Goal: Task Accomplishment & Management: Manage account settings

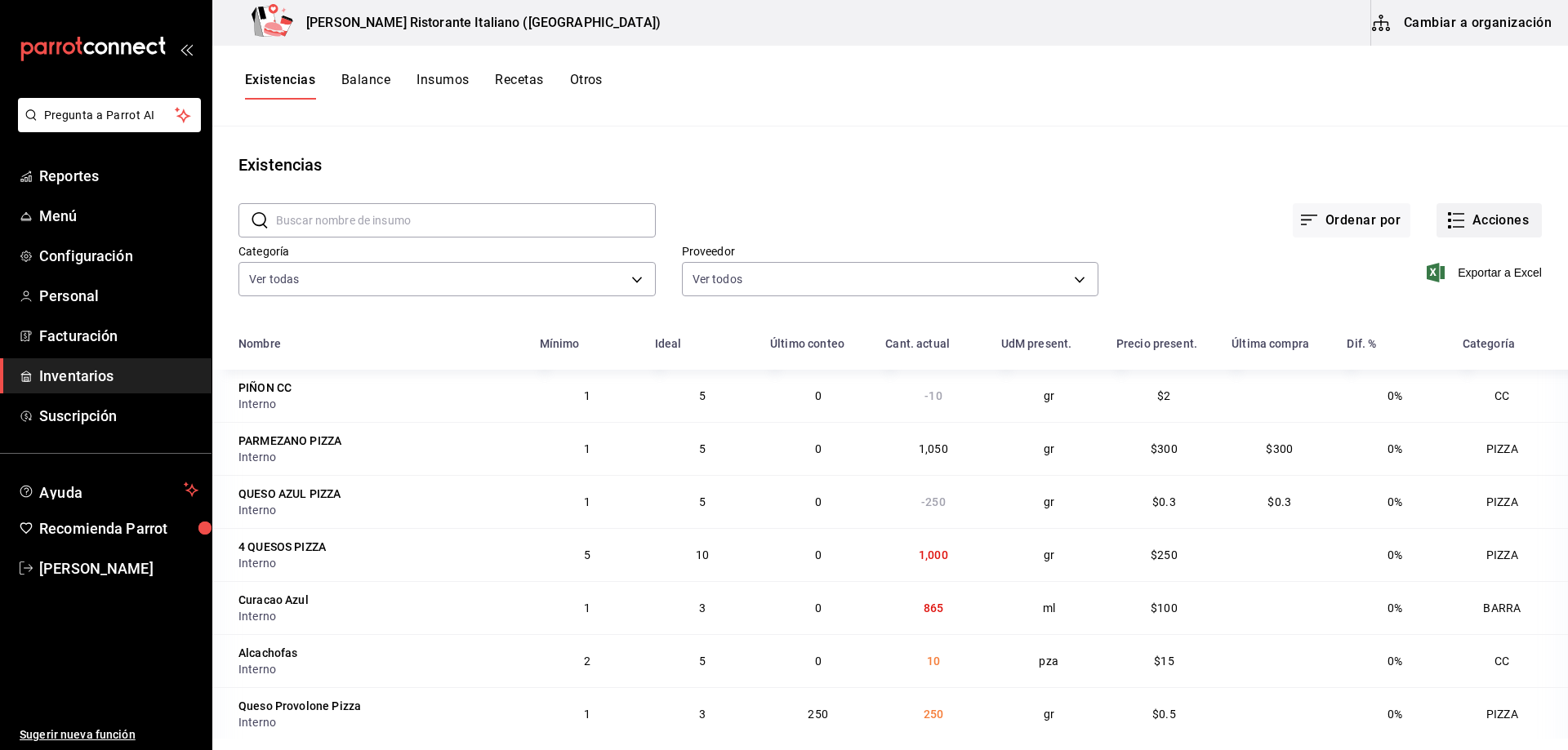
click at [1446, 217] on icon "button" at bounding box center [1456, 220] width 20 height 20
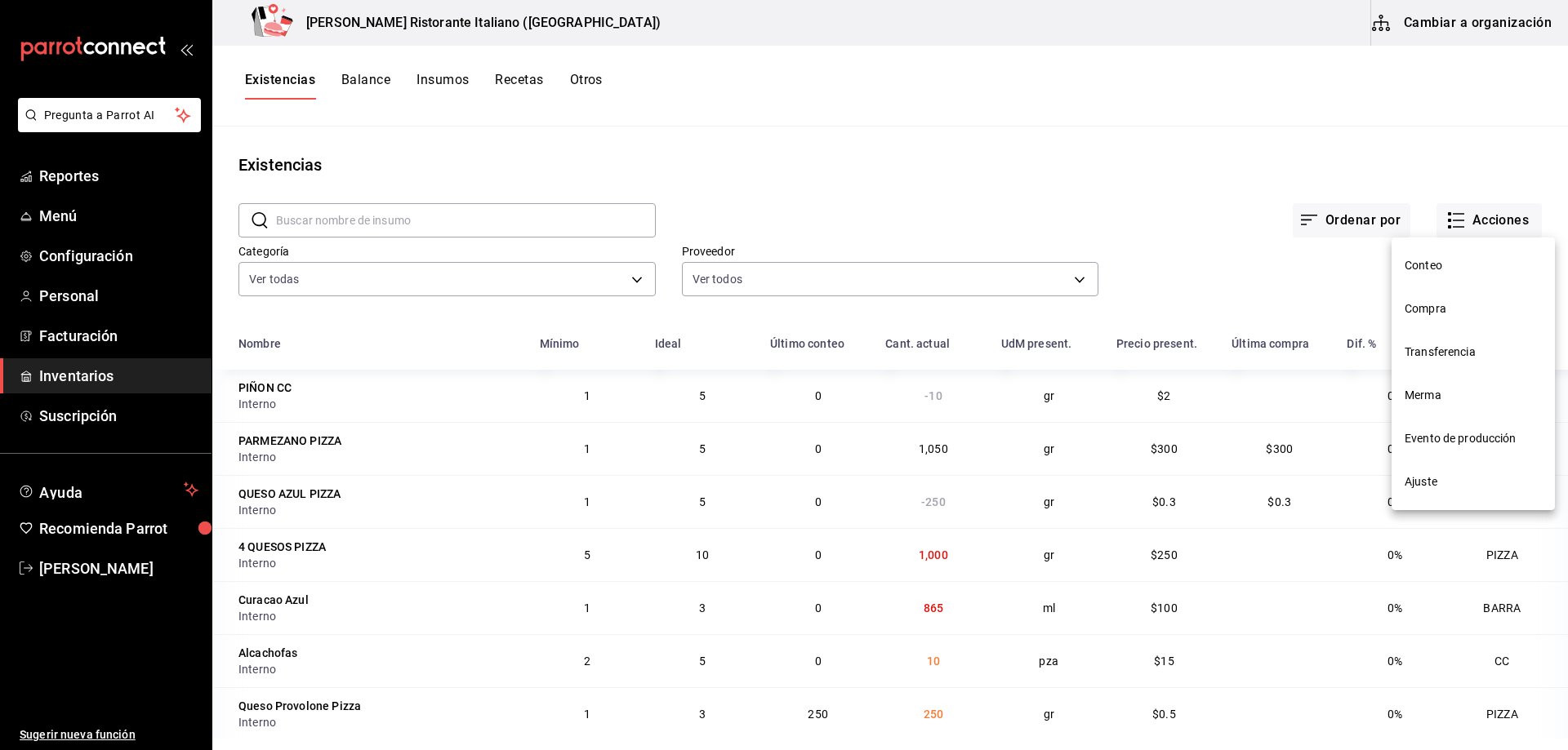
click at [1414, 305] on span "Compra" at bounding box center [1473, 309] width 137 height 17
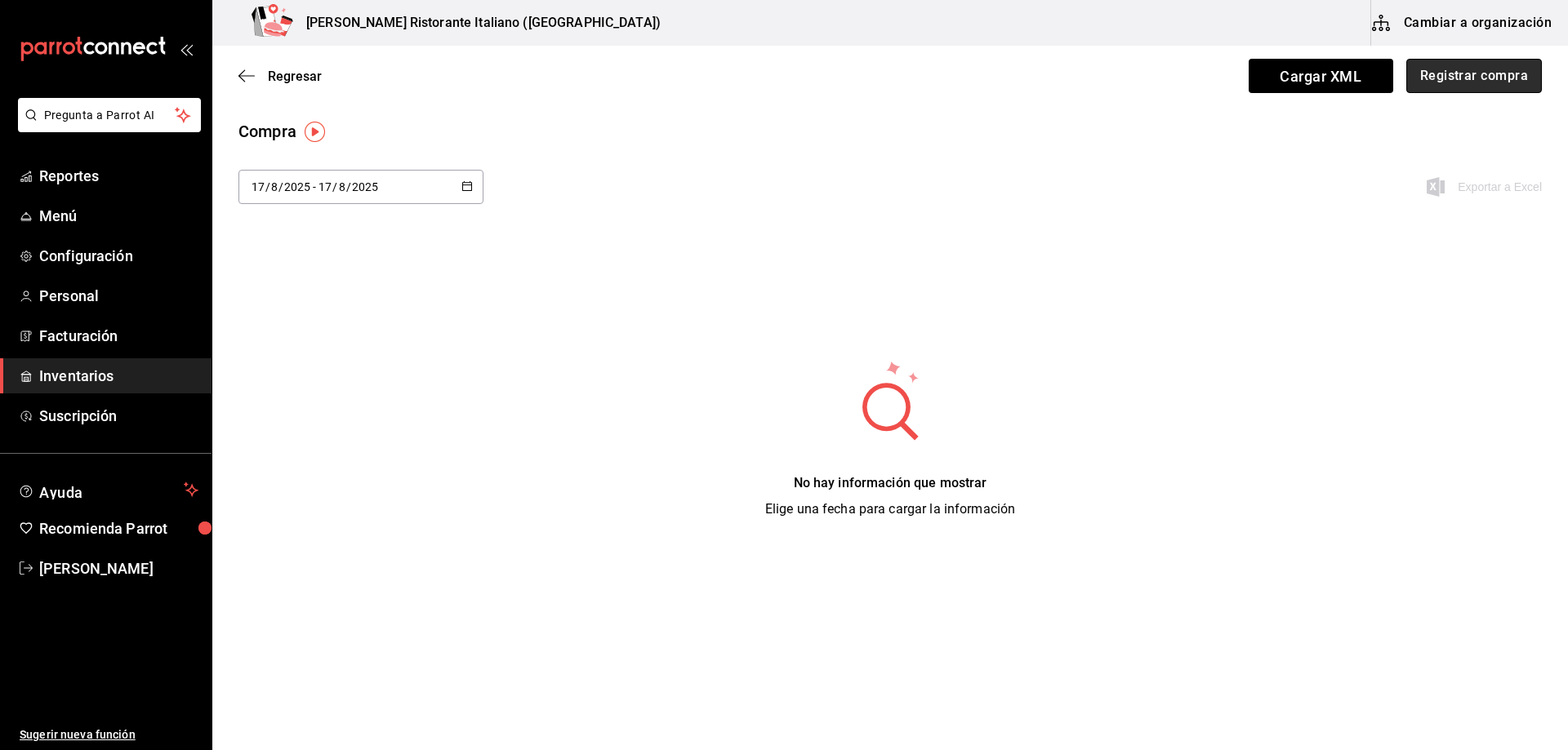
click at [1478, 78] on button "Registrar compra" at bounding box center [1474, 76] width 136 height 34
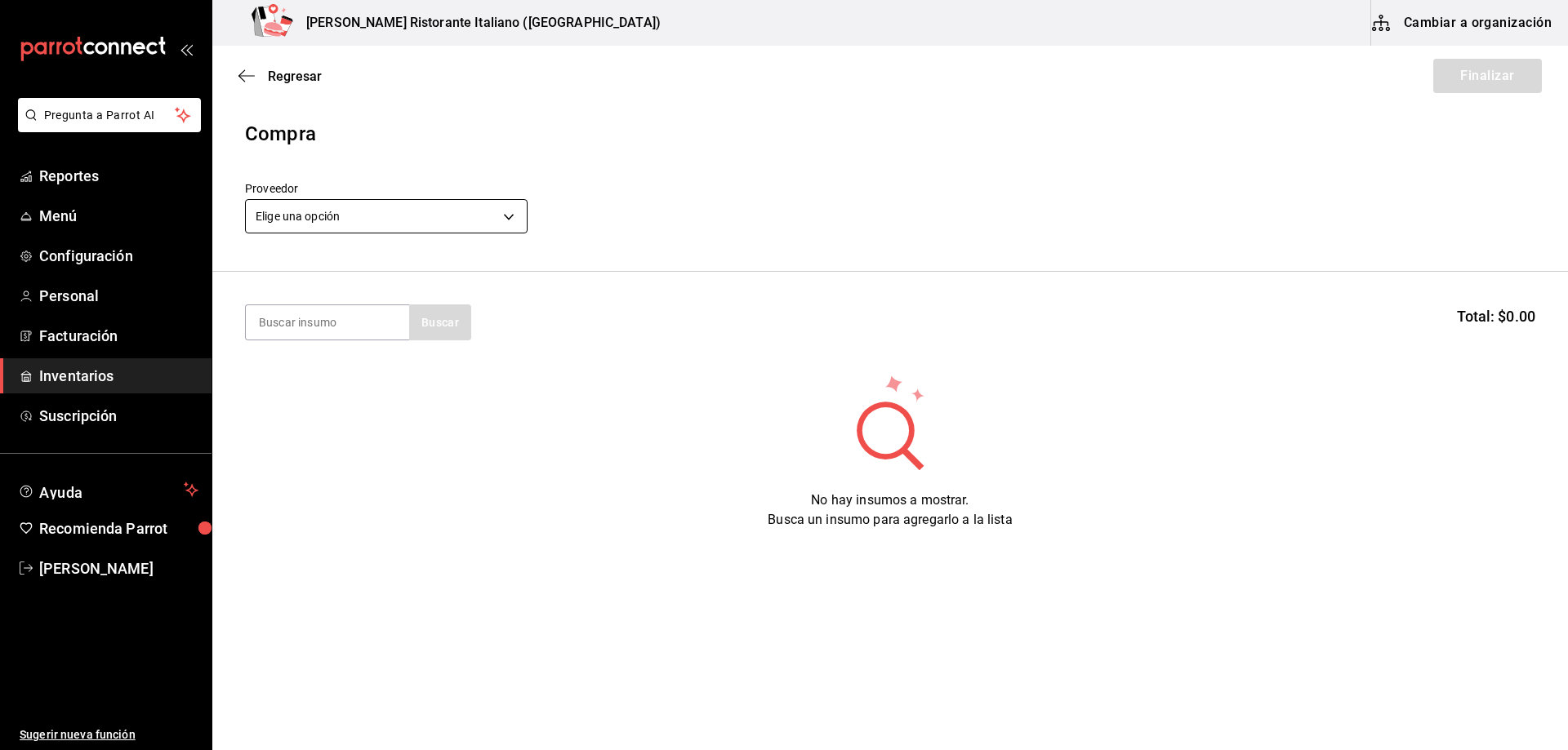
click at [423, 219] on body "Pregunta a Parrot AI Reportes Menú Configuración Personal Facturación Inventari…" at bounding box center [784, 329] width 1568 height 658
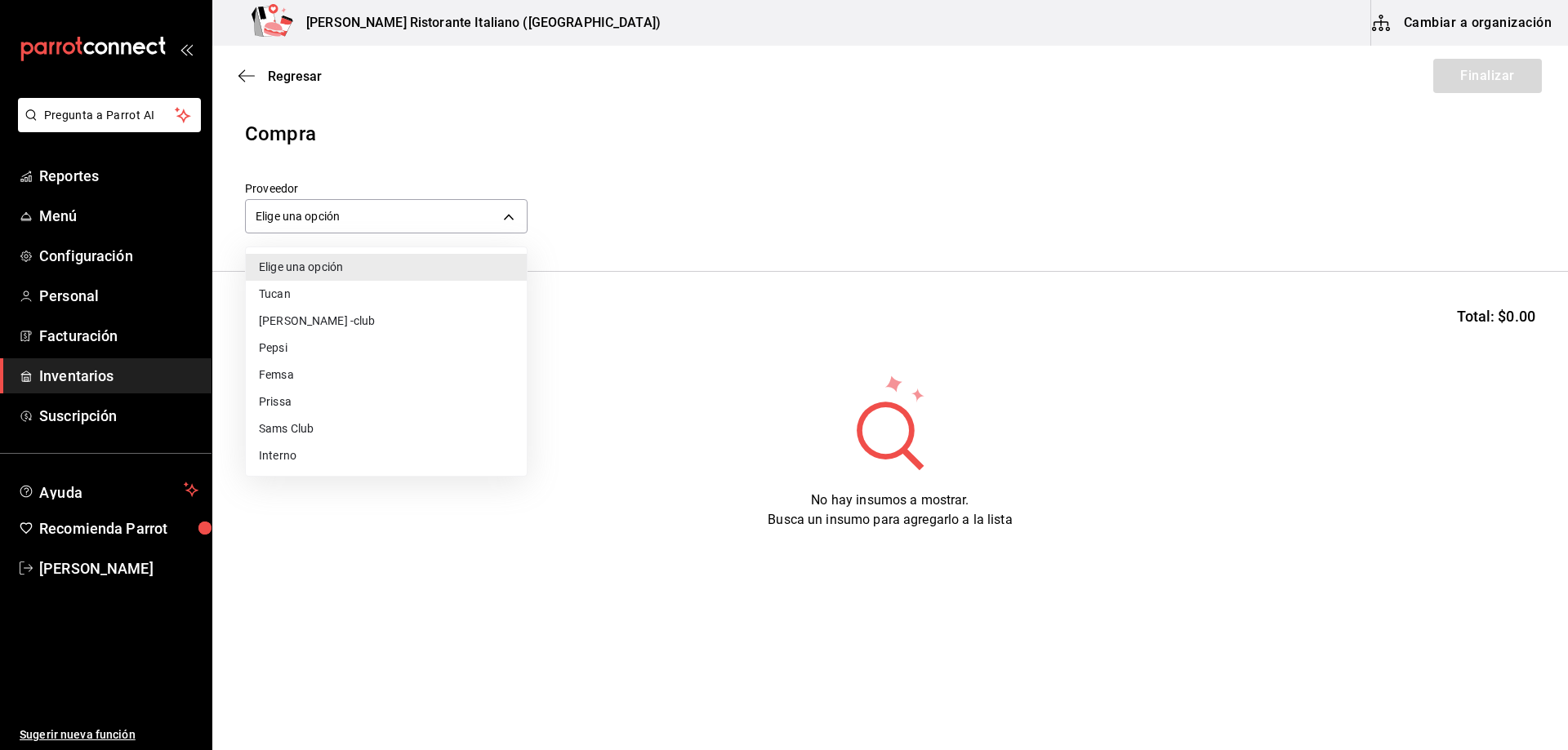
click at [278, 458] on li "Interno" at bounding box center [385, 456] width 281 height 27
type input "c6a919a6-4d7b-41a0-912d-64ff516ea06c"
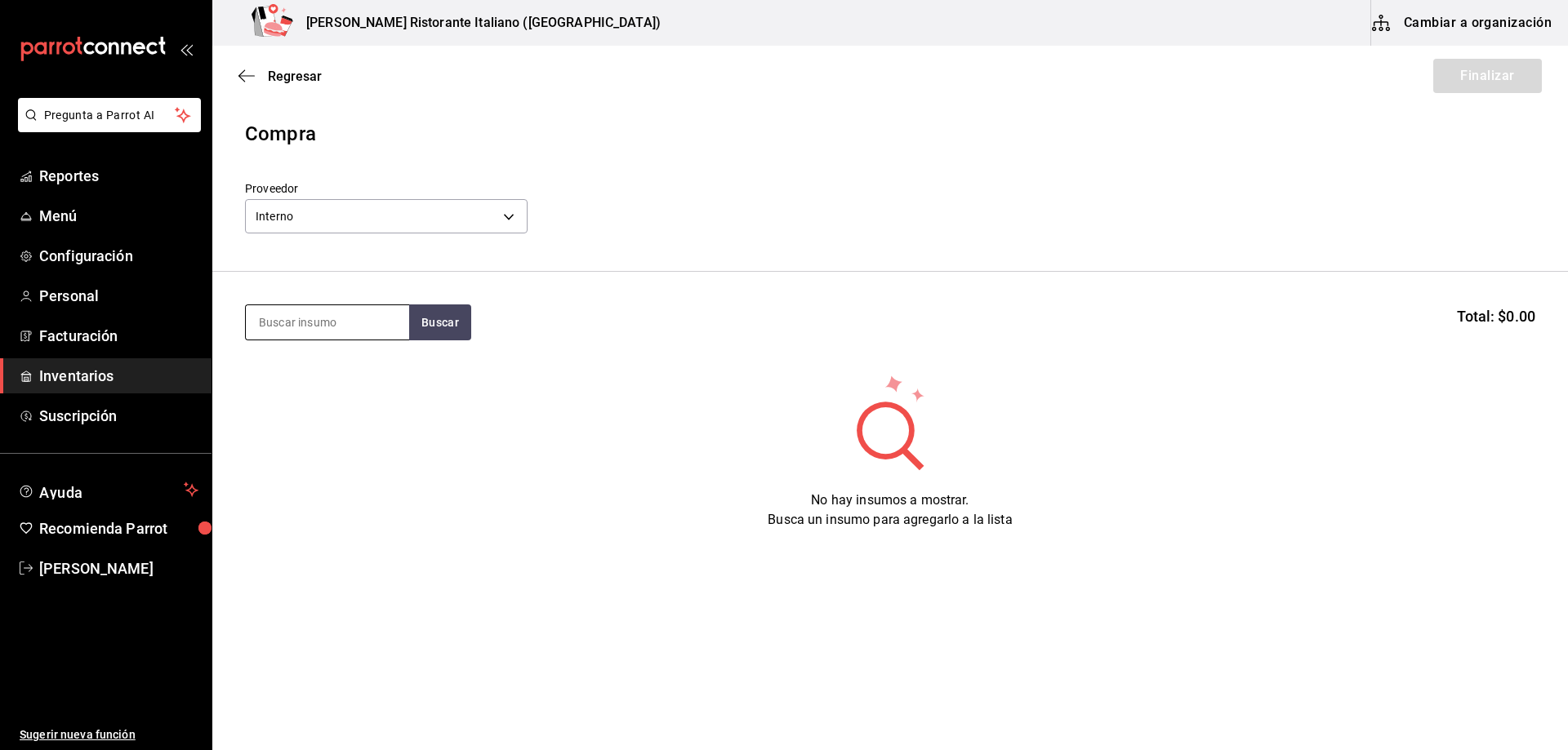
click at [333, 318] on input at bounding box center [327, 322] width 164 height 34
type input "lasag"
click at [459, 320] on button "Buscar" at bounding box center [439, 322] width 62 height 36
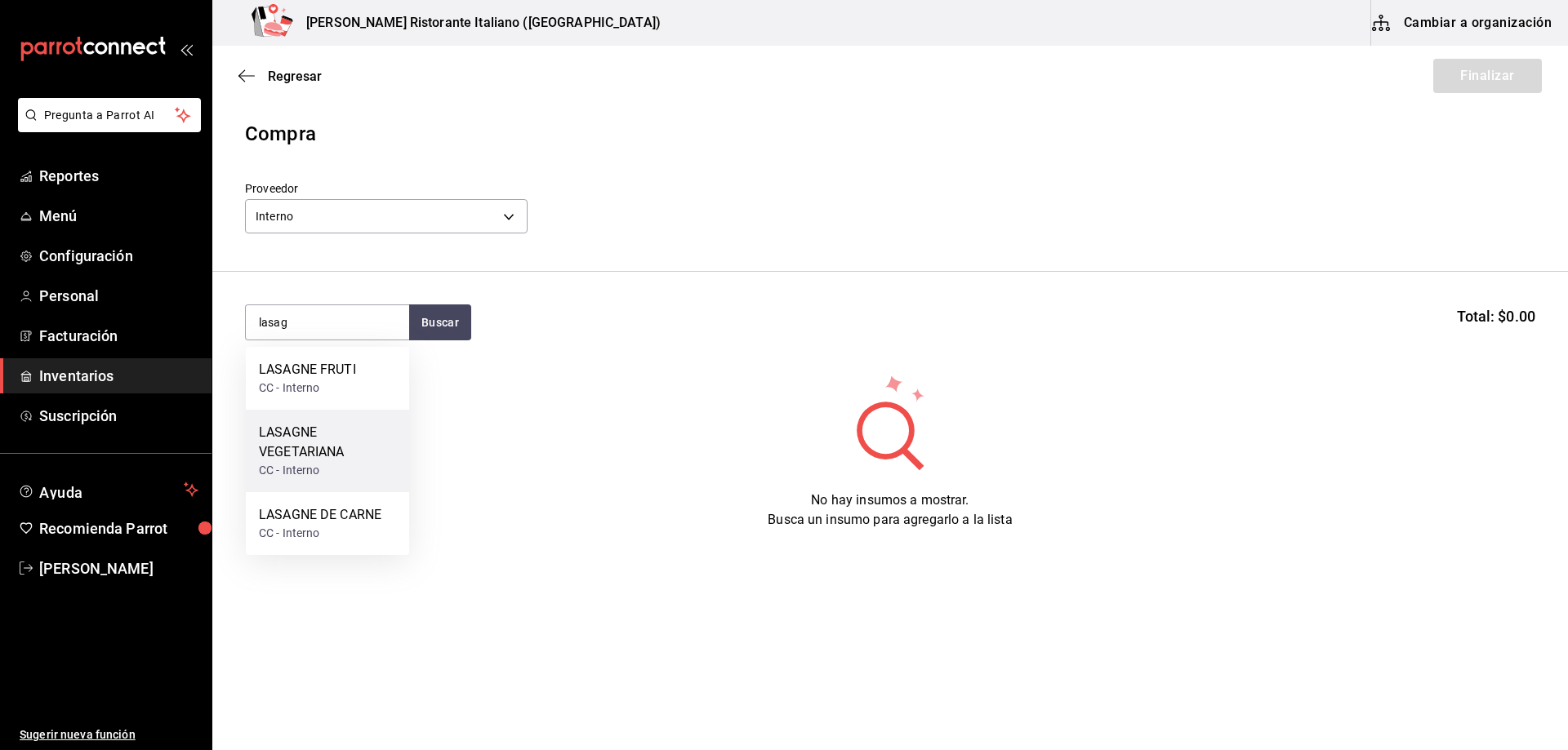
click at [317, 449] on div "LASAGNE VEGETARIANA" at bounding box center [327, 442] width 137 height 39
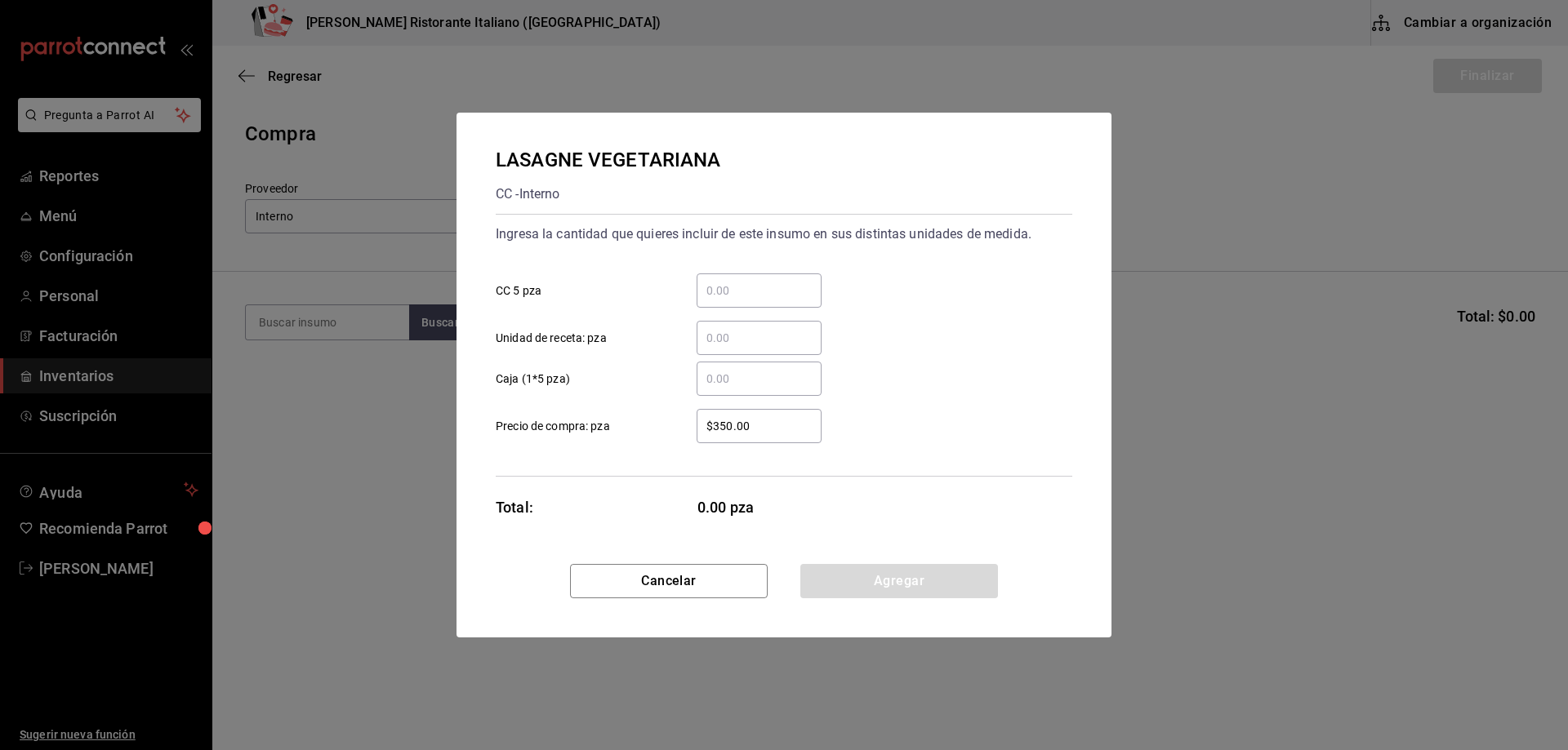
click at [726, 285] on input "​ CC 5 pza" at bounding box center [760, 291] width 125 height 20
type input "1"
click at [881, 583] on button "Agregar" at bounding box center [899, 580] width 198 height 34
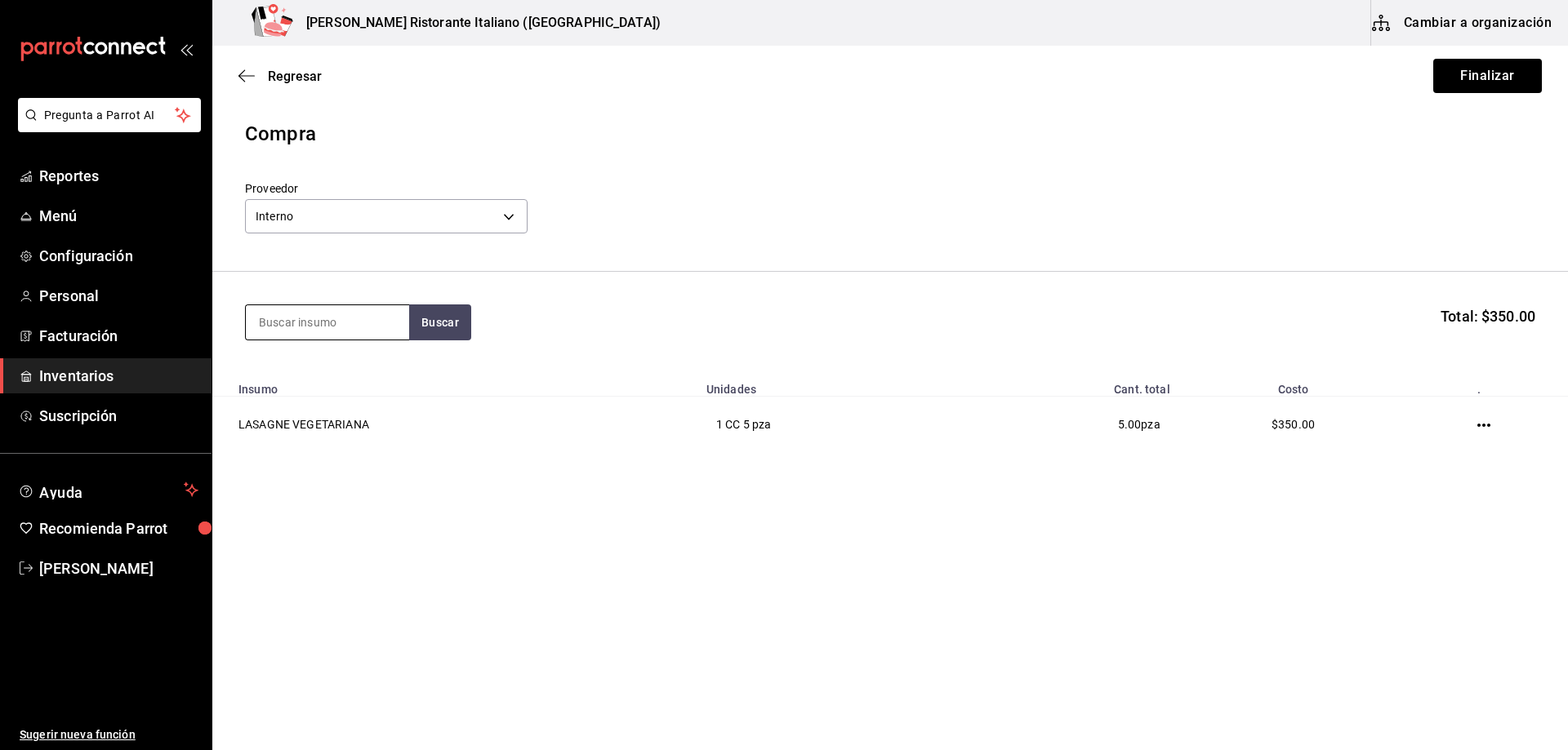
click at [358, 317] on input at bounding box center [327, 322] width 164 height 34
click at [432, 323] on button "Buscar" at bounding box center [439, 322] width 62 height 36
click at [378, 315] on input "harina" at bounding box center [327, 322] width 164 height 34
type input "masa"
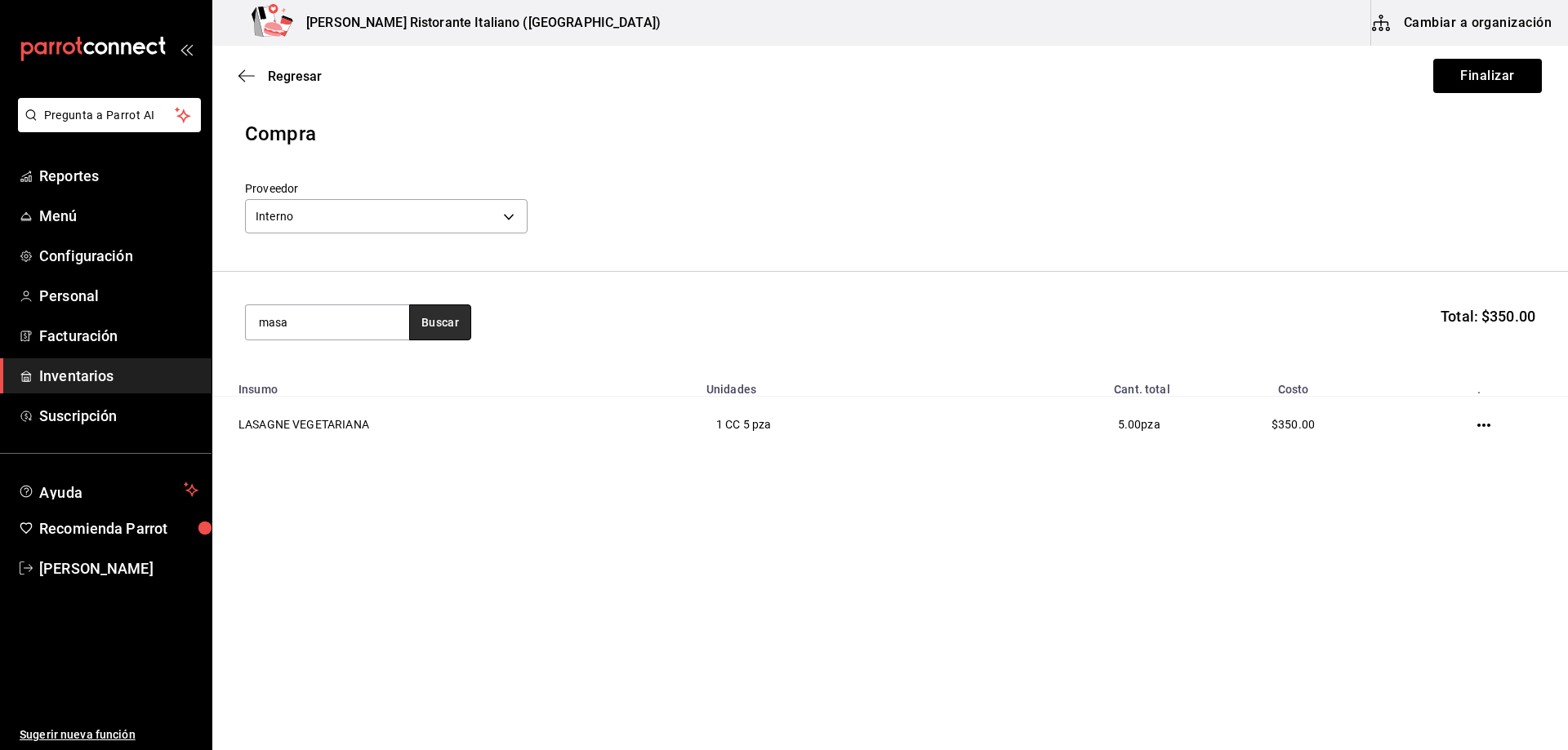
click at [428, 312] on button "Buscar" at bounding box center [439, 322] width 62 height 36
click at [346, 389] on div "Masa Pizza PIZZA - Interno" at bounding box center [327, 378] width 164 height 63
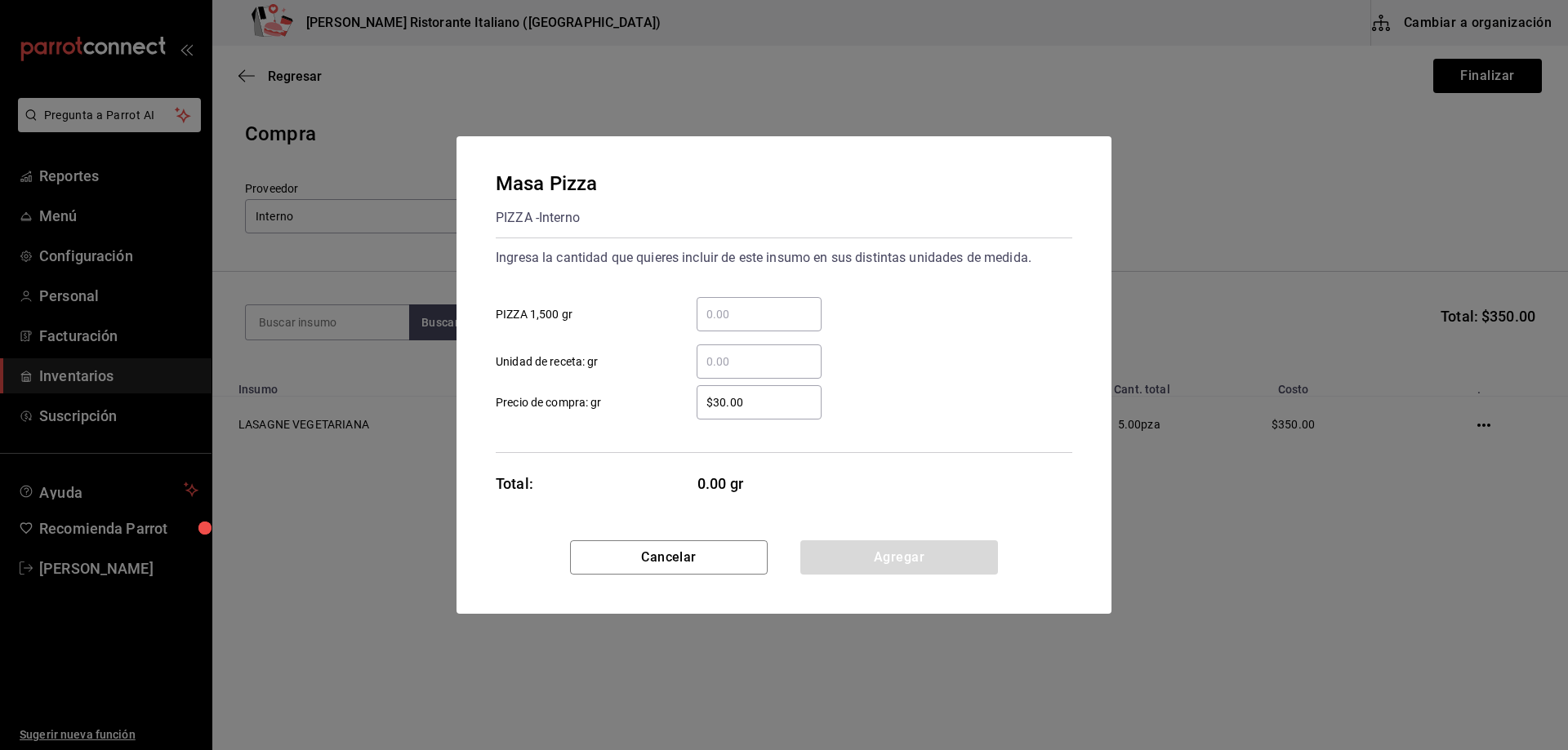
click at [734, 317] on input "​ PIZZA 1,500 gr" at bounding box center [760, 314] width 125 height 20
type input "50"
click at [902, 564] on button "Agregar" at bounding box center [899, 557] width 198 height 34
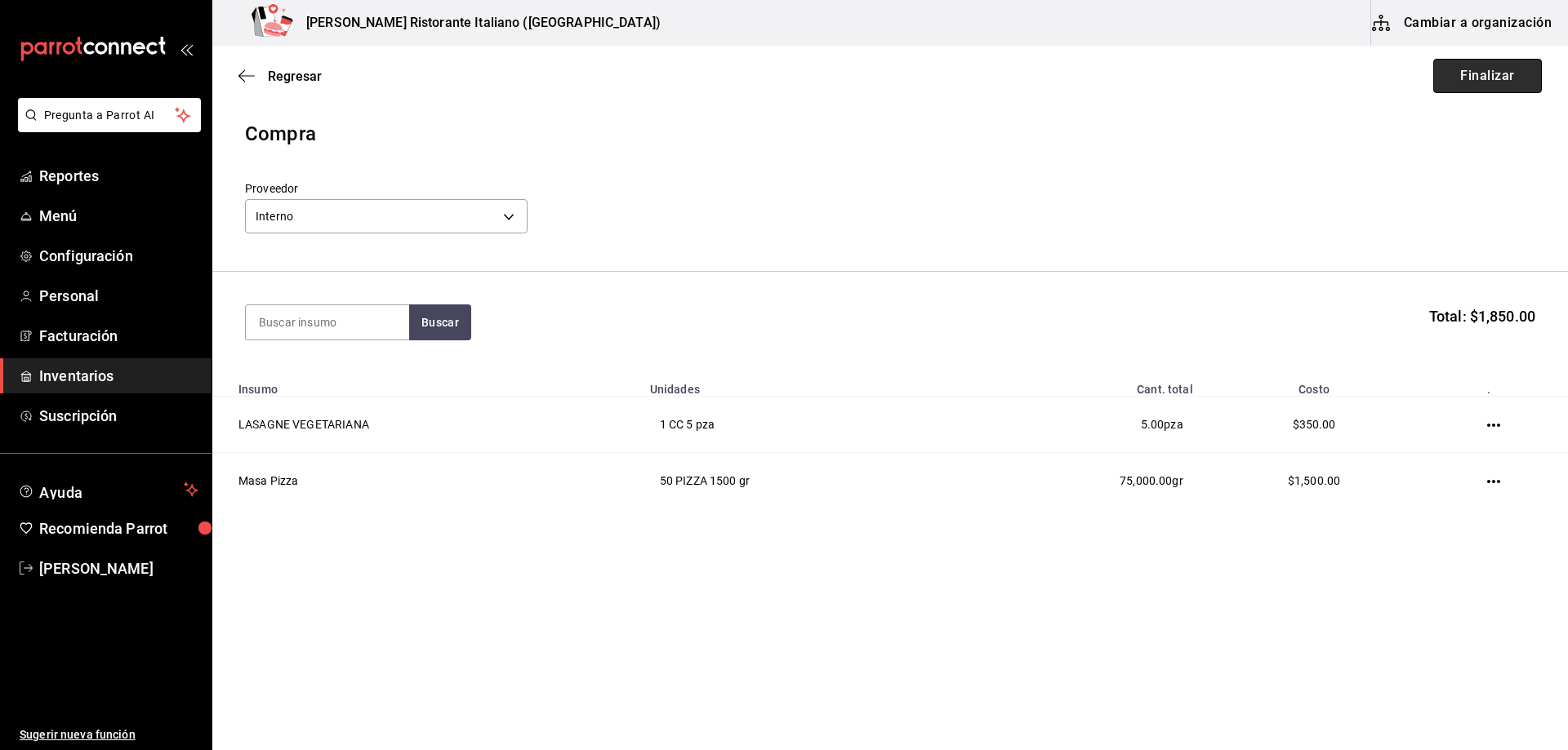
click at [1487, 72] on button "Finalizar" at bounding box center [1487, 76] width 109 height 34
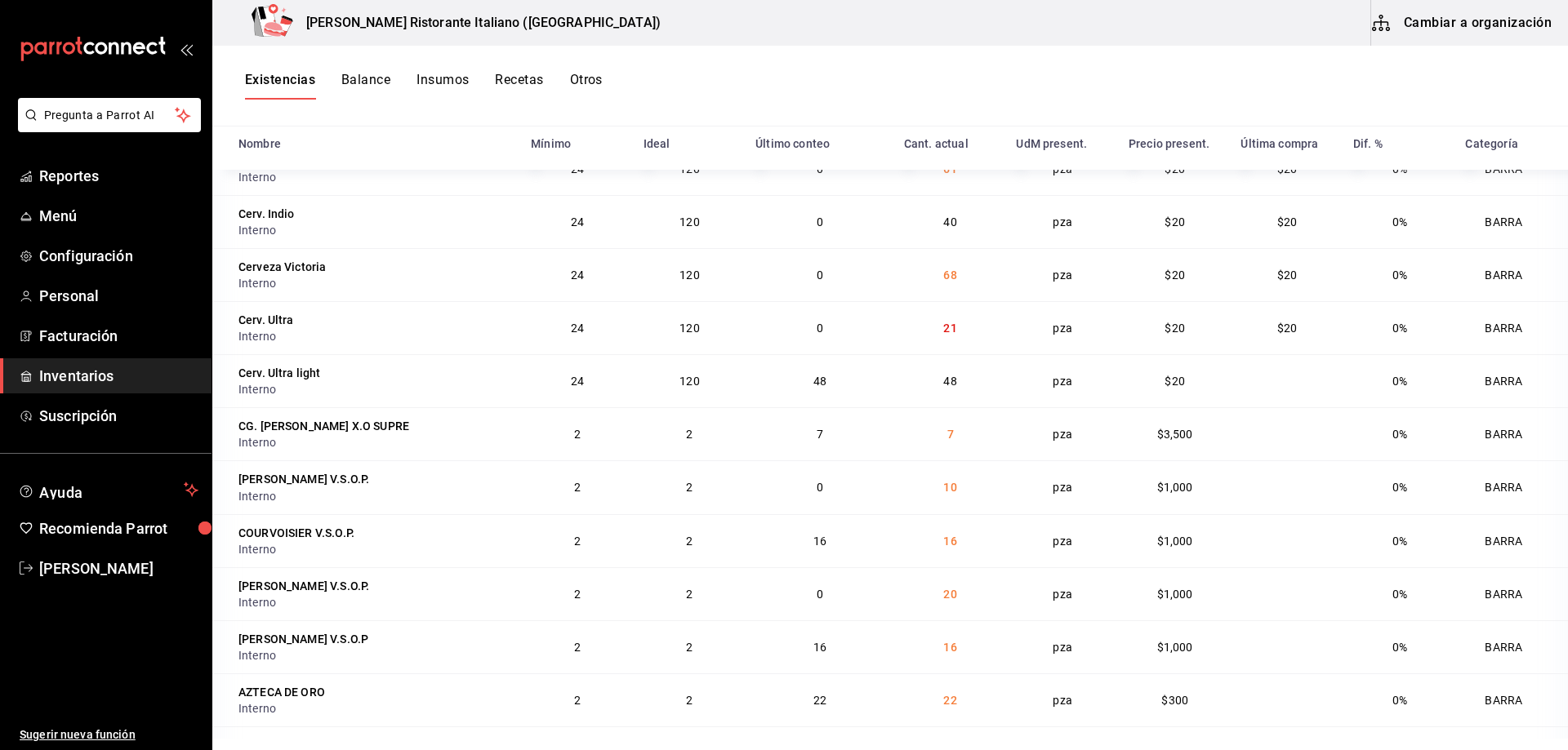
scroll to position [14113, 0]
click at [84, 174] on span "Reportes" at bounding box center [118, 176] width 159 height 22
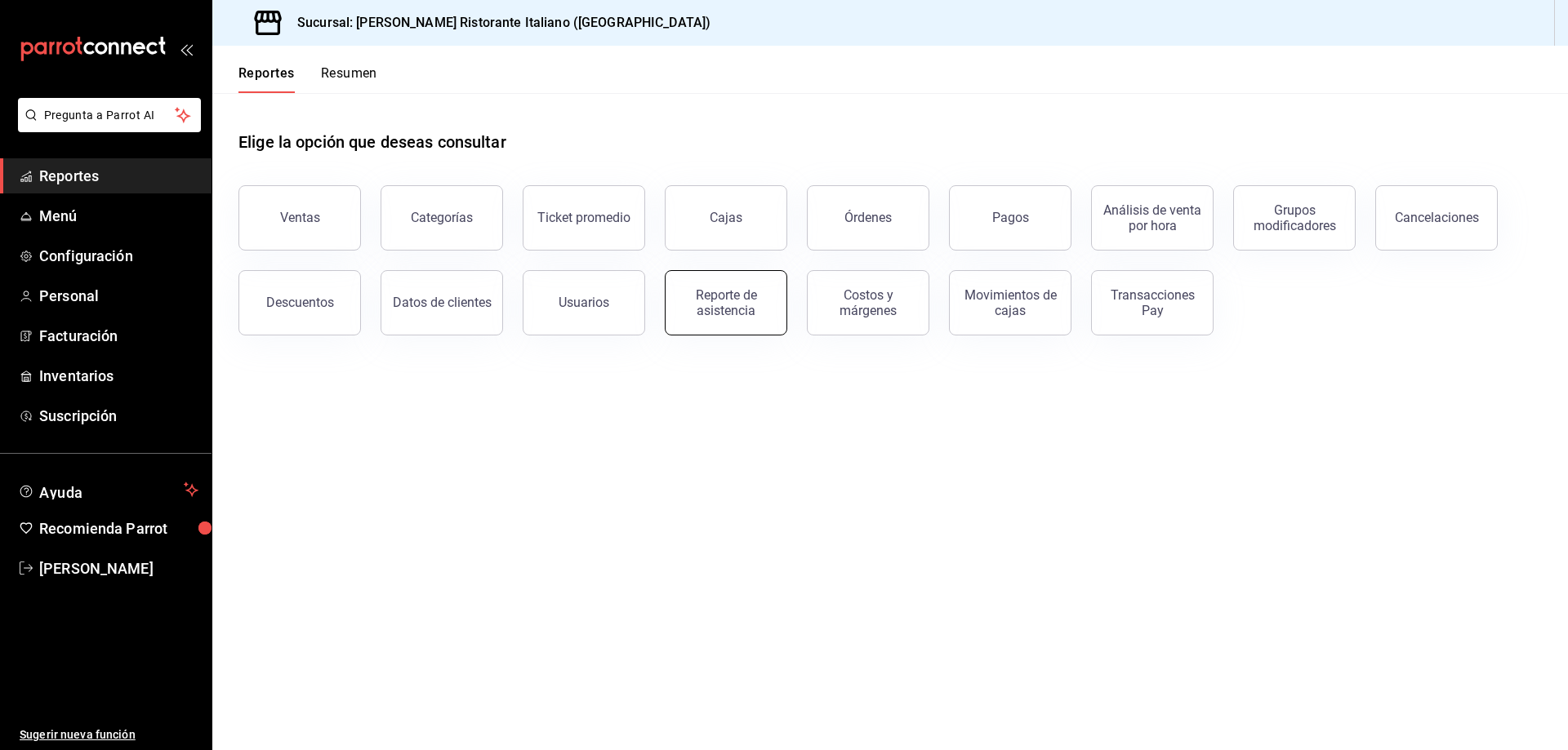
click at [705, 311] on div "Reporte de asistencia" at bounding box center [726, 303] width 101 height 31
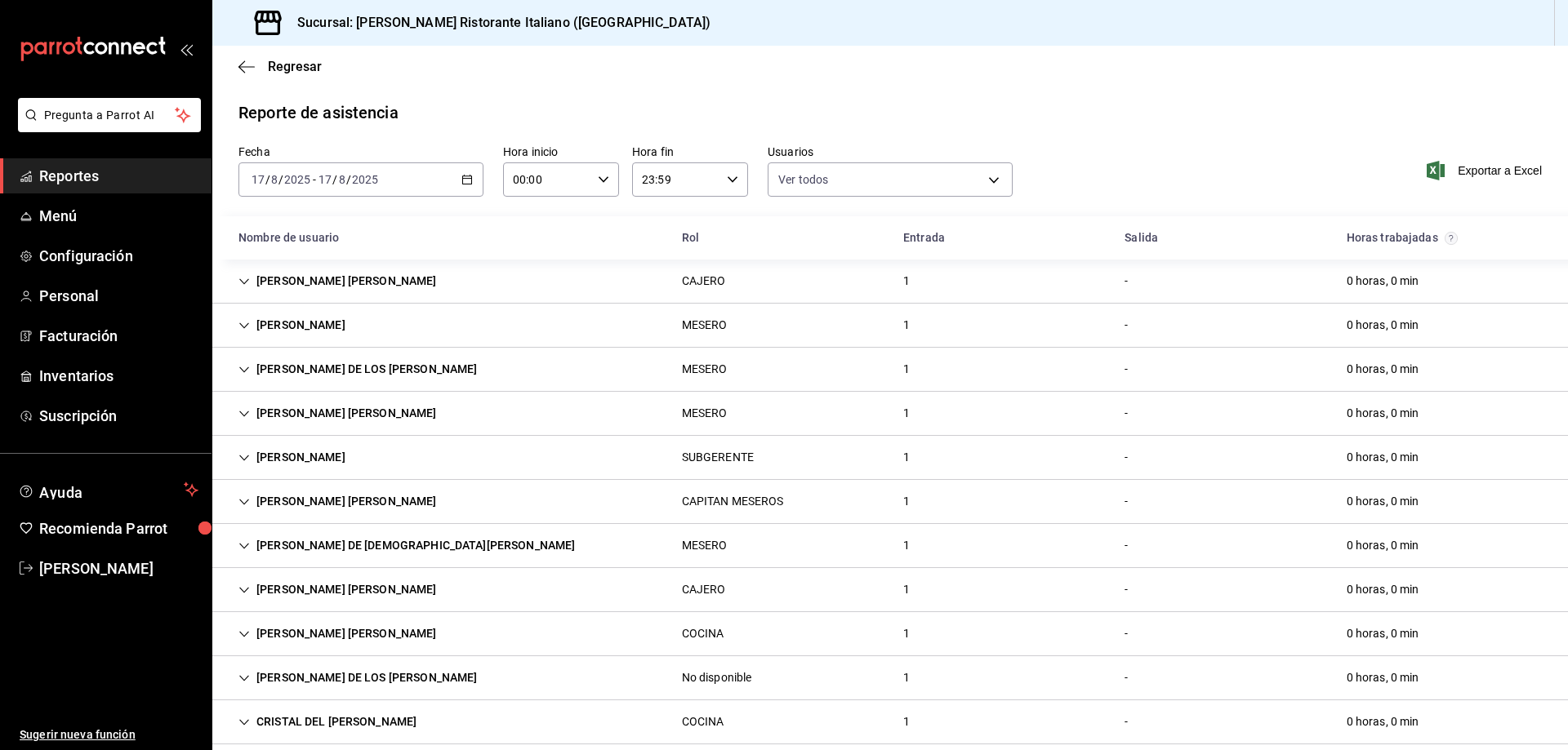
click at [238, 588] on icon "Cell" at bounding box center [244, 590] width 11 height 11
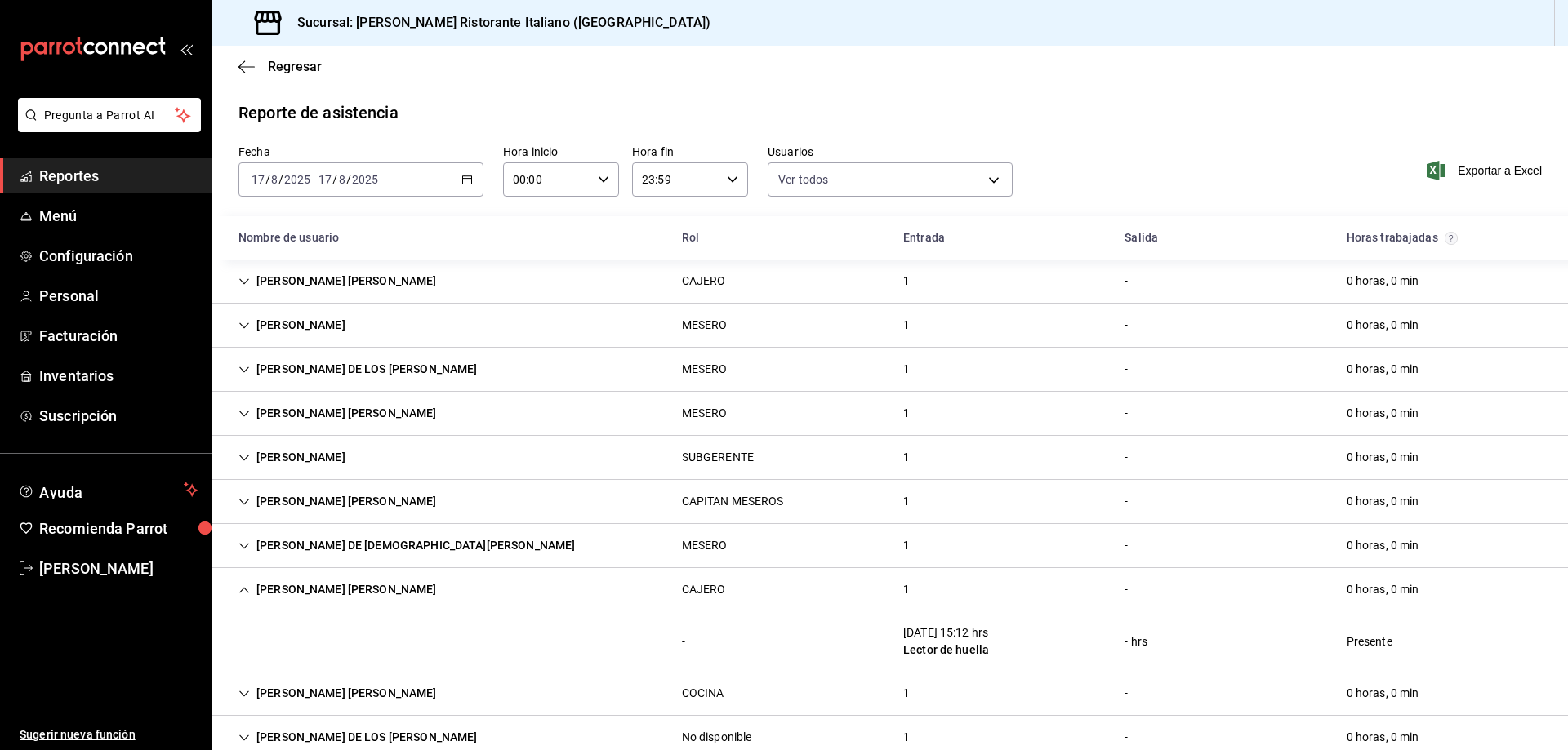
click at [246, 588] on icon "Cell" at bounding box center [244, 590] width 11 height 11
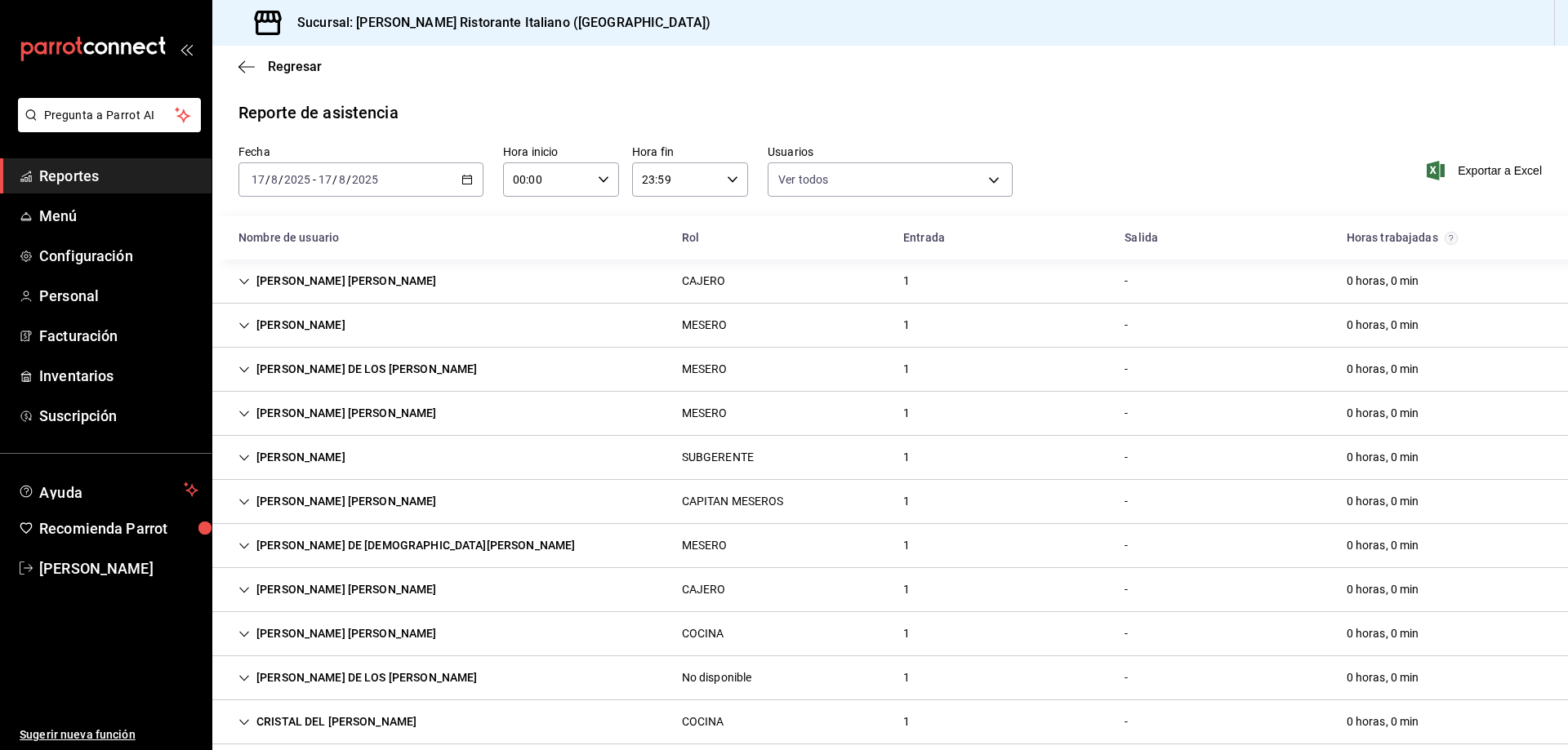
scroll to position [82, 0]
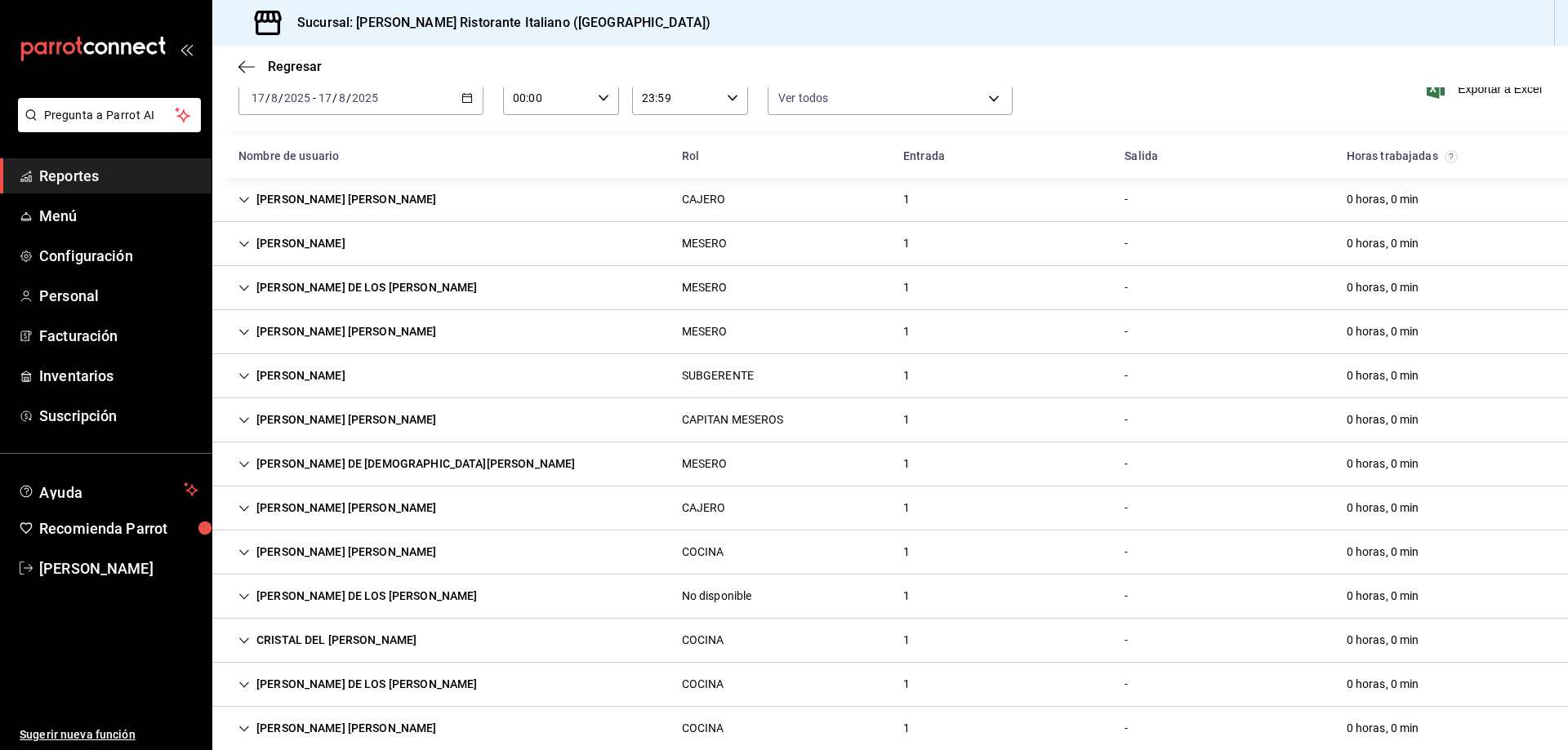
click at [243, 593] on icon "Cell" at bounding box center [244, 596] width 11 height 11
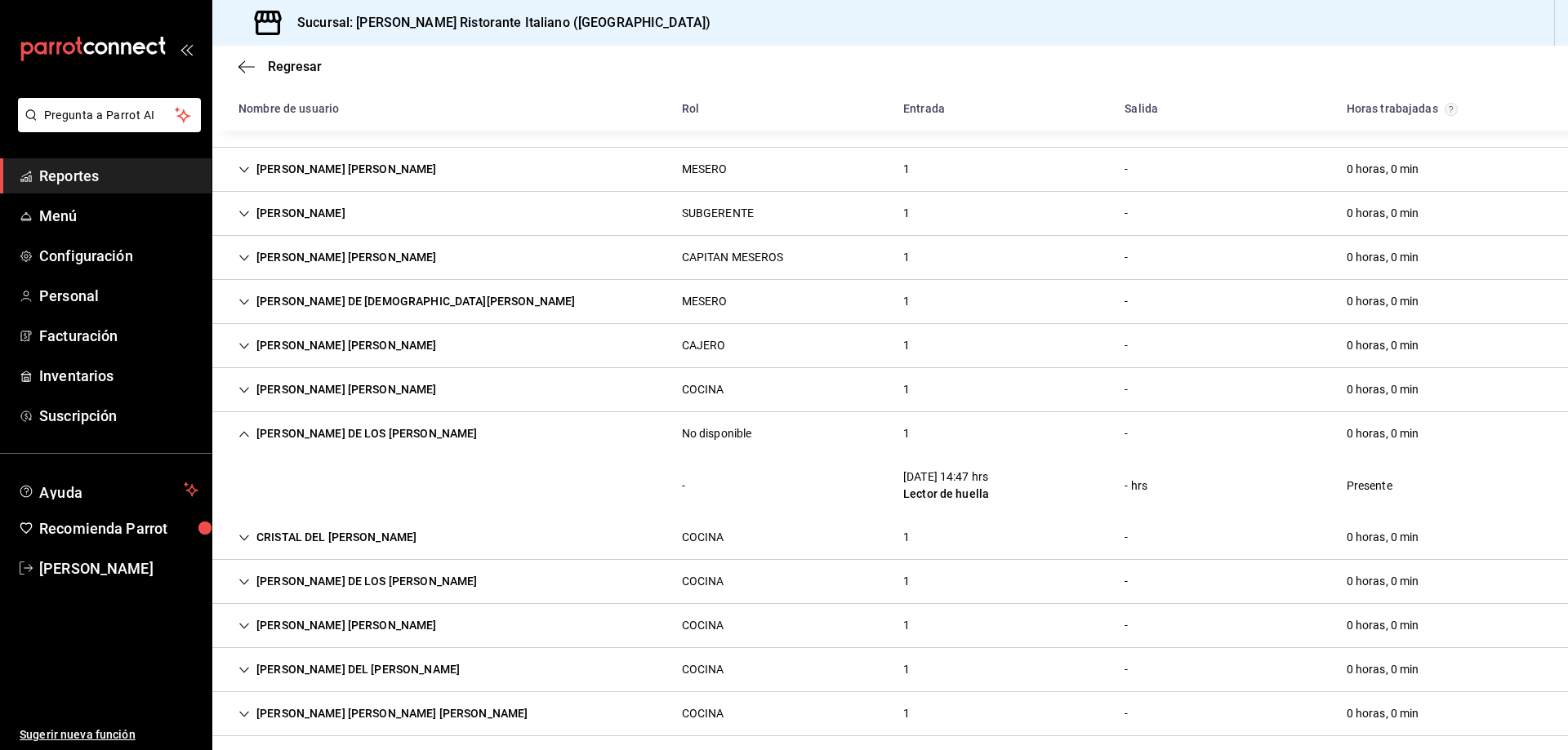
scroll to position [245, 0]
click at [243, 432] on icon "Cell" at bounding box center [244, 433] width 11 height 11
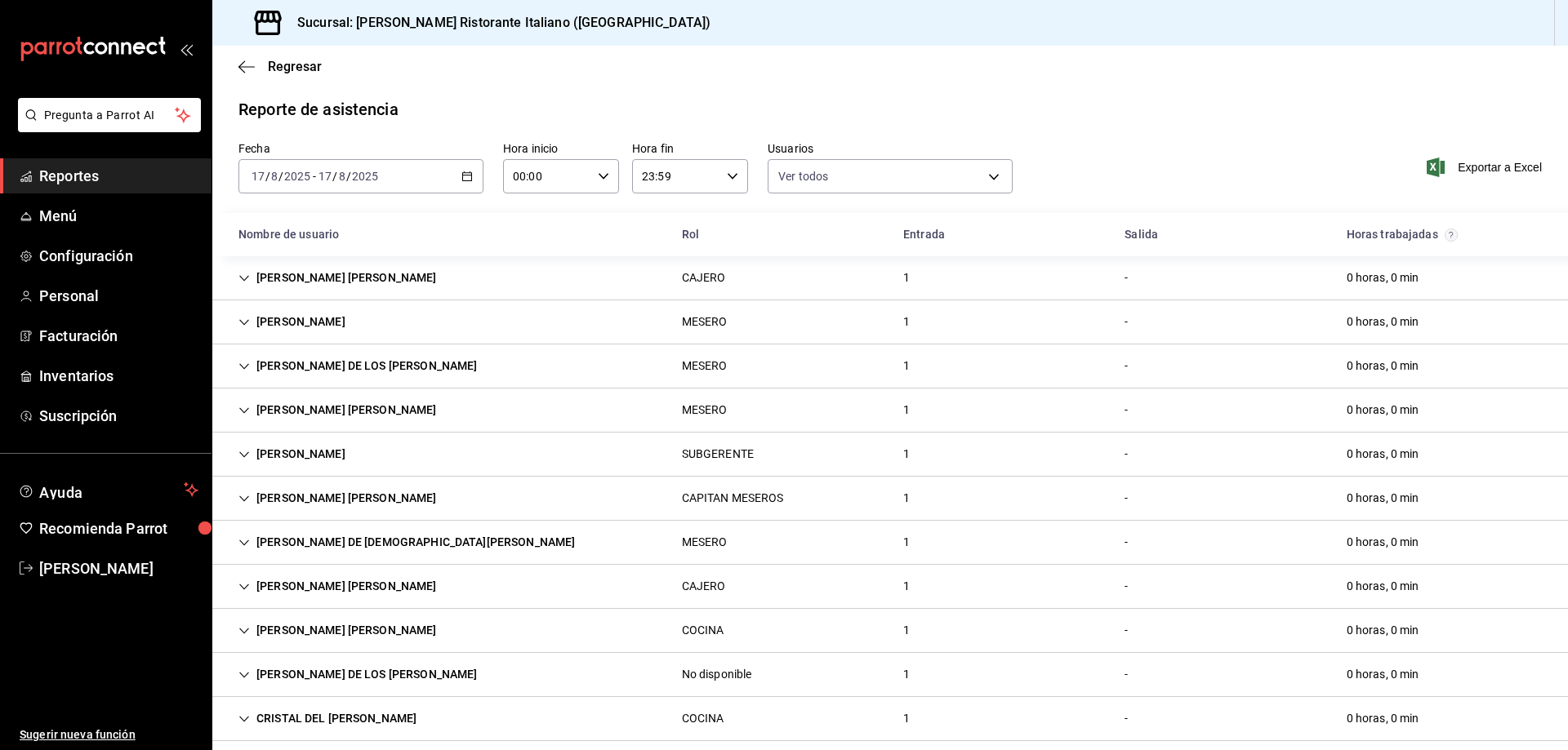
scroll to position [0, 0]
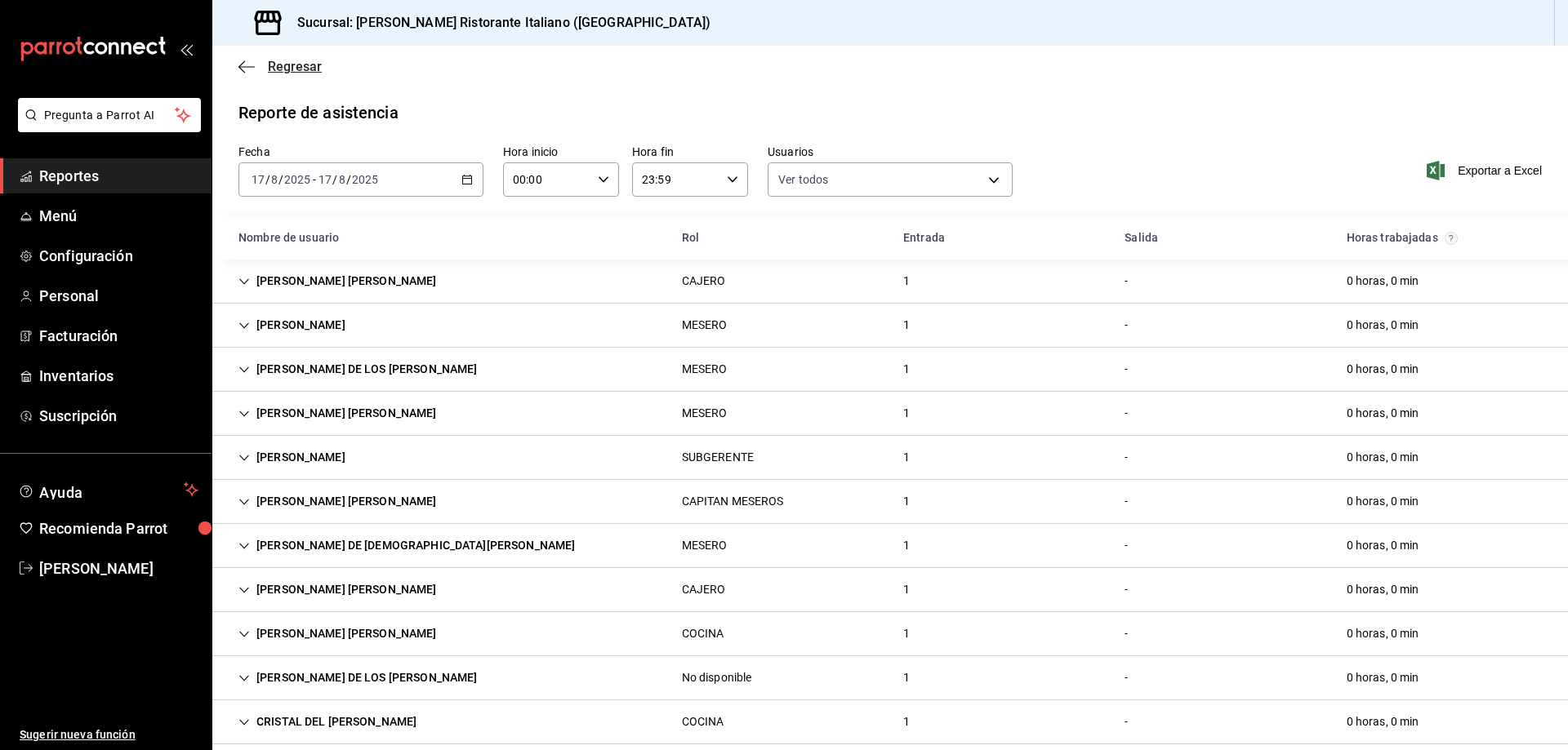
click at [276, 64] on span "Regresar" at bounding box center [295, 67] width 54 height 16
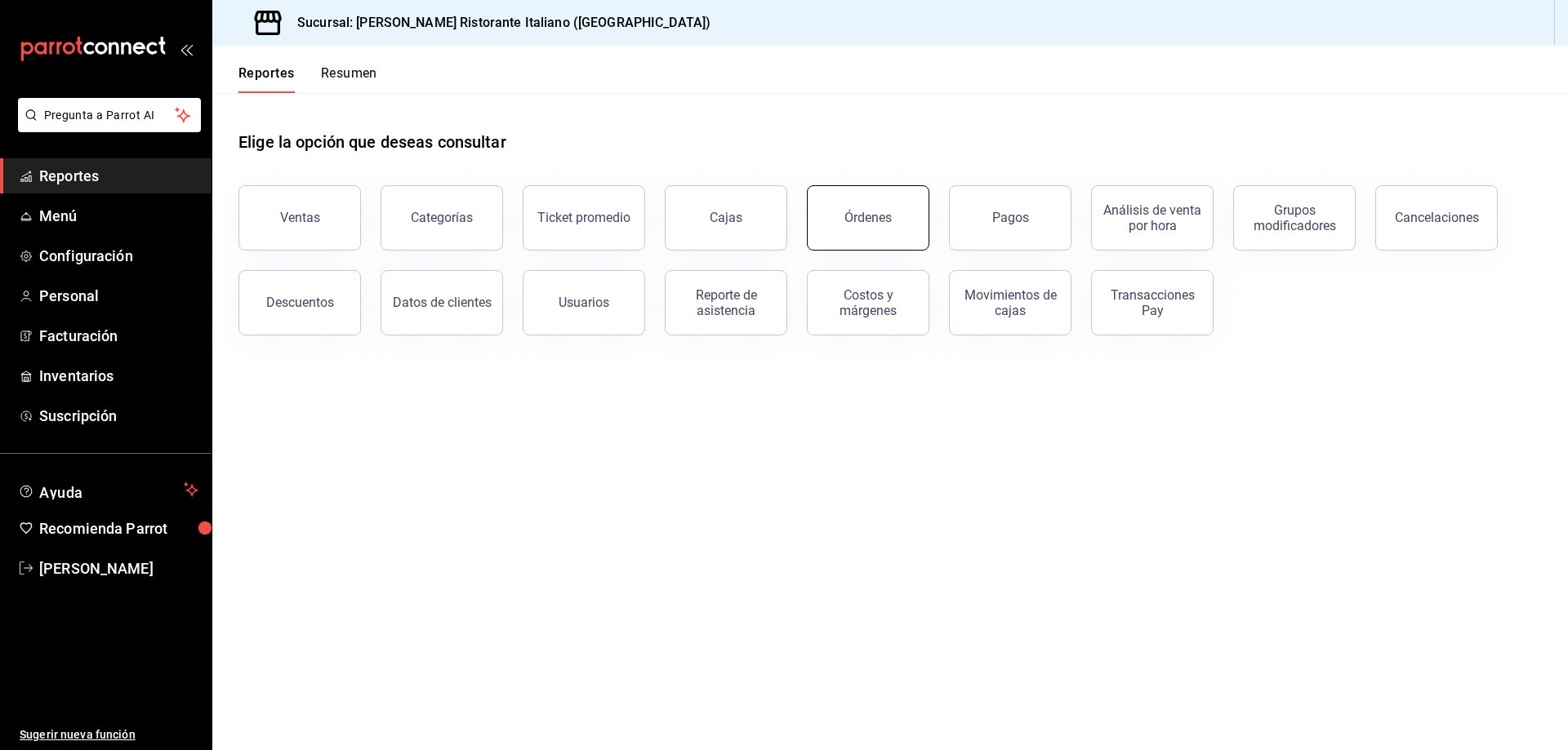
click at [858, 218] on div "Órdenes" at bounding box center [868, 218] width 47 height 16
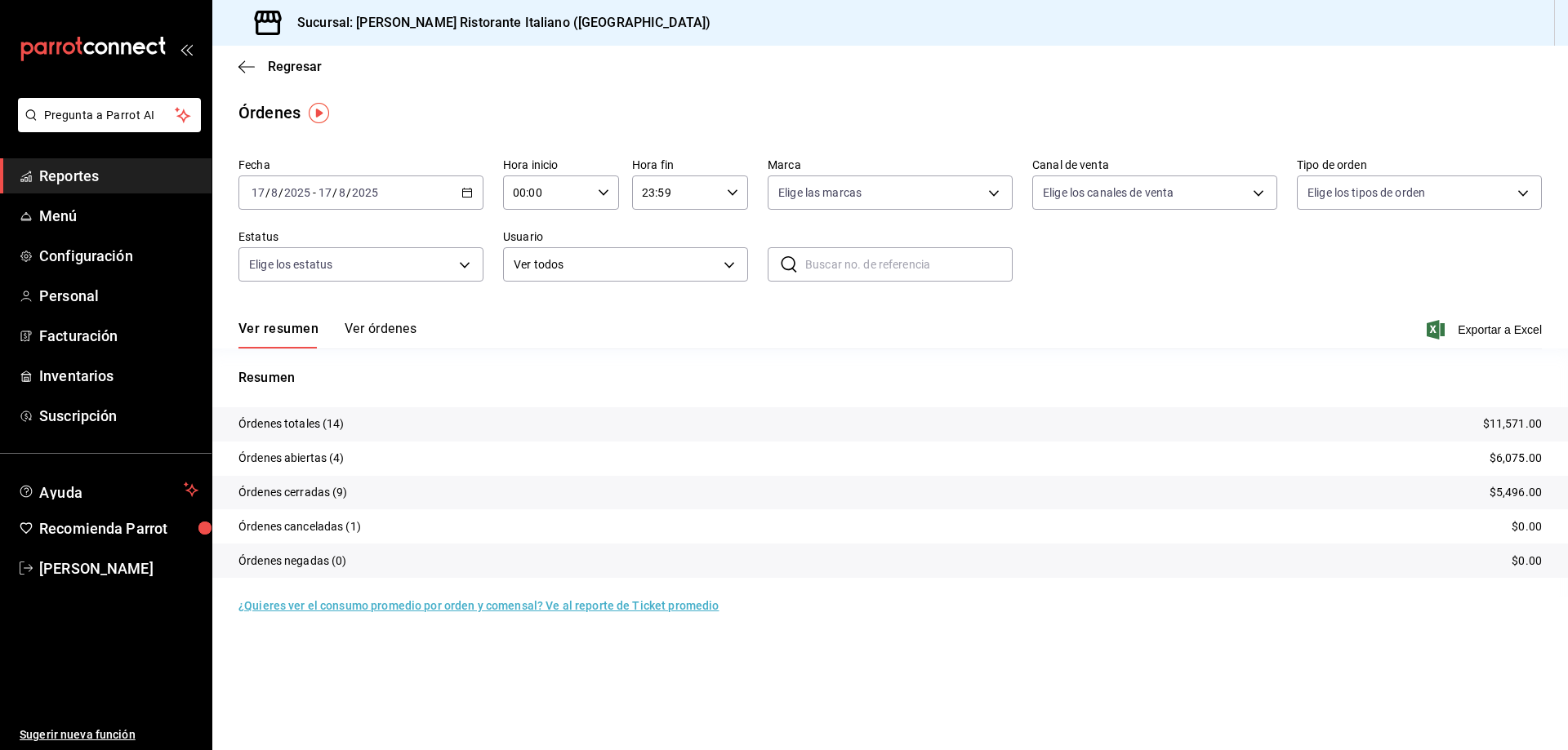
click at [405, 326] on button "Ver órdenes" at bounding box center [380, 335] width 72 height 28
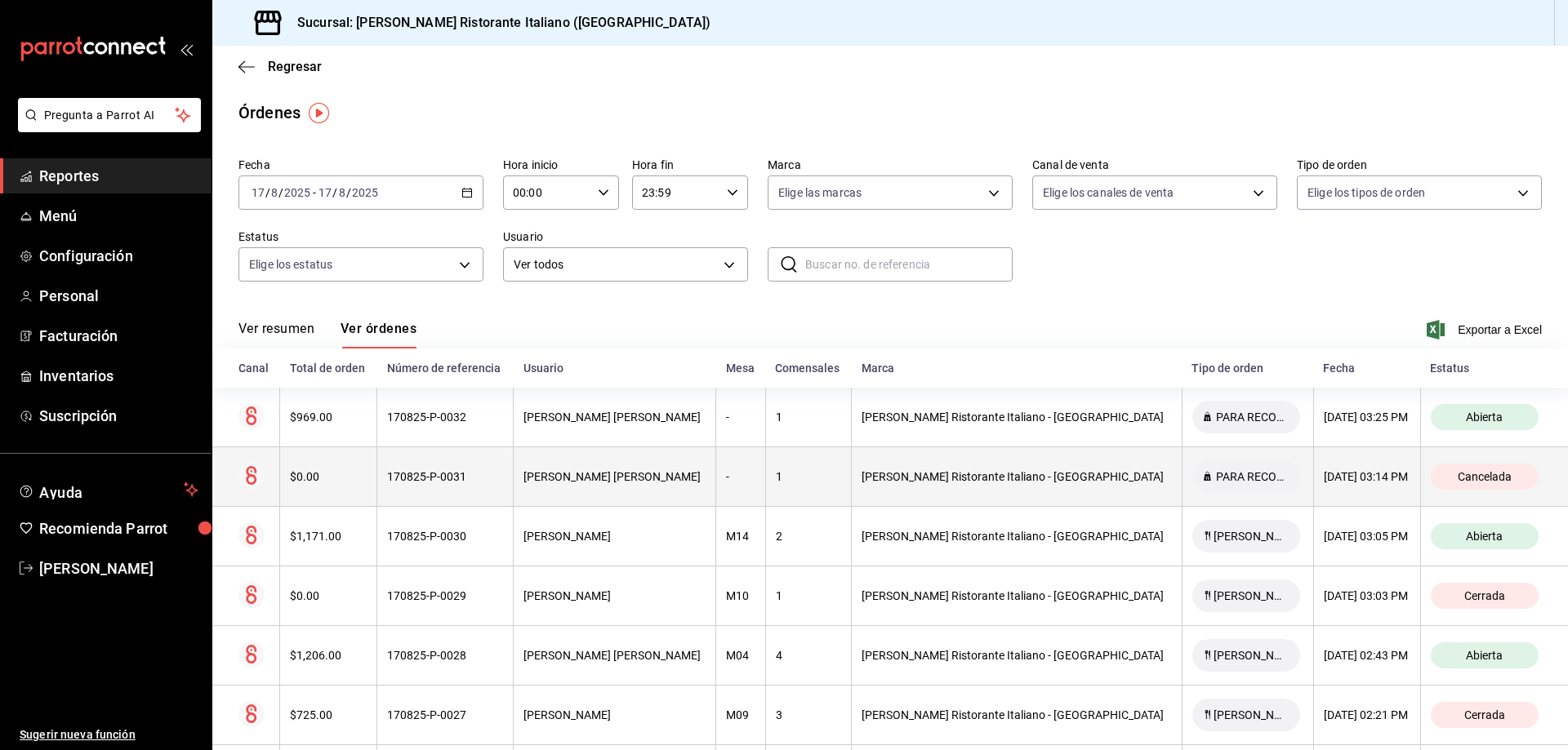
click at [630, 484] on div "[PERSON_NAME] [PERSON_NAME]" at bounding box center [614, 477] width 182 height 13
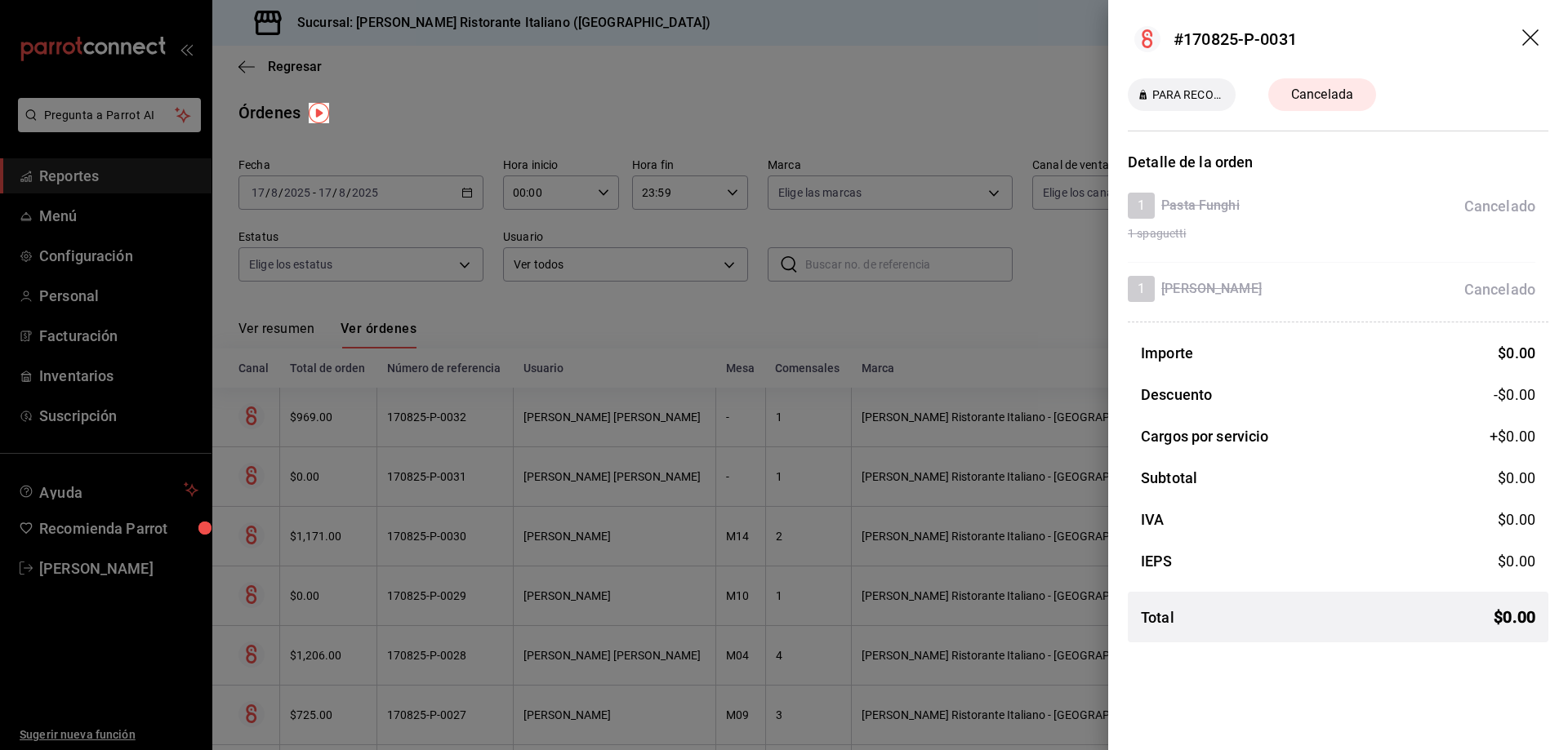
click at [1530, 40] on icon "drag" at bounding box center [1531, 39] width 20 height 20
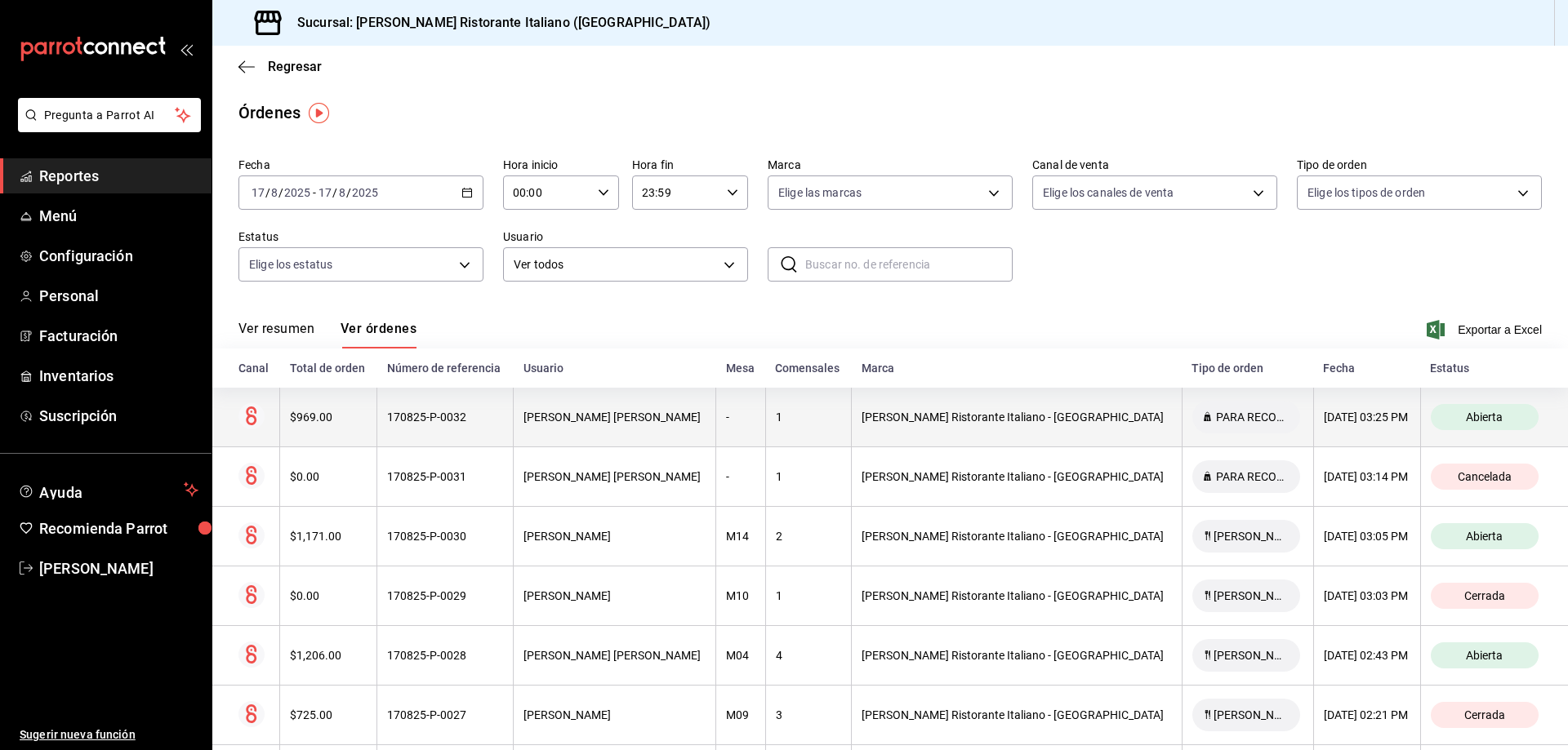
click at [642, 413] on div "[PERSON_NAME] [PERSON_NAME]" at bounding box center [614, 417] width 182 height 13
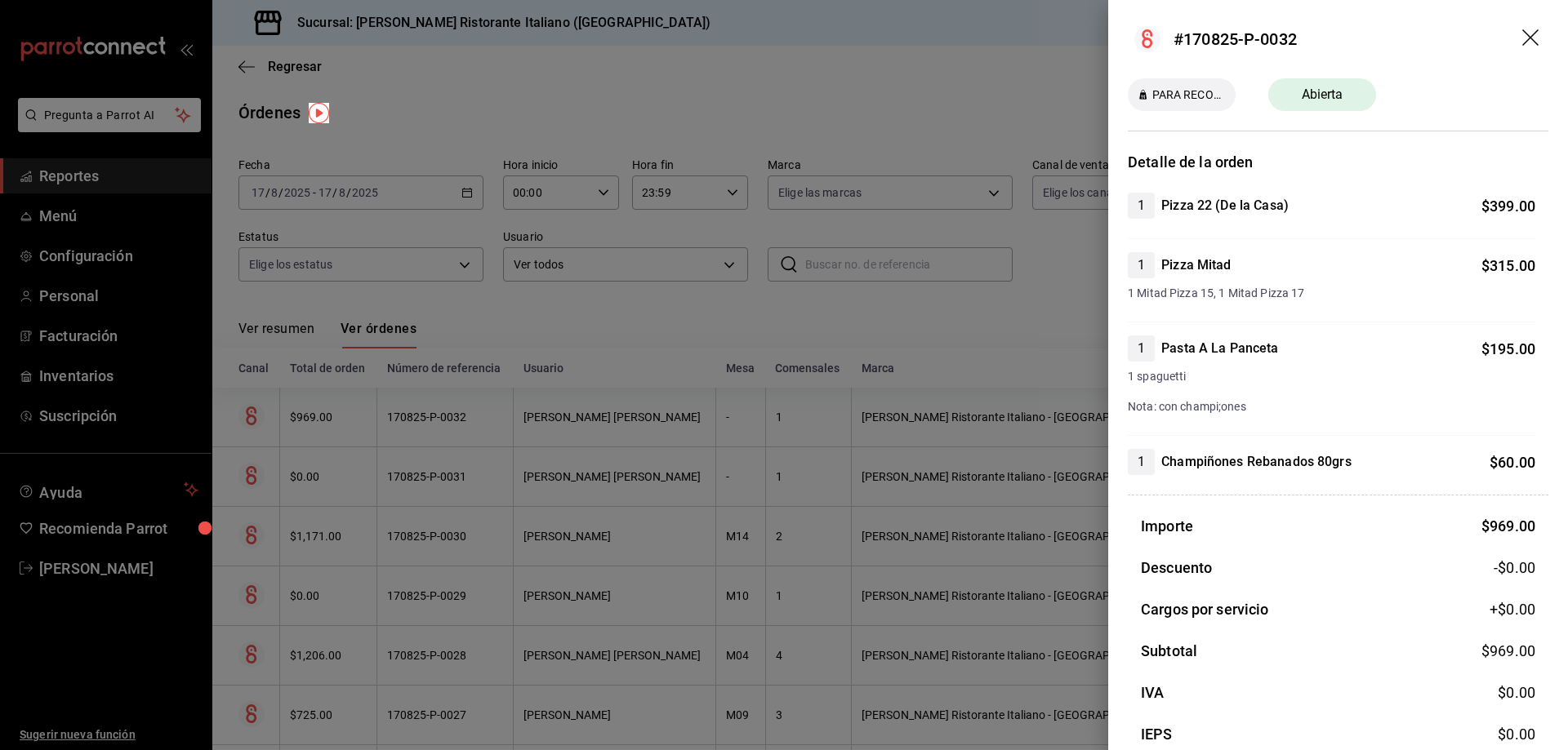
click at [1522, 36] on icon "drag" at bounding box center [1530, 37] width 17 height 17
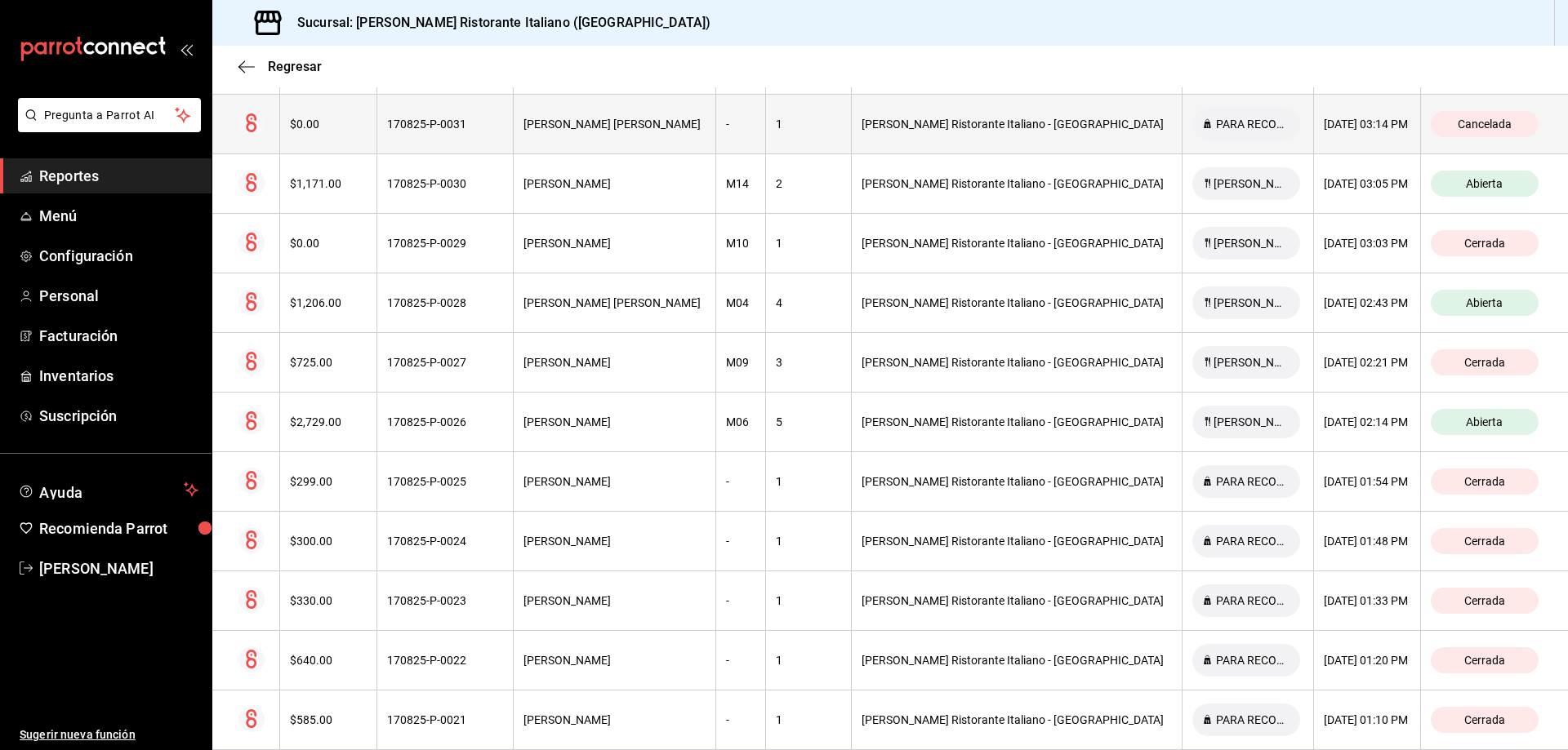
scroll to position [291, 0]
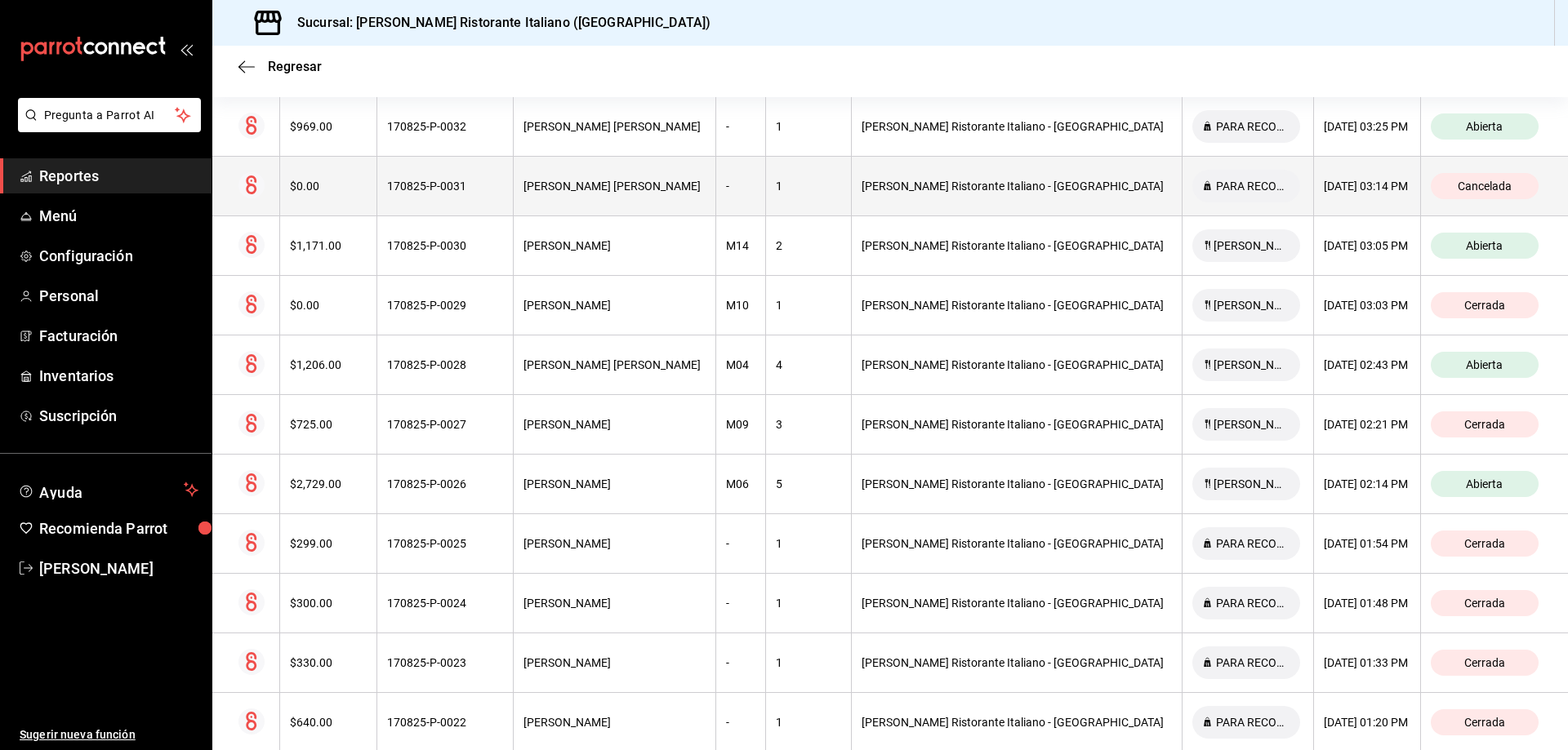
click at [581, 185] on div "[PERSON_NAME] [PERSON_NAME]" at bounding box center [614, 185] width 182 height 13
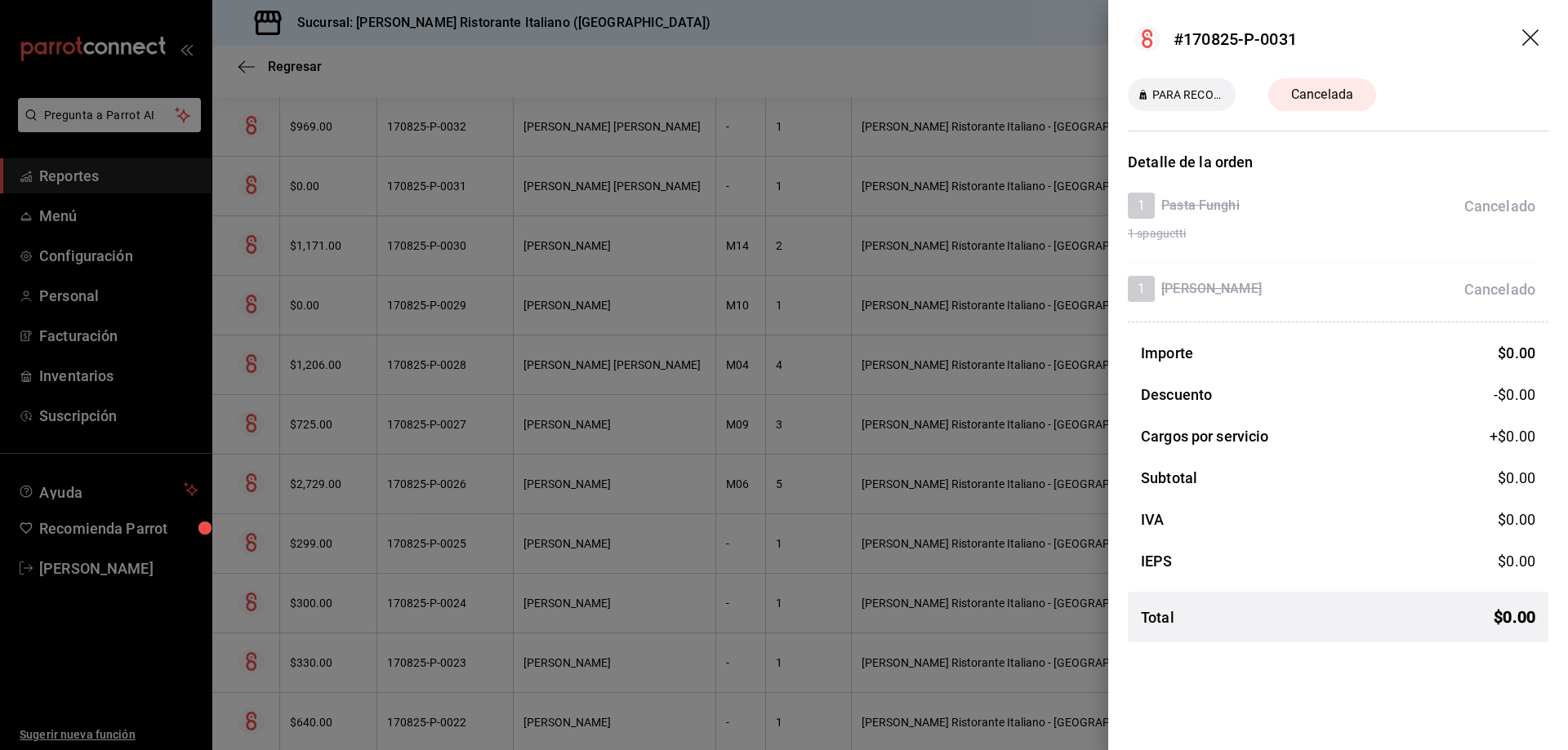
click at [1532, 39] on icon "drag" at bounding box center [1530, 37] width 17 height 17
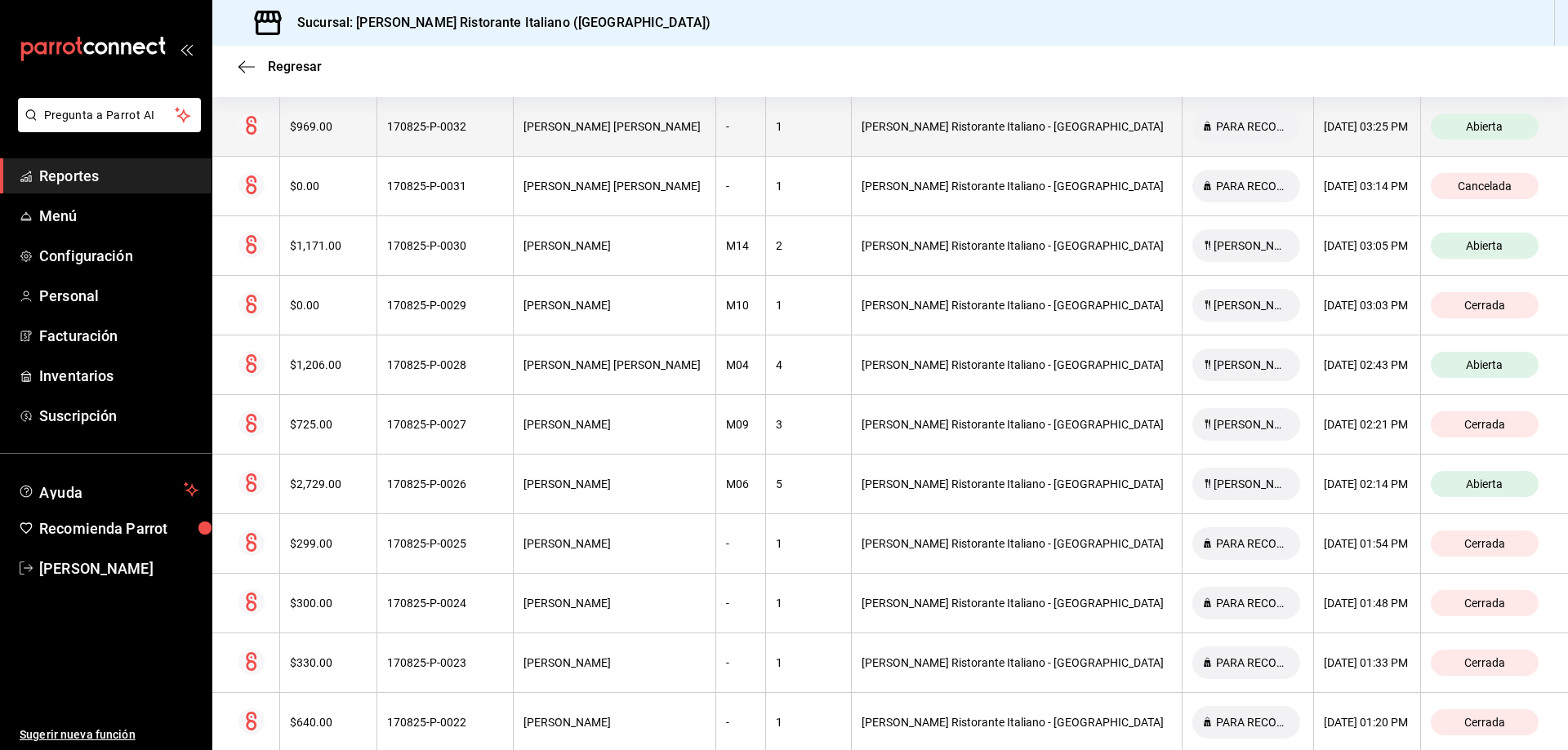
click at [620, 125] on div "[PERSON_NAME] [PERSON_NAME]" at bounding box center [614, 126] width 182 height 13
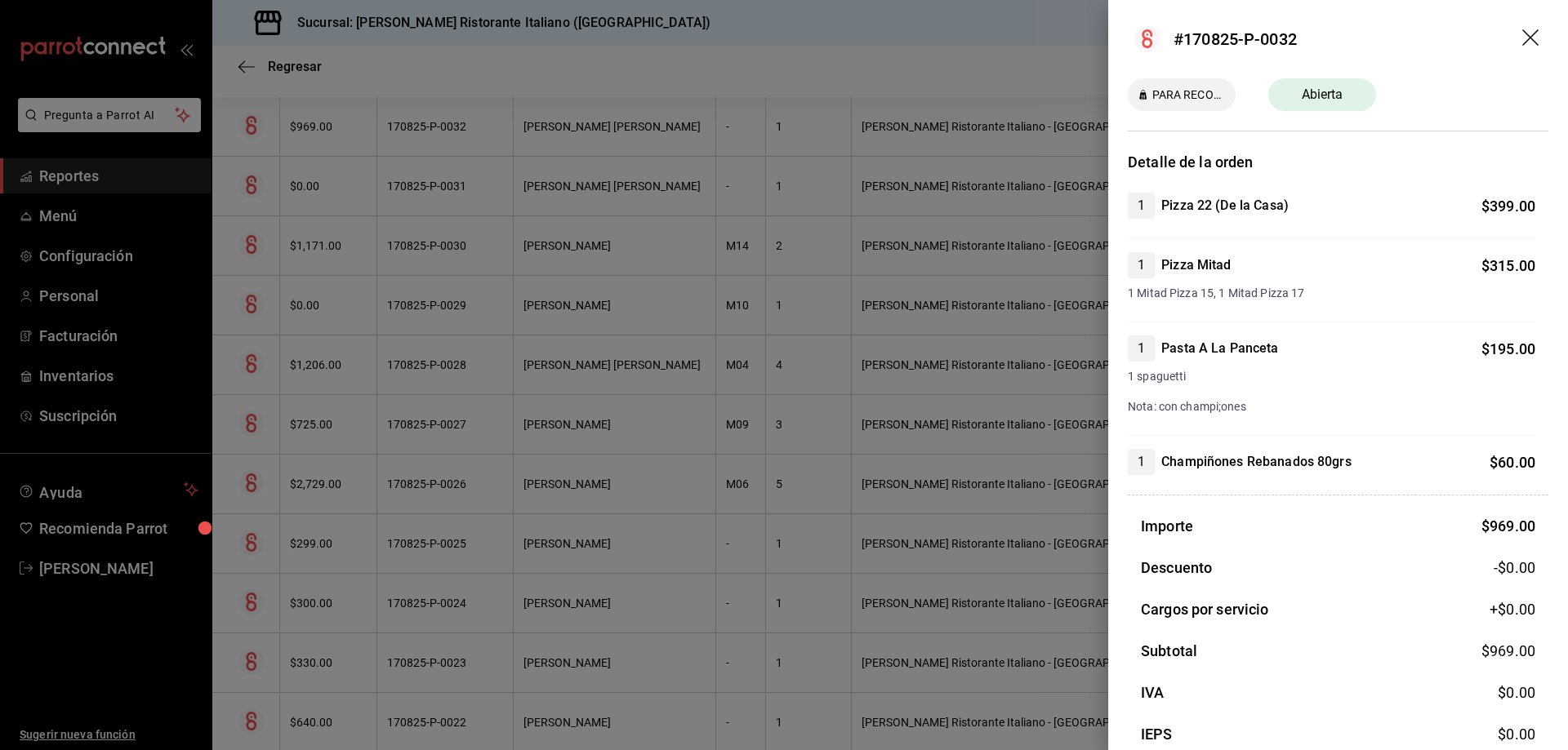
click at [1522, 35] on icon "drag" at bounding box center [1530, 37] width 17 height 17
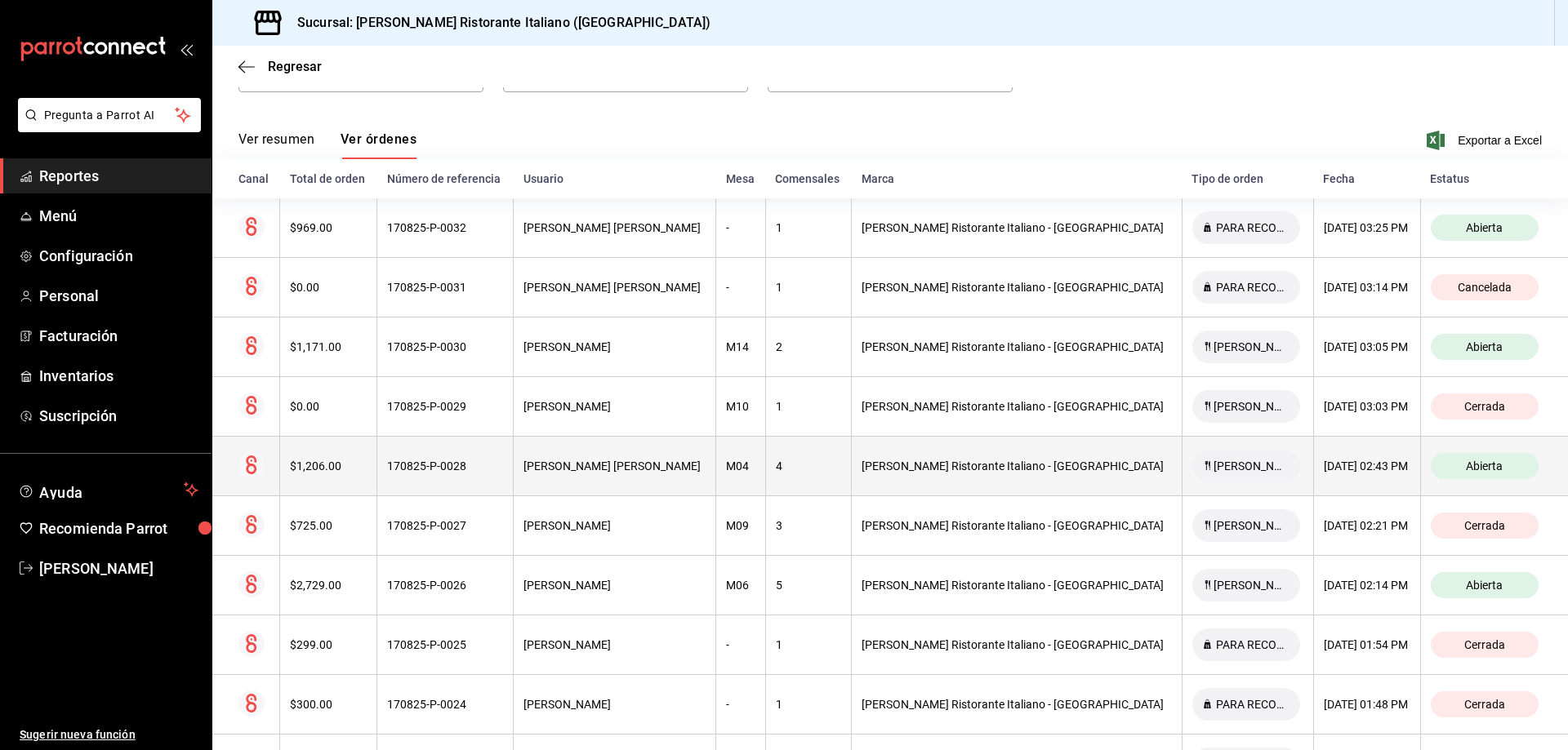
scroll to position [127, 0]
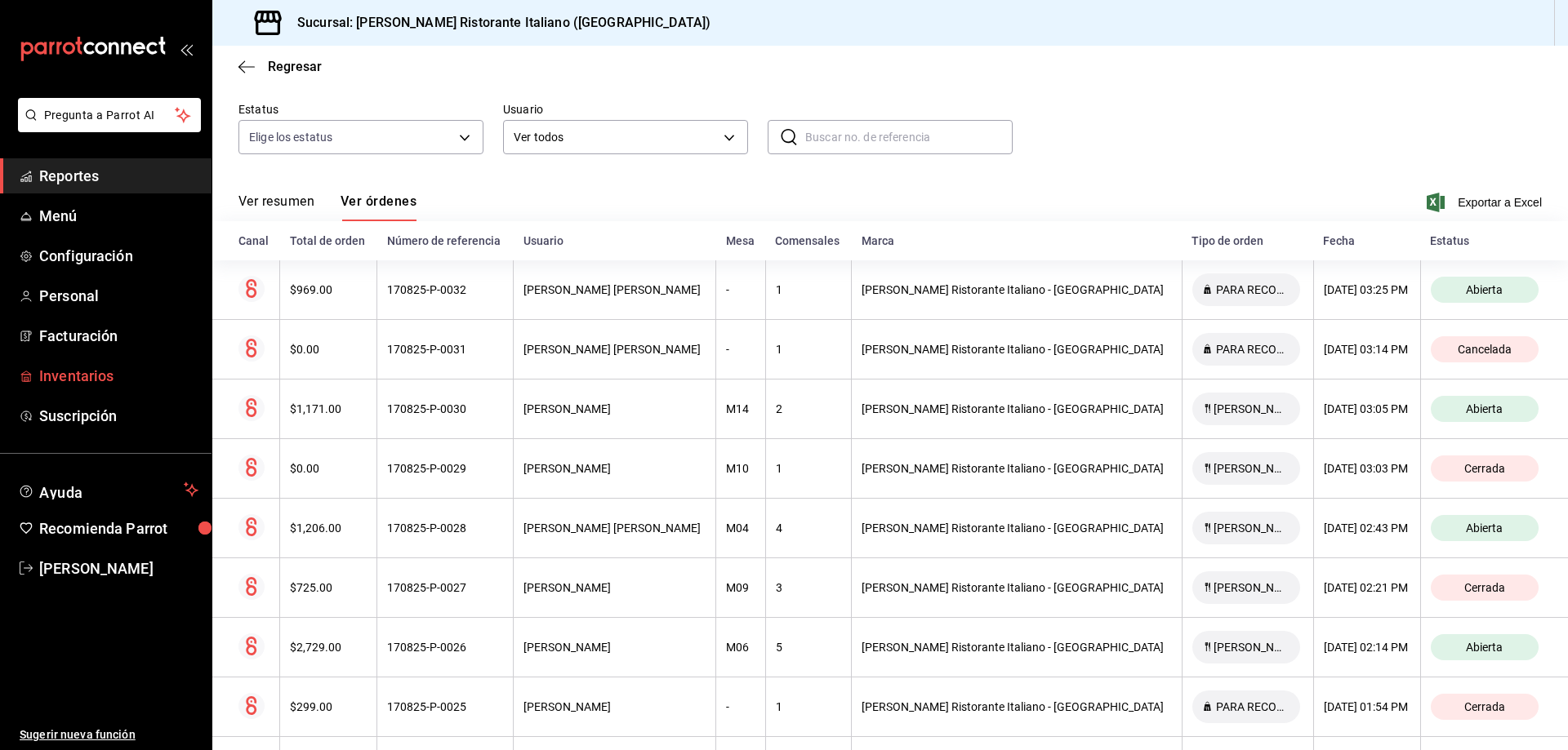
click at [99, 378] on span "Inventarios" at bounding box center [118, 375] width 159 height 22
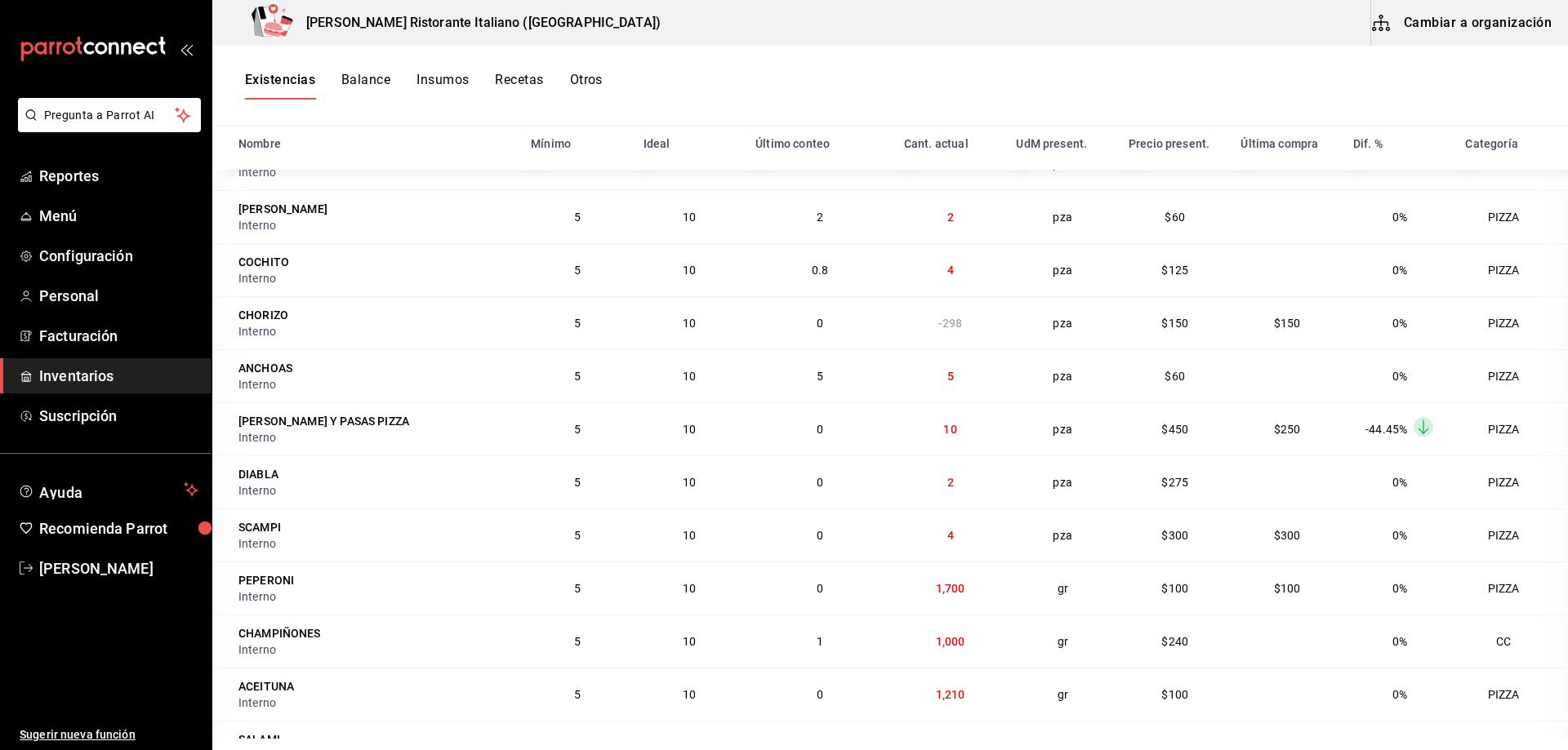
scroll to position [11515, 0]
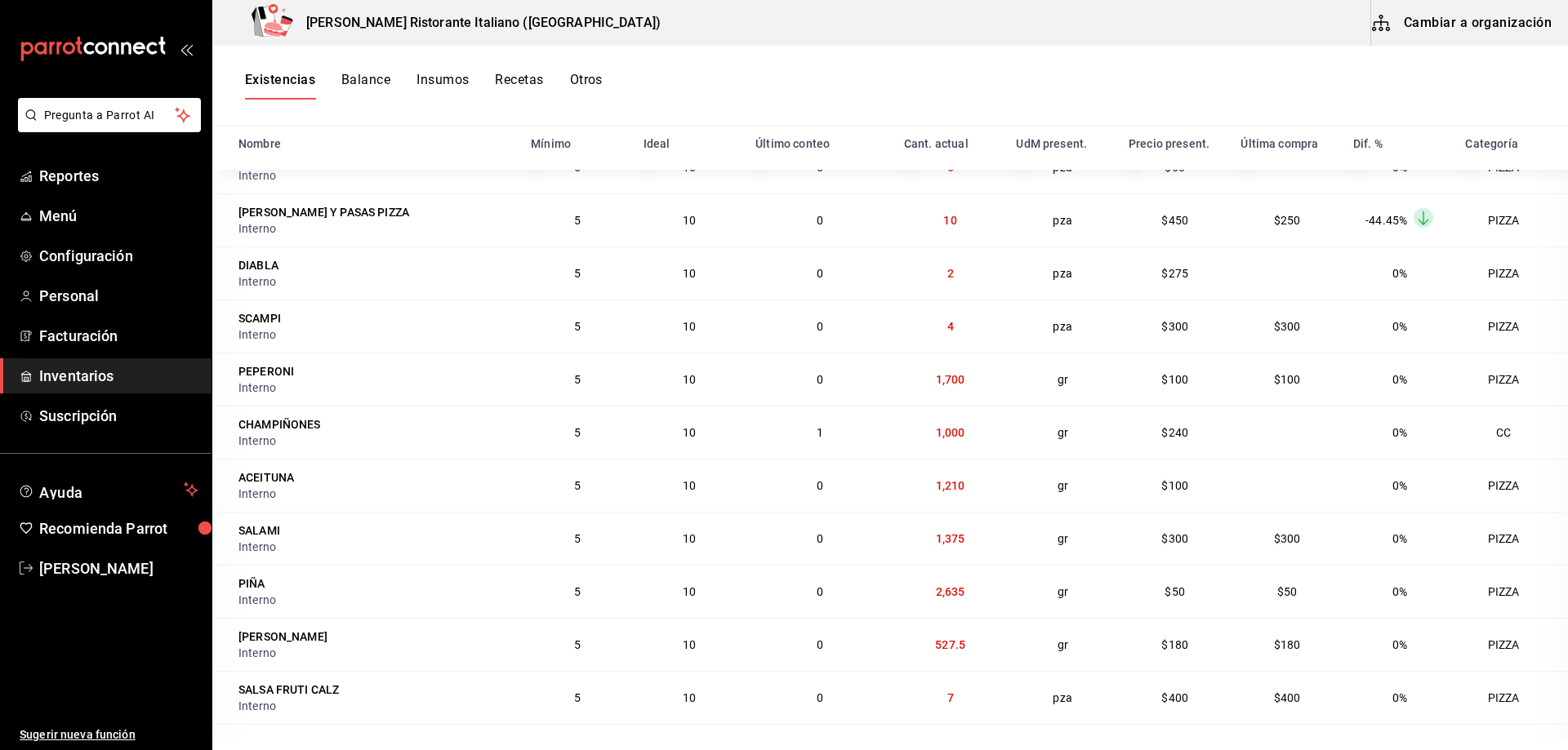
drag, startPoint x: 647, startPoint y: 378, endPoint x: 653, endPoint y: 293, distance: 85.2
click at [653, 299] on td "10" at bounding box center [690, 325] width 113 height 53
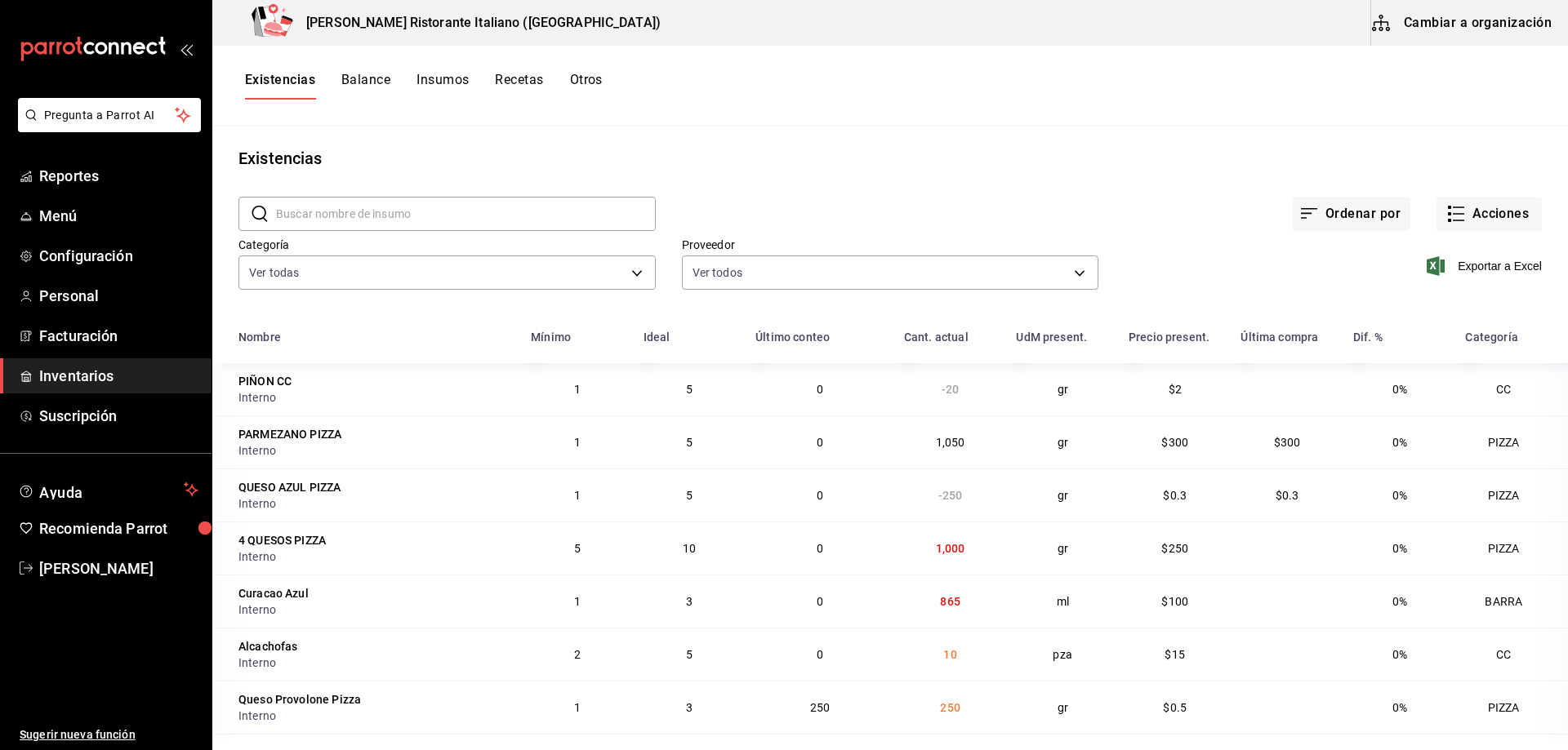
scroll to position [0, 0]
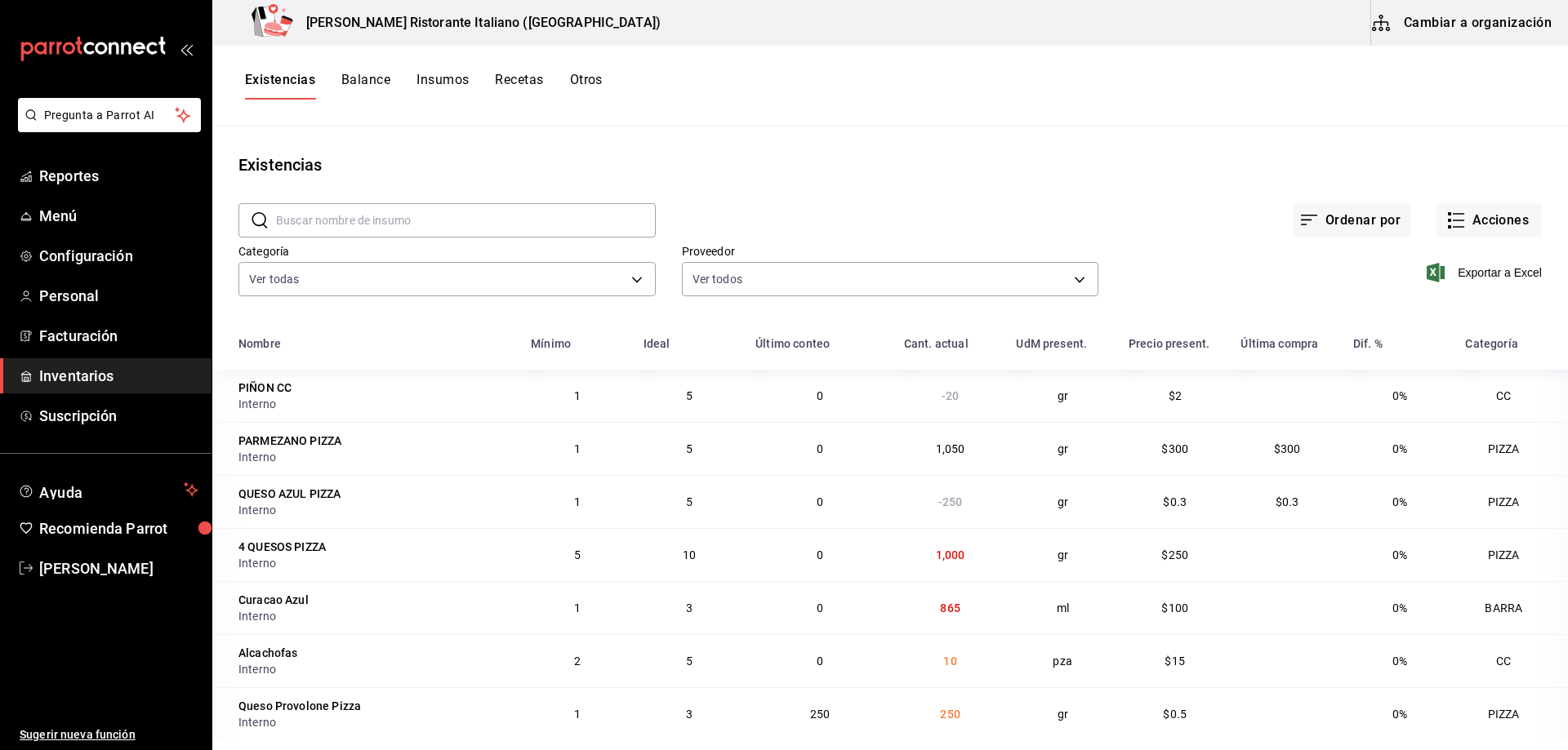
click at [344, 216] on input "text" at bounding box center [466, 221] width 379 height 33
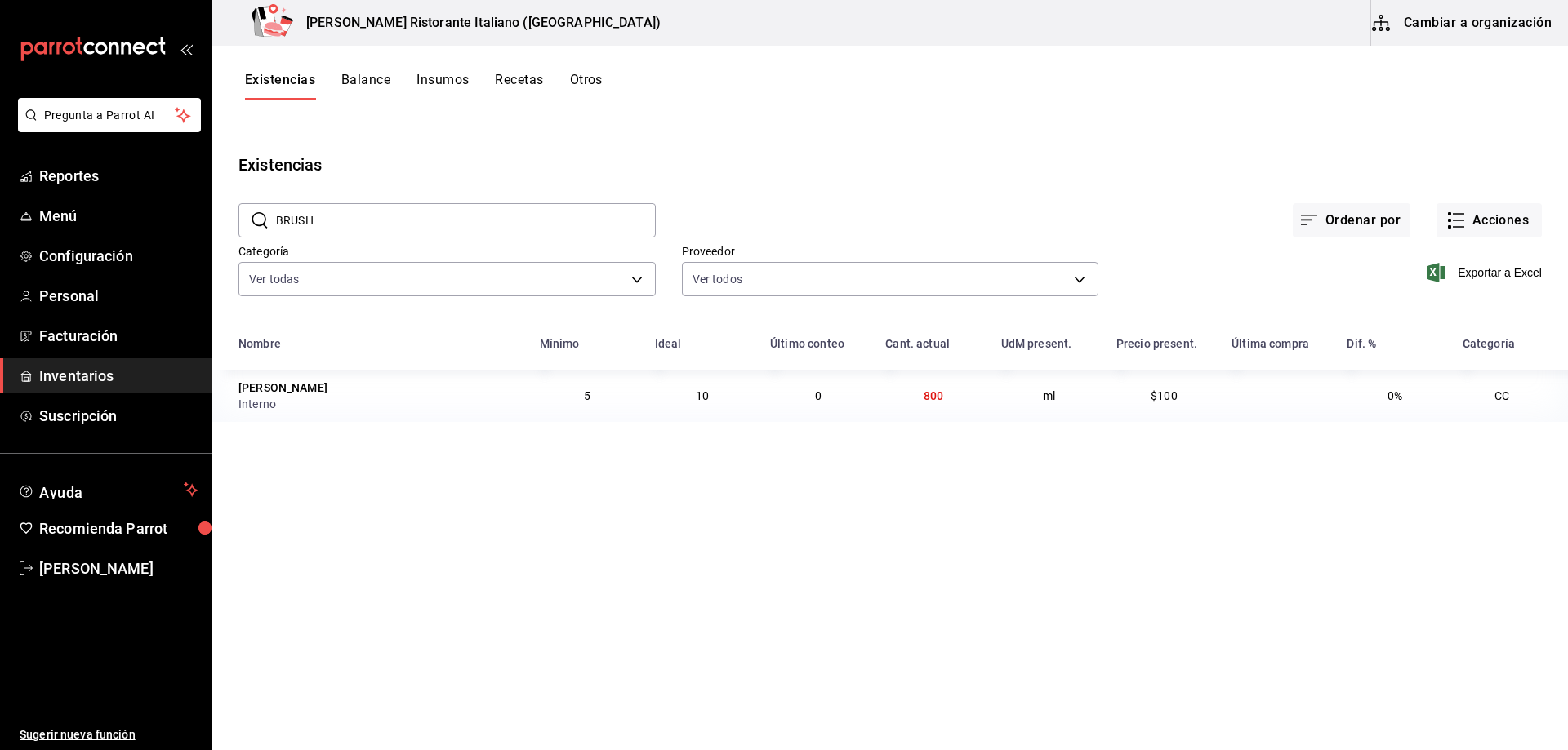
click at [484, 219] on input "BRUSH" at bounding box center [466, 221] width 379 height 33
click at [385, 217] on input "bro" at bounding box center [466, 221] width 379 height 33
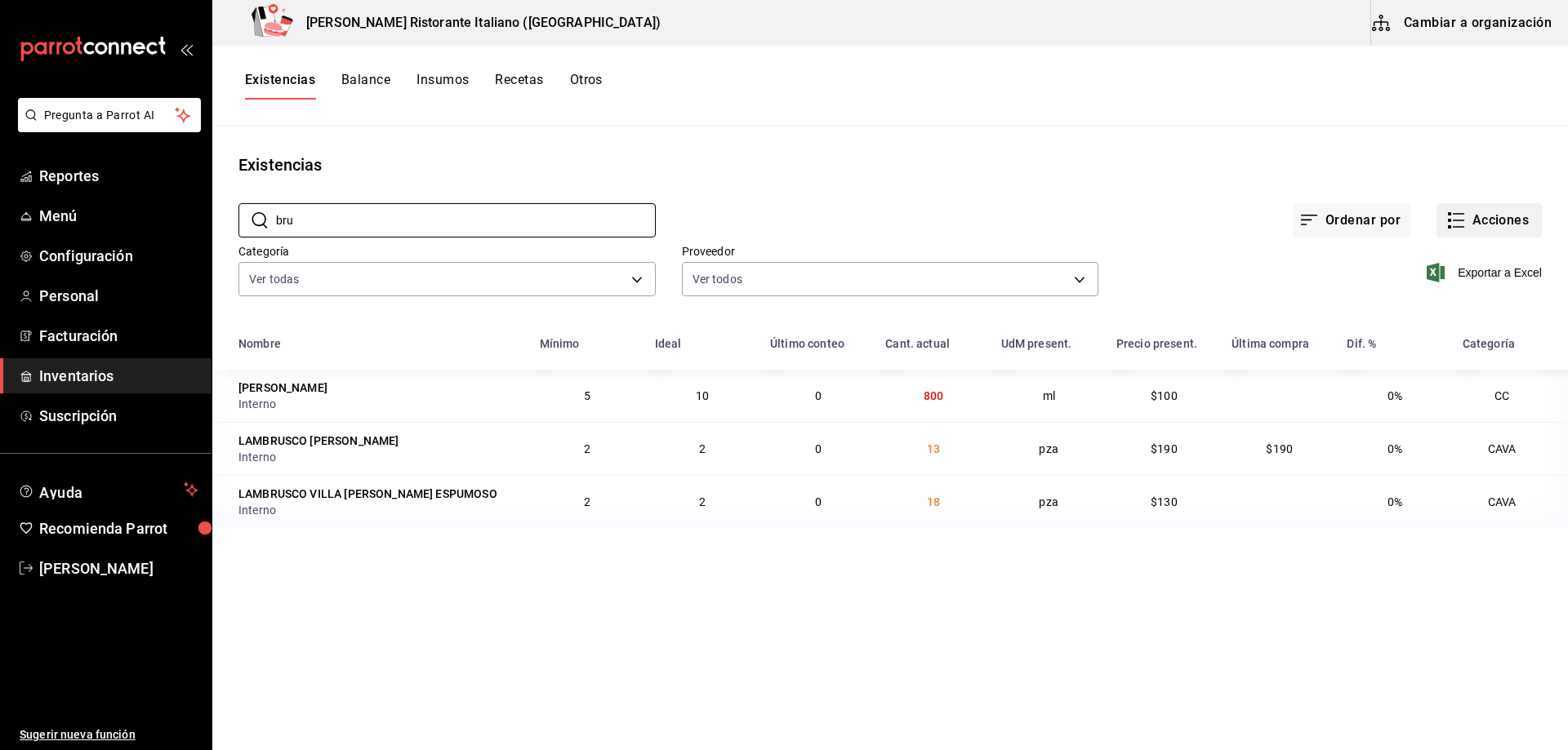
type input "bru"
click at [1458, 222] on icon "button" at bounding box center [1456, 220] width 20 height 20
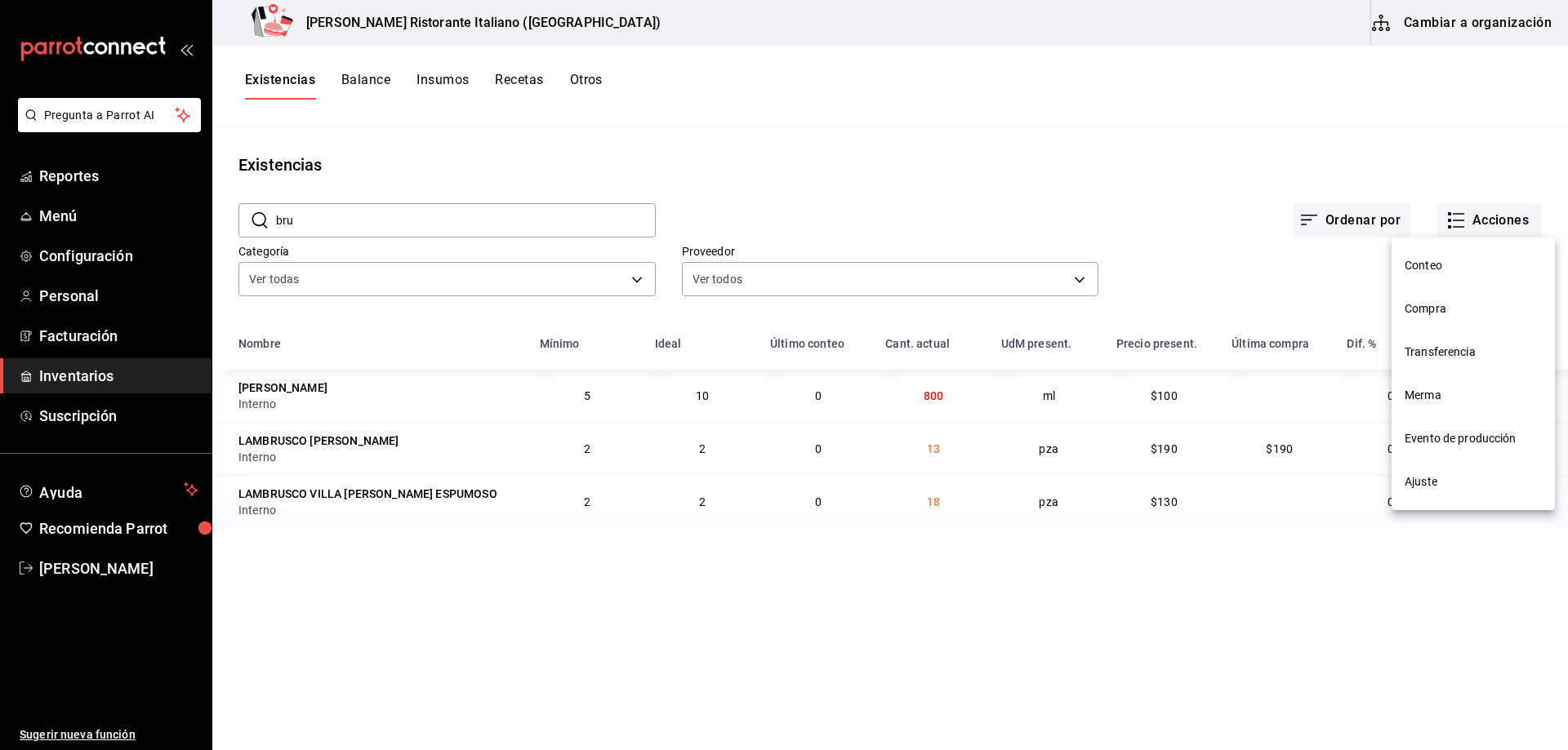
click at [1422, 307] on span "Compra" at bounding box center [1473, 309] width 137 height 17
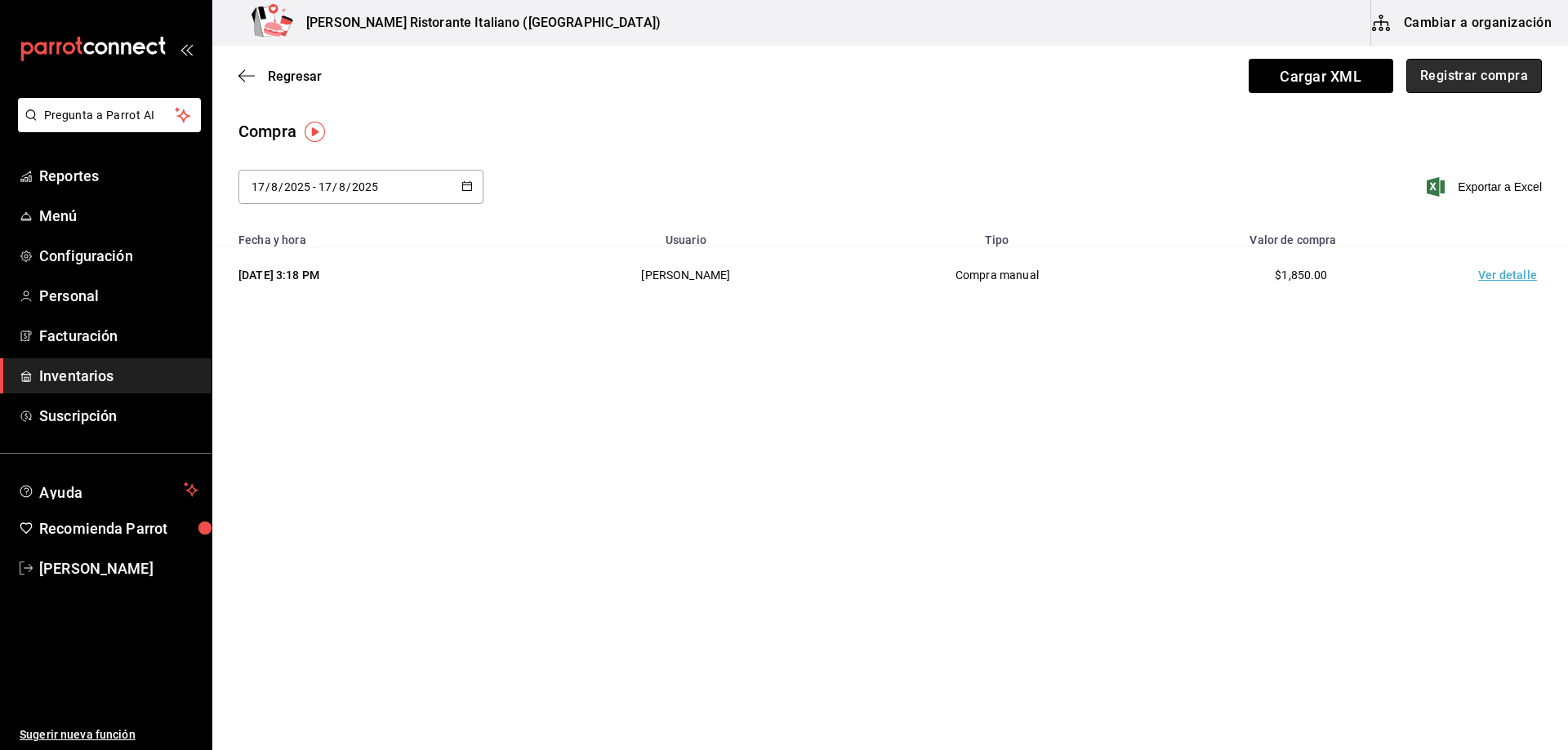
click at [1441, 72] on button "Registrar compra" at bounding box center [1474, 76] width 136 height 34
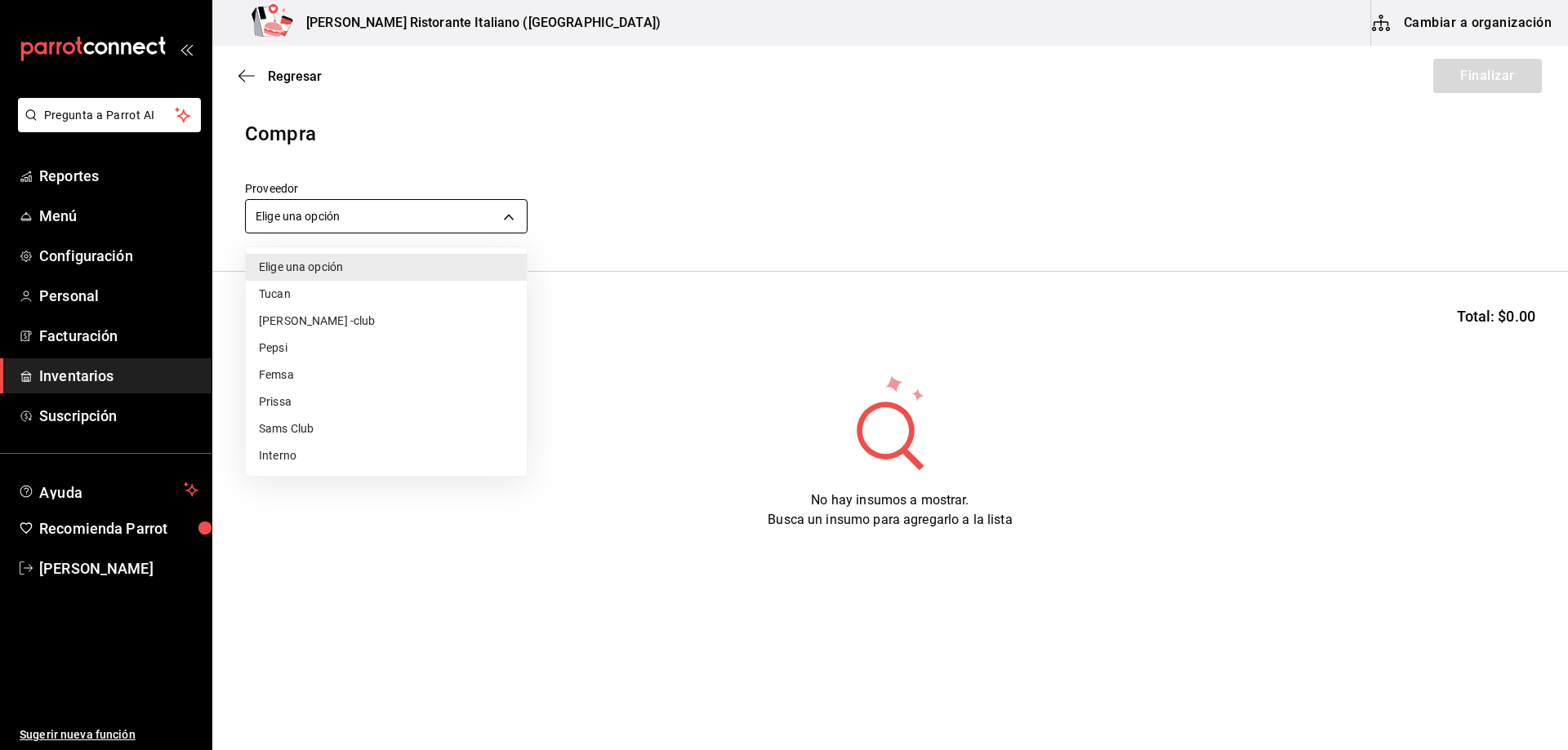
click at [457, 216] on body "Pregunta a Parrot AI Reportes Menú Configuración Personal Facturación Inventari…" at bounding box center [784, 329] width 1568 height 658
click at [275, 464] on li "Interno" at bounding box center [385, 456] width 281 height 27
type input "c6a919a6-4d7b-41a0-912d-64ff516ea06c"
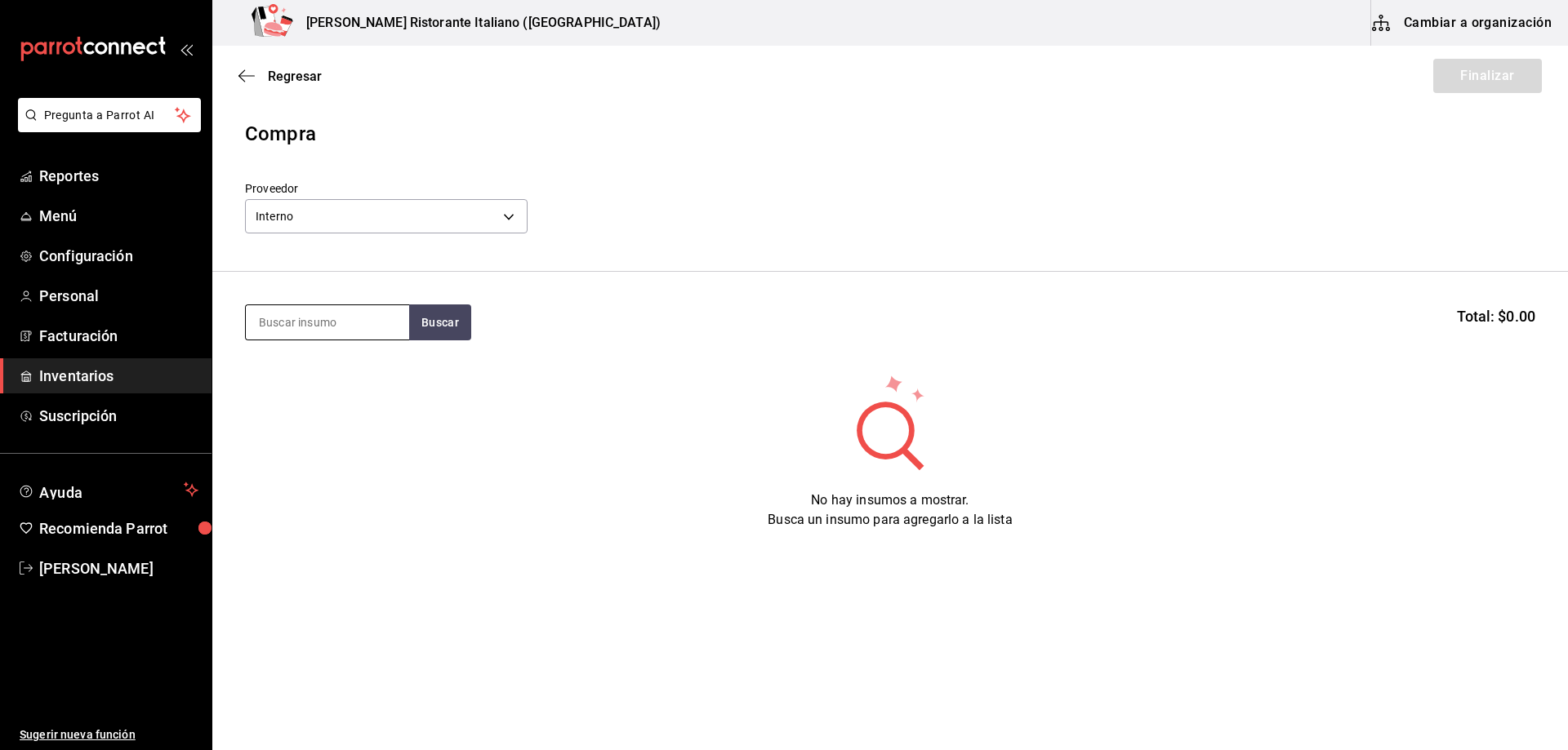
click at [344, 325] on input at bounding box center [327, 322] width 164 height 34
type input "pera"
click at [432, 322] on button "Buscar" at bounding box center [439, 322] width 62 height 36
click at [360, 372] on div "PERAS TAPA CF - Interno" at bounding box center [327, 378] width 164 height 63
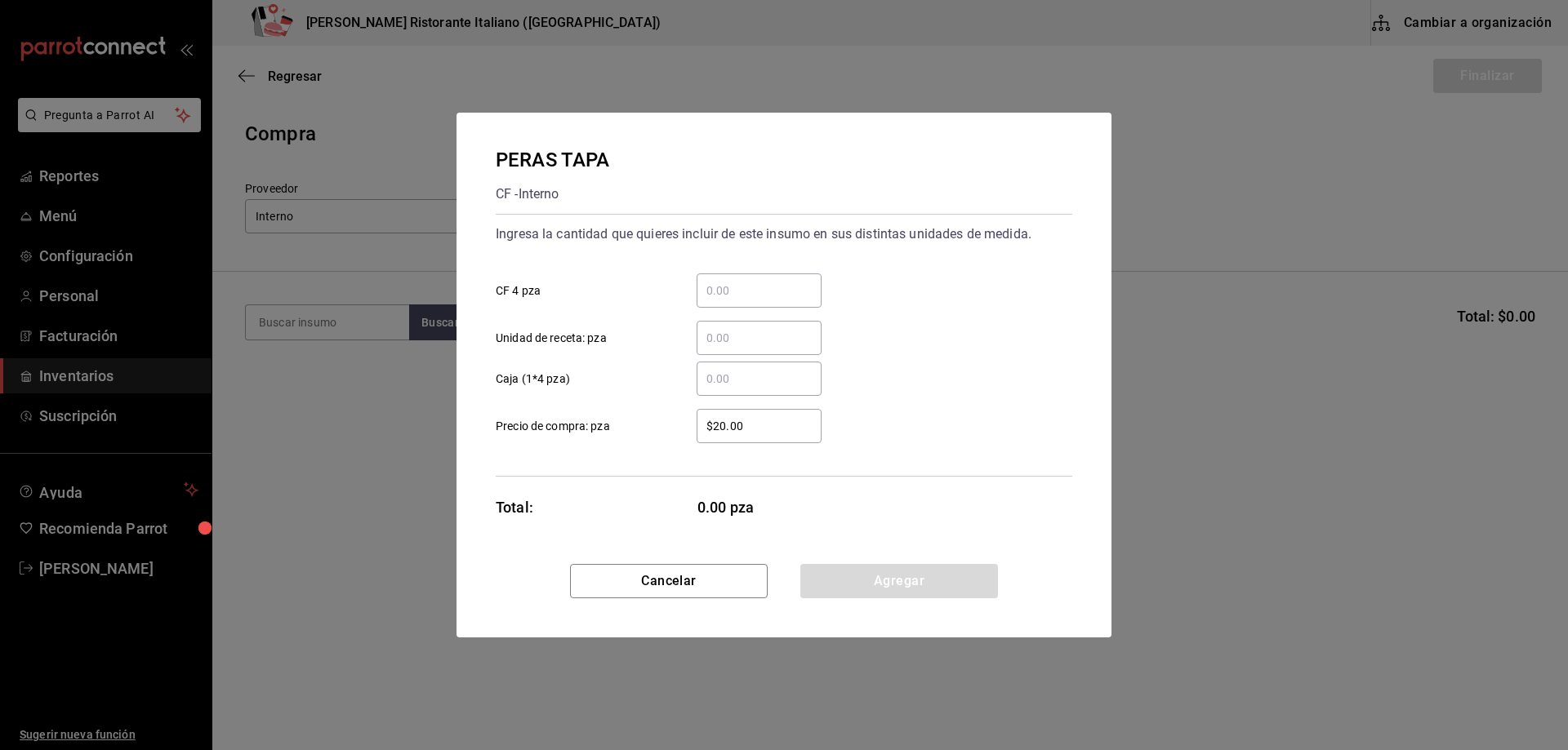
click at [706, 291] on input "​ CF 4 pza" at bounding box center [760, 291] width 125 height 20
type input "1"
type input "5"
click at [890, 584] on button "Agregar" at bounding box center [899, 580] width 198 height 34
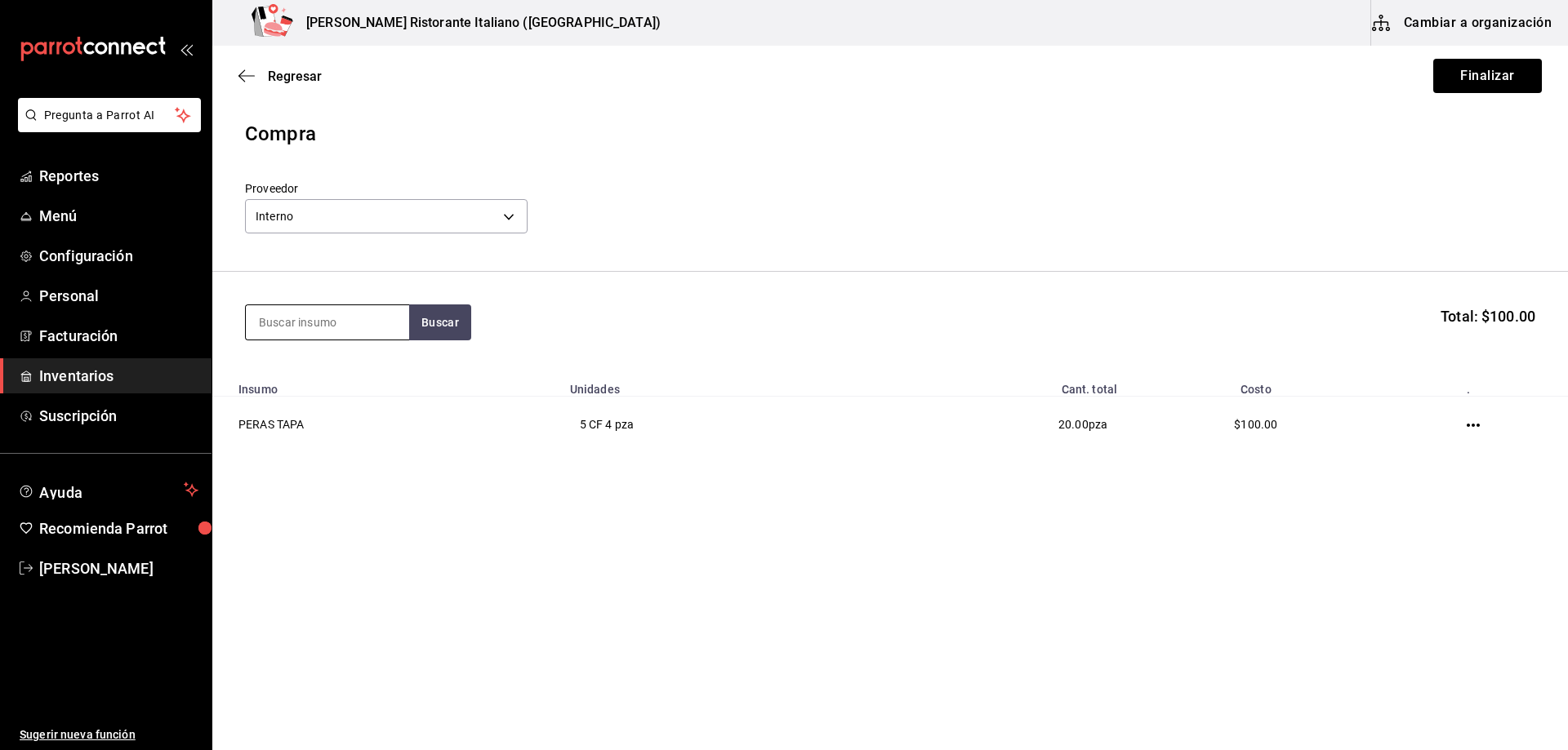
click at [381, 314] on input at bounding box center [327, 322] width 164 height 34
type input "[GEOGRAPHIC_DATA]"
click at [433, 330] on button "Buscar" at bounding box center [439, 322] width 62 height 36
click at [368, 385] on div "PORTOBELLO CF - Interno" at bounding box center [327, 378] width 164 height 63
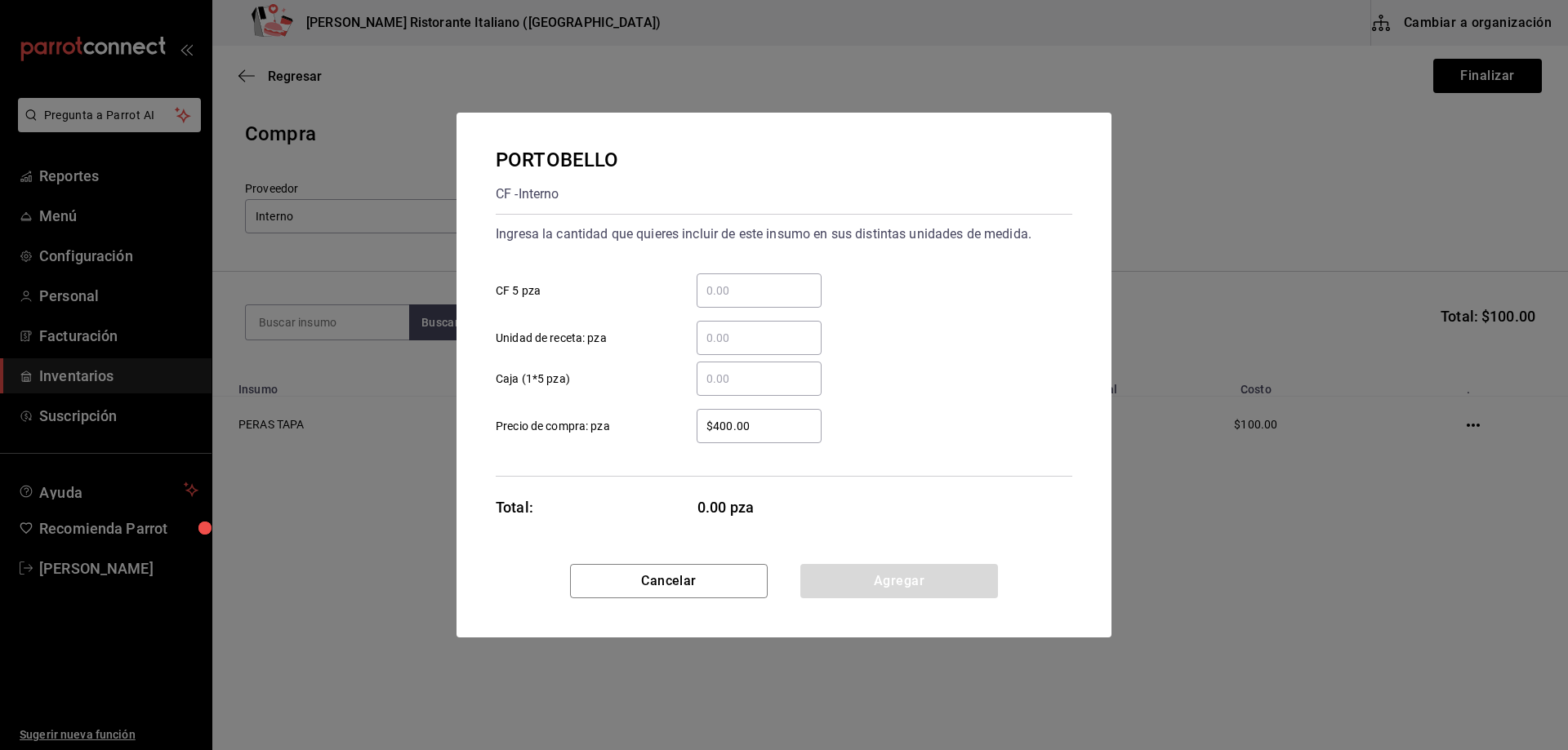
click at [724, 288] on input "​ CF 5 pza" at bounding box center [760, 291] width 125 height 20
type input "1"
click at [874, 582] on button "Agregar" at bounding box center [899, 580] width 198 height 34
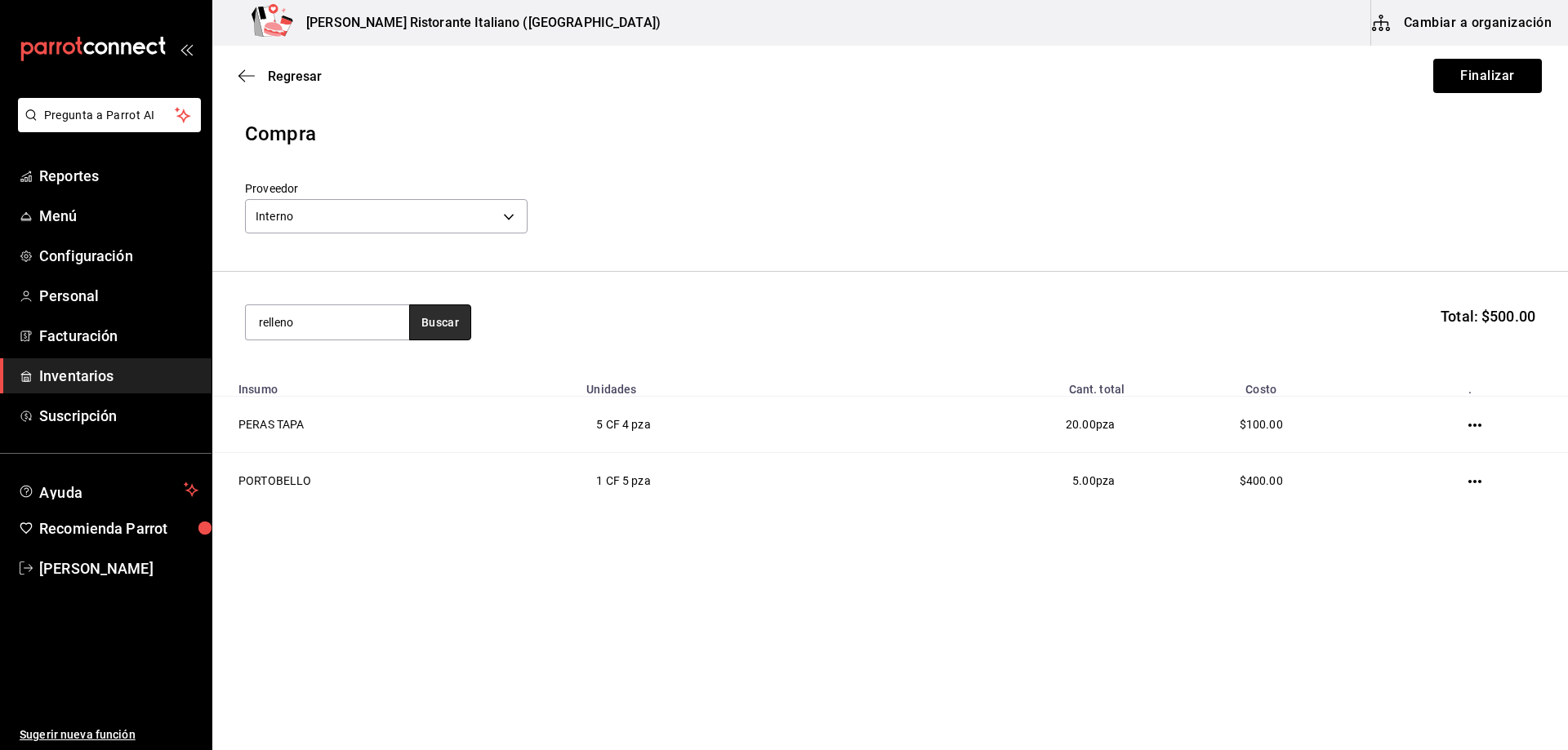
click at [432, 321] on button "Buscar" at bounding box center [439, 322] width 62 height 36
click at [382, 314] on input "relleno" at bounding box center [327, 322] width 164 height 34
type input "[GEOGRAPHIC_DATA]"
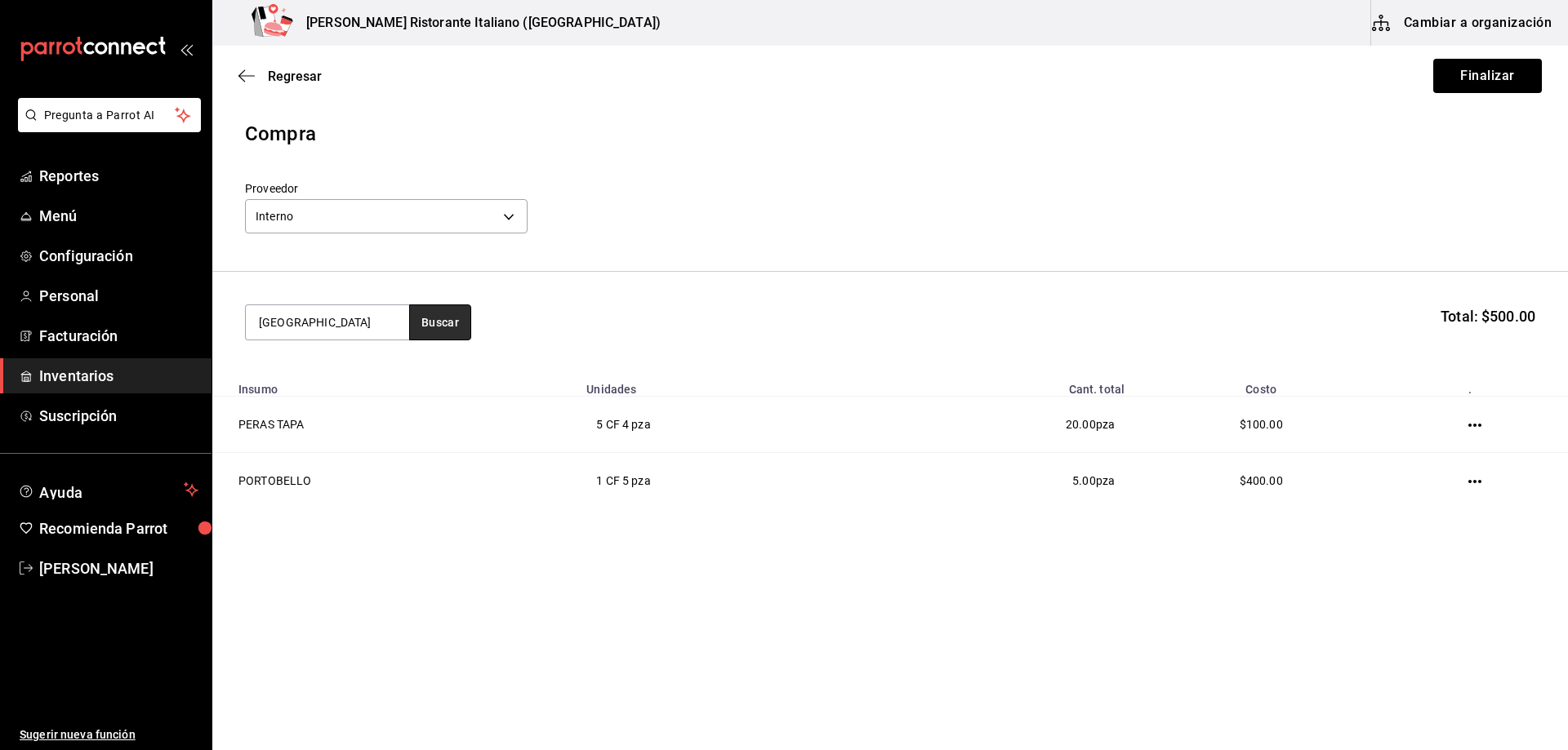
click at [447, 323] on button "Buscar" at bounding box center [439, 322] width 62 height 36
click at [447, 324] on button "Buscar" at bounding box center [439, 322] width 62 height 36
drag, startPoint x: 446, startPoint y: 331, endPoint x: 969, endPoint y: 567, distance: 573.8
click at [969, 567] on main "Regresar Finalizar Compra Proveedor Interno c6a919a6-4d7b-41a0-912d-64ff516ea06…" at bounding box center [890, 352] width 1356 height 613
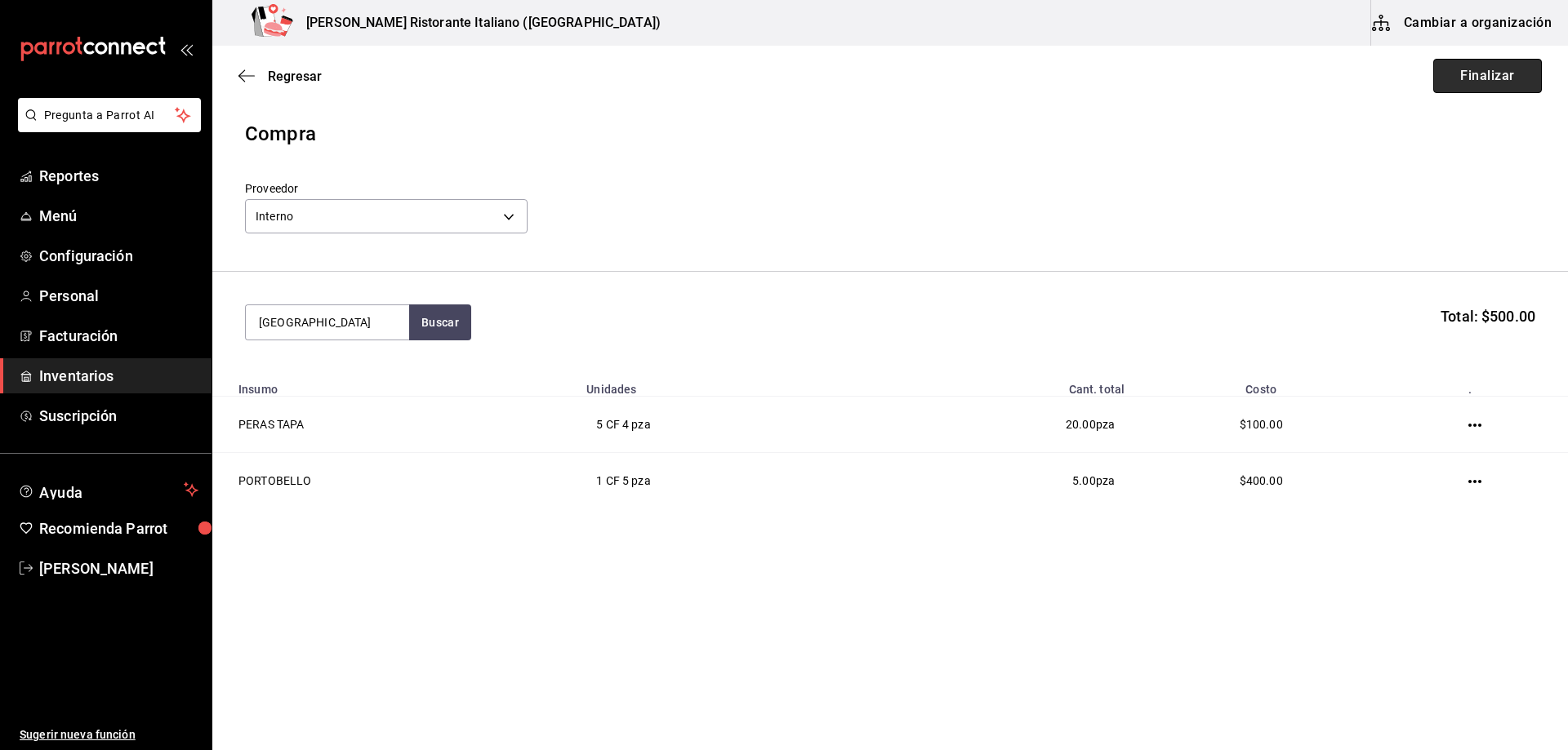
click at [1488, 73] on button "Finalizar" at bounding box center [1487, 76] width 109 height 34
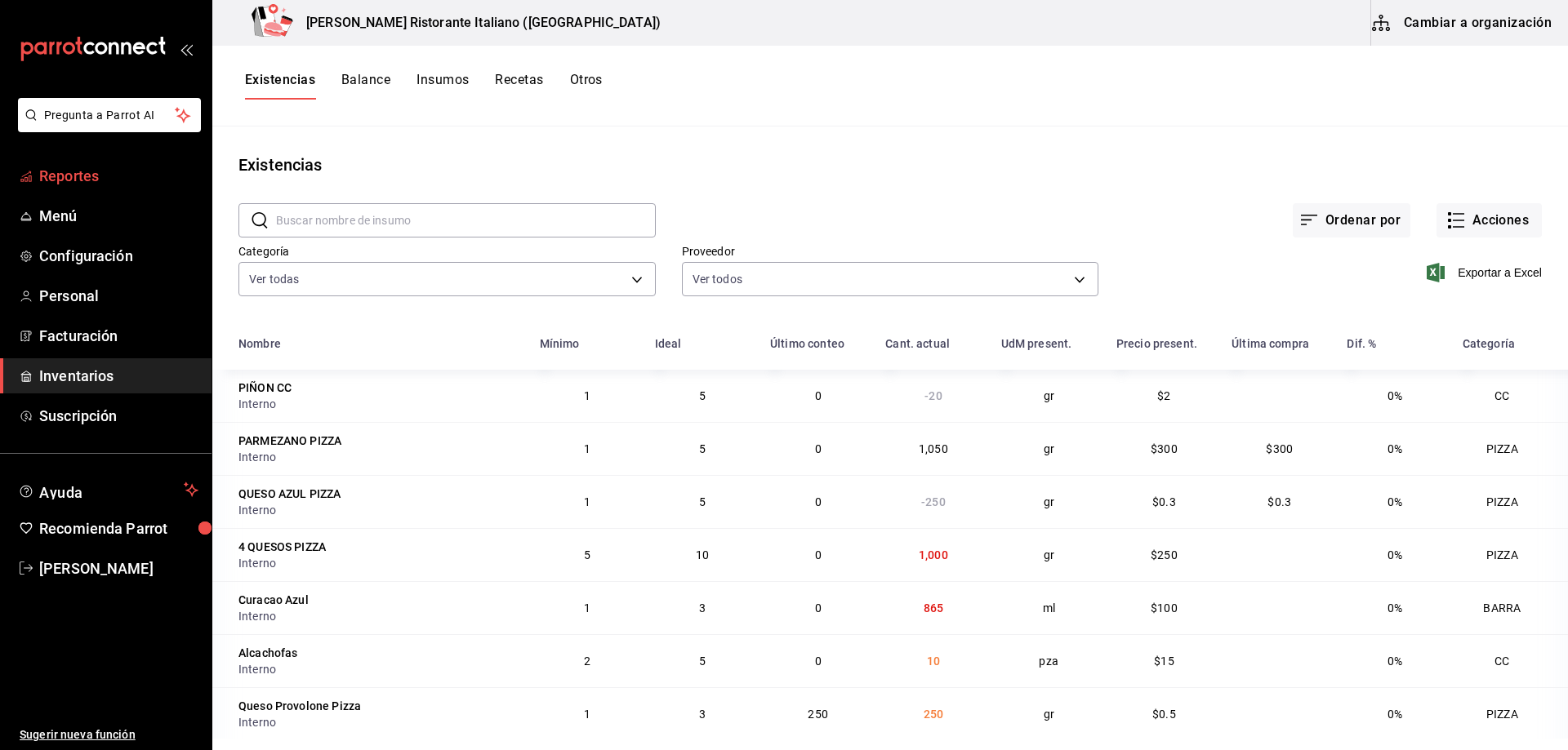
click at [90, 178] on span "Reportes" at bounding box center [118, 176] width 159 height 22
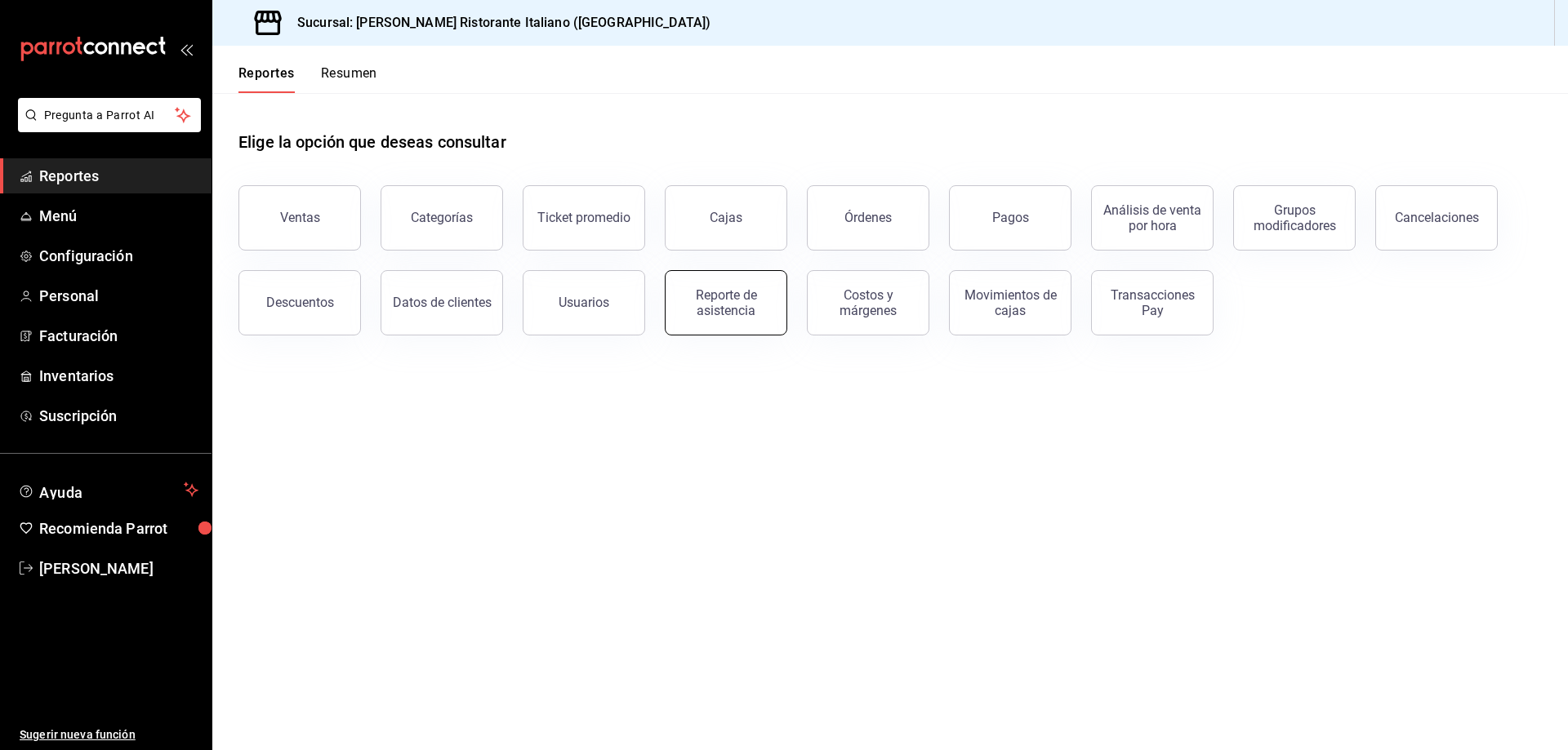
click at [723, 311] on div "Reporte de asistencia" at bounding box center [726, 303] width 101 height 31
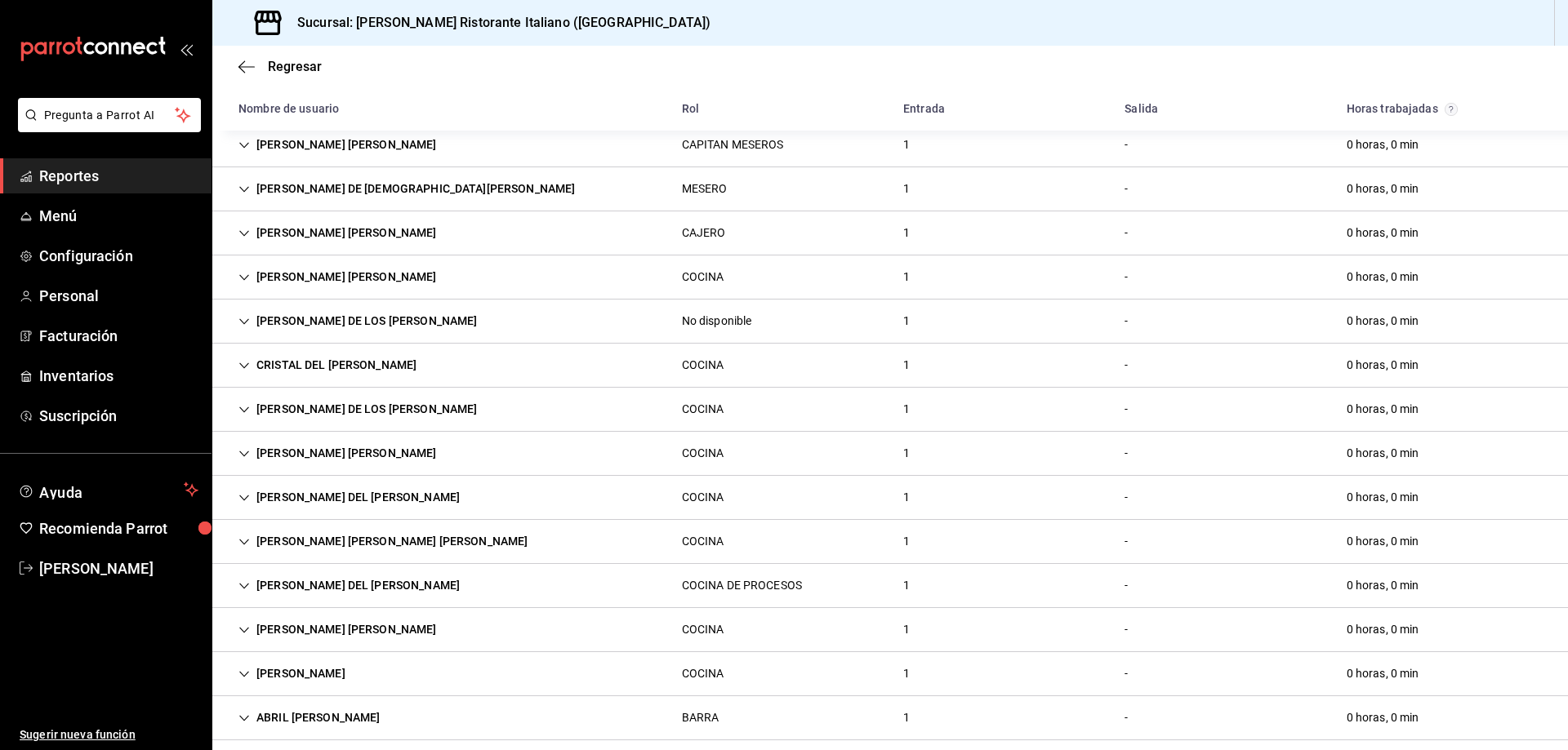
scroll to position [408, 0]
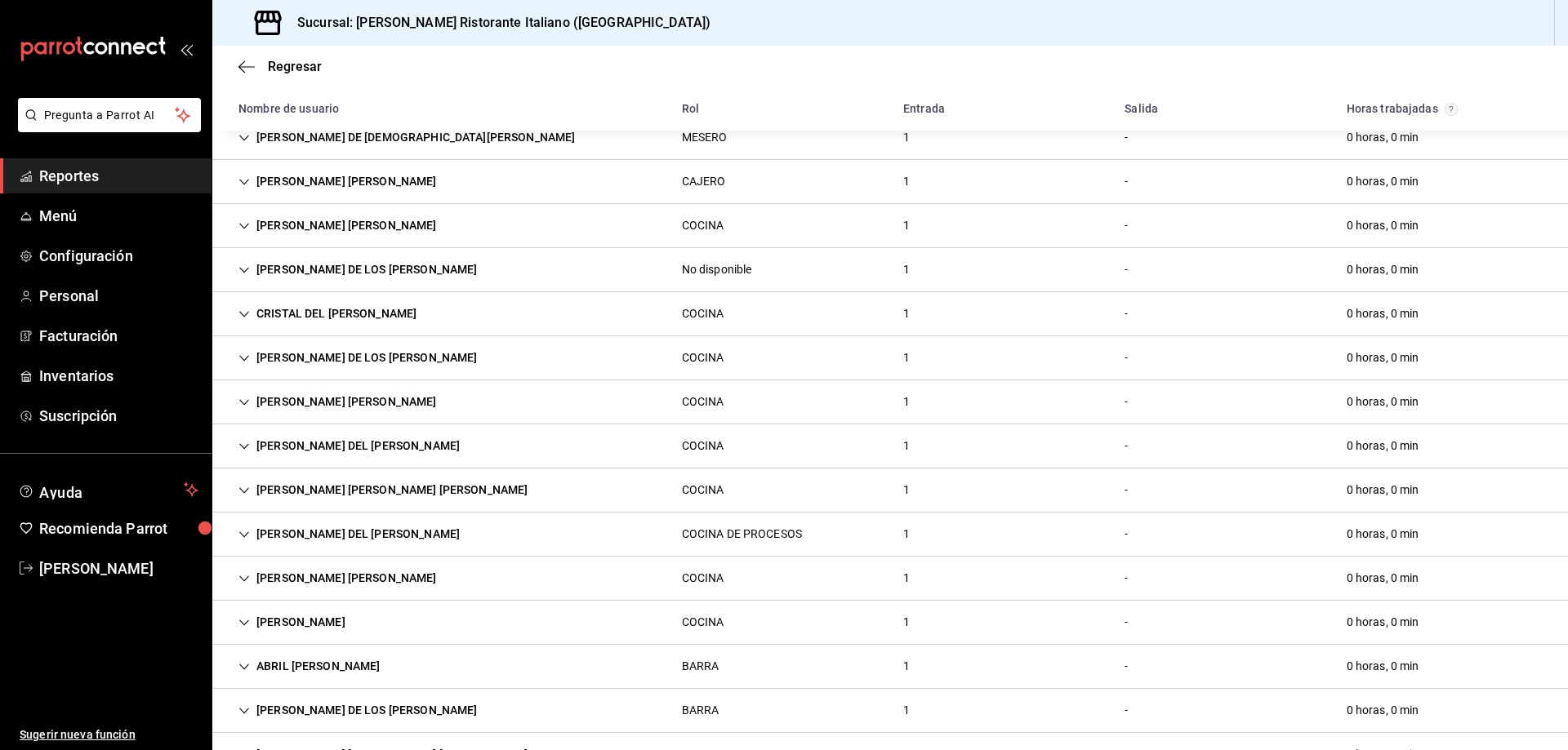
click at [243, 311] on icon "Cell" at bounding box center [244, 314] width 11 height 11
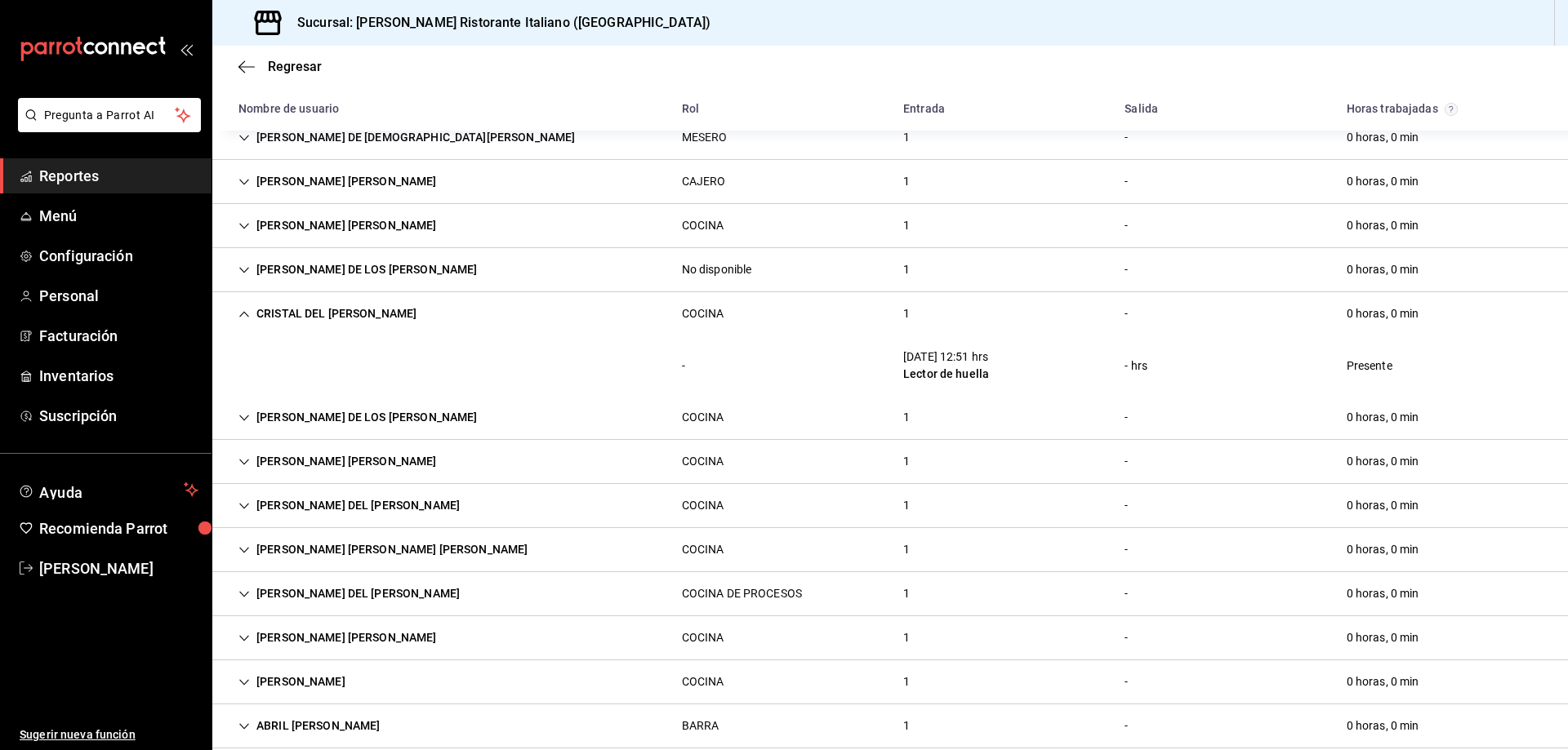
click at [243, 311] on icon "Cell" at bounding box center [244, 314] width 11 height 11
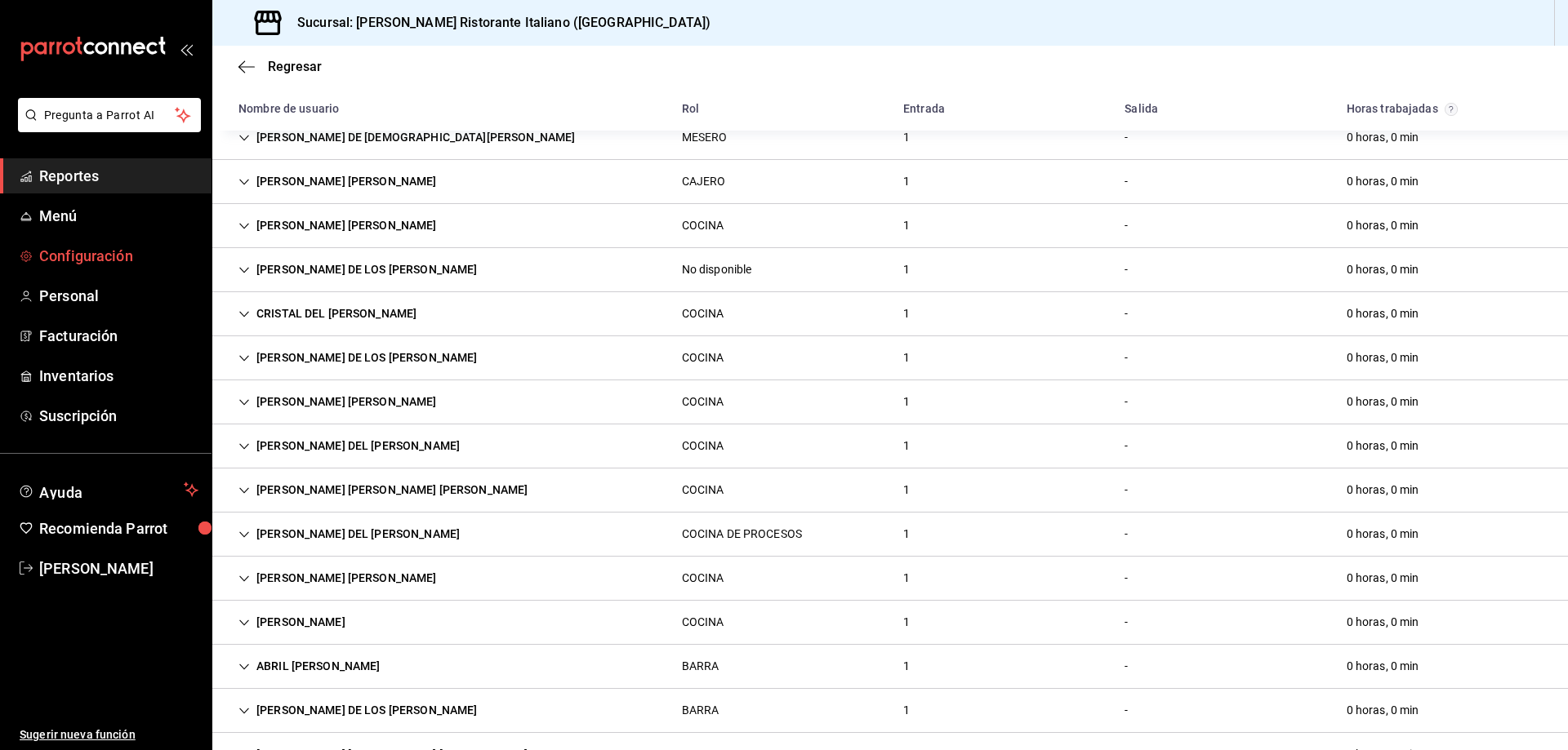
click at [125, 252] on span "Configuración" at bounding box center [118, 256] width 159 height 22
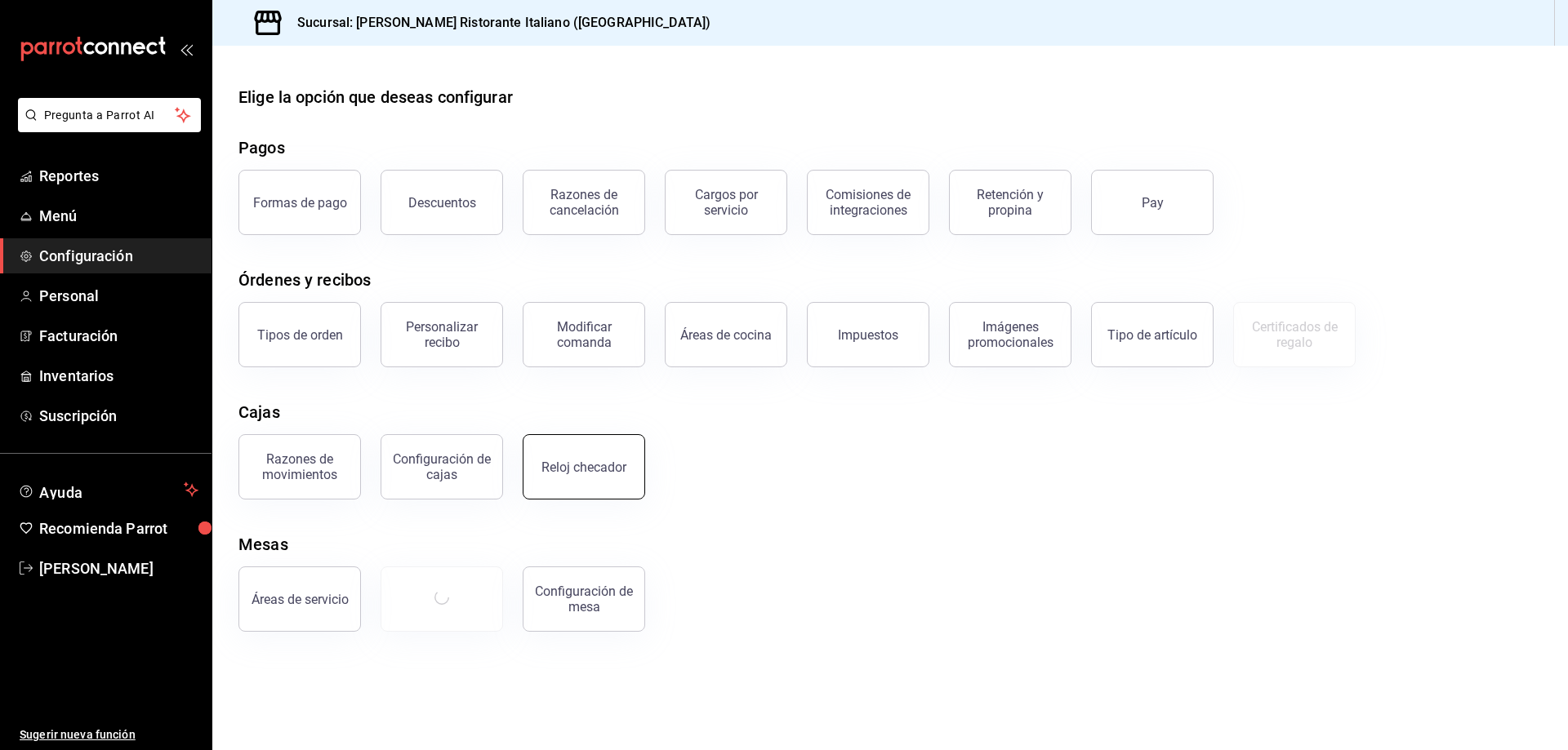
click at [599, 476] on button "Reloj checador" at bounding box center [584, 466] width 123 height 65
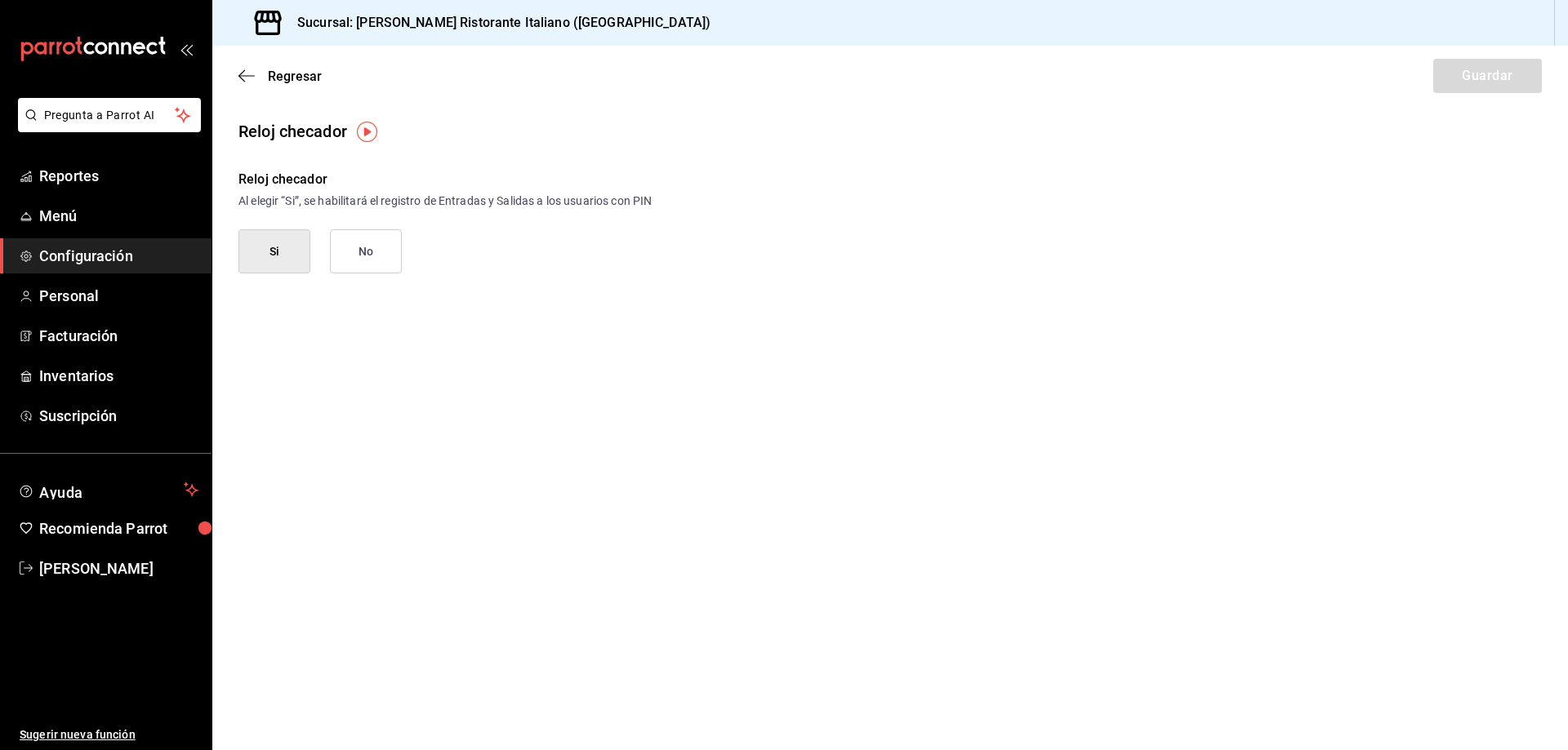
click at [238, 77] on div "Regresar Guardar" at bounding box center [890, 76] width 1356 height 60
click at [274, 73] on span "Regresar" at bounding box center [295, 77] width 54 height 16
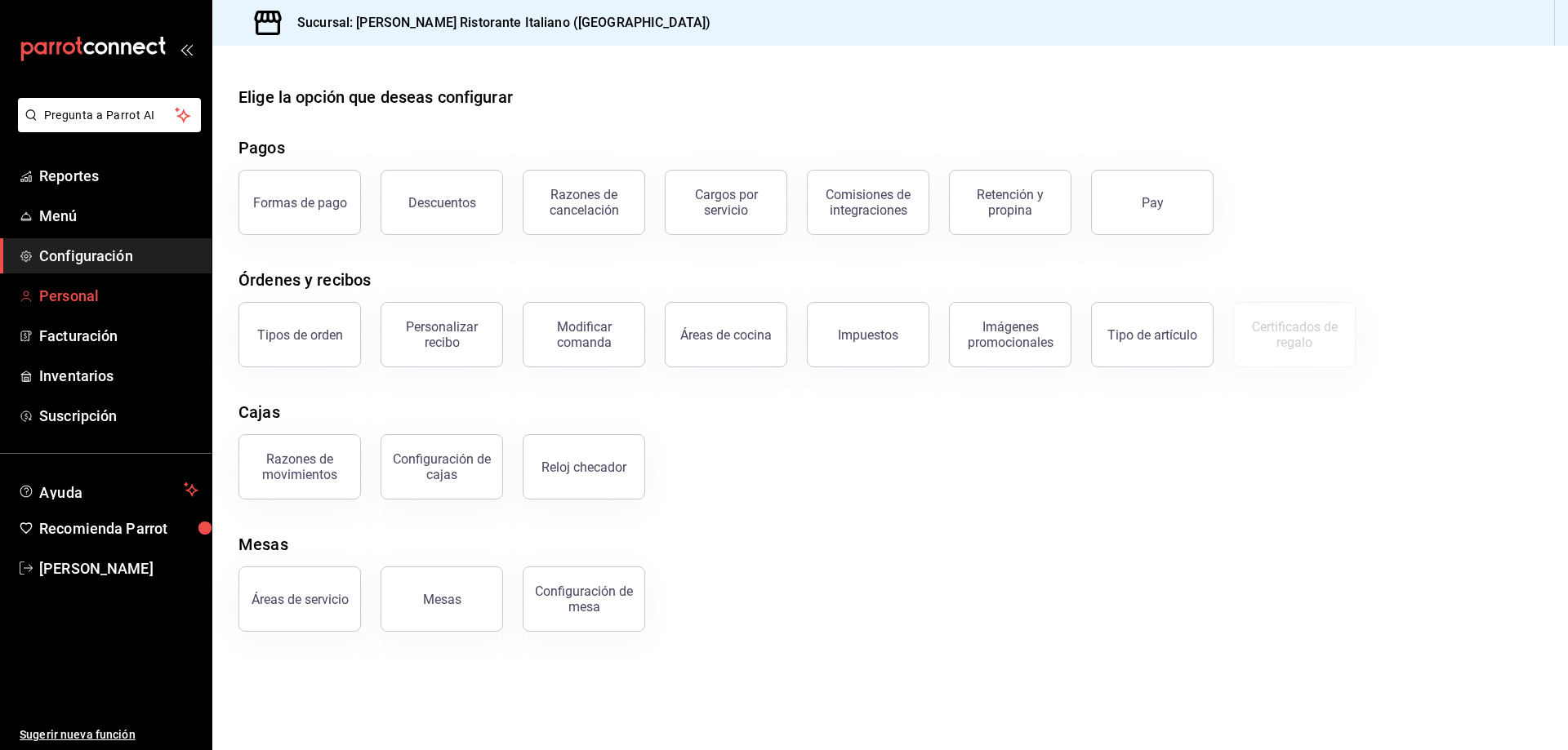
click at [88, 298] on span "Personal" at bounding box center [118, 296] width 159 height 22
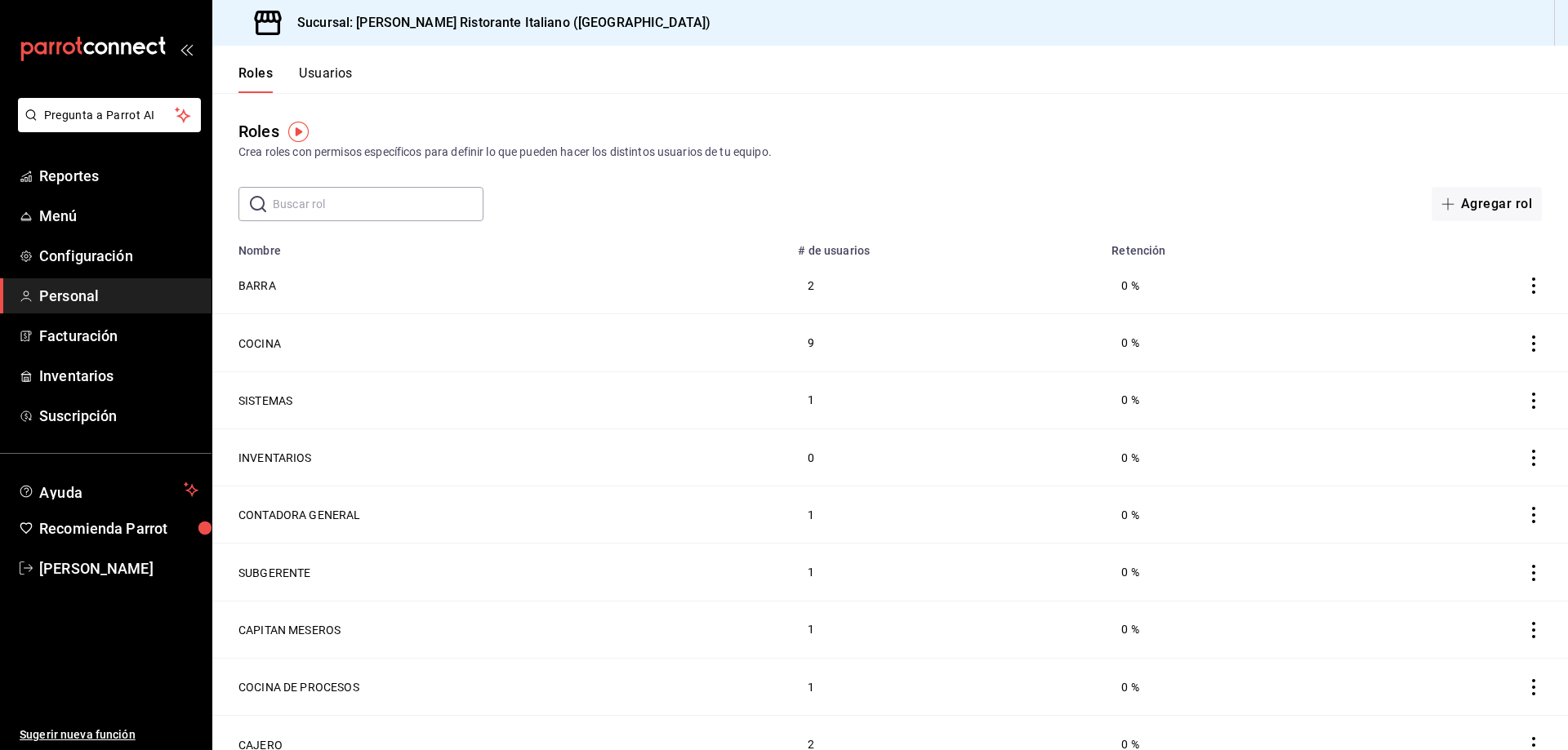
click at [345, 68] on button "Usuarios" at bounding box center [325, 79] width 54 height 28
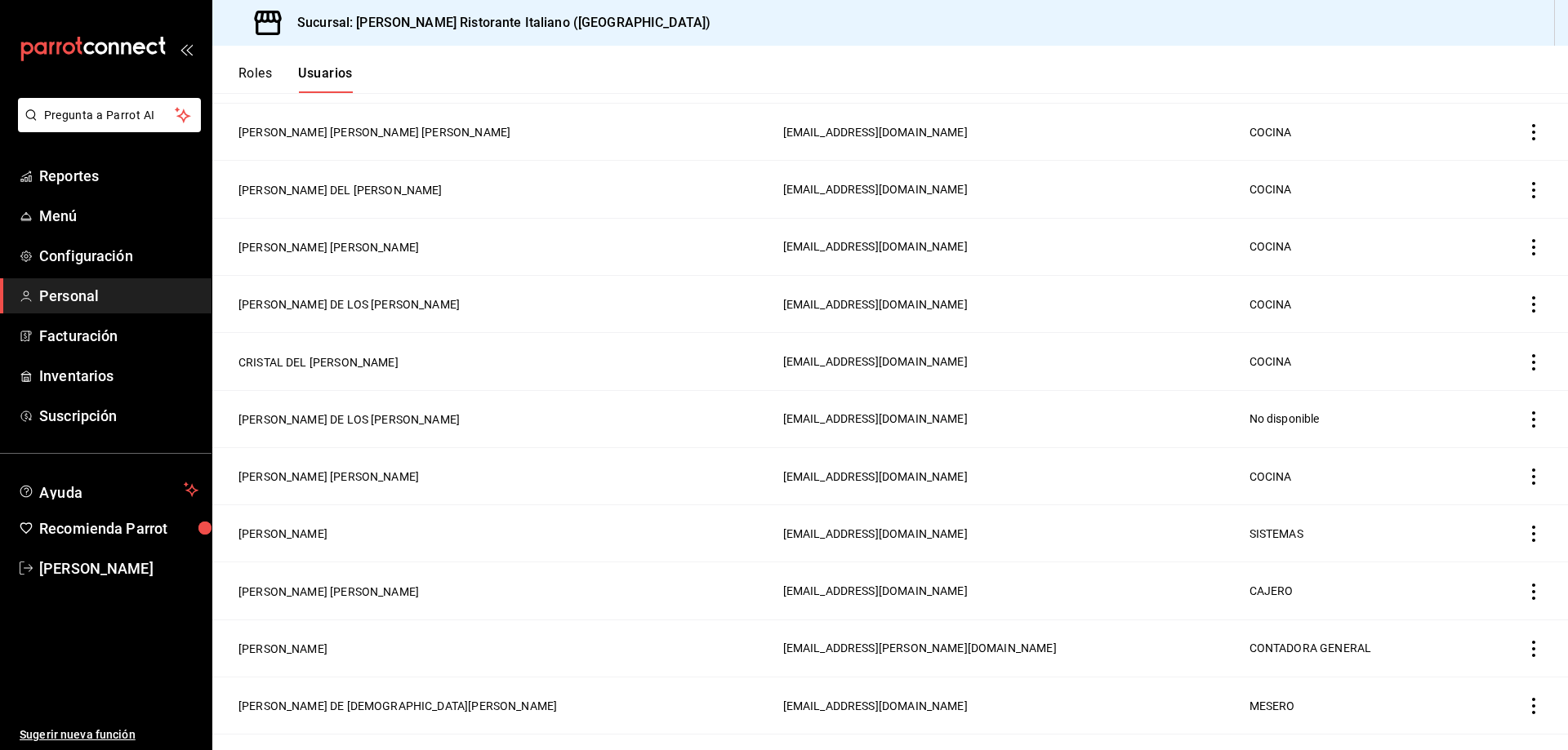
scroll to position [463, 0]
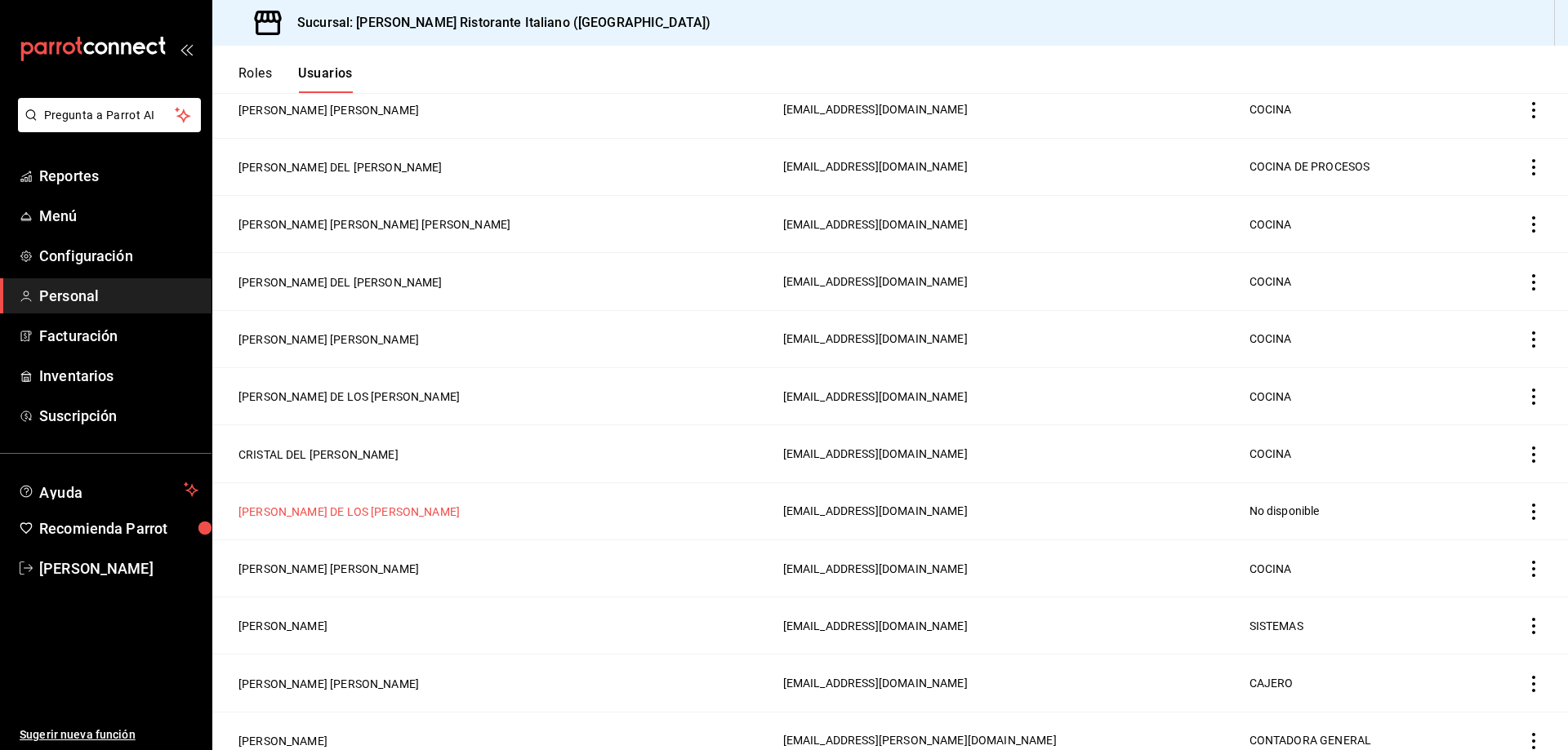
click at [385, 504] on button "[PERSON_NAME] DE LOS [PERSON_NAME]" at bounding box center [349, 512] width 221 height 17
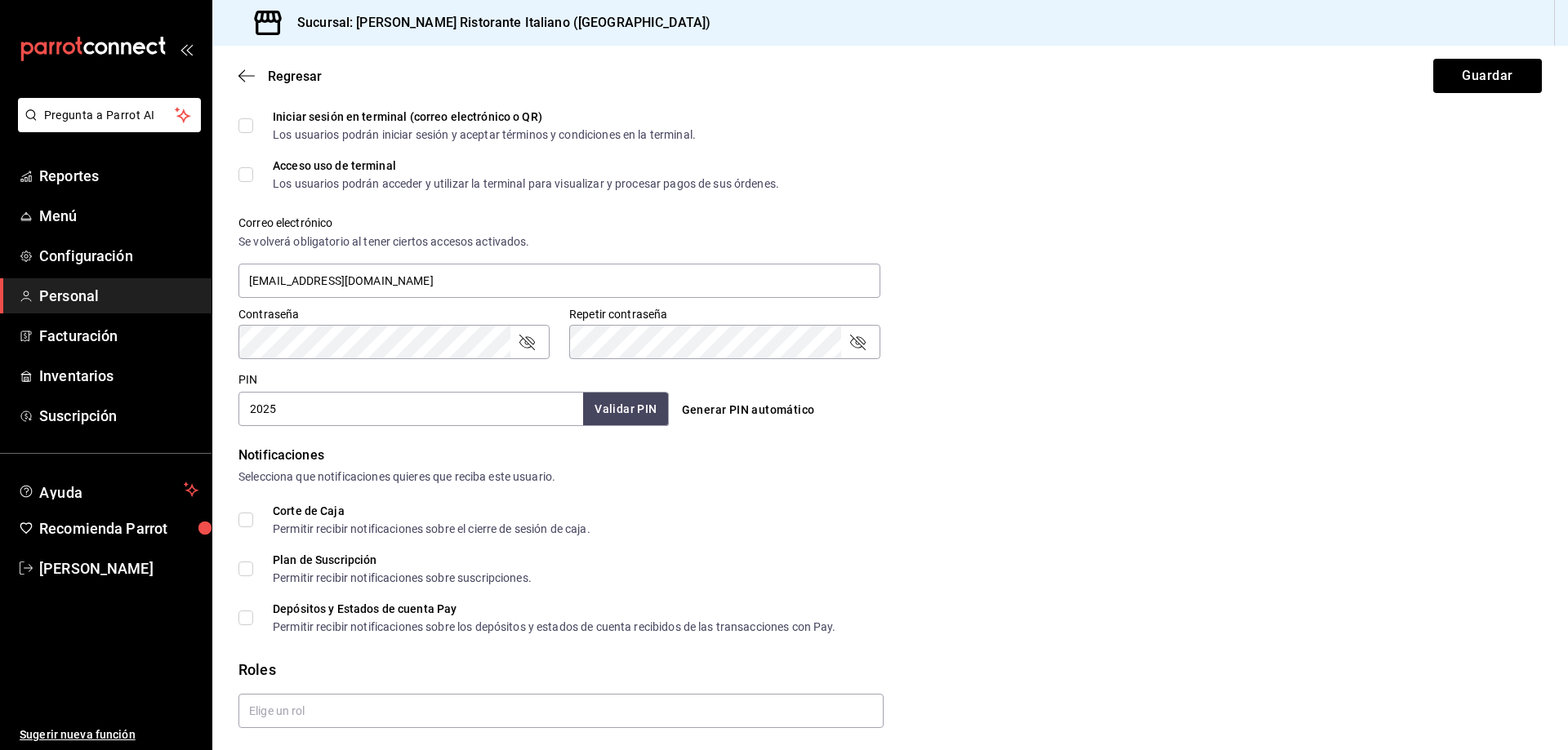
scroll to position [554, 0]
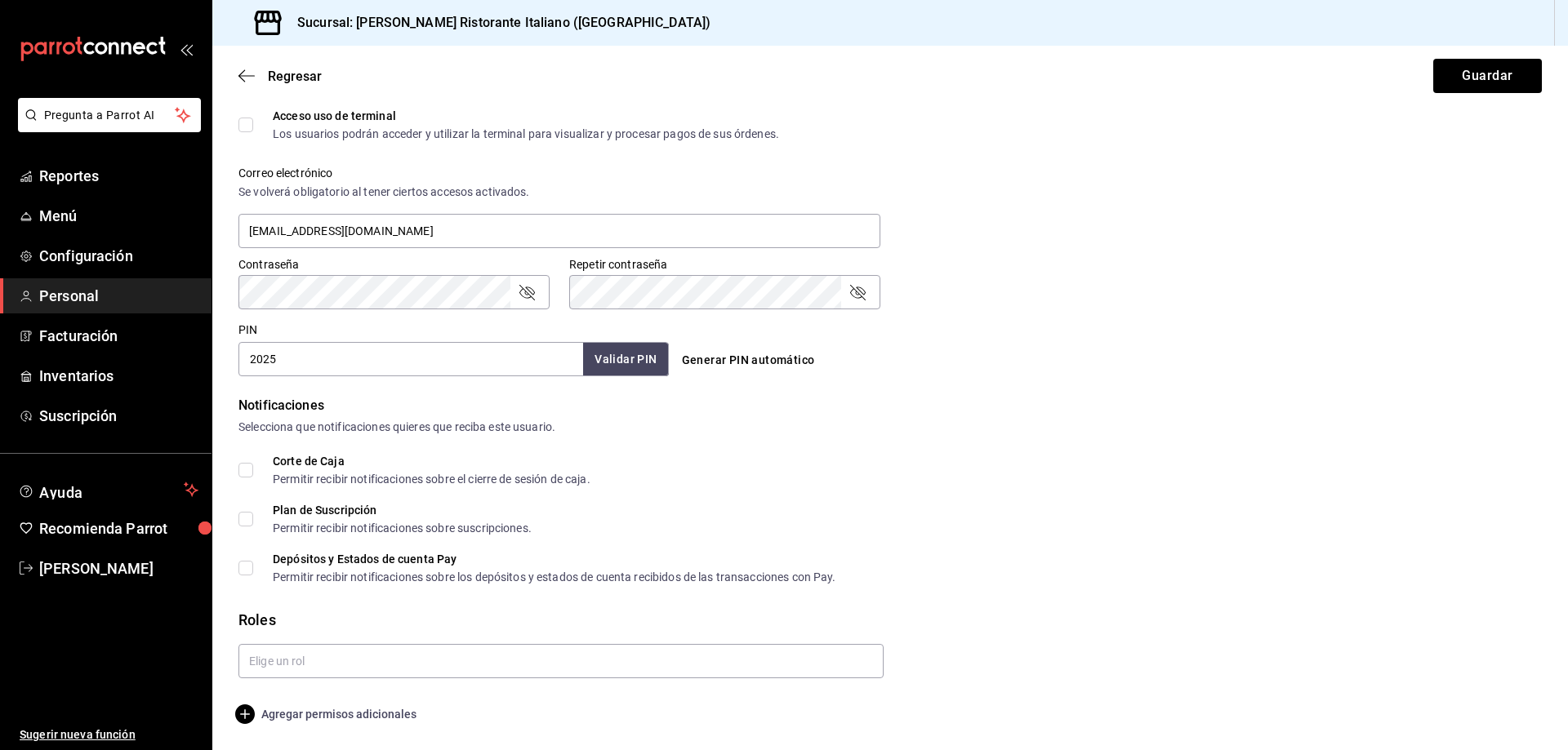
click at [354, 712] on span "Agregar permisos adicionales" at bounding box center [327, 714] width 178 height 20
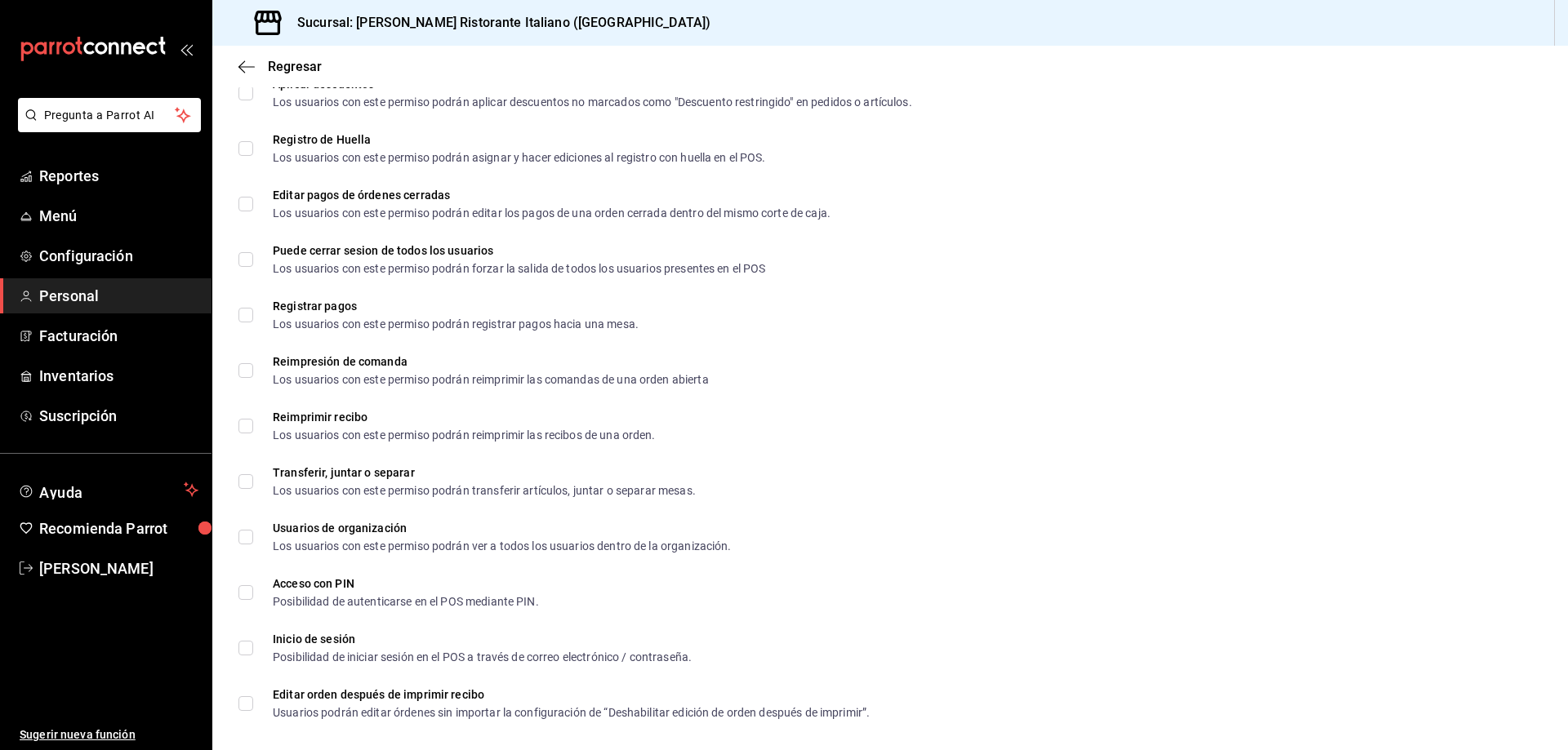
scroll to position [2226, 0]
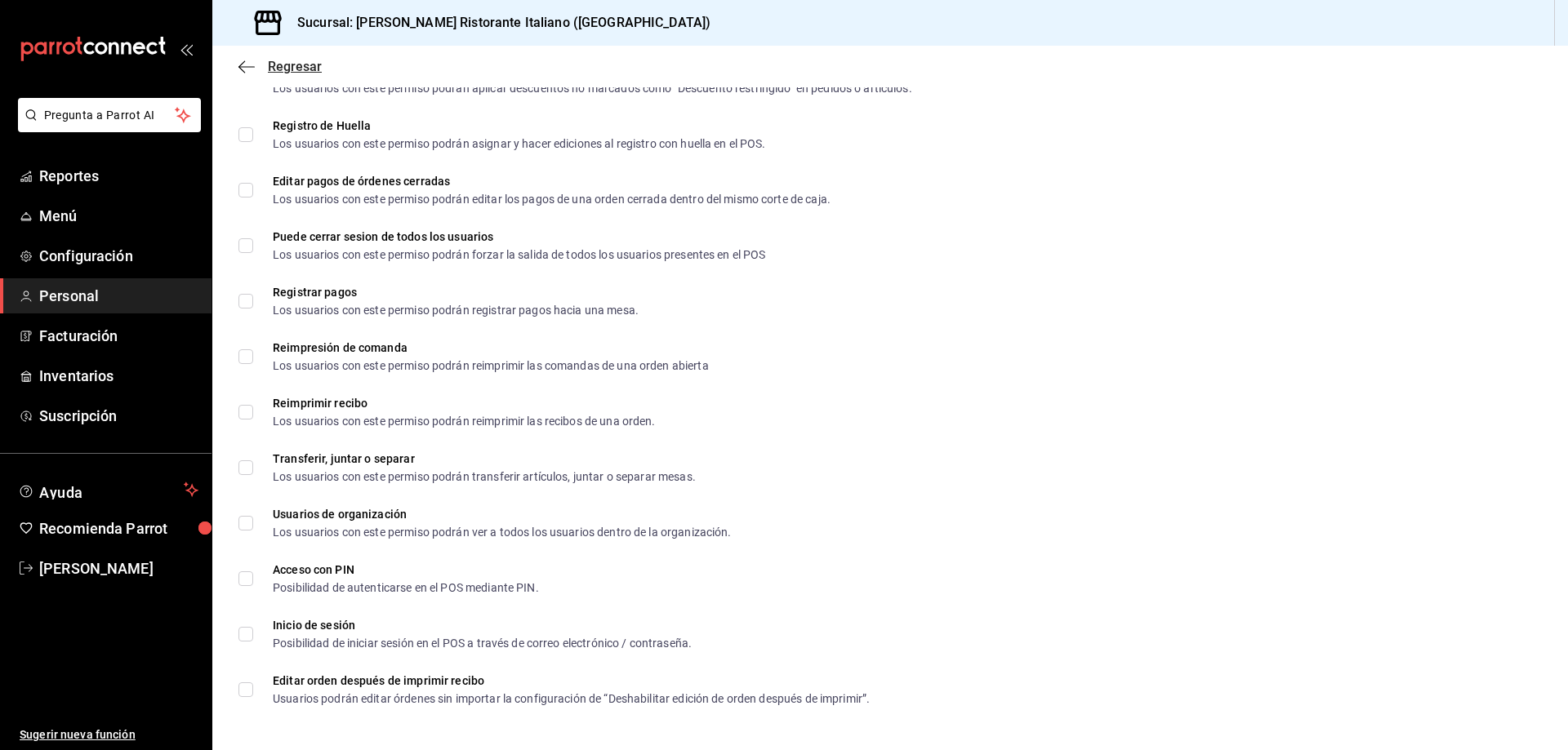
click at [286, 60] on span "Regresar" at bounding box center [295, 67] width 54 height 16
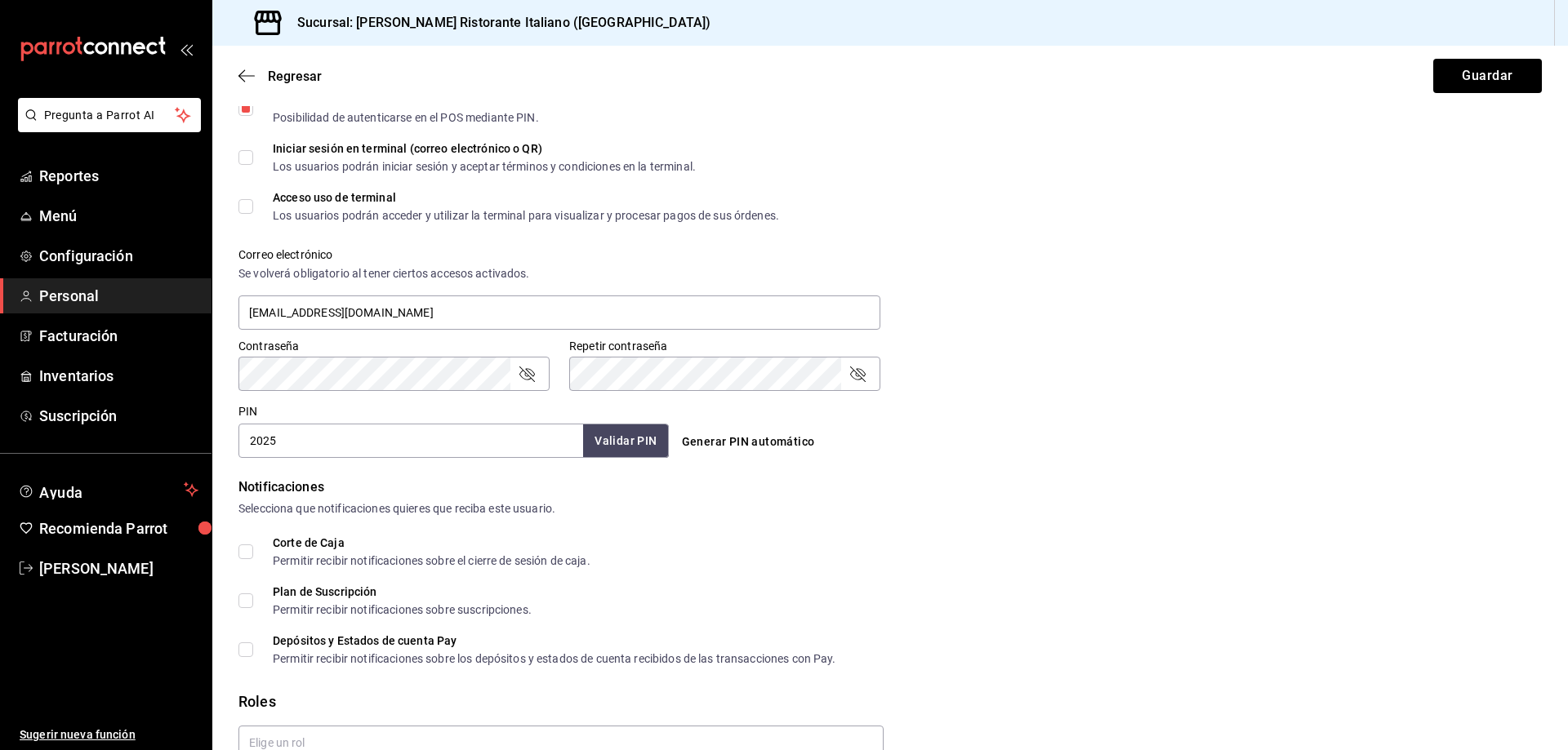
scroll to position [554, 0]
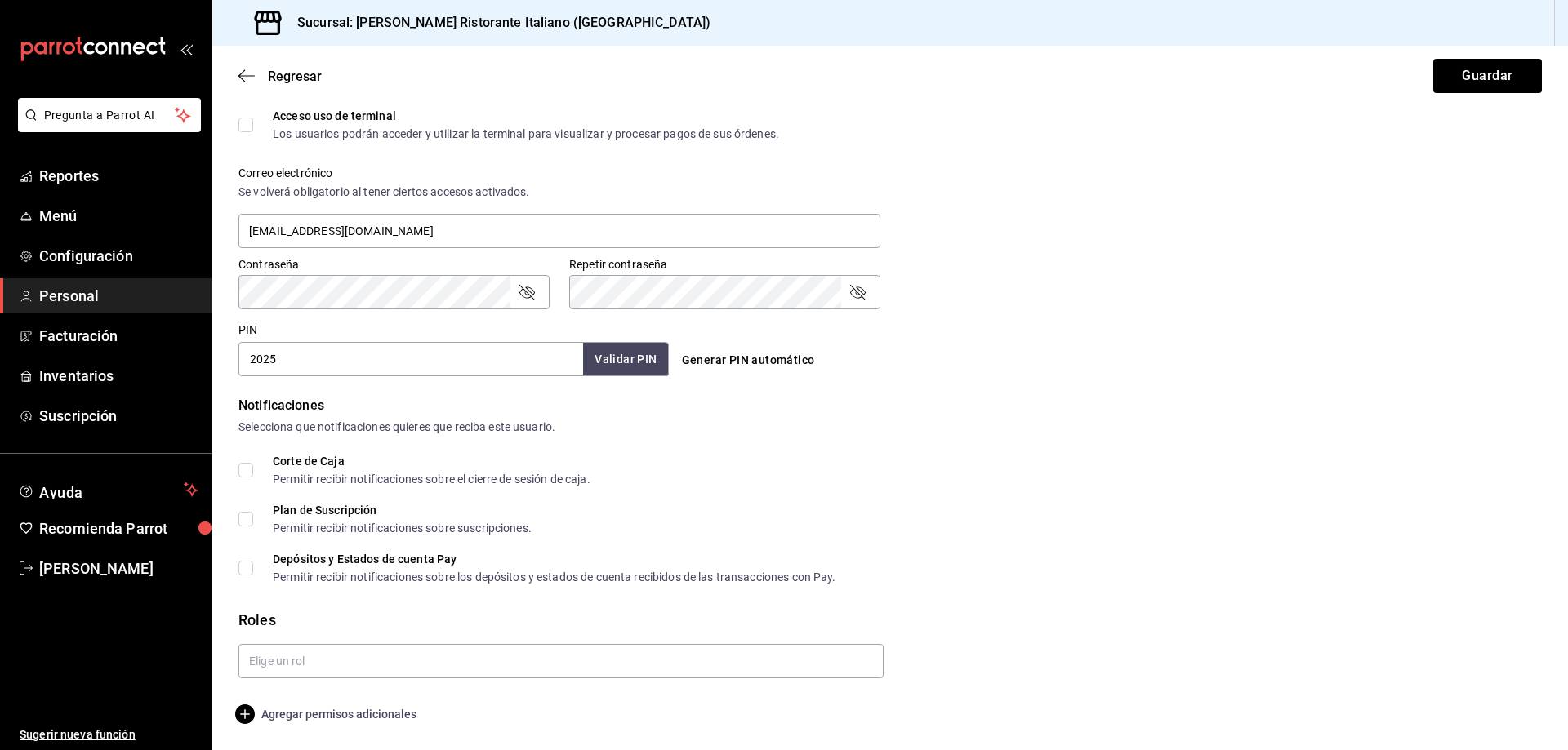
click at [340, 717] on span "Agregar permisos adicionales" at bounding box center [327, 714] width 178 height 20
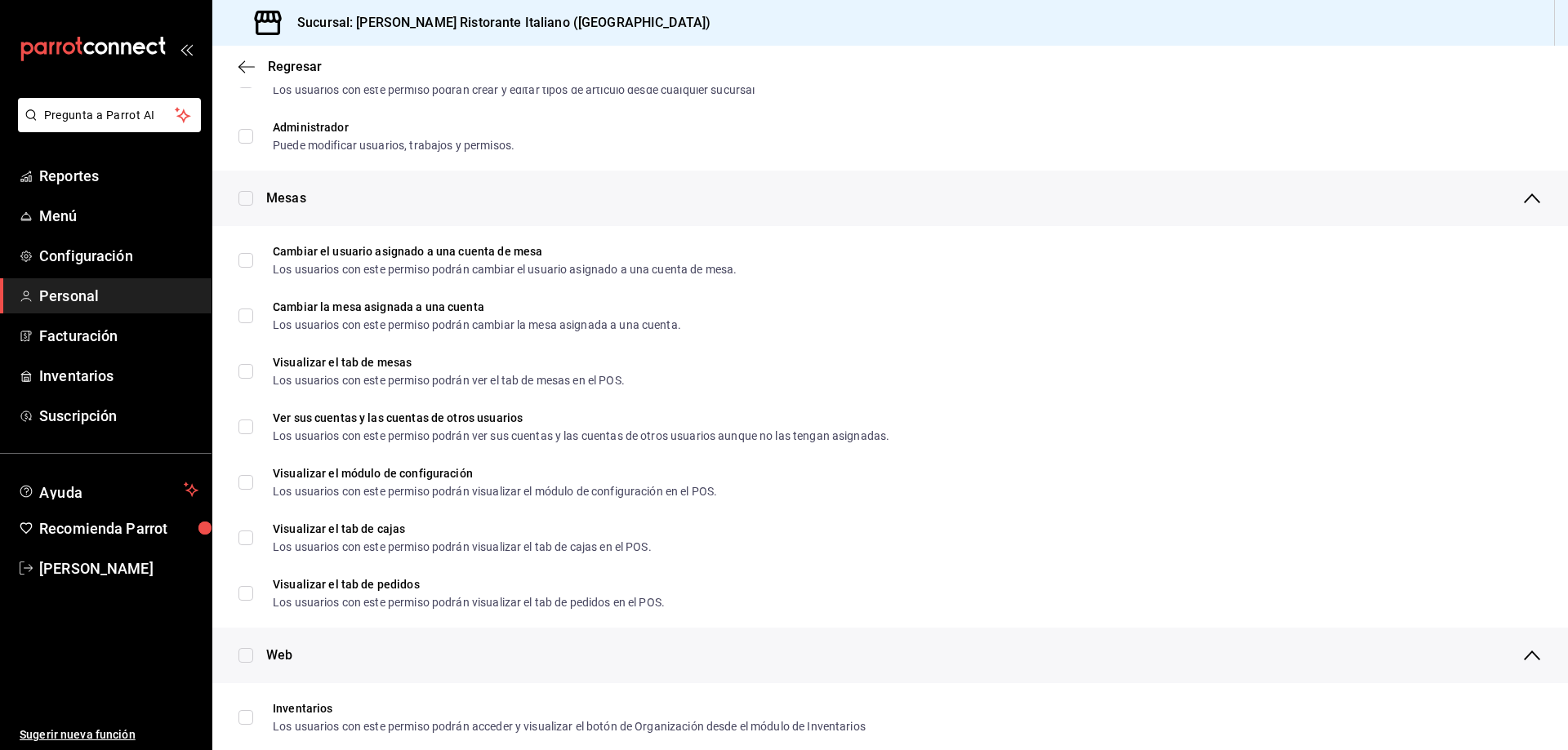
scroll to position [0, 0]
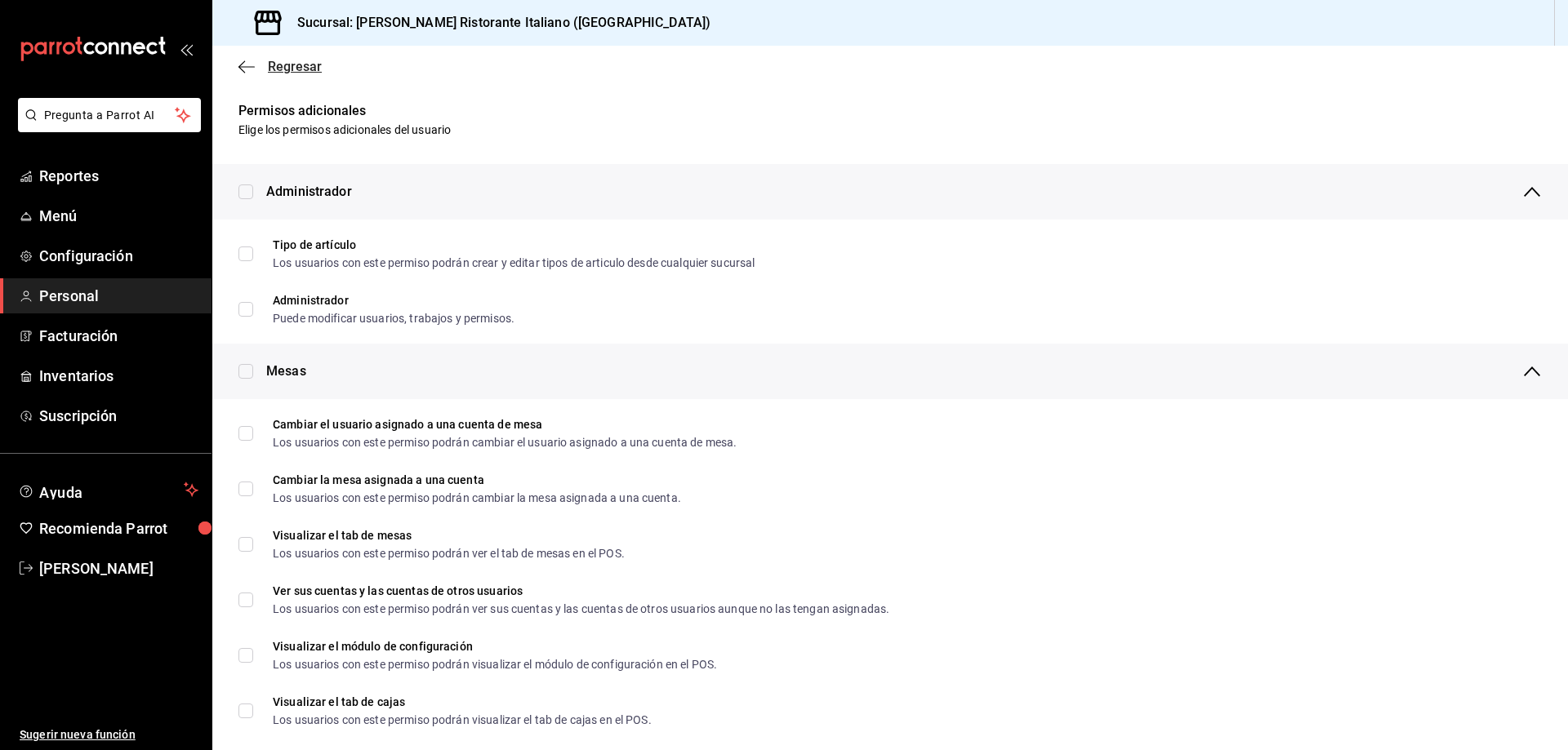
click at [287, 67] on span "Regresar" at bounding box center [295, 67] width 54 height 16
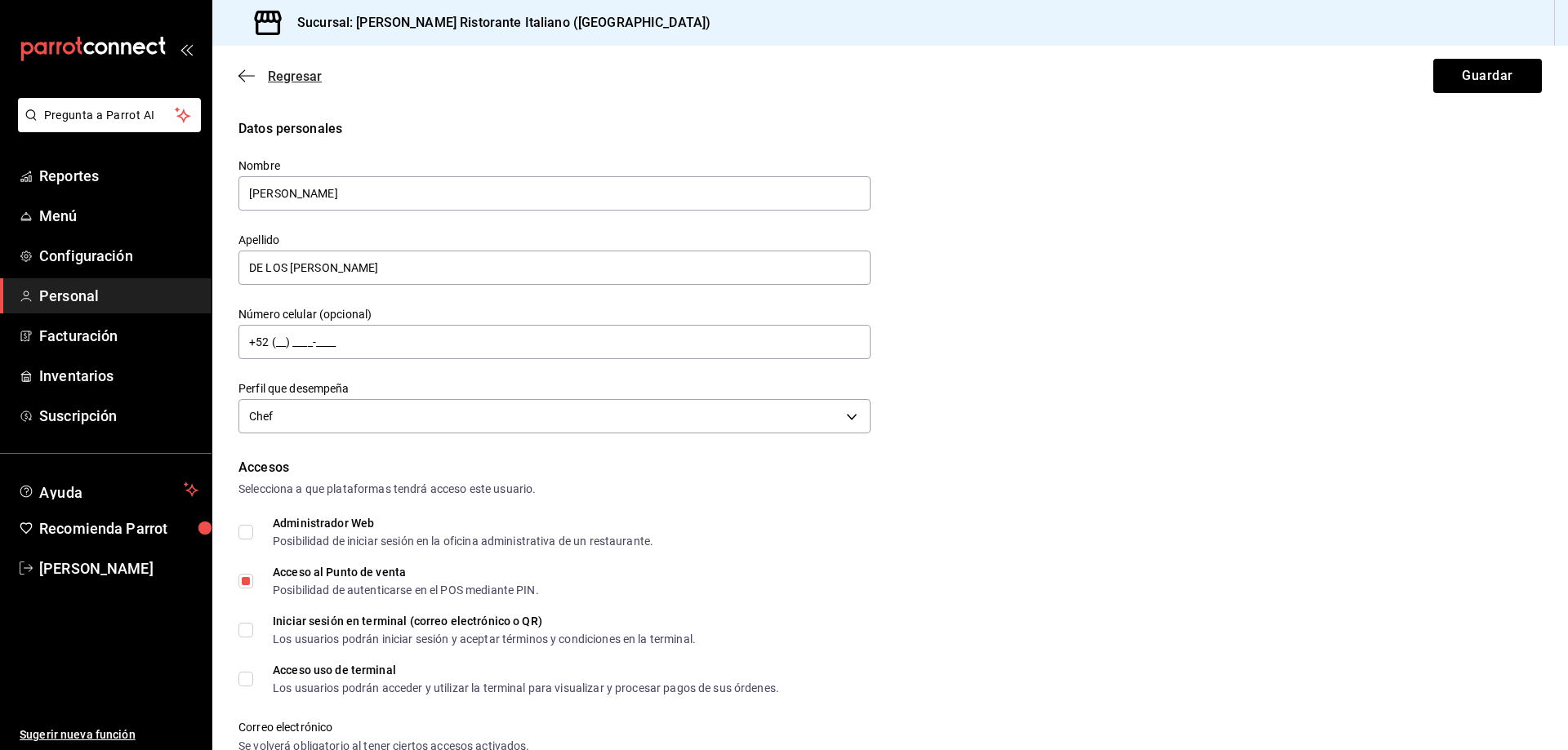
click at [265, 80] on span "Regresar" at bounding box center [280, 77] width 84 height 16
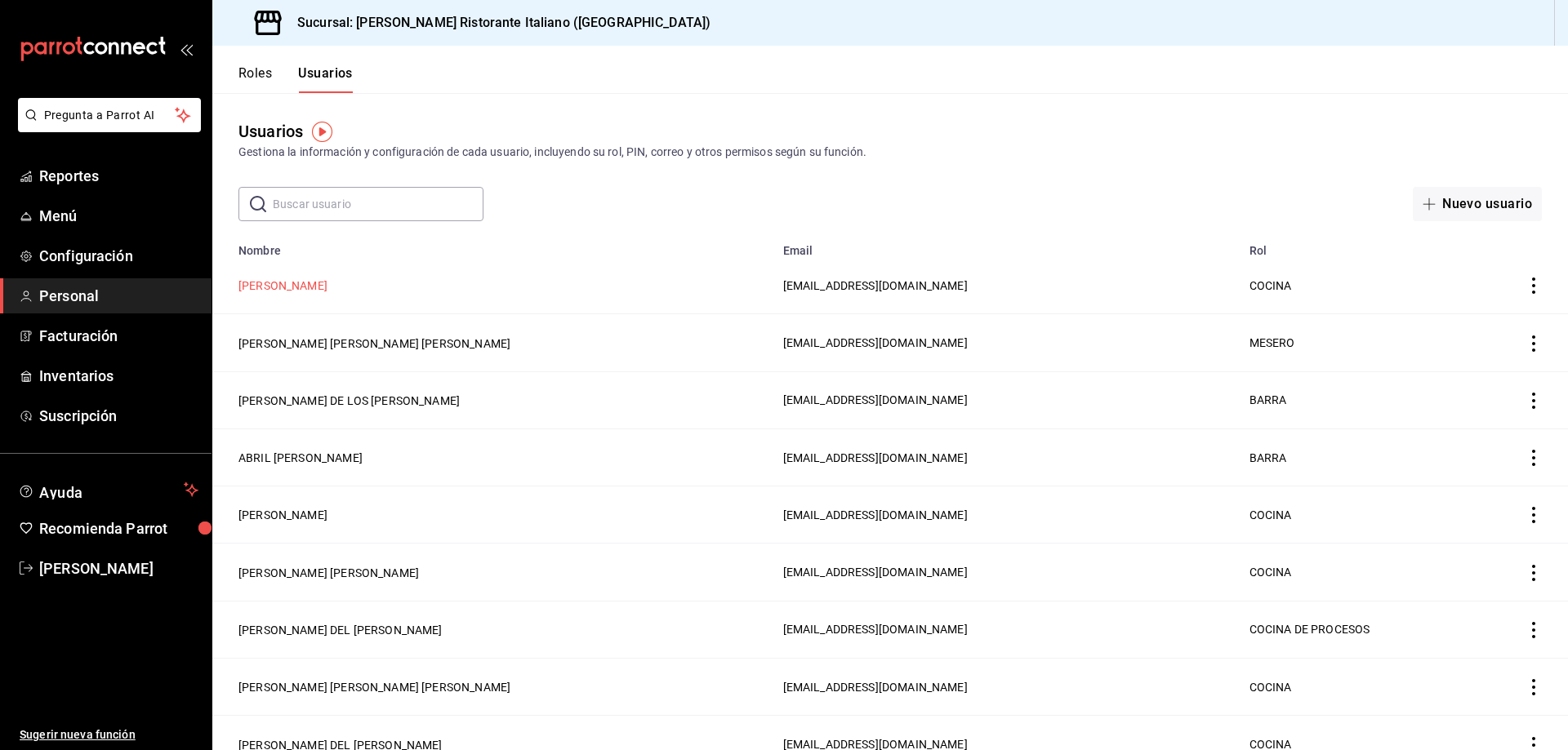
click at [318, 285] on button "[PERSON_NAME]" at bounding box center [283, 285] width 89 height 17
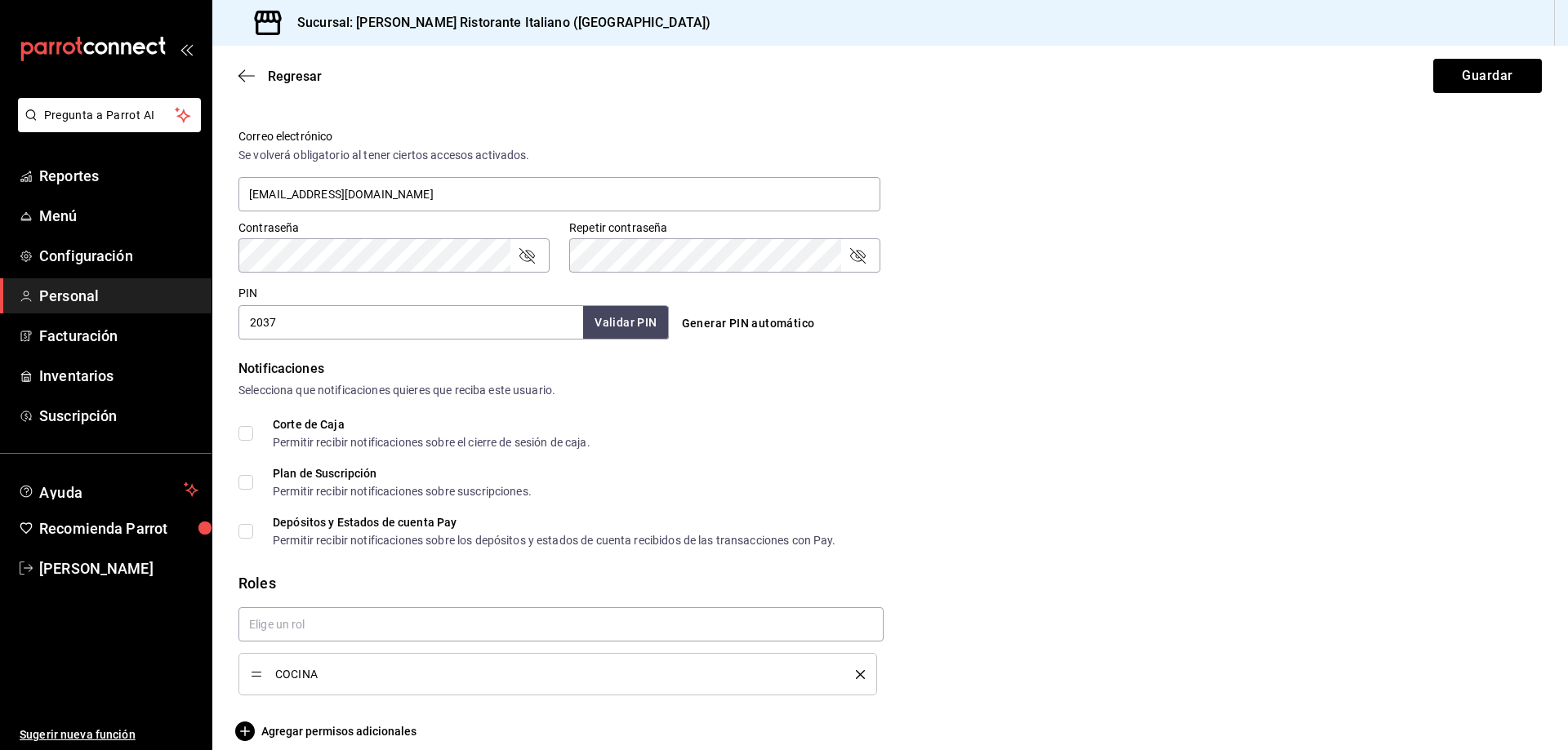
scroll to position [608, 0]
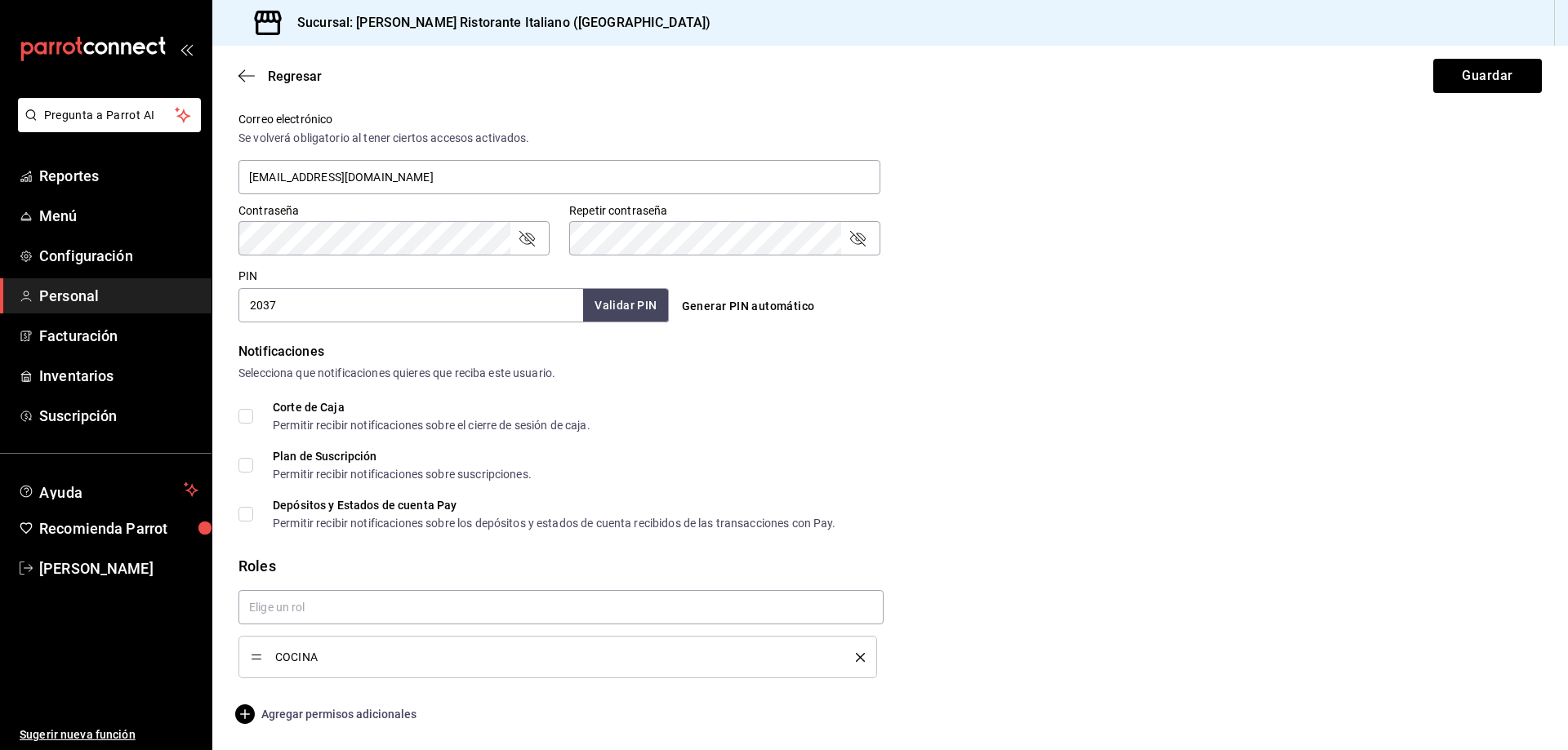
click at [312, 711] on span "Agregar permisos adicionales" at bounding box center [327, 714] width 178 height 20
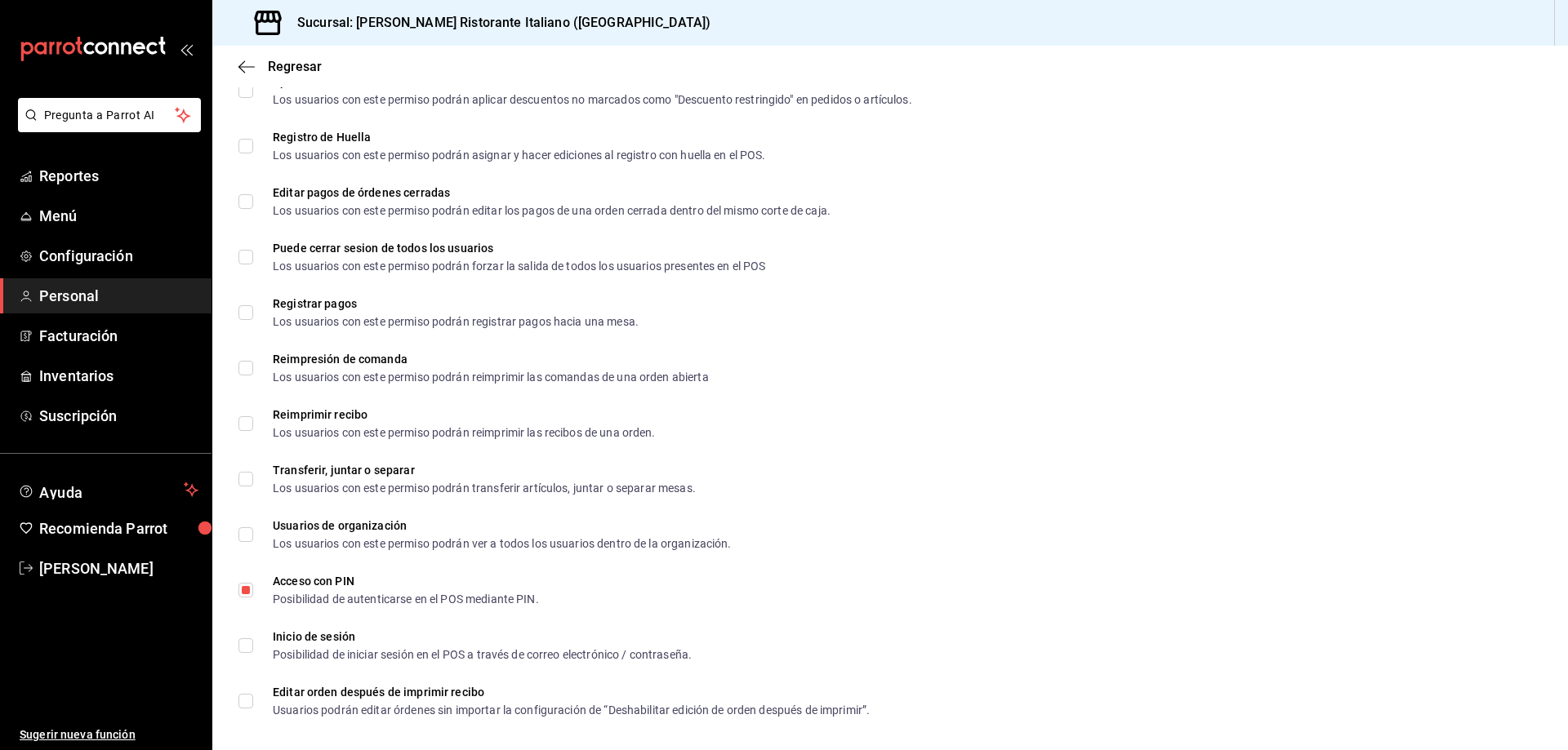
scroll to position [2226, 0]
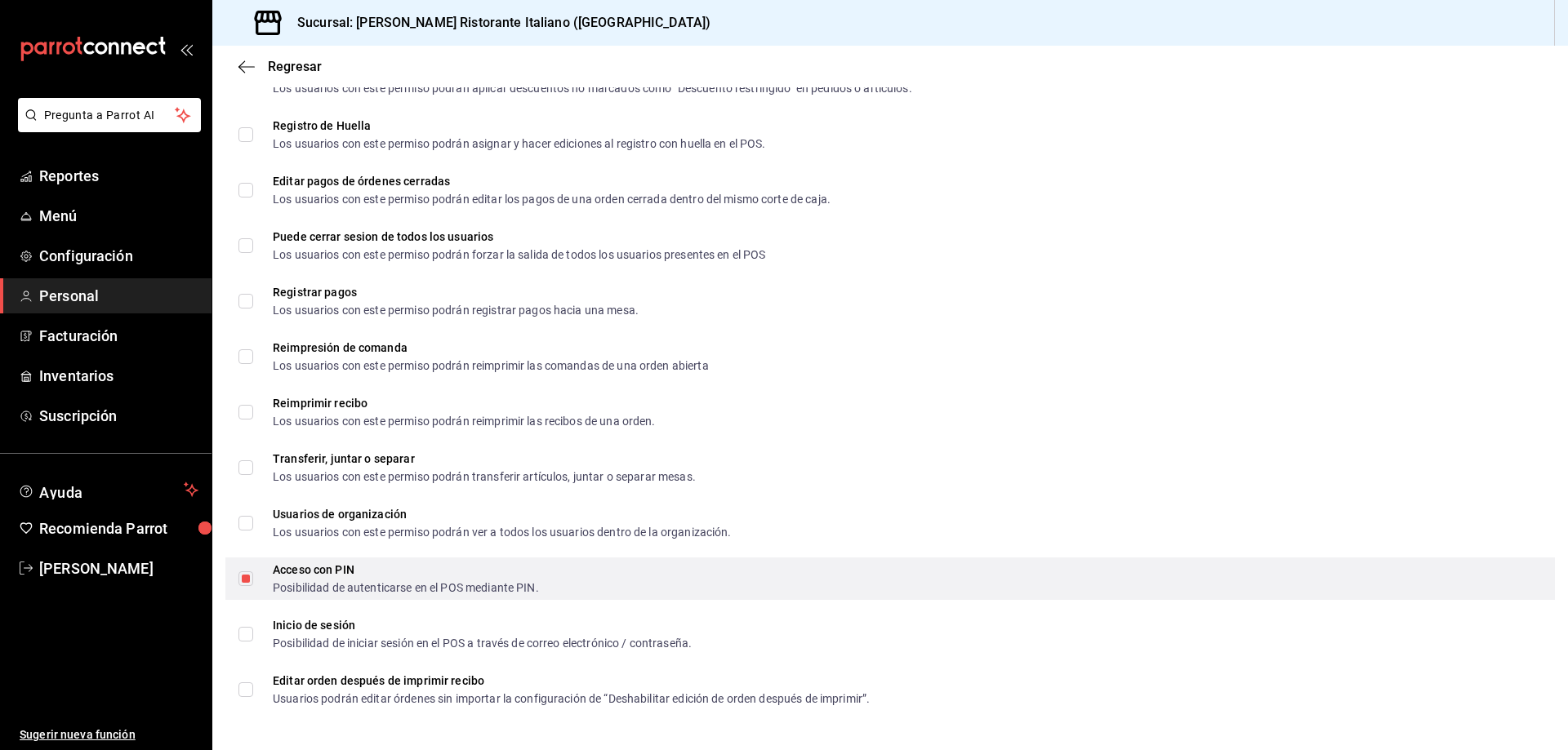
click at [243, 579] on input "Acceso con PIN Posibilidad de autenticarse en el POS mediante PIN." at bounding box center [245, 579] width 15 height 15
checkbox input "false"
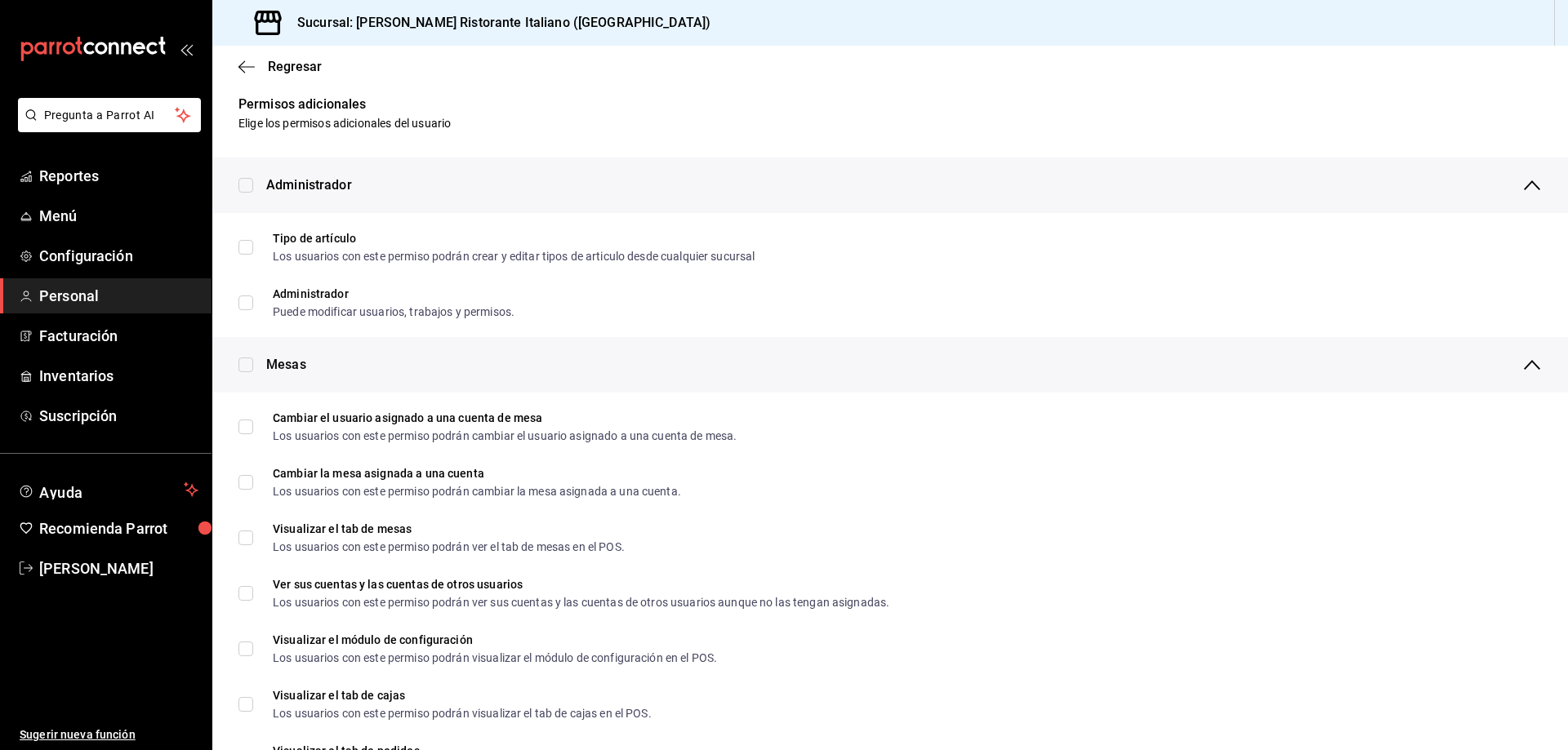
scroll to position [0, 0]
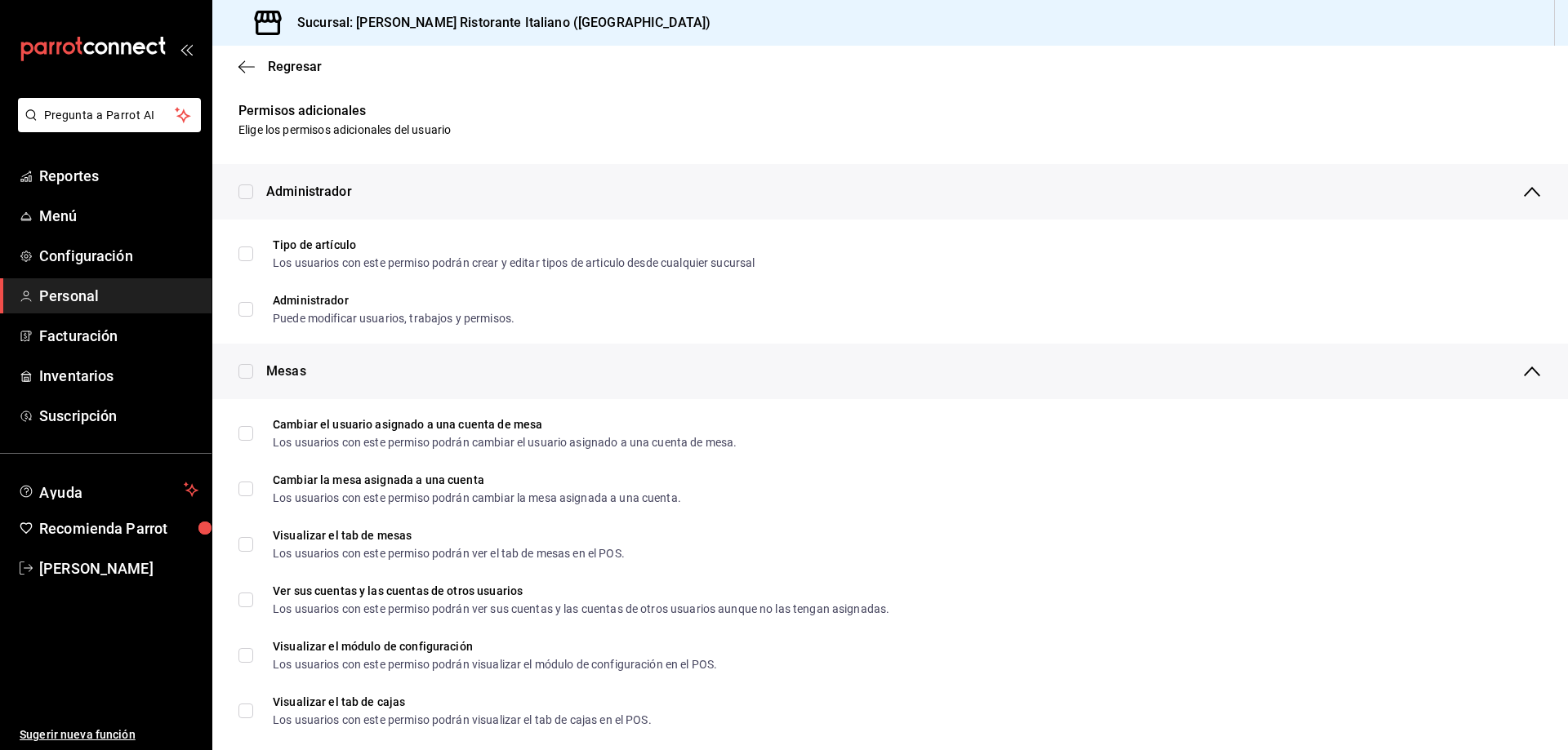
click at [303, 69] on span "Regresar" at bounding box center [295, 67] width 54 height 16
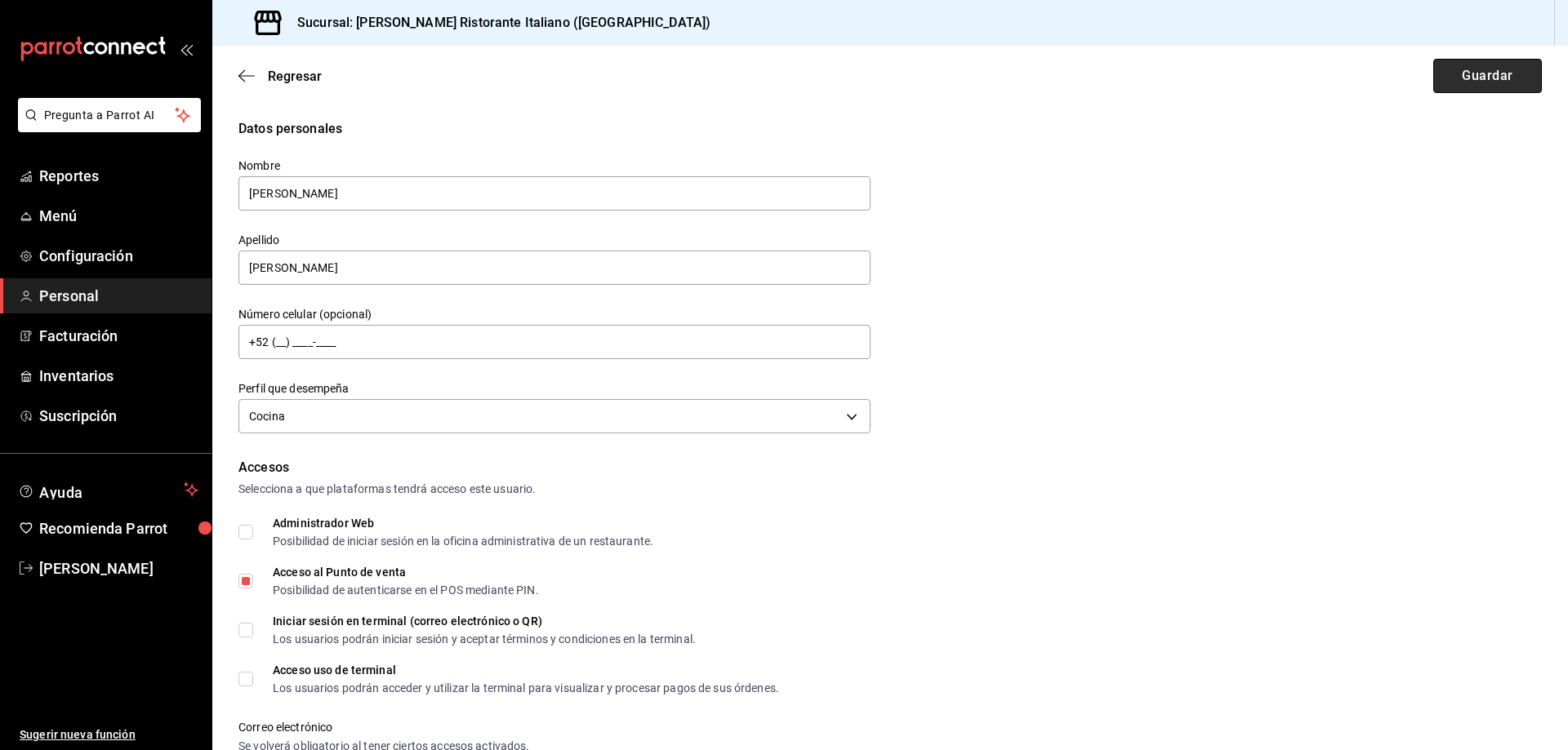
click at [1486, 77] on button "Guardar" at bounding box center [1487, 76] width 109 height 34
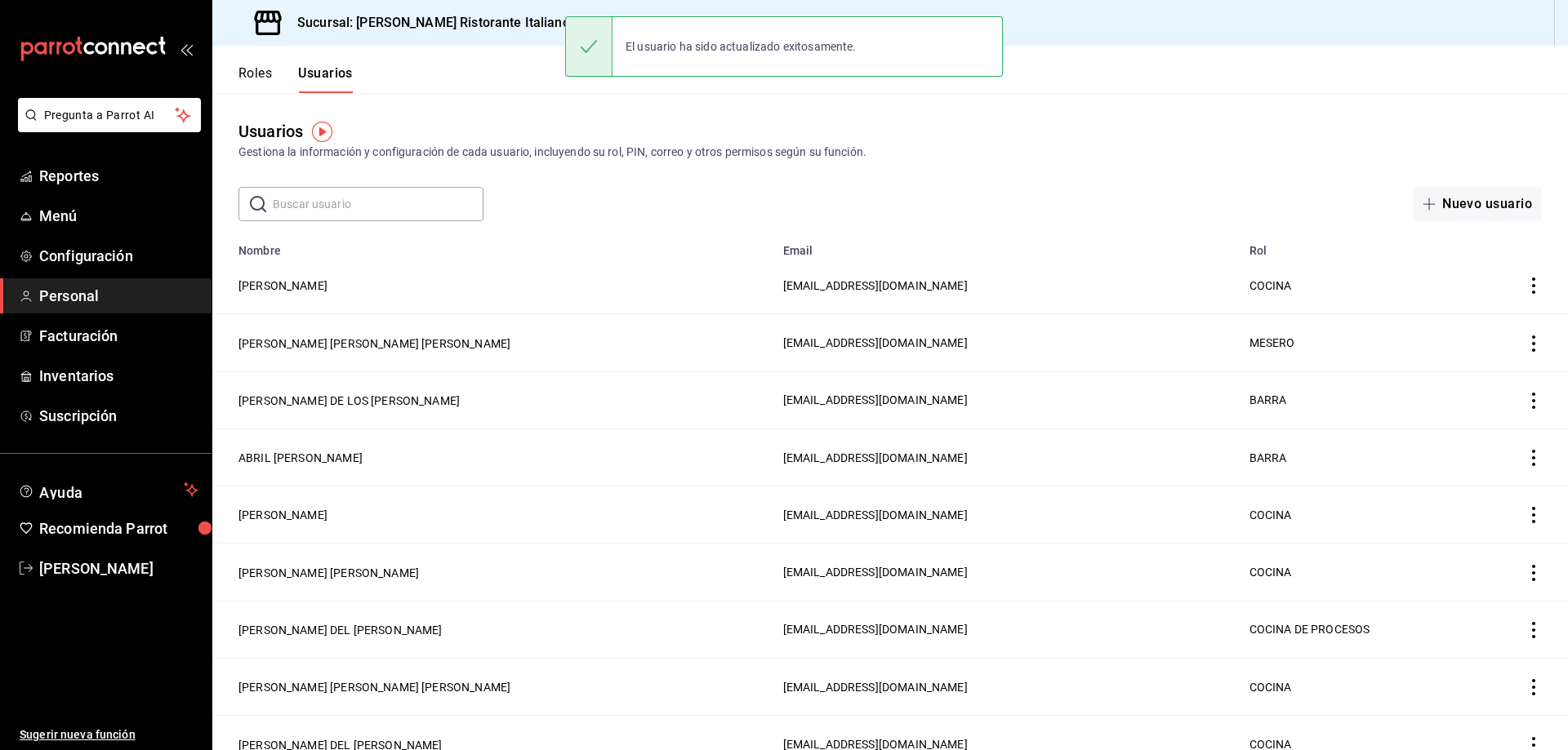
click at [248, 76] on button "Roles" at bounding box center [255, 79] width 33 height 28
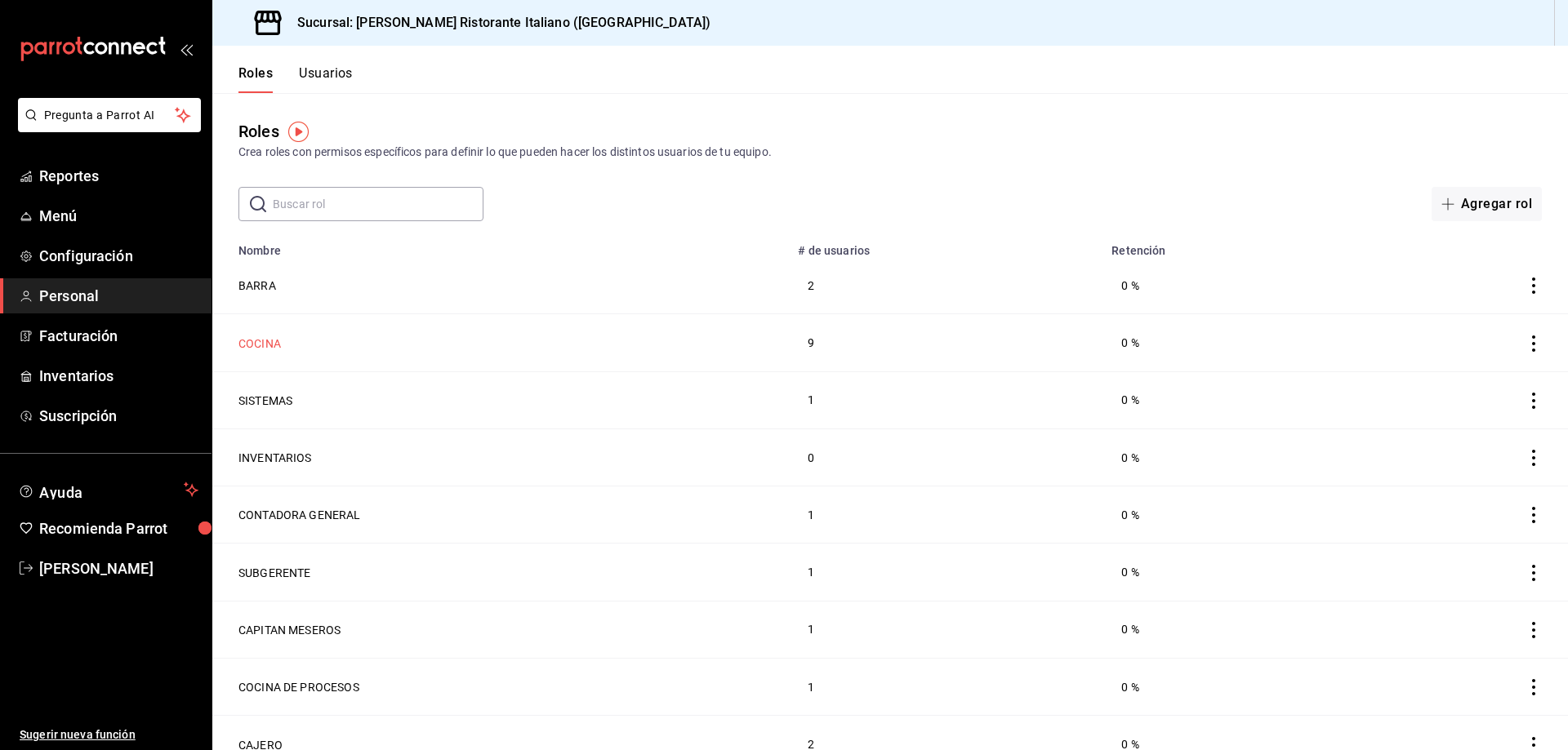
click at [258, 338] on button "COCINA" at bounding box center [259, 344] width 43 height 17
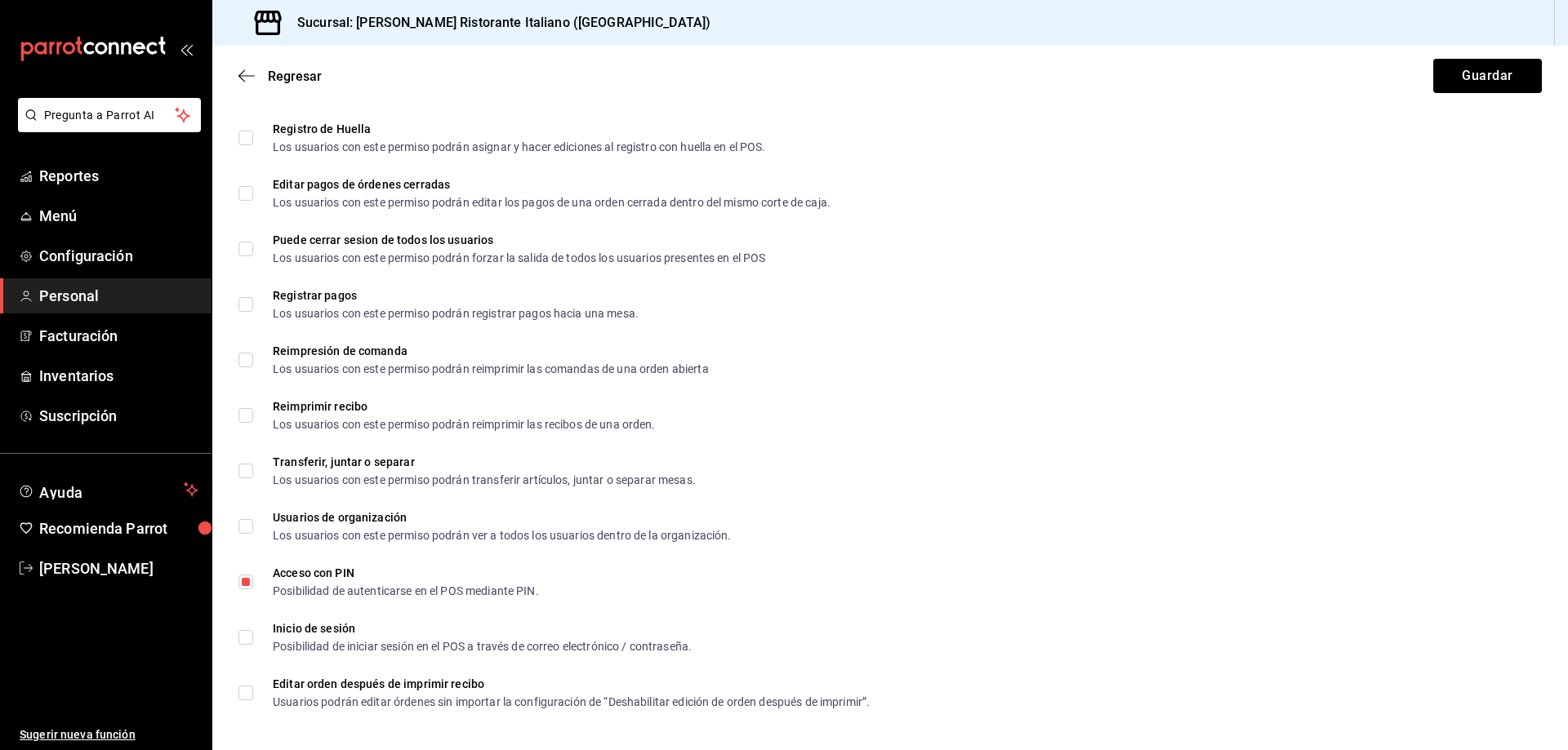
scroll to position [2782, 0]
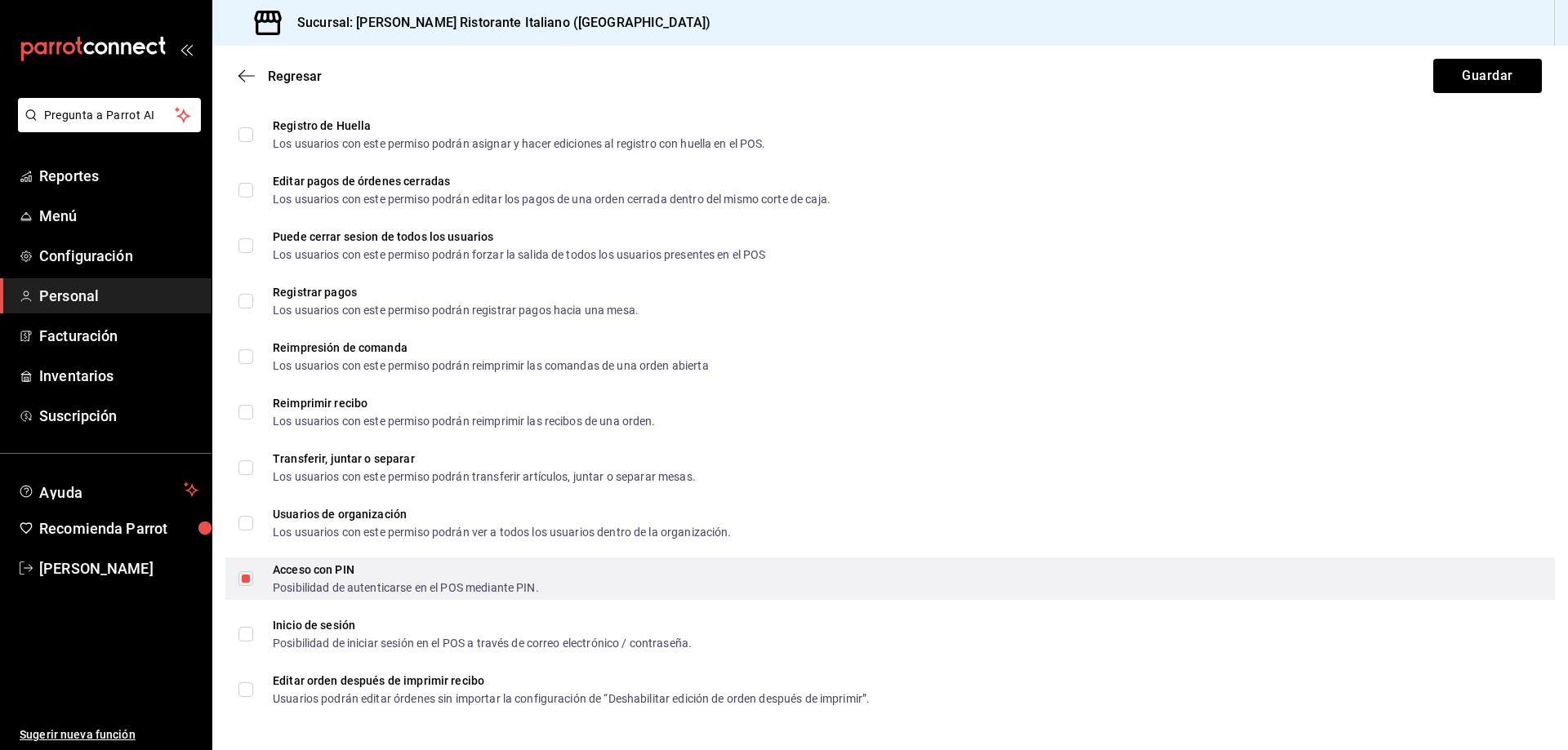
click at [245, 579] on input "Acceso con PIN Posibilidad de autenticarse en el POS mediante PIN." at bounding box center [245, 579] width 15 height 15
checkbox input "false"
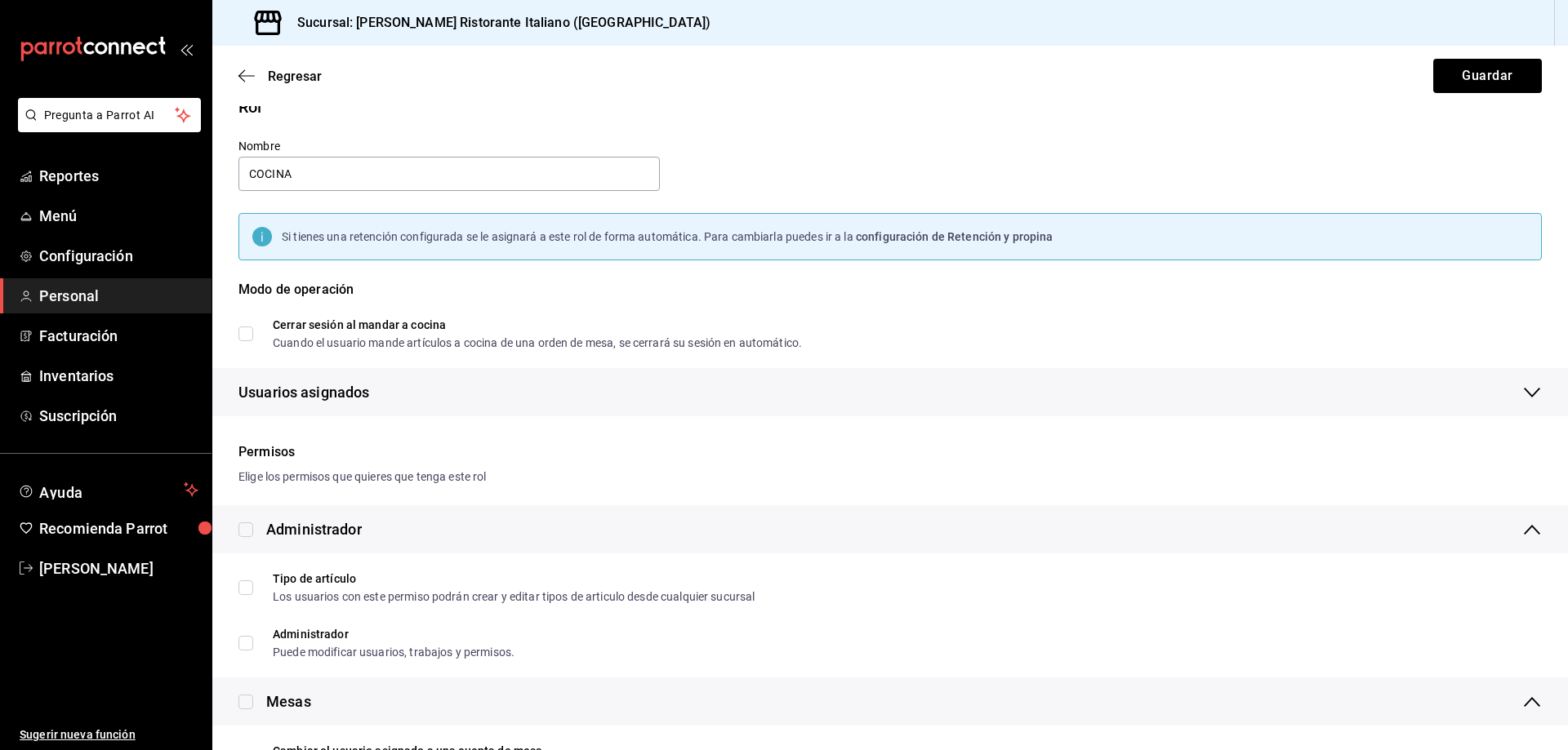
scroll to position [0, 0]
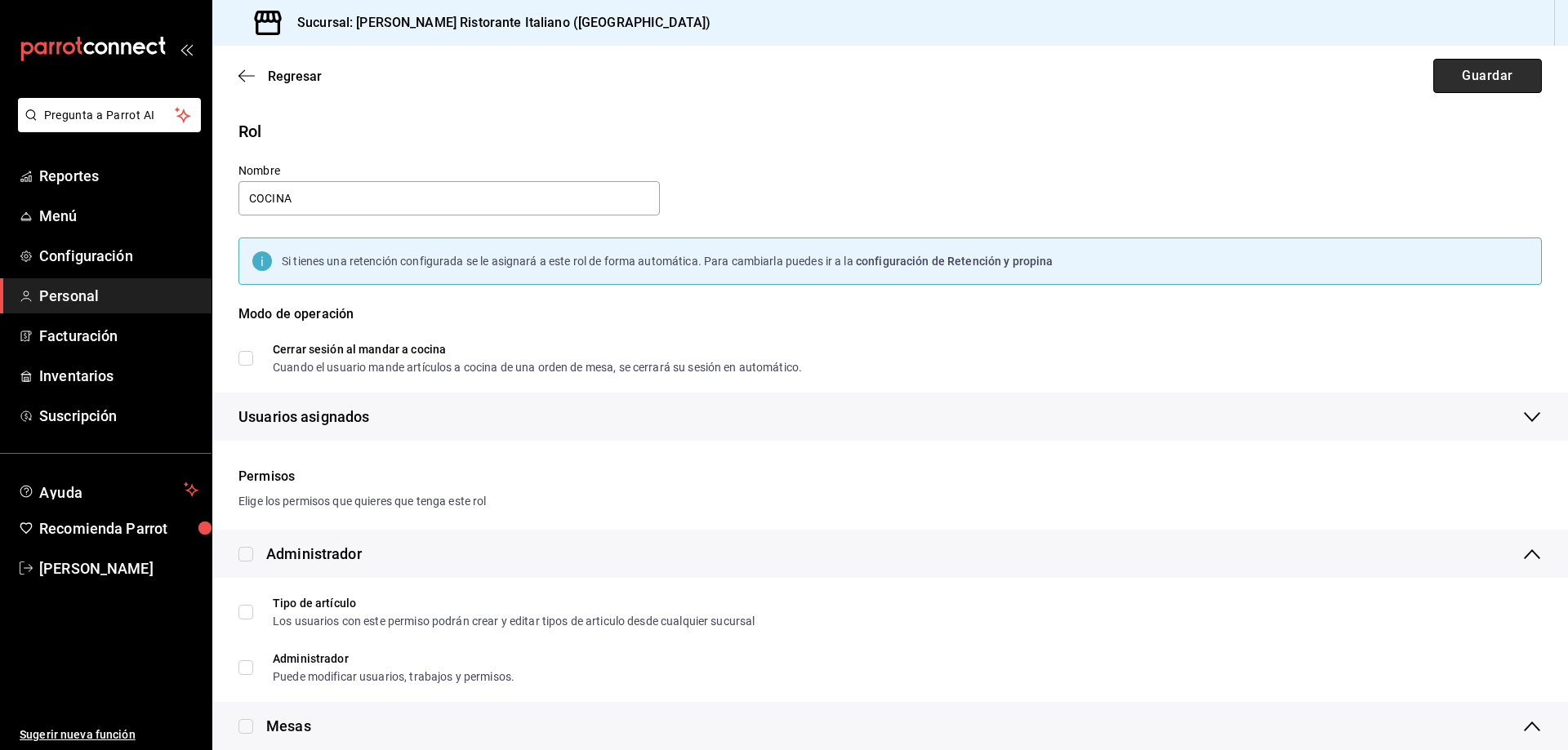
click at [1478, 72] on button "Guardar" at bounding box center [1487, 76] width 109 height 34
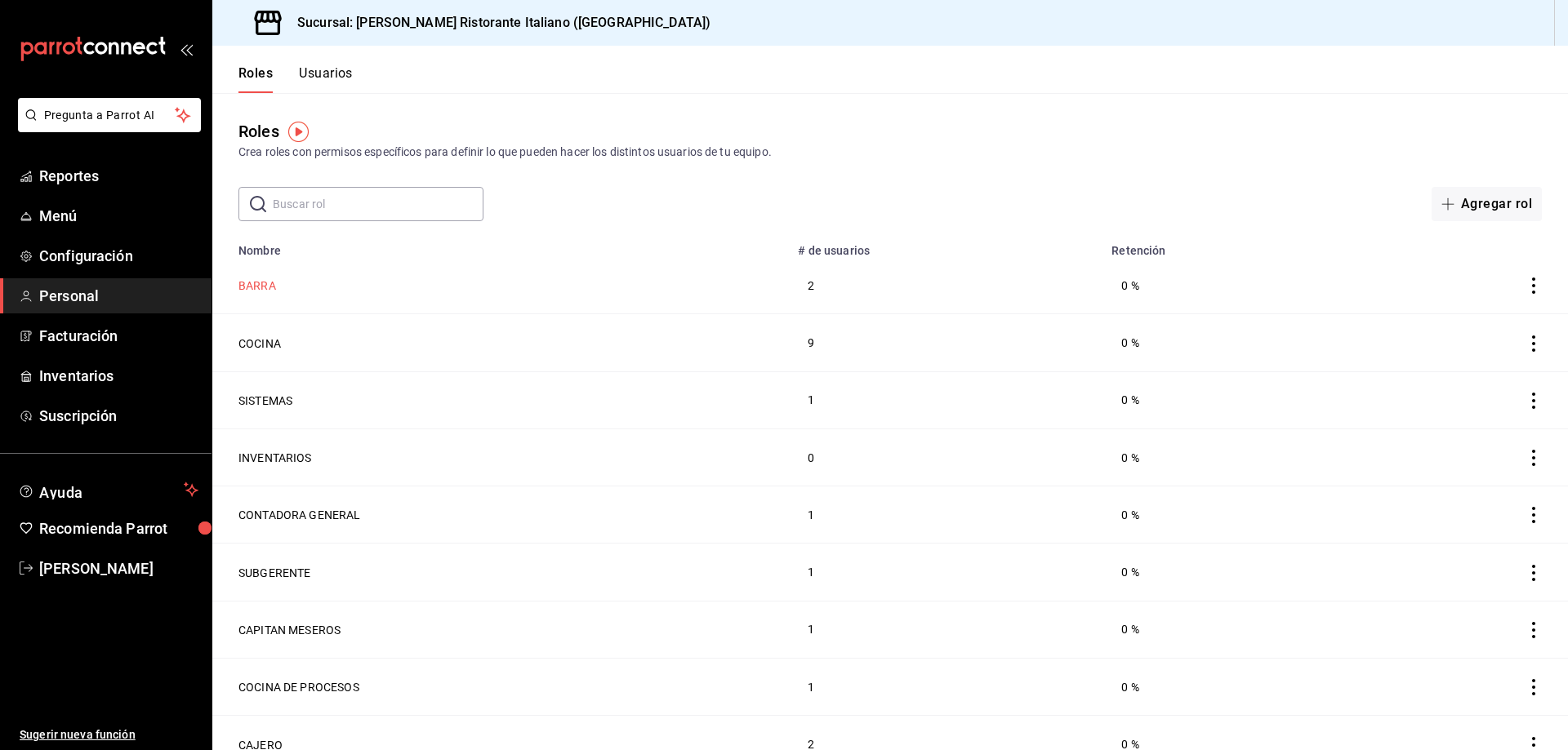
click at [258, 287] on button "BARRA" at bounding box center [257, 285] width 37 height 17
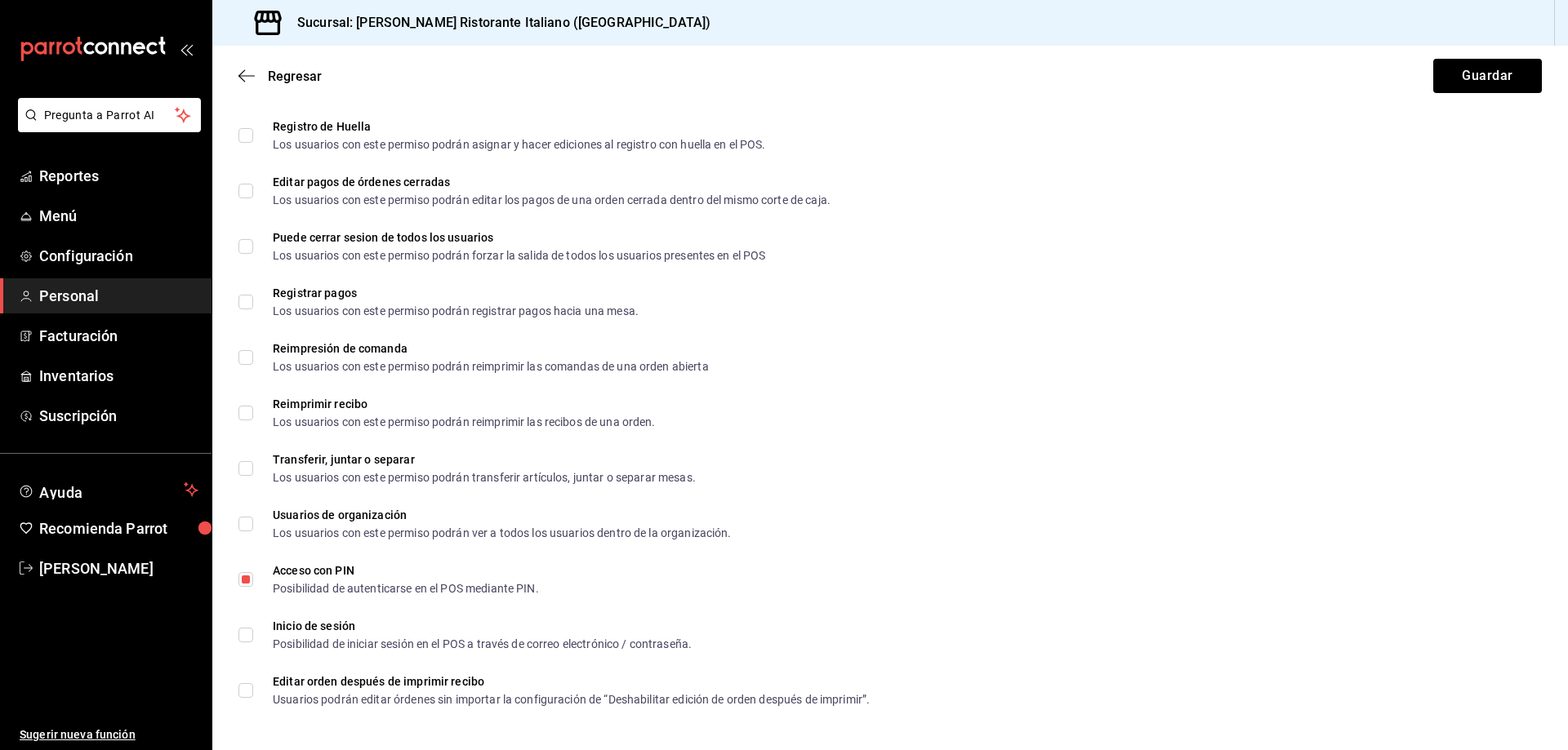
scroll to position [2782, 0]
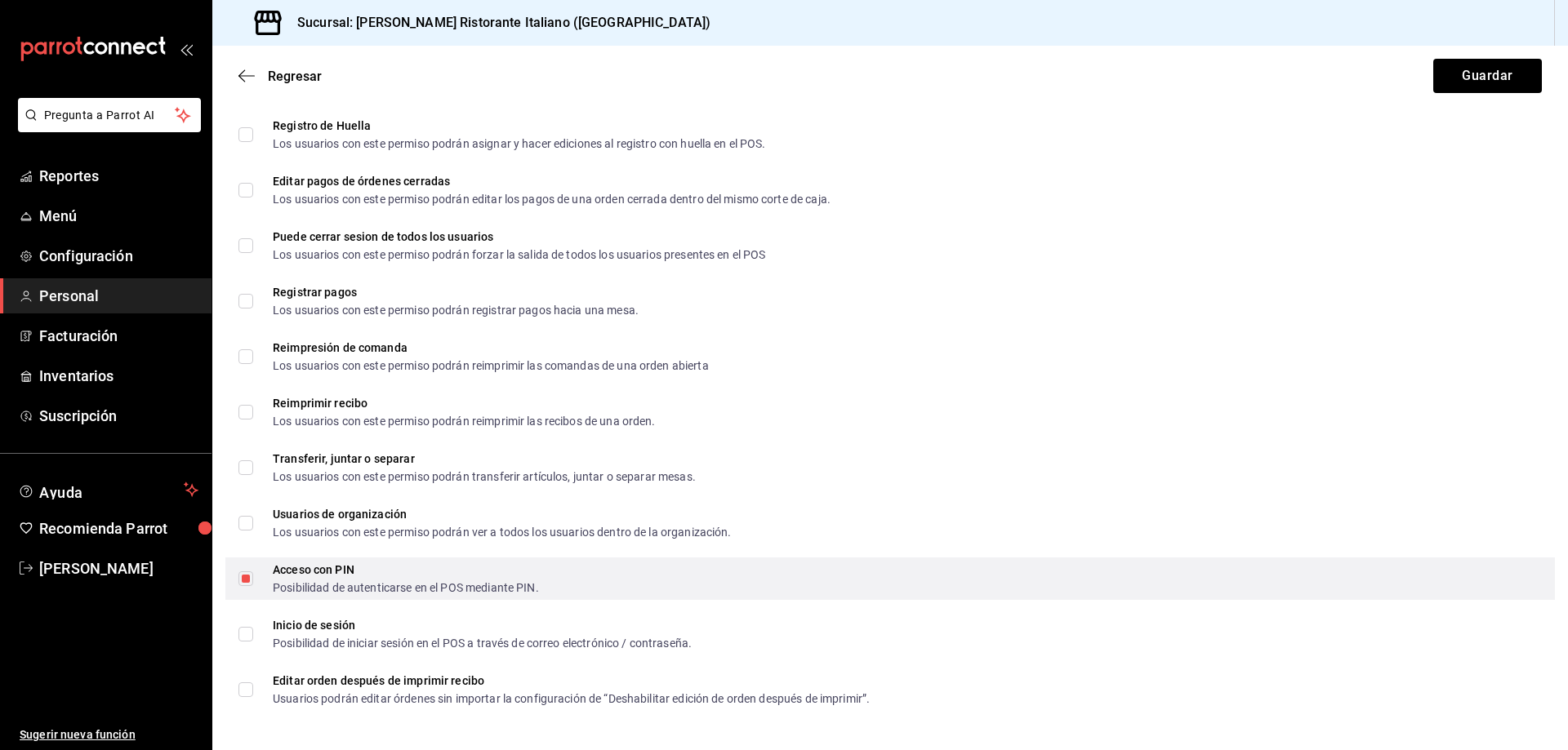
click at [240, 577] on input "Acceso con PIN Posibilidad de autenticarse en el POS mediante PIN." at bounding box center [245, 579] width 15 height 15
checkbox input "false"
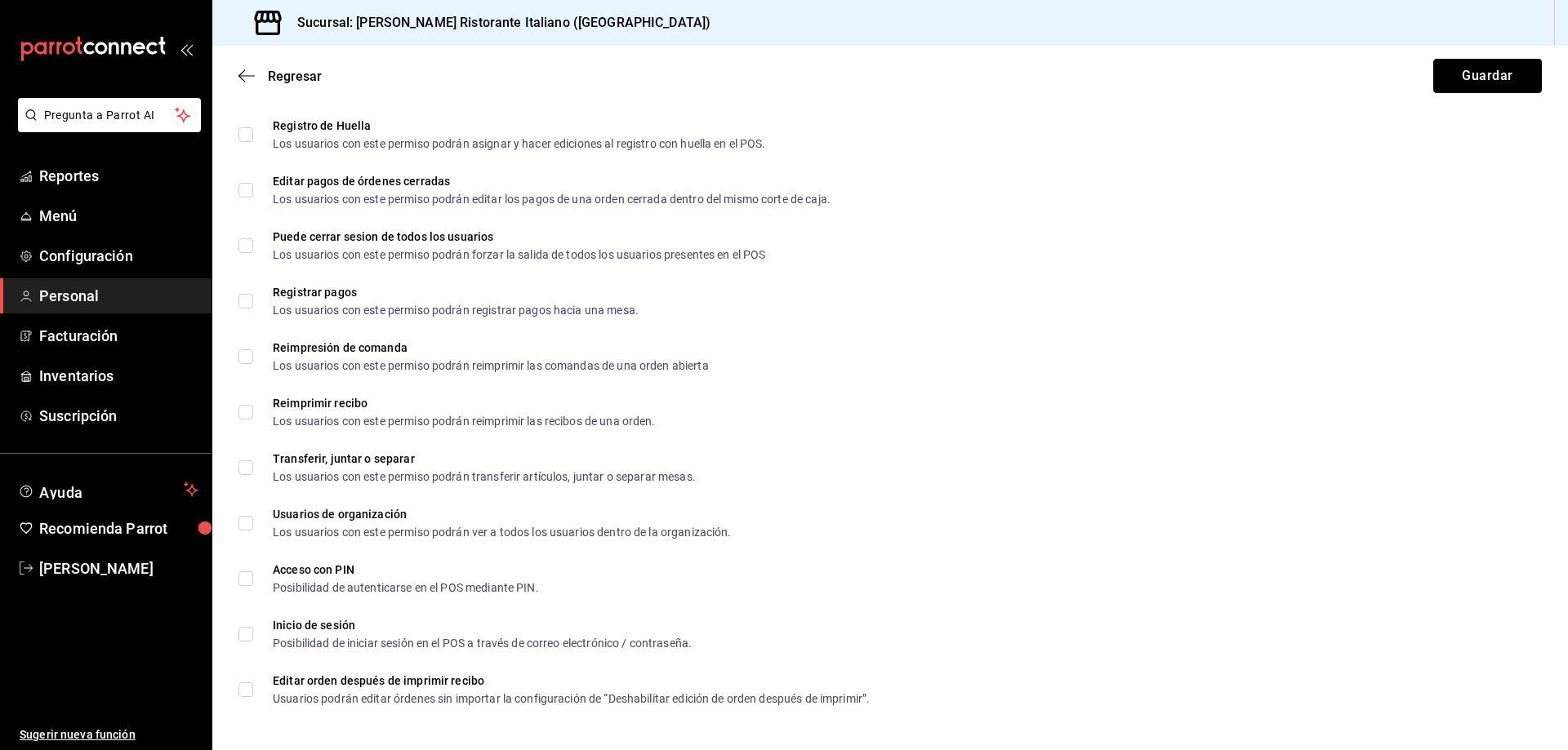
click at [1485, 77] on button "Guardar" at bounding box center [1487, 76] width 109 height 34
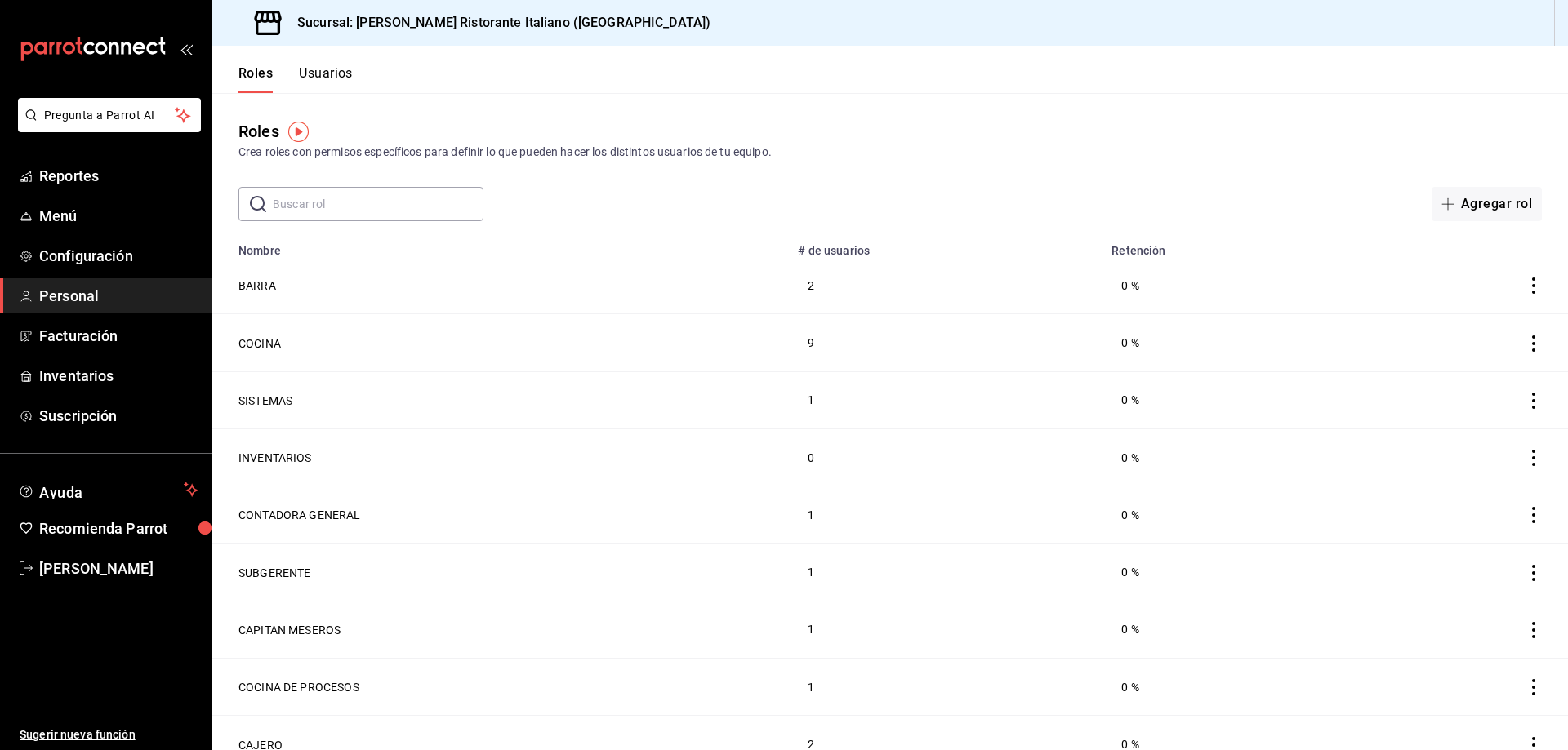
scroll to position [73, 0]
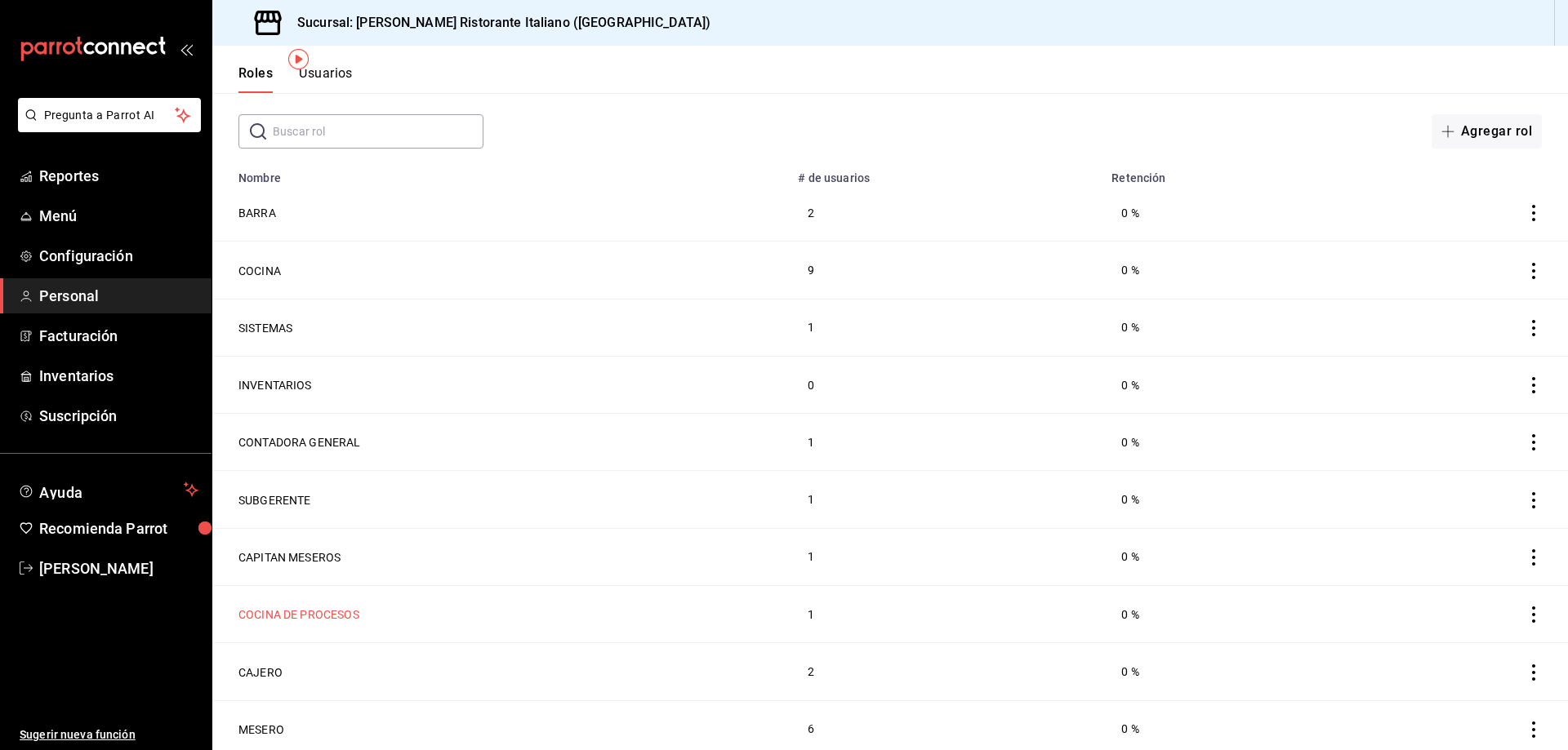
click at [336, 608] on button "COCINA DE PROCESOS" at bounding box center [298, 614] width 121 height 17
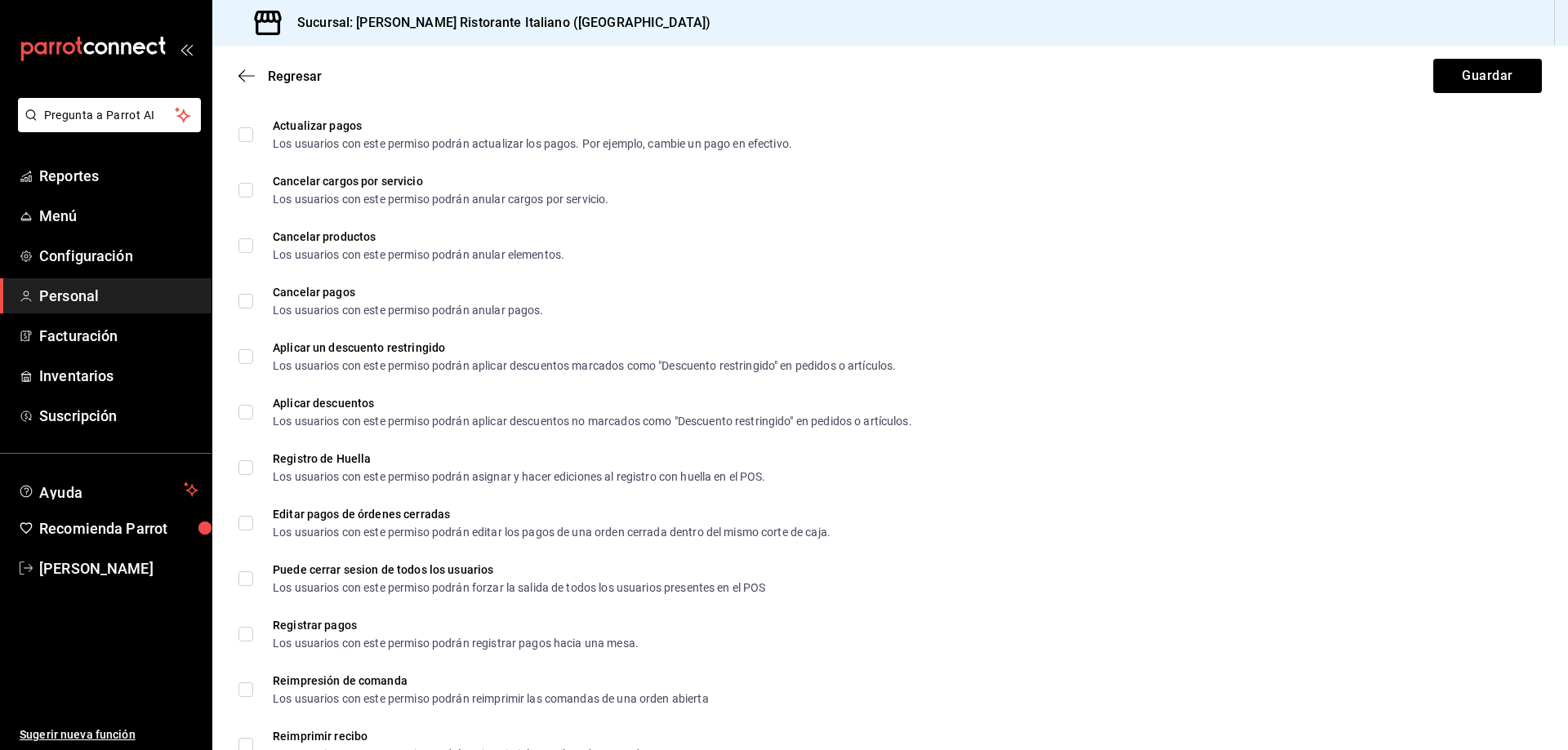
scroll to position [2782, 0]
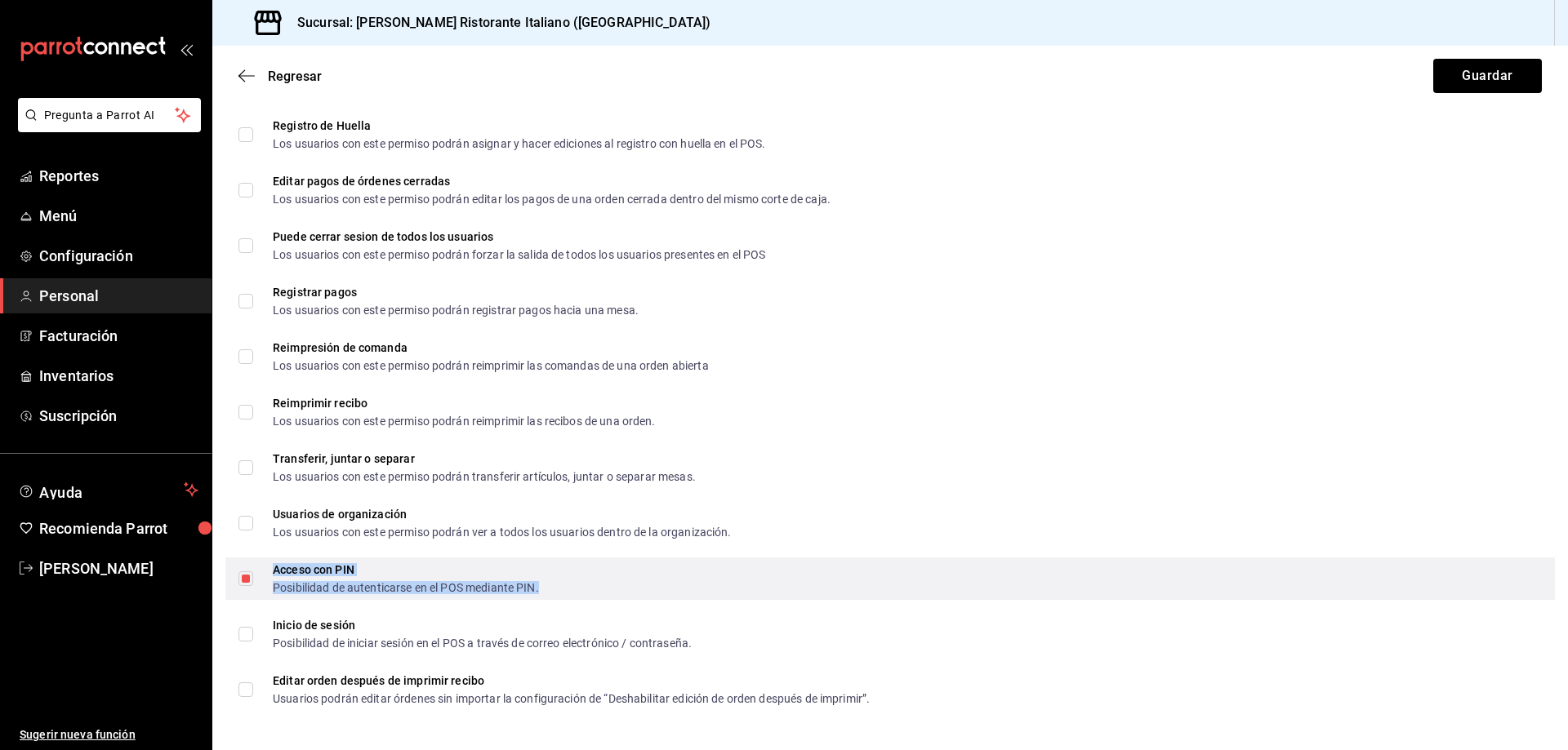
click at [281, 565] on div "Acceso con PIN" at bounding box center [405, 569] width 266 height 11
checkbox input "false"
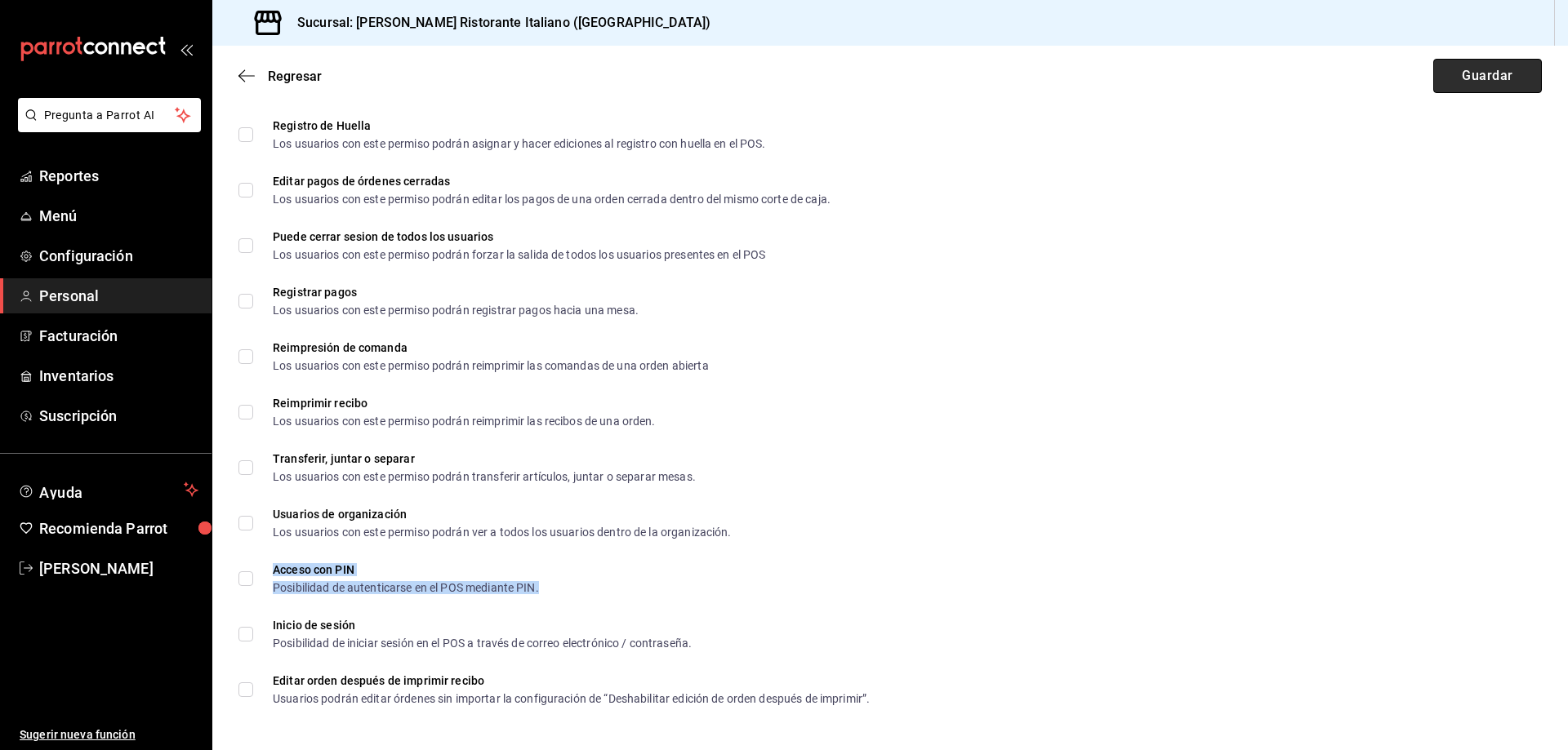
click at [1462, 81] on button "Guardar" at bounding box center [1487, 76] width 109 height 34
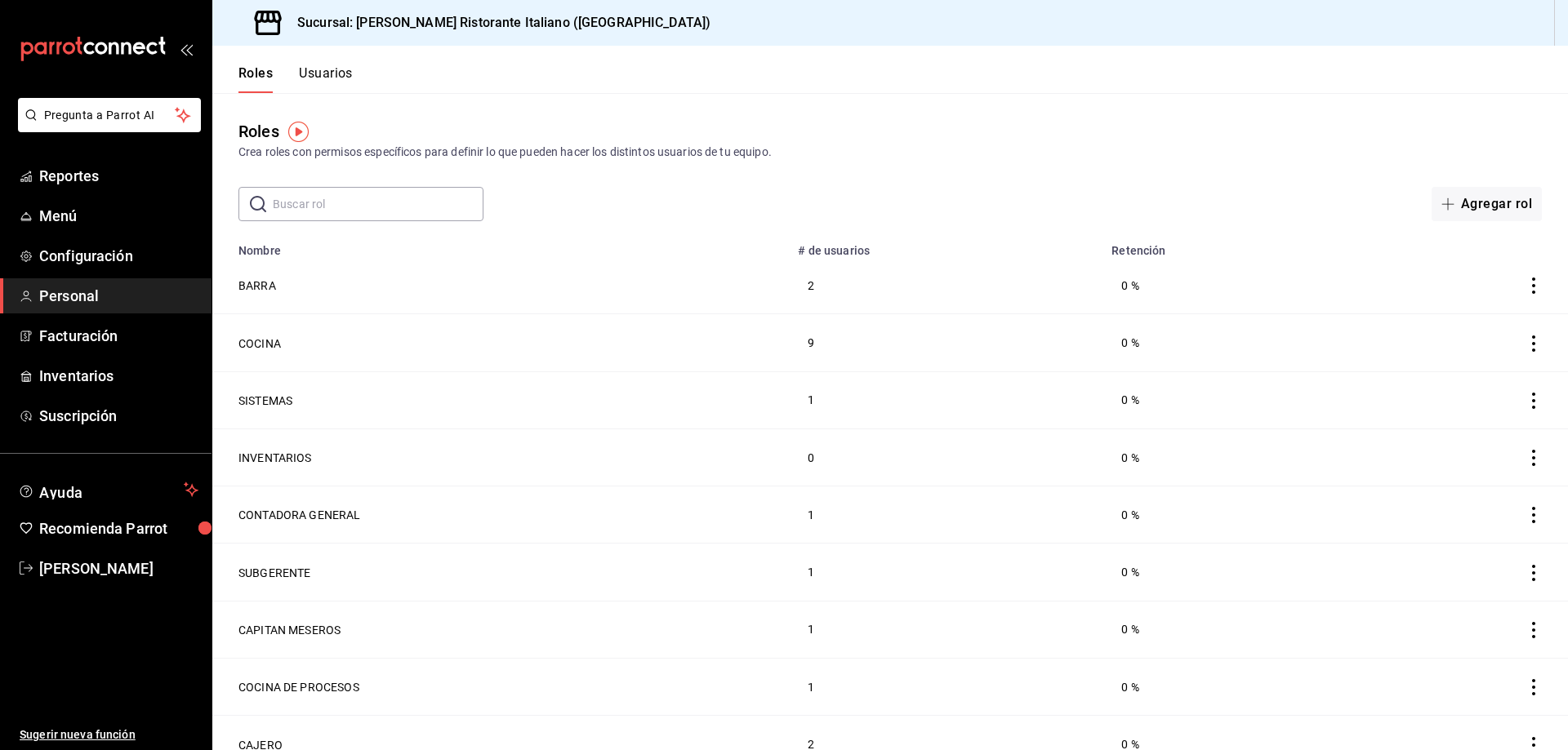
click at [340, 78] on button "Usuarios" at bounding box center [325, 79] width 54 height 28
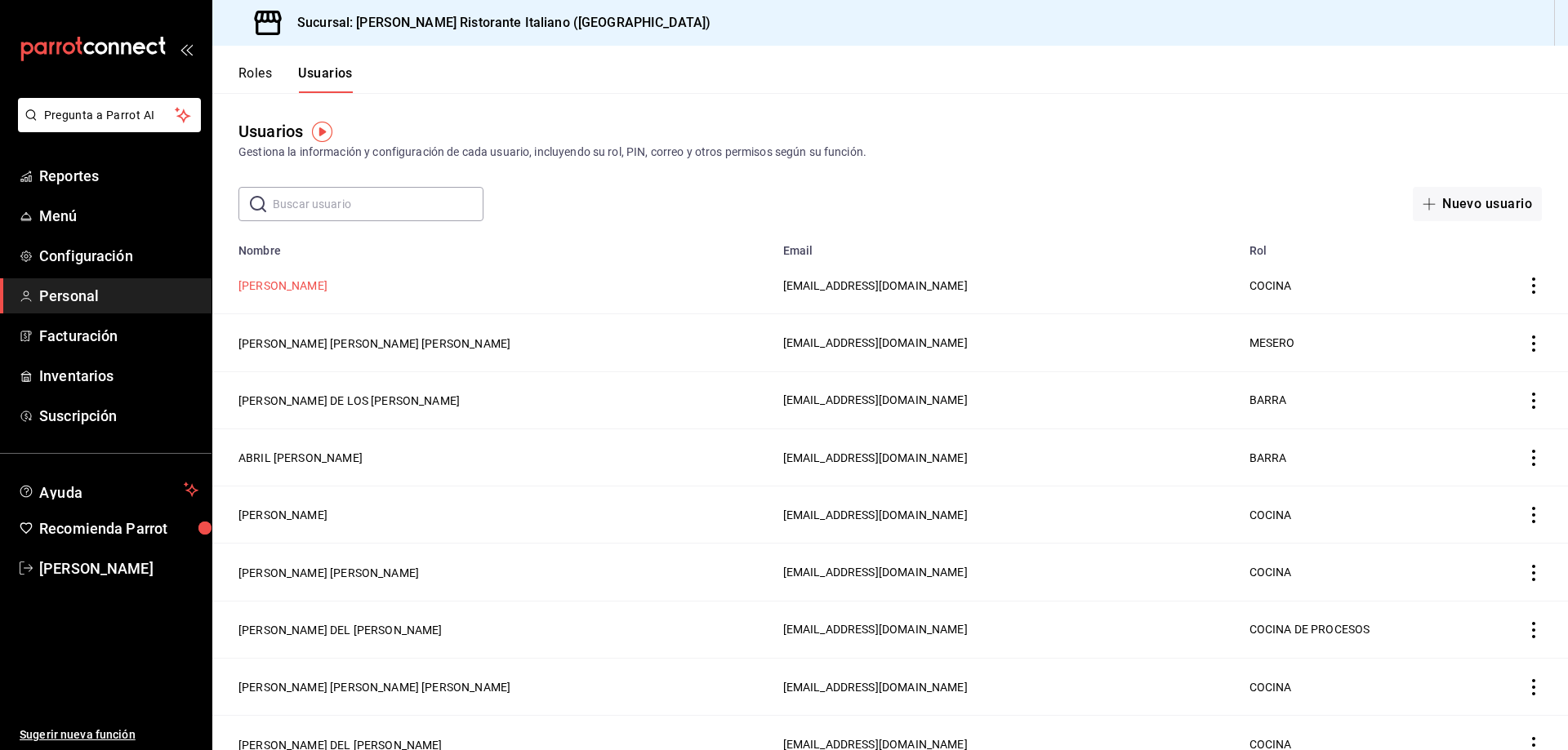
click at [312, 279] on button "[PERSON_NAME]" at bounding box center [283, 285] width 89 height 17
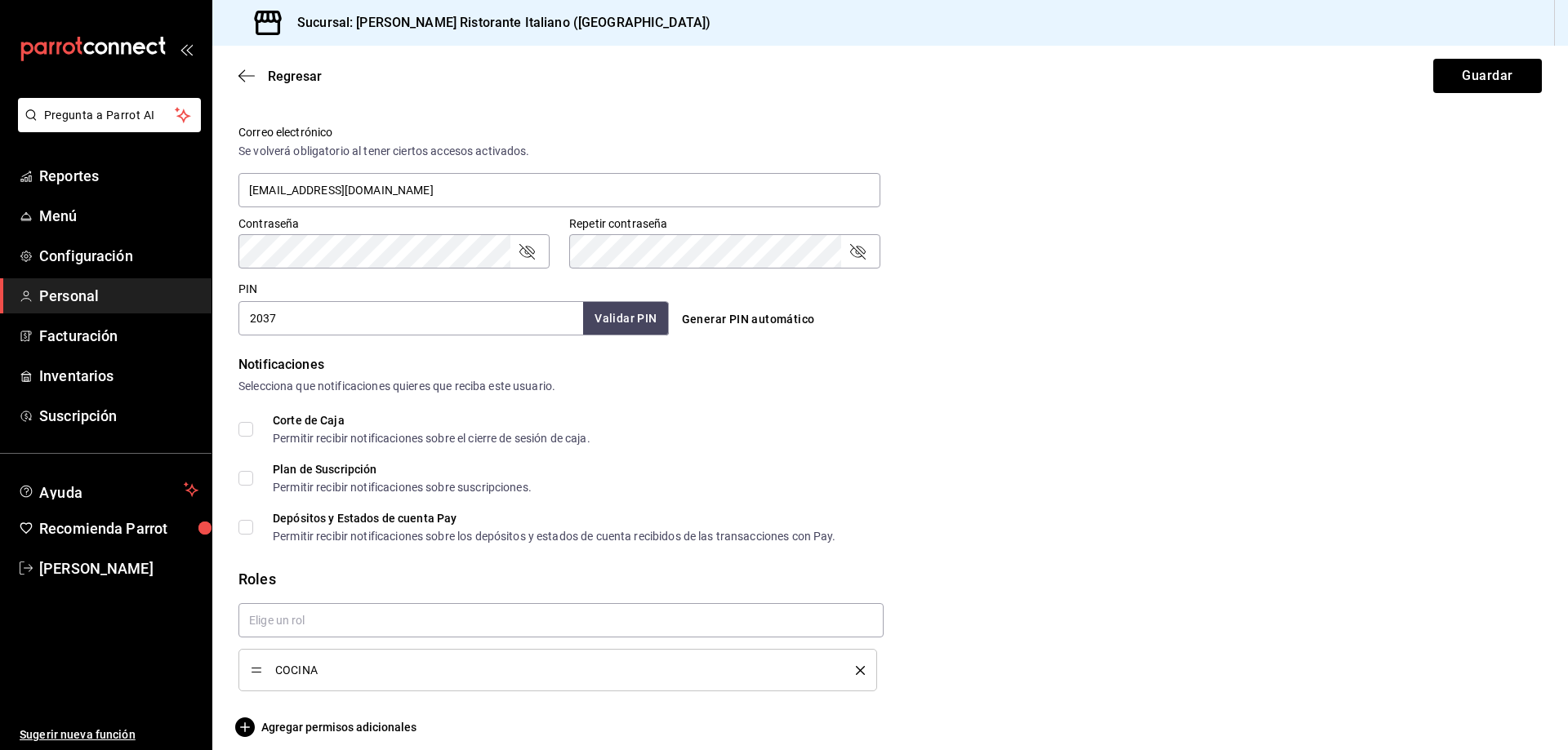
scroll to position [608, 0]
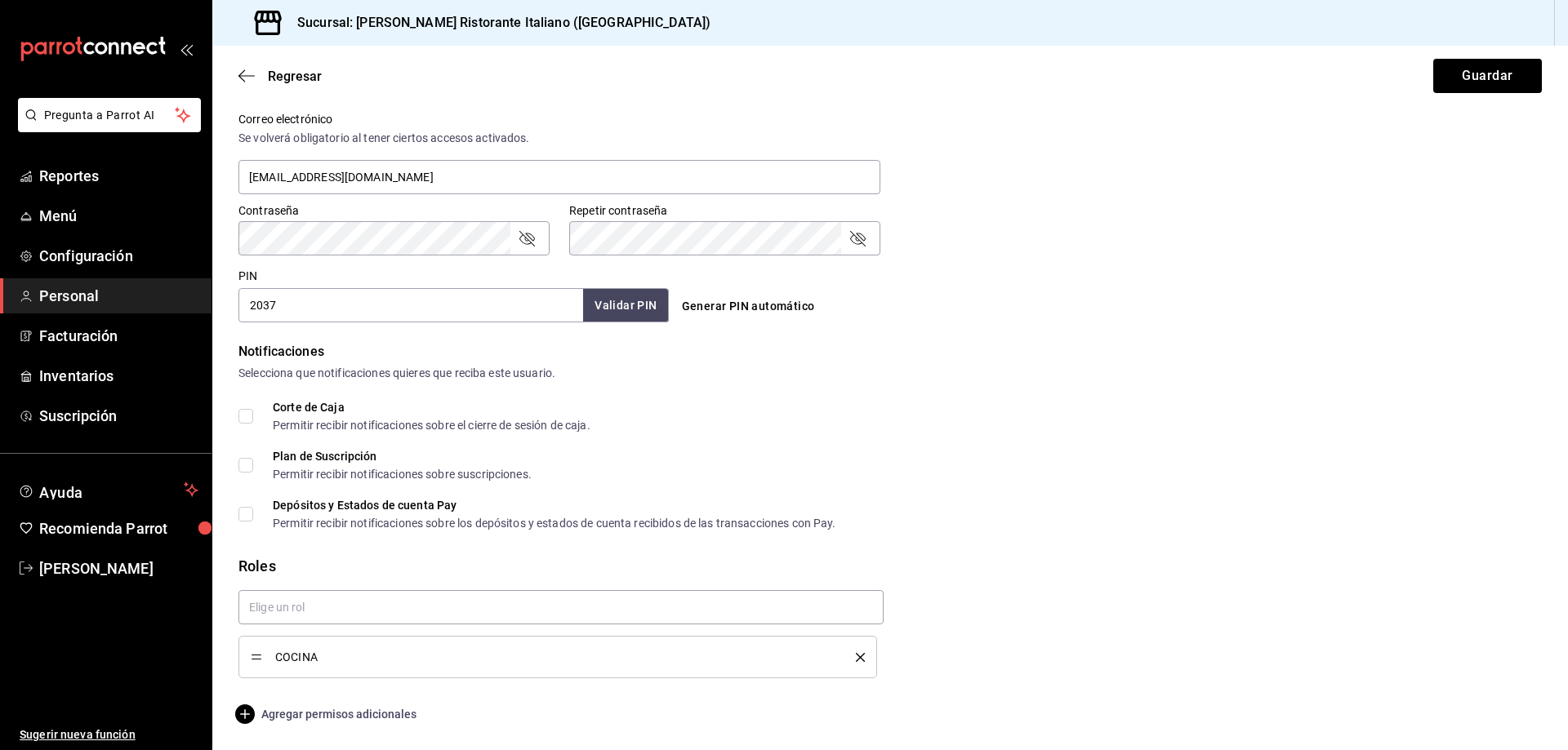
click at [314, 711] on span "Agregar permisos adicionales" at bounding box center [327, 714] width 178 height 20
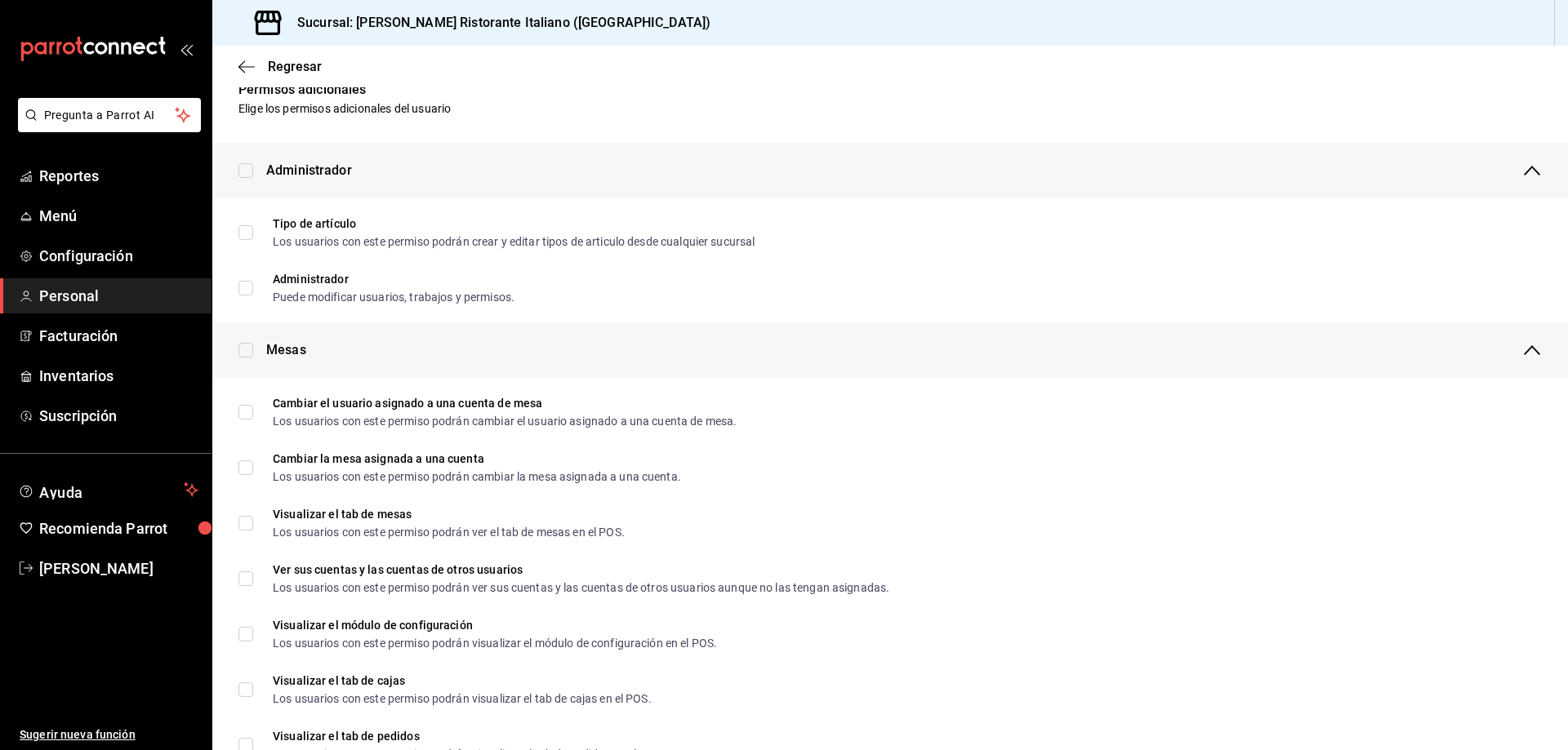
scroll to position [0, 0]
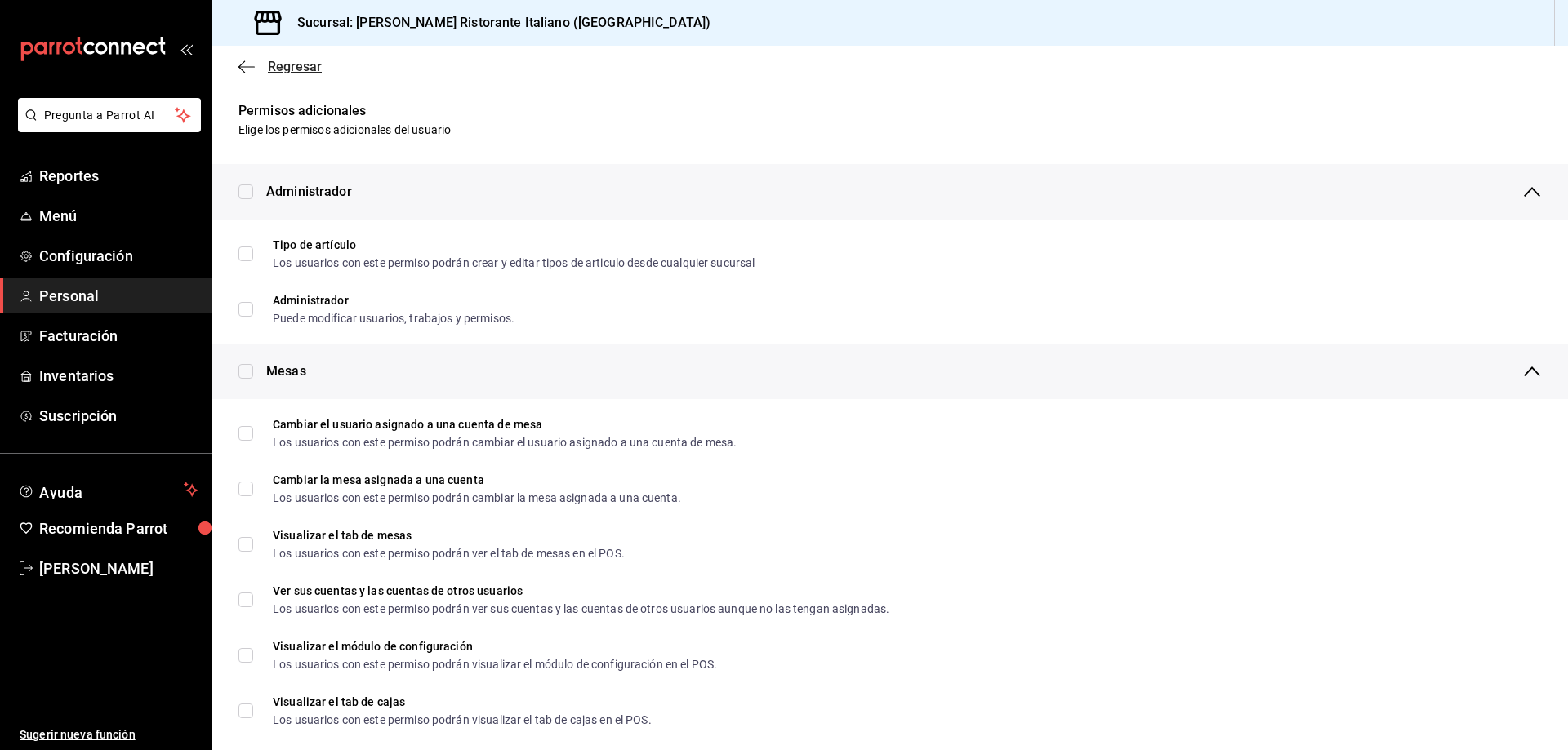
click at [298, 64] on span "Regresar" at bounding box center [295, 67] width 54 height 16
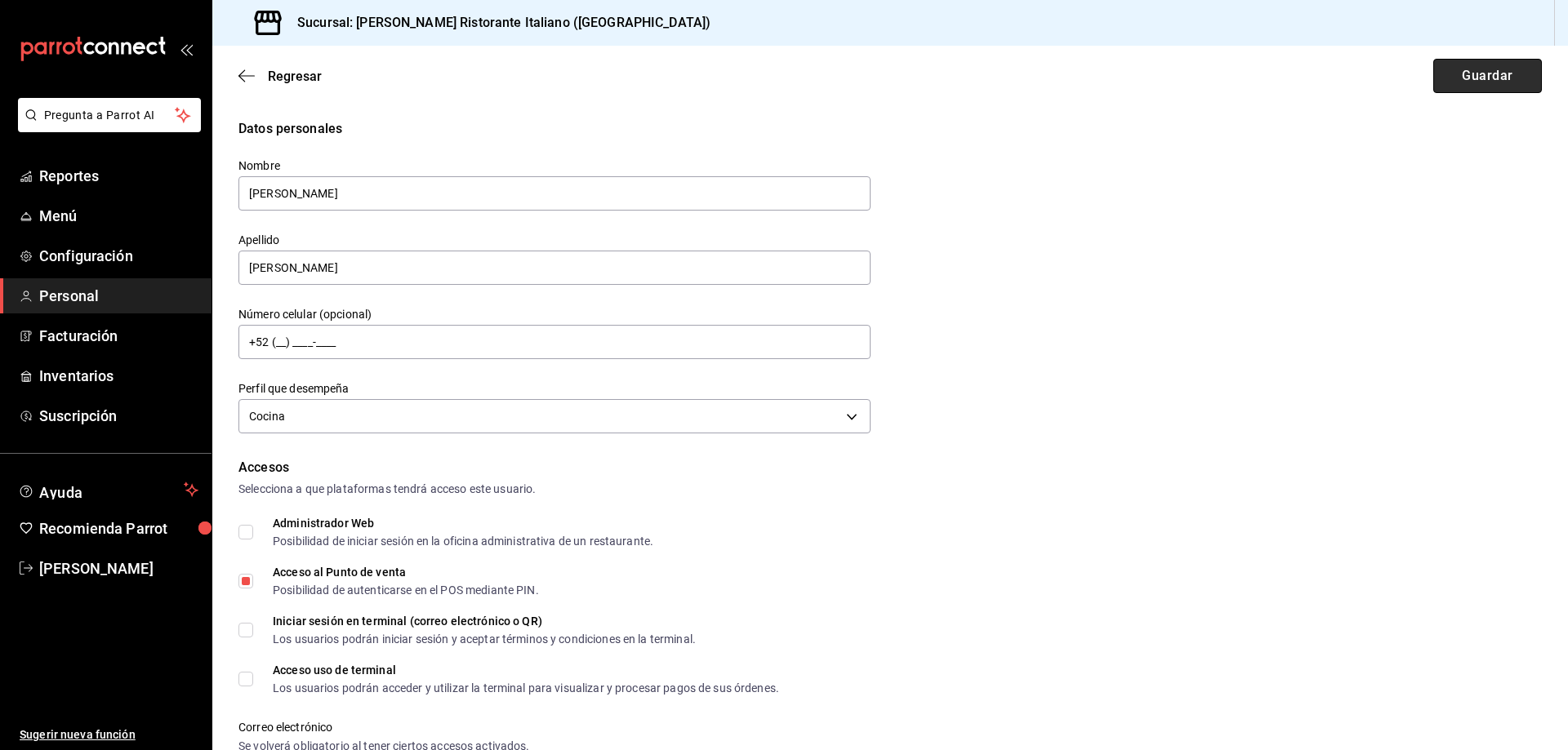
click at [1491, 72] on button "Guardar" at bounding box center [1487, 76] width 109 height 34
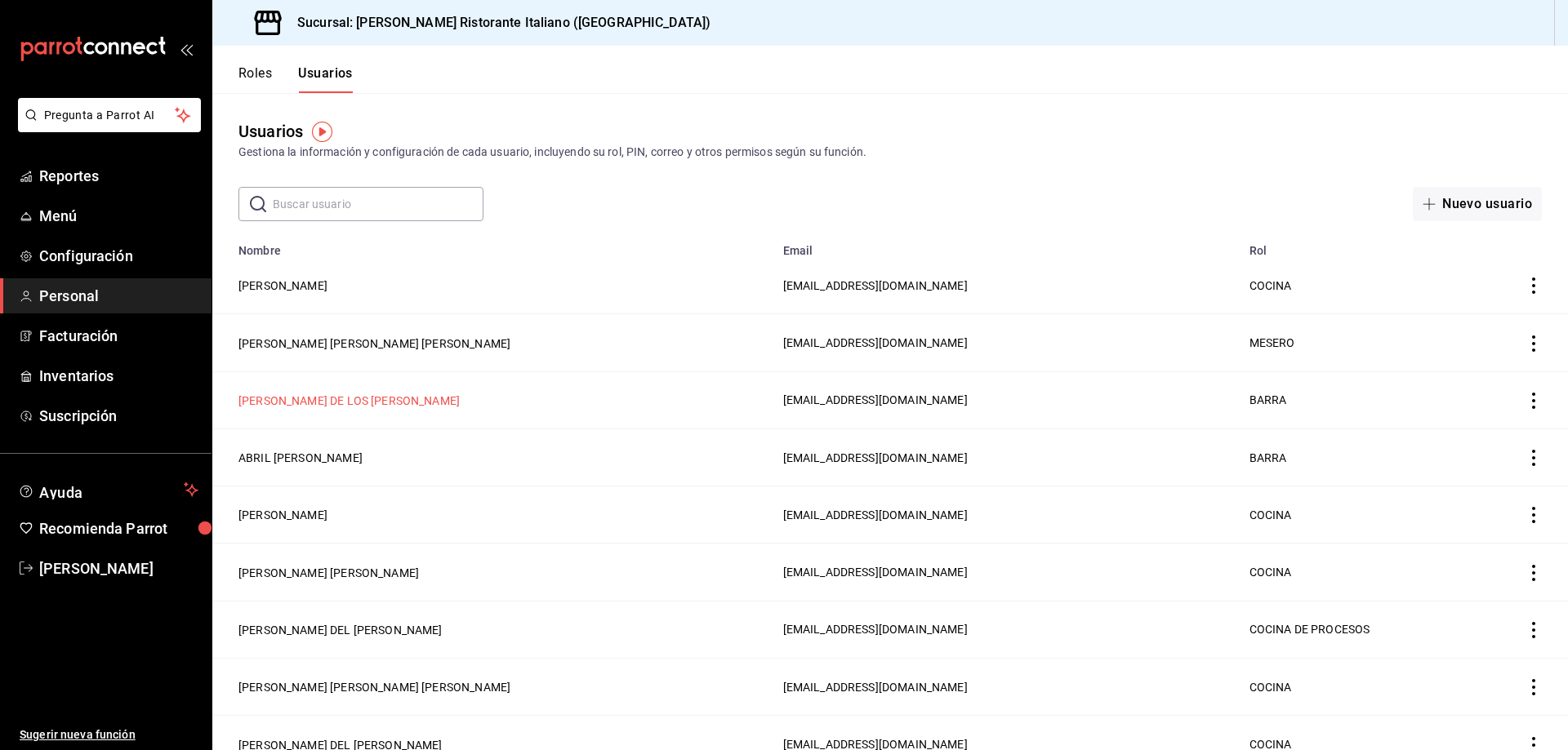
click at [357, 397] on button "[PERSON_NAME] DE LOS [PERSON_NAME]" at bounding box center [349, 400] width 221 height 17
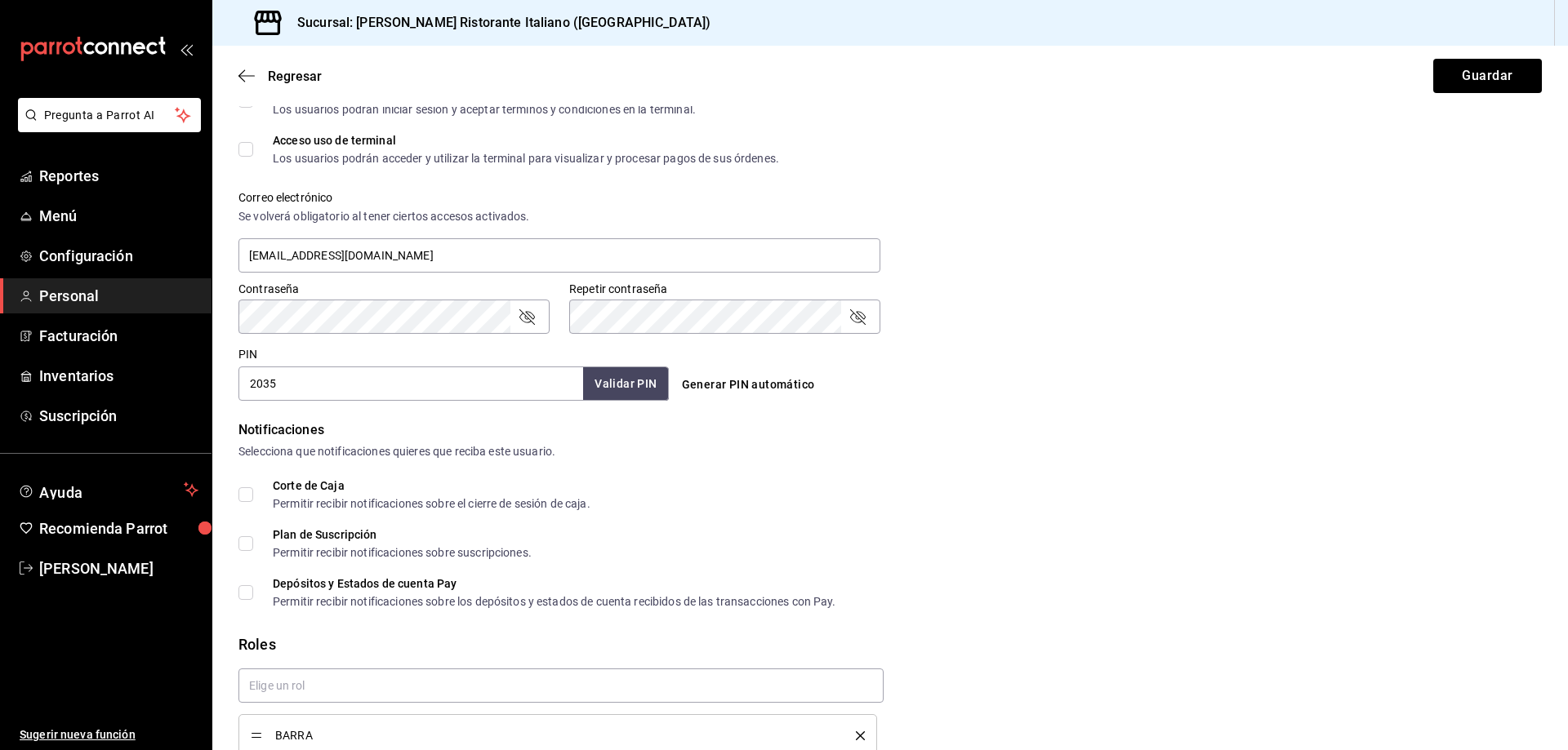
scroll to position [608, 0]
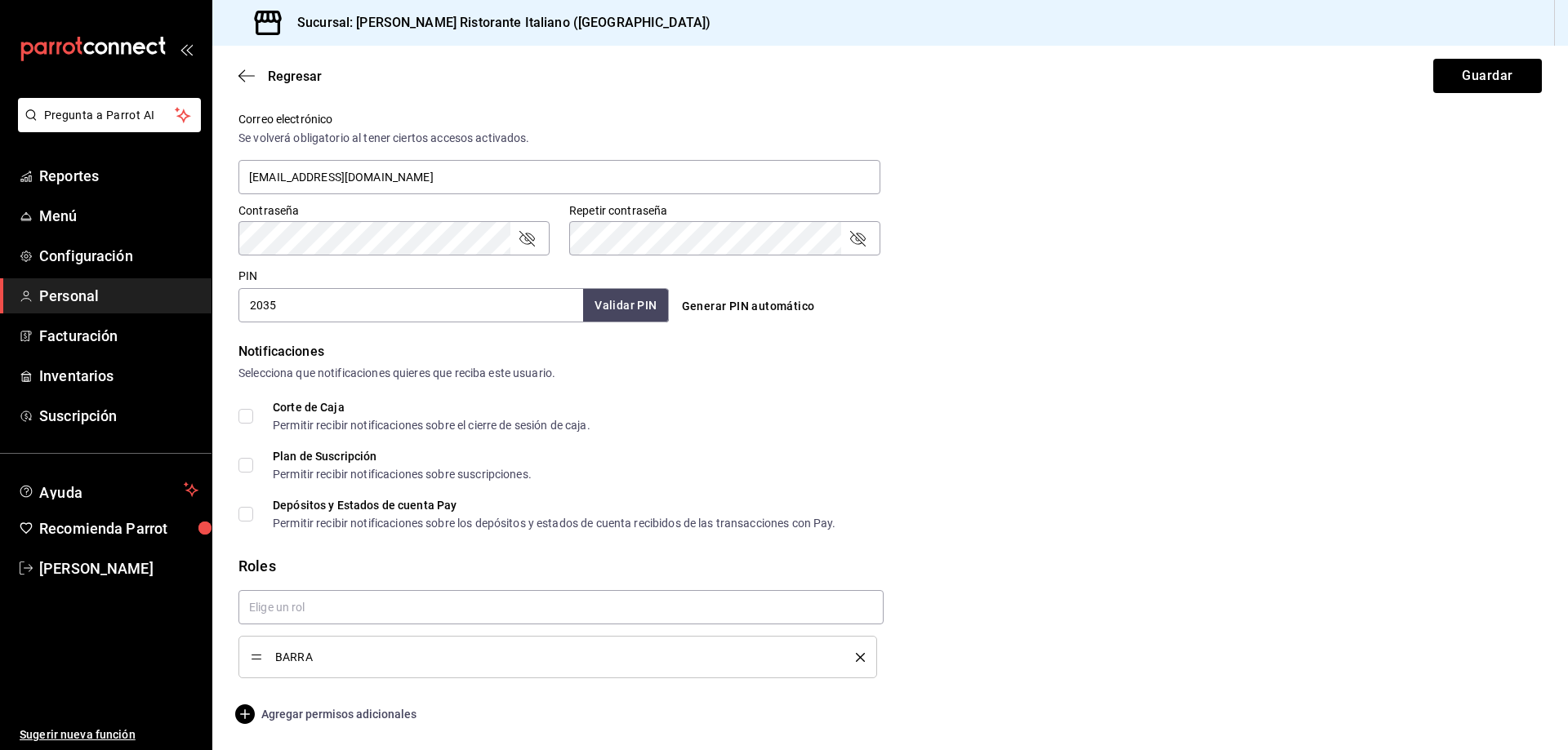
click at [334, 716] on span "Agregar permisos adicionales" at bounding box center [327, 714] width 178 height 20
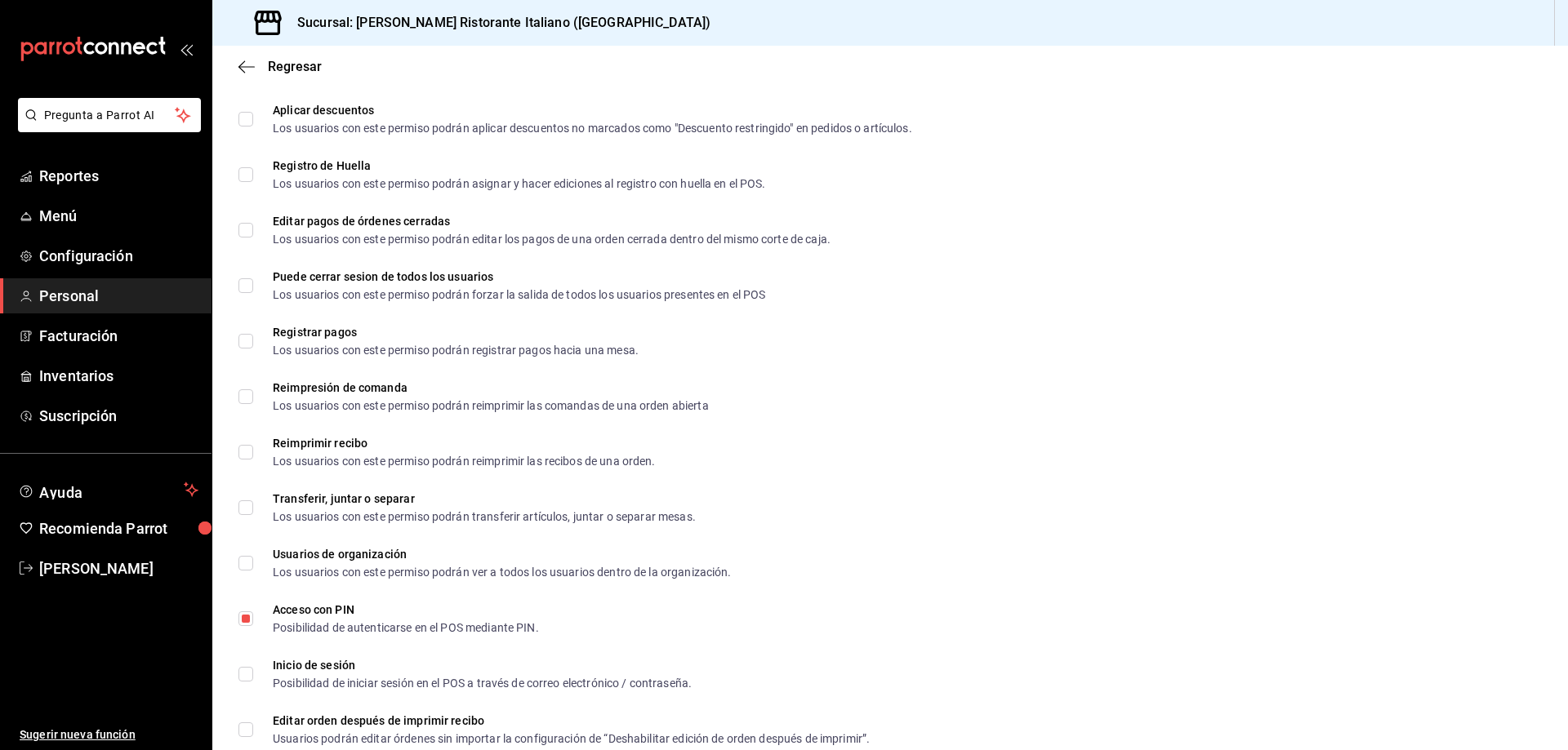
scroll to position [2226, 0]
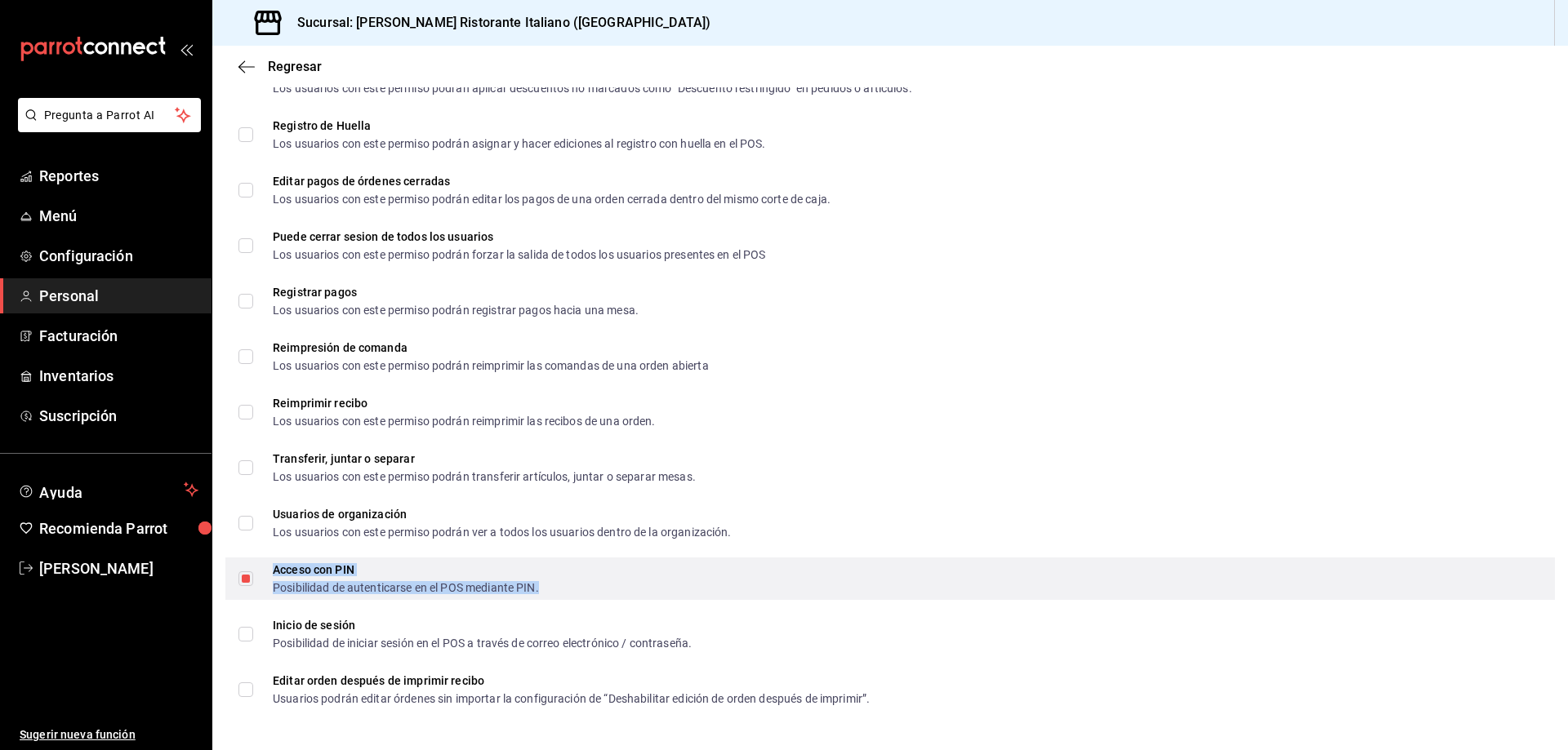
click at [345, 570] on div "Acceso con PIN" at bounding box center [405, 569] width 266 height 11
checkbox input "false"
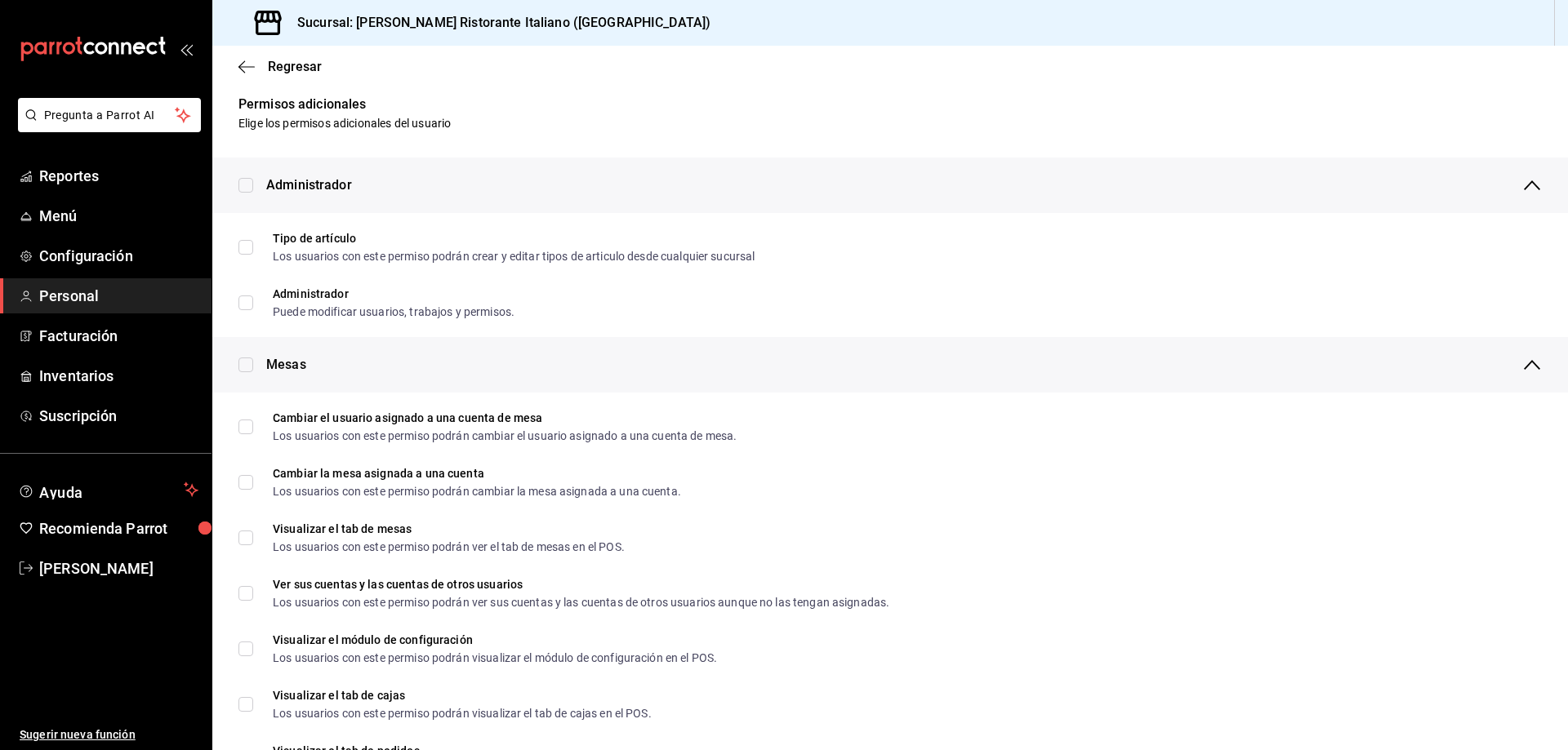
scroll to position [0, 0]
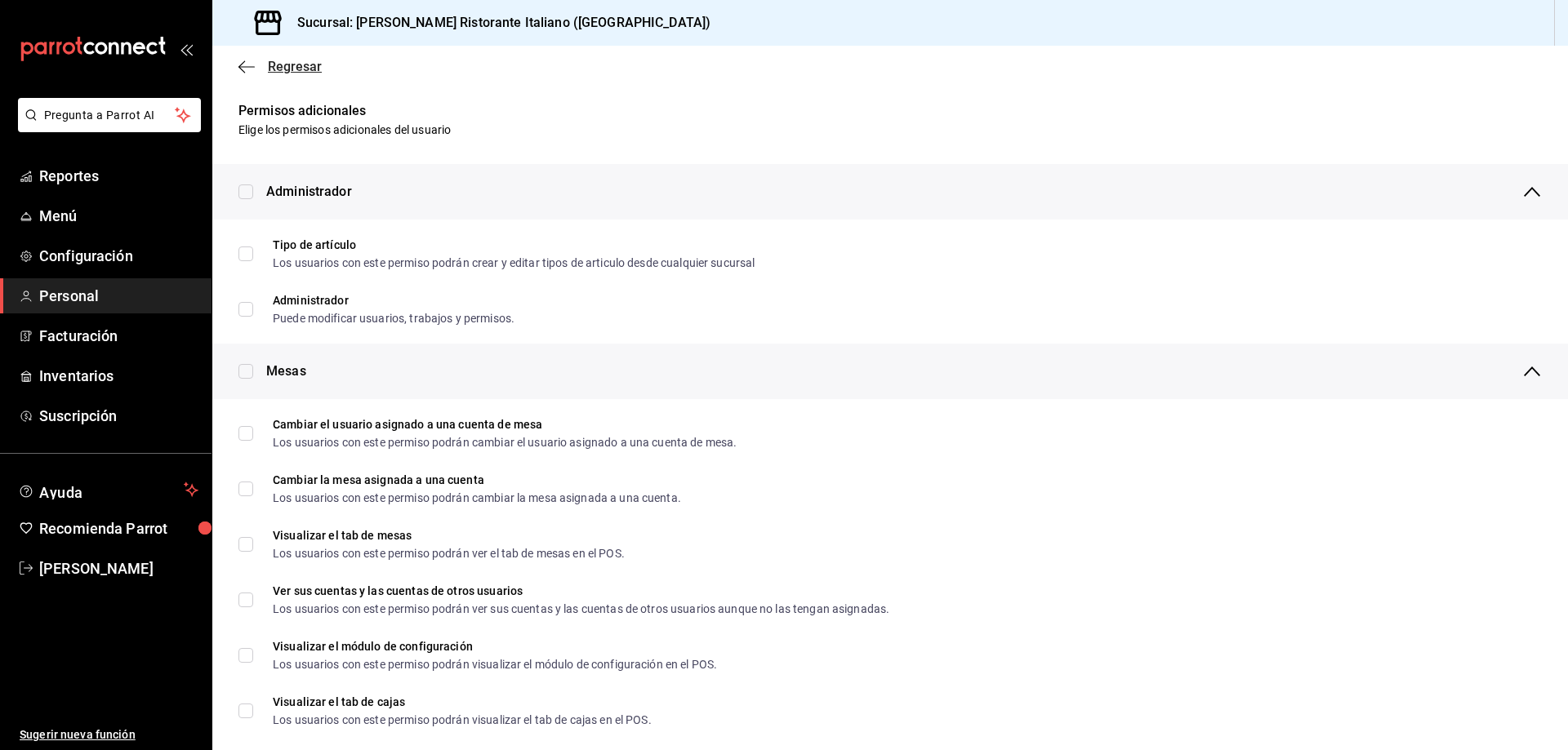
click at [290, 60] on span "Regresar" at bounding box center [295, 67] width 54 height 16
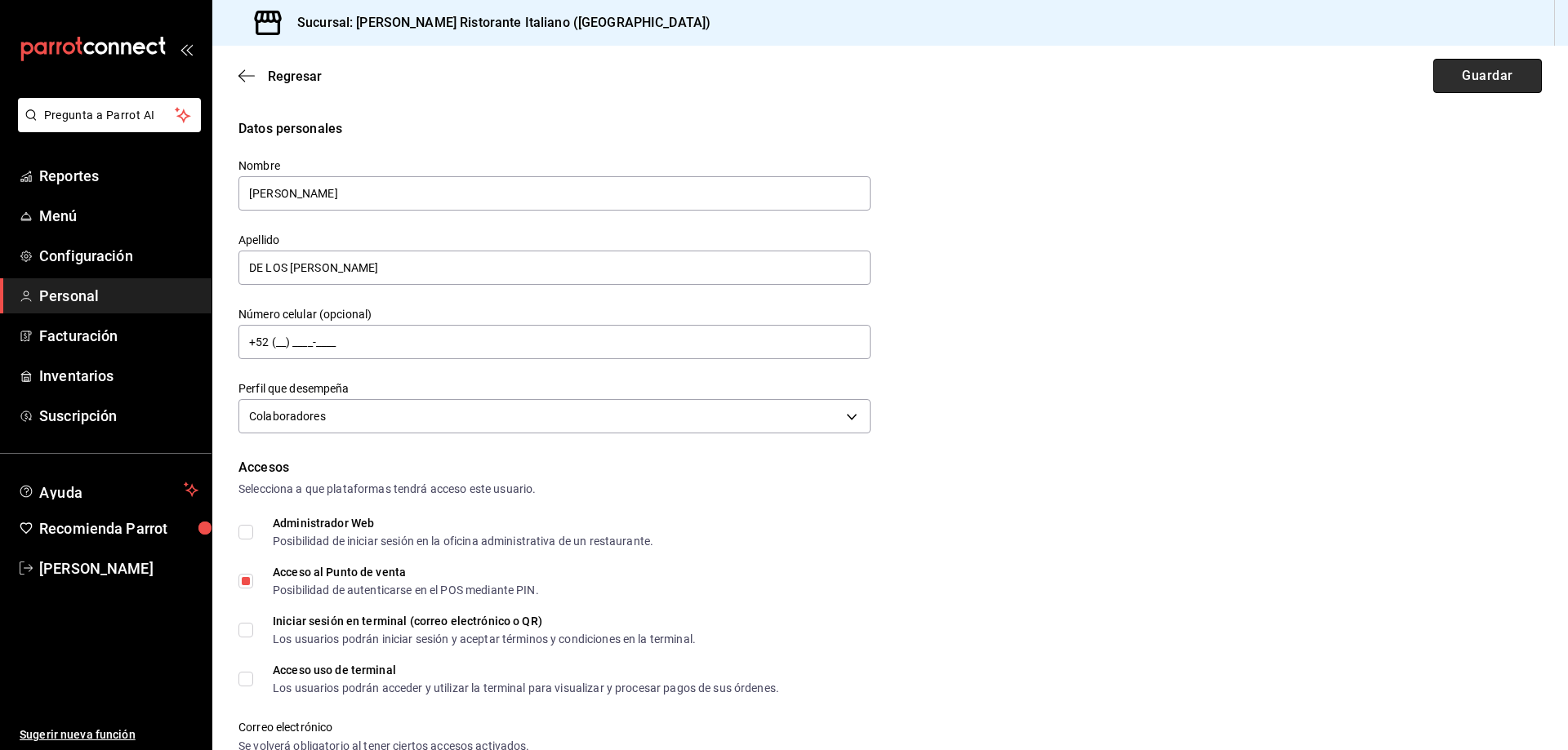
click at [1453, 77] on button "Guardar" at bounding box center [1487, 76] width 109 height 34
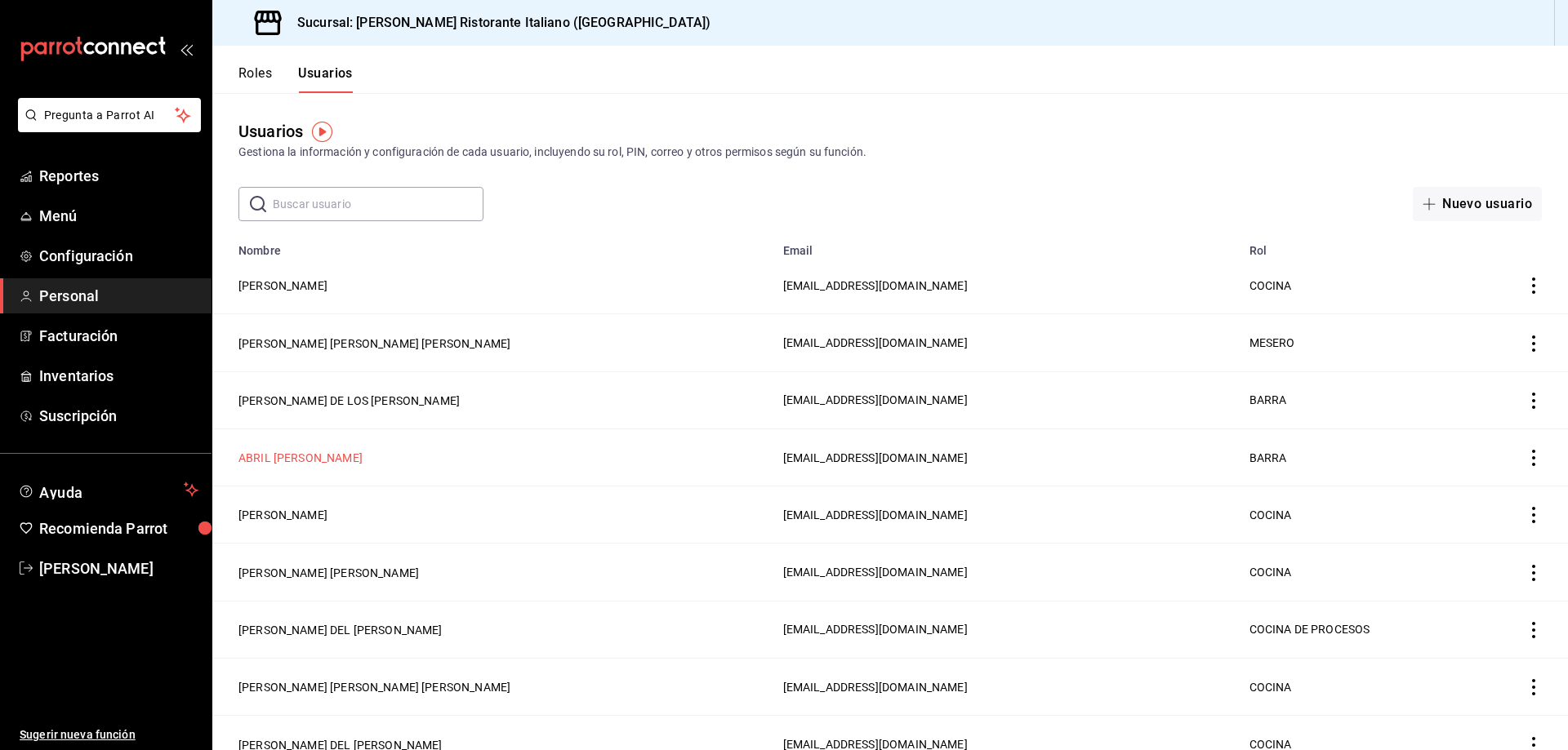
click at [323, 453] on button "ABRIL [PERSON_NAME]" at bounding box center [300, 458] width 124 height 17
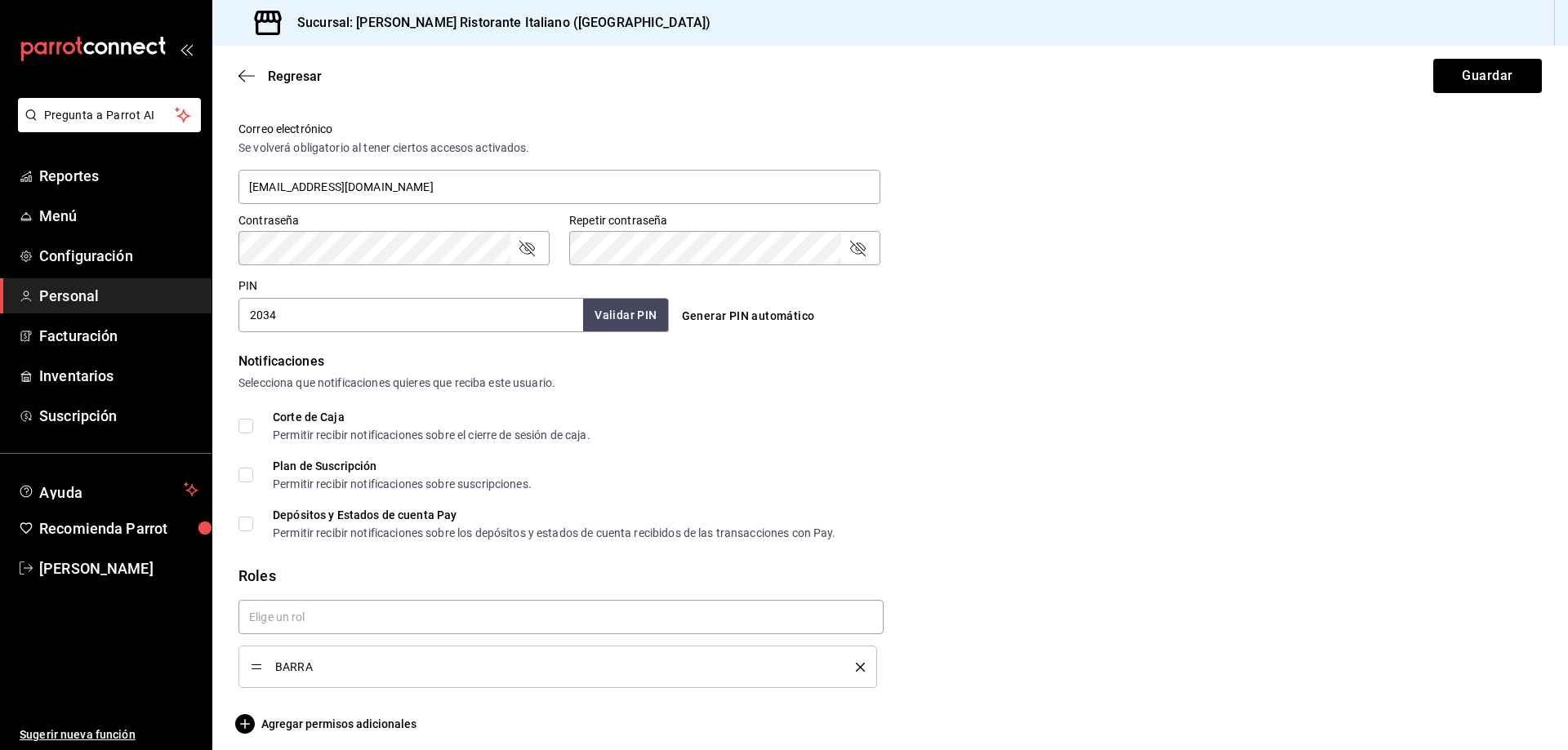
scroll to position [608, 0]
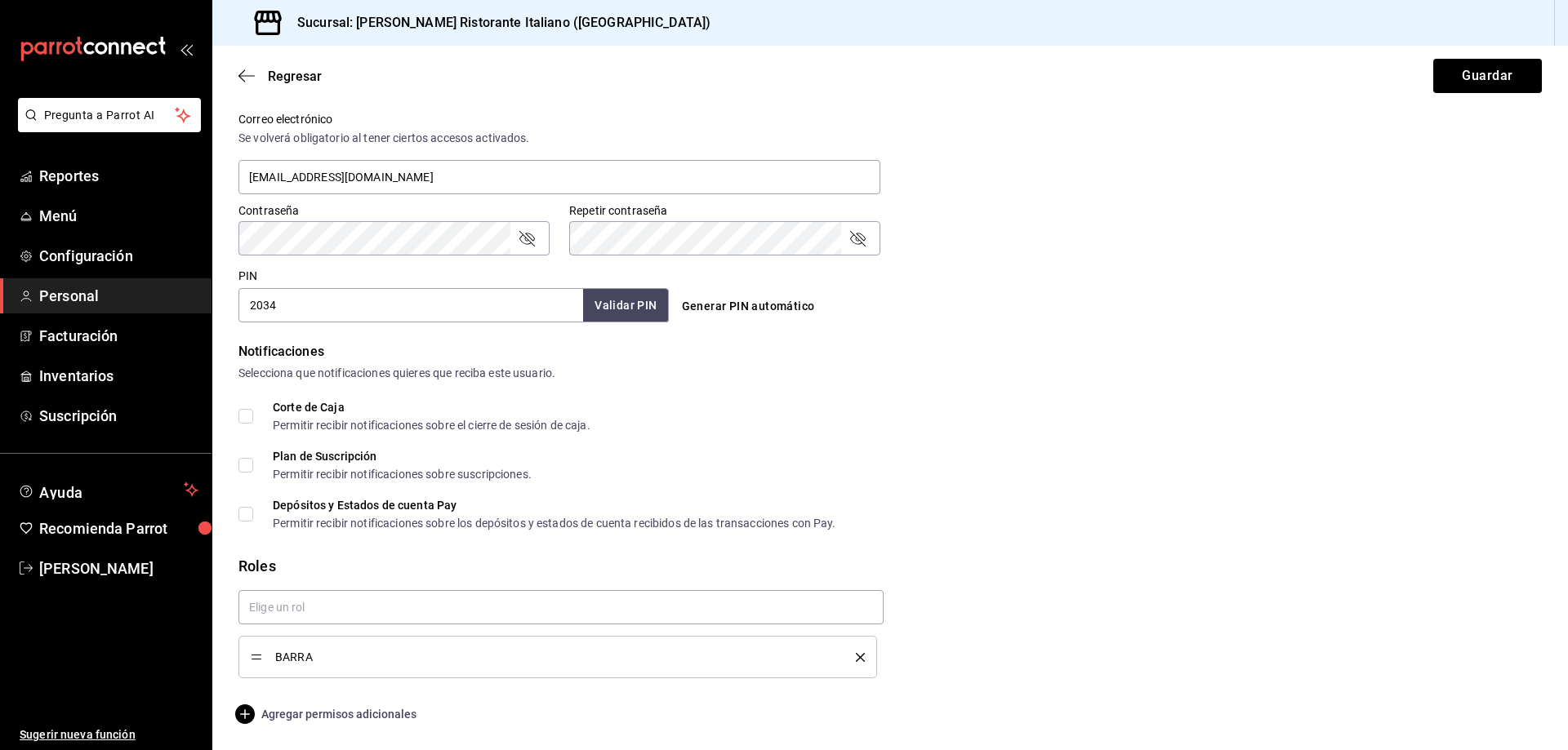
click at [311, 713] on span "Agregar permisos adicionales" at bounding box center [327, 714] width 178 height 20
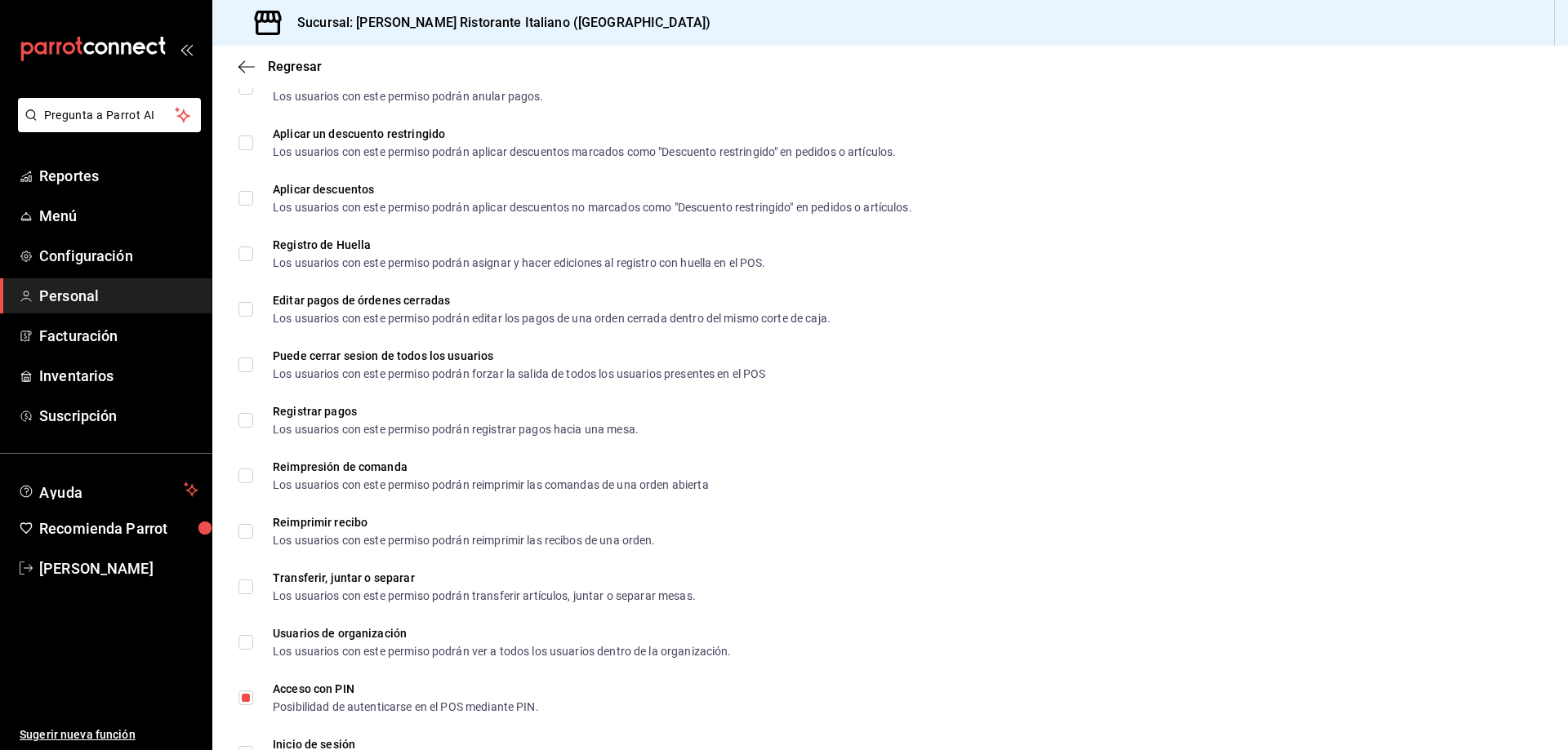
scroll to position [2226, 0]
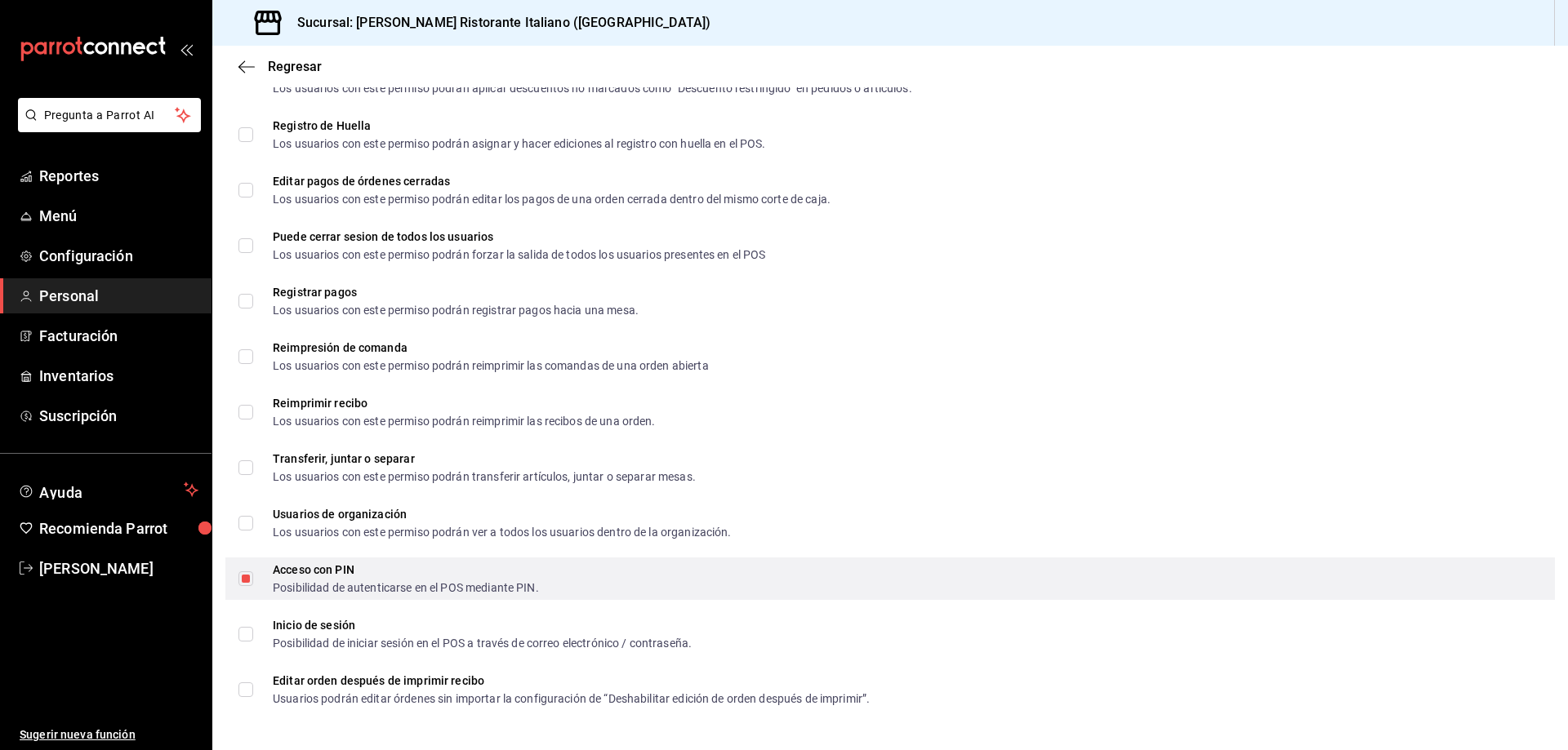
click at [248, 579] on input "Acceso con PIN Posibilidad de autenticarse en el POS mediante PIN." at bounding box center [245, 579] width 15 height 15
checkbox input "false"
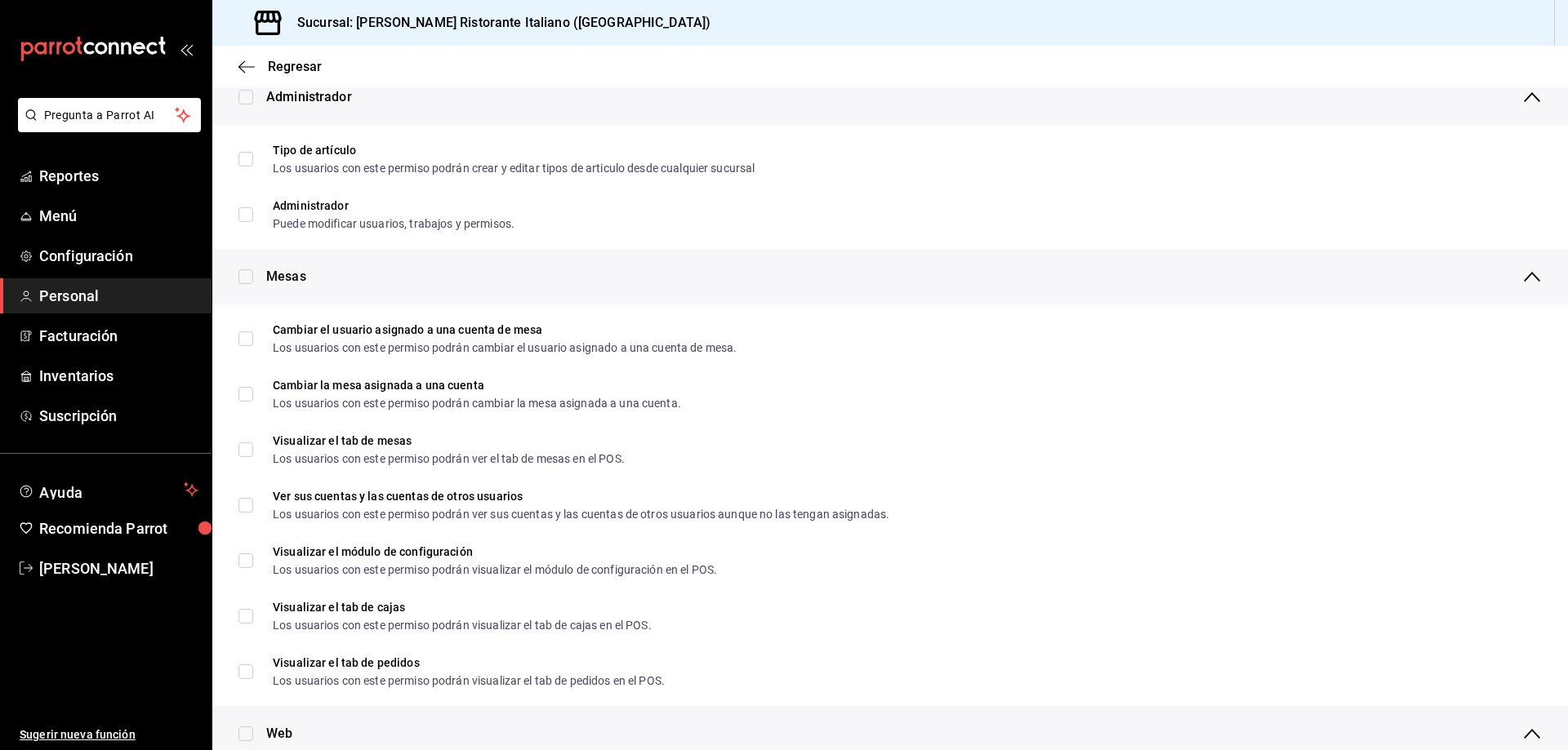
scroll to position [0, 0]
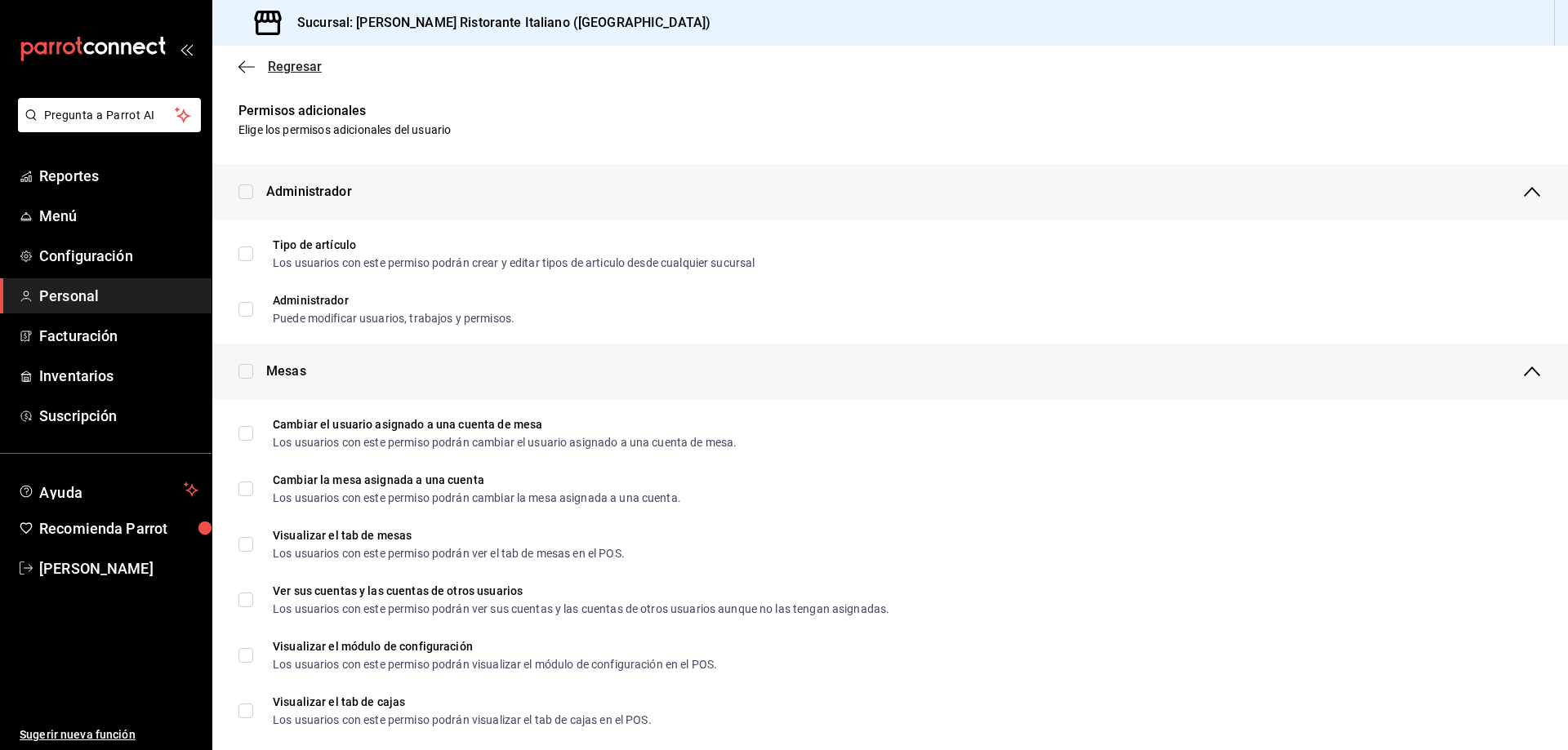
click at [285, 68] on span "Regresar" at bounding box center [295, 67] width 54 height 16
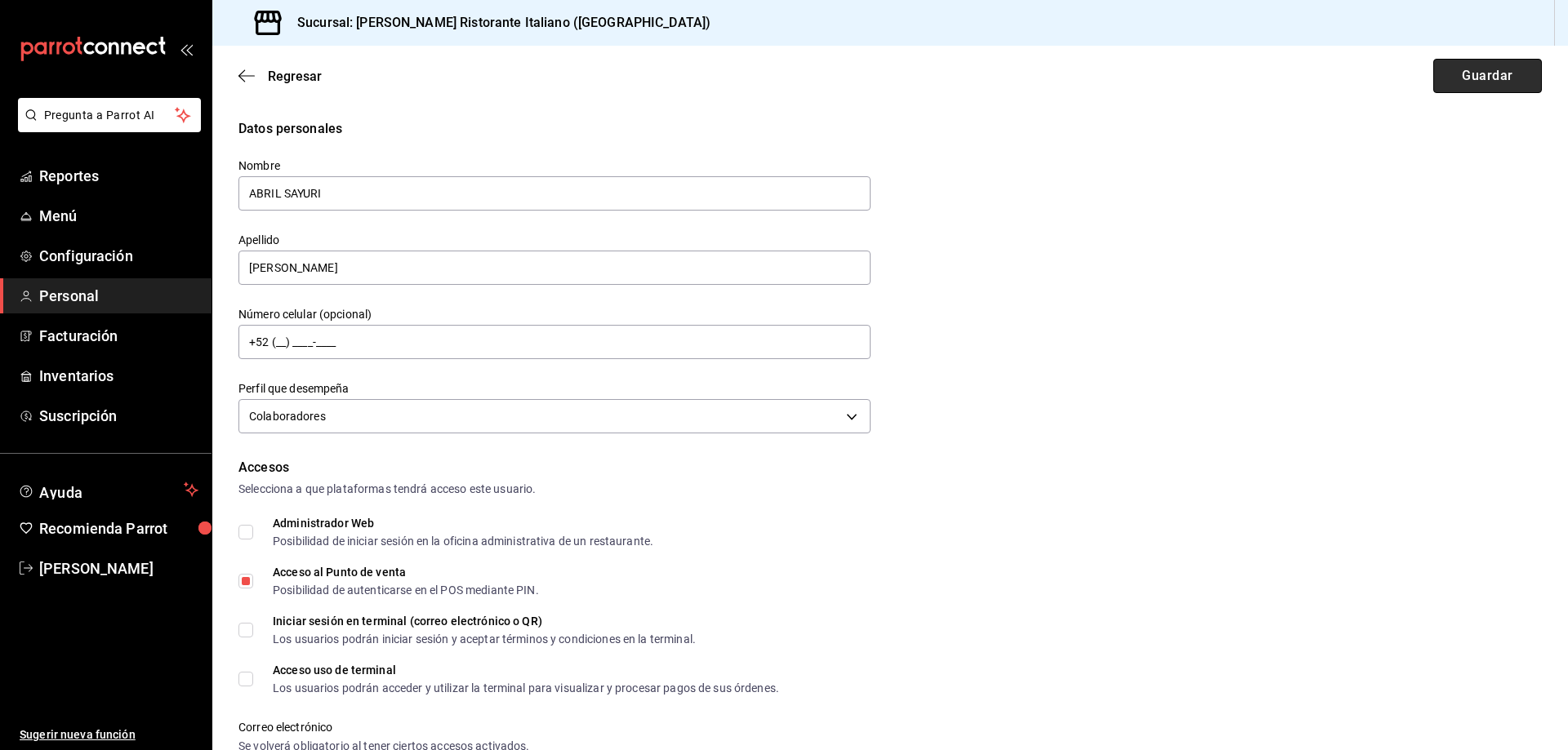
click at [1485, 72] on button "Guardar" at bounding box center [1487, 76] width 109 height 34
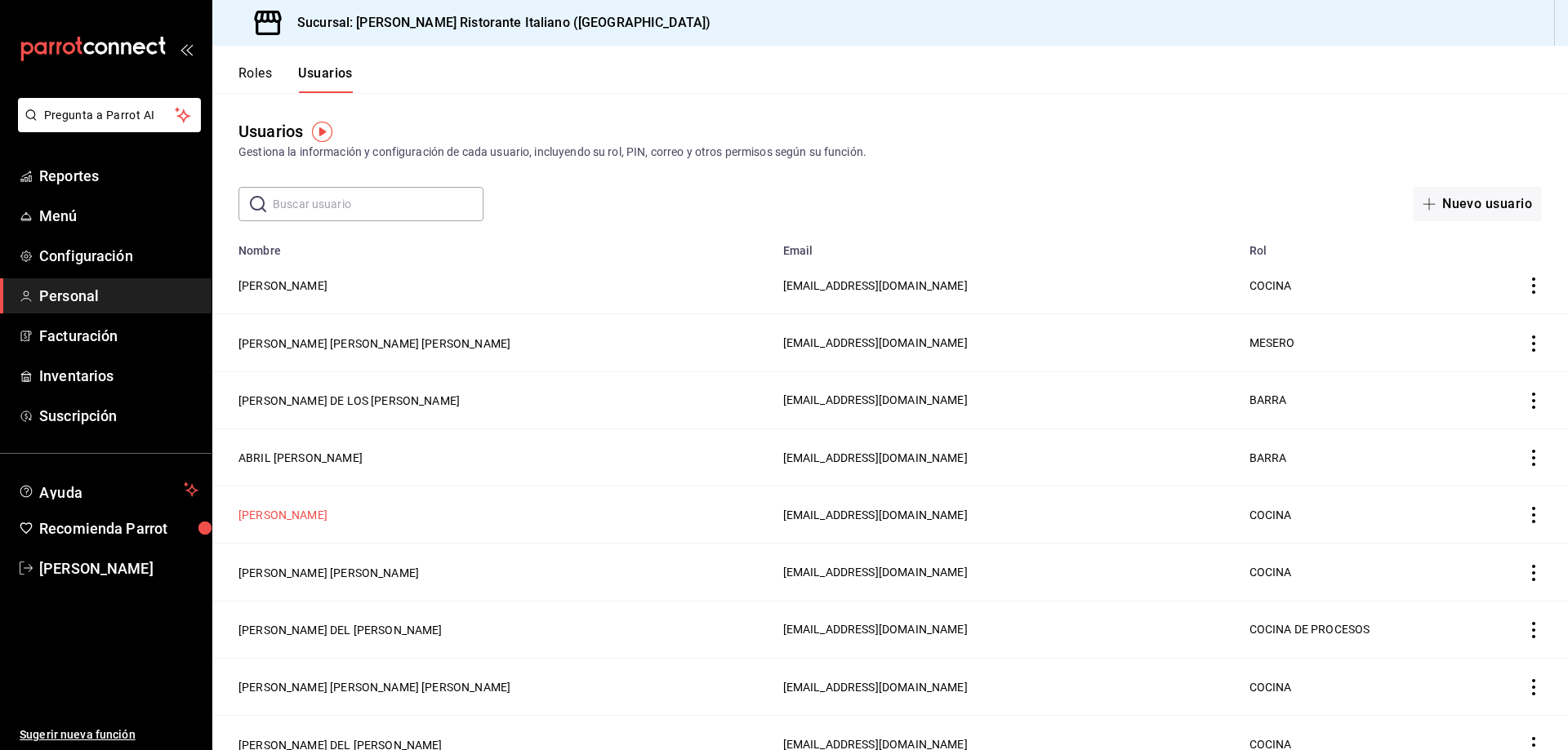
click at [327, 513] on button "[PERSON_NAME]" at bounding box center [283, 515] width 89 height 17
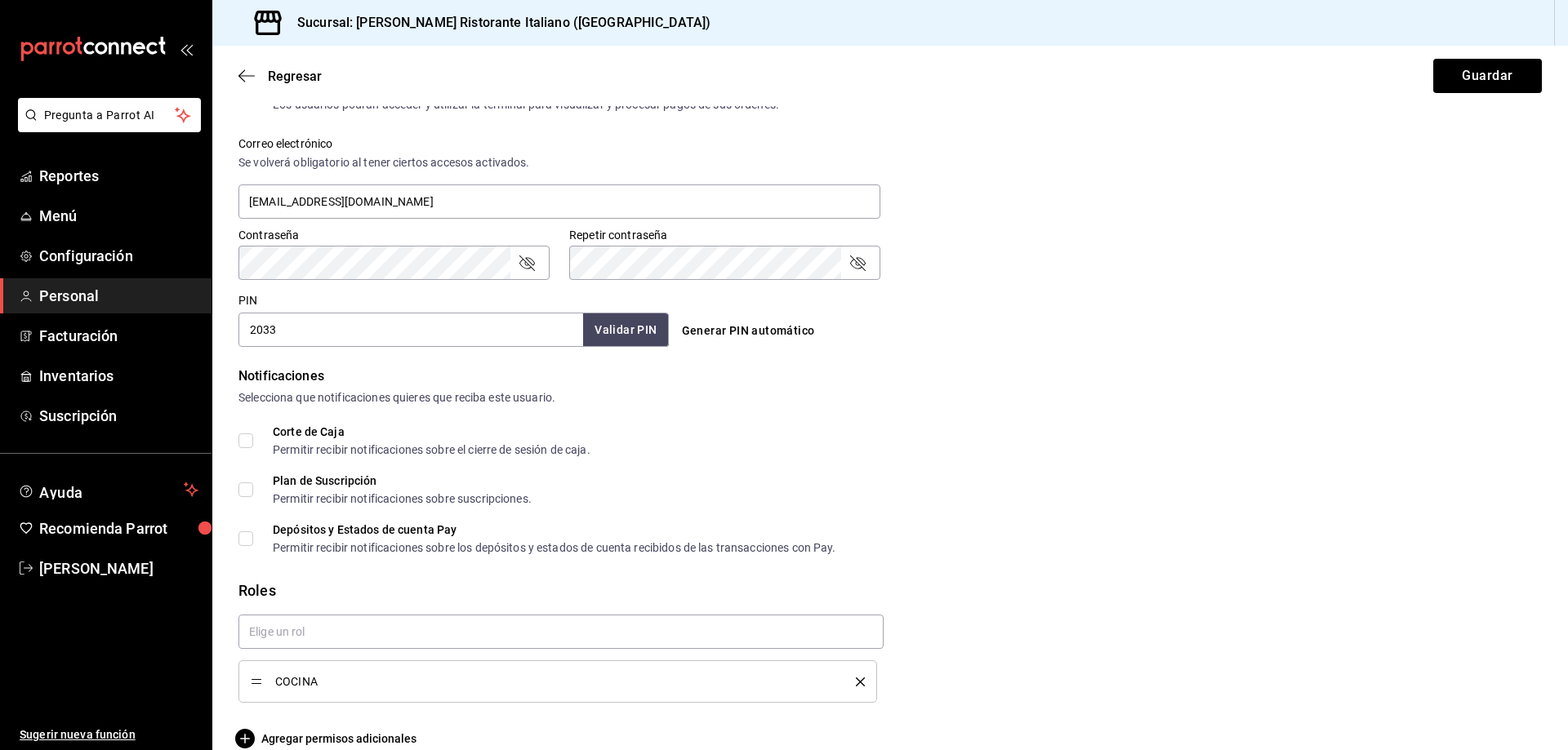
scroll to position [608, 0]
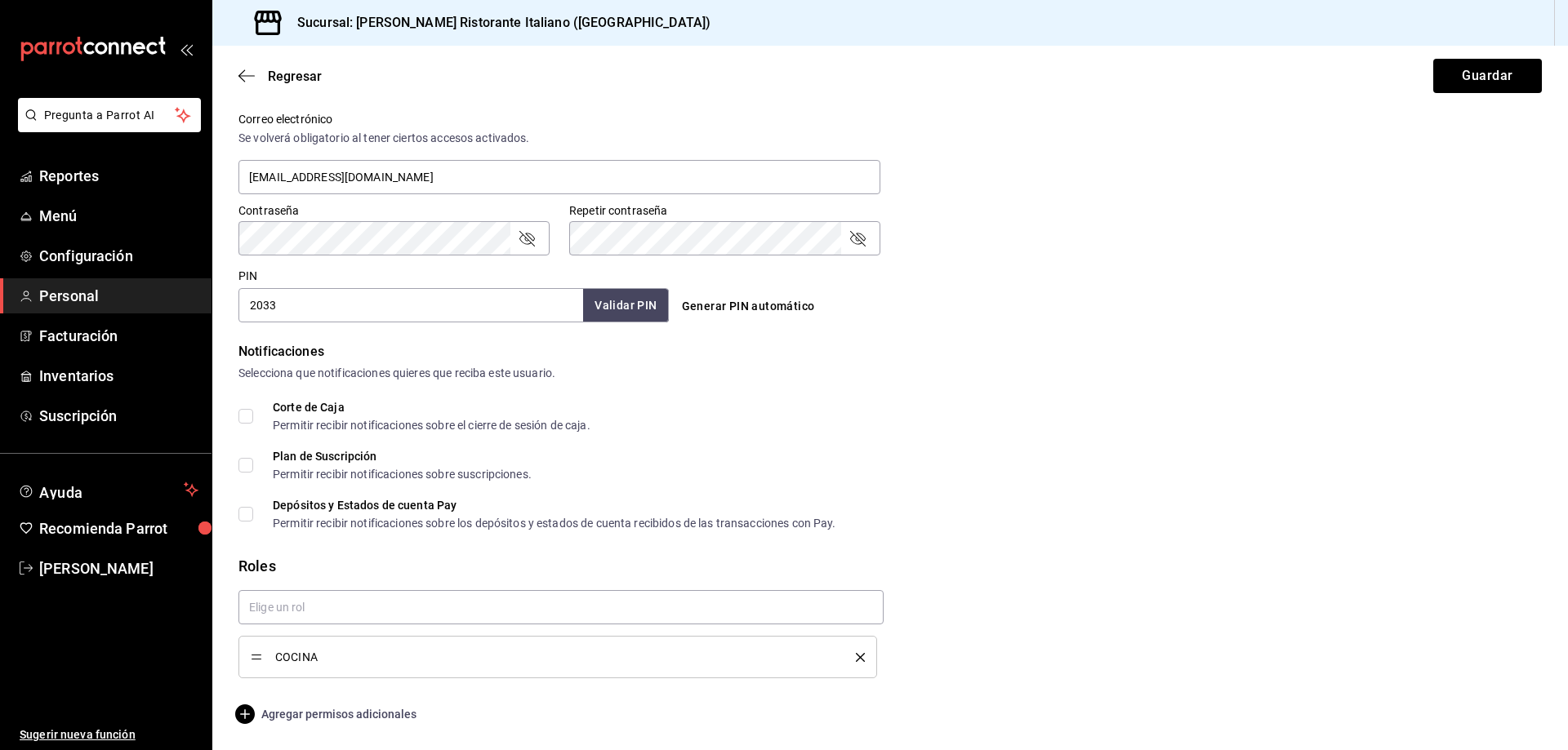
click at [344, 713] on span "Agregar permisos adicionales" at bounding box center [327, 714] width 178 height 20
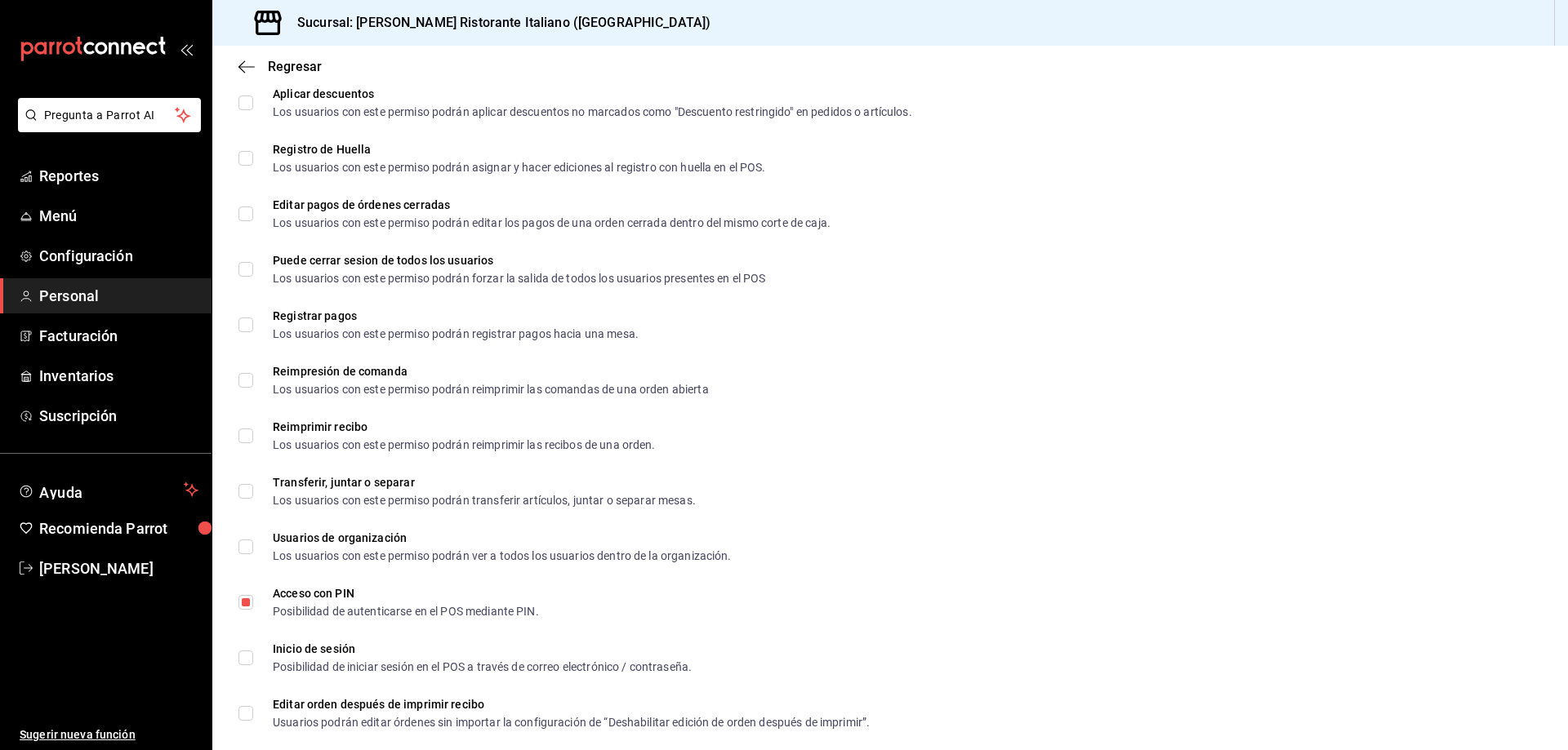
scroll to position [2226, 0]
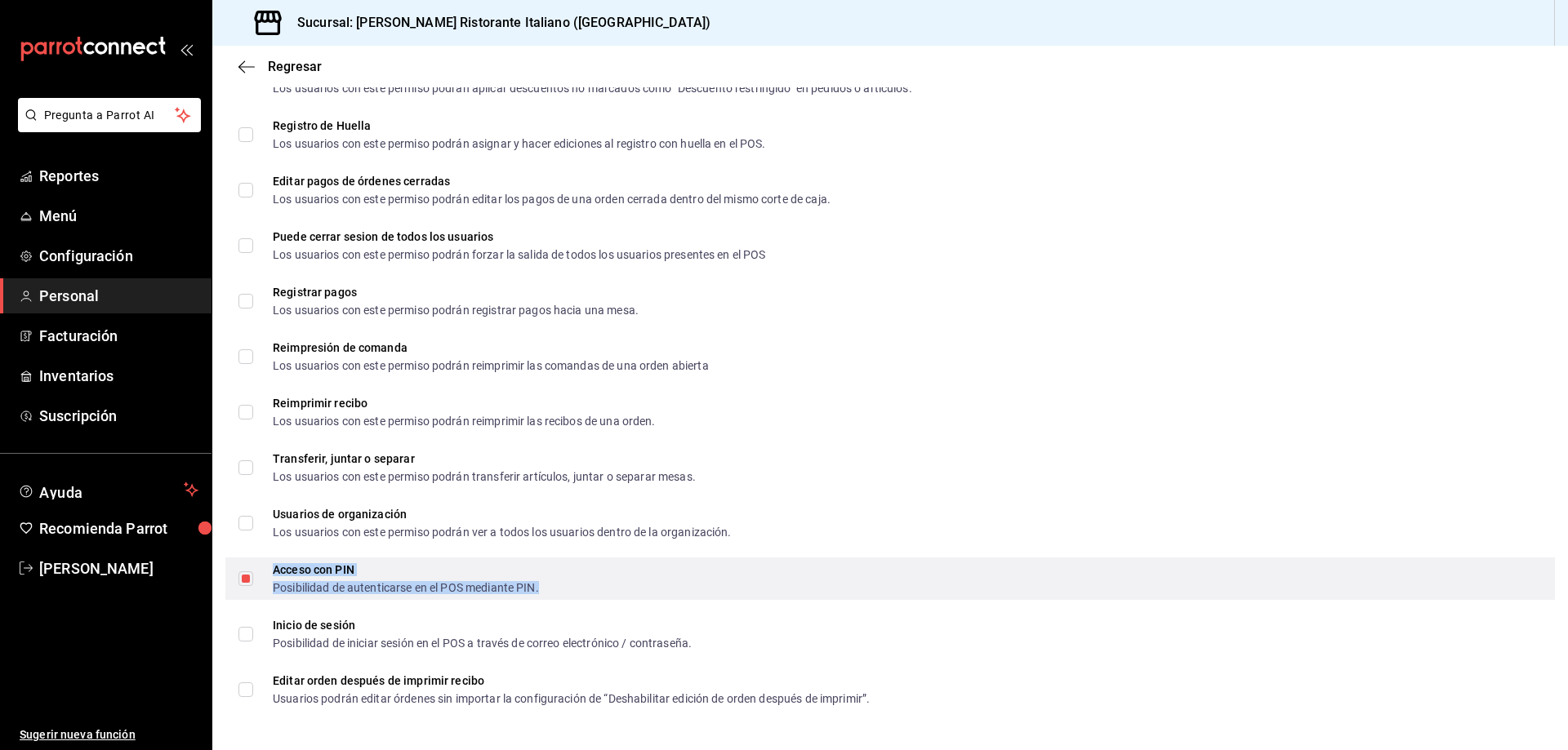
click at [282, 582] on div "Posibilidad de autenticarse en el POS mediante PIN." at bounding box center [405, 587] width 266 height 11
checkbox input "false"
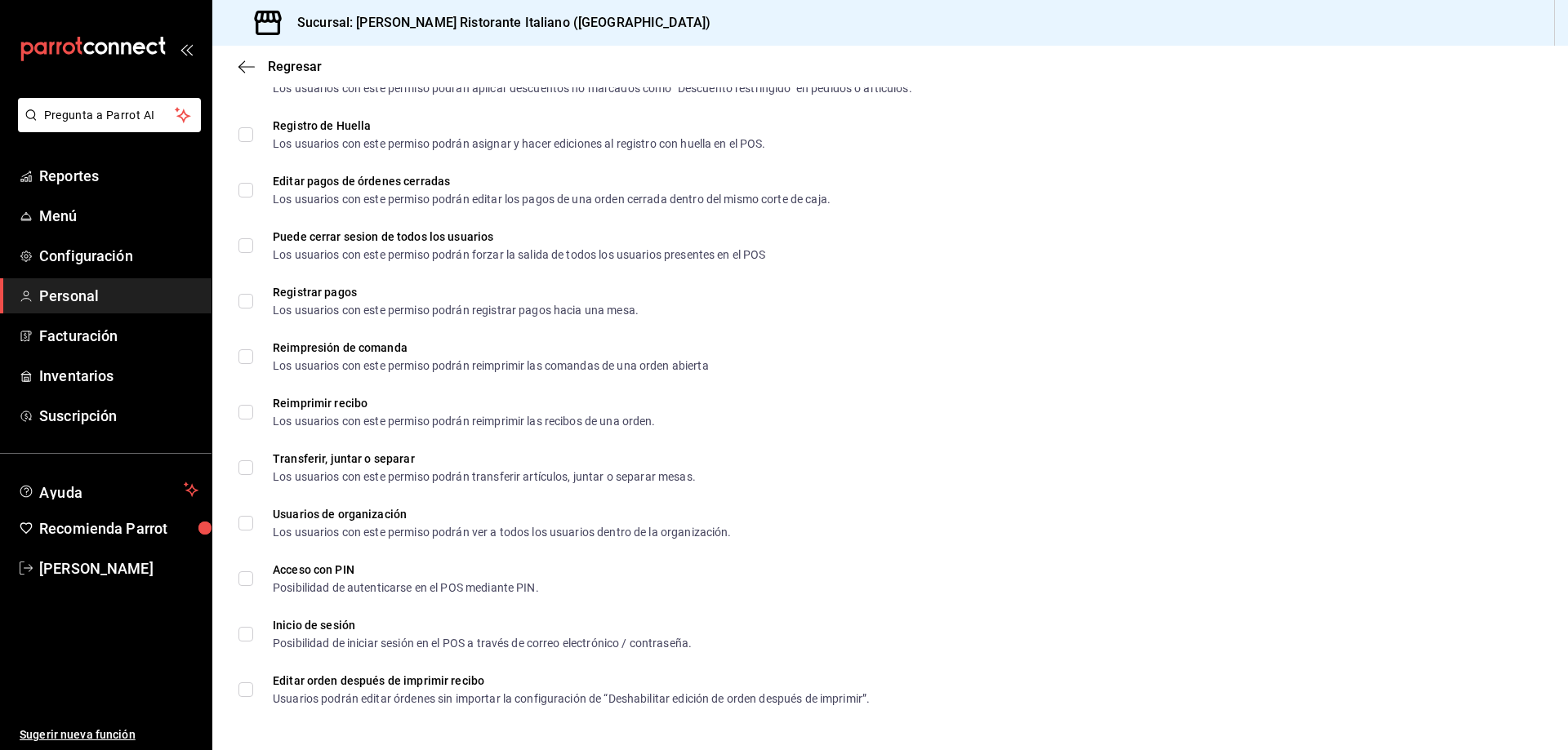
click at [1013, 325] on li "Registrar pagos Los usuarios con este permiso podrán registrar pagos hacia una …" at bounding box center [890, 301] width 1356 height 56
checkbox input "true"
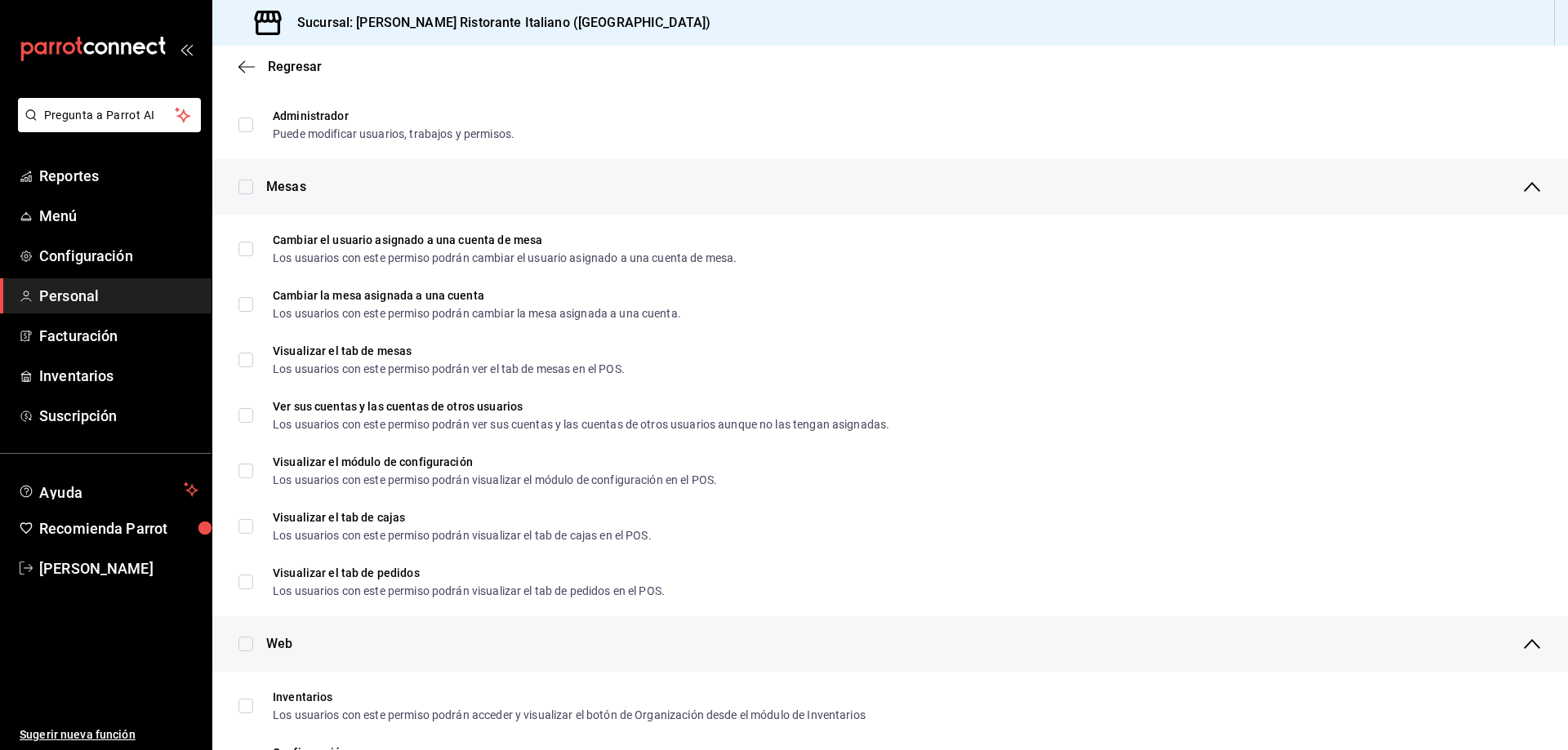
scroll to position [0, 0]
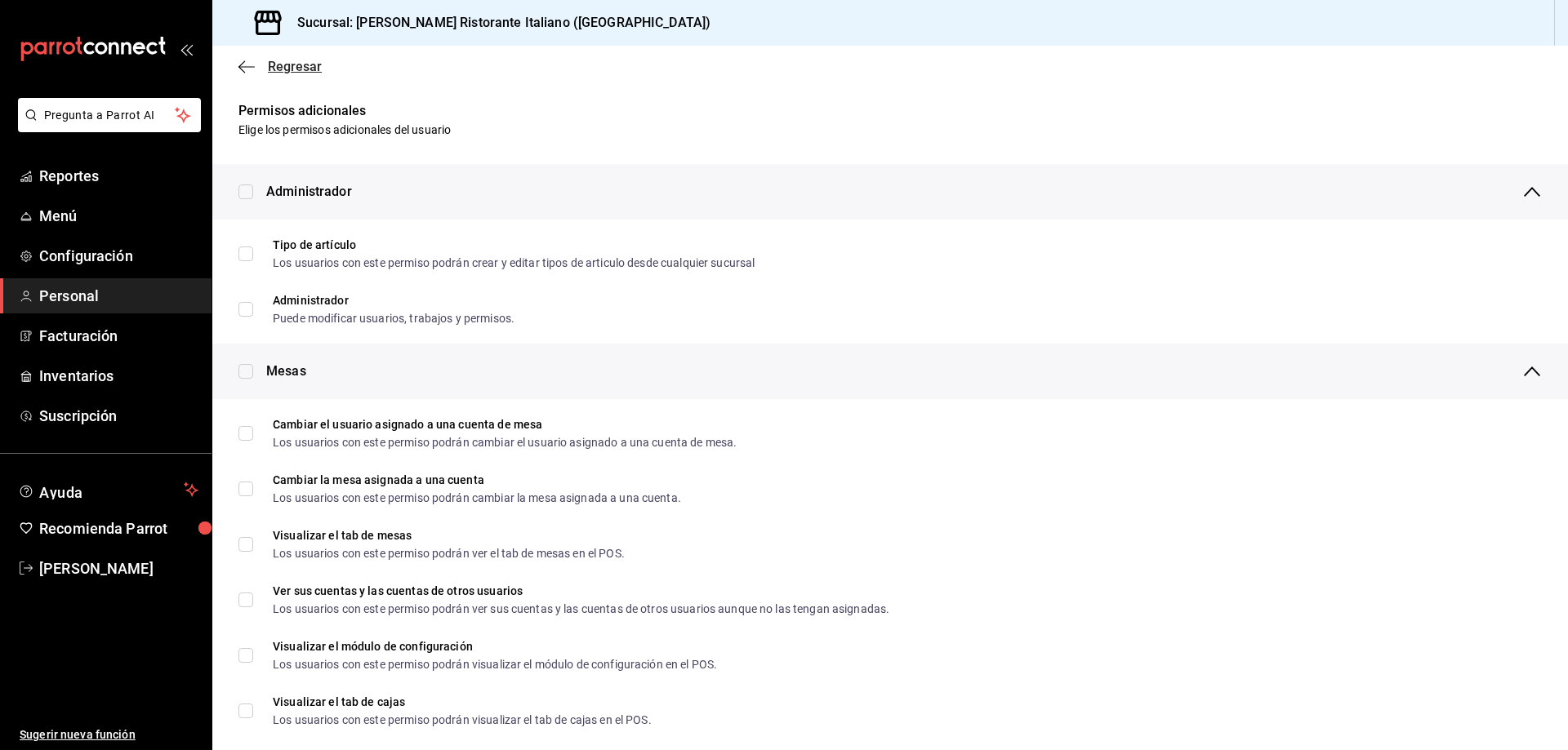
click at [298, 65] on span "Regresar" at bounding box center [295, 67] width 54 height 16
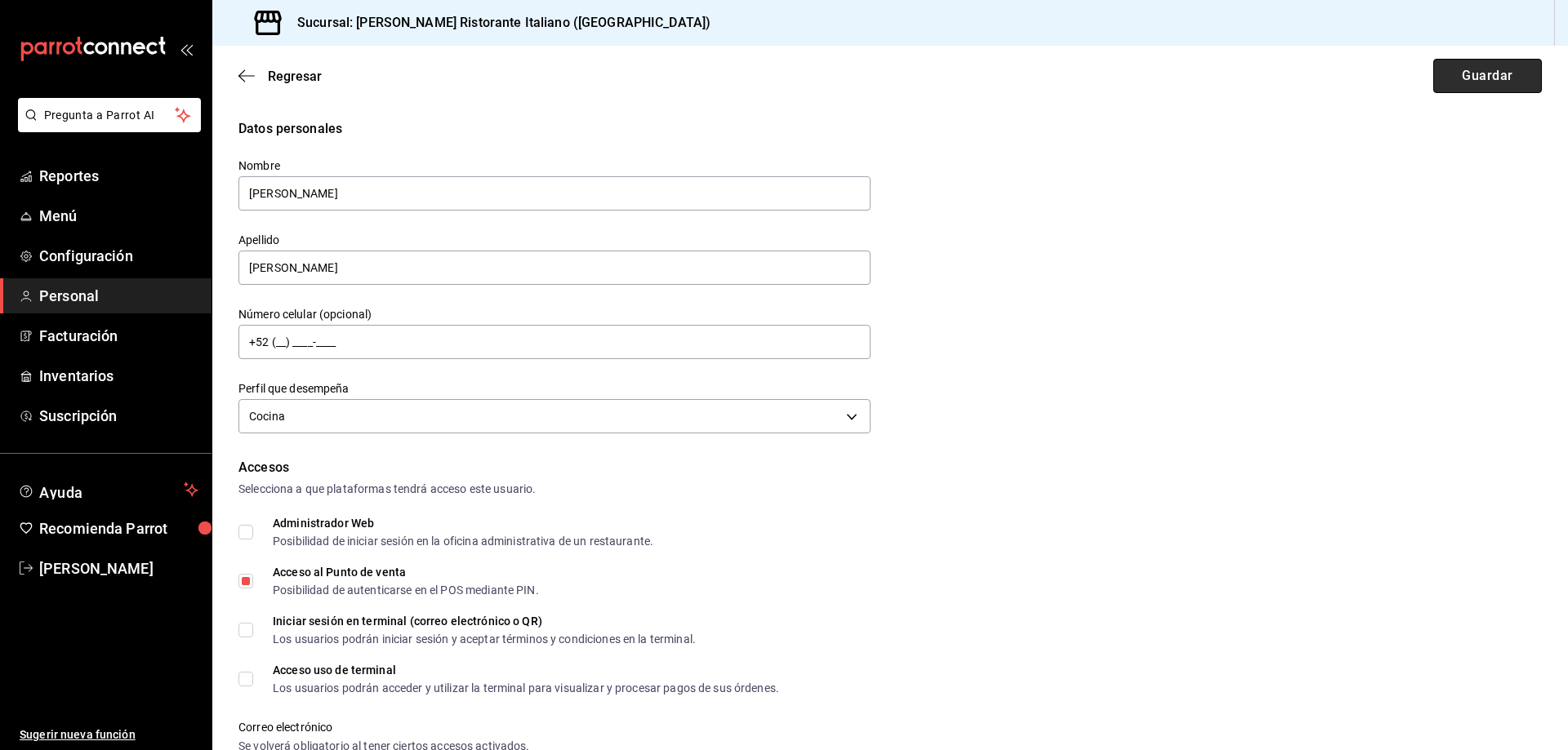
click at [1479, 77] on button "Guardar" at bounding box center [1487, 76] width 109 height 34
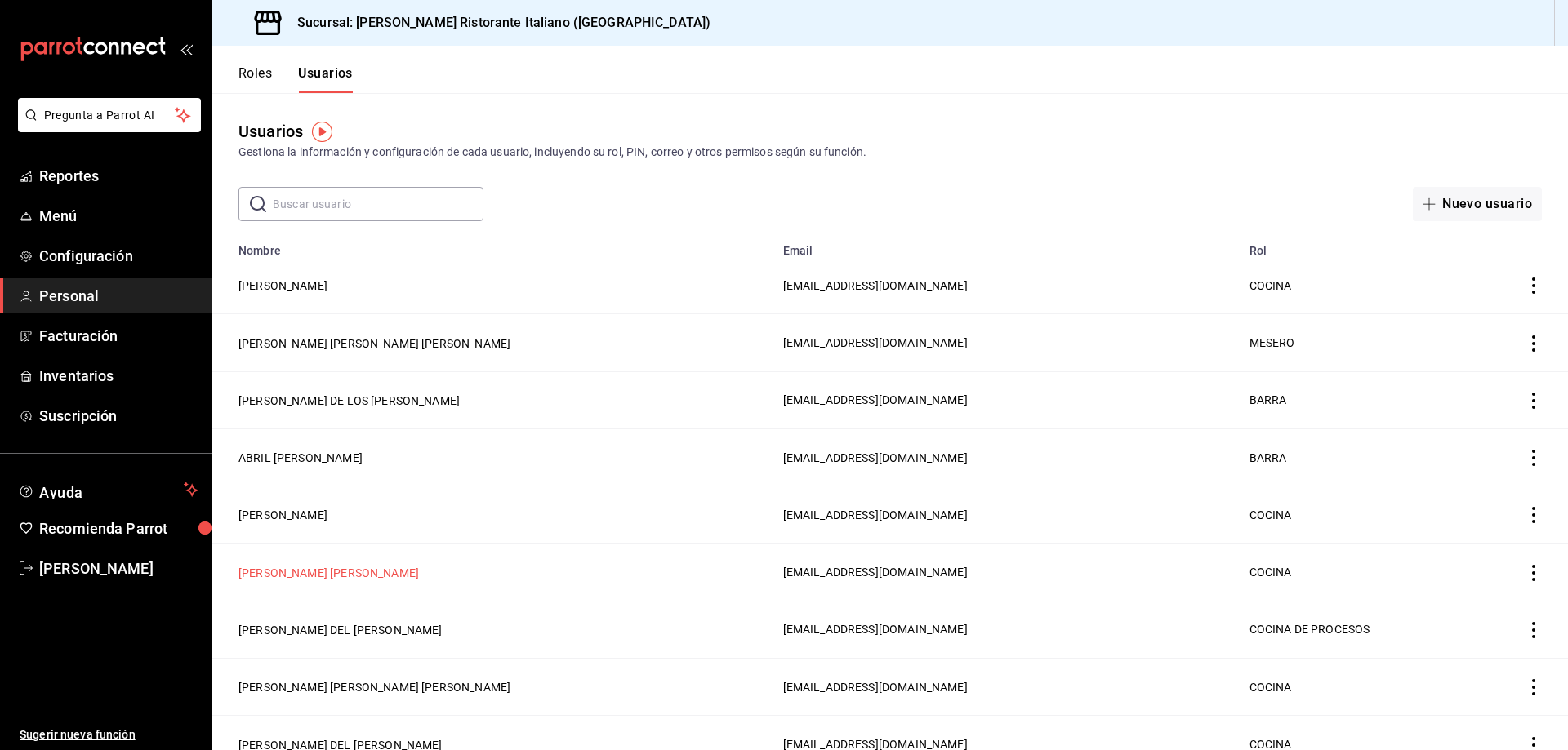
click at [327, 566] on button "[PERSON_NAME] [PERSON_NAME]" at bounding box center [328, 573] width 180 height 17
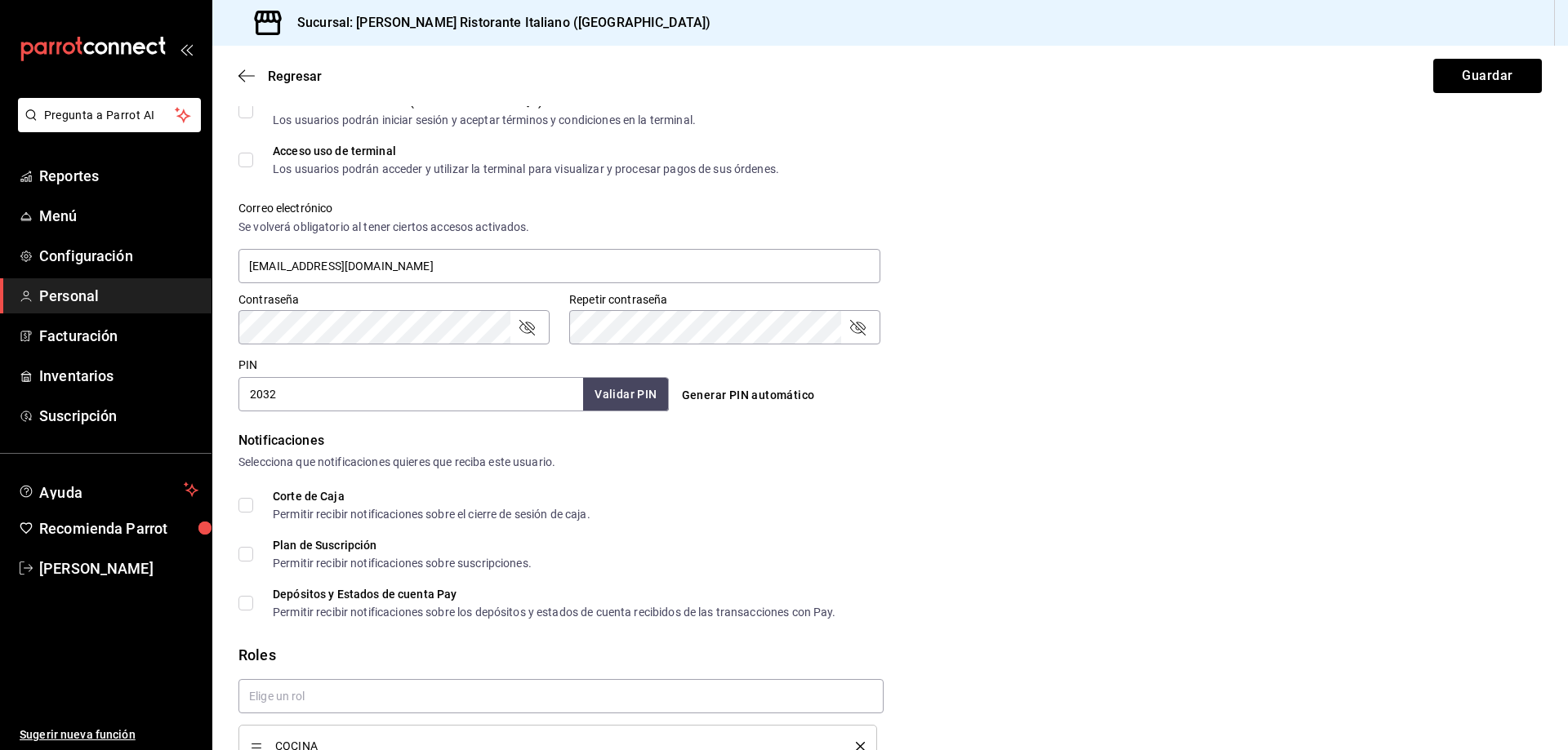
scroll to position [608, 0]
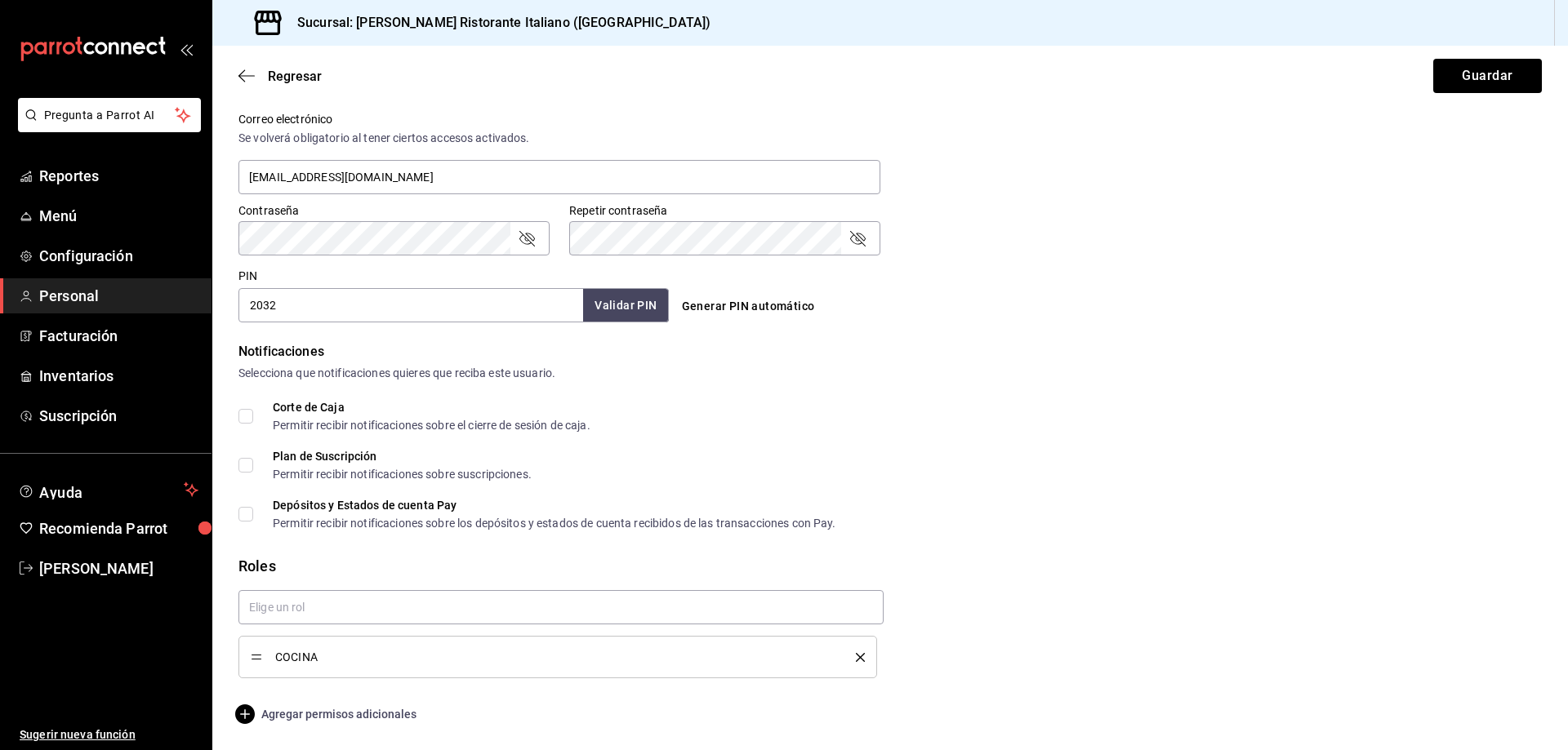
click at [313, 710] on span "Agregar permisos adicionales" at bounding box center [327, 714] width 178 height 20
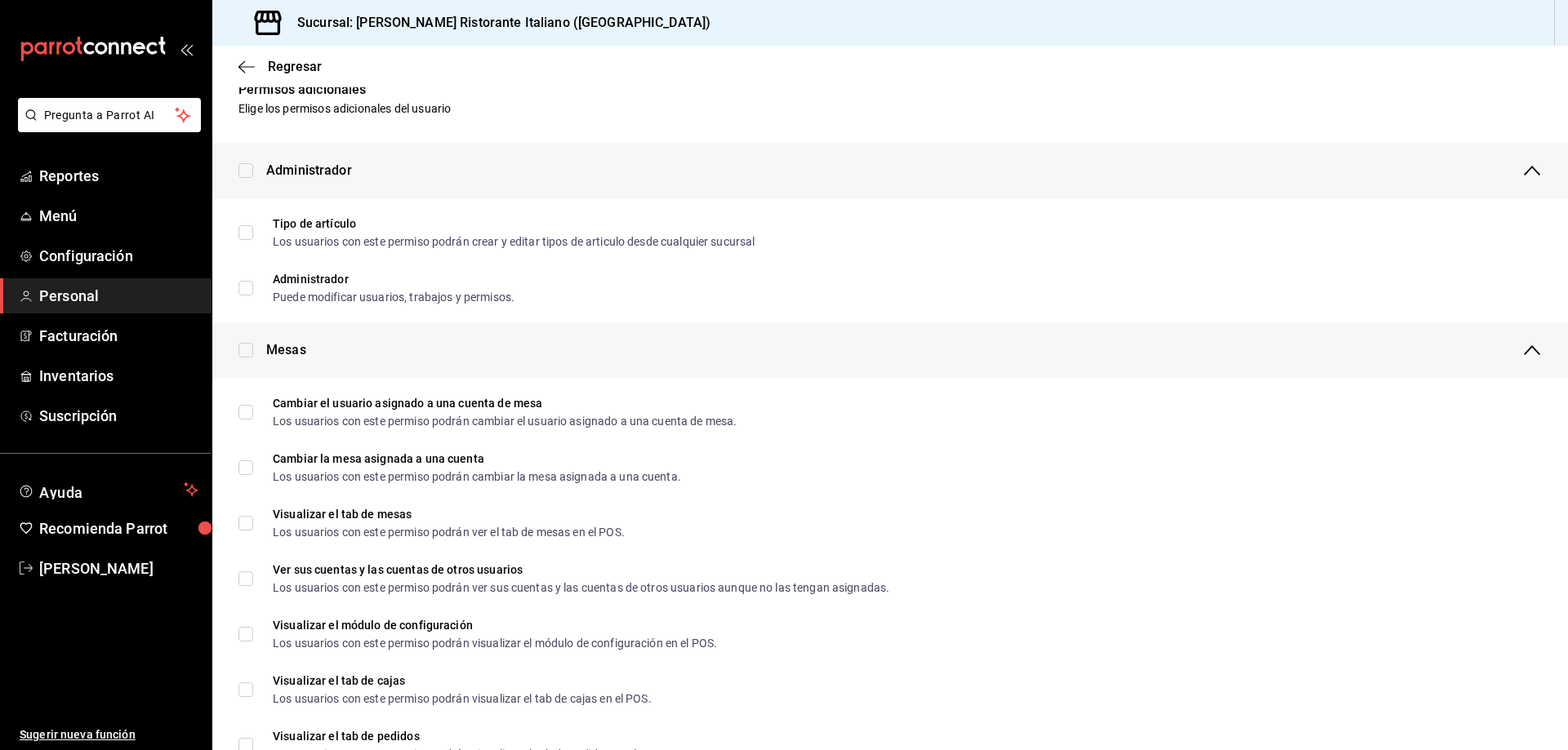
scroll to position [0, 0]
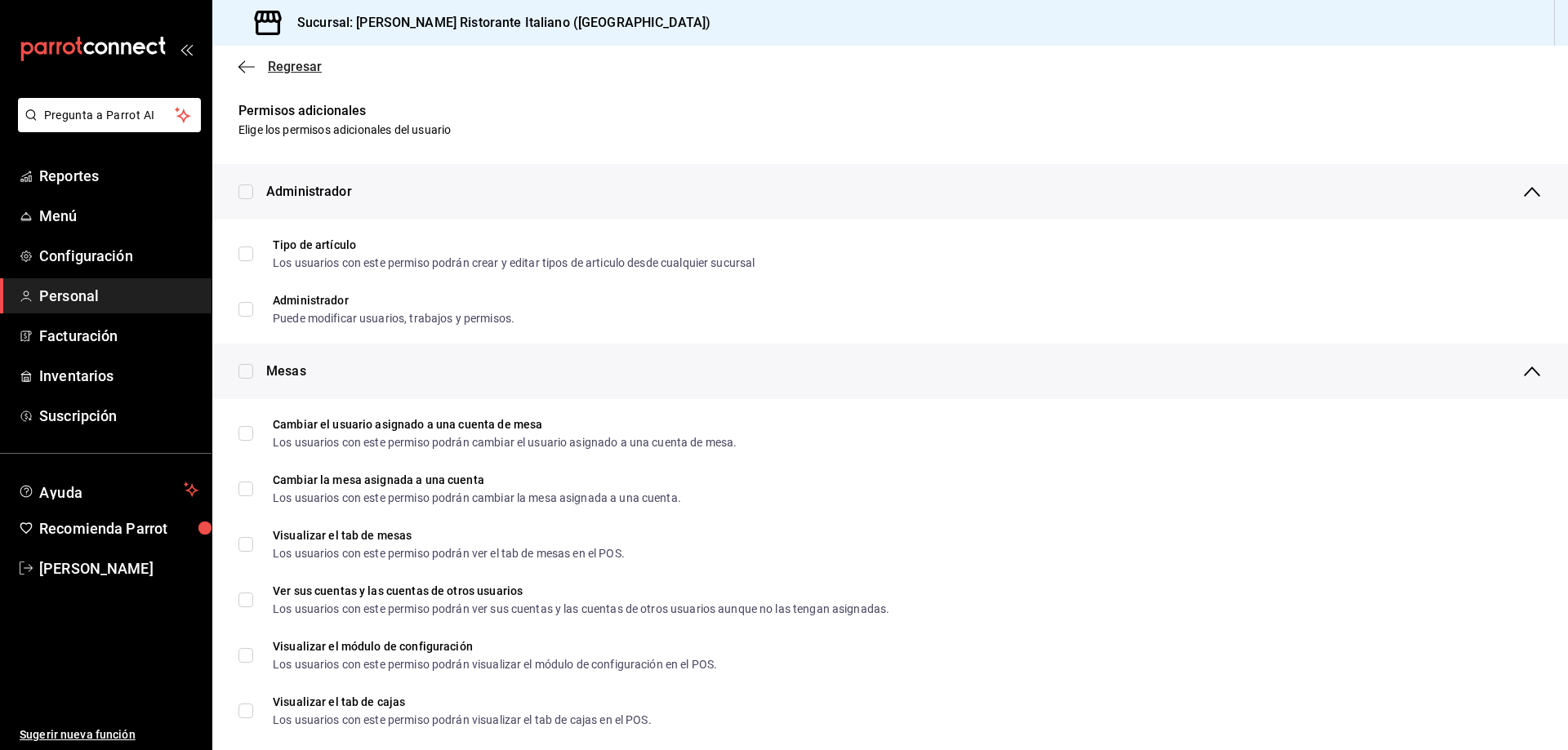
click at [273, 64] on span "Regresar" at bounding box center [295, 67] width 54 height 16
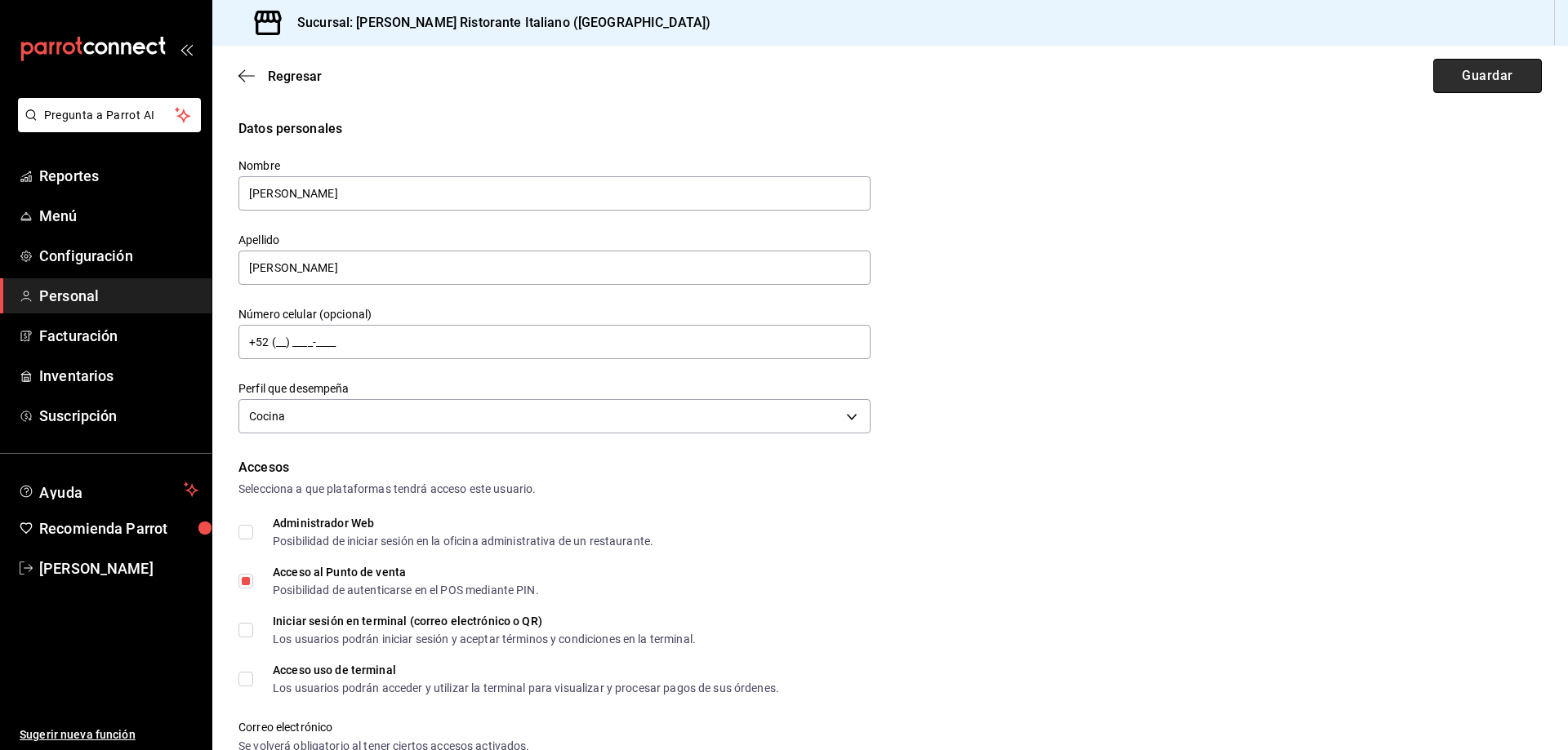
click at [1485, 77] on button "Guardar" at bounding box center [1487, 76] width 109 height 34
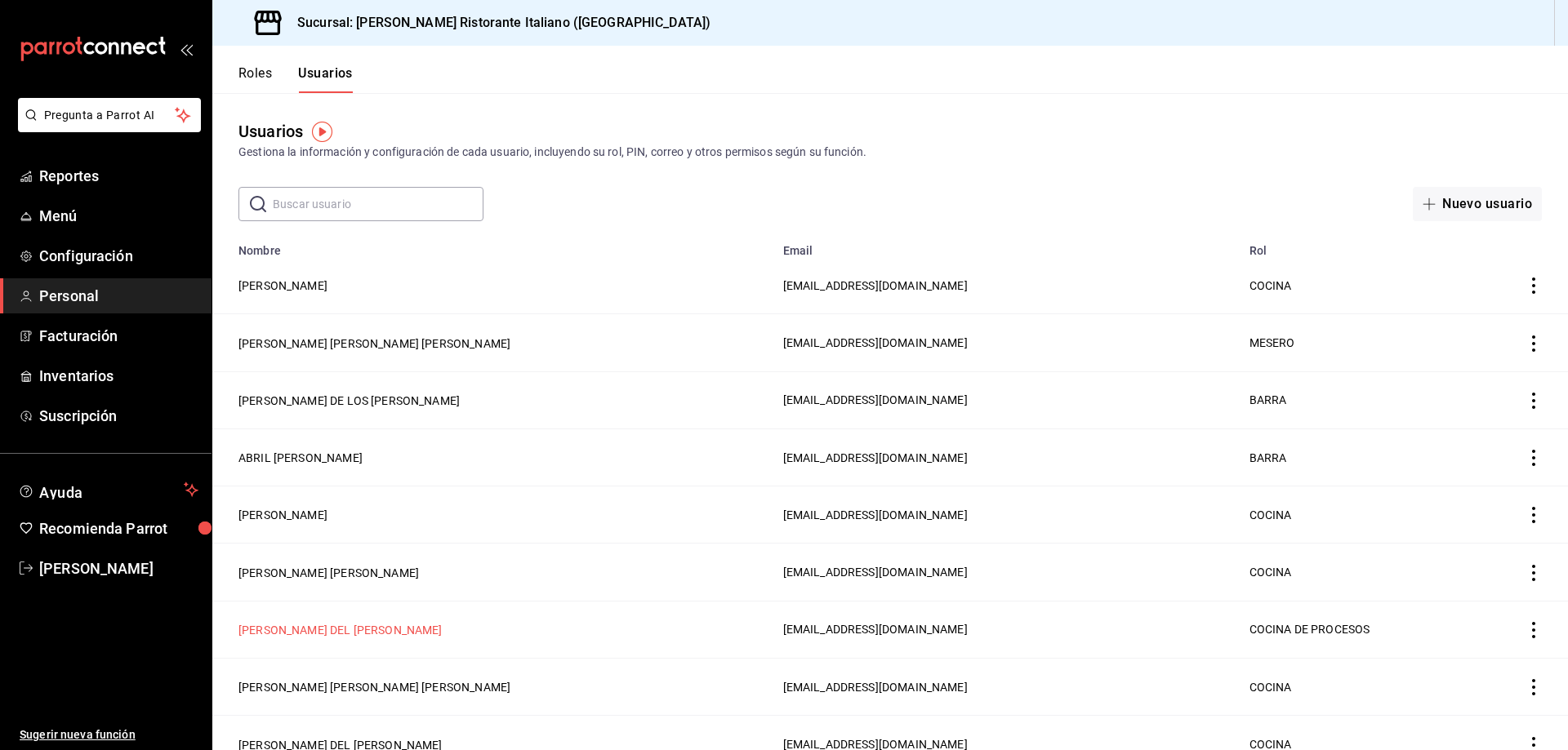
click at [373, 622] on button "[PERSON_NAME] DEL [PERSON_NAME]" at bounding box center [340, 630] width 204 height 17
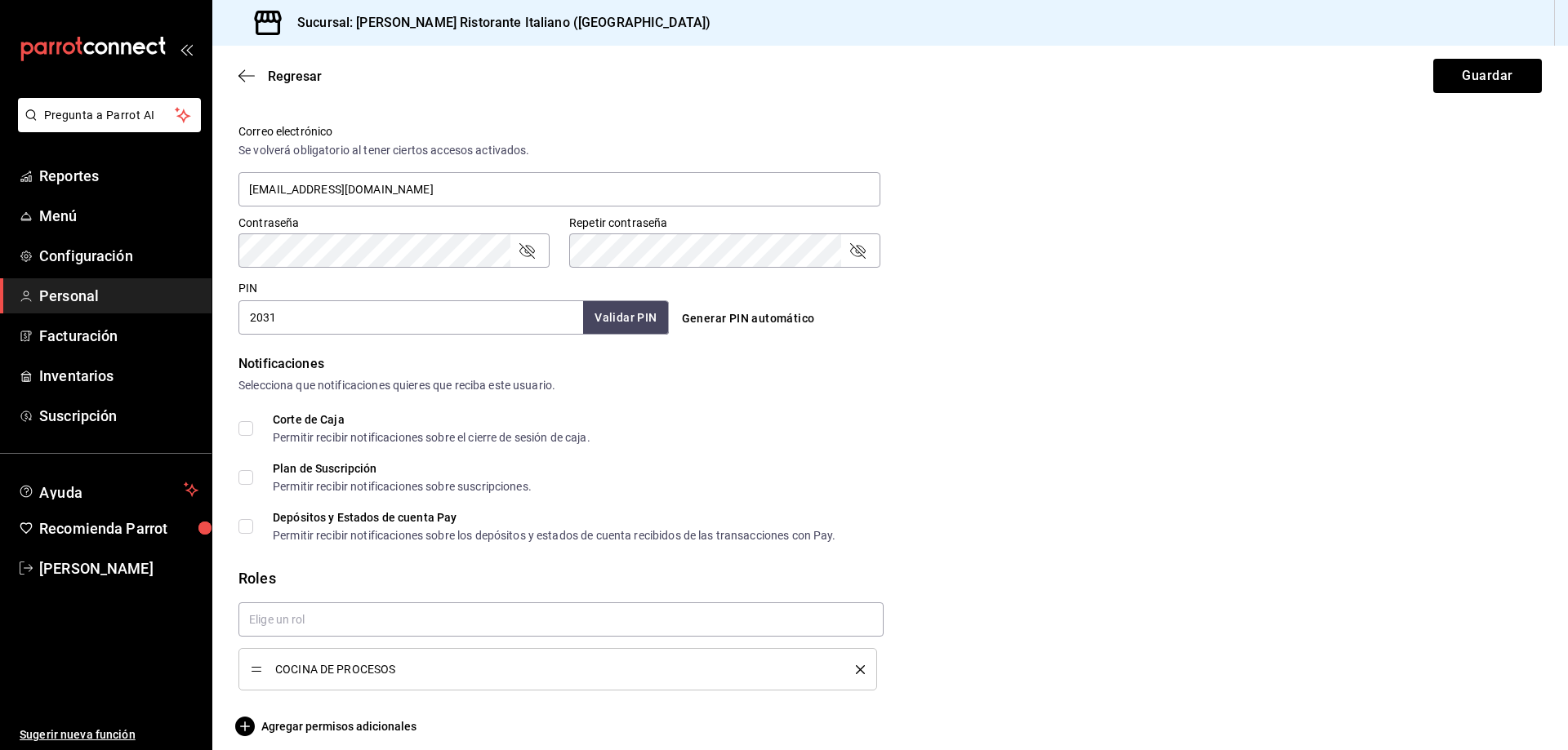
scroll to position [608, 0]
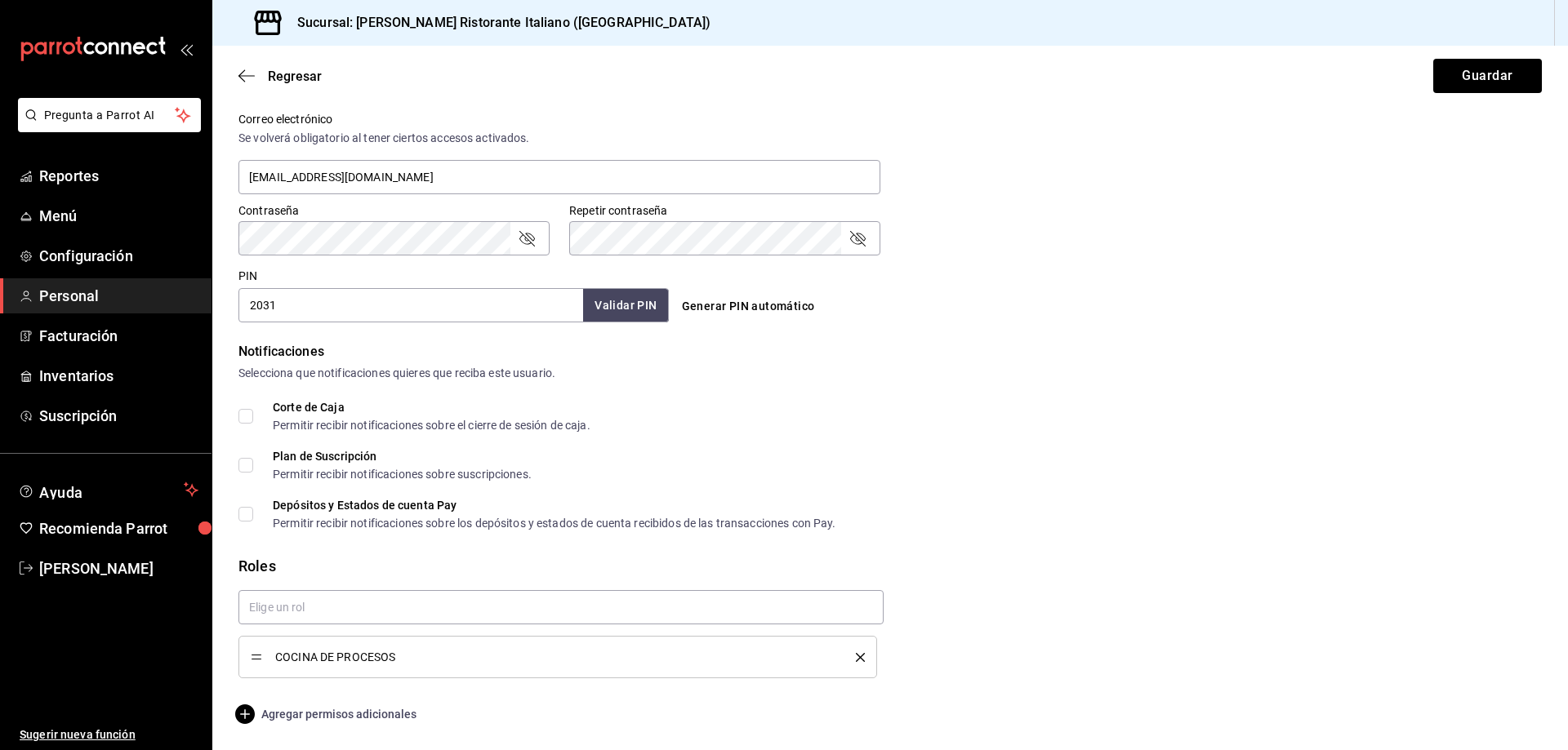
click at [328, 713] on span "Agregar permisos adicionales" at bounding box center [327, 714] width 178 height 20
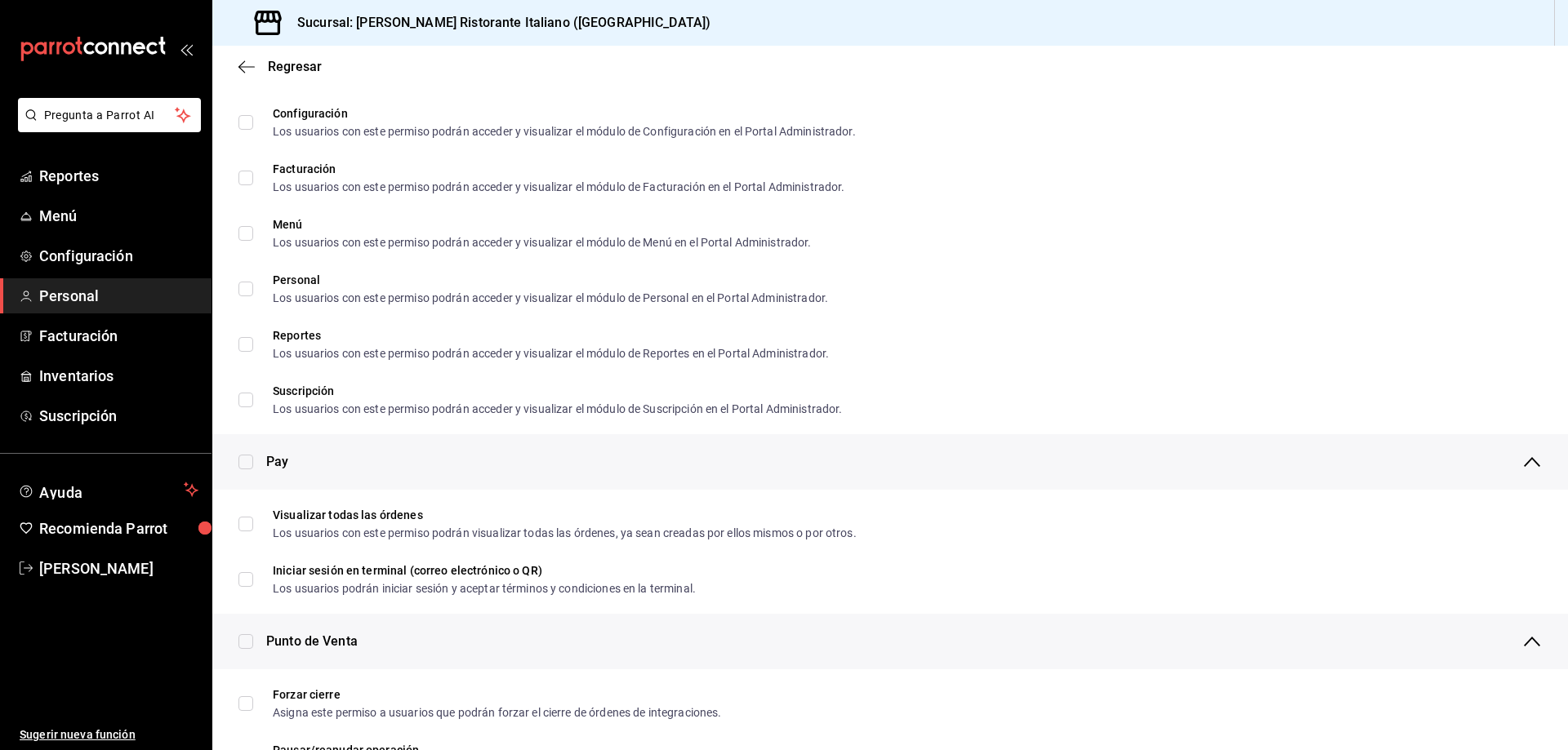
scroll to position [2226, 0]
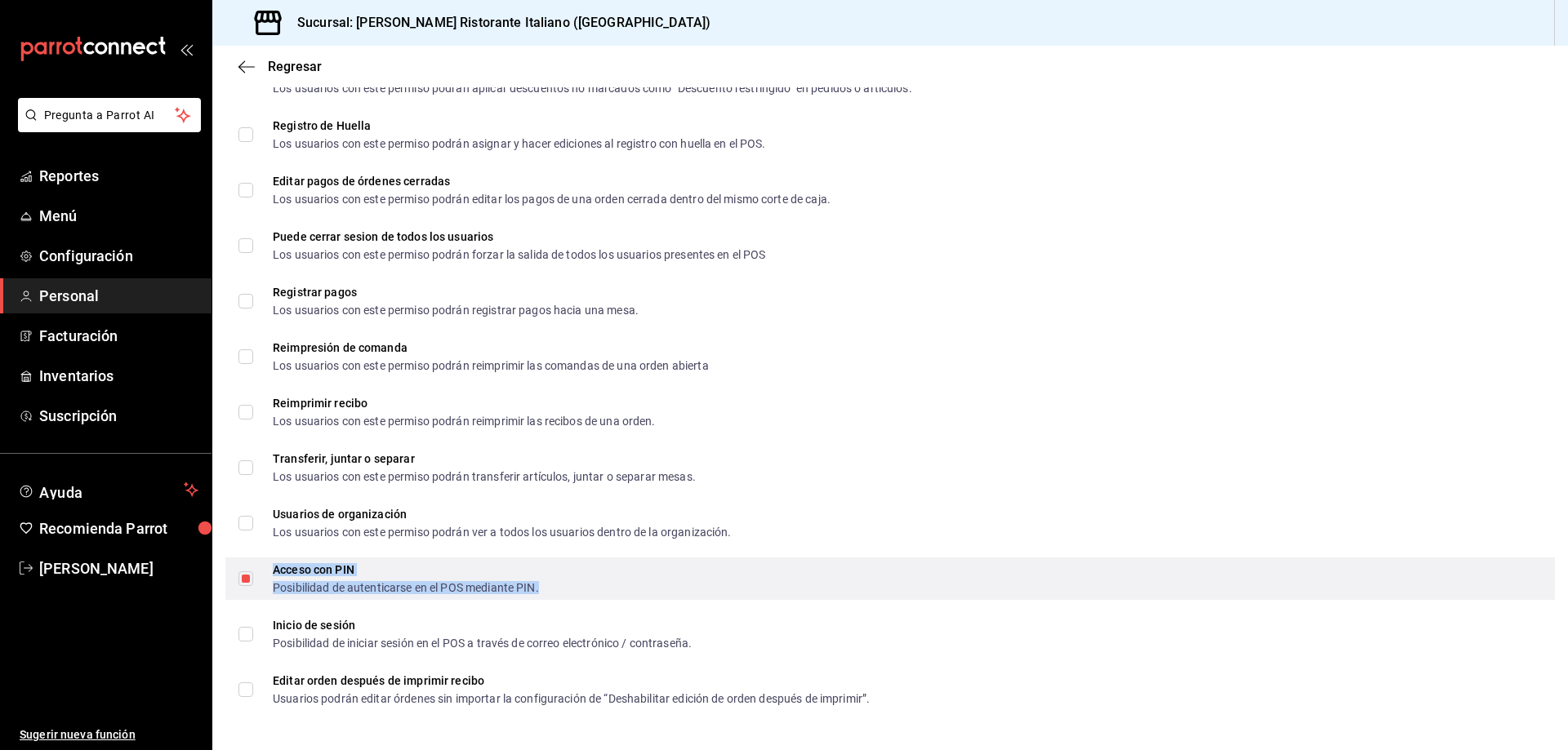
click at [325, 577] on div "Acceso con PIN Posibilidad de autenticarse en el POS mediante PIN." at bounding box center [405, 579] width 266 height 30
checkbox input "false"
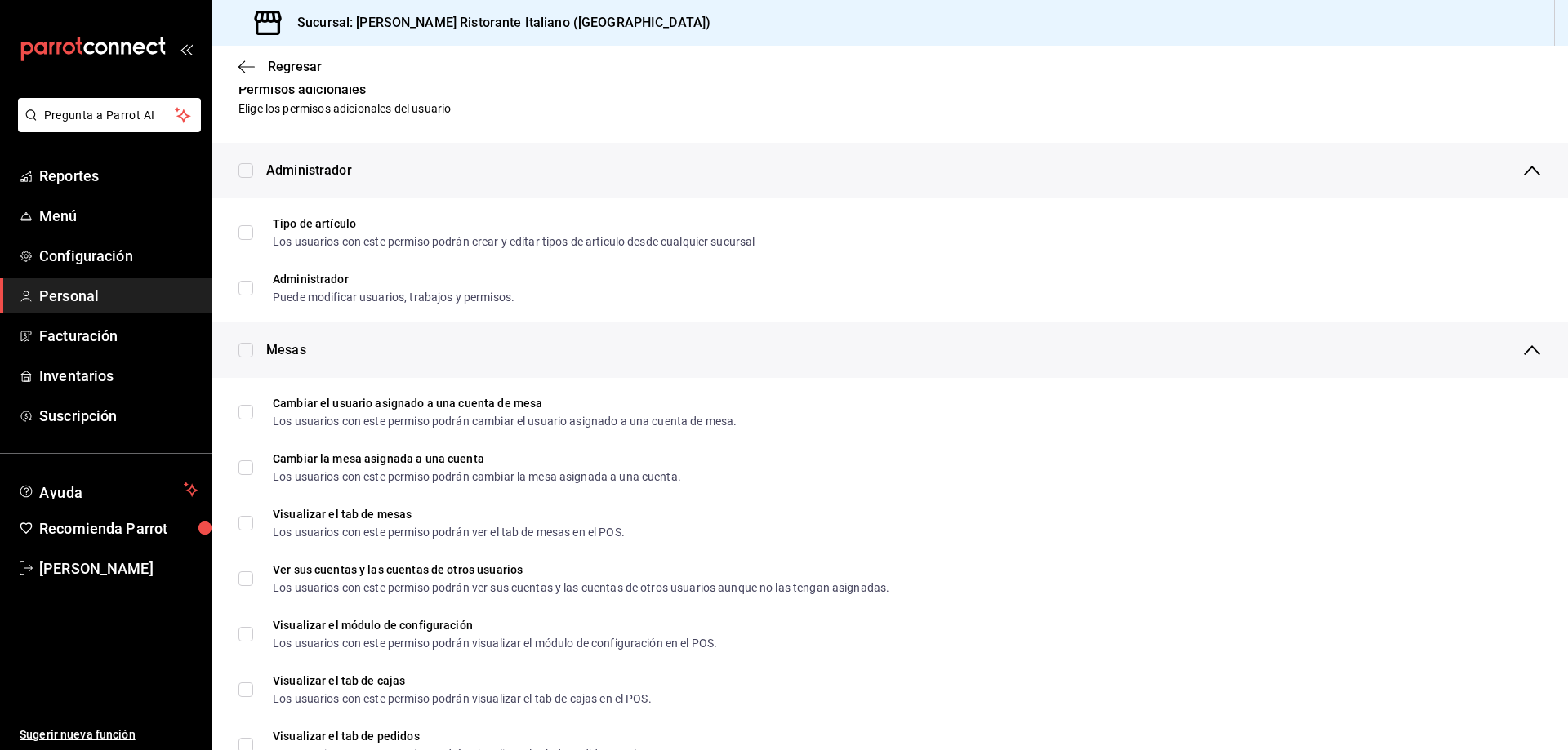
scroll to position [0, 0]
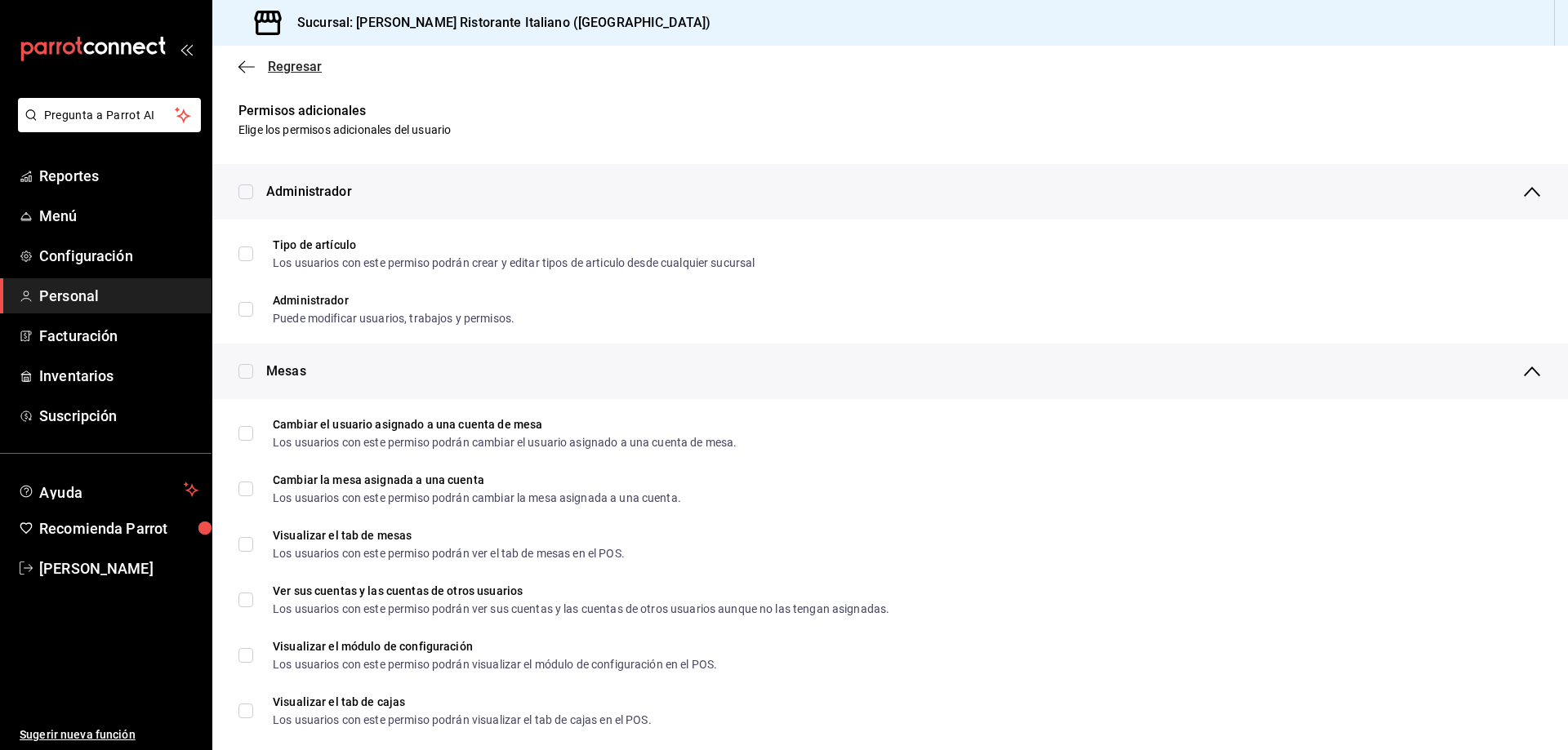
click at [300, 63] on span "Regresar" at bounding box center [295, 67] width 54 height 16
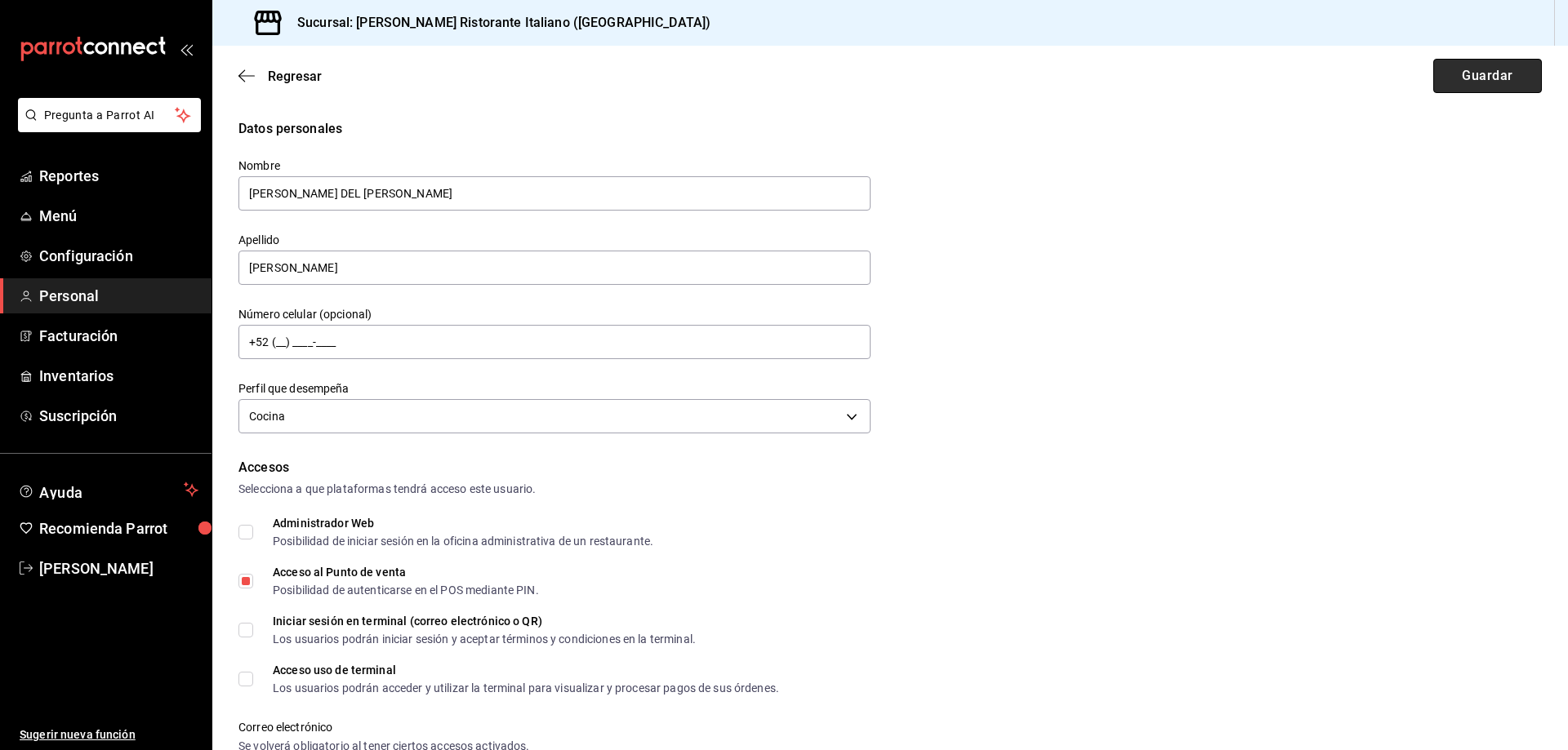
click at [1471, 77] on button "Guardar" at bounding box center [1487, 76] width 109 height 34
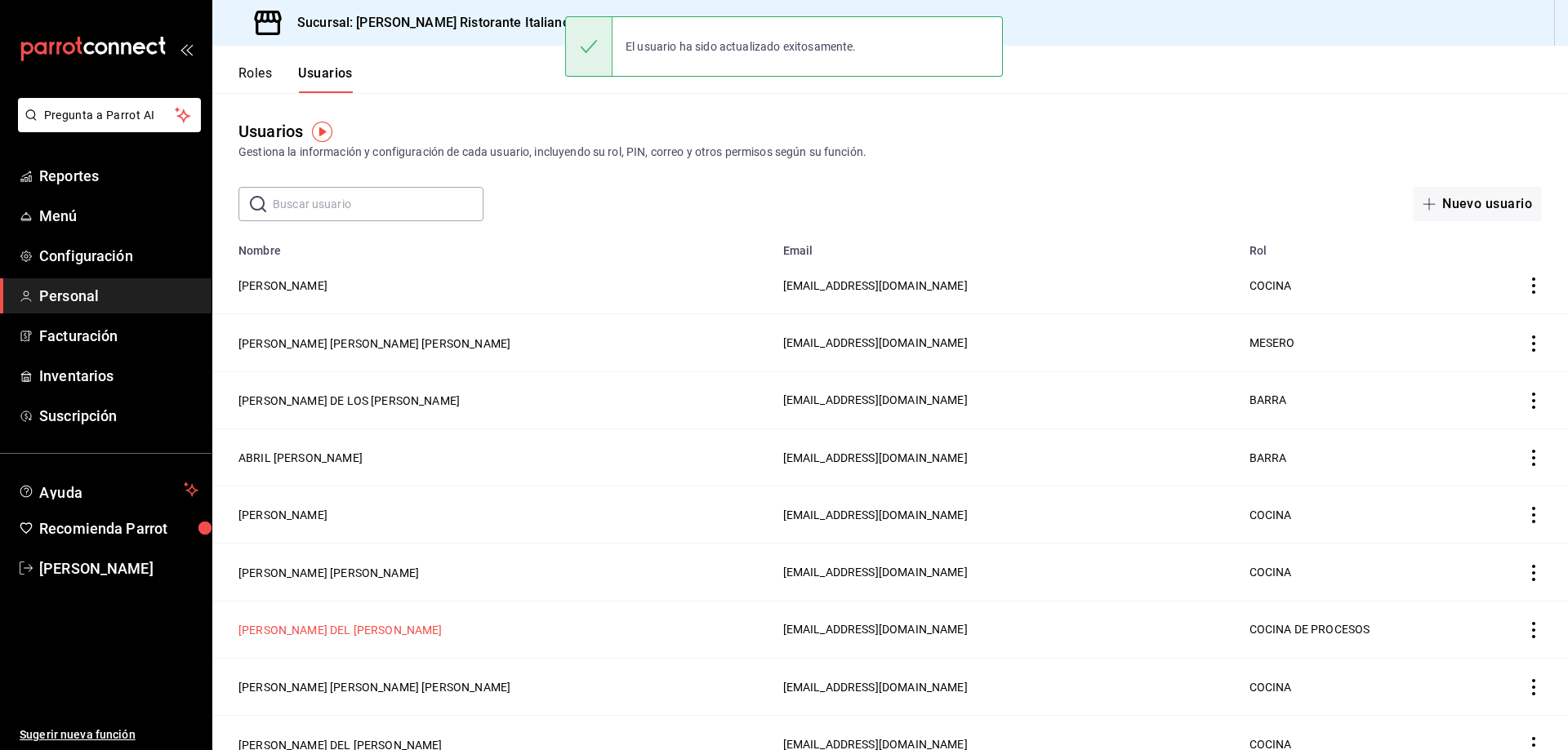
click at [306, 622] on button "[PERSON_NAME] DEL [PERSON_NAME]" at bounding box center [340, 630] width 204 height 17
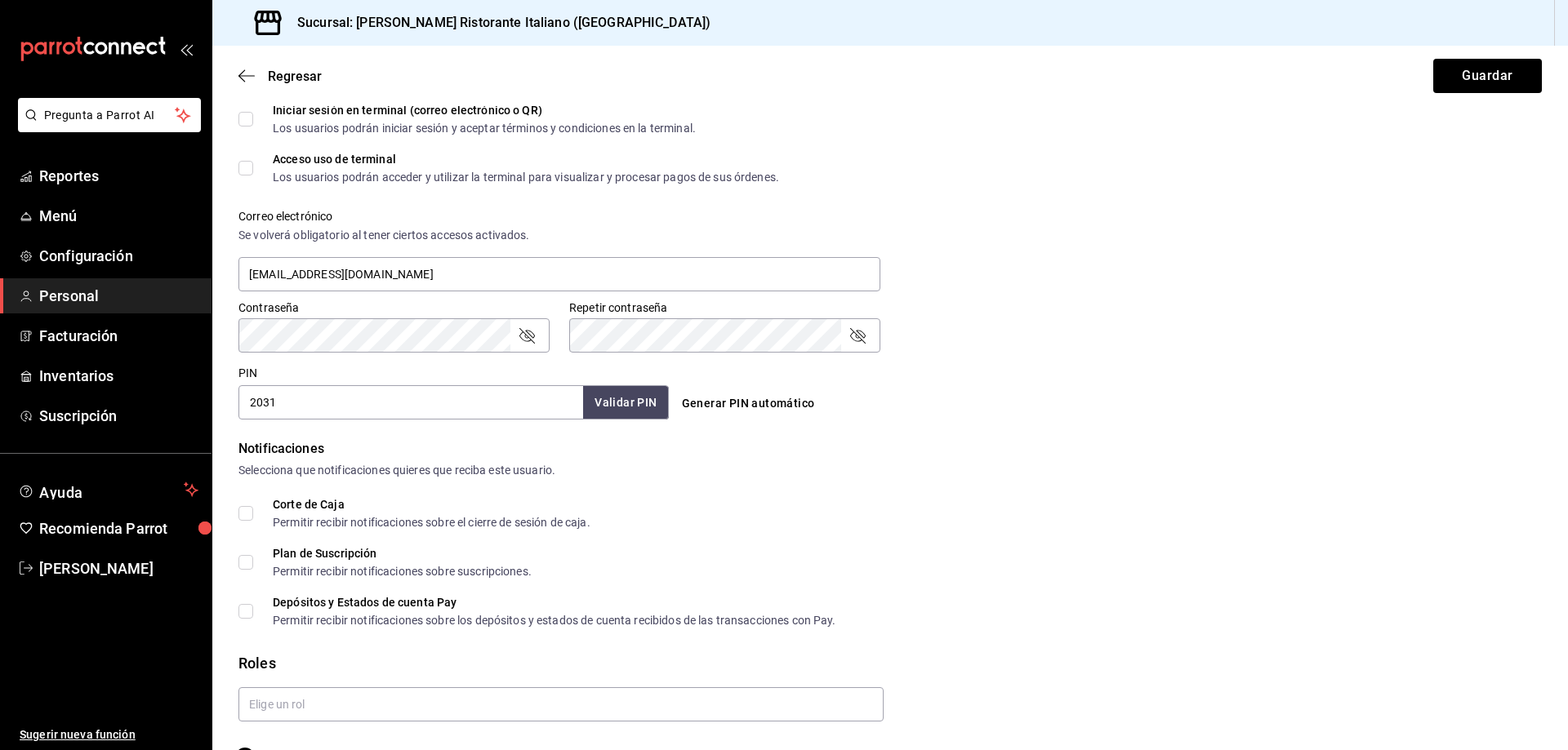
scroll to position [554, 0]
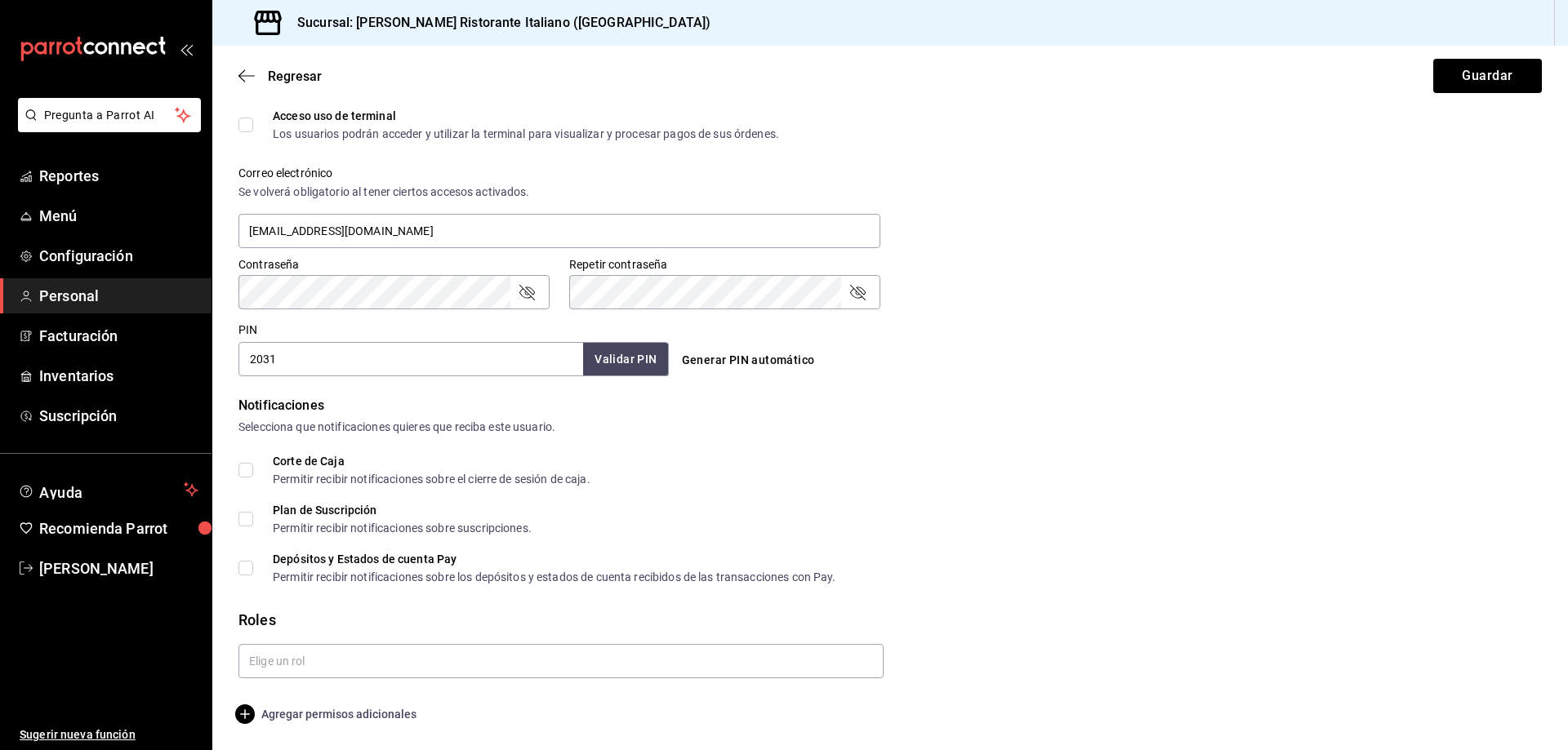
click at [325, 710] on span "Agregar permisos adicionales" at bounding box center [327, 714] width 178 height 20
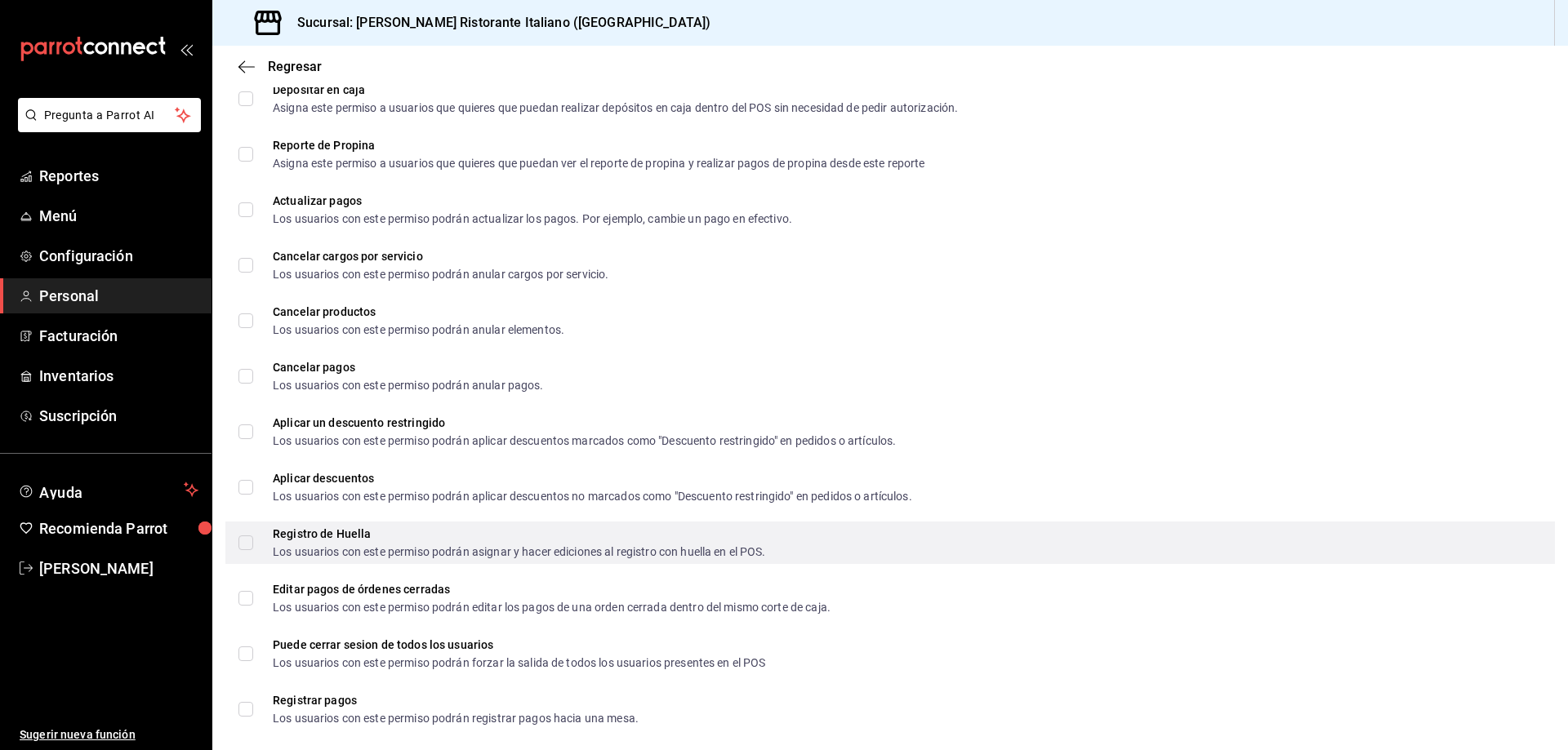
scroll to position [1410, 0]
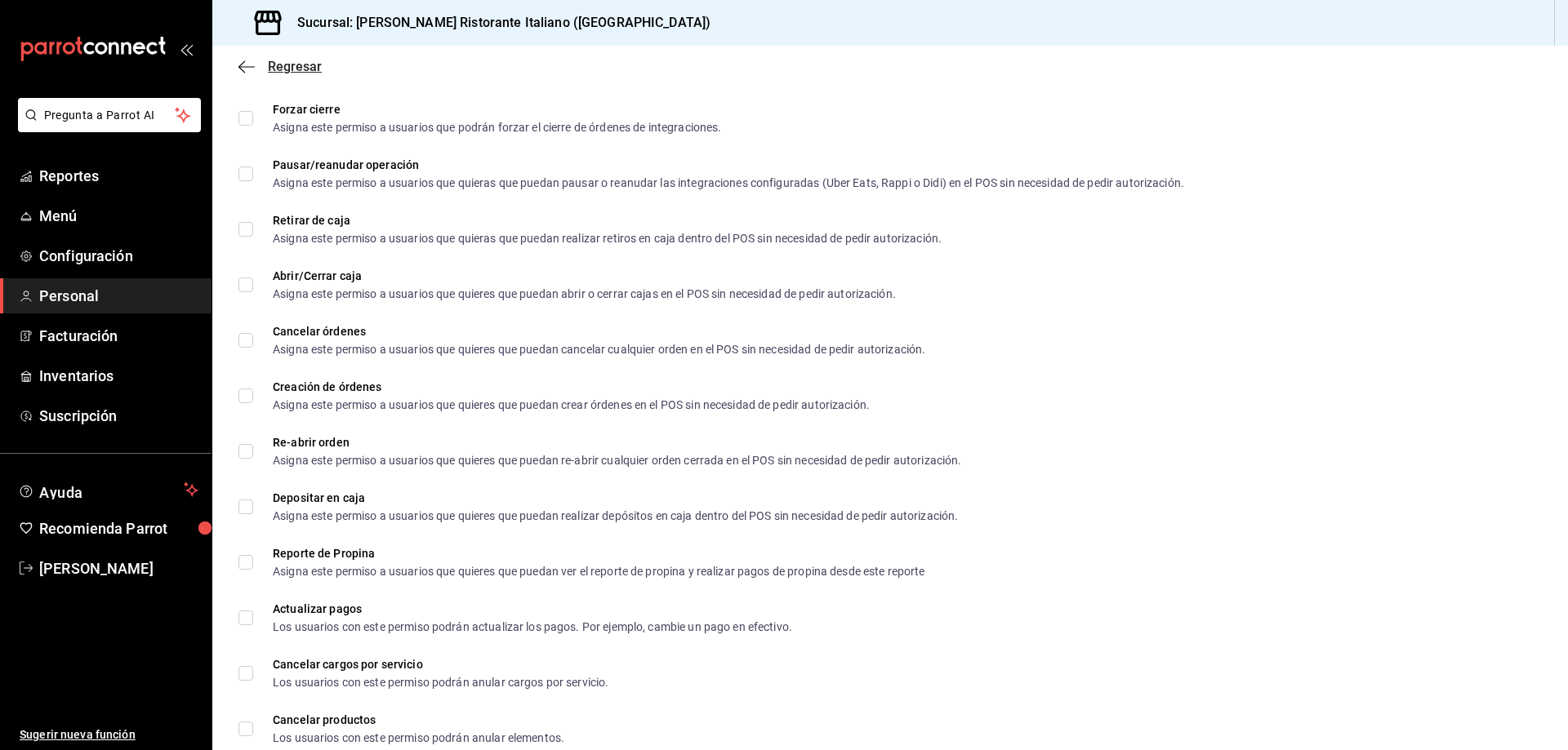
click at [305, 59] on span "Regresar" at bounding box center [295, 67] width 54 height 16
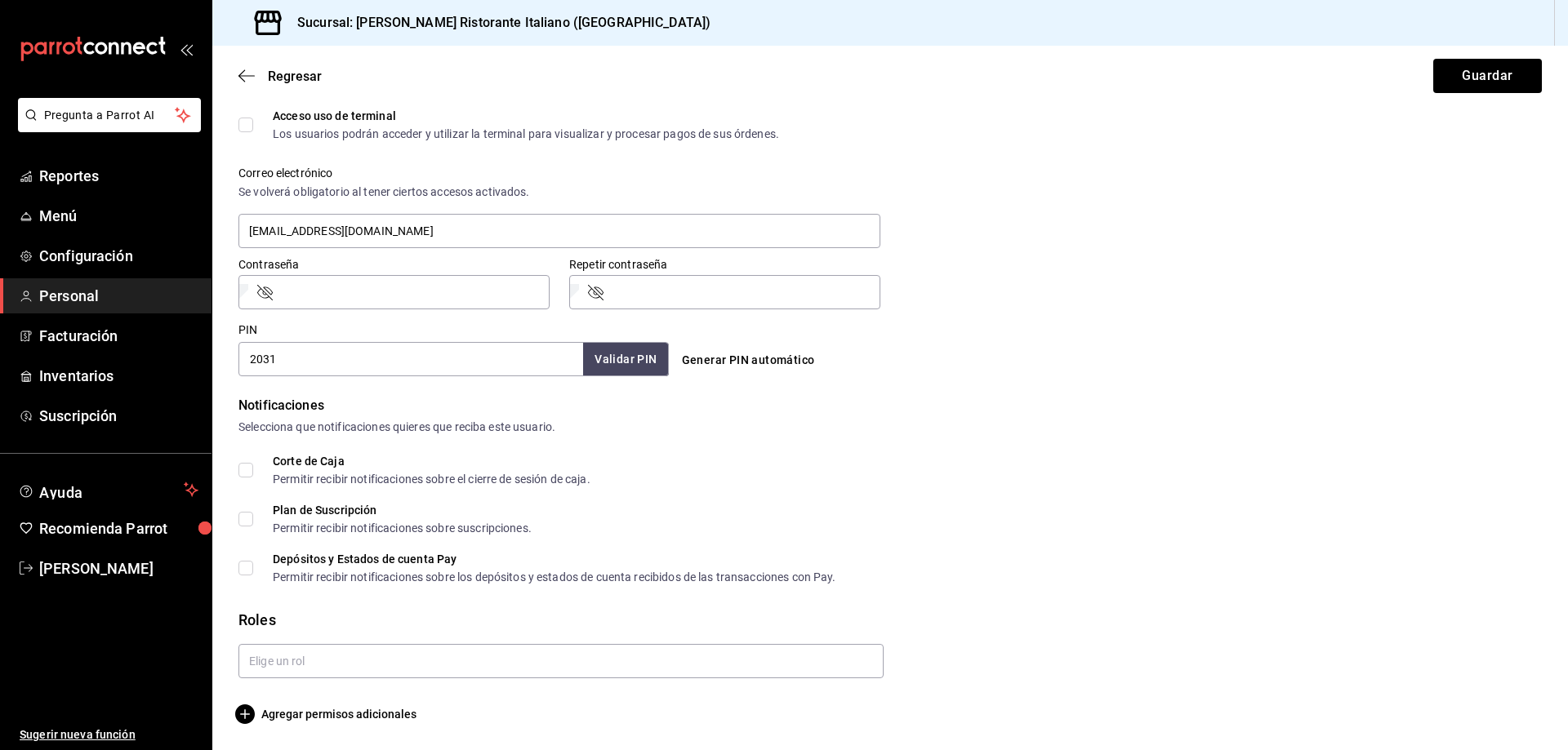
scroll to position [554, 0]
click at [1473, 82] on button "Guardar" at bounding box center [1487, 76] width 109 height 34
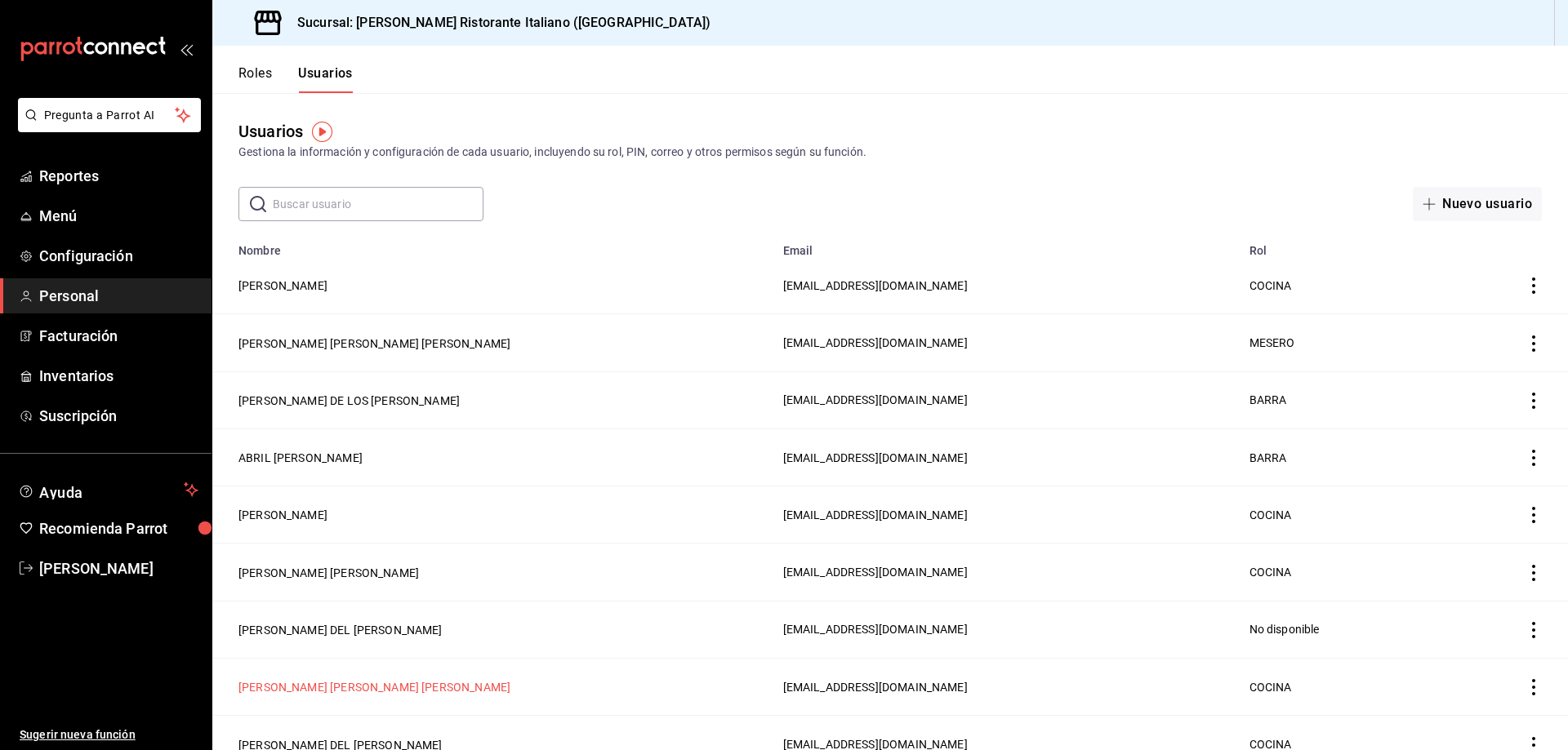
click at [307, 681] on button "[PERSON_NAME] [PERSON_NAME] [PERSON_NAME]" at bounding box center [374, 687] width 272 height 17
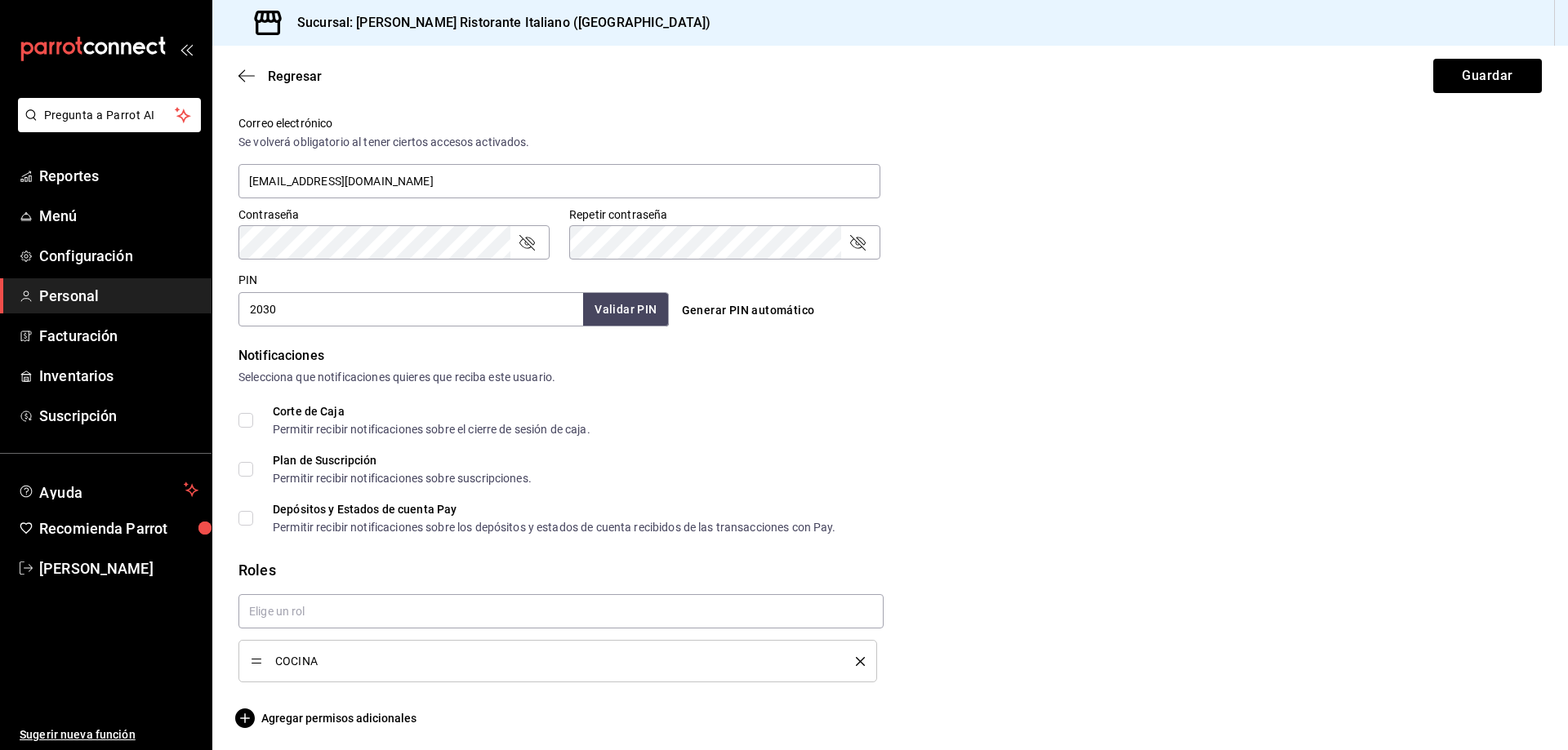
scroll to position [608, 0]
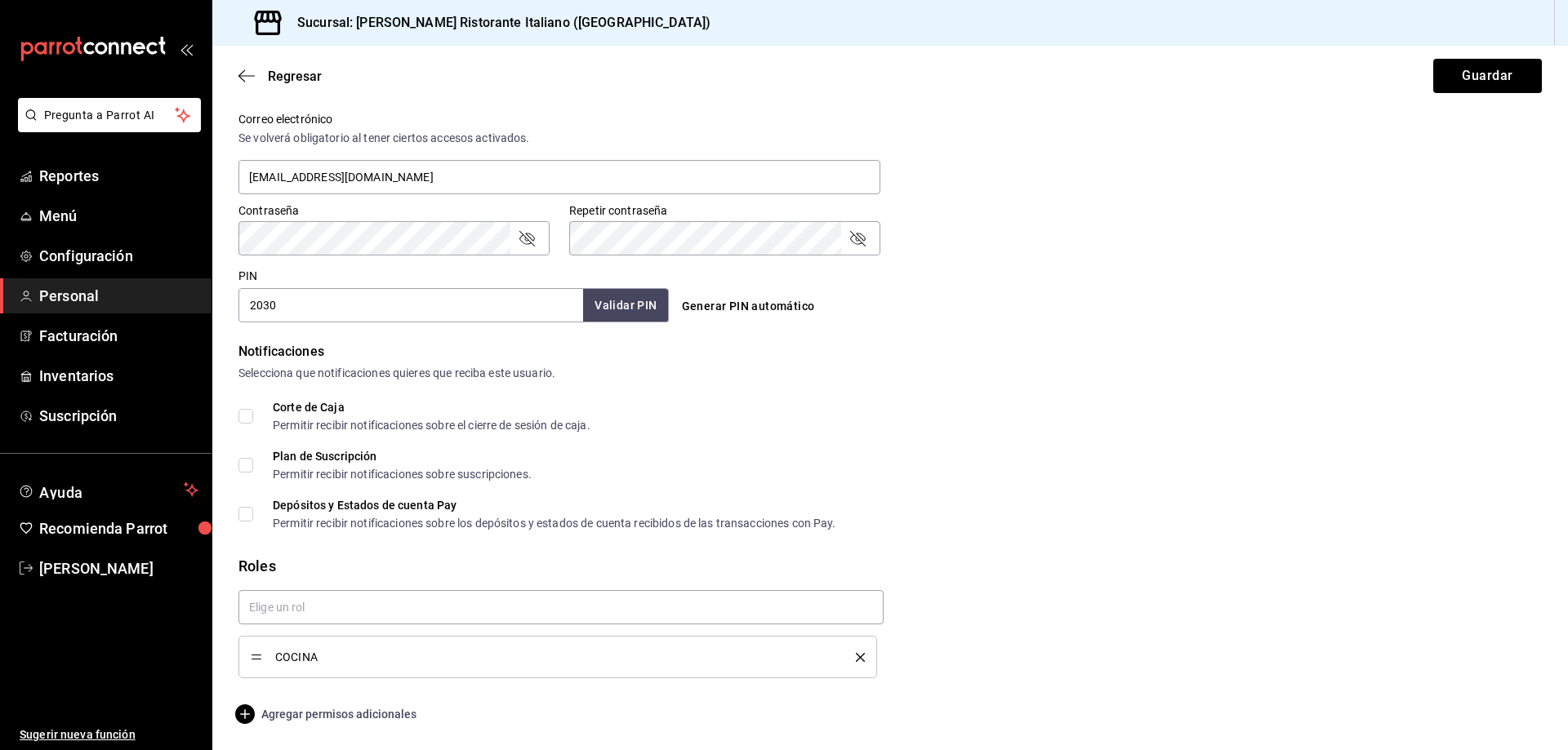
click at [294, 712] on span "Agregar permisos adicionales" at bounding box center [327, 714] width 178 height 20
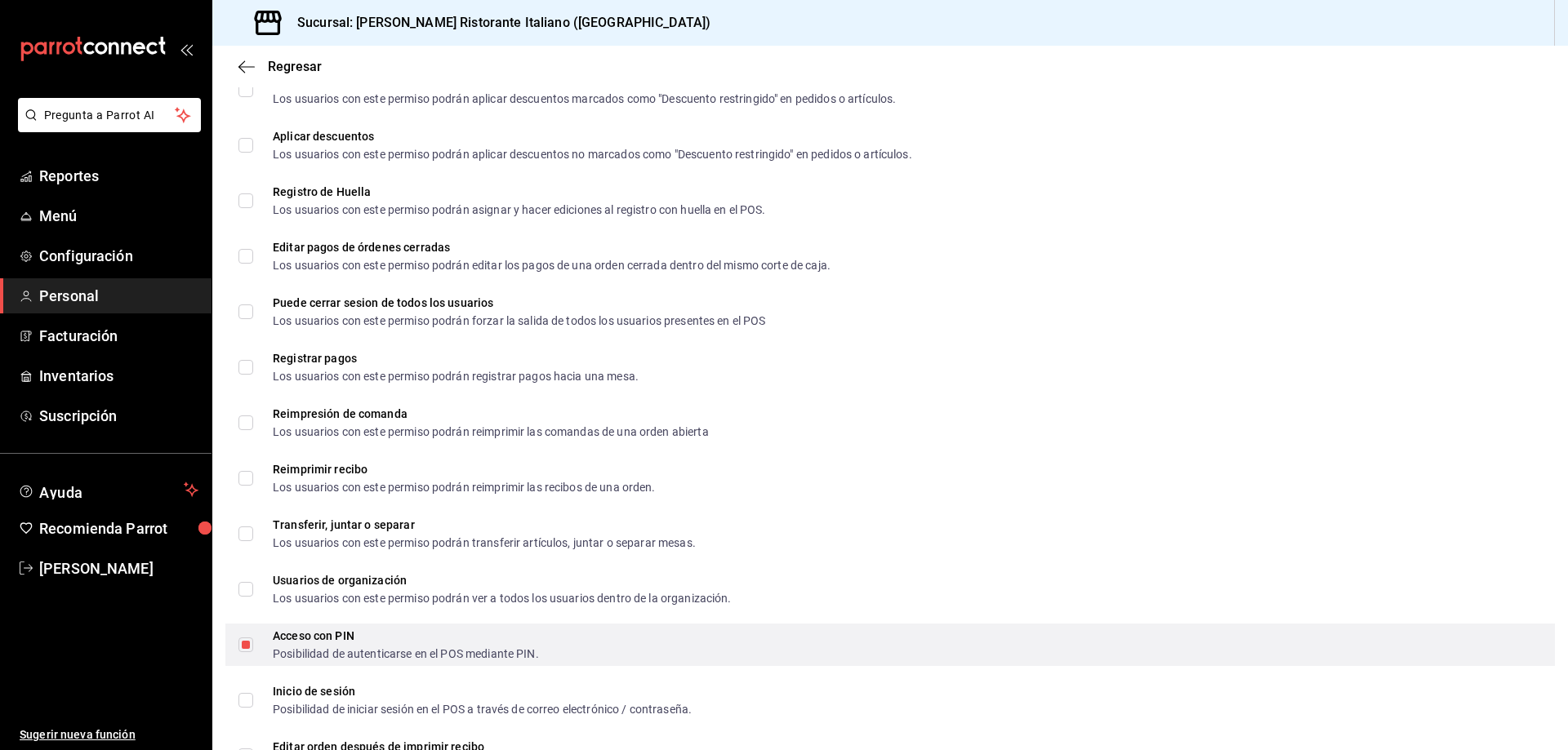
scroll to position [2226, 0]
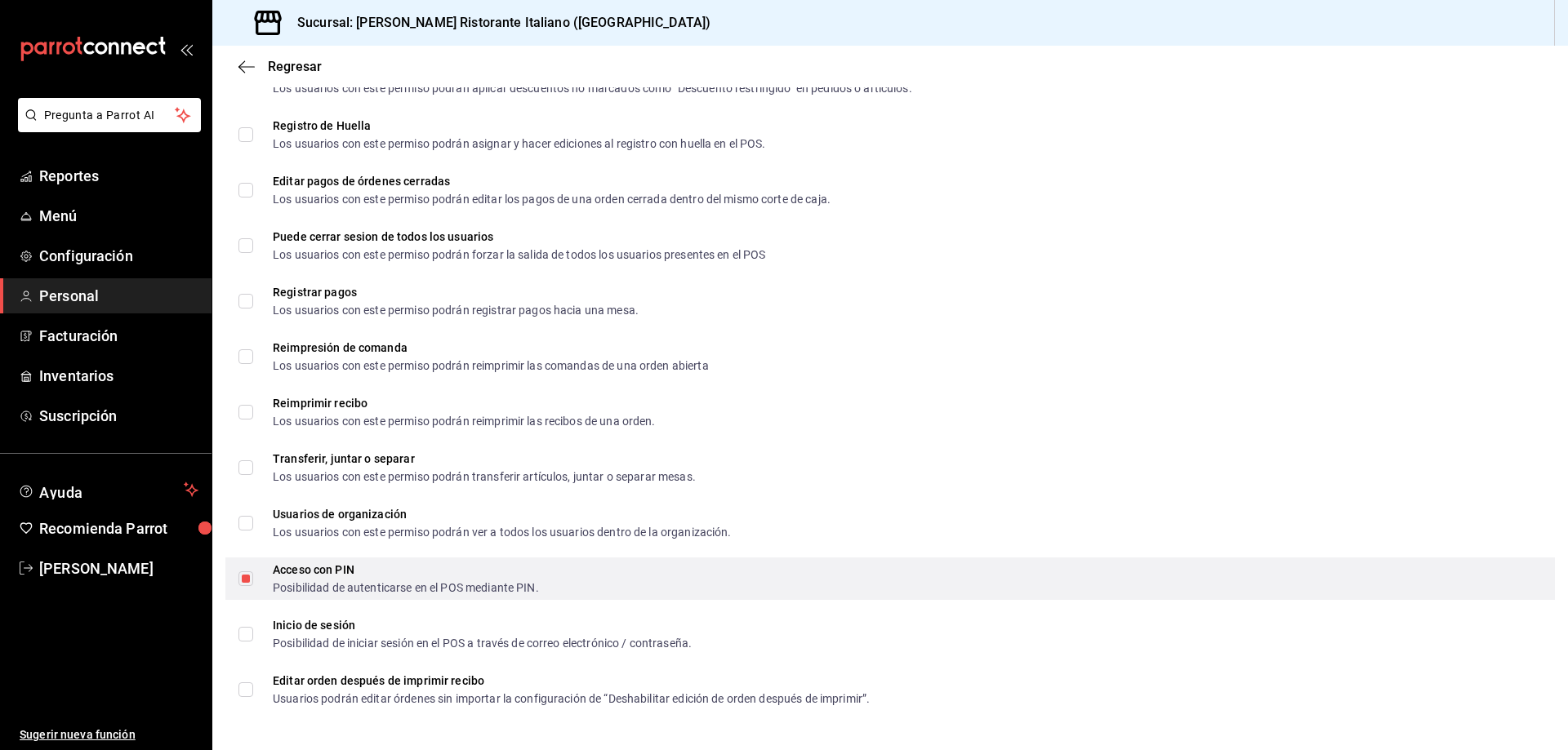
click at [262, 577] on span "Acceso con PIN Posibilidad de autenticarse en el POS mediante PIN." at bounding box center [396, 579] width 285 height 30
click at [253, 577] on input "Acceso con PIN Posibilidad de autenticarse en el POS mediante PIN." at bounding box center [245, 579] width 15 height 15
click at [251, 578] on input "Acceso con PIN Posibilidad de autenticarse en el POS mediante PIN." at bounding box center [245, 579] width 15 height 15
checkbox input "false"
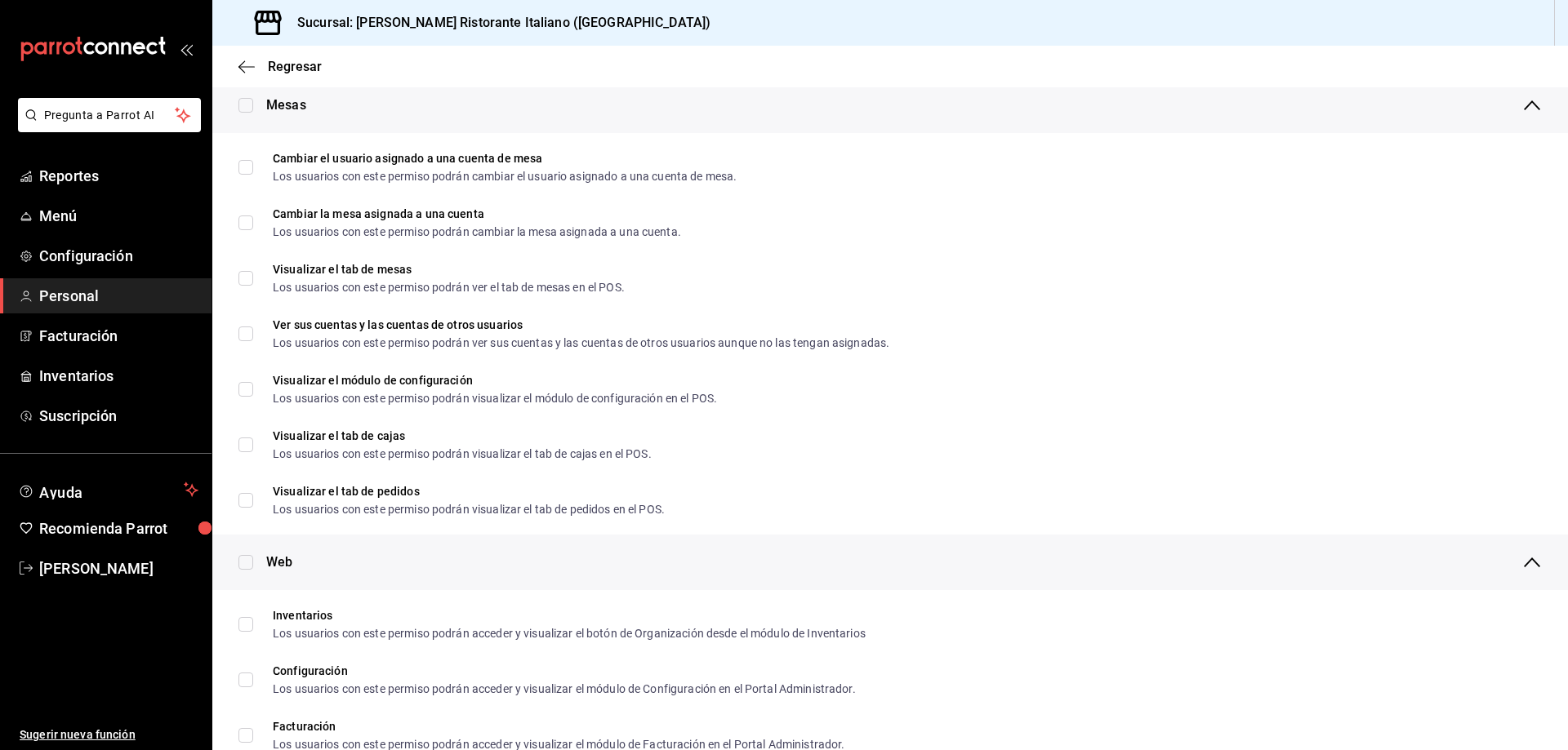
scroll to position [0, 0]
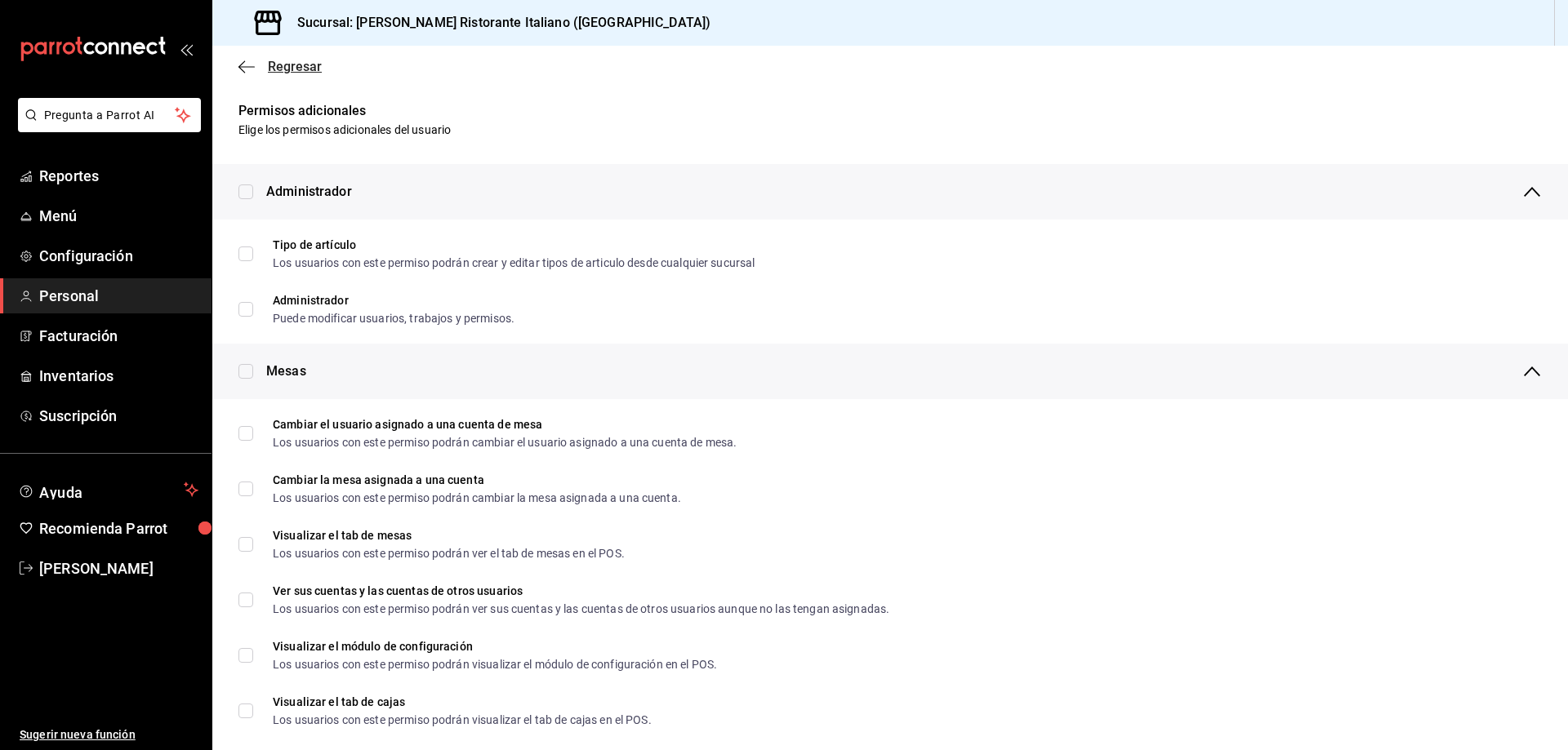
click at [295, 67] on span "Regresar" at bounding box center [295, 67] width 54 height 16
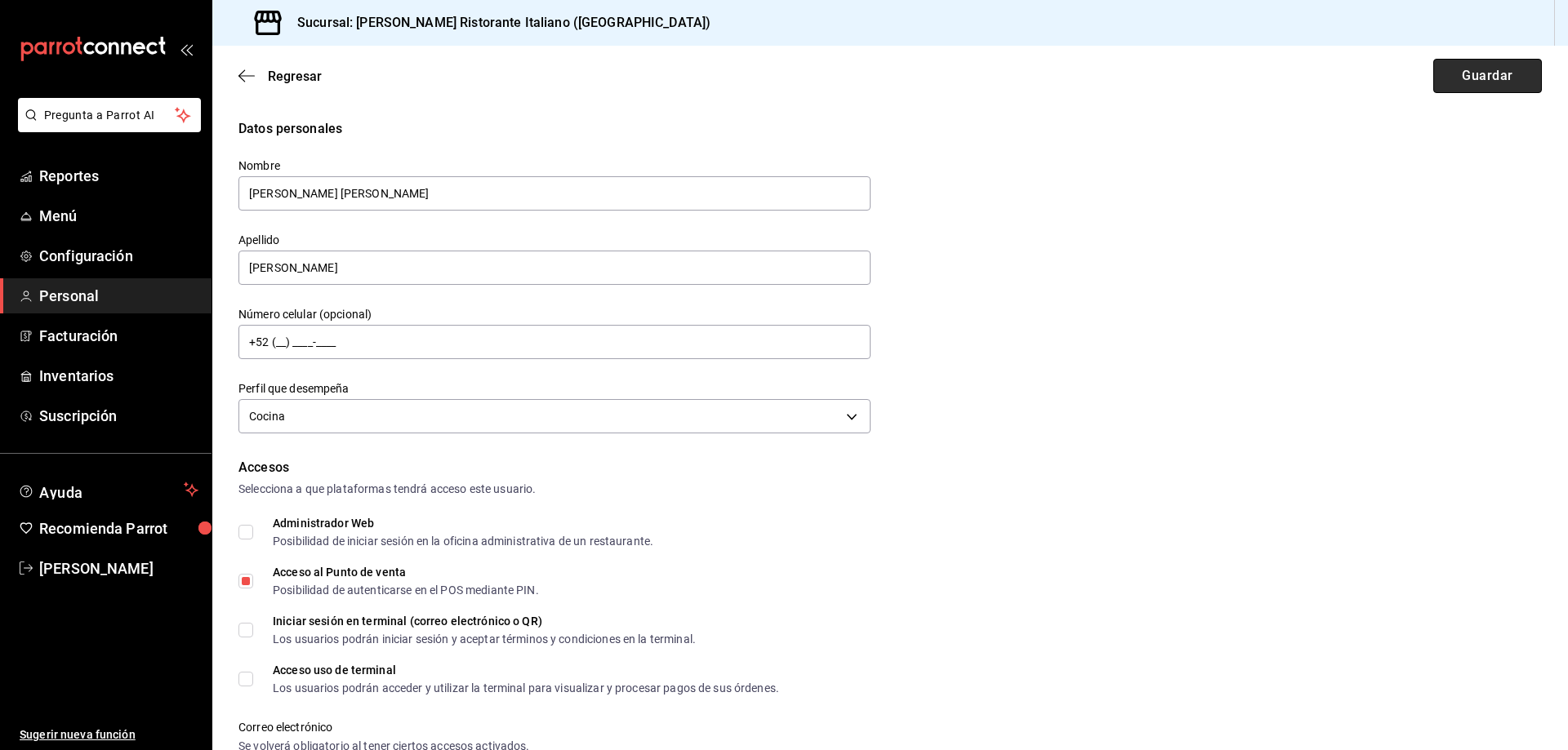
click at [1480, 80] on button "Guardar" at bounding box center [1487, 76] width 109 height 34
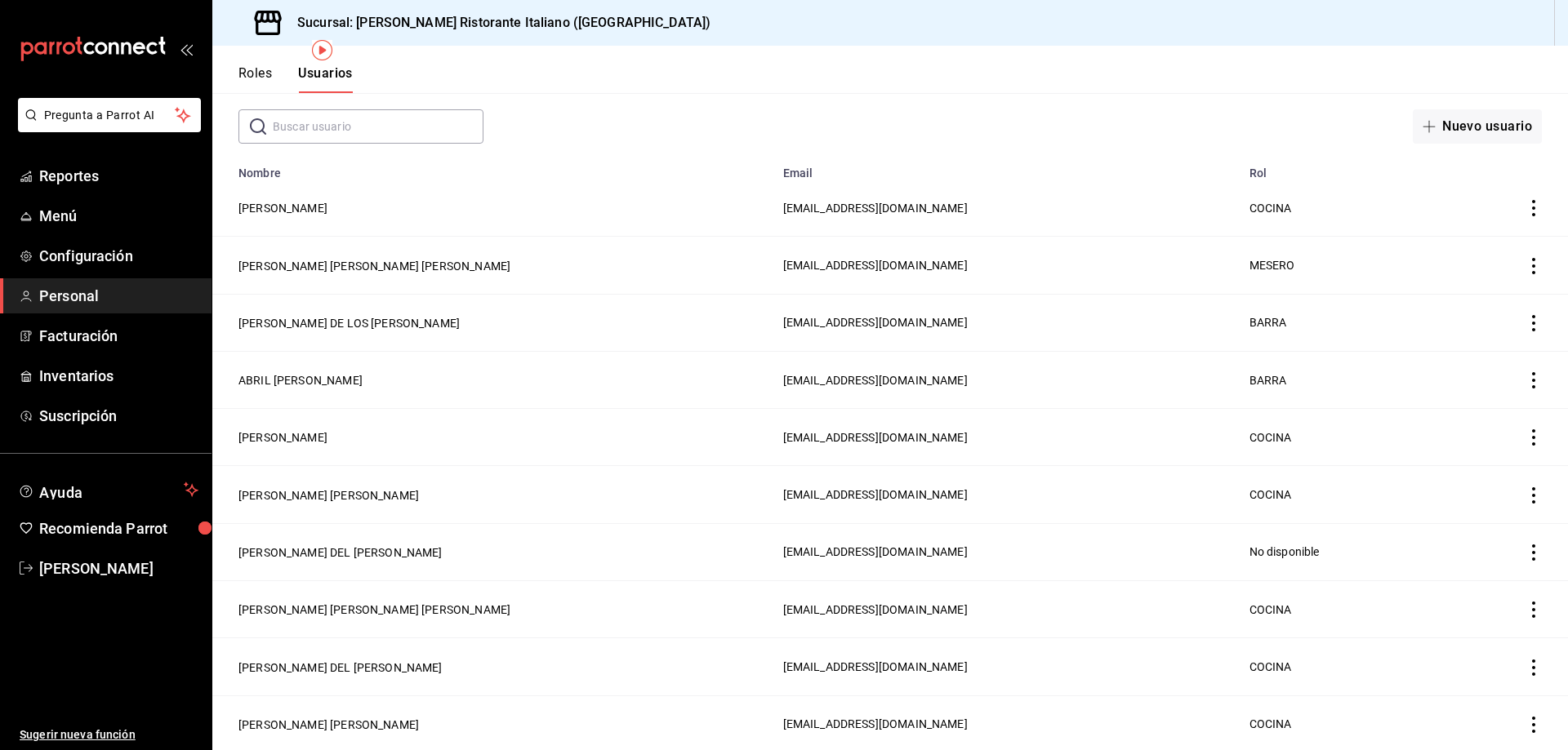
scroll to position [82, 0]
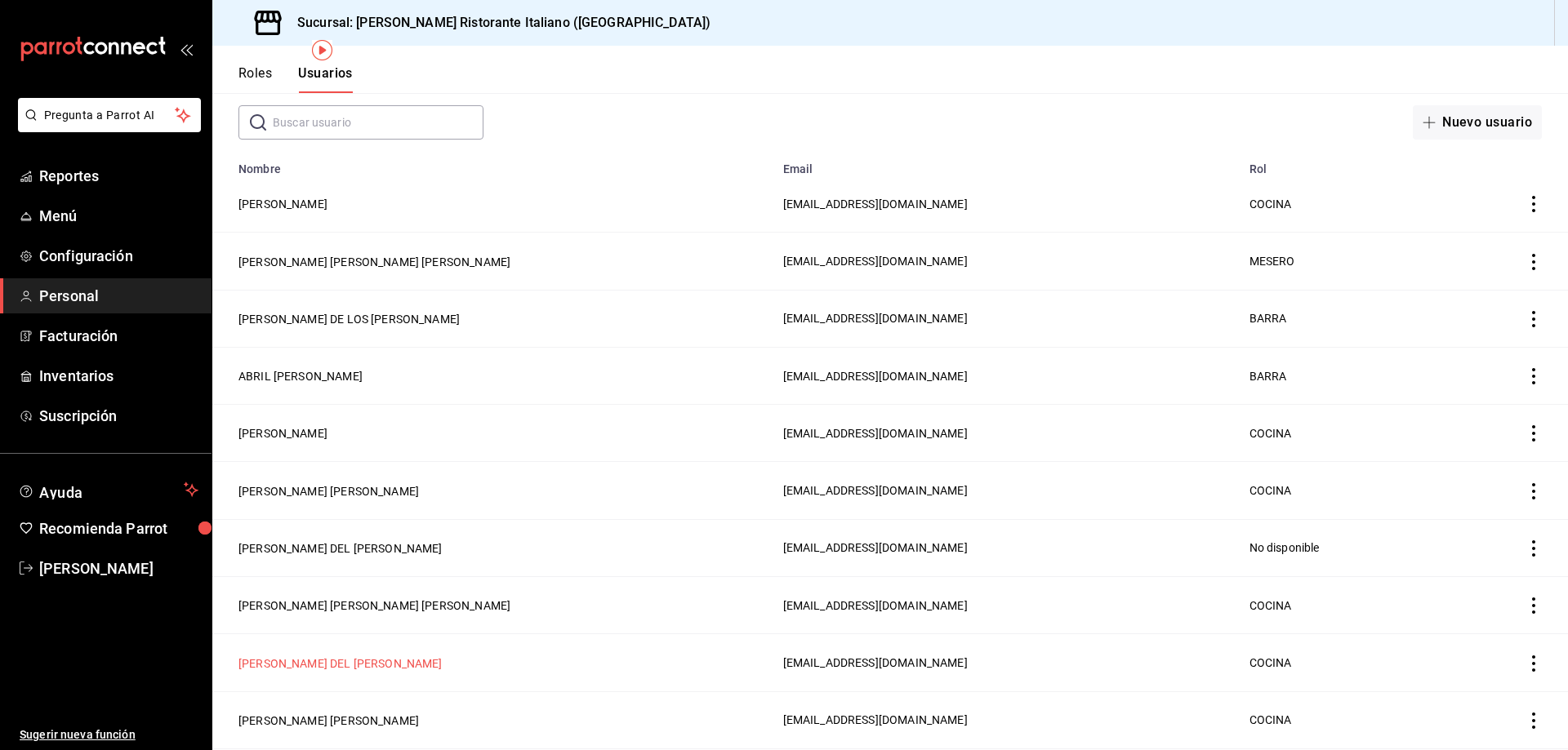
click at [372, 658] on button "[PERSON_NAME] DEL [PERSON_NAME]" at bounding box center [340, 664] width 204 height 17
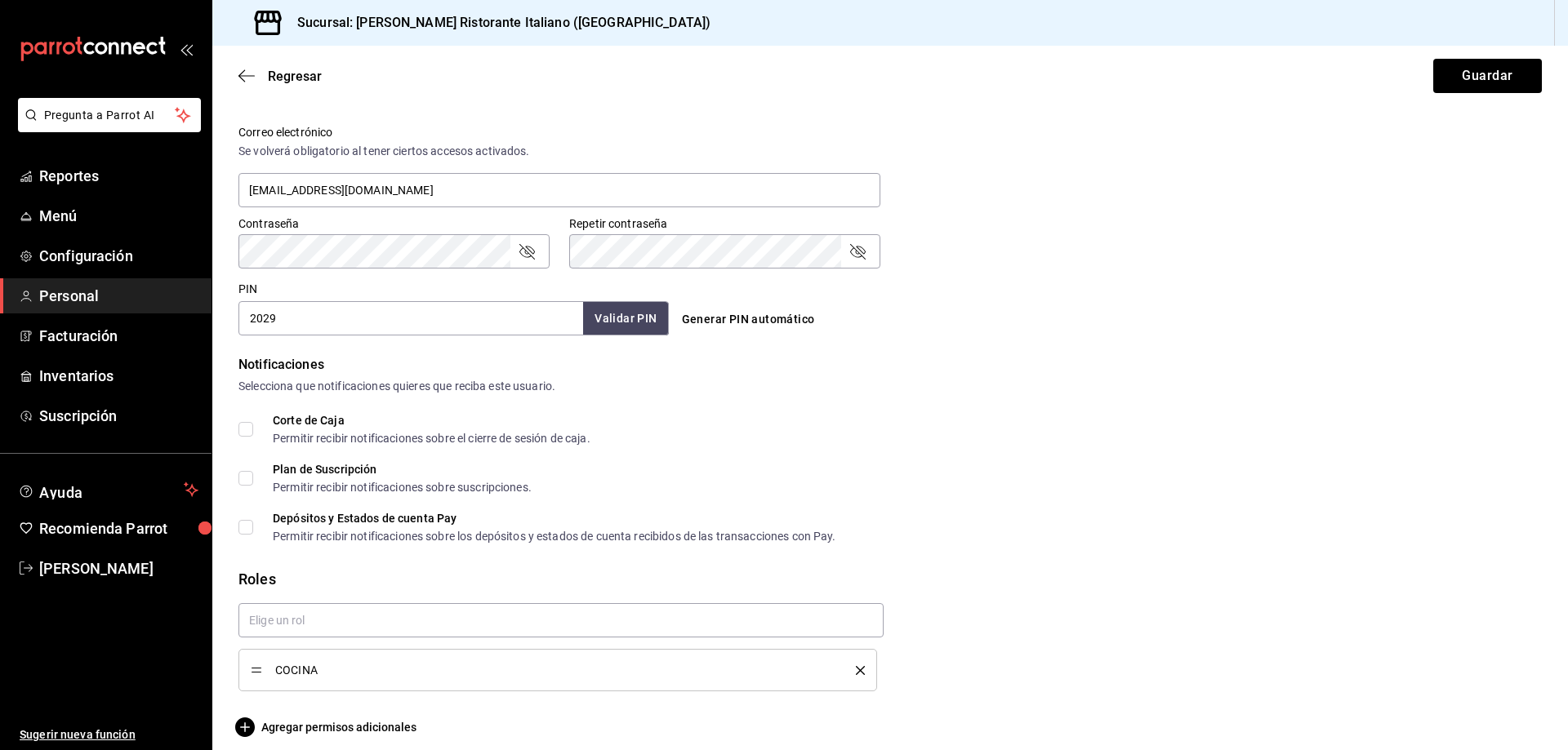
scroll to position [608, 0]
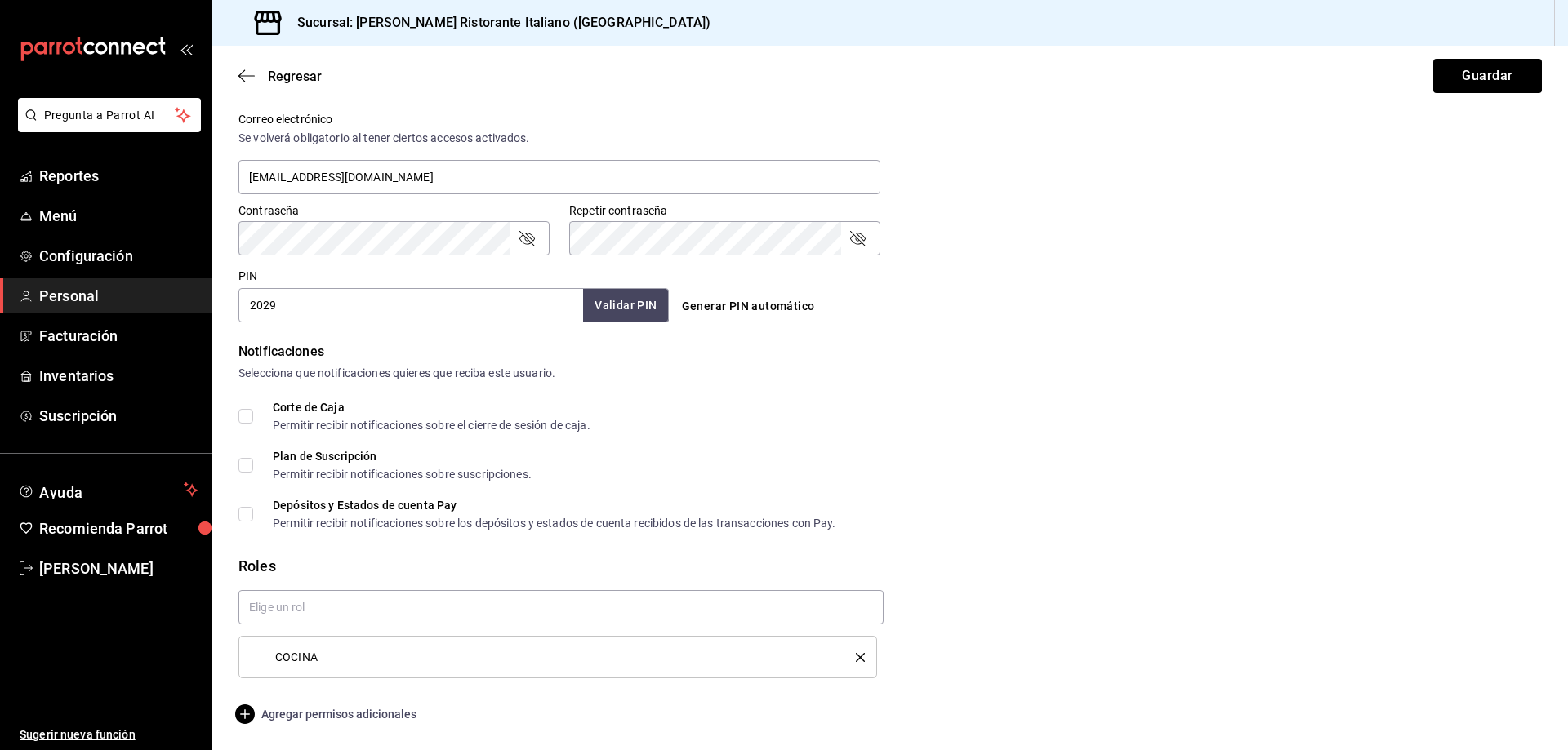
click at [350, 713] on span "Agregar permisos adicionales" at bounding box center [327, 714] width 178 height 20
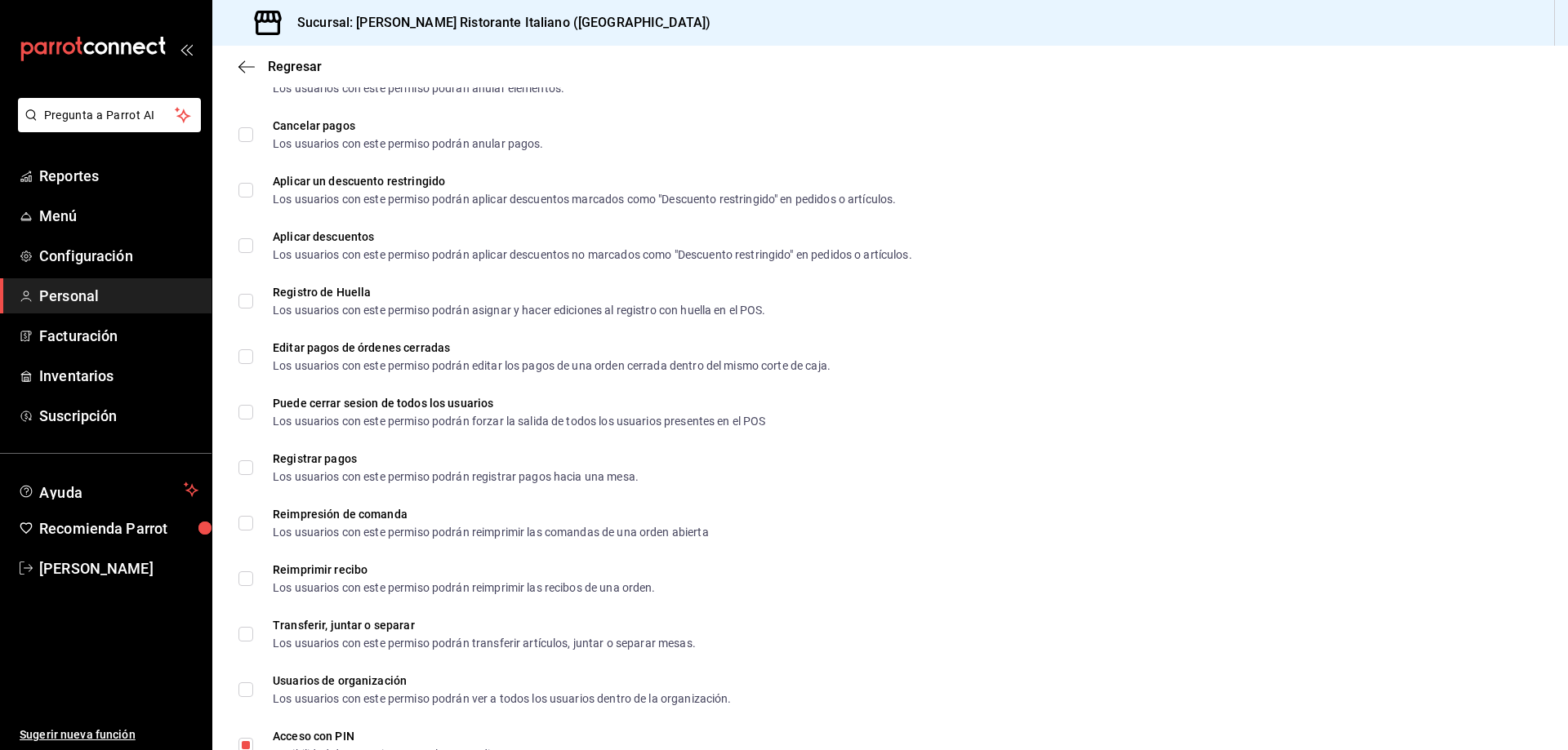
scroll to position [2226, 0]
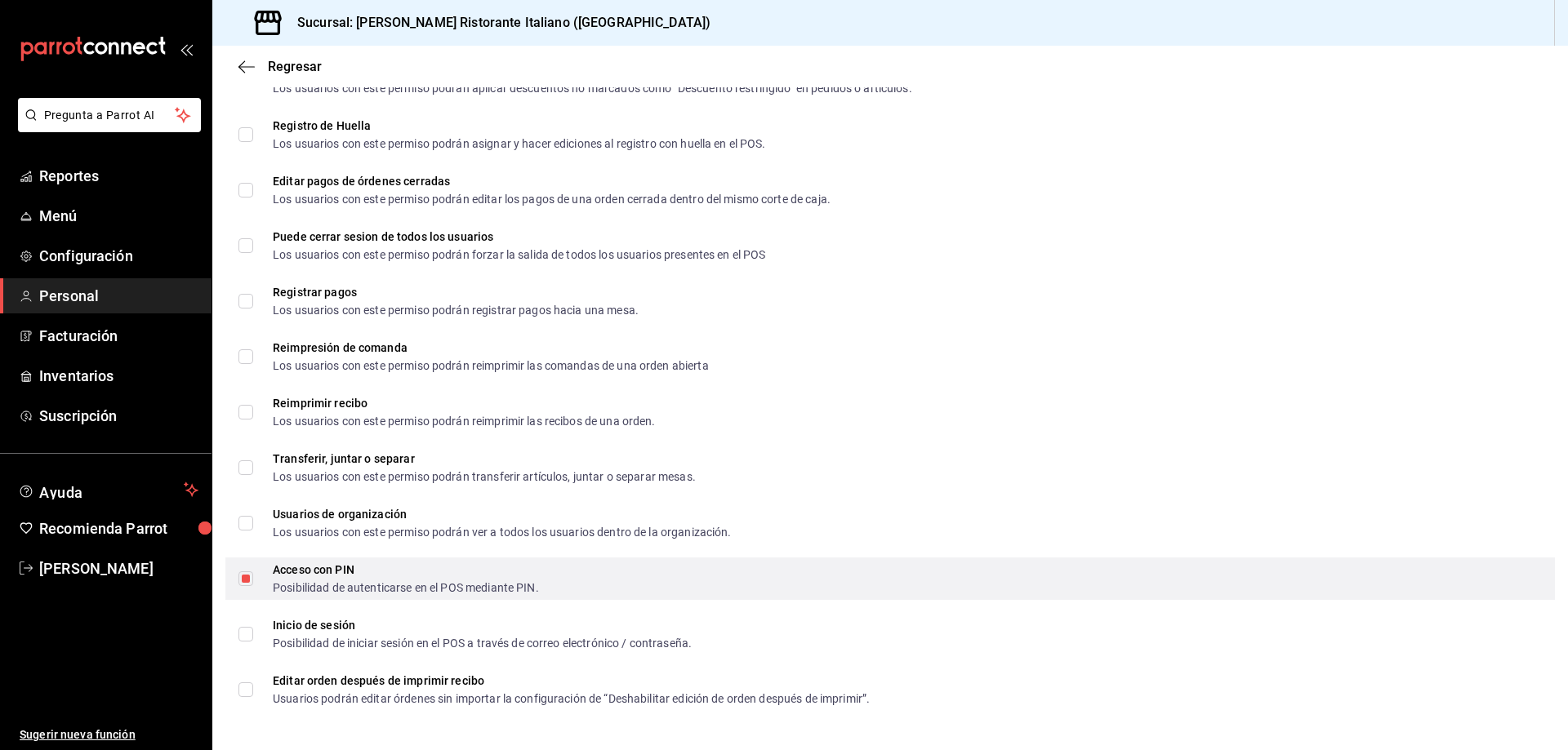
click at [247, 577] on input "Acceso con PIN Posibilidad de autenticarse en el POS mediante PIN." at bounding box center [245, 579] width 15 height 15
checkbox input "false"
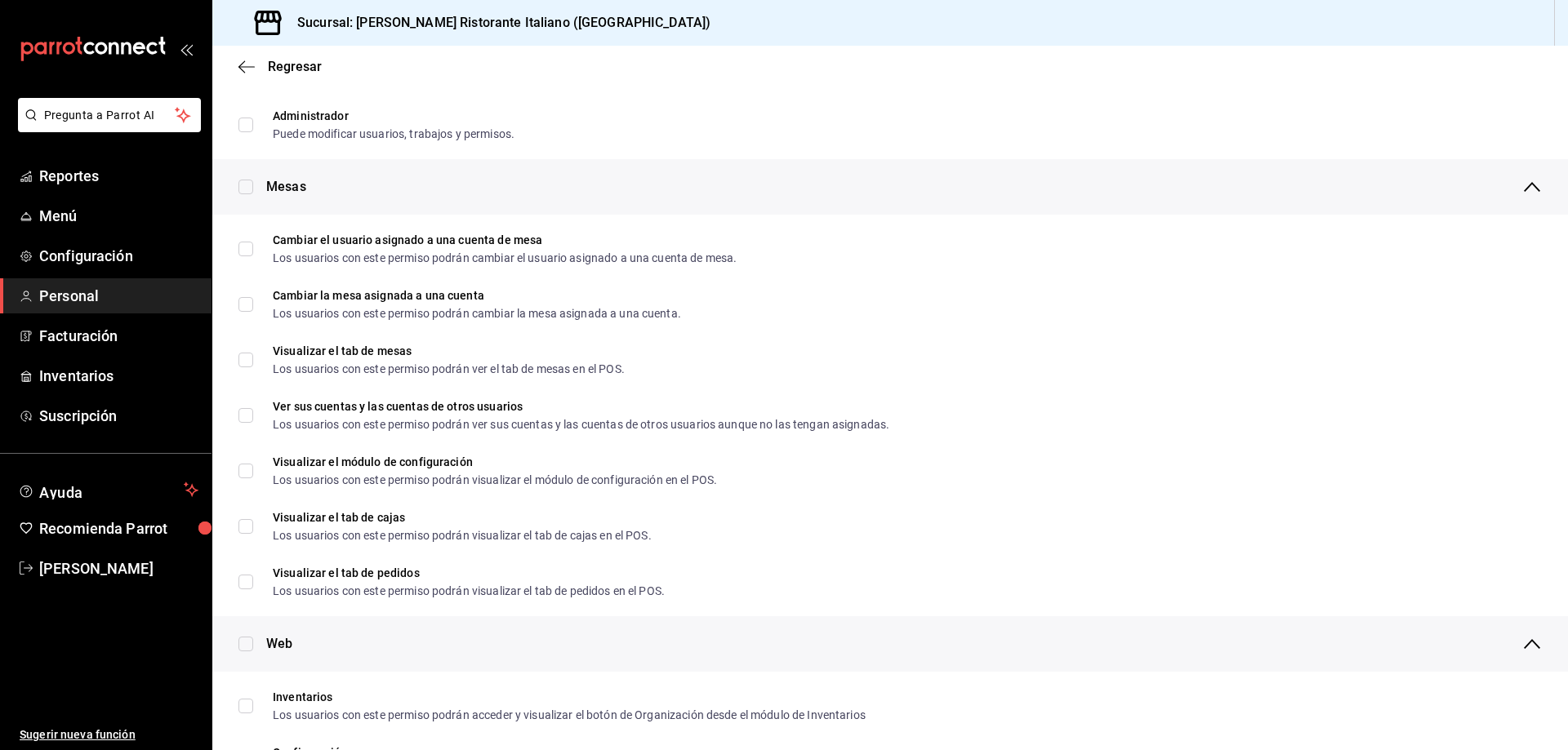
scroll to position [0, 0]
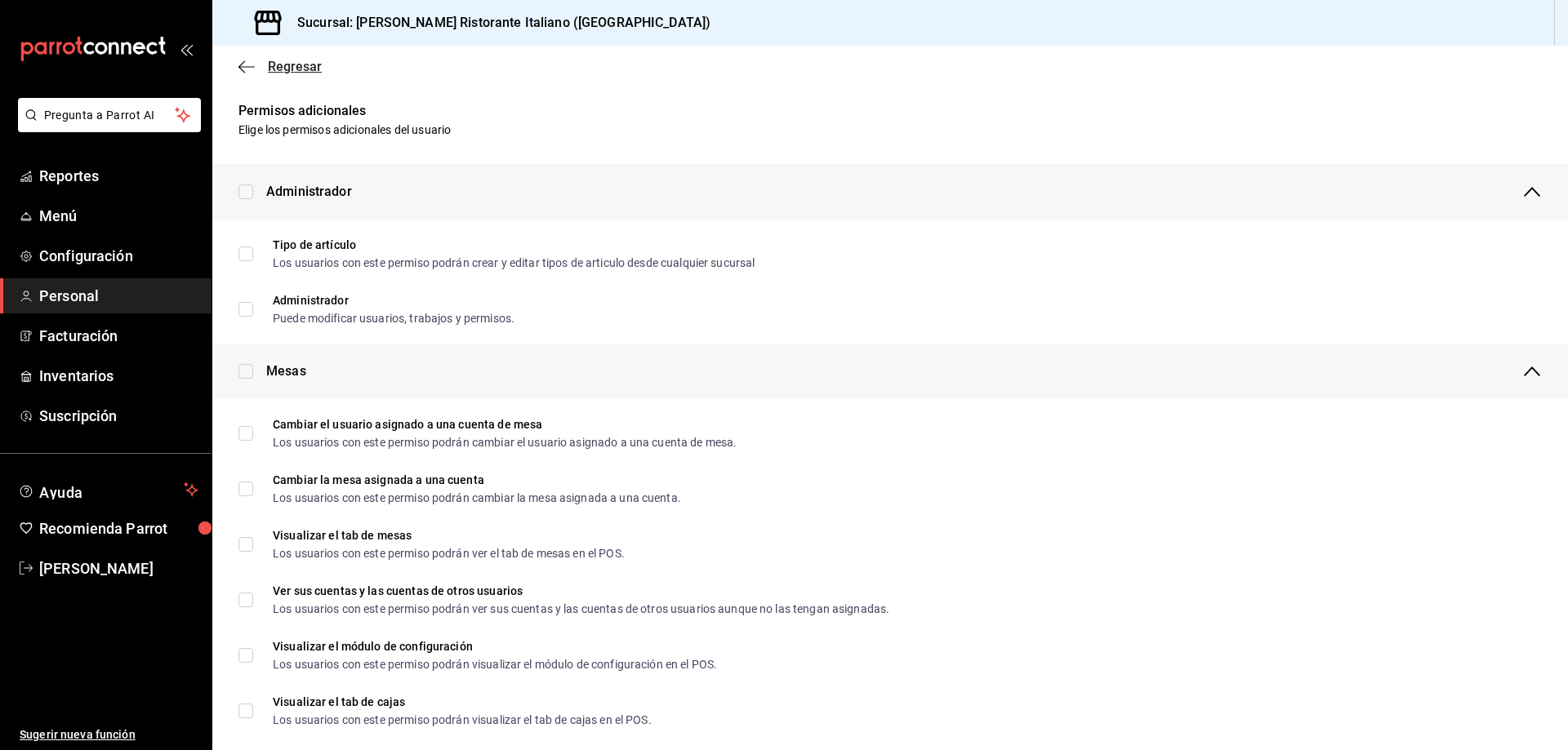
click at [280, 69] on span "Regresar" at bounding box center [295, 67] width 54 height 16
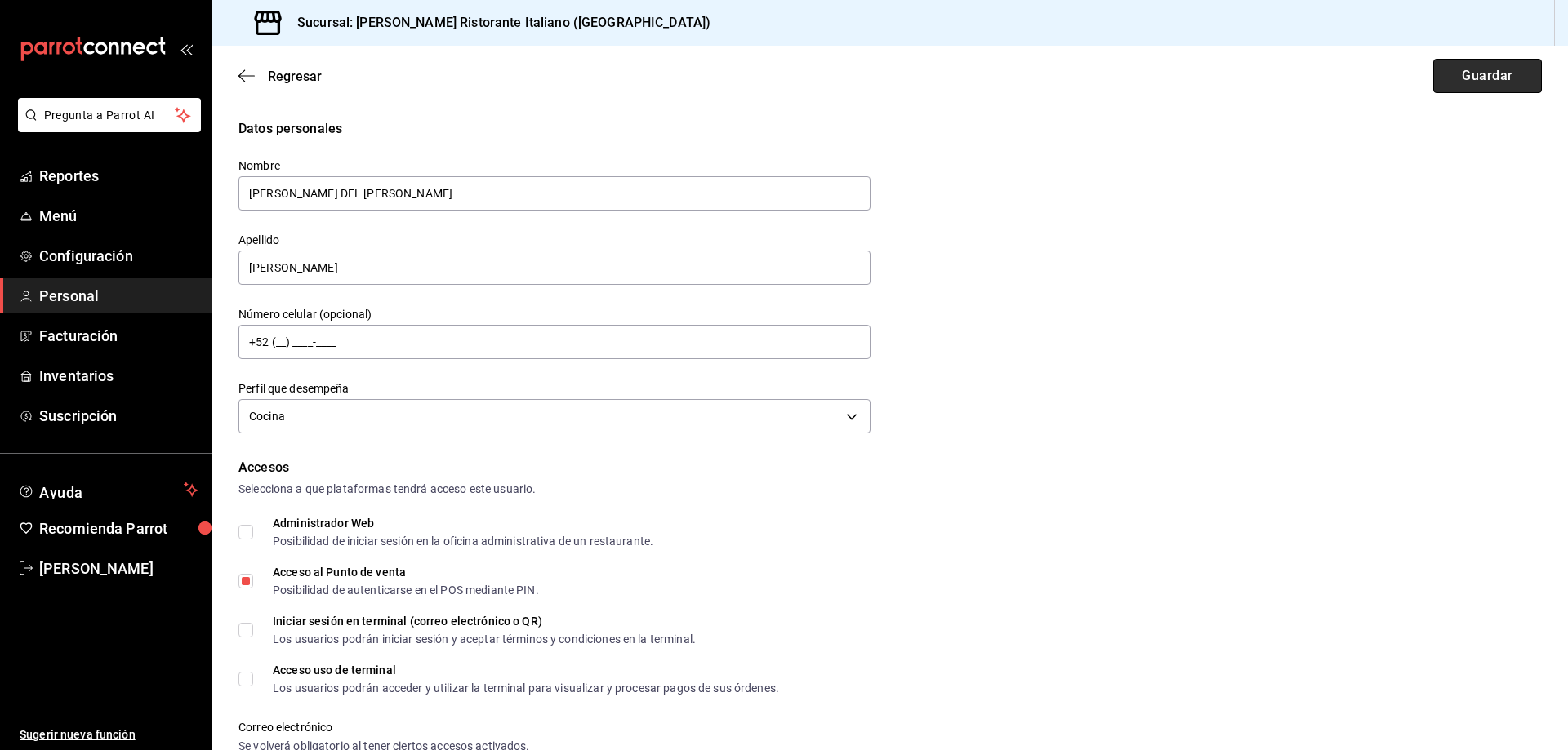
click at [1502, 79] on button "Guardar" at bounding box center [1487, 76] width 109 height 34
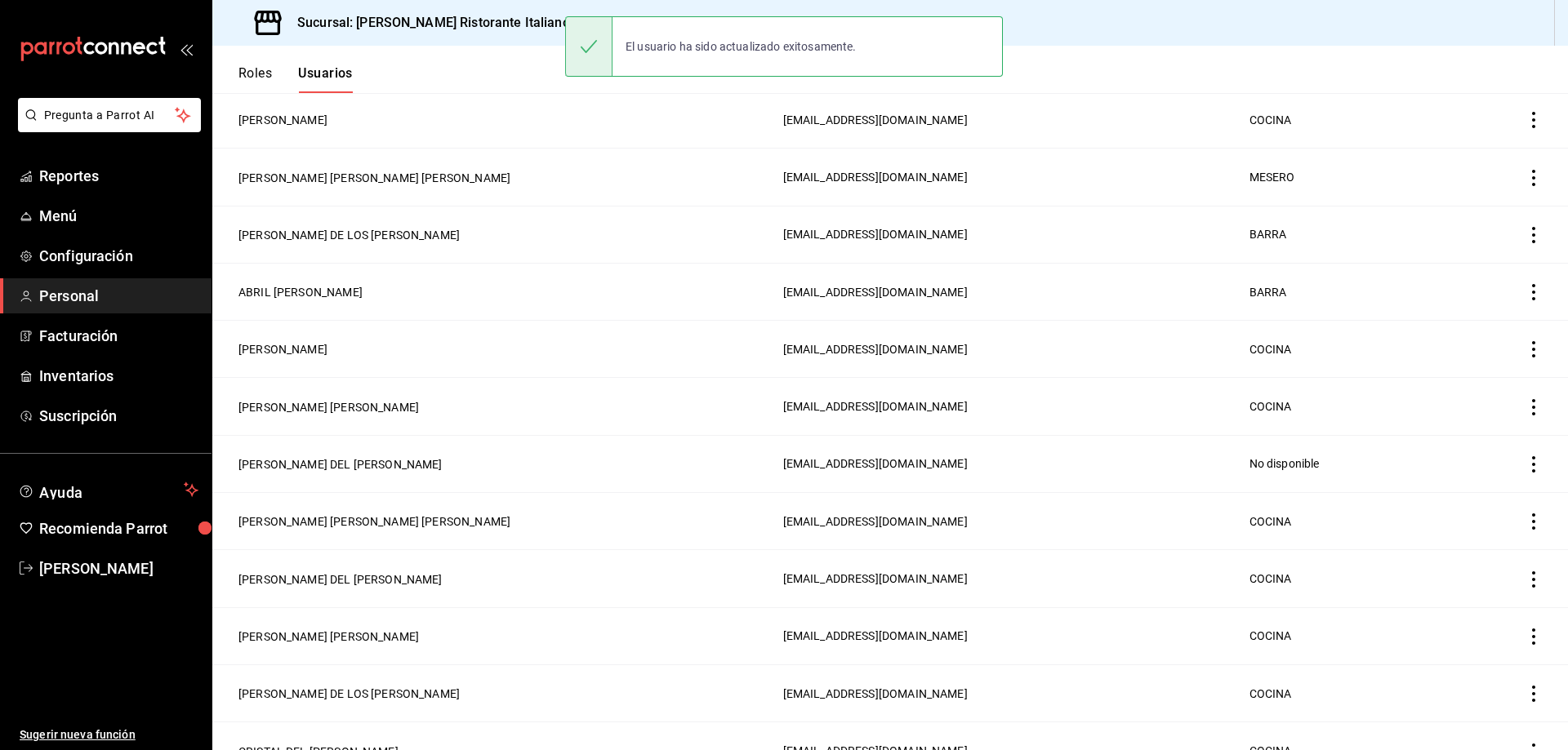
scroll to position [245, 0]
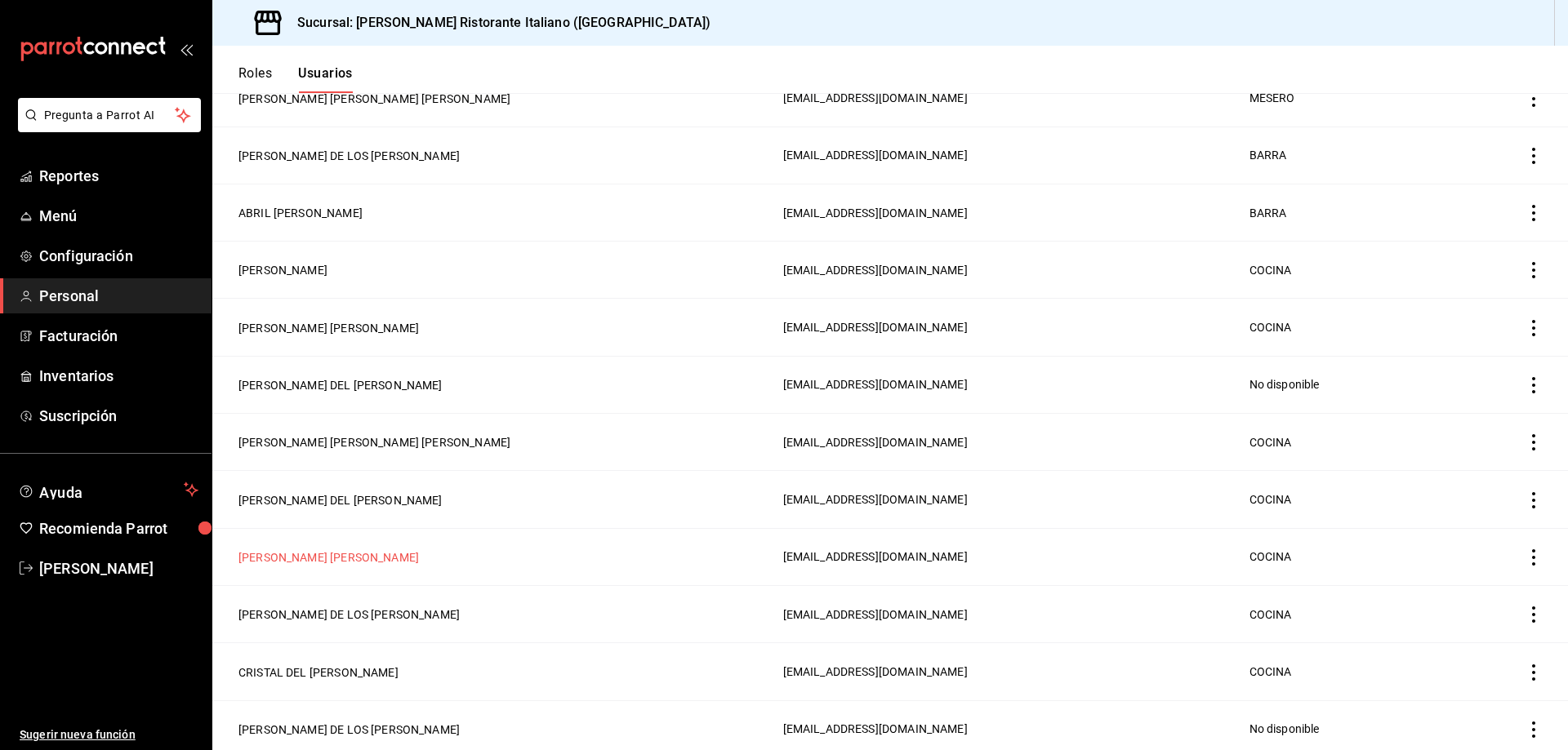
click at [301, 551] on button "[PERSON_NAME] [PERSON_NAME]" at bounding box center [328, 558] width 180 height 17
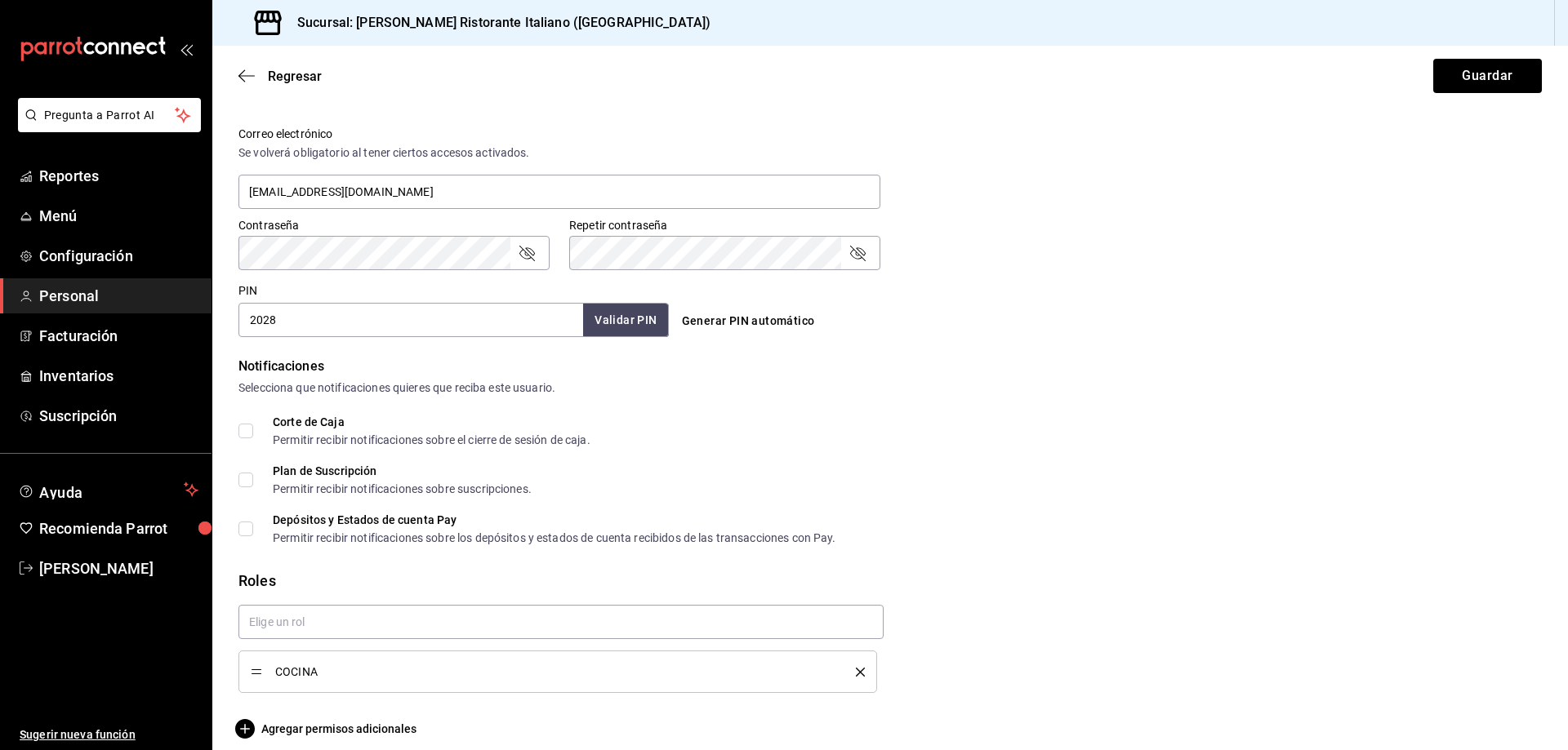
scroll to position [608, 0]
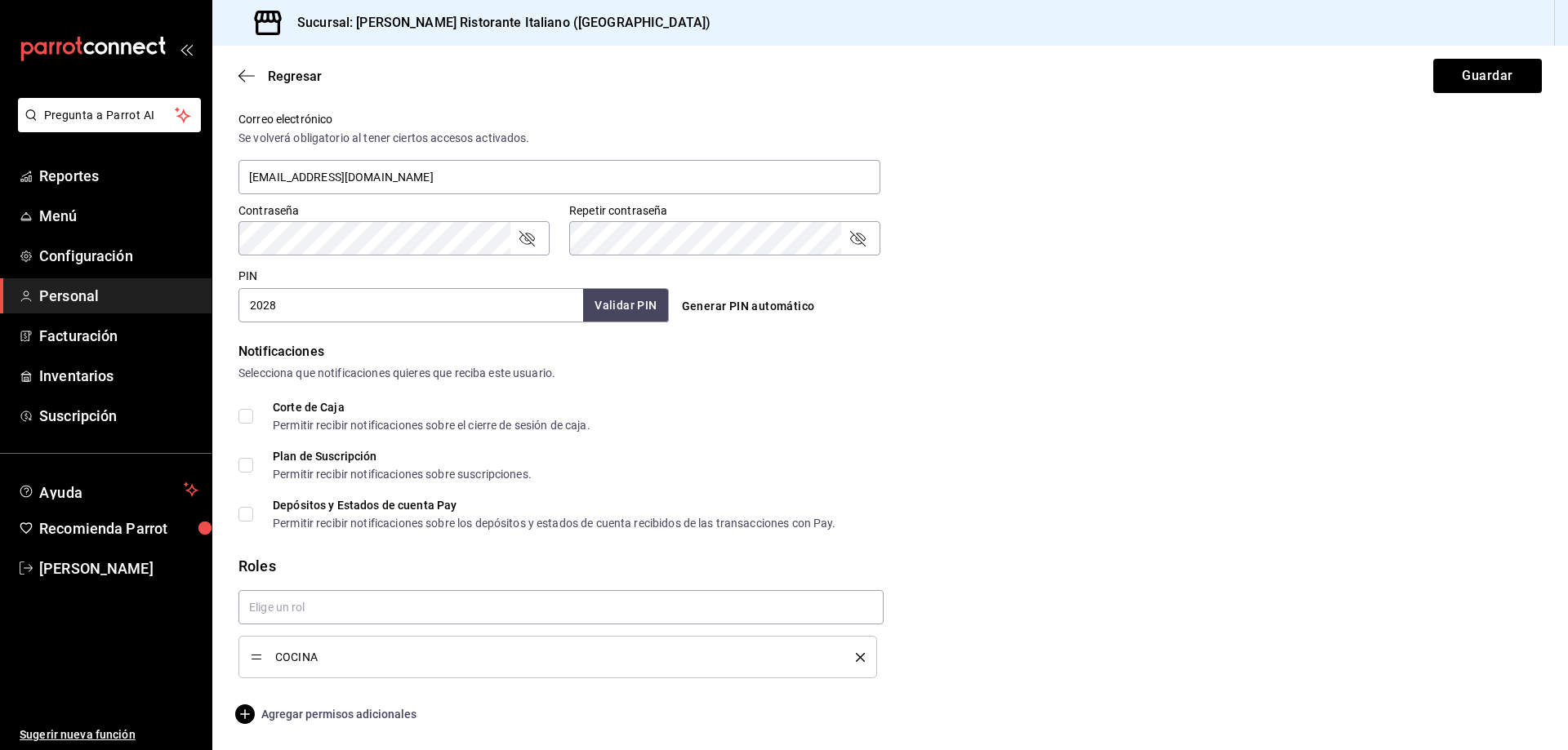
click at [303, 713] on span "Agregar permisos adicionales" at bounding box center [327, 714] width 178 height 20
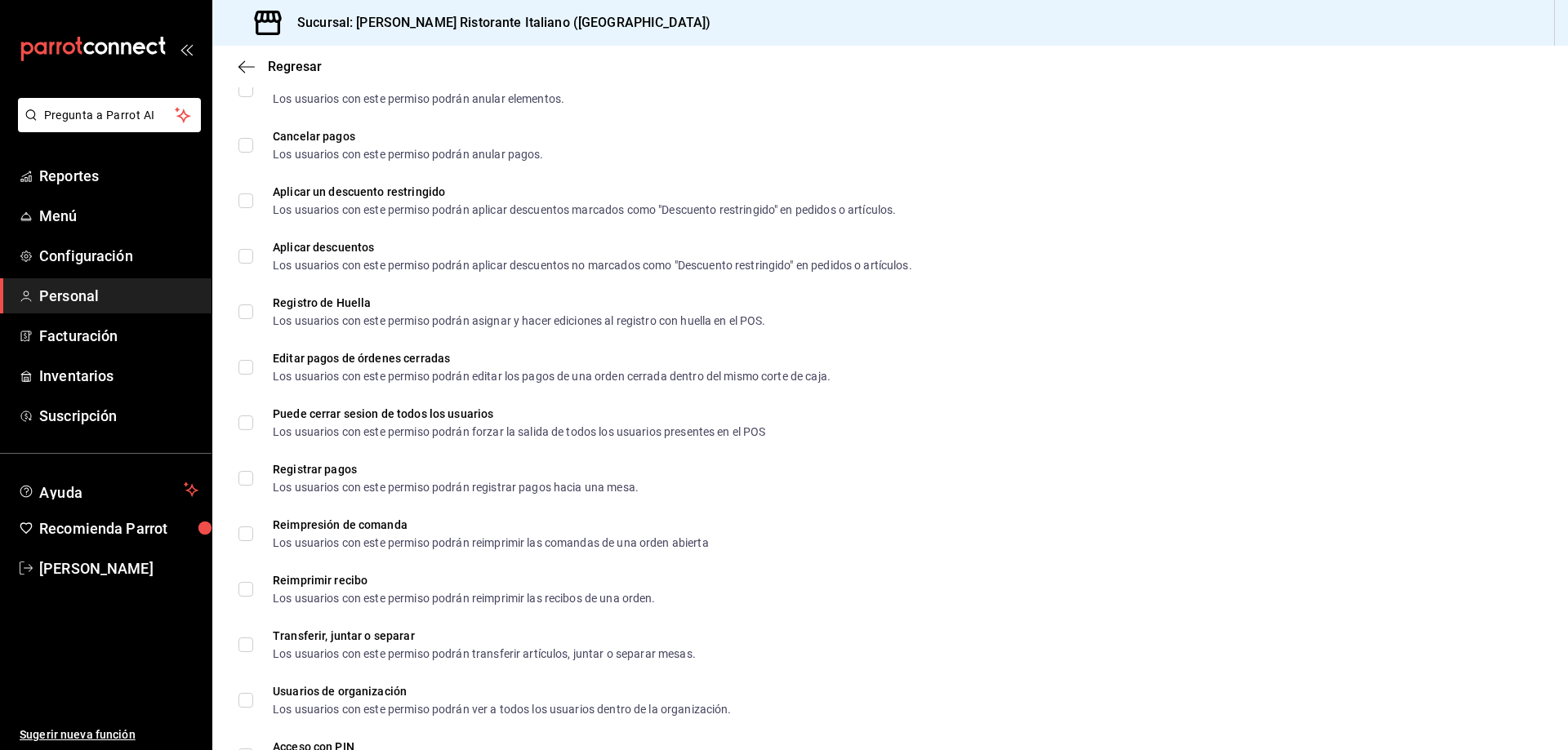
scroll to position [2226, 0]
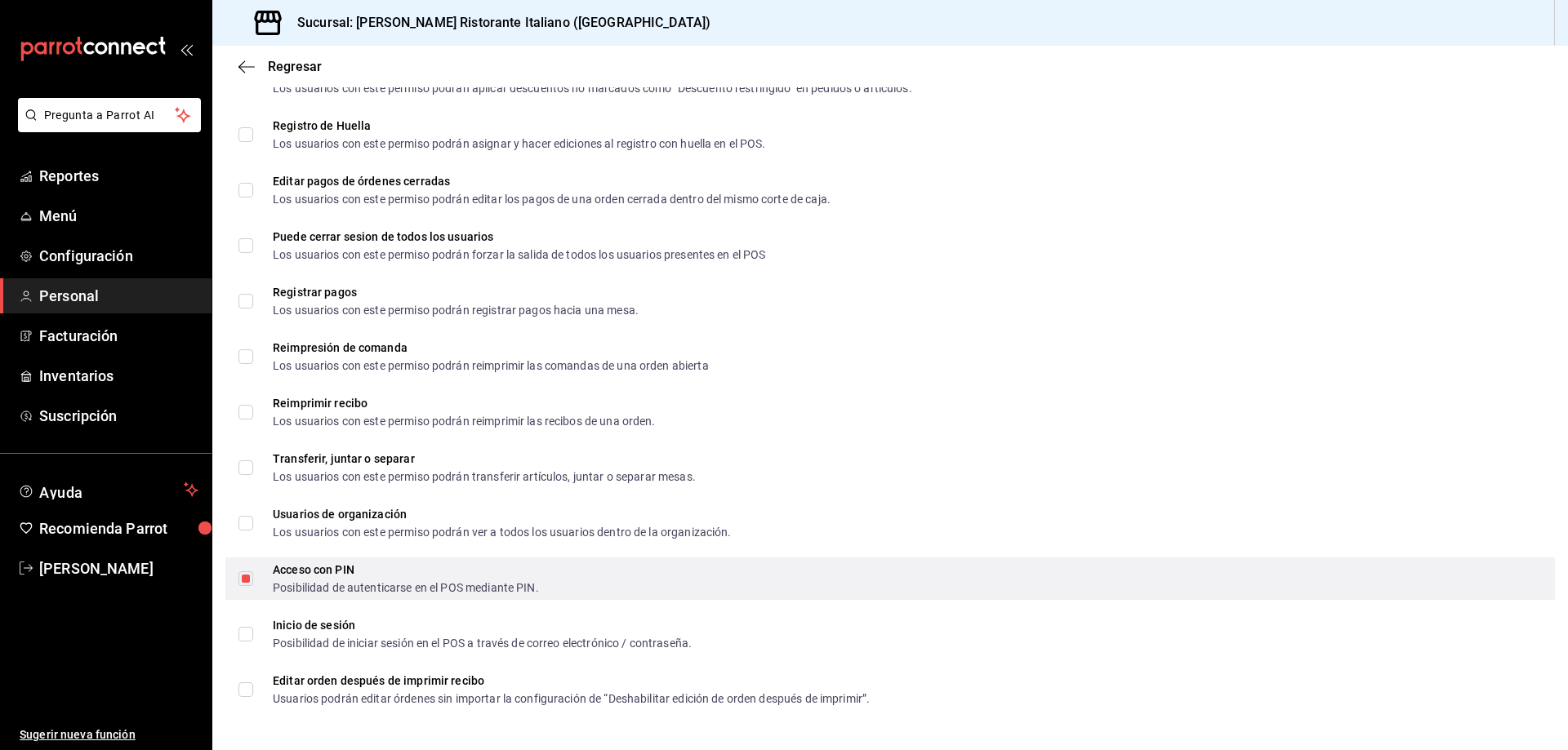
click at [276, 568] on div "Acceso con PIN" at bounding box center [405, 569] width 266 height 11
checkbox input "false"
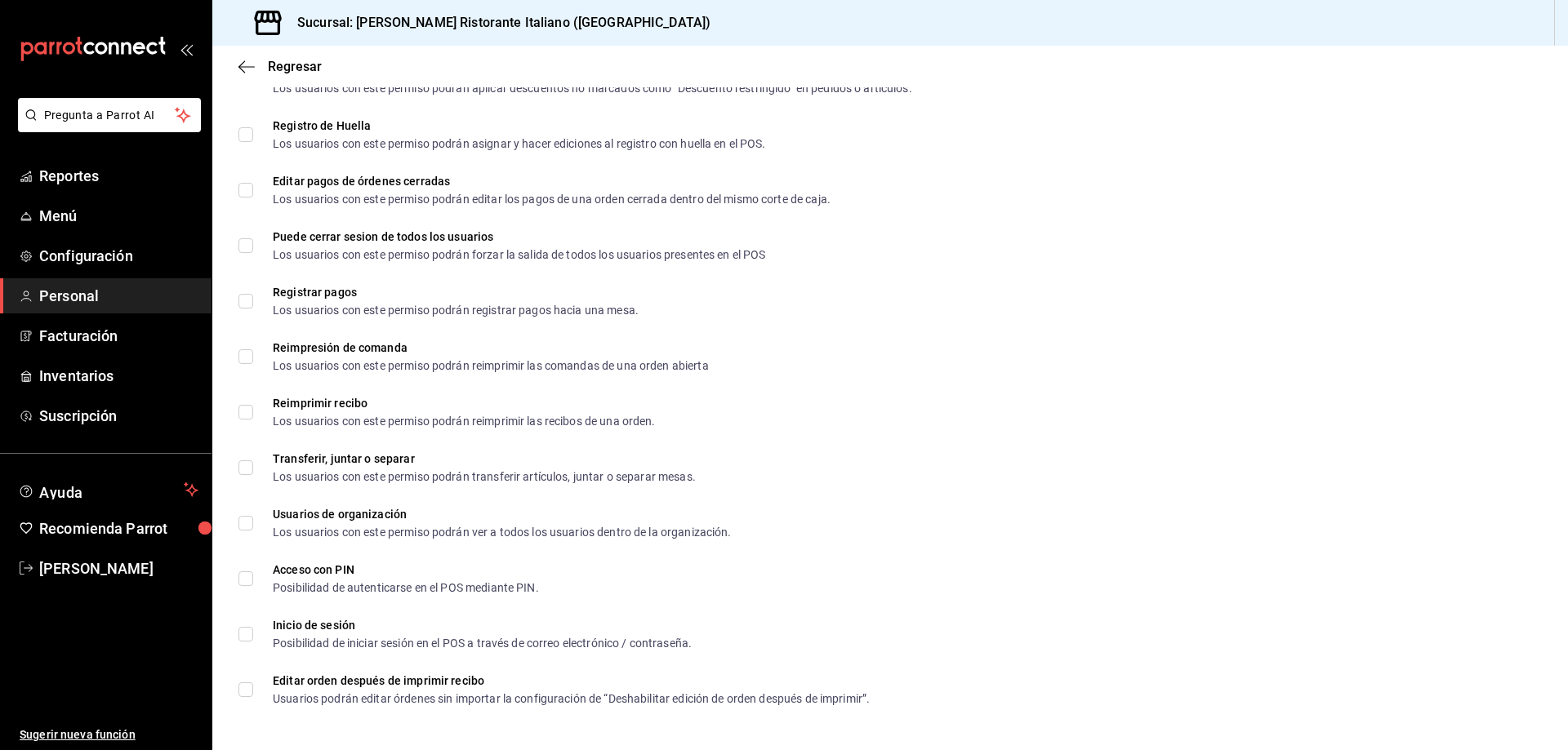
click at [956, 325] on li "Registrar pagos Los usuarios con este permiso podrán registrar pagos hacia una …" at bounding box center [890, 301] width 1356 height 56
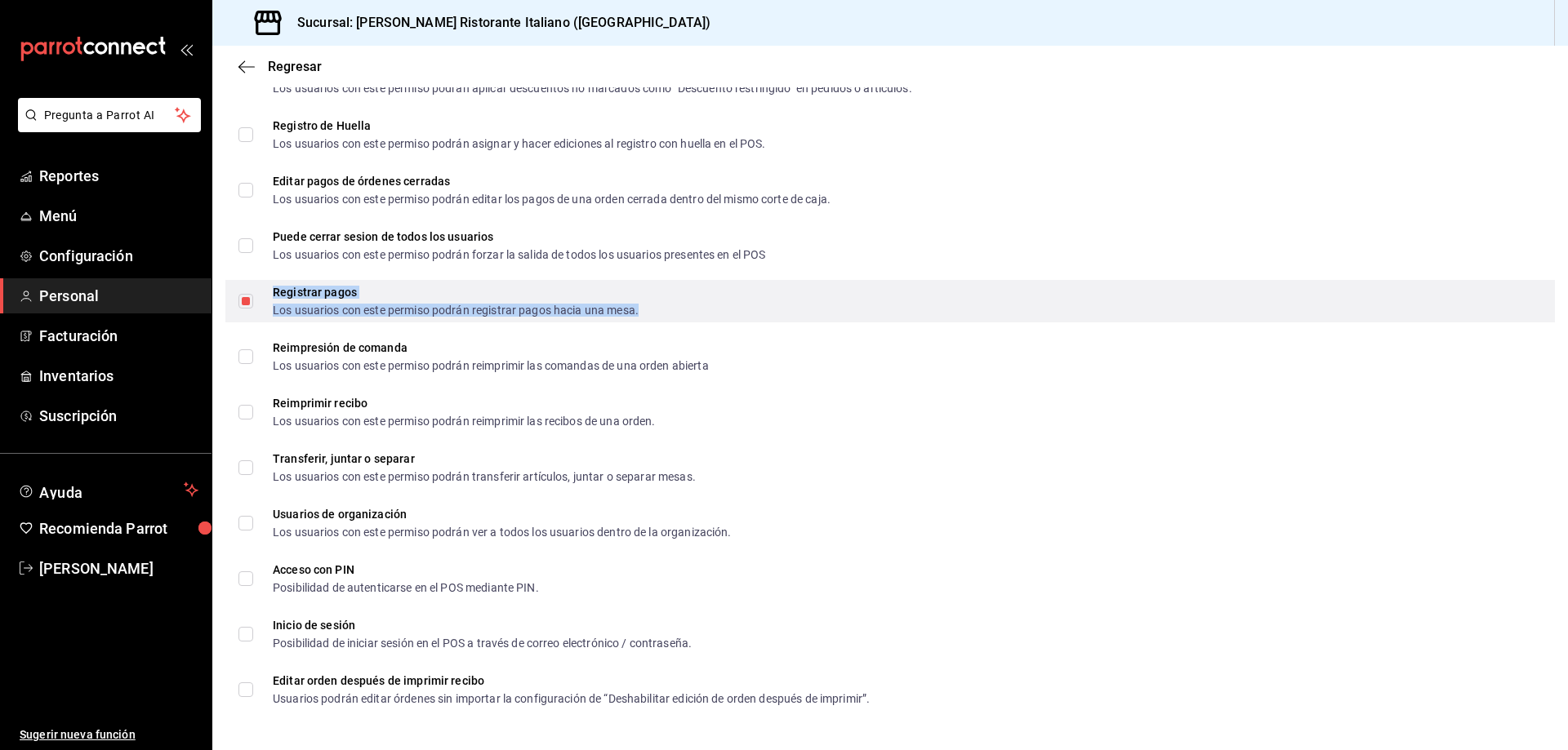
click at [382, 305] on div "Los usuarios con este permiso podrán registrar pagos hacia una mesa." at bounding box center [455, 310] width 365 height 11
checkbox input "false"
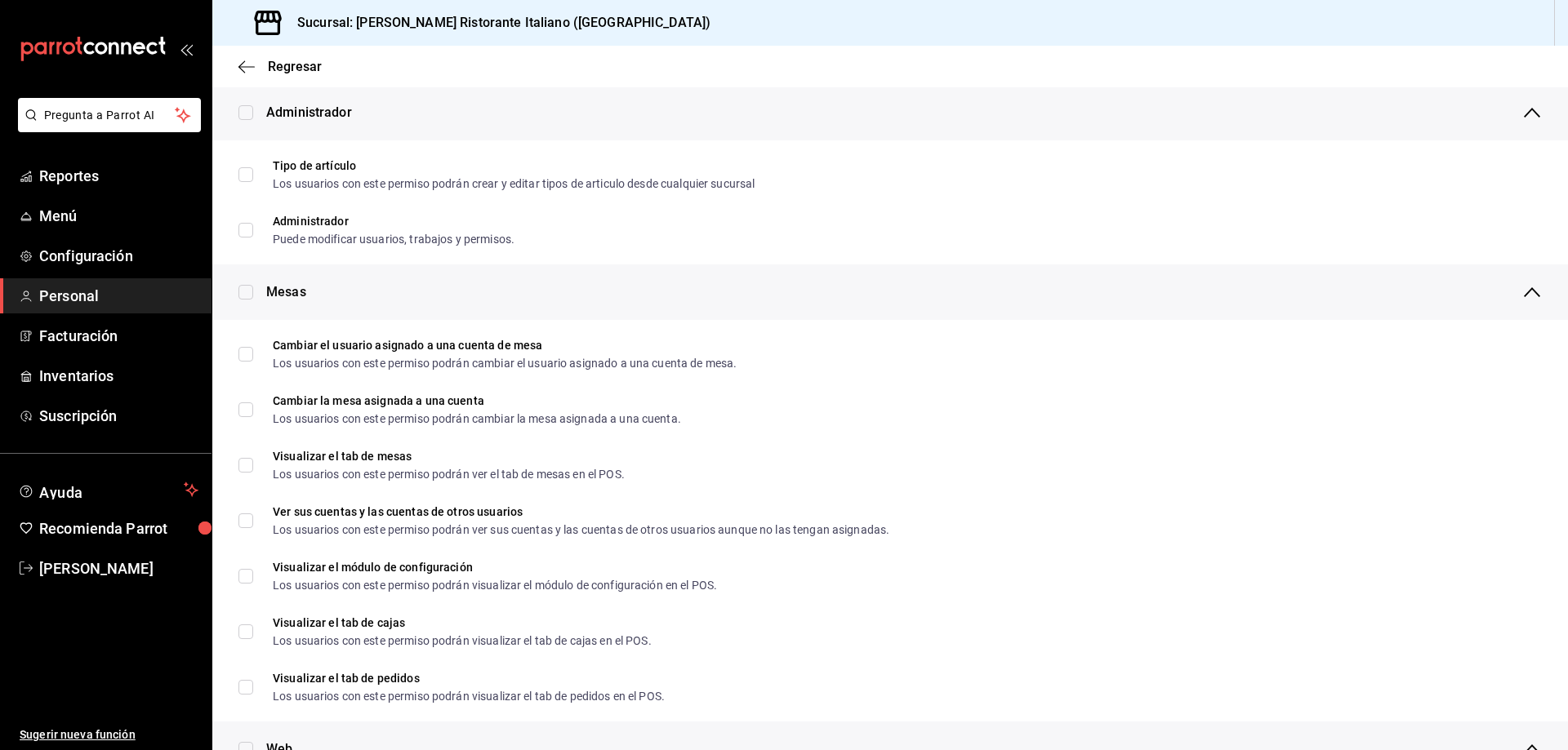
scroll to position [0, 0]
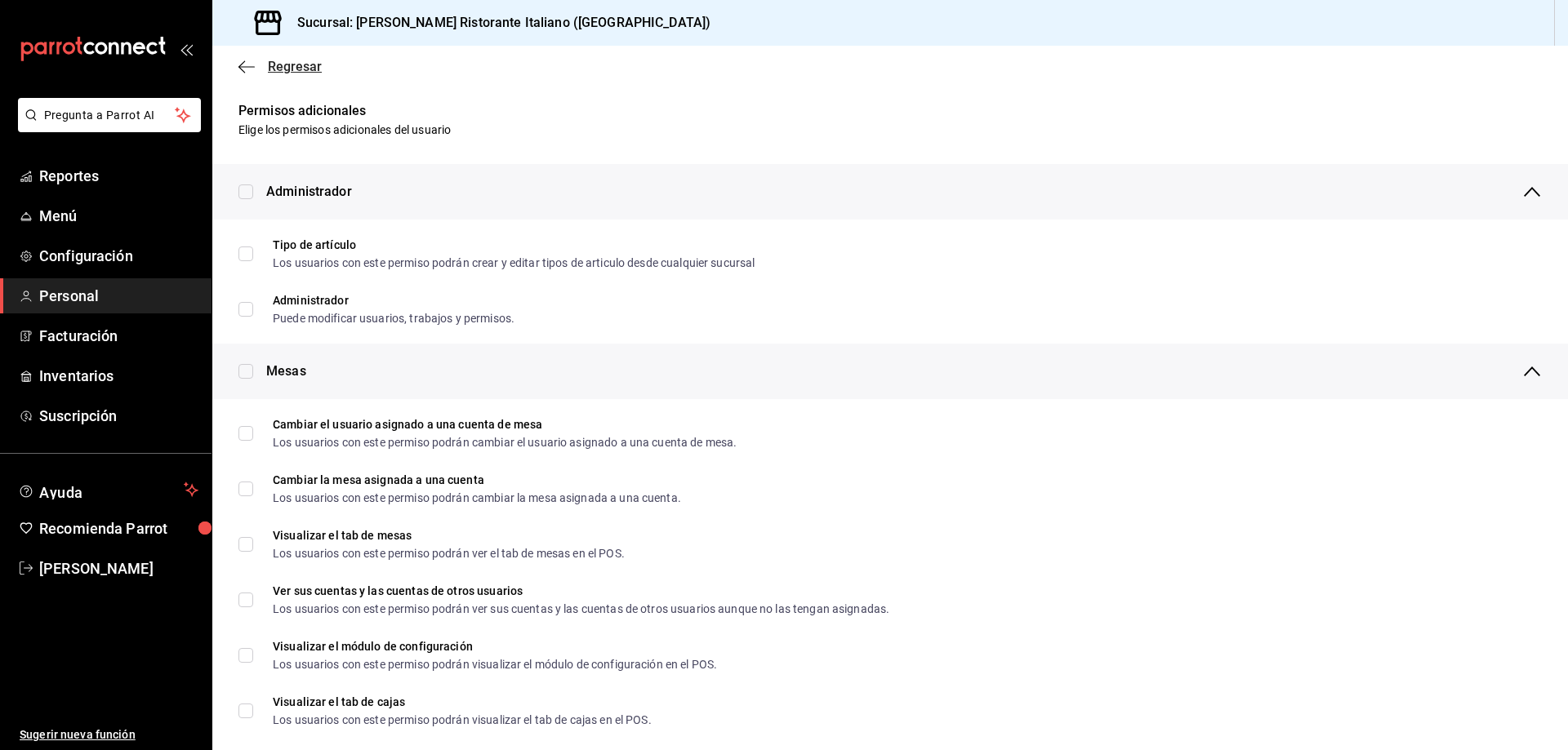
click at [298, 67] on span "Regresar" at bounding box center [295, 67] width 54 height 16
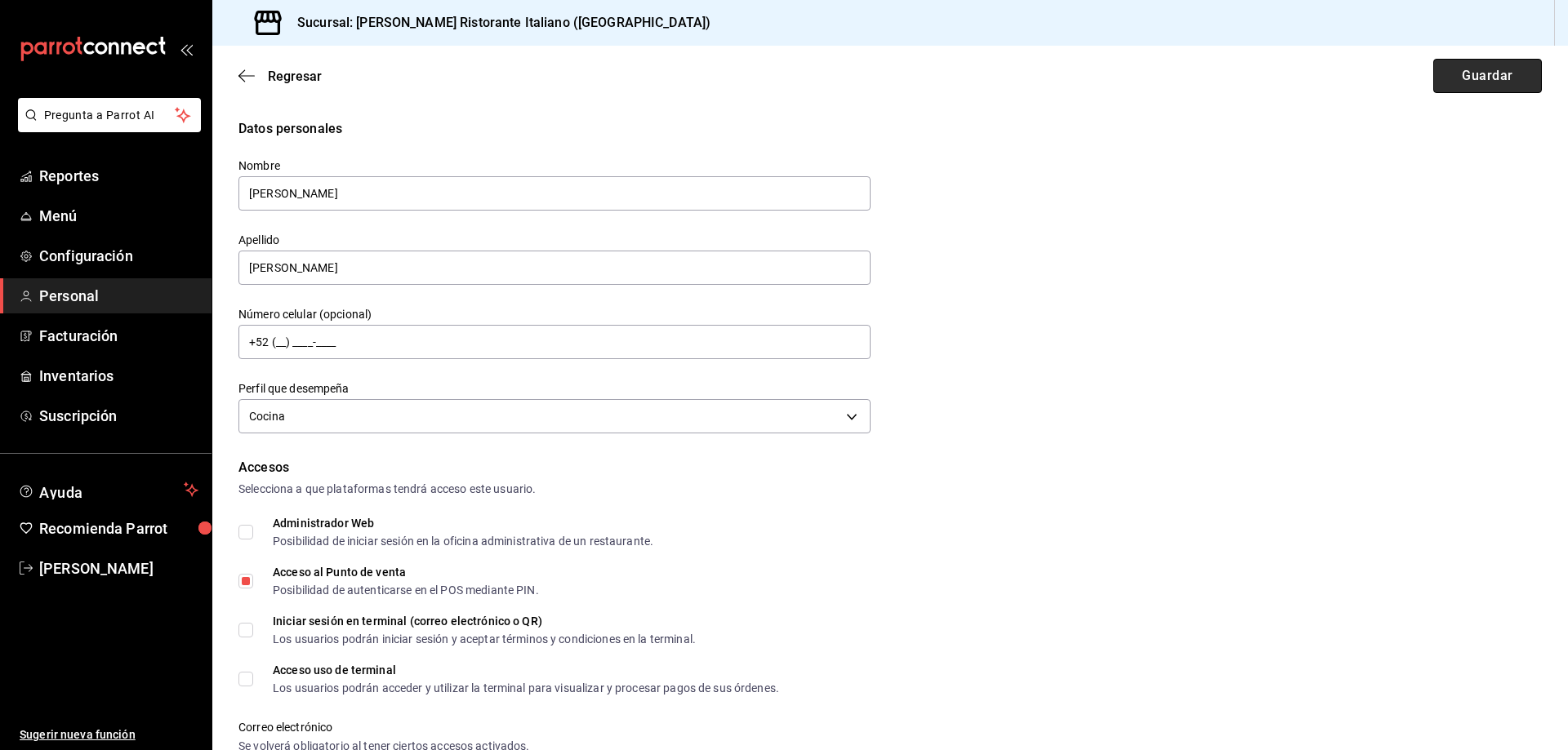
click at [1464, 77] on button "Guardar" at bounding box center [1487, 76] width 109 height 34
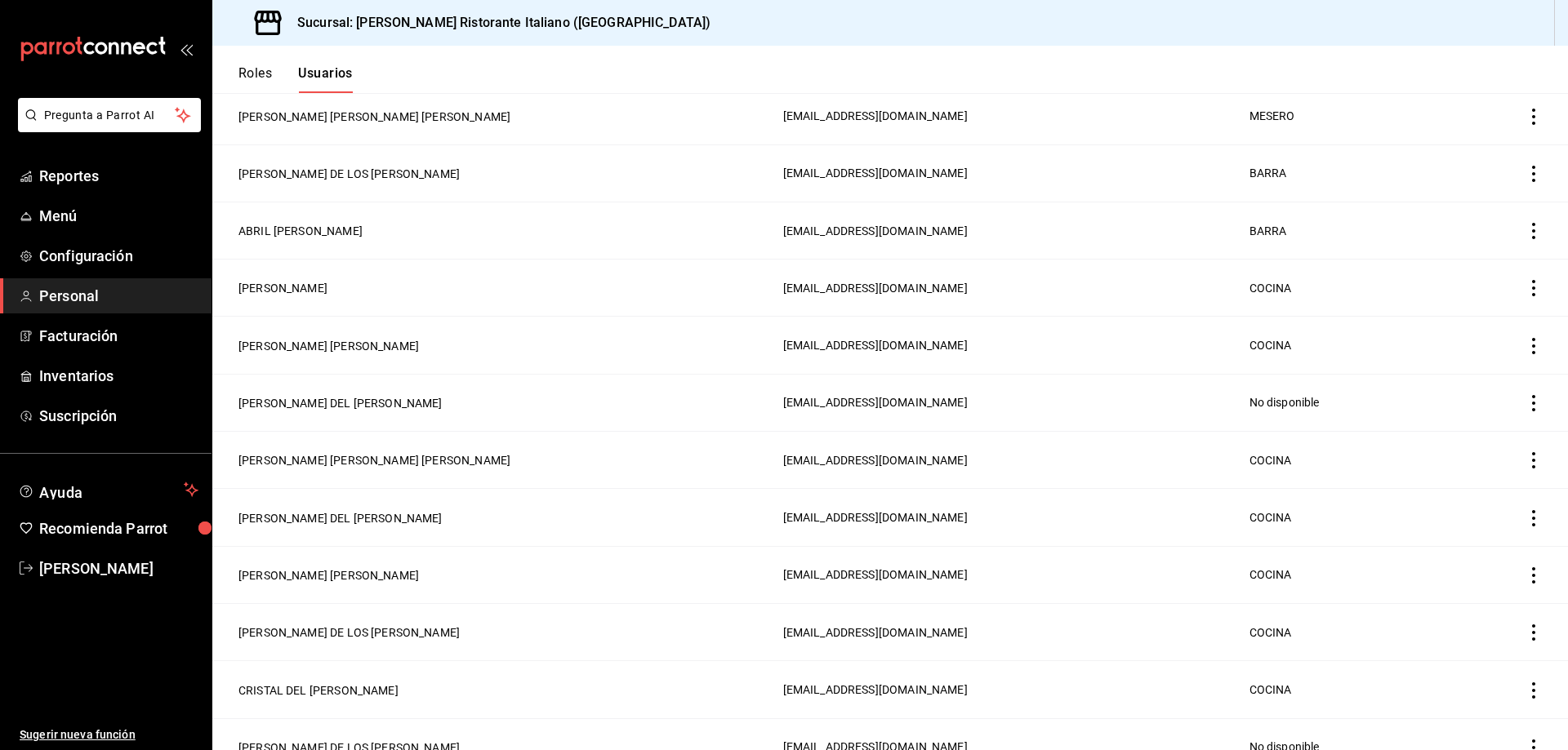
scroll to position [245, 0]
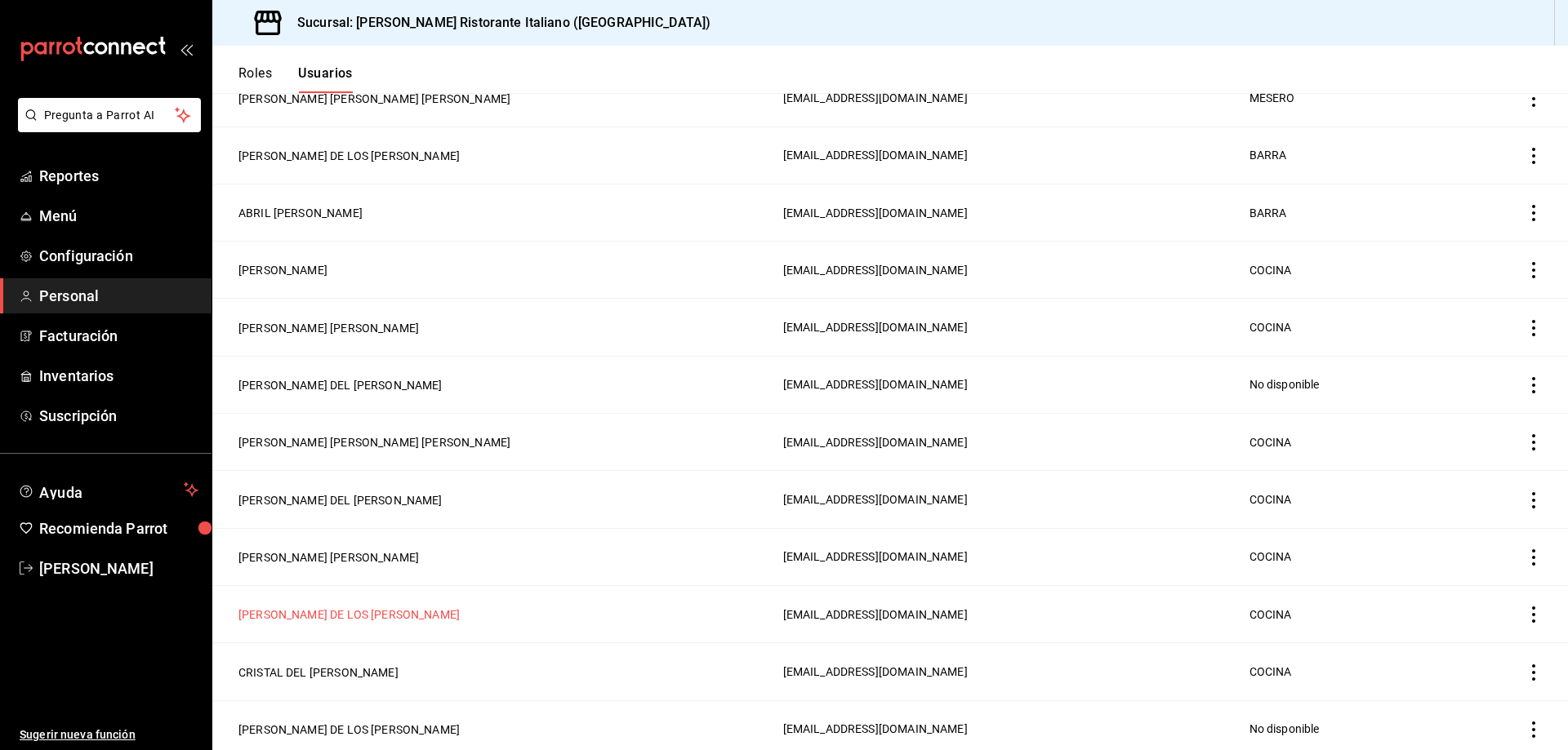
click at [352, 606] on button "[PERSON_NAME] DE LOS [PERSON_NAME]" at bounding box center [349, 614] width 221 height 17
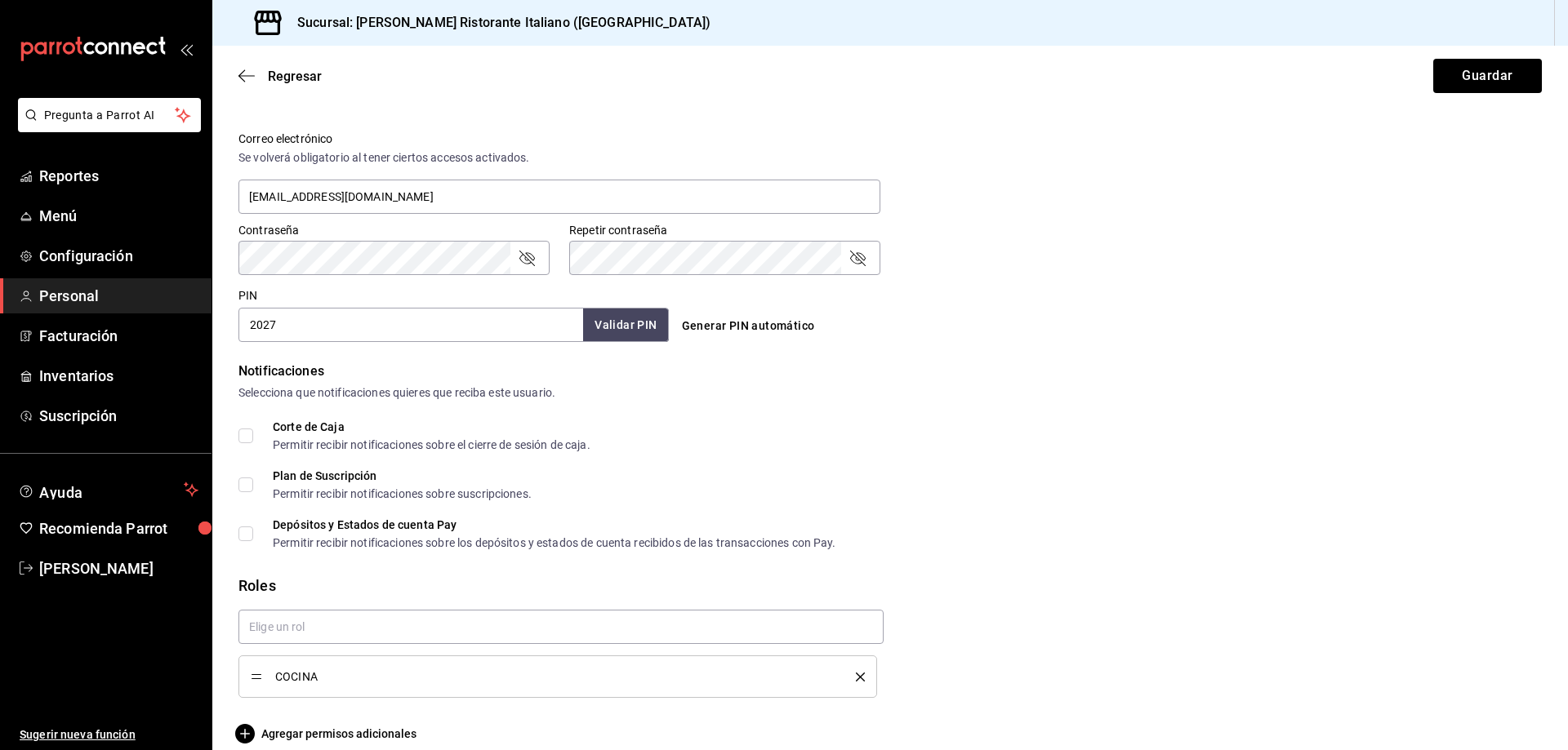
scroll to position [608, 0]
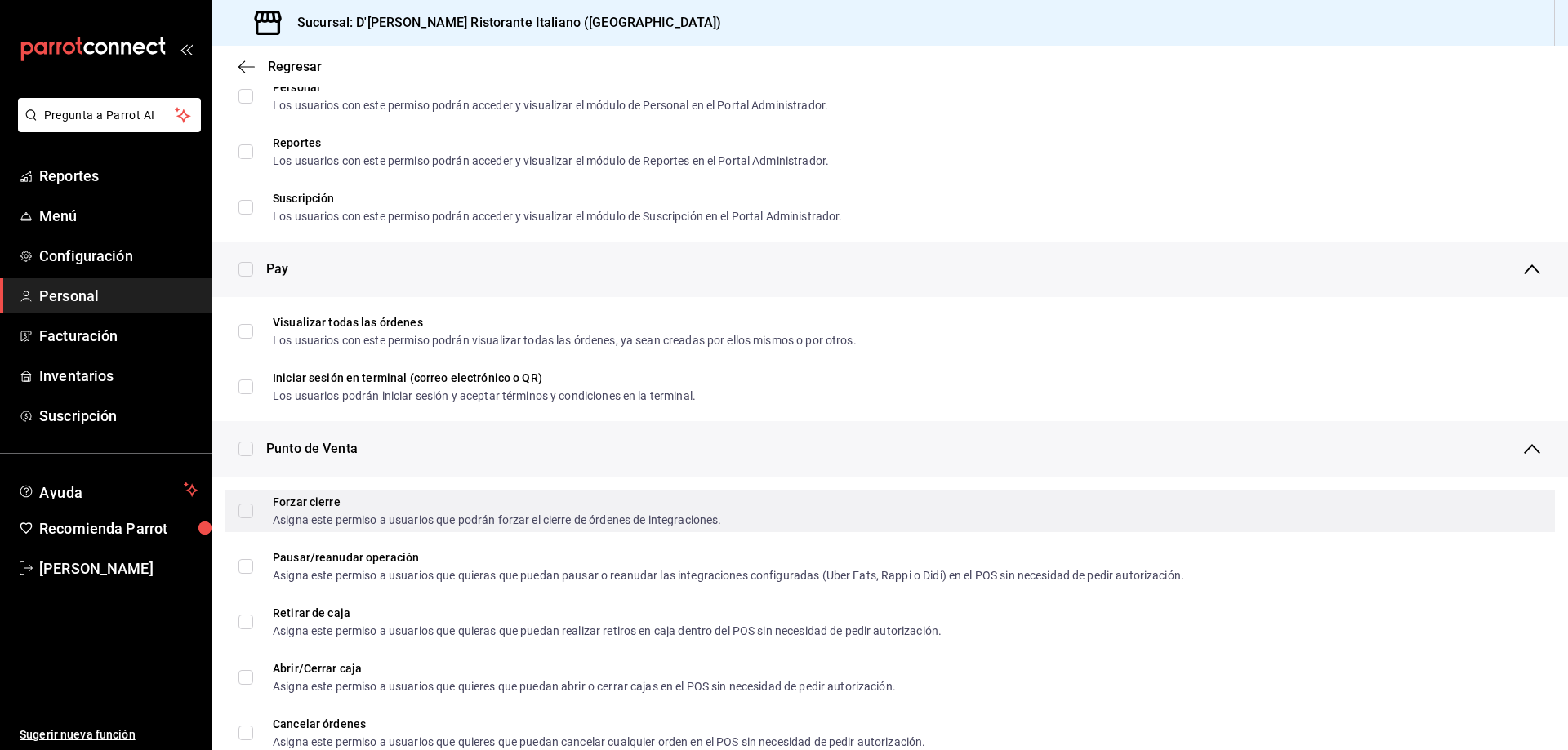
scroll to position [2226, 0]
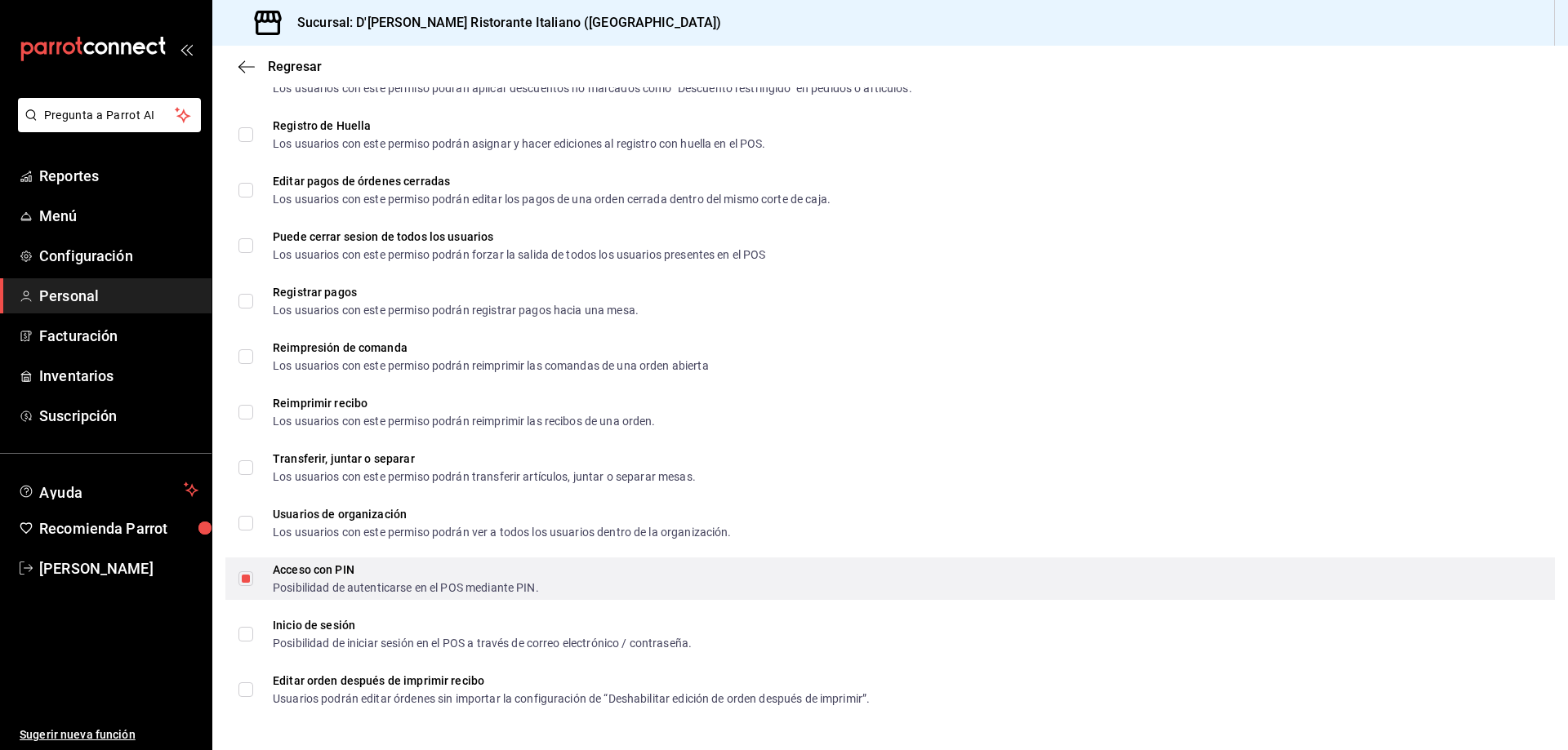
click at [242, 581] on input "Acceso con PIN Posibilidad de autenticarse en el POS mediante PIN." at bounding box center [245, 579] width 15 height 15
checkbox input "false"
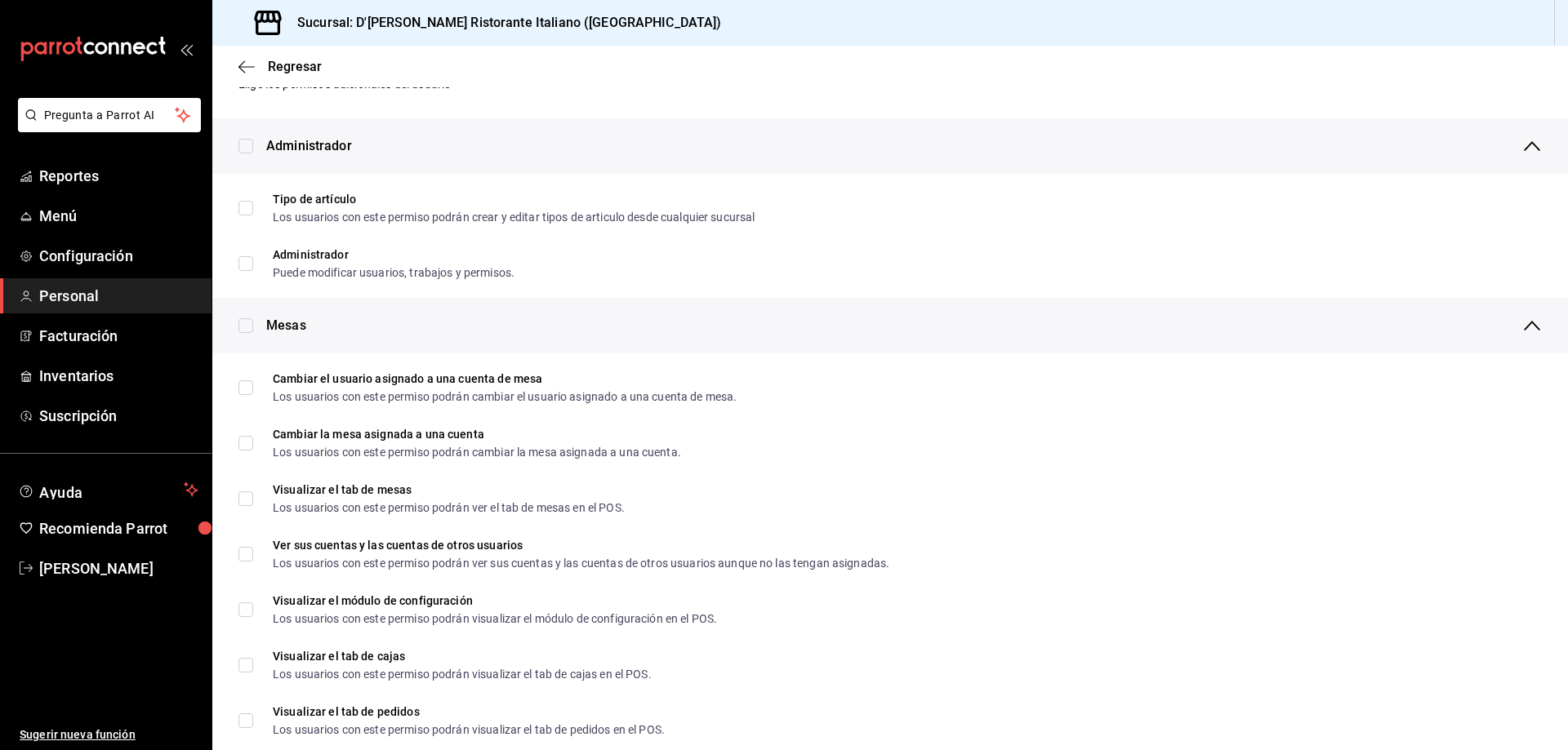
scroll to position [0, 0]
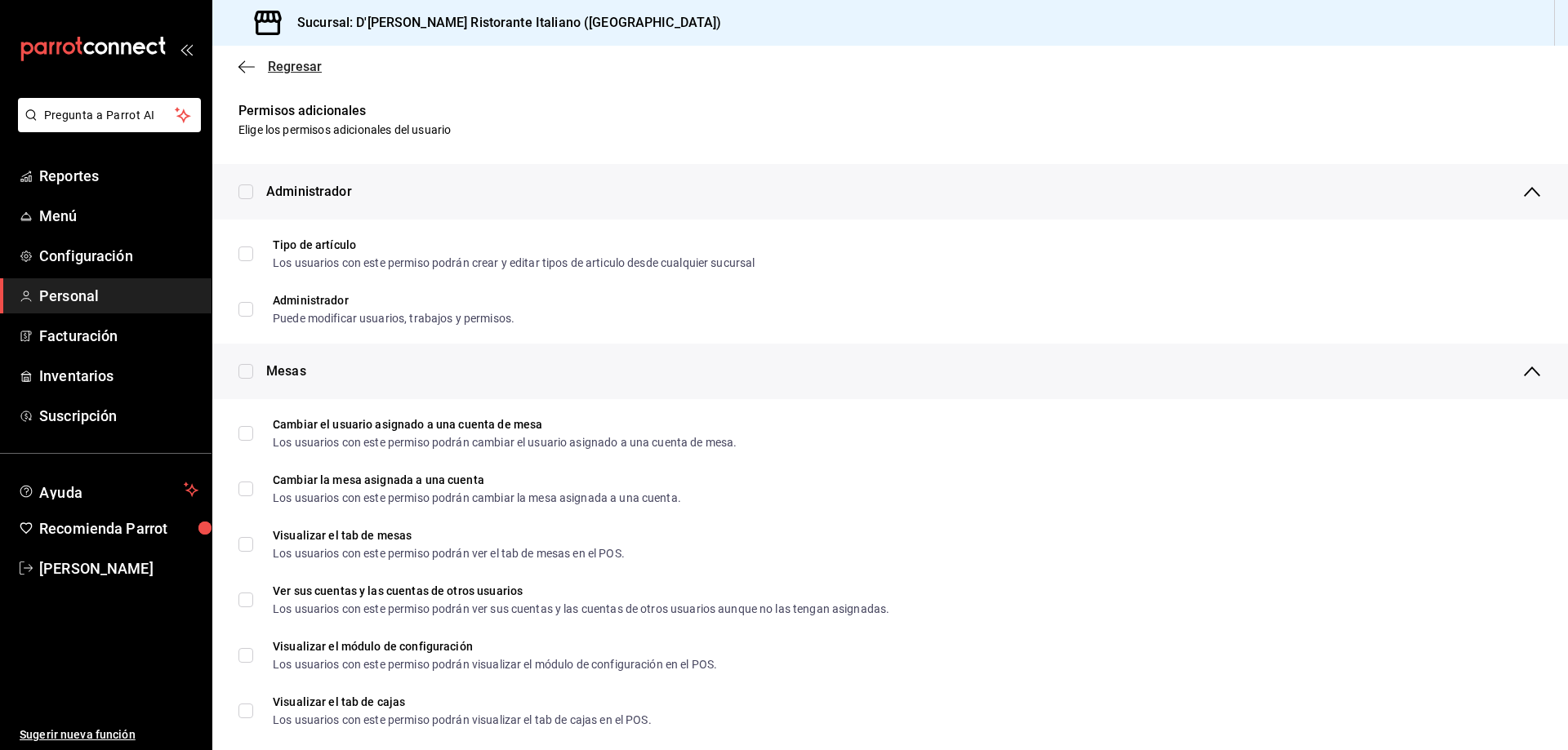
click at [305, 73] on span "Regresar" at bounding box center [295, 67] width 54 height 16
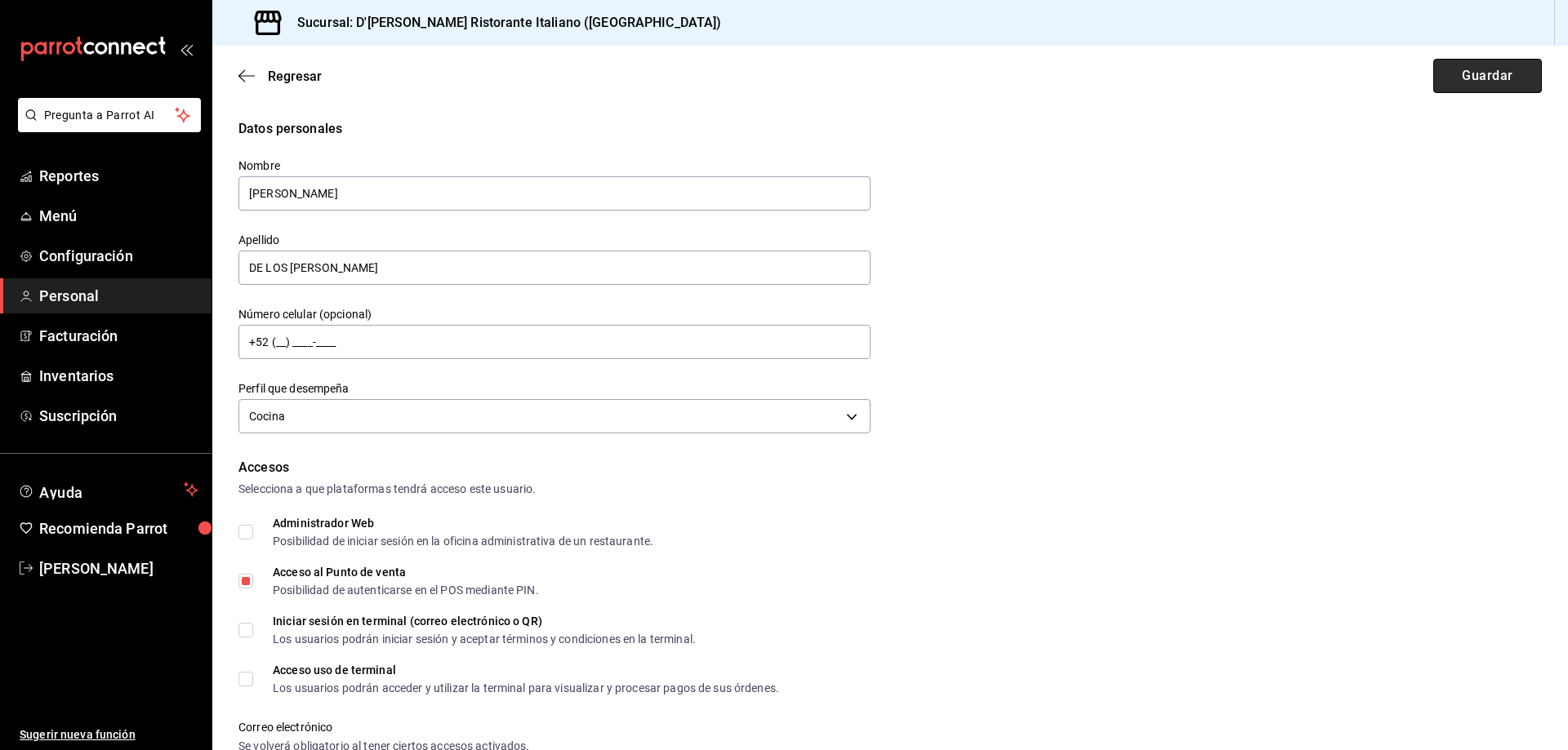
click at [1464, 79] on button "Guardar" at bounding box center [1487, 76] width 109 height 34
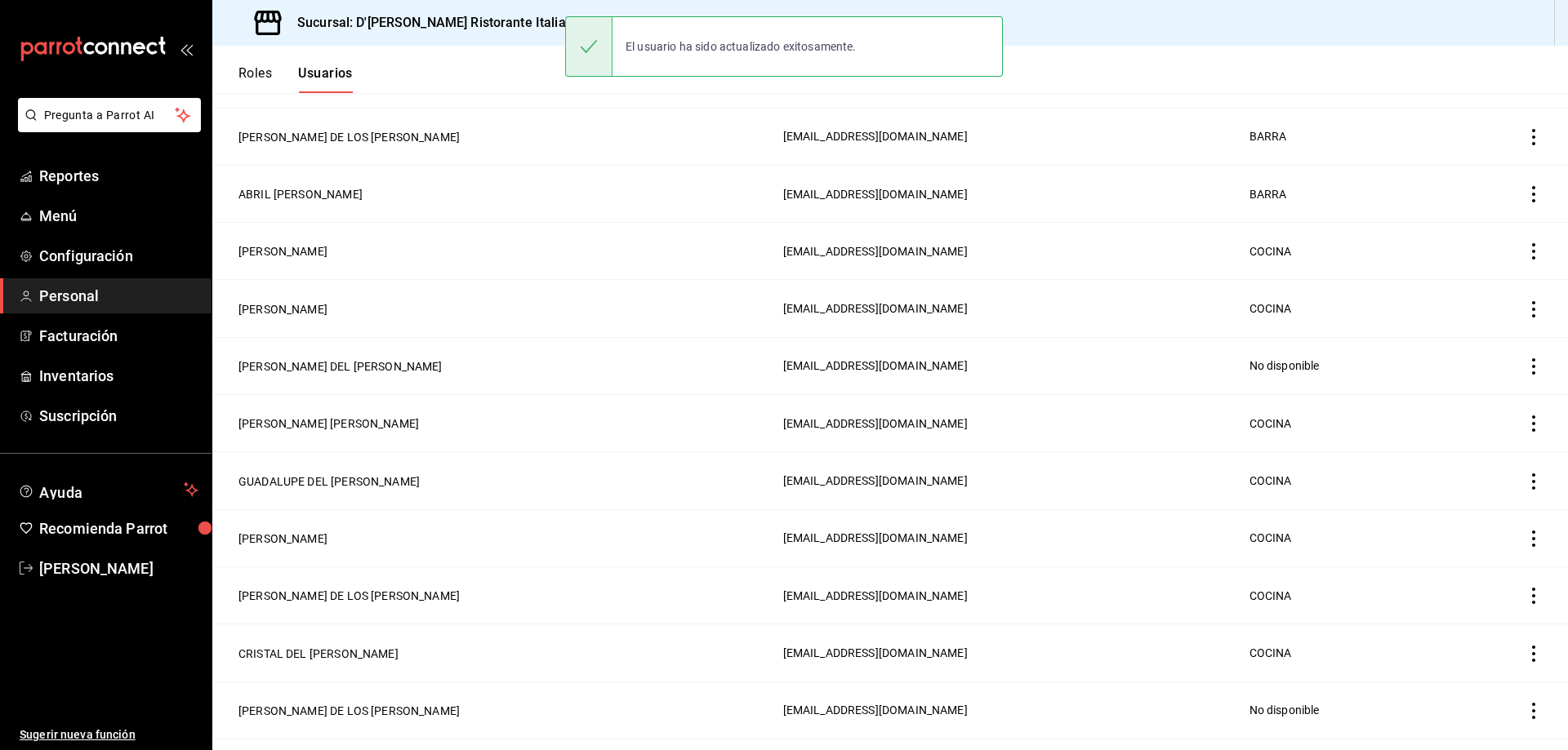
scroll to position [326, 0]
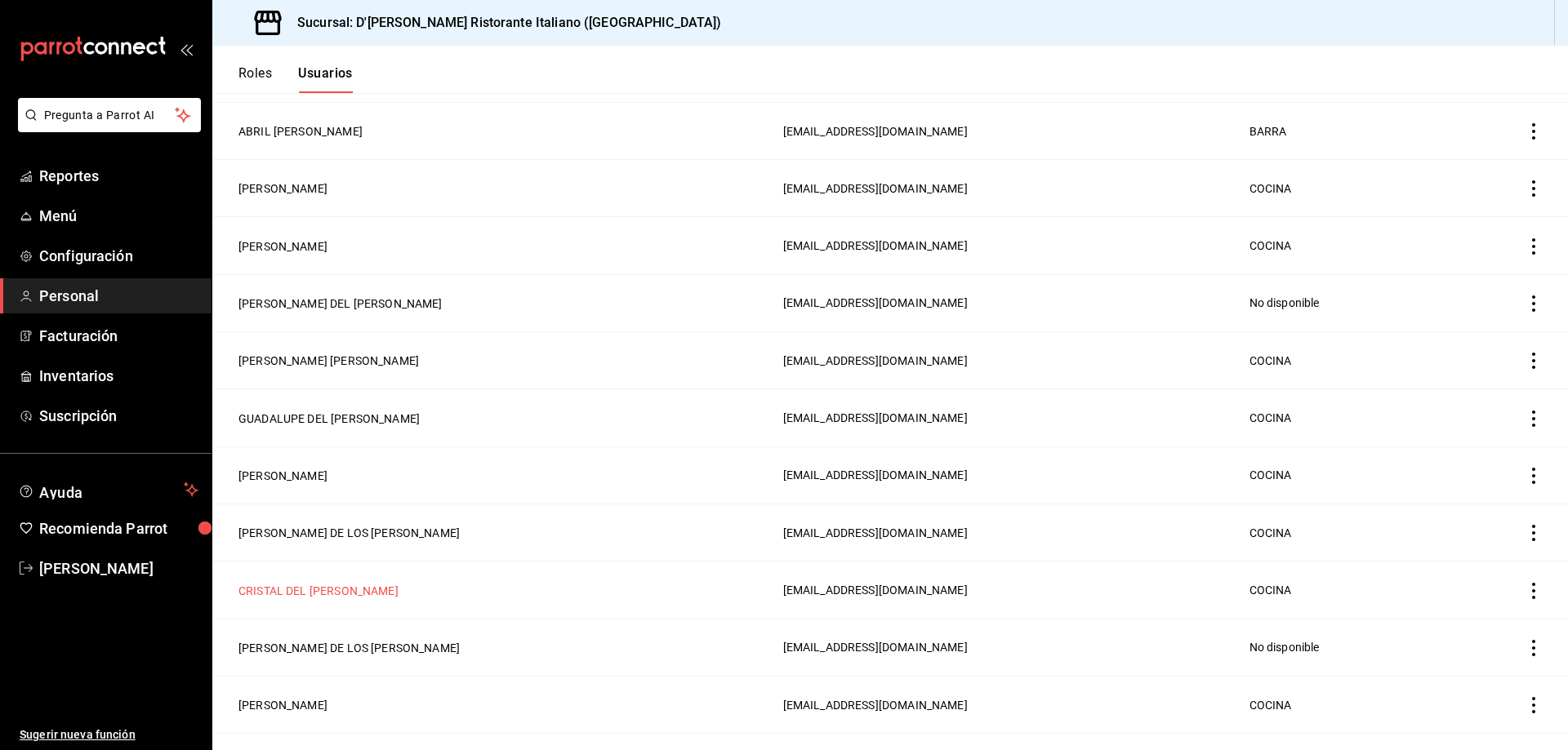
click at [359, 583] on button "CRISTAL DEL [PERSON_NAME]" at bounding box center [318, 591] width 160 height 17
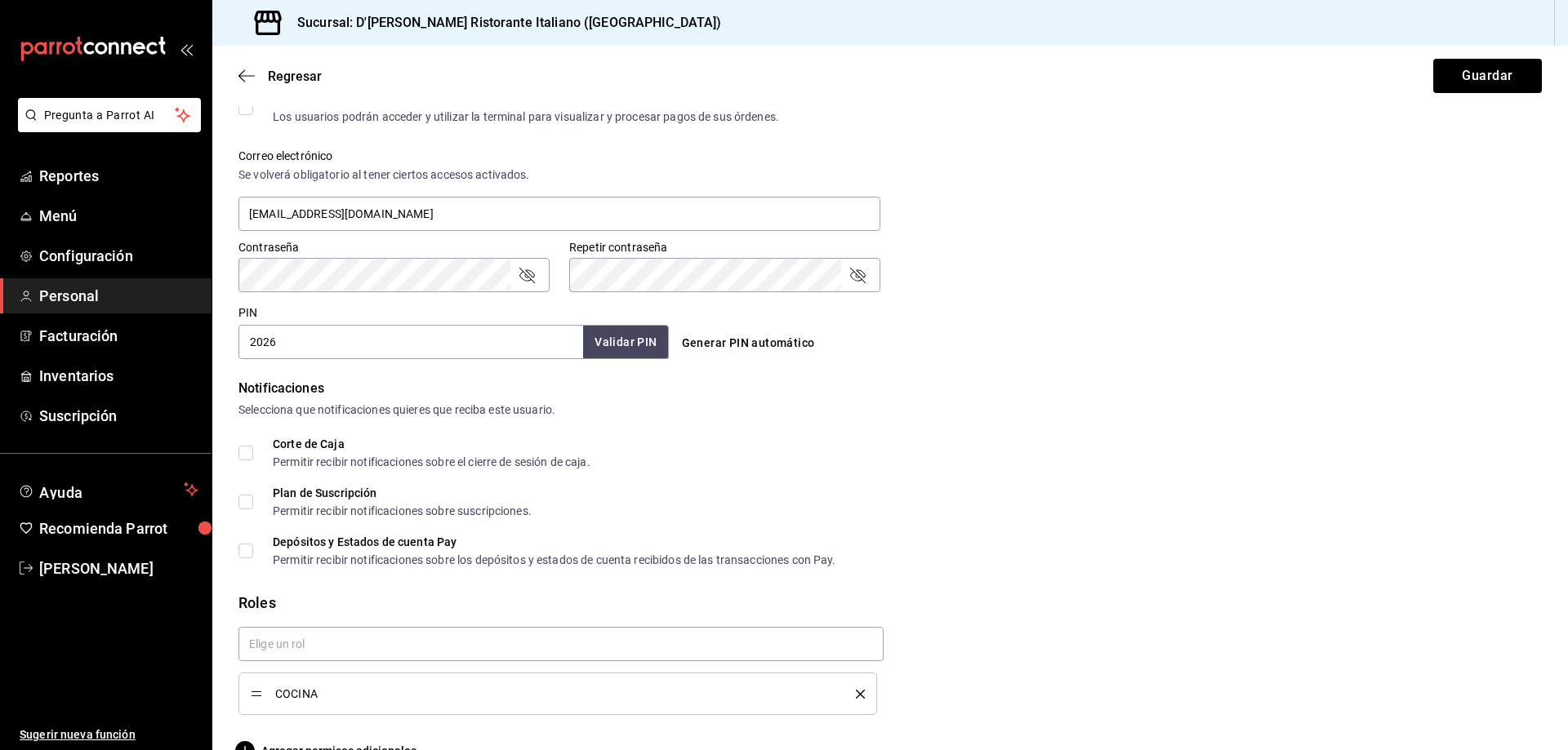
scroll to position [608, 0]
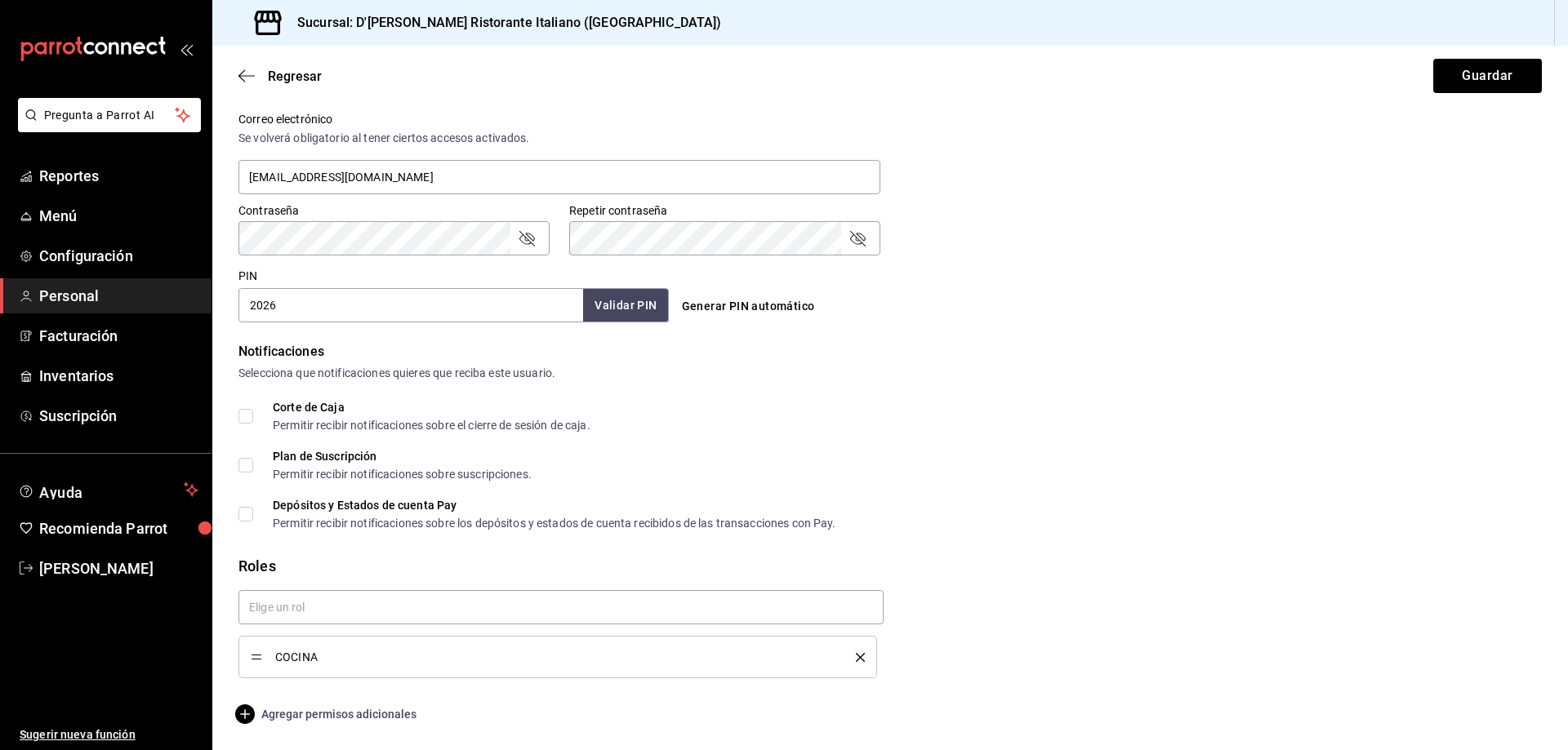
click at [340, 713] on span "Agregar permisos adicionales" at bounding box center [327, 714] width 178 height 20
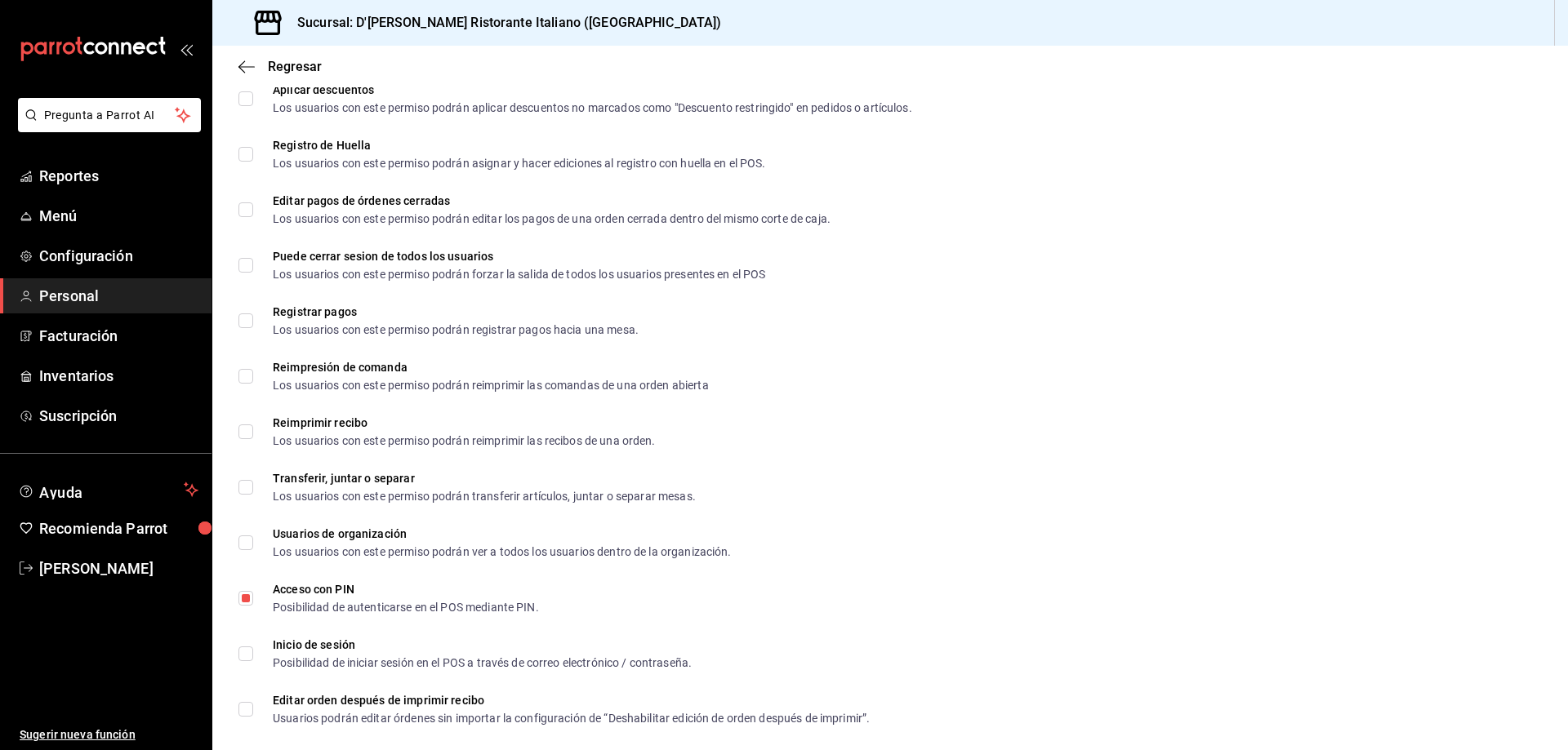
scroll to position [2226, 0]
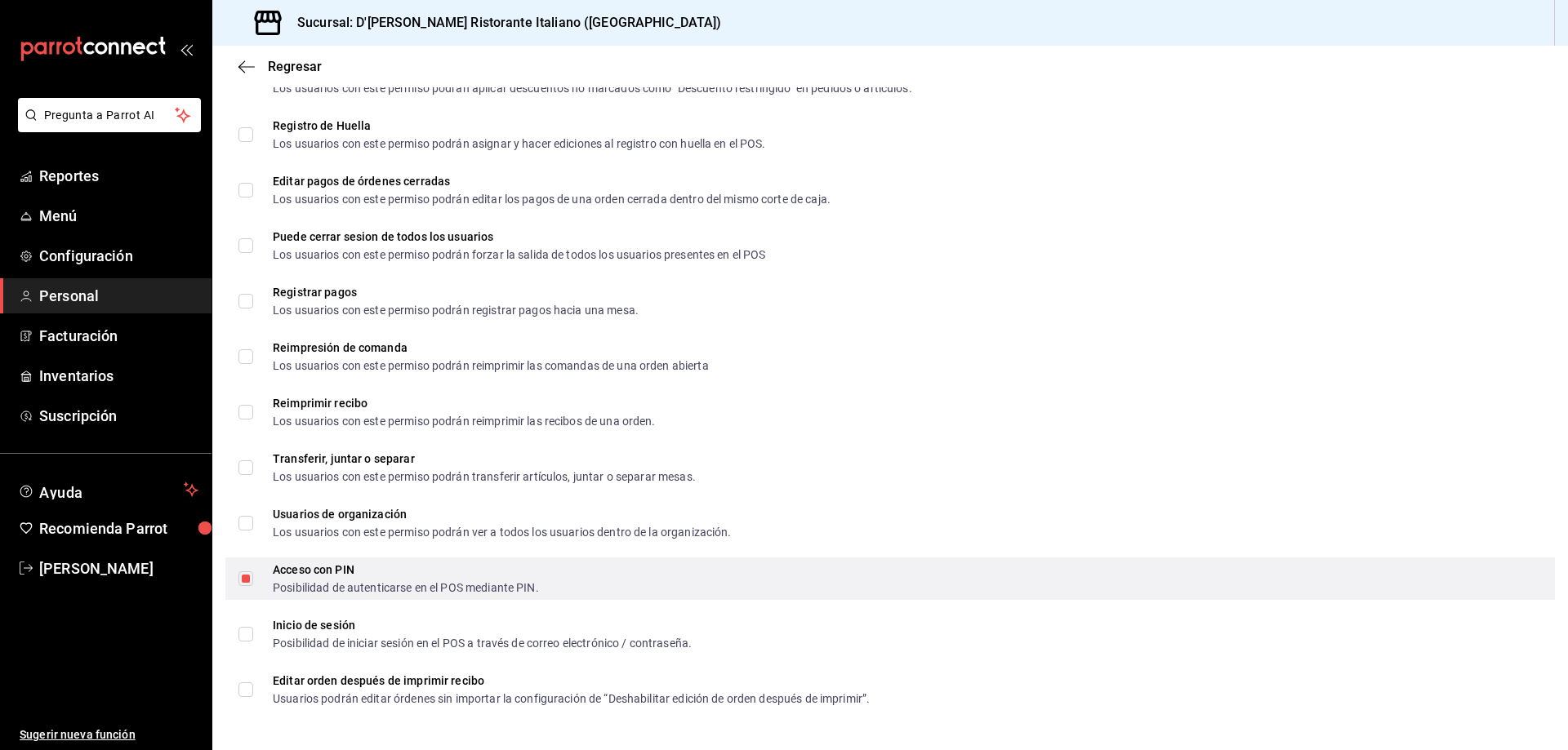
click at [245, 577] on input "Acceso con PIN Posibilidad de autenticarse en el POS mediante PIN." at bounding box center [245, 579] width 15 height 15
checkbox input "false"
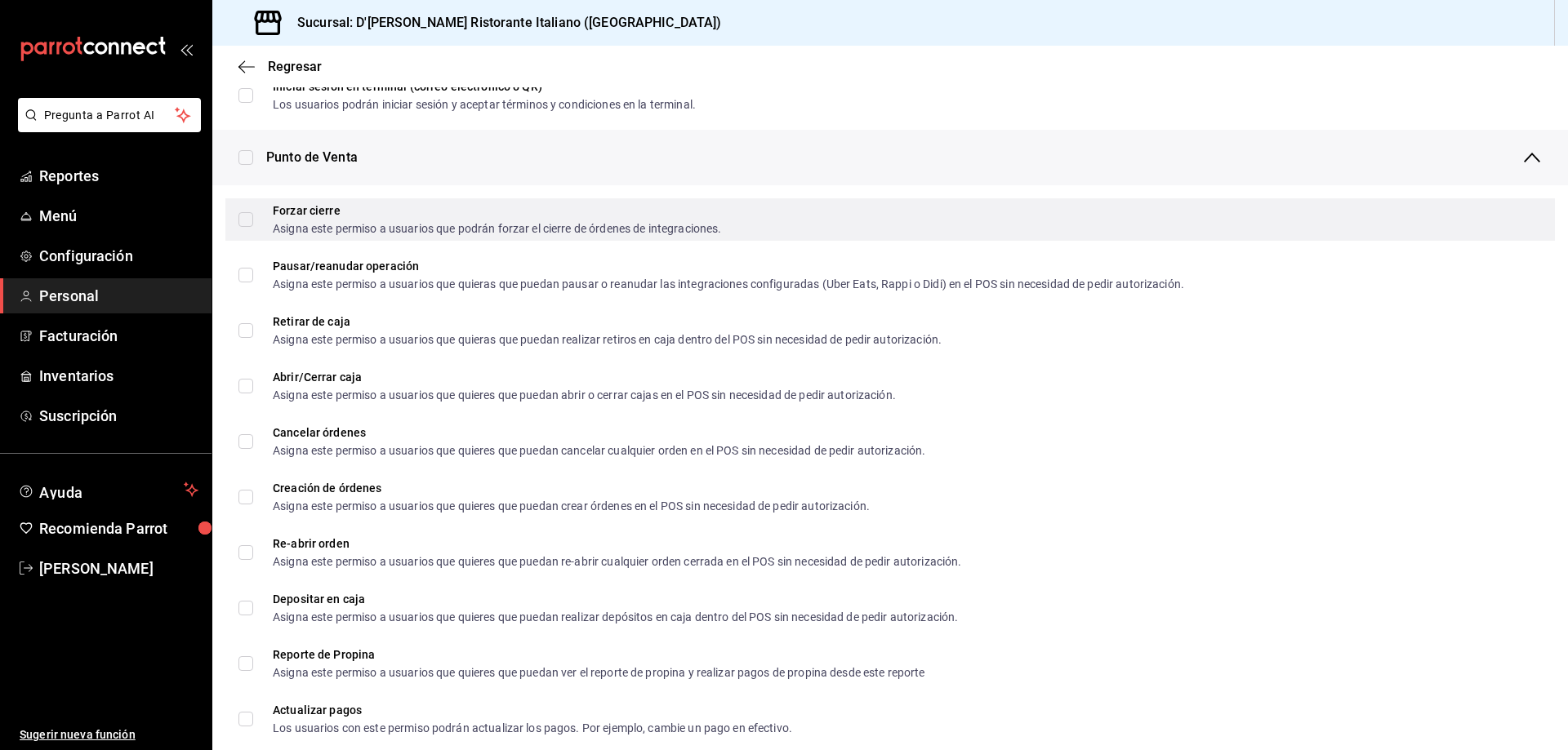
scroll to position [1246, 0]
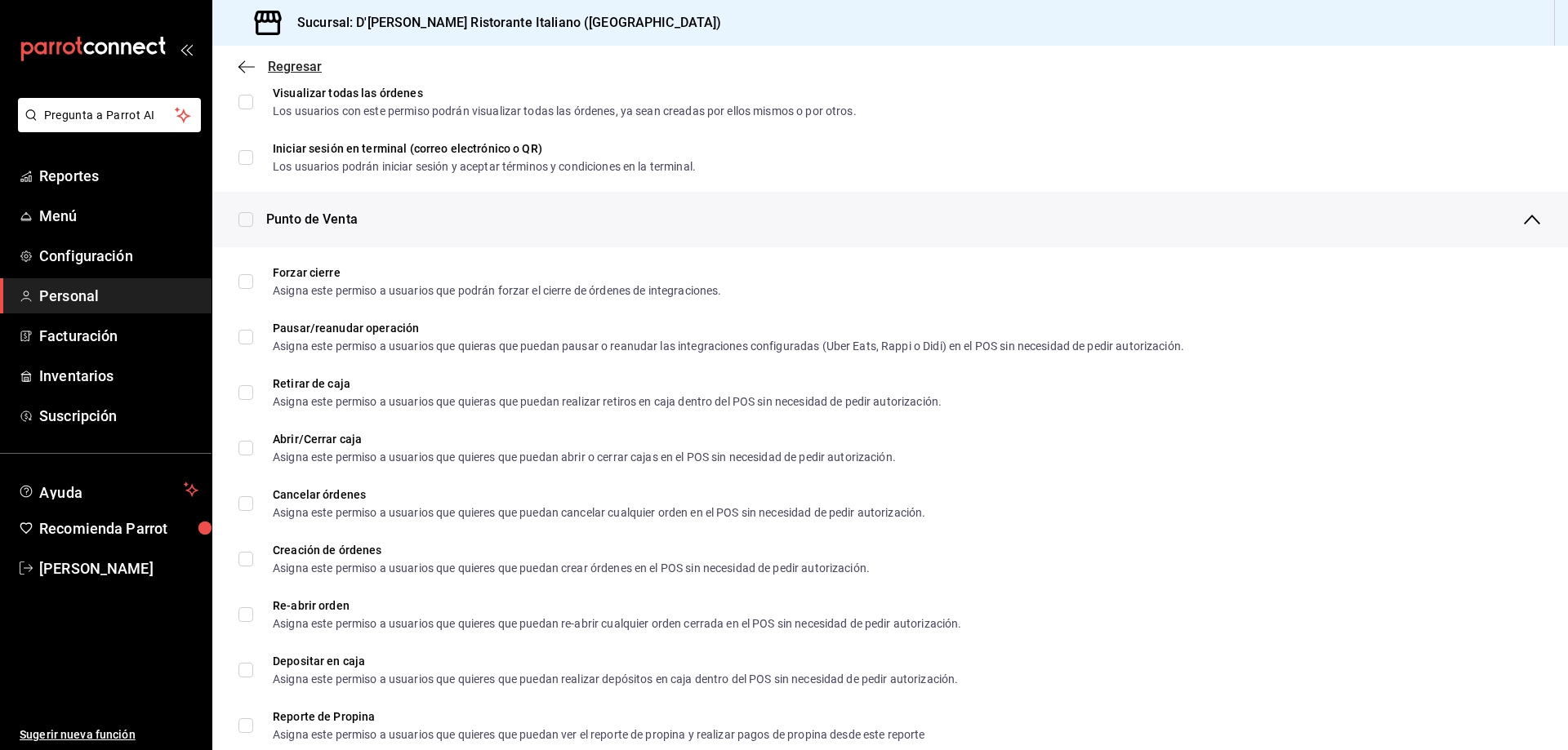
click at [278, 67] on span "Regresar" at bounding box center [295, 67] width 54 height 16
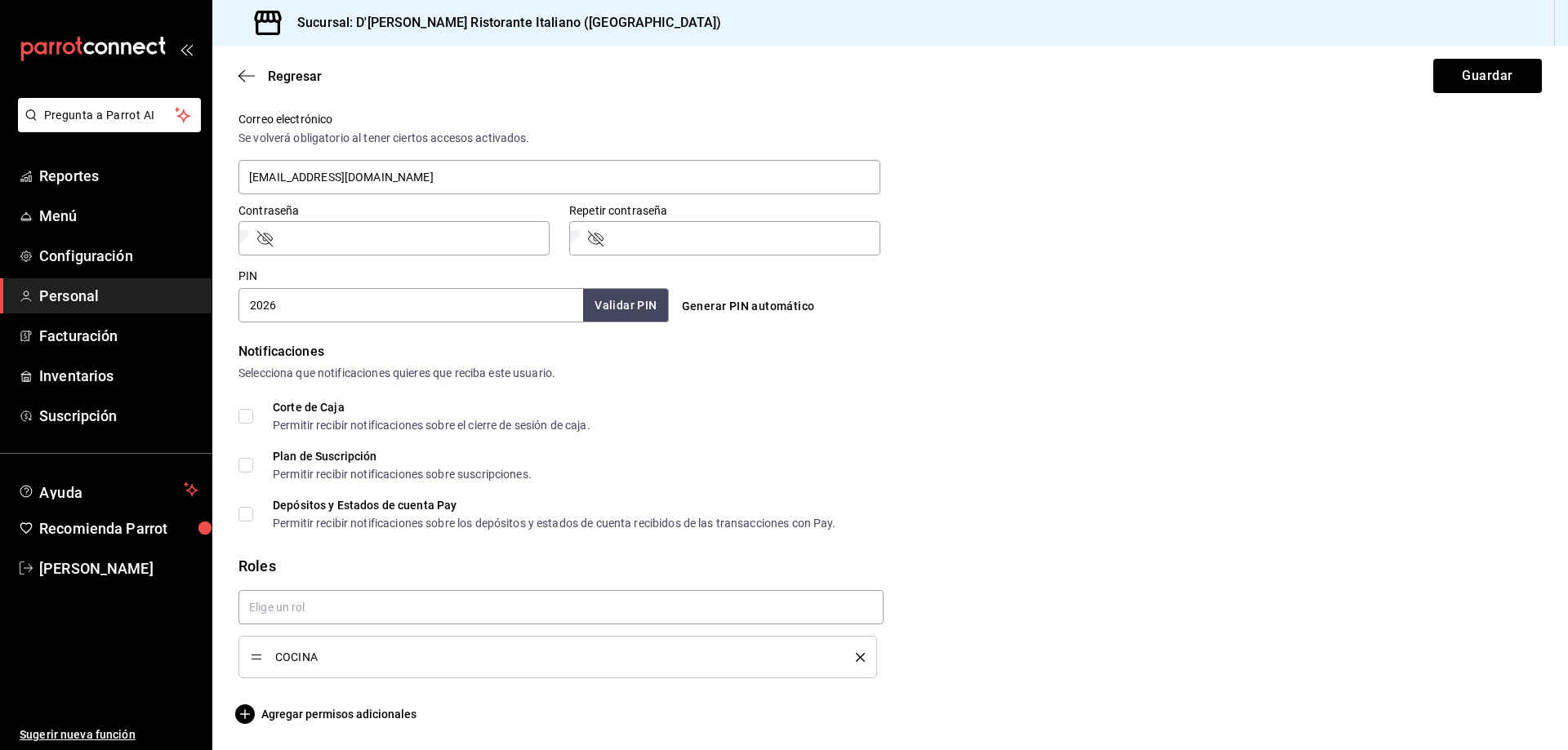
scroll to position [608, 0]
click at [1456, 72] on button "Guardar" at bounding box center [1487, 76] width 109 height 34
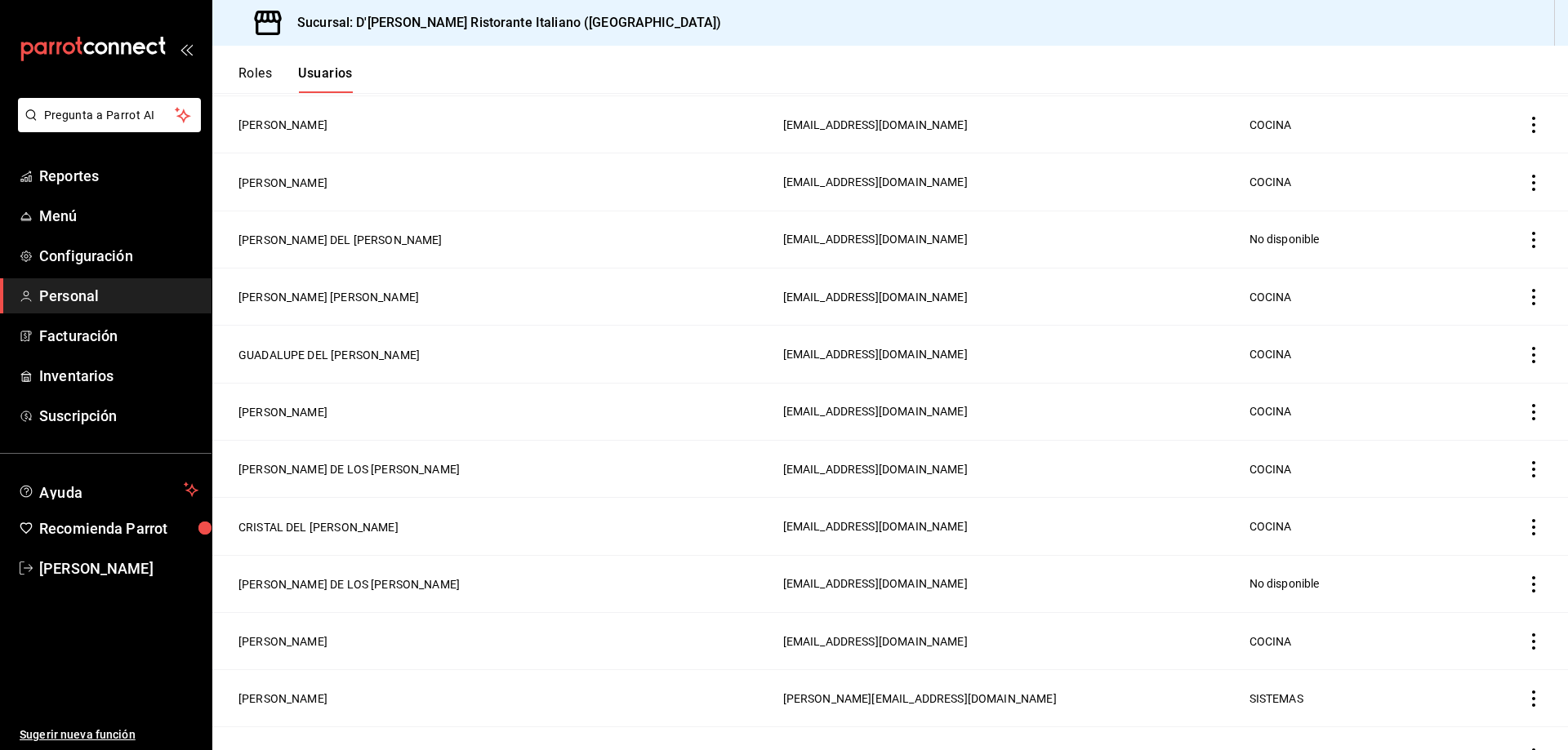
scroll to position [408, 0]
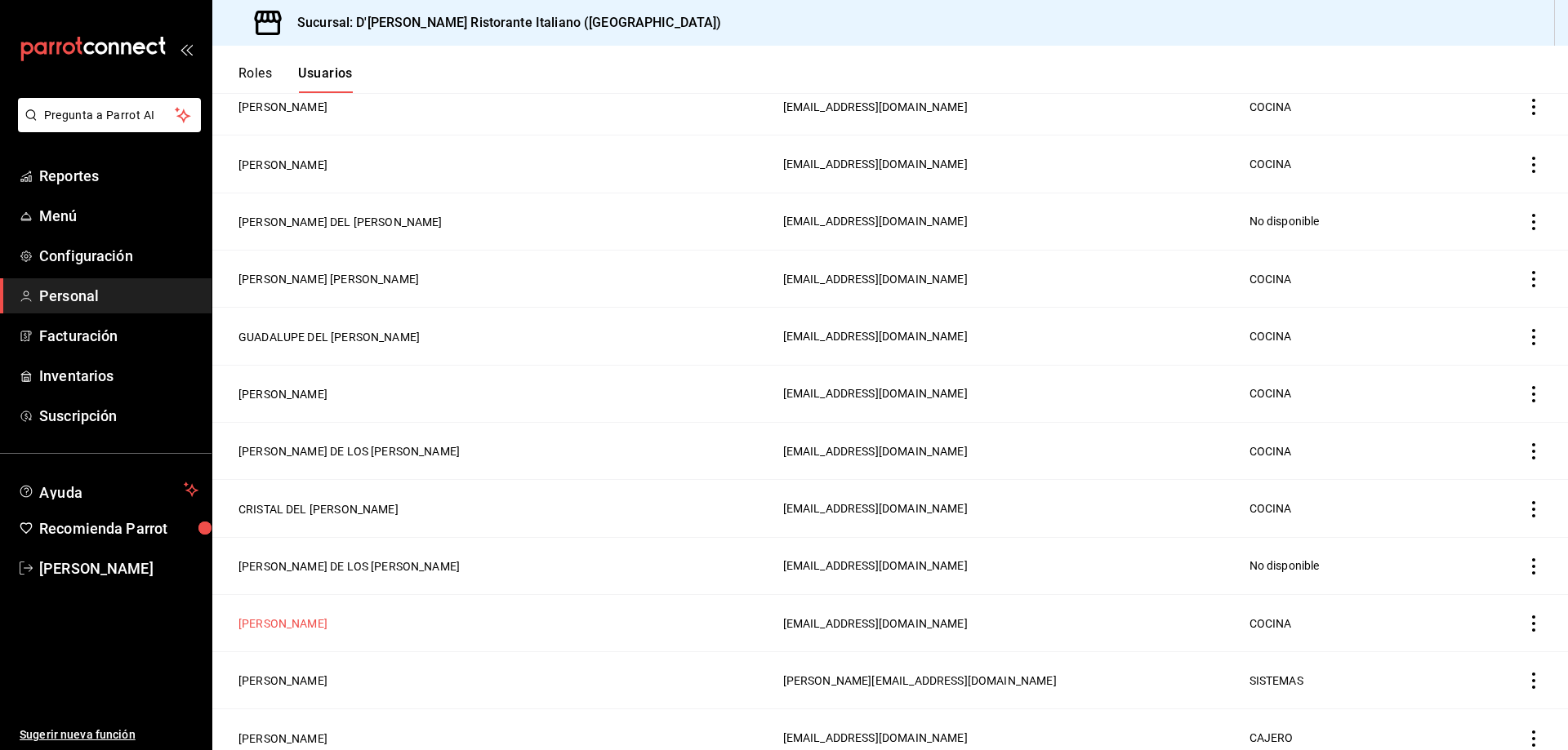
click at [327, 616] on button "[PERSON_NAME] [PERSON_NAME]" at bounding box center [283, 624] width 89 height 17
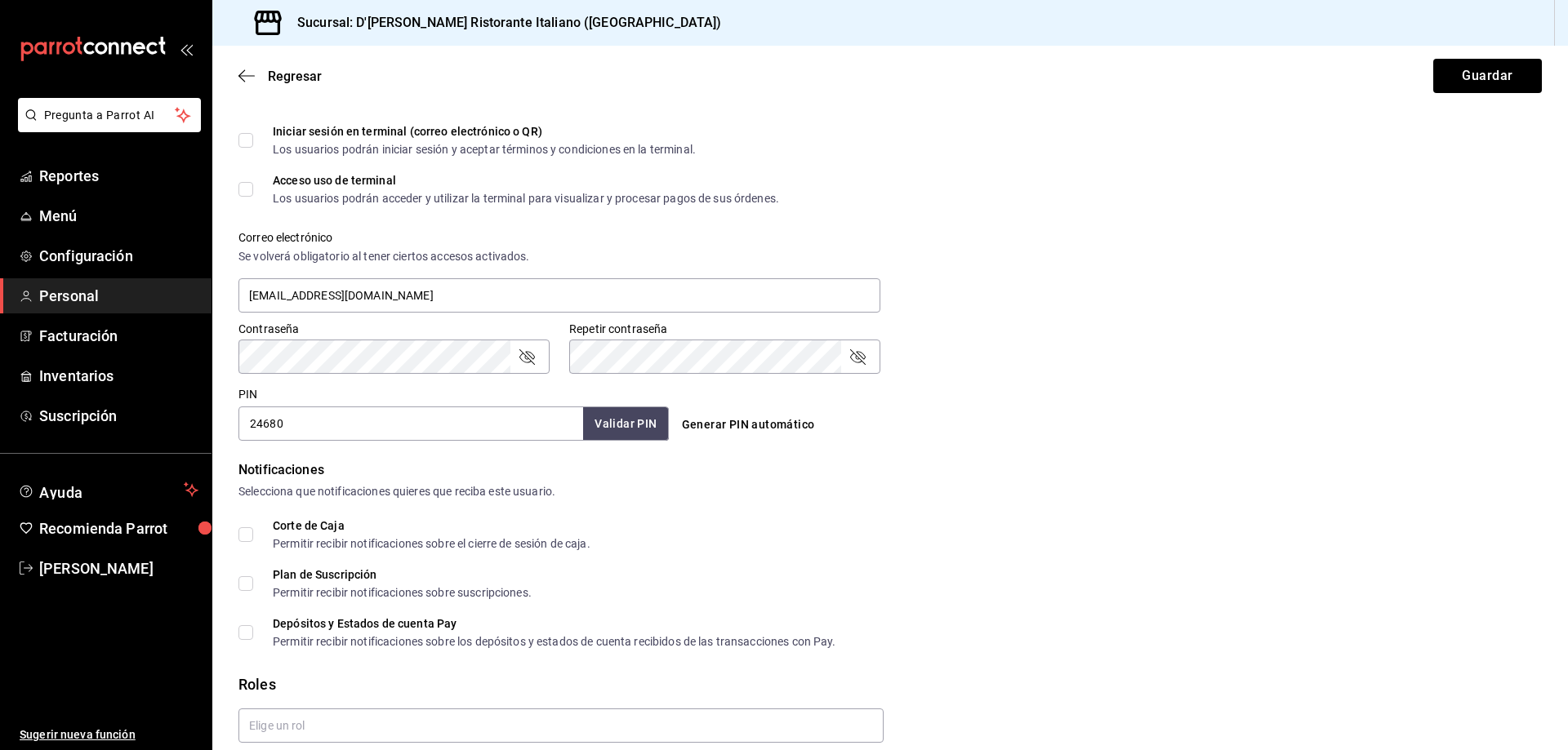
scroll to position [608, 0]
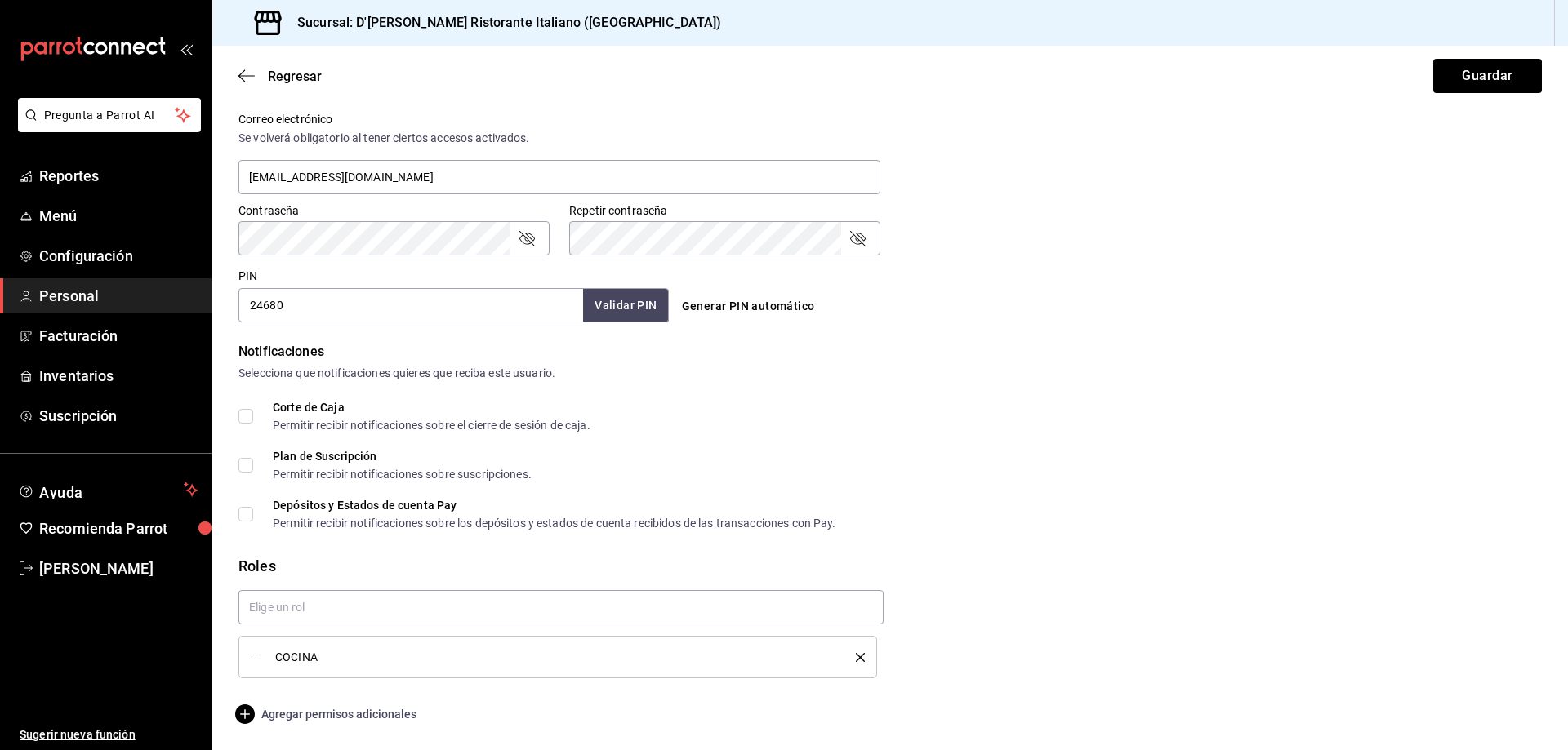
click at [325, 712] on span "Agregar permisos adicionales" at bounding box center [327, 714] width 178 height 20
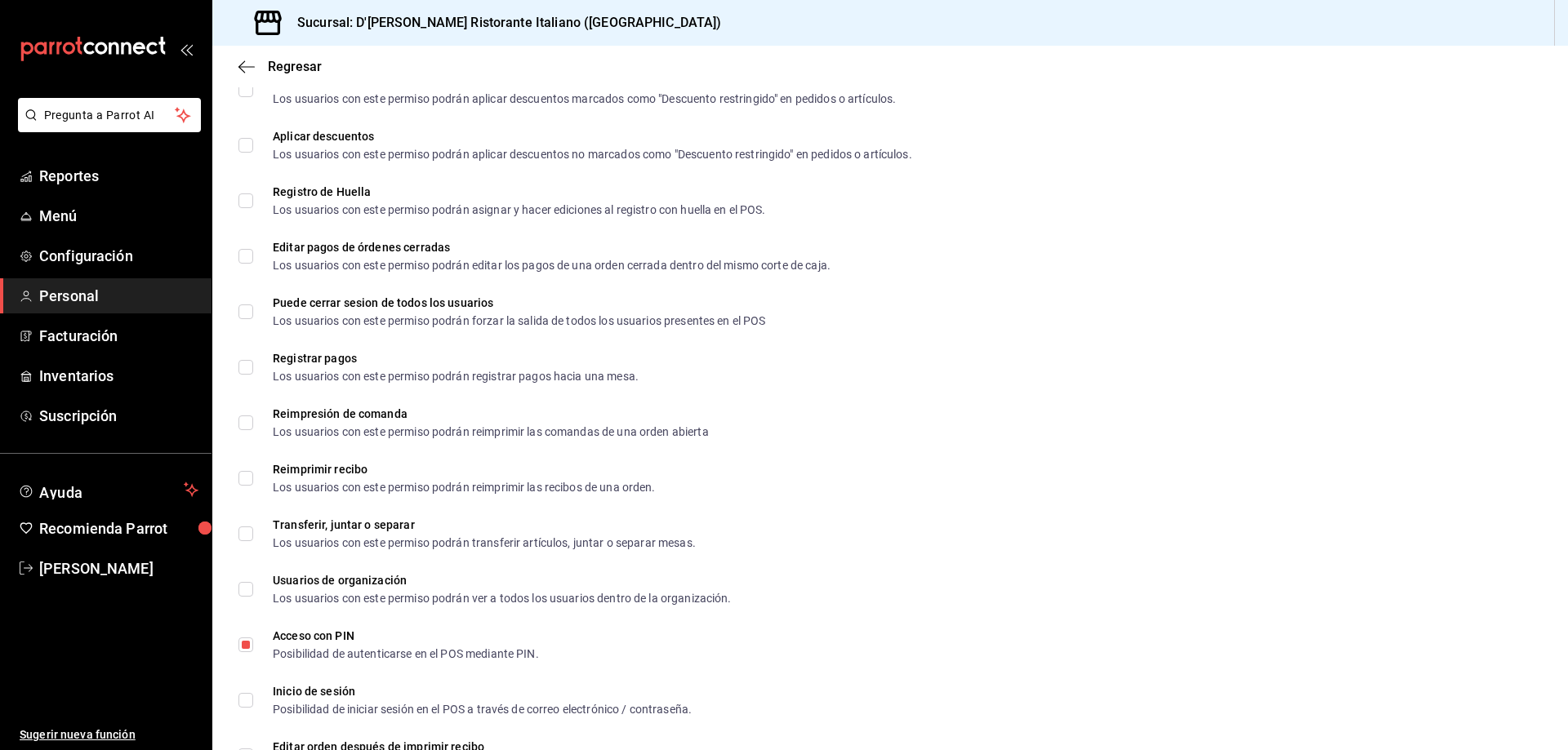
scroll to position [2226, 0]
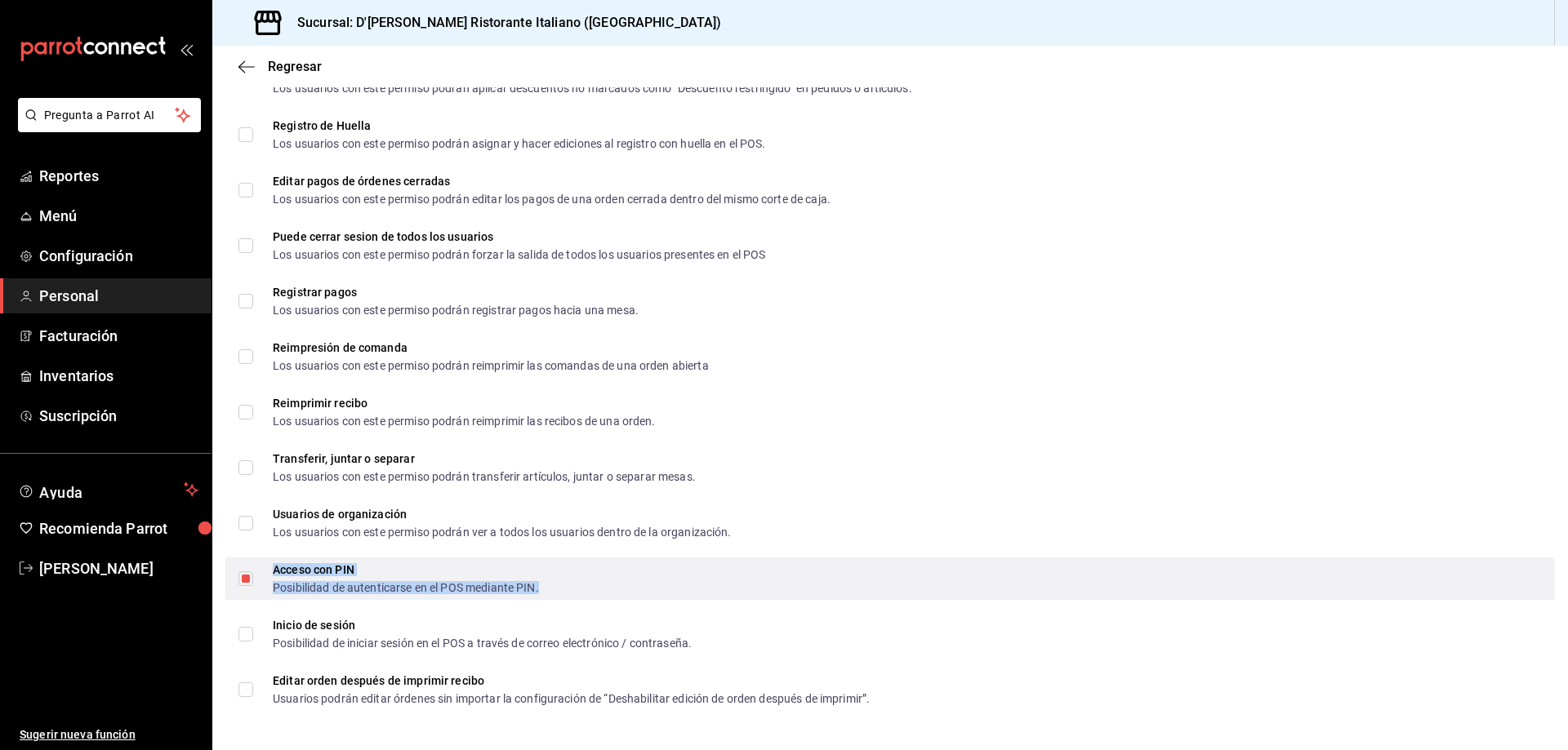
click at [295, 570] on div "Acceso con PIN" at bounding box center [405, 569] width 266 height 11
checkbox input "false"
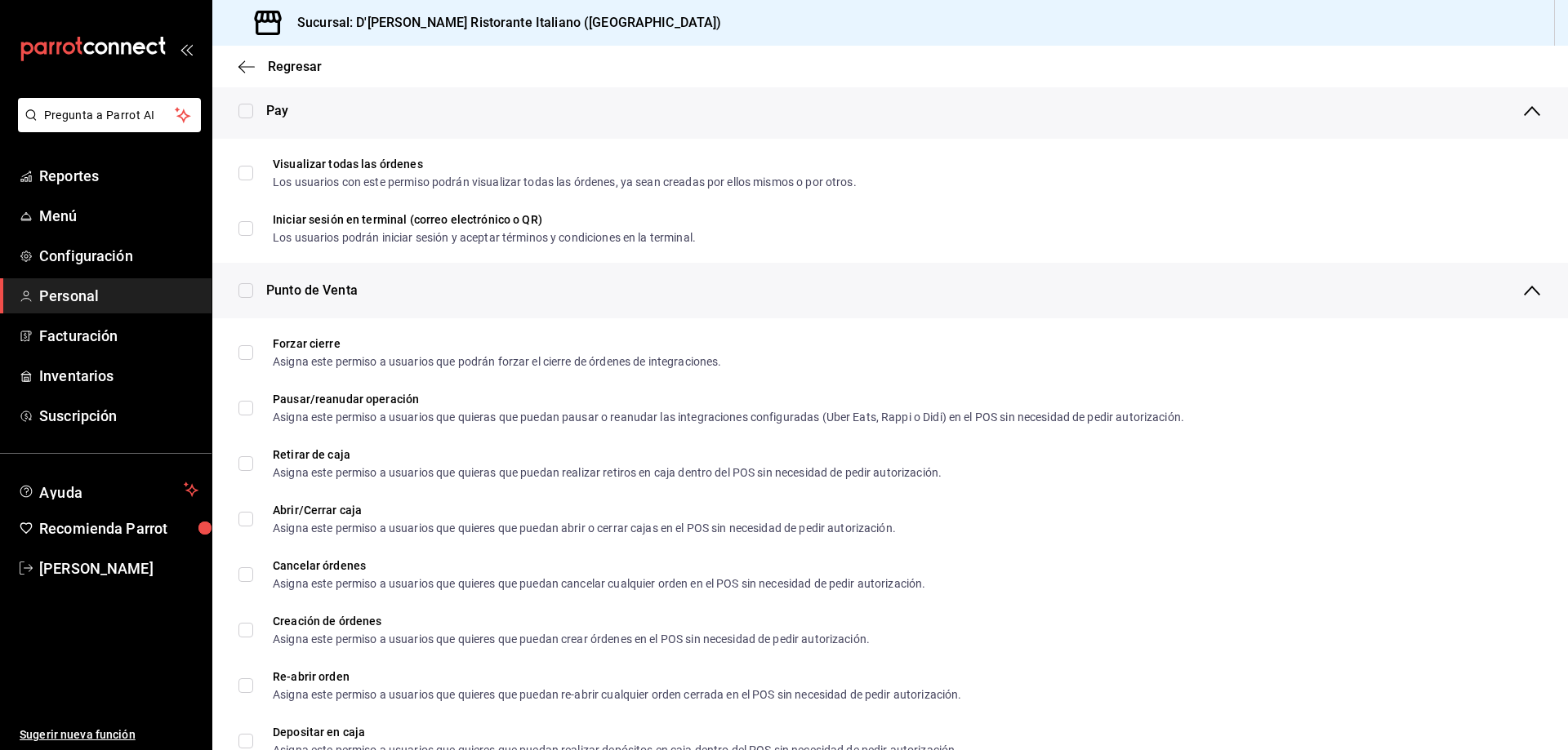
scroll to position [920, 0]
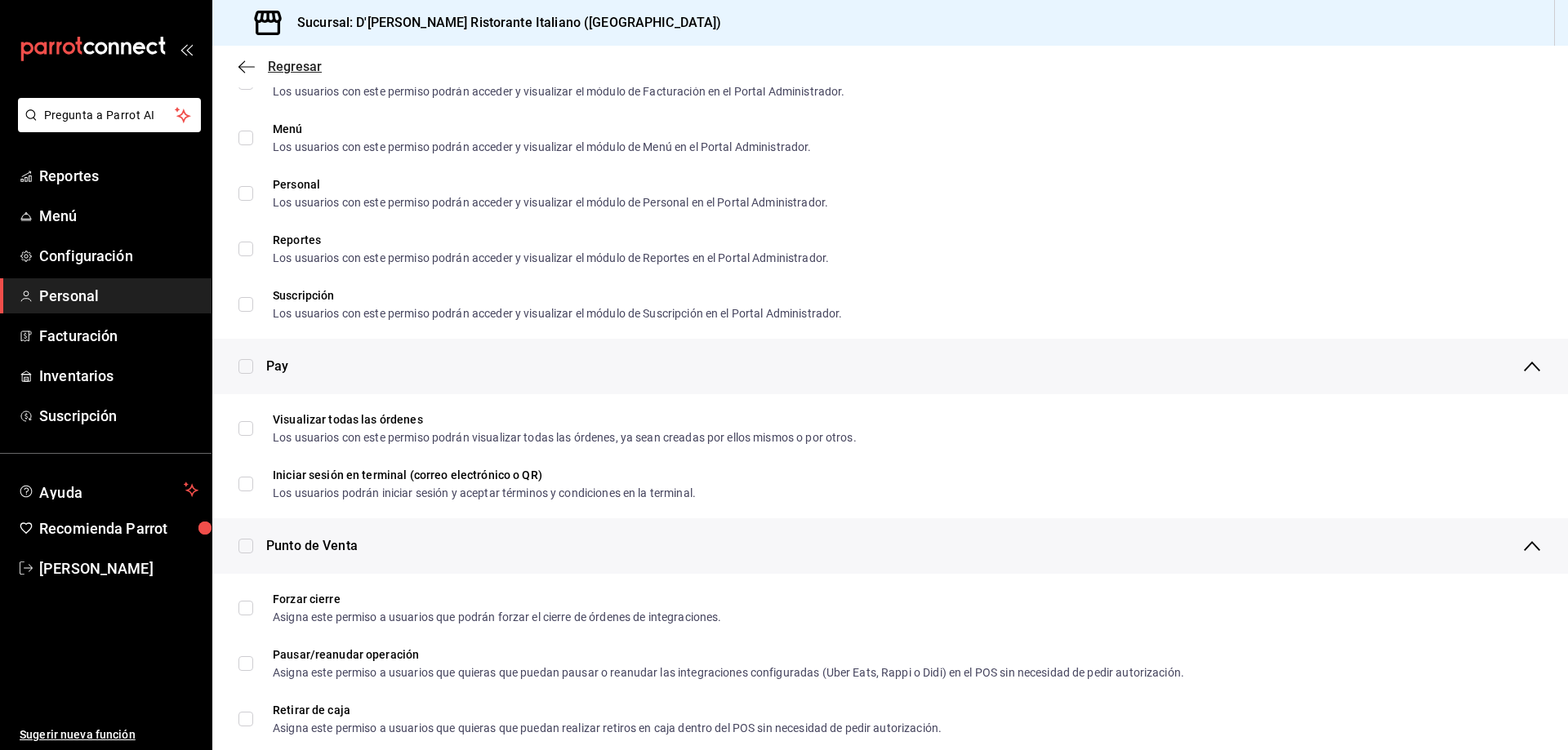
click at [297, 64] on span "Regresar" at bounding box center [295, 67] width 54 height 16
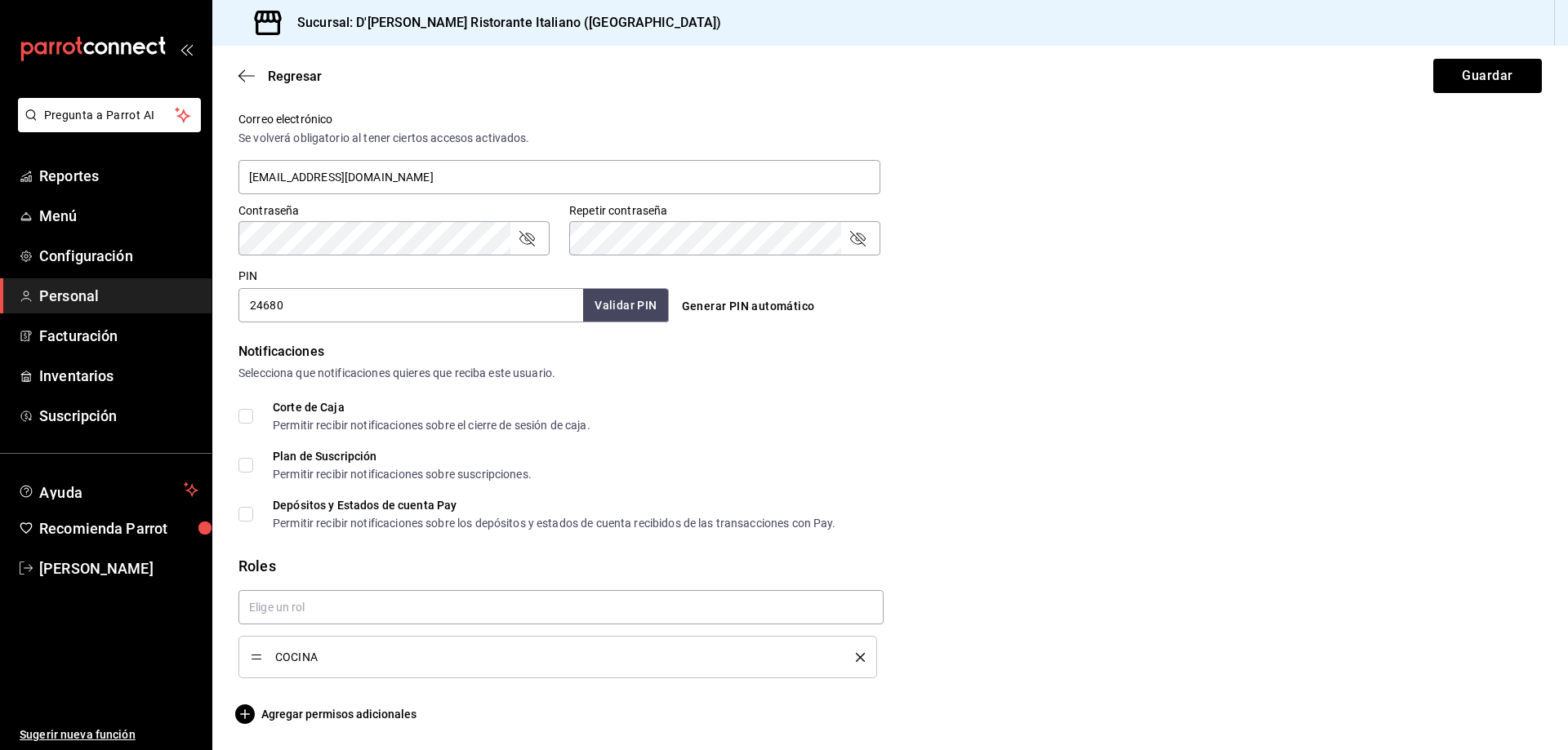
scroll to position [608, 0]
click at [1481, 70] on button "Guardar" at bounding box center [1487, 76] width 109 height 34
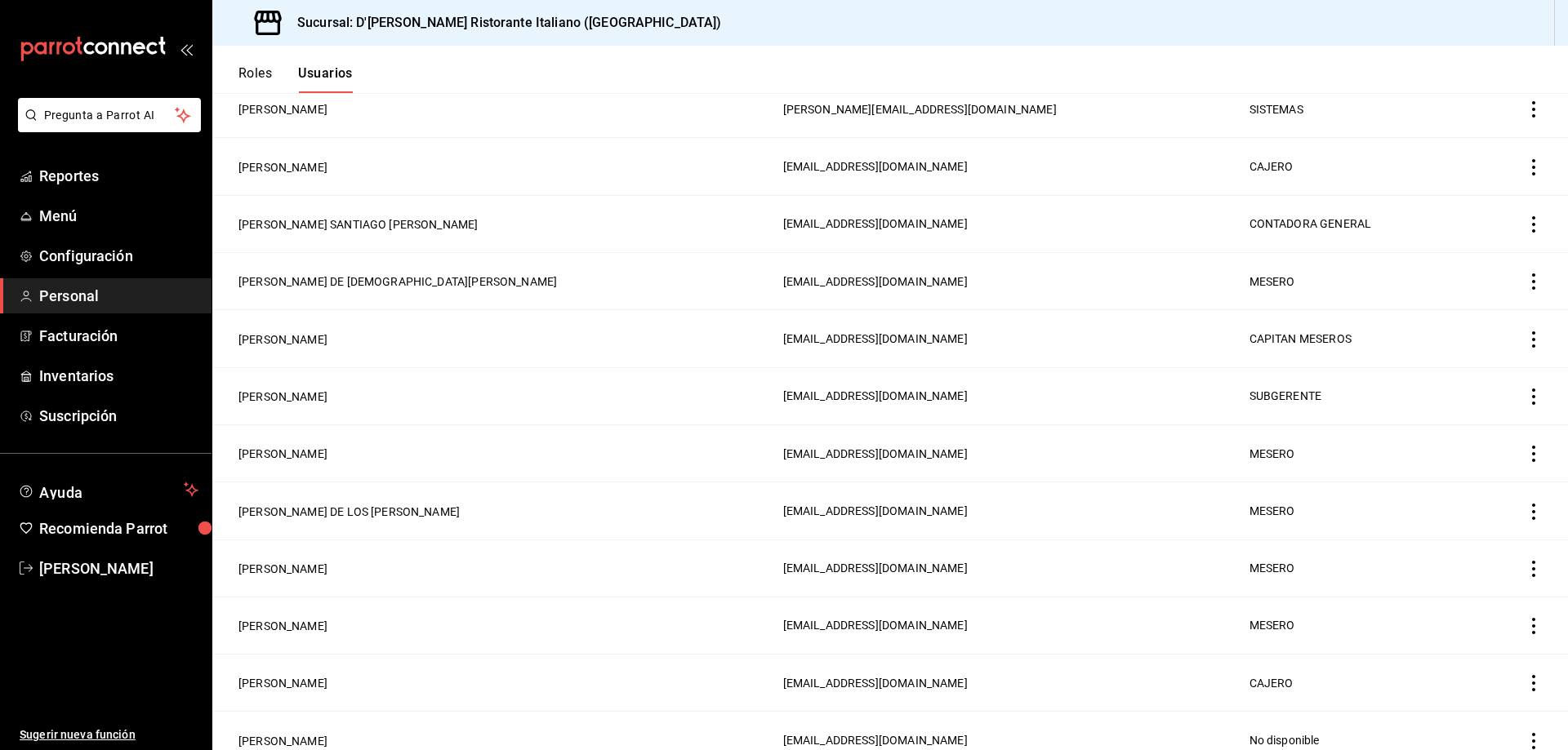
scroll to position [1035, 0]
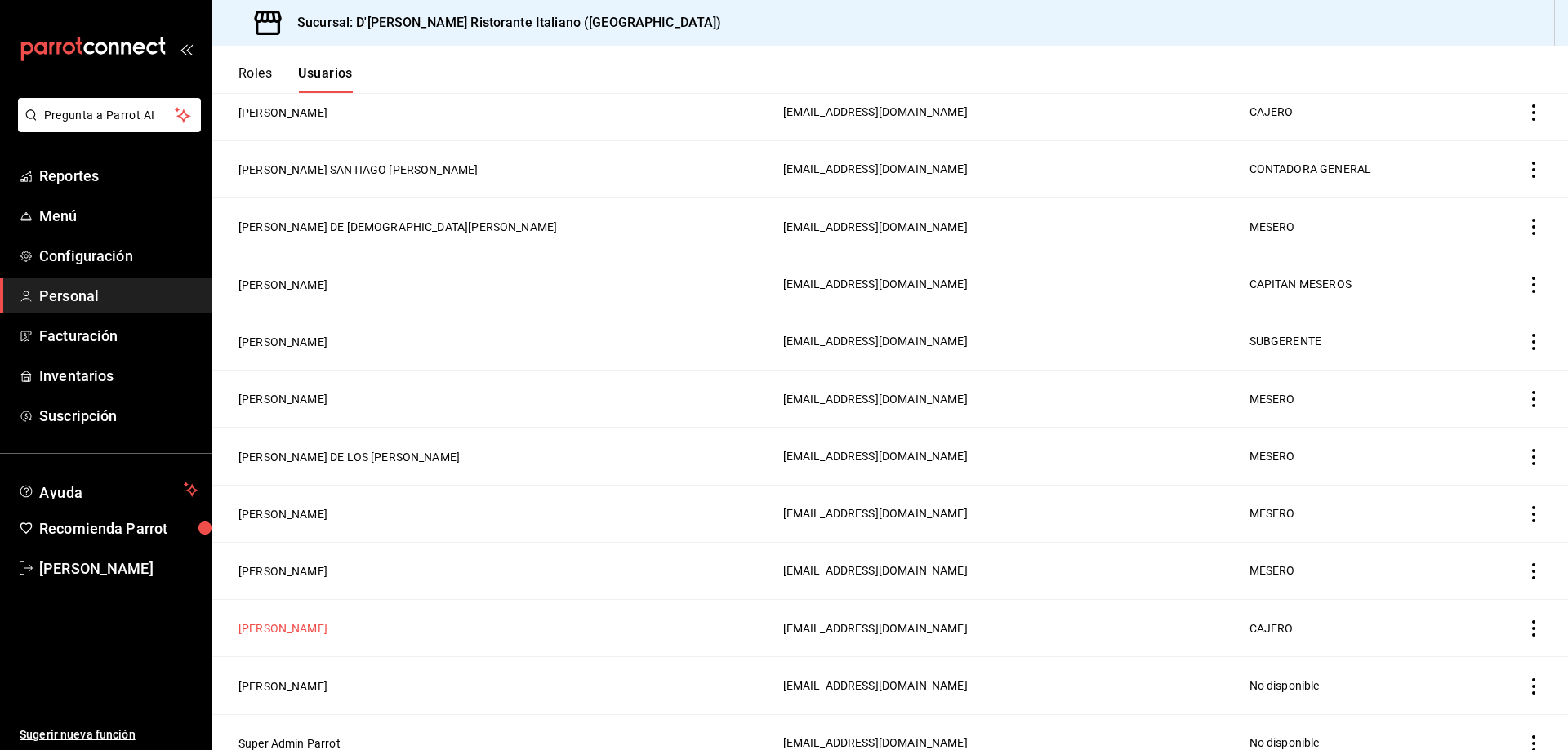
click at [327, 620] on button "[PERSON_NAME] [PERSON_NAME]" at bounding box center [283, 628] width 89 height 17
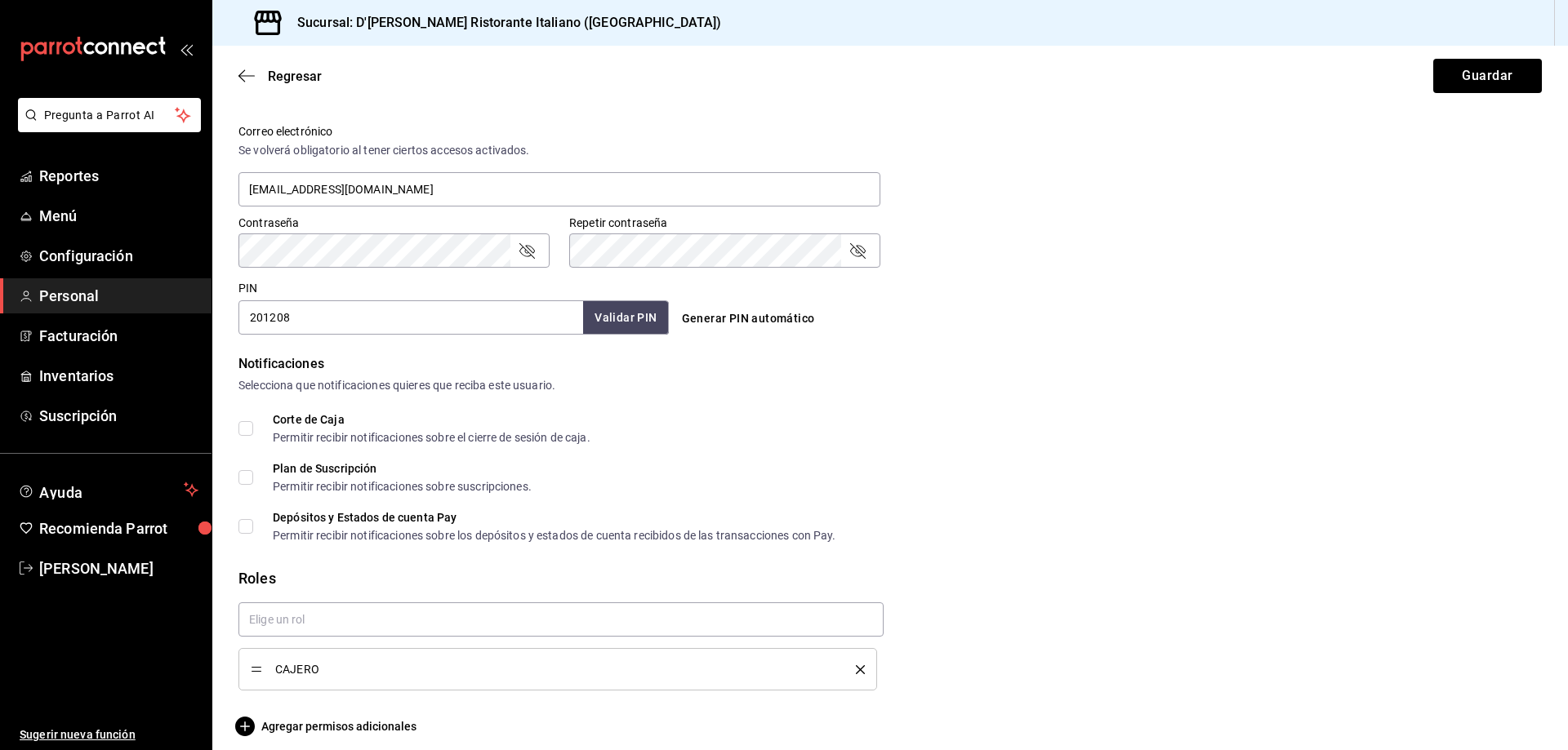
scroll to position [608, 0]
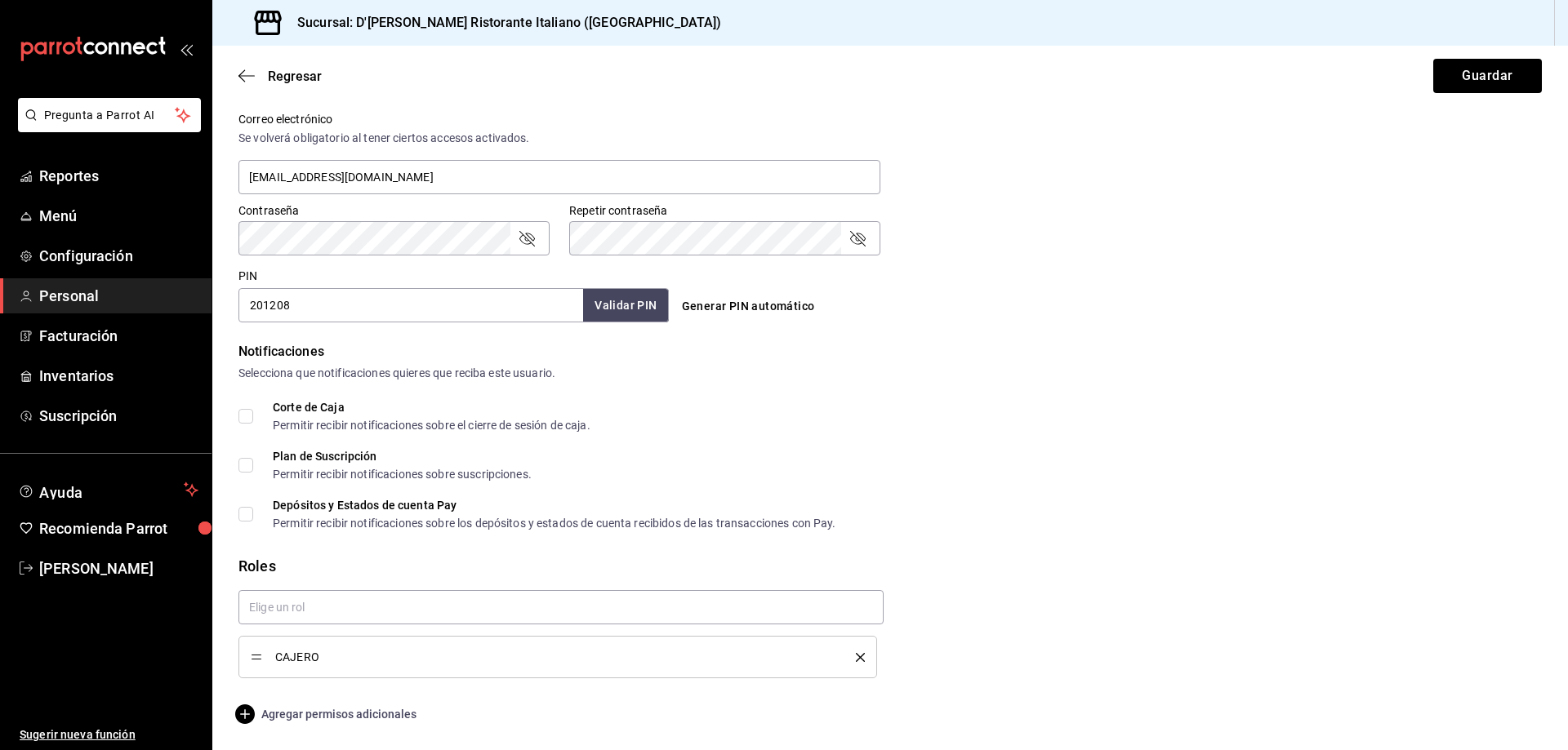
click at [321, 715] on span "Agregar permisos adicionales" at bounding box center [327, 714] width 178 height 20
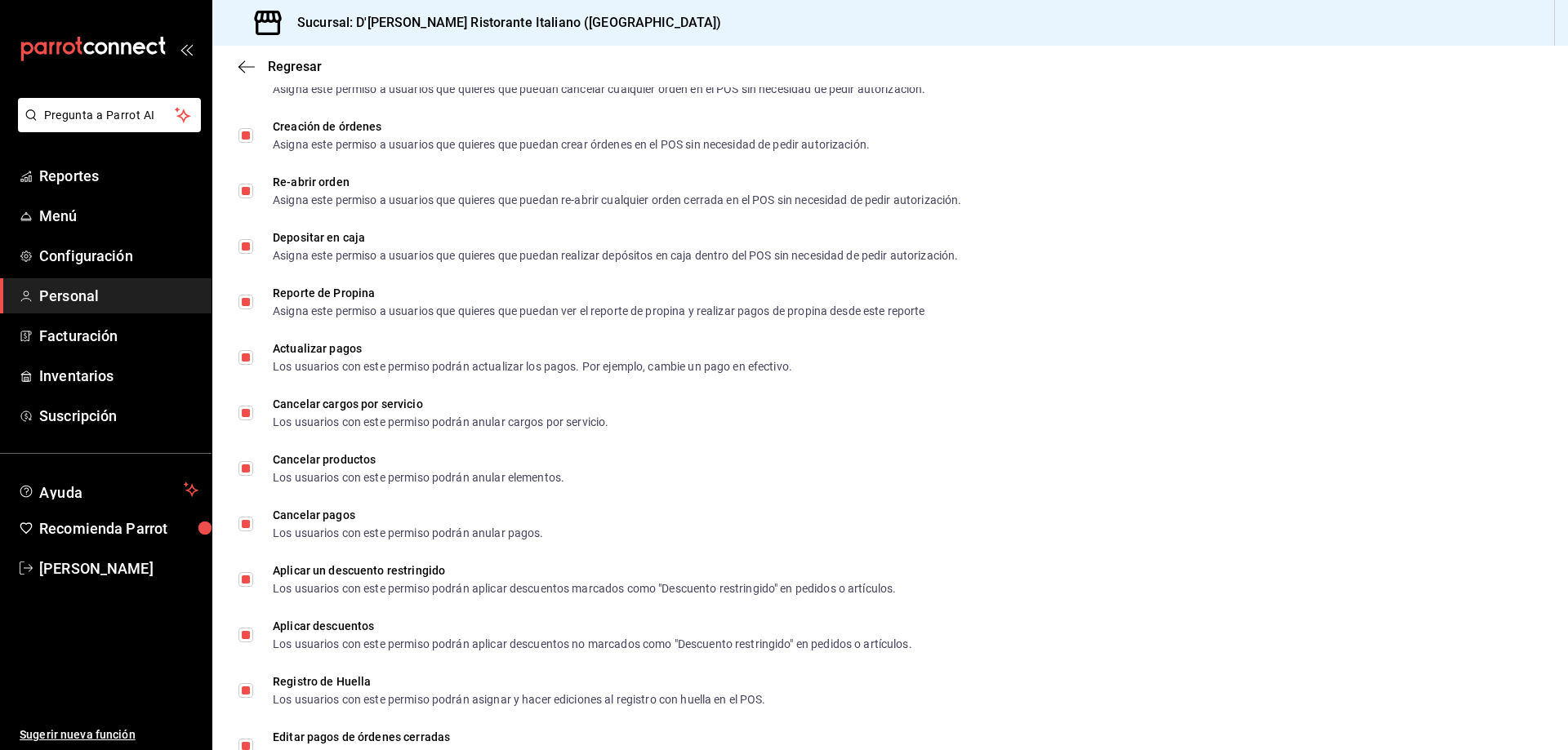
scroll to position [1751, 0]
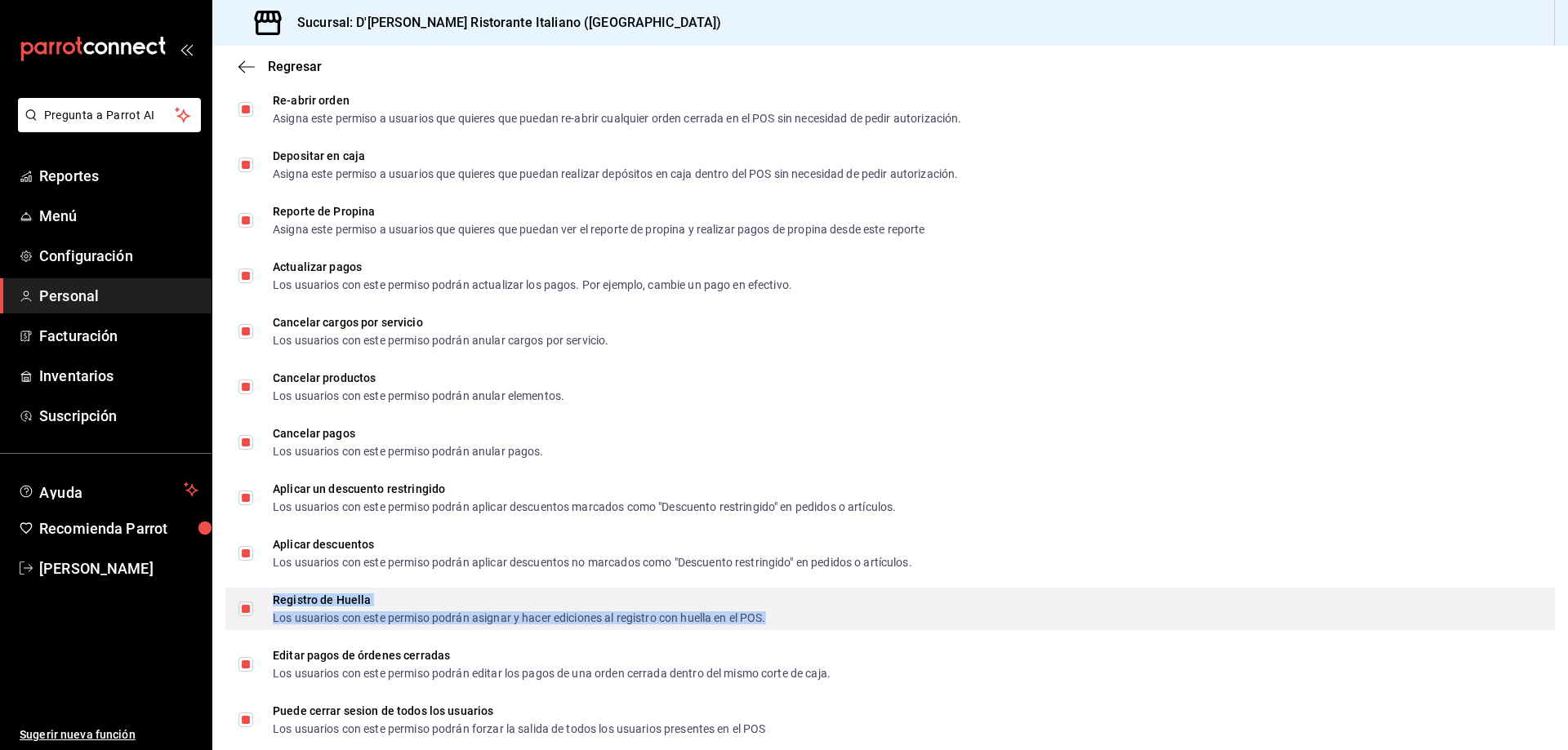
click at [281, 606] on div "Registro de Huella Los usuarios con este permiso podrán asignar y hacer edicion…" at bounding box center [519, 609] width 493 height 30
checkbox input "false"
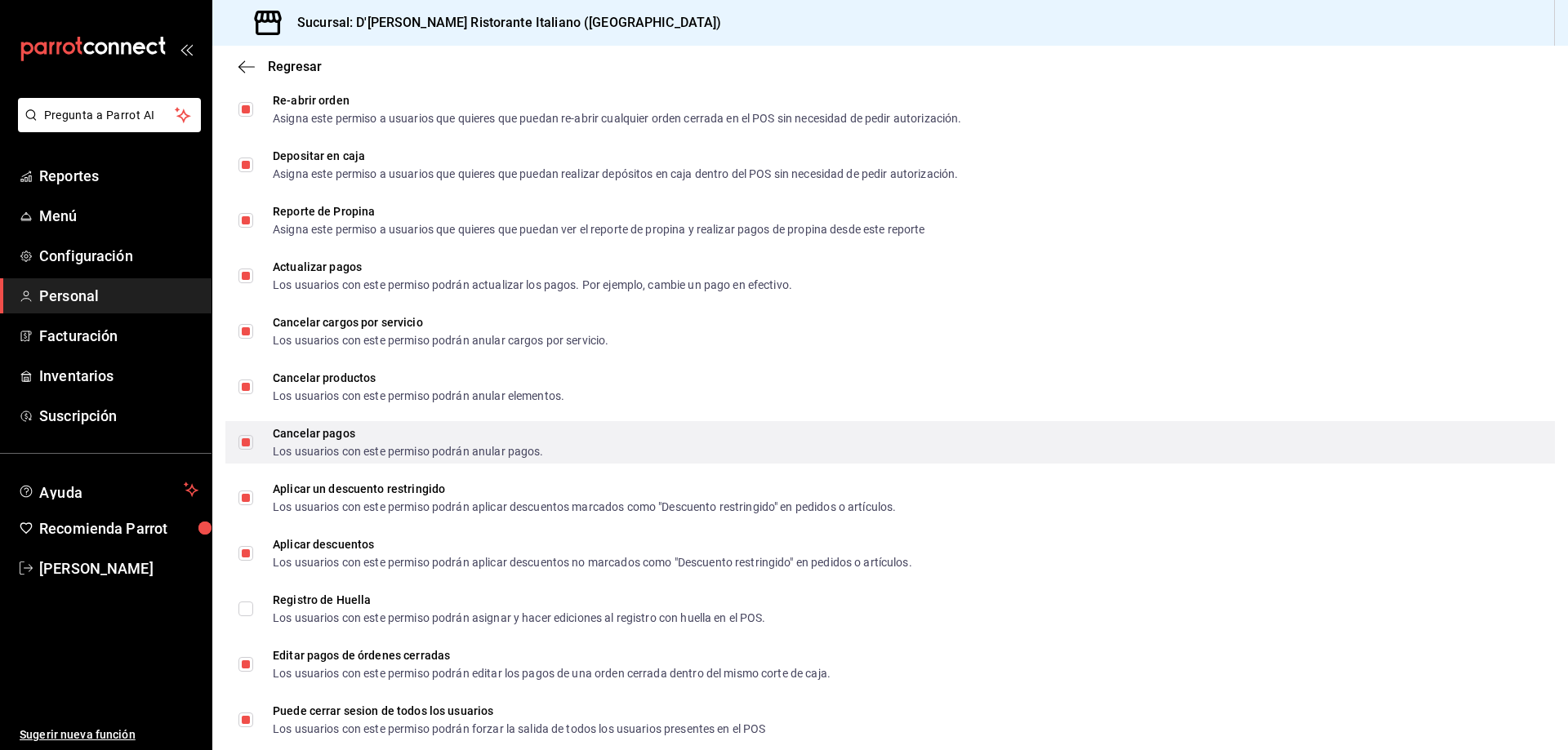
click at [755, 434] on div "Cancelar pagos Los usuarios con este permiso podrán anular pagos." at bounding box center [890, 442] width 1330 height 43
checkbox input "false"
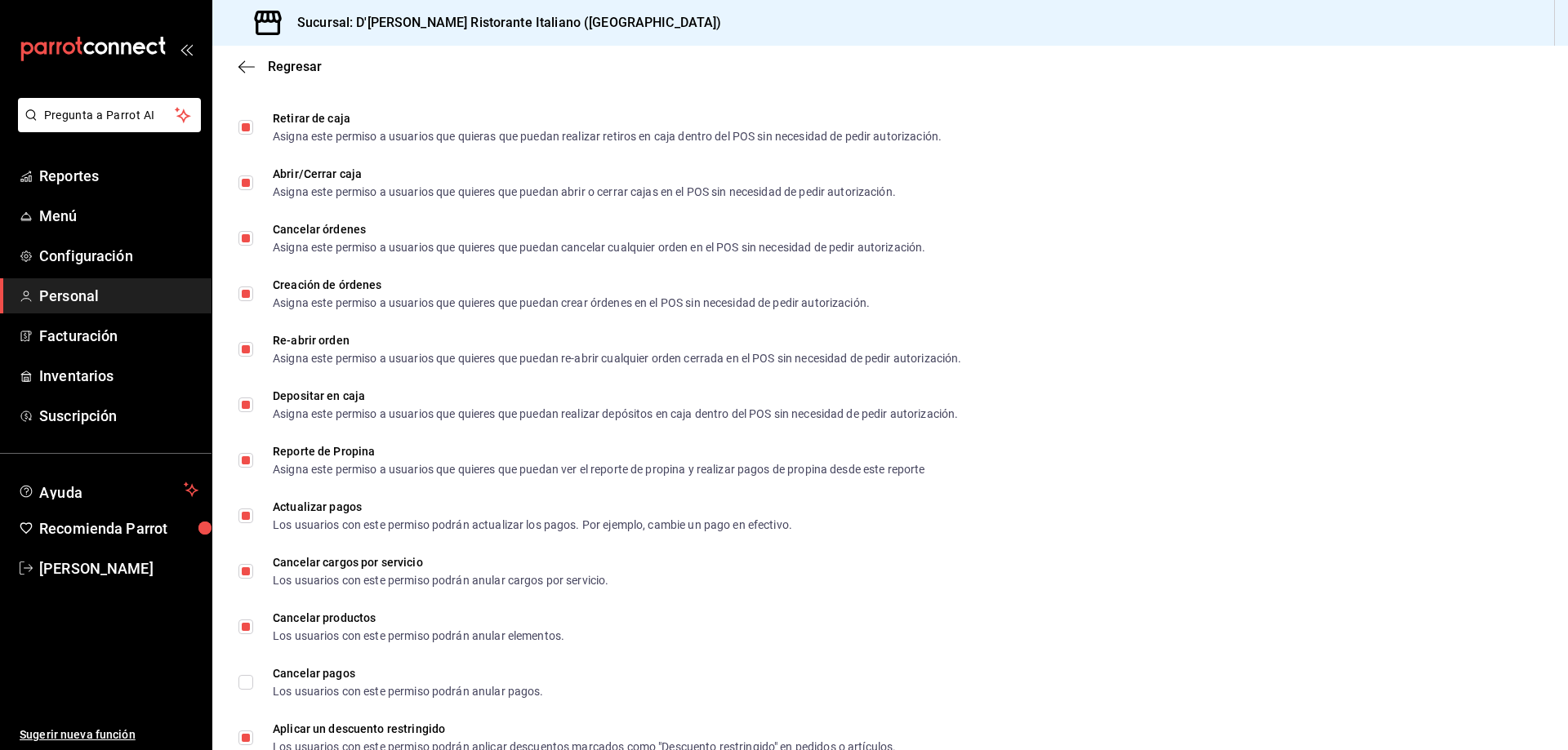
scroll to position [1246, 0]
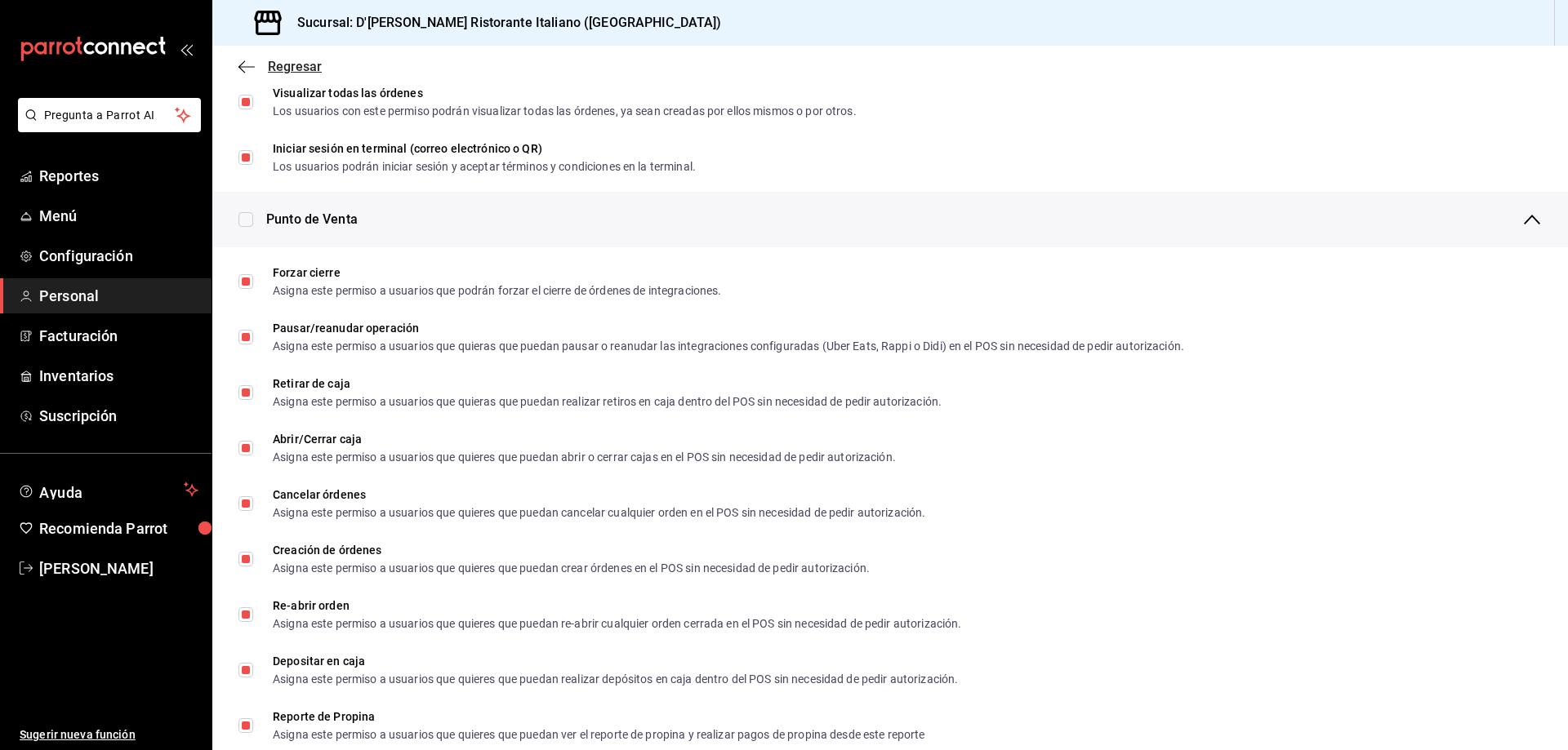
click at [316, 64] on span "Regresar" at bounding box center [295, 67] width 54 height 16
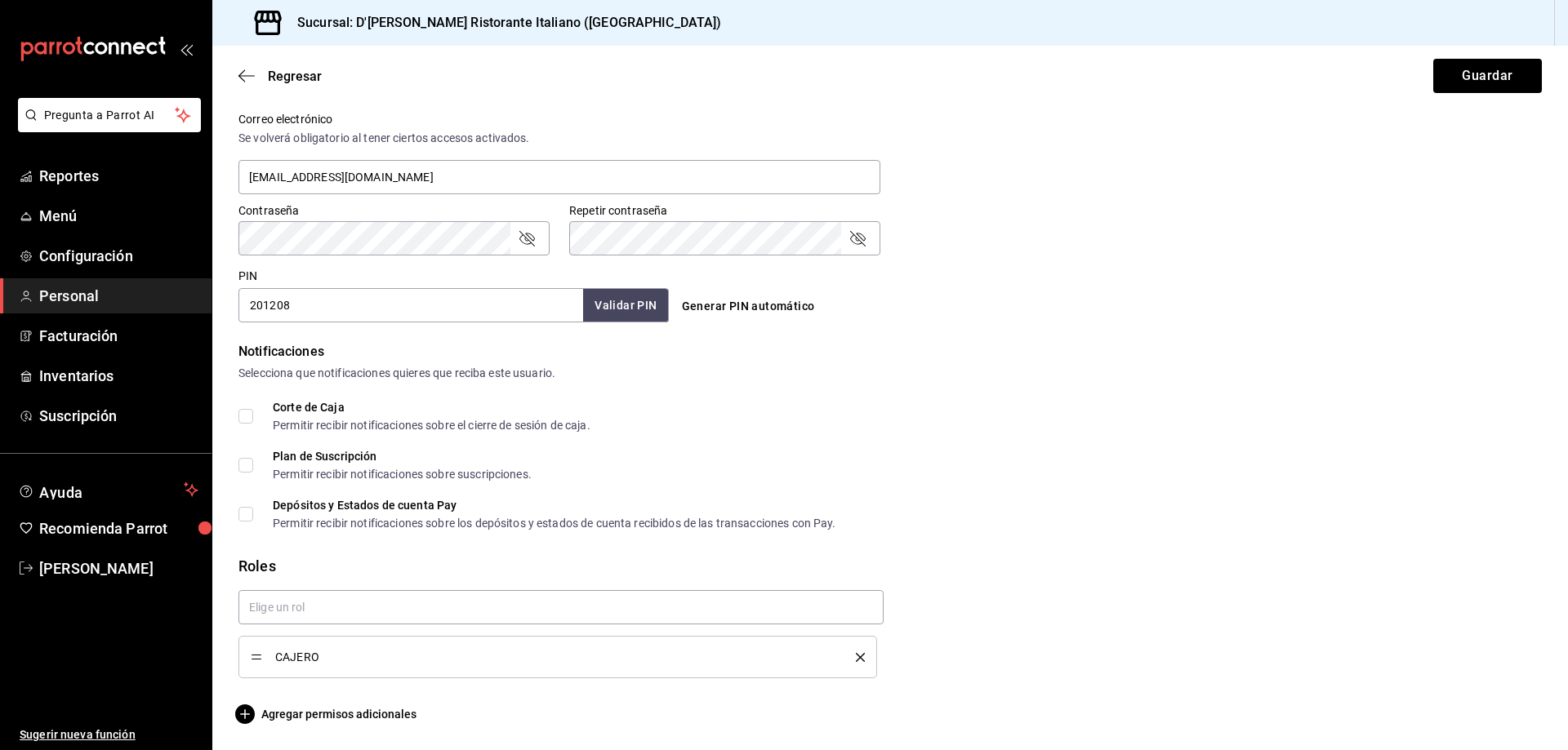
scroll to position [608, 0]
click at [1469, 73] on button "Guardar" at bounding box center [1487, 76] width 109 height 34
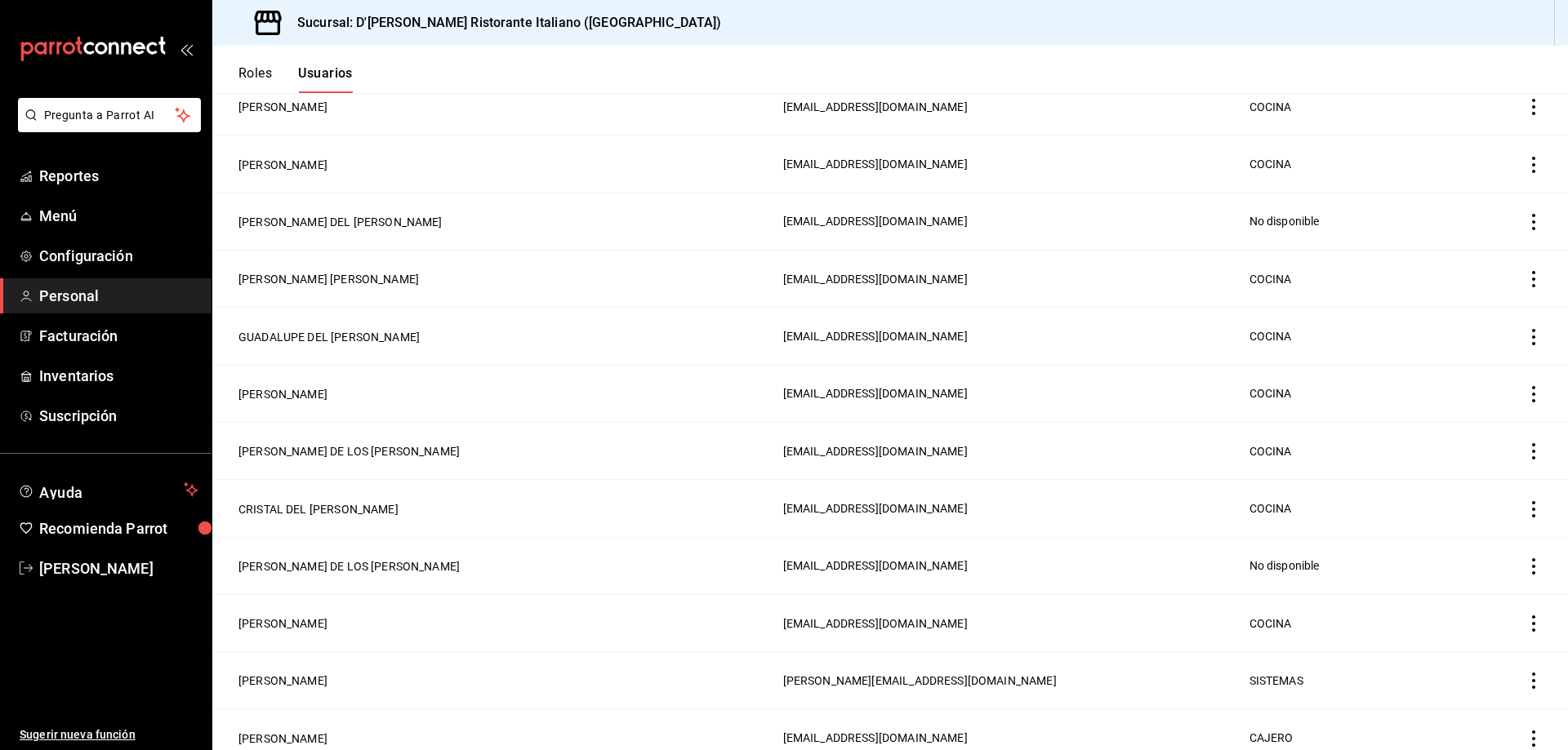
scroll to position [490, 0]
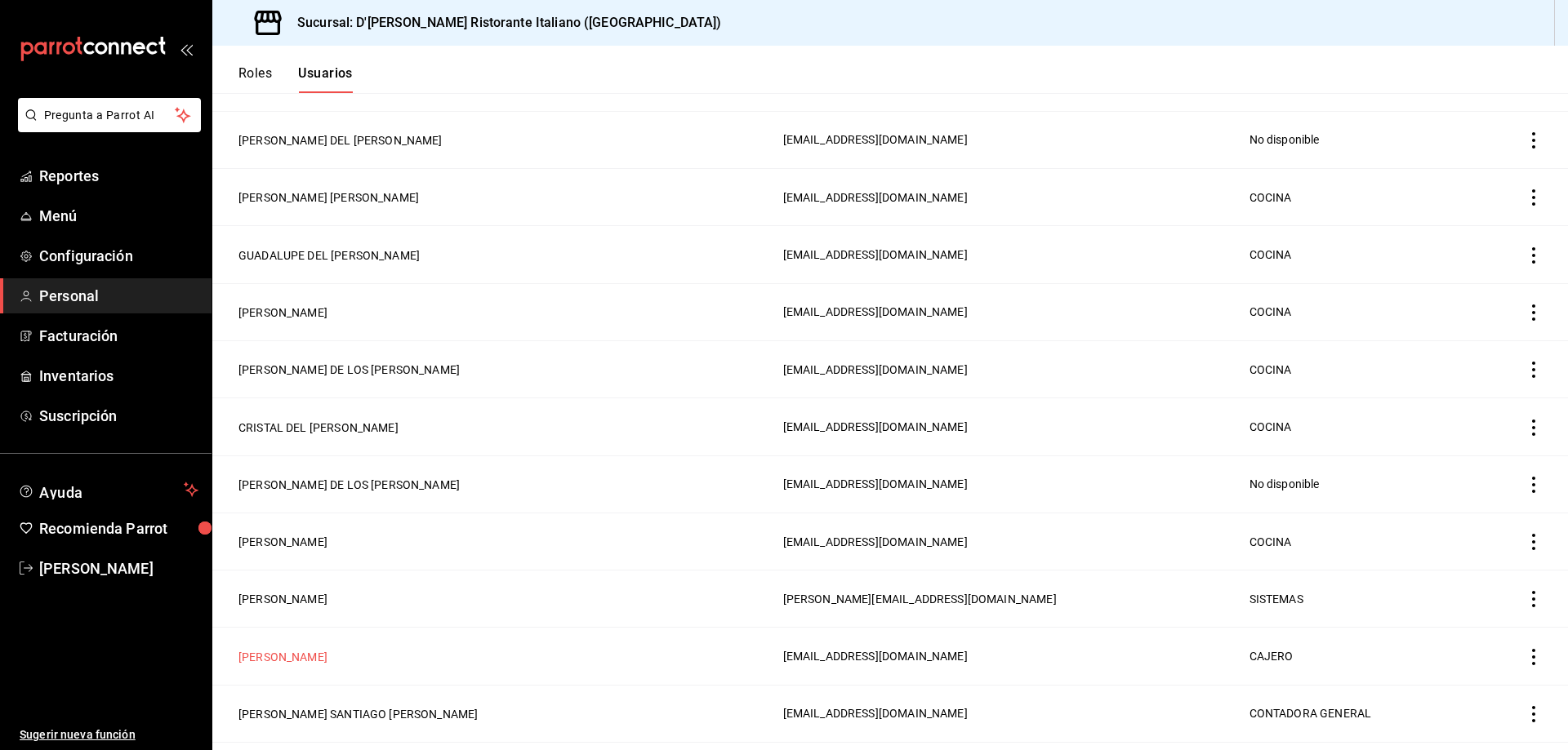
click at [297, 649] on button "[PERSON_NAME] [PERSON_NAME]" at bounding box center [283, 657] width 89 height 17
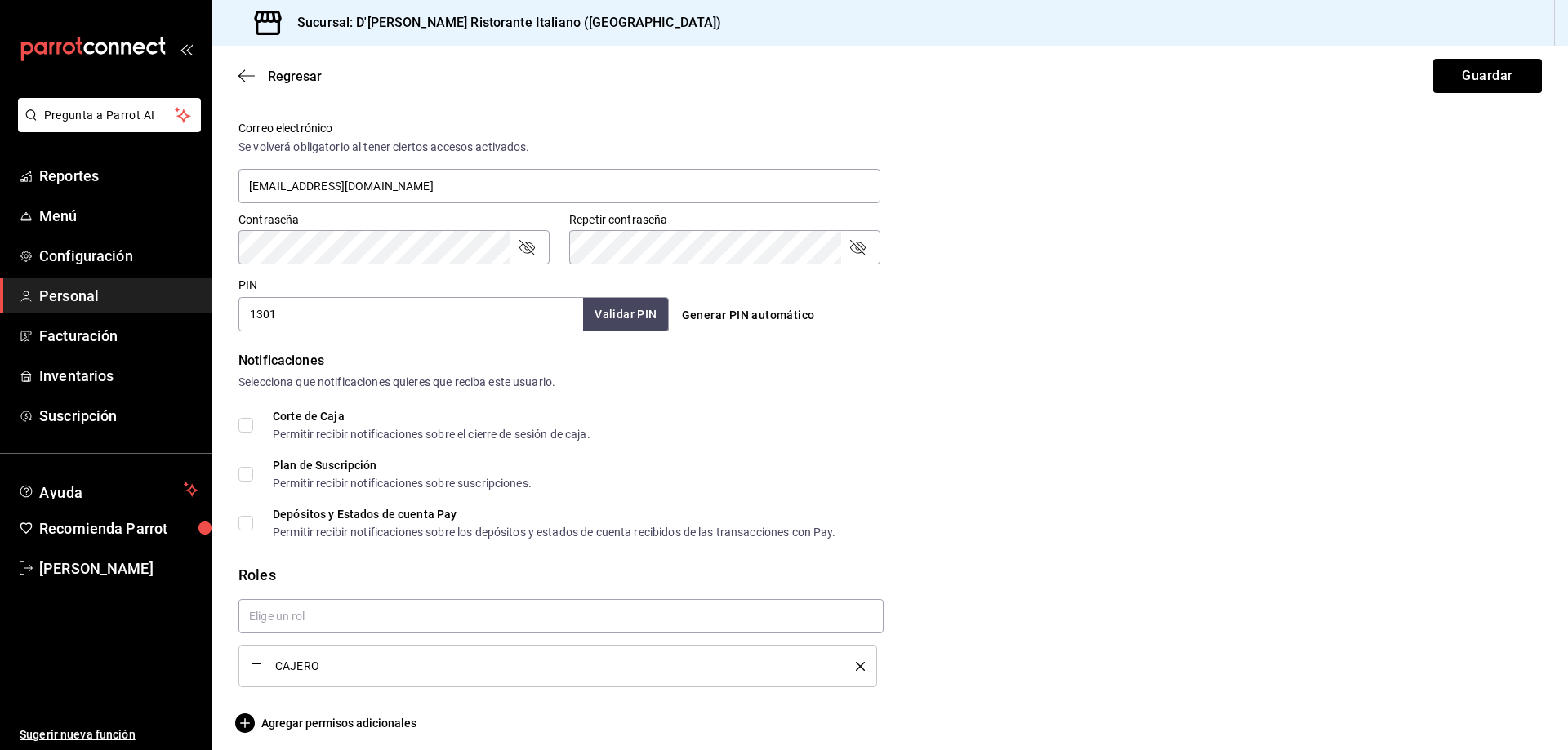
scroll to position [608, 0]
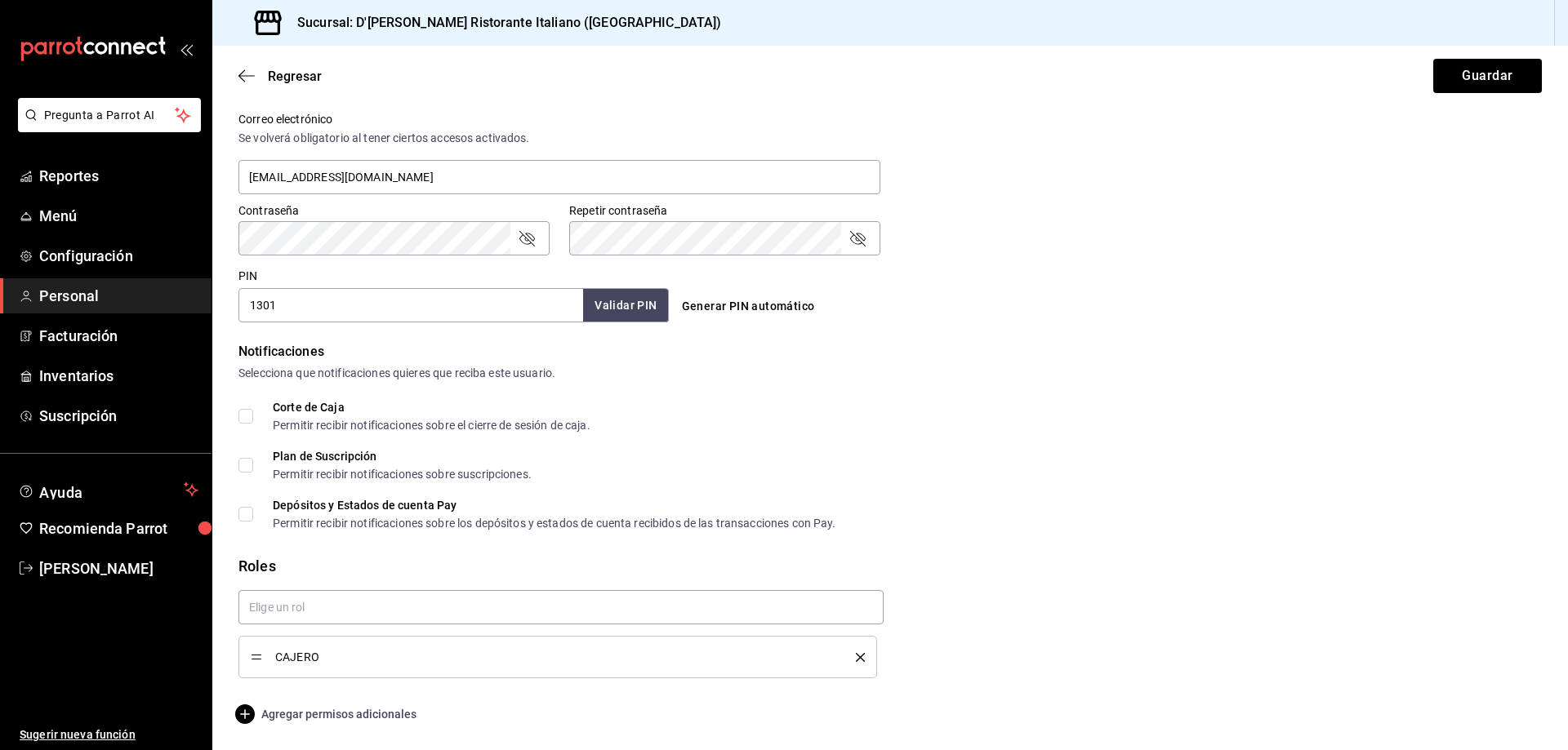
click at [337, 711] on span "Agregar permisos adicionales" at bounding box center [327, 714] width 178 height 20
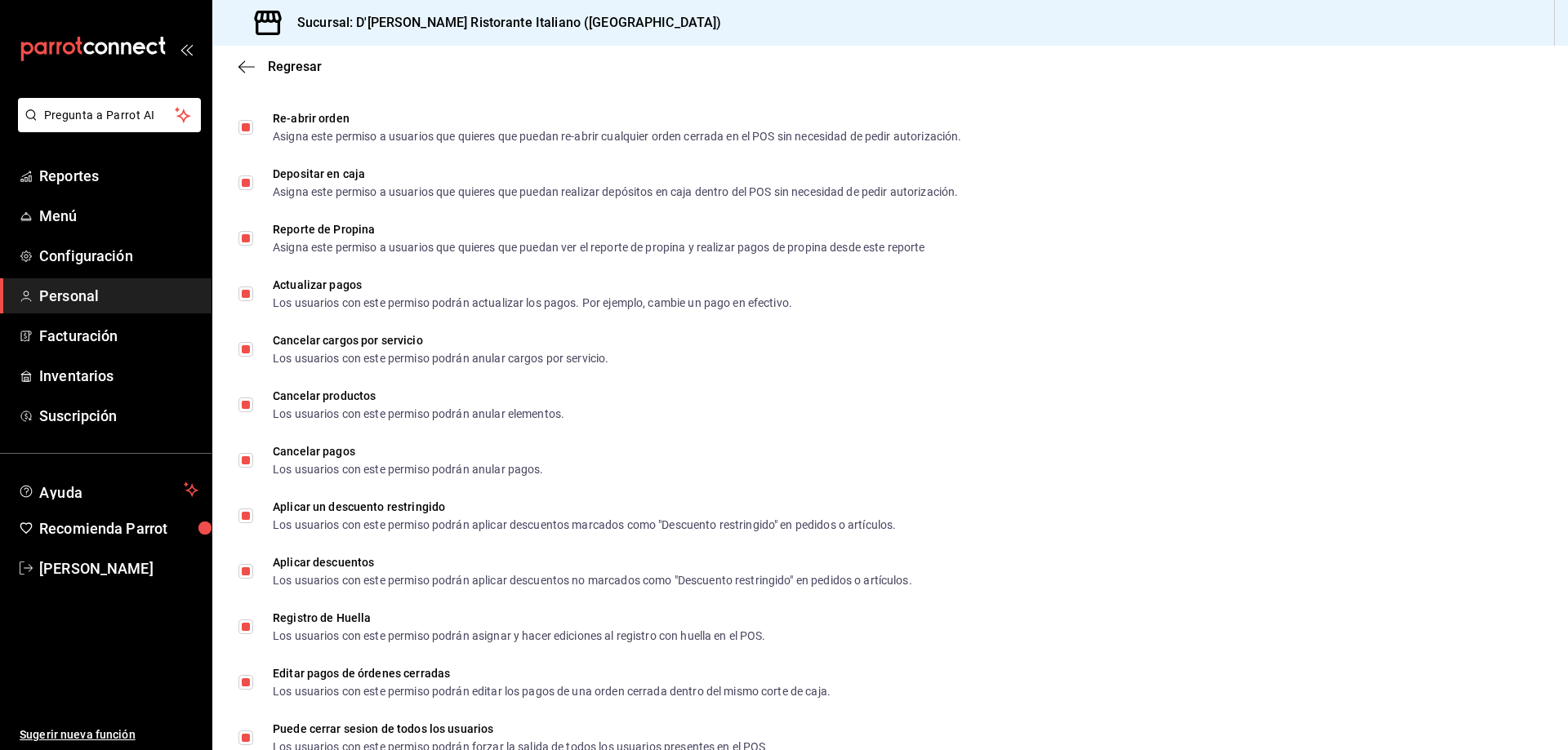
scroll to position [1751, 0]
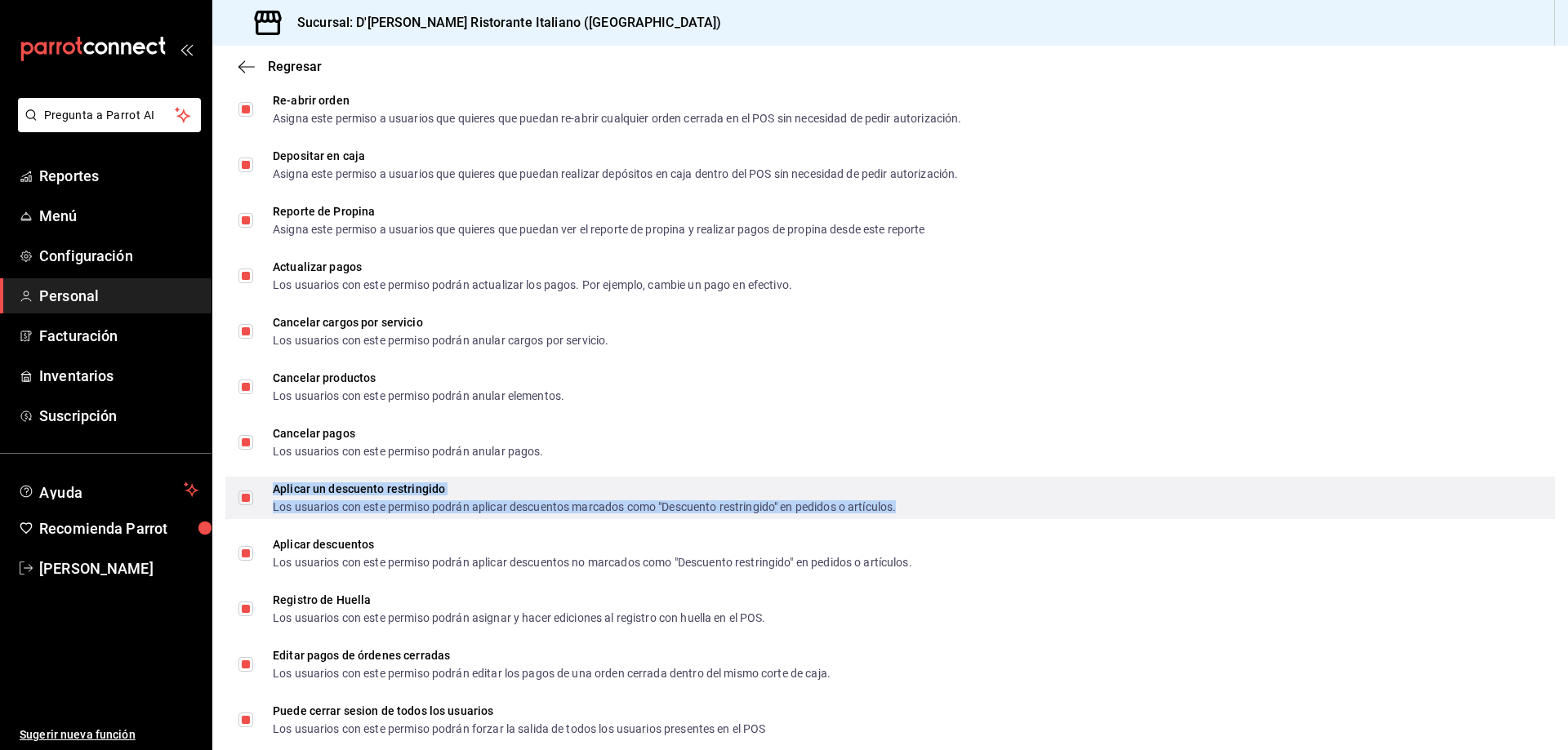
drag, startPoint x: 252, startPoint y: 613, endPoint x: 606, endPoint y: 483, distance: 377.1
click at [606, 484] on div "Aplicar un descuento restringido" at bounding box center [584, 489] width 623 height 11
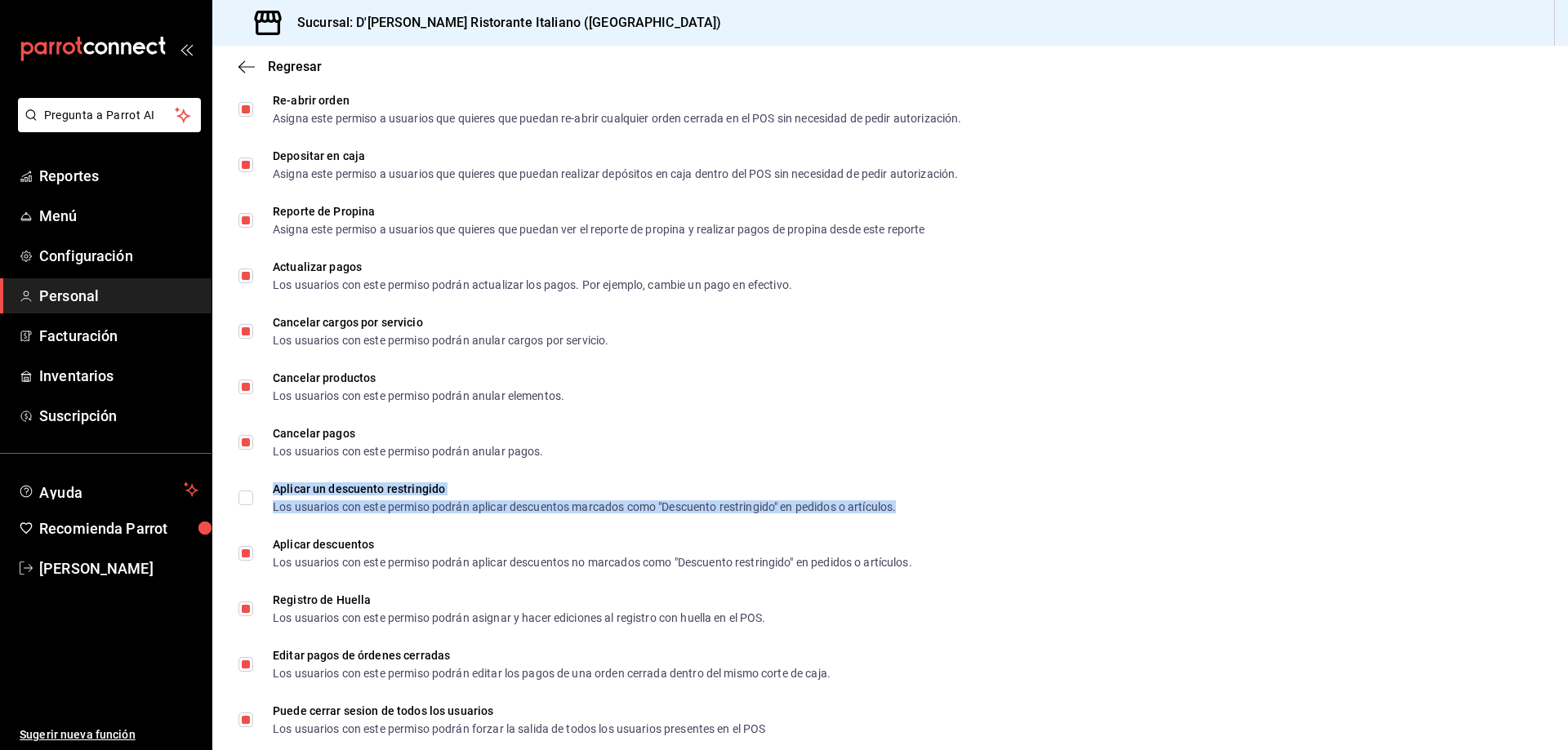
click at [655, 473] on li "Aplicar un descuento restringido Los usuarios con este permiso podrán aplicar d…" at bounding box center [890, 499] width 1356 height 56
checkbox input "true"
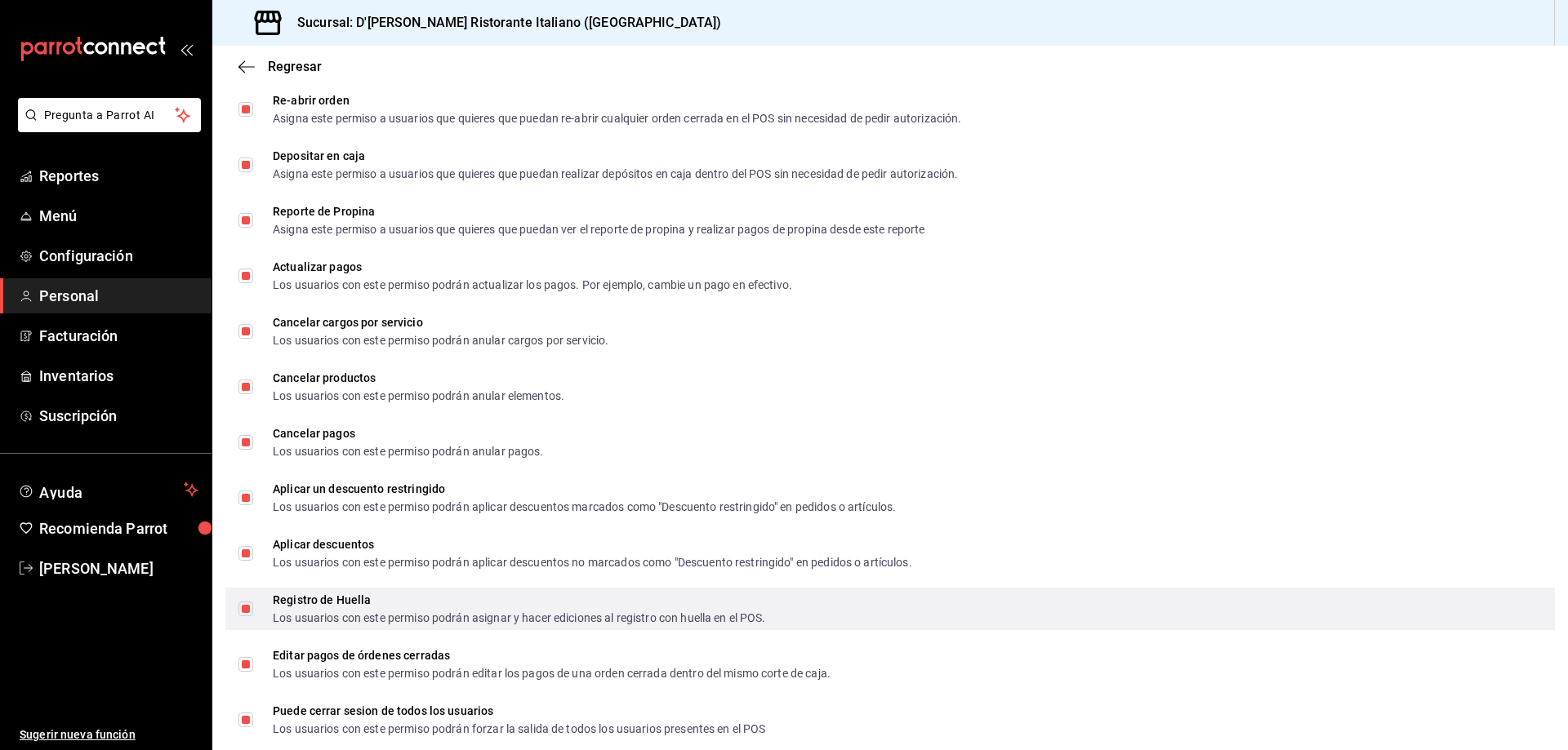
click at [245, 609] on input "Registro de Huella Los usuarios con este permiso podrán asignar y hacer edicion…" at bounding box center [245, 609] width 15 height 15
checkbox input "false"
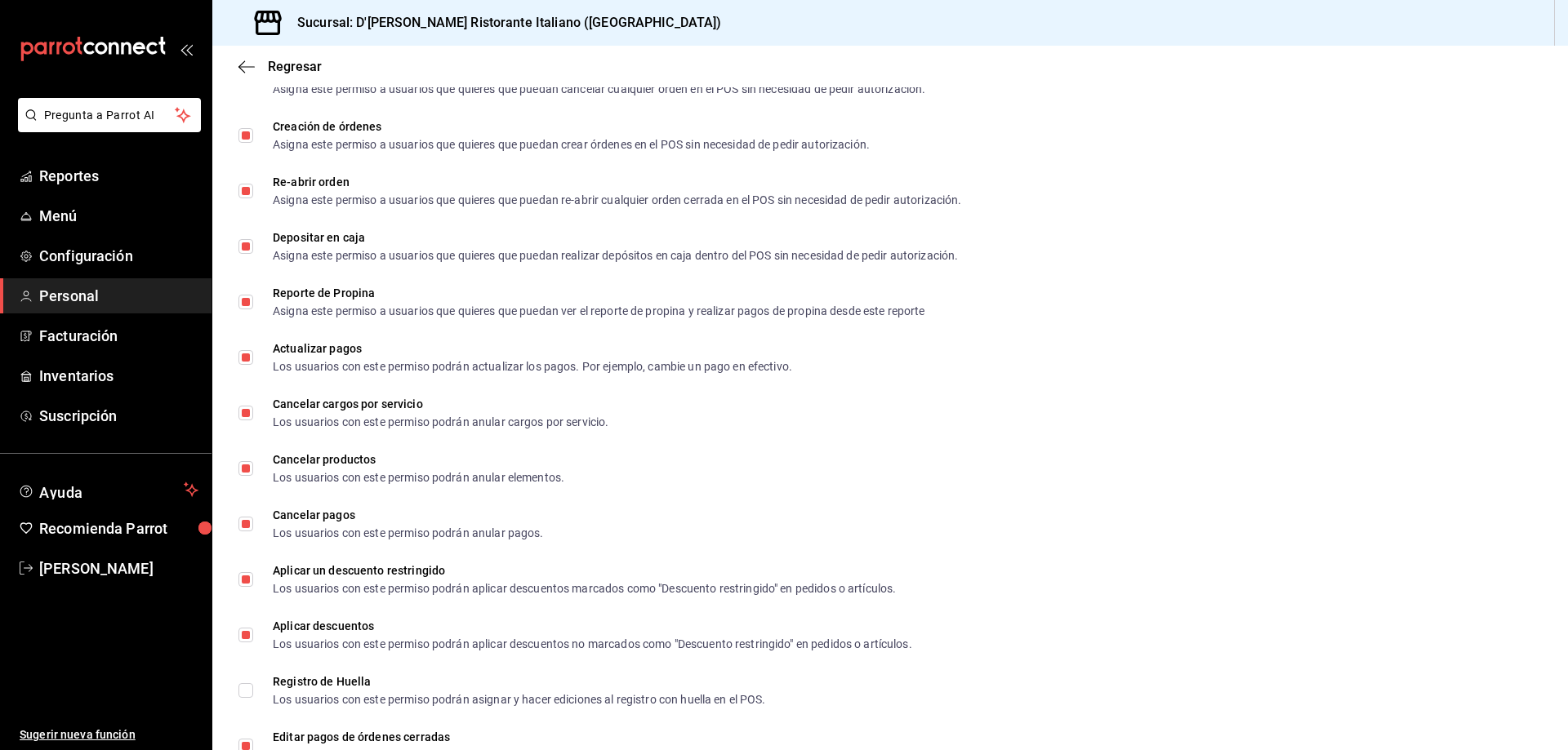
scroll to position [1588, 0]
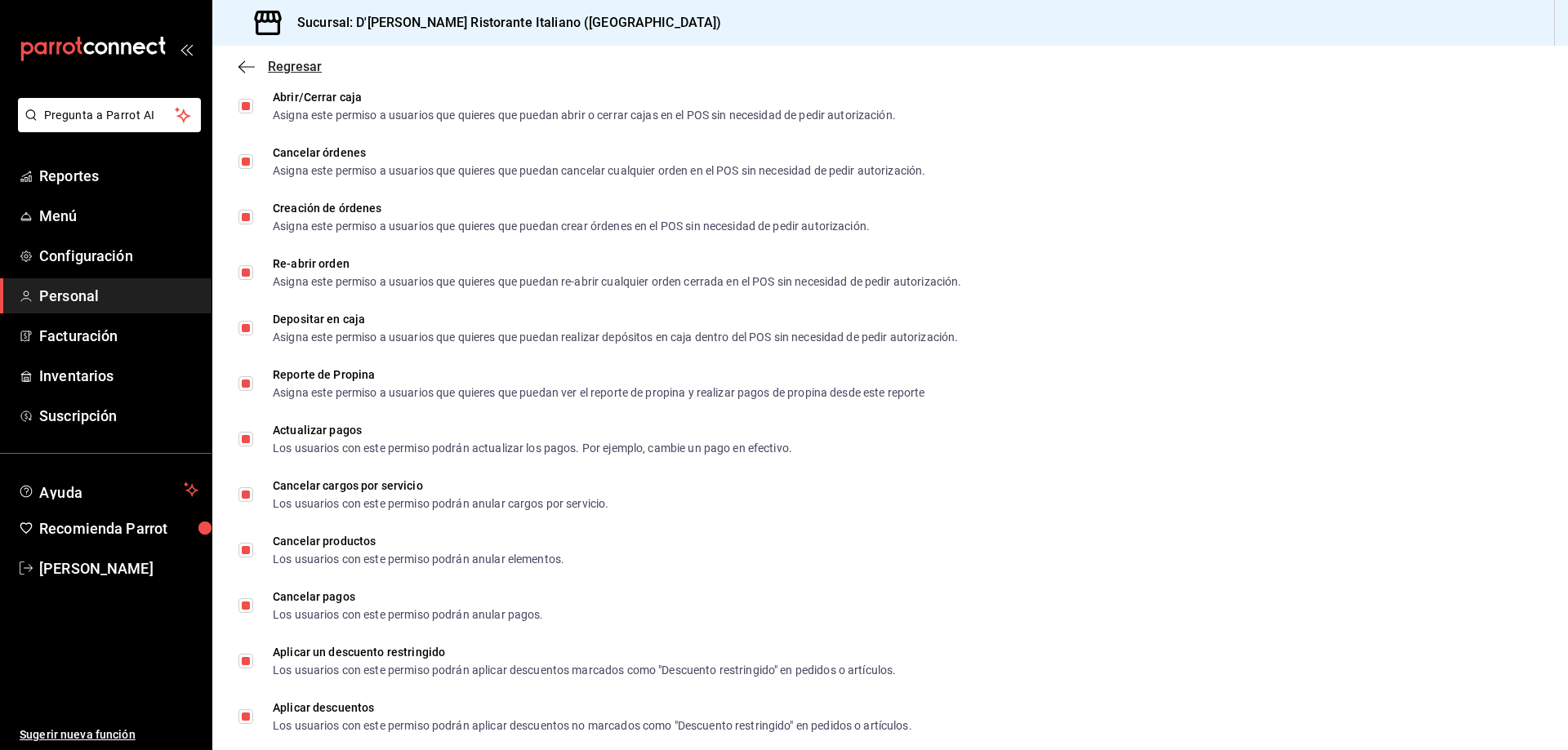
click at [315, 69] on span "Regresar" at bounding box center [295, 67] width 54 height 16
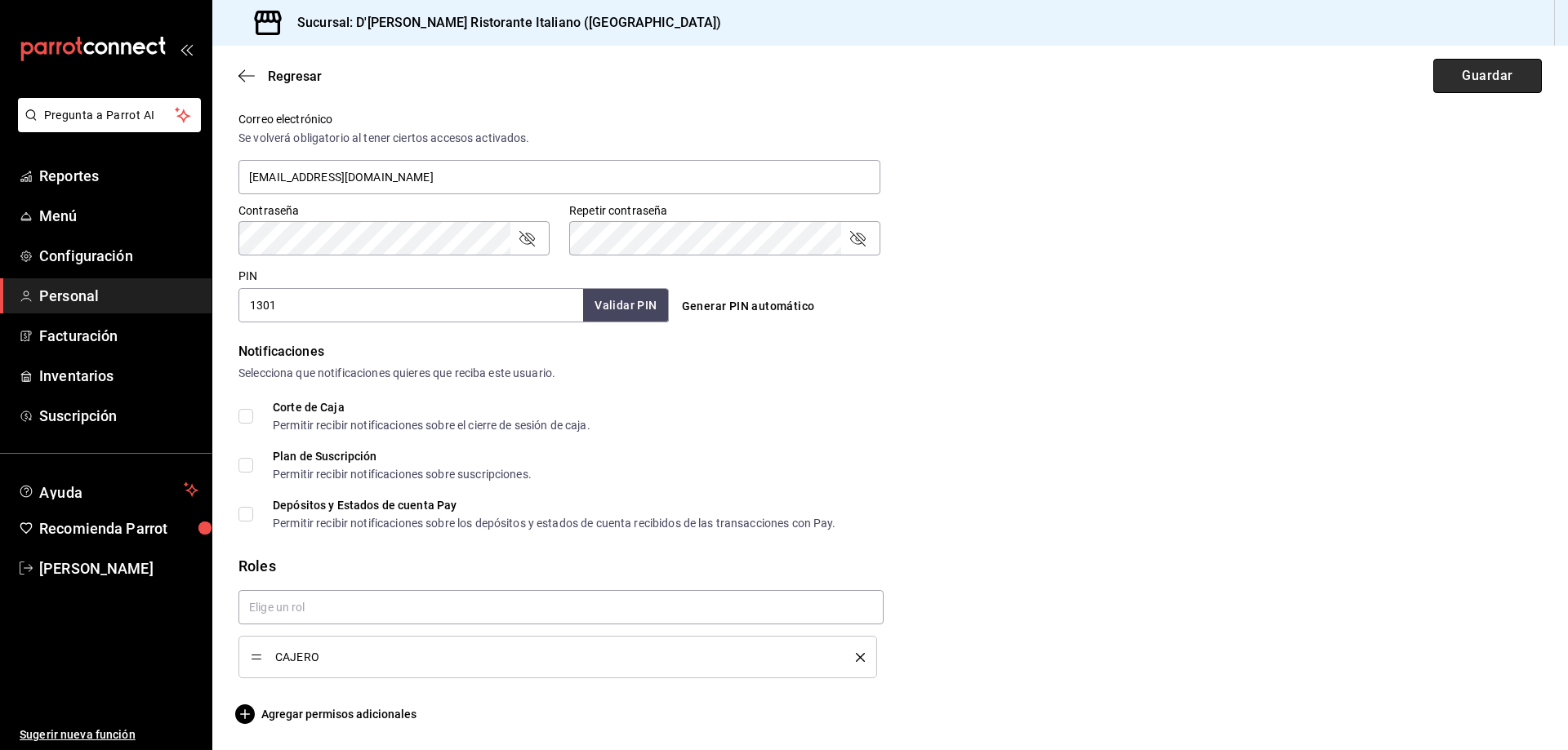
click at [1494, 87] on button "Guardar" at bounding box center [1487, 76] width 109 height 34
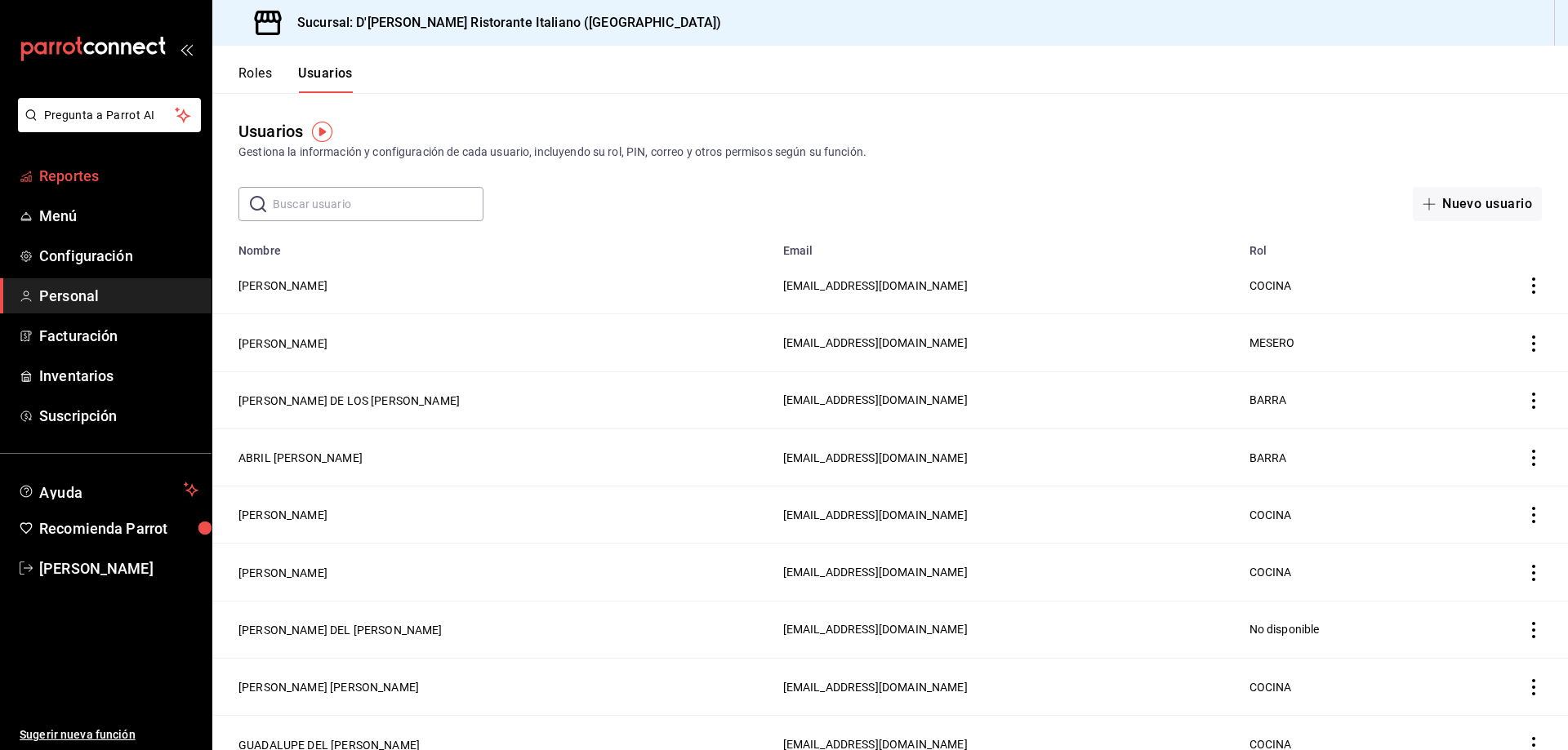
click at [92, 178] on span "Reportes" at bounding box center [118, 176] width 159 height 22
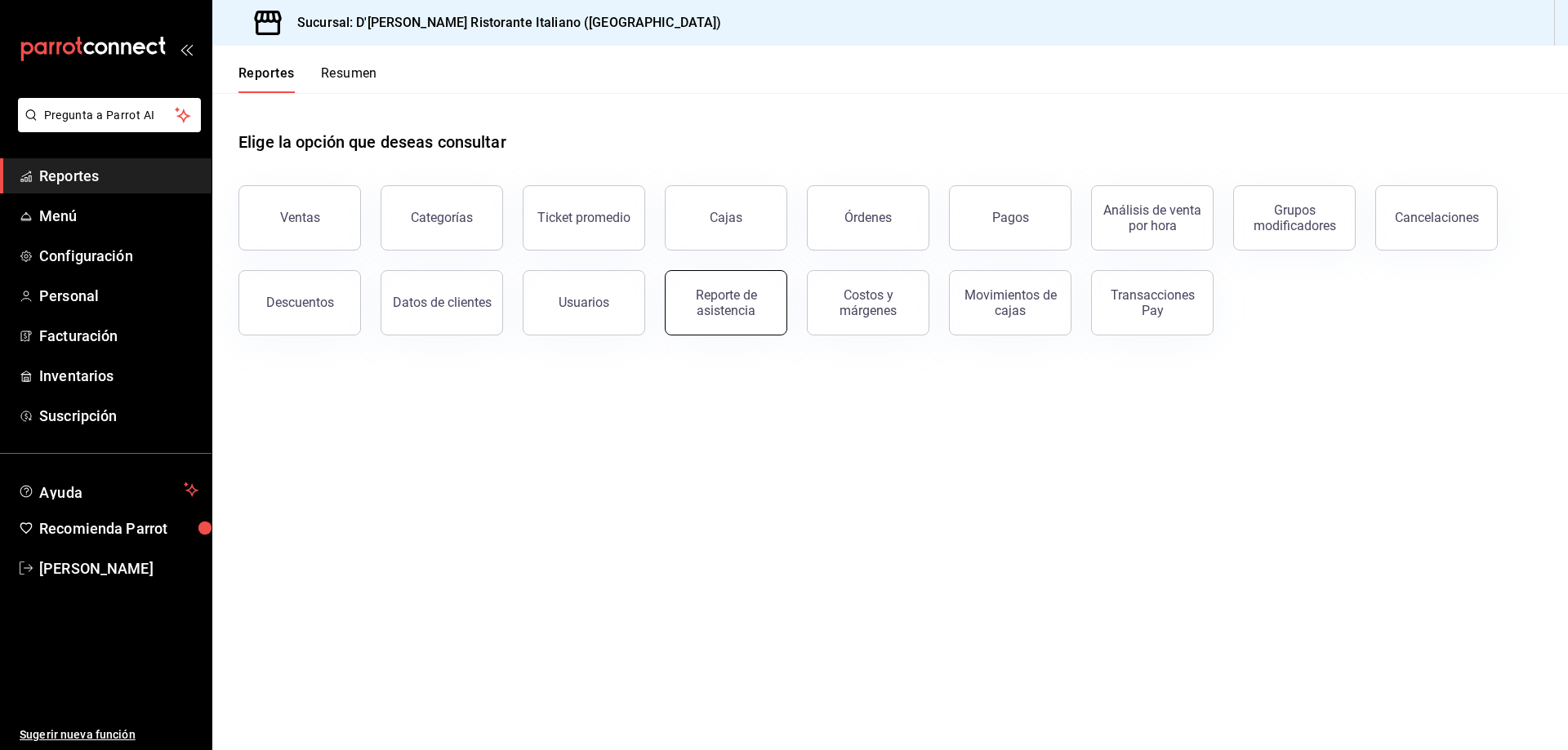
click at [747, 312] on div "Reporte de asistencia" at bounding box center [726, 303] width 101 height 31
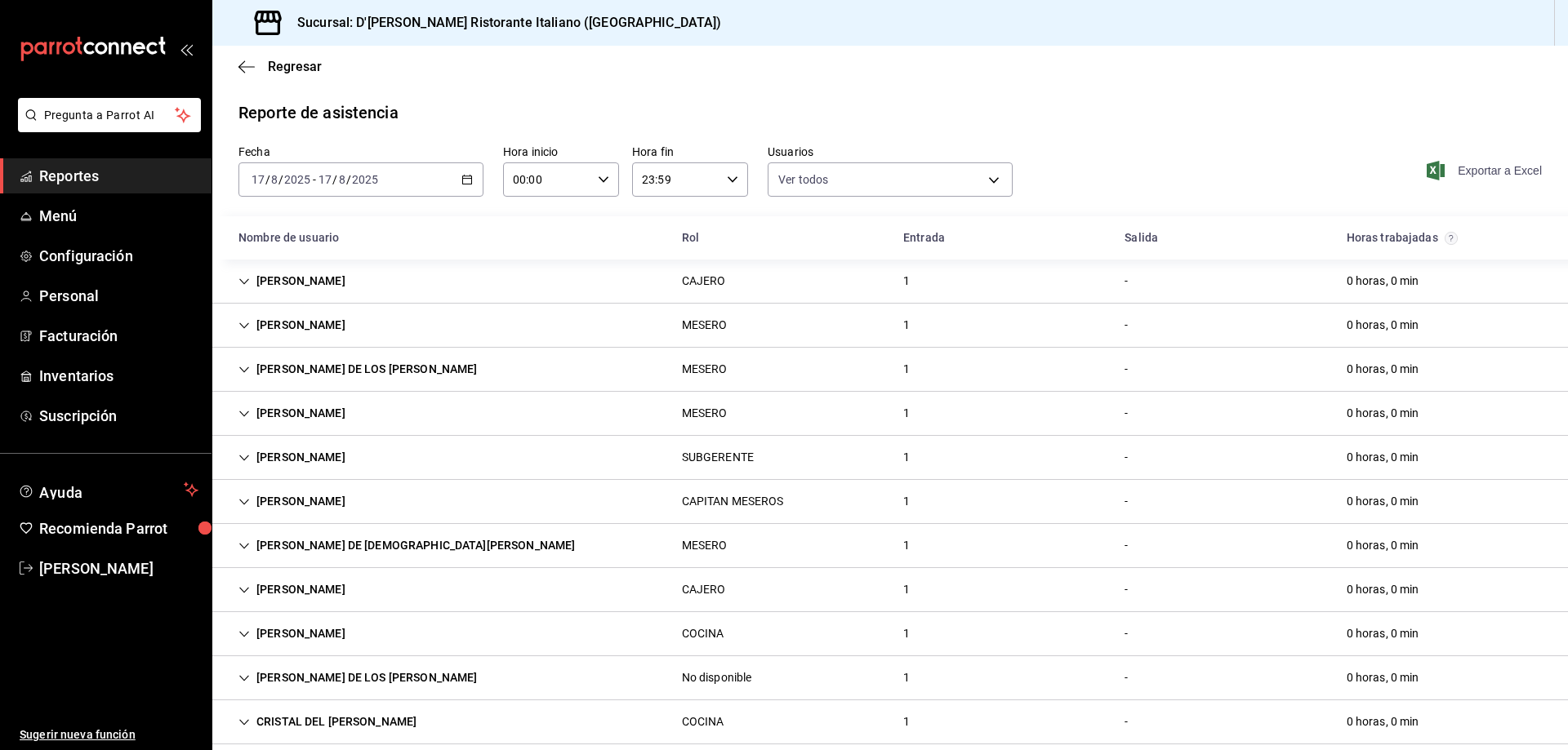
click at [1482, 177] on span "Exportar a Excel" at bounding box center [1485, 171] width 112 height 20
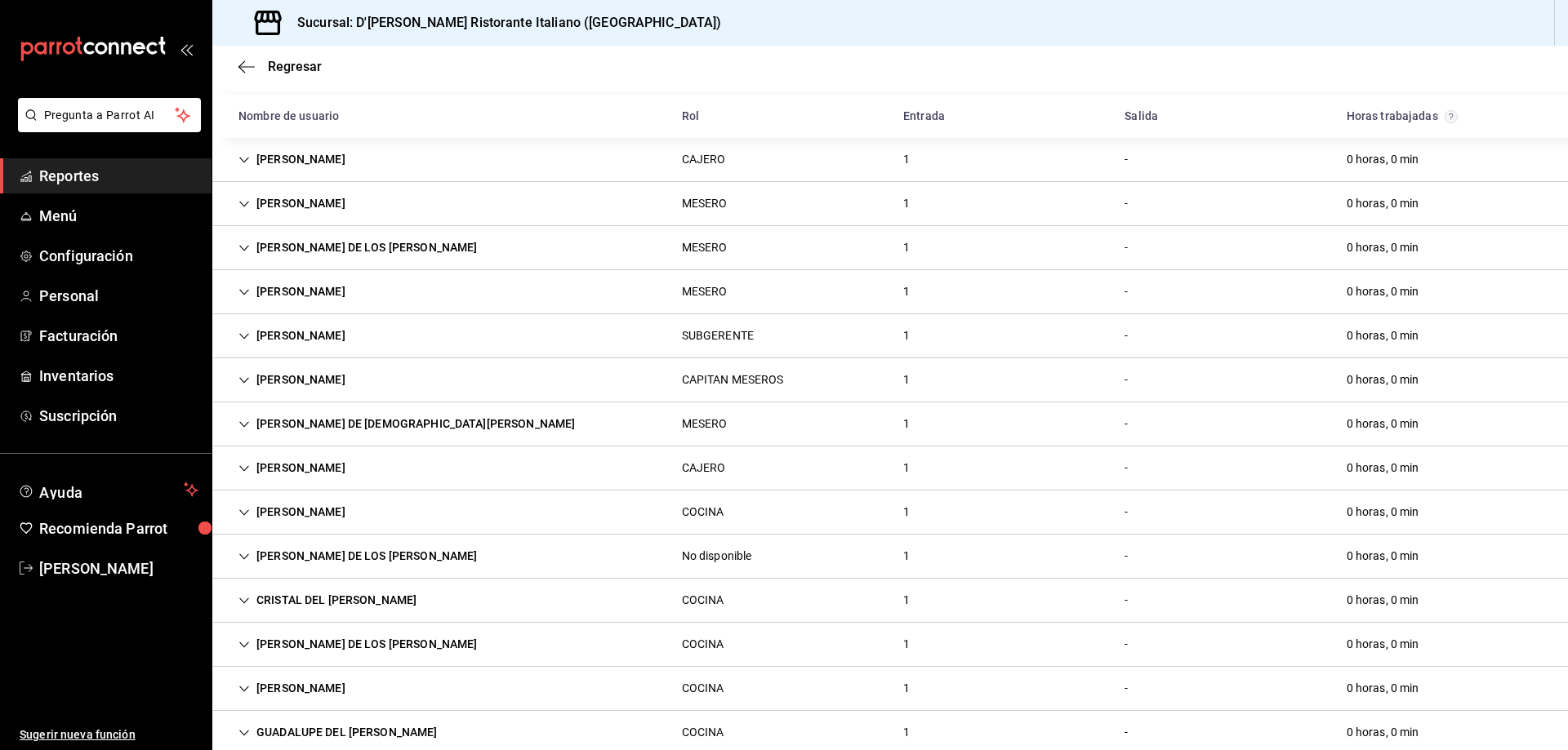
scroll to position [164, 0]
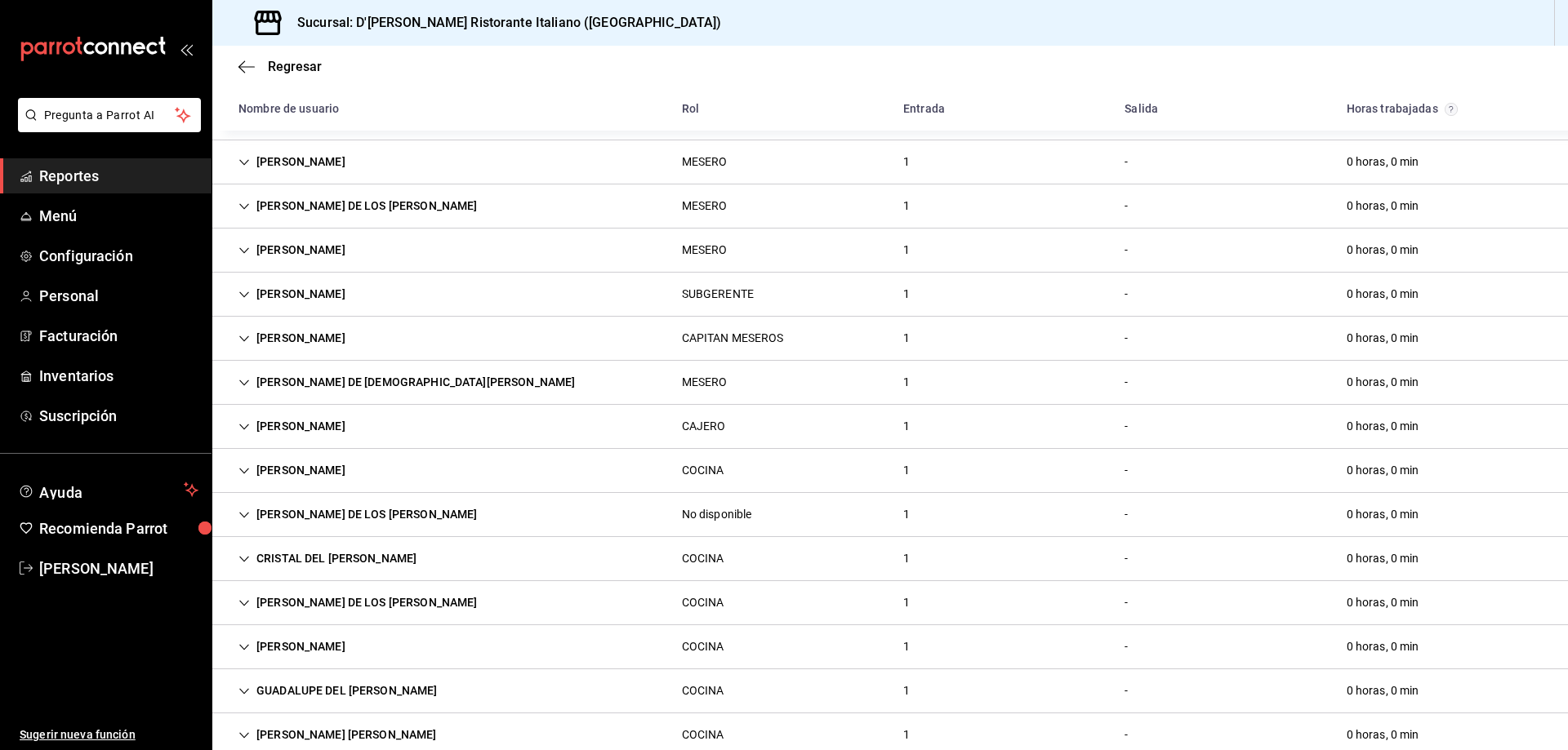
click at [248, 601] on icon "Cell" at bounding box center [244, 603] width 10 height 6
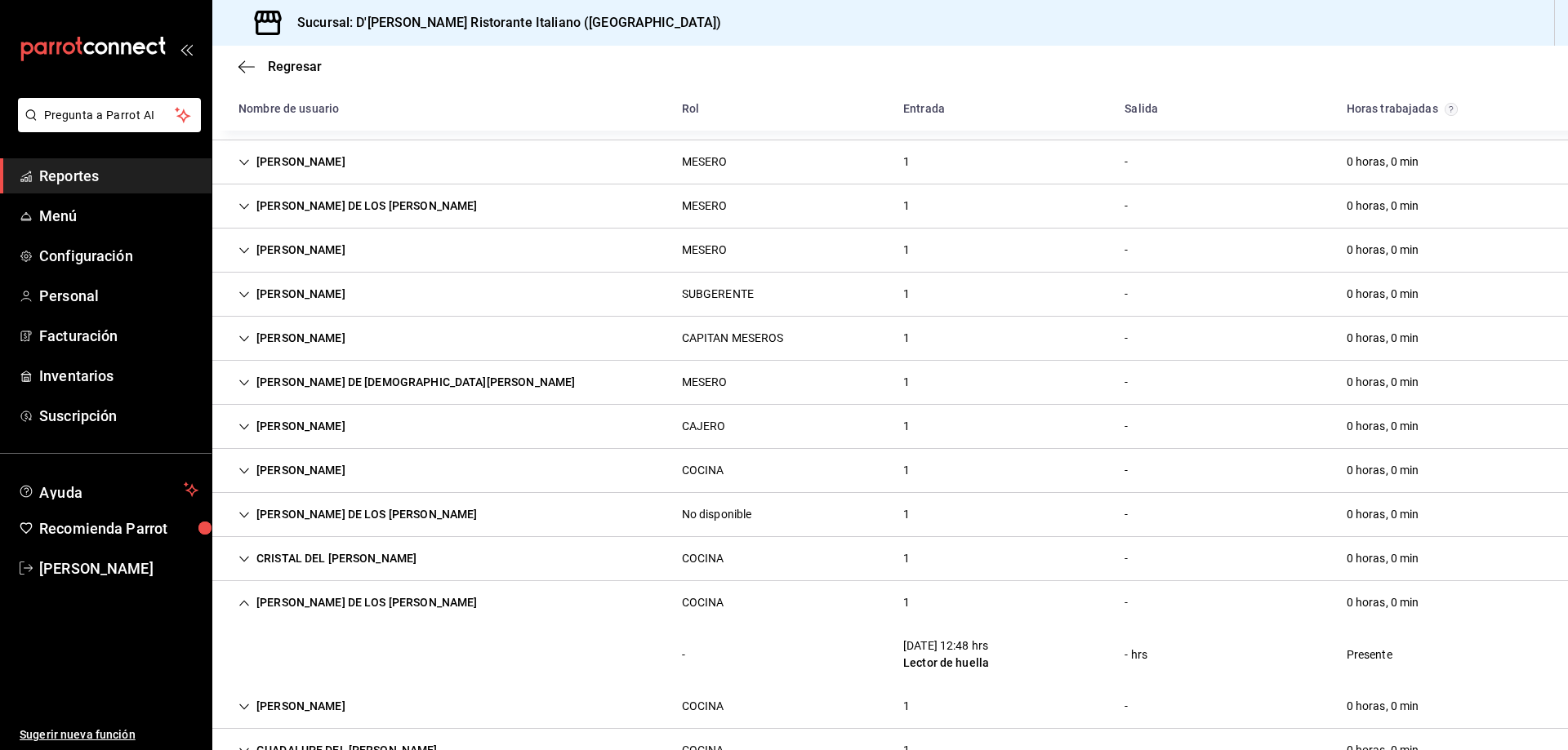
click at [245, 602] on icon "Cell" at bounding box center [244, 603] width 11 height 11
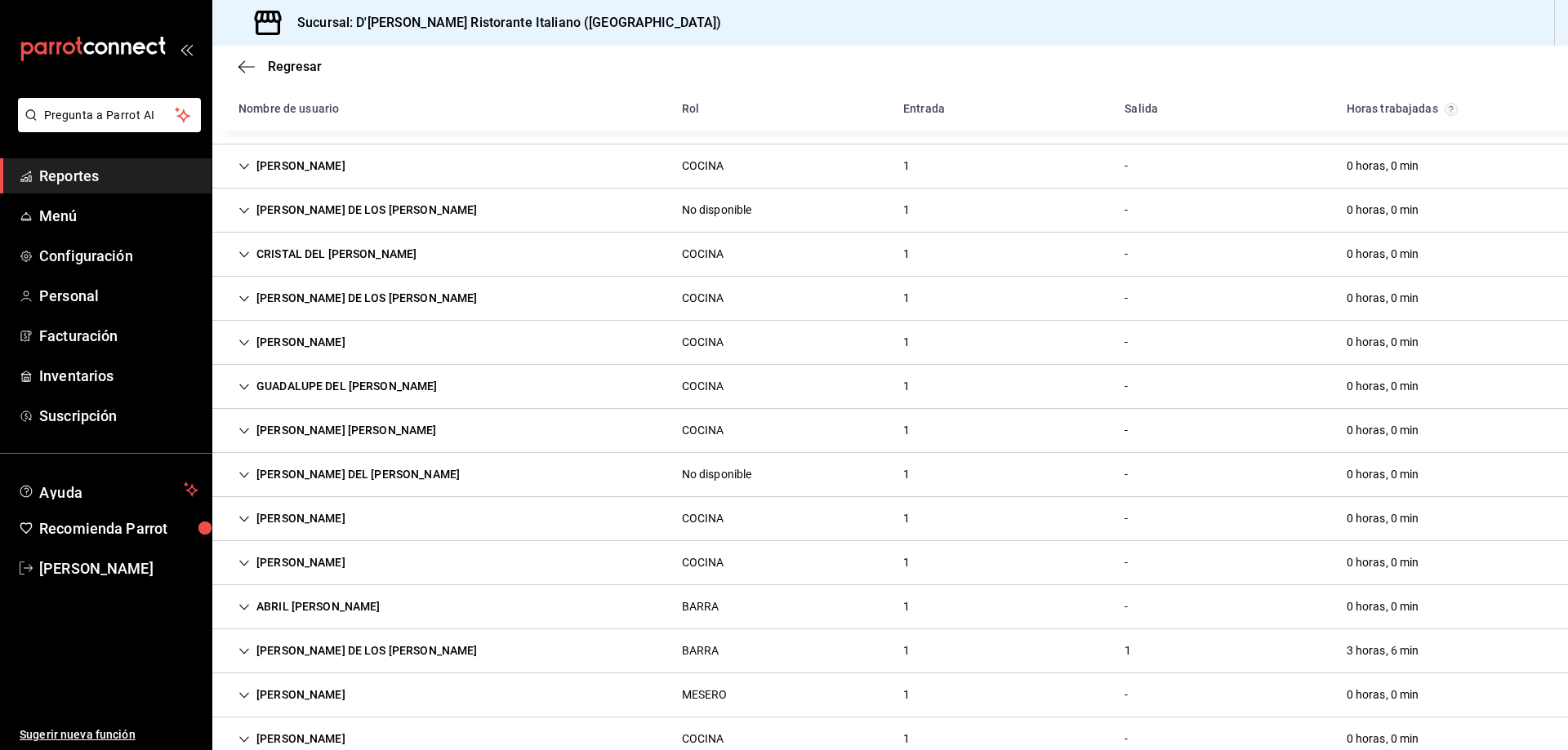
scroll to position [490, 0]
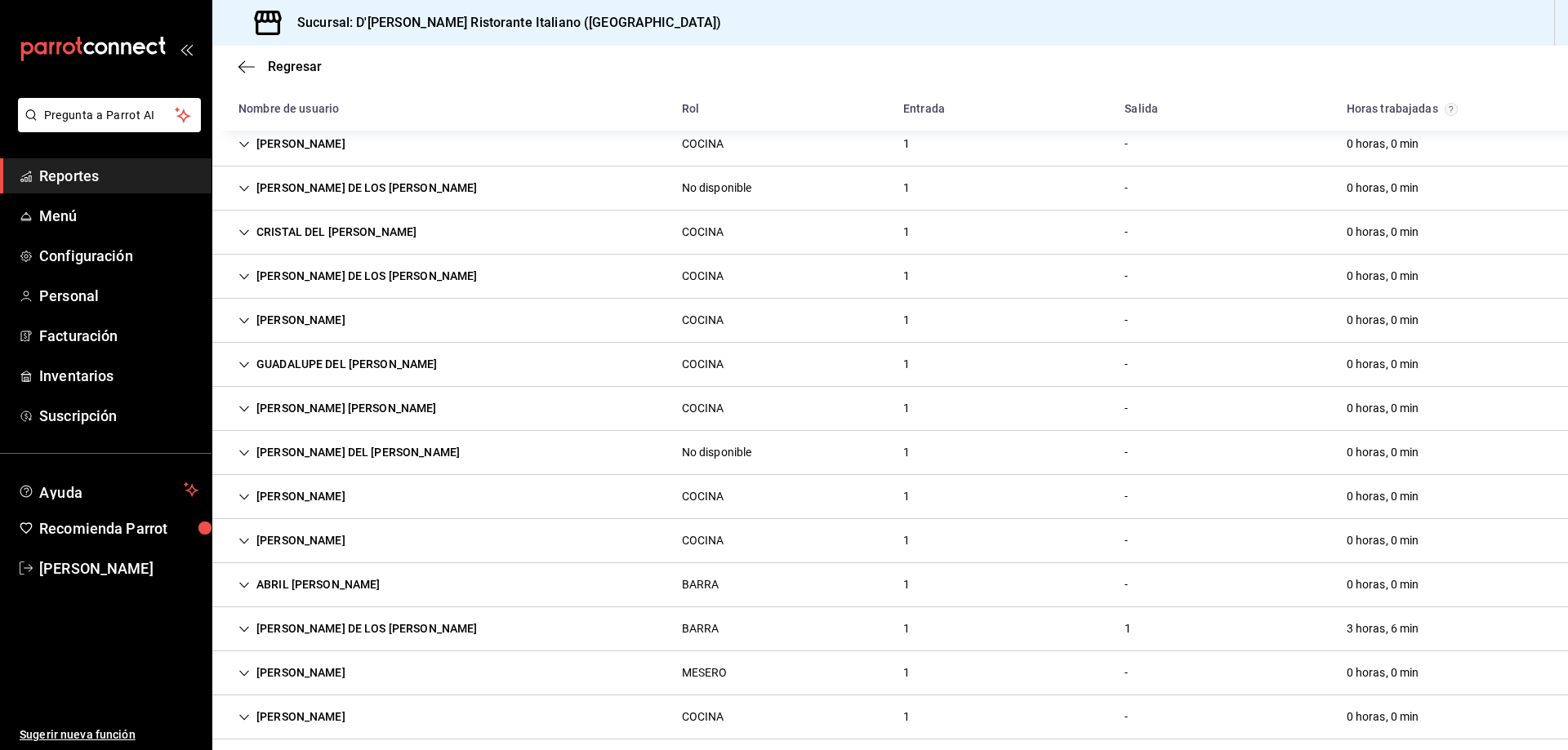
click at [240, 626] on icon "Cell" at bounding box center [244, 629] width 11 height 11
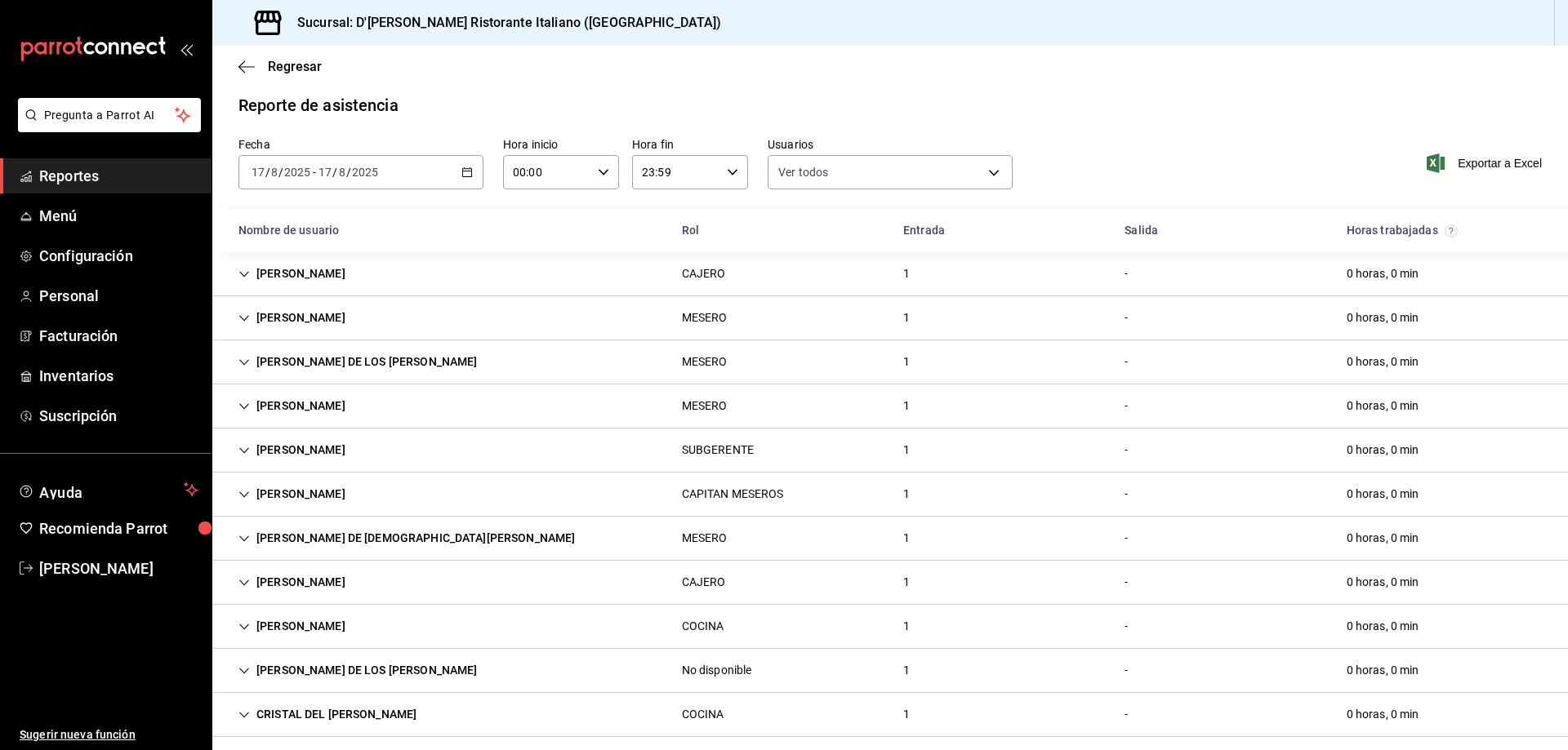
scroll to position [0, 0]
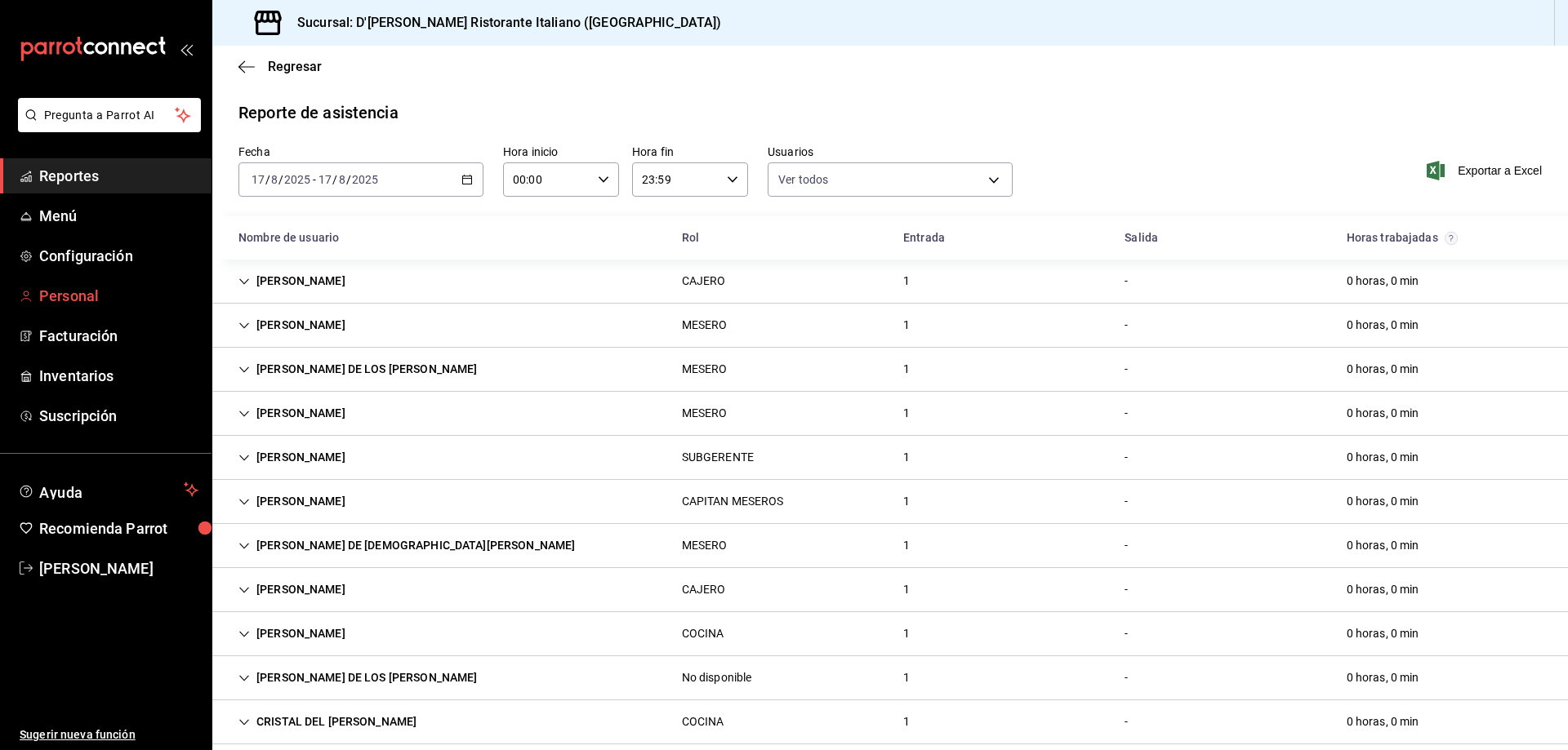
click at [85, 295] on span "Personal" at bounding box center [118, 296] width 159 height 22
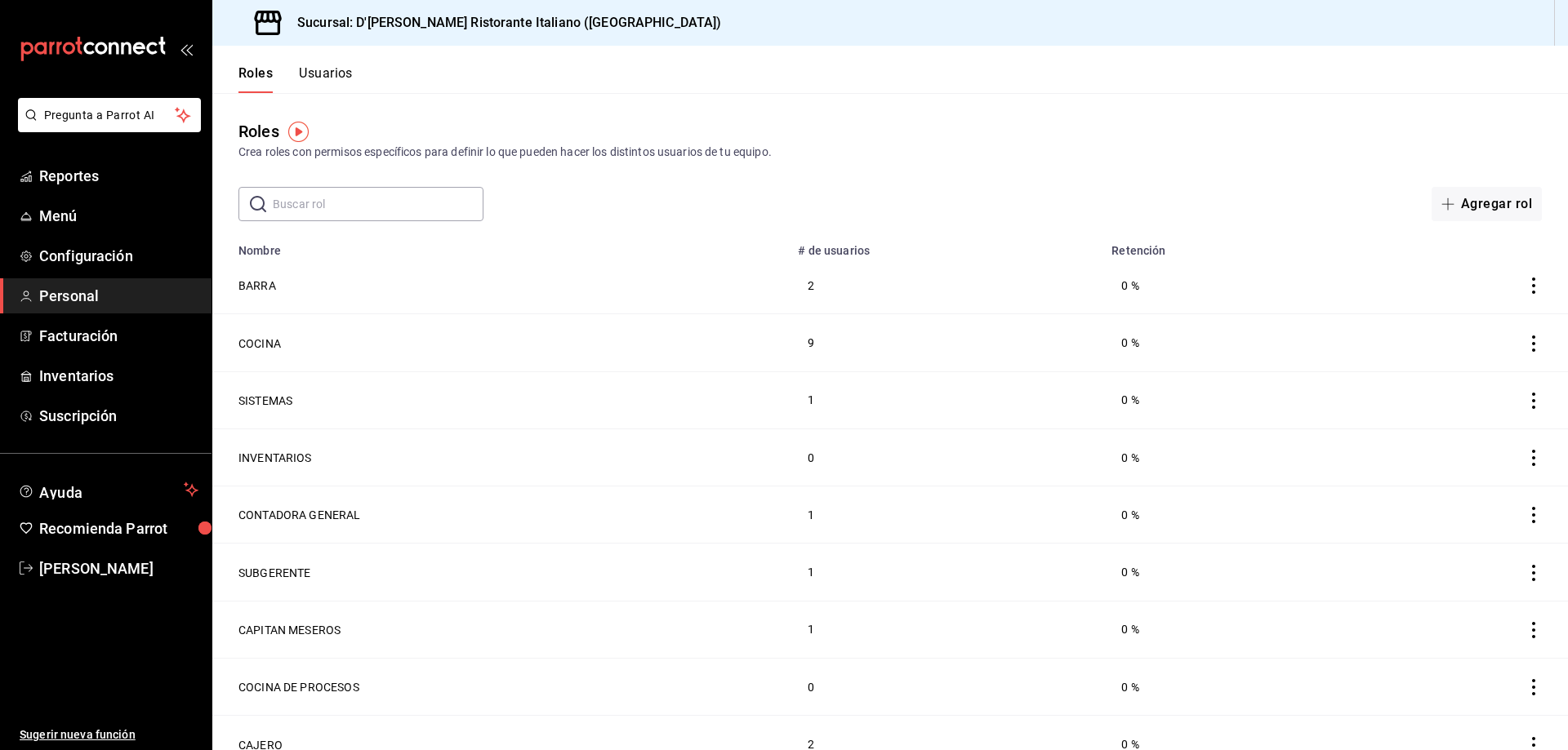
click at [346, 72] on button "Usuarios" at bounding box center [325, 79] width 54 height 28
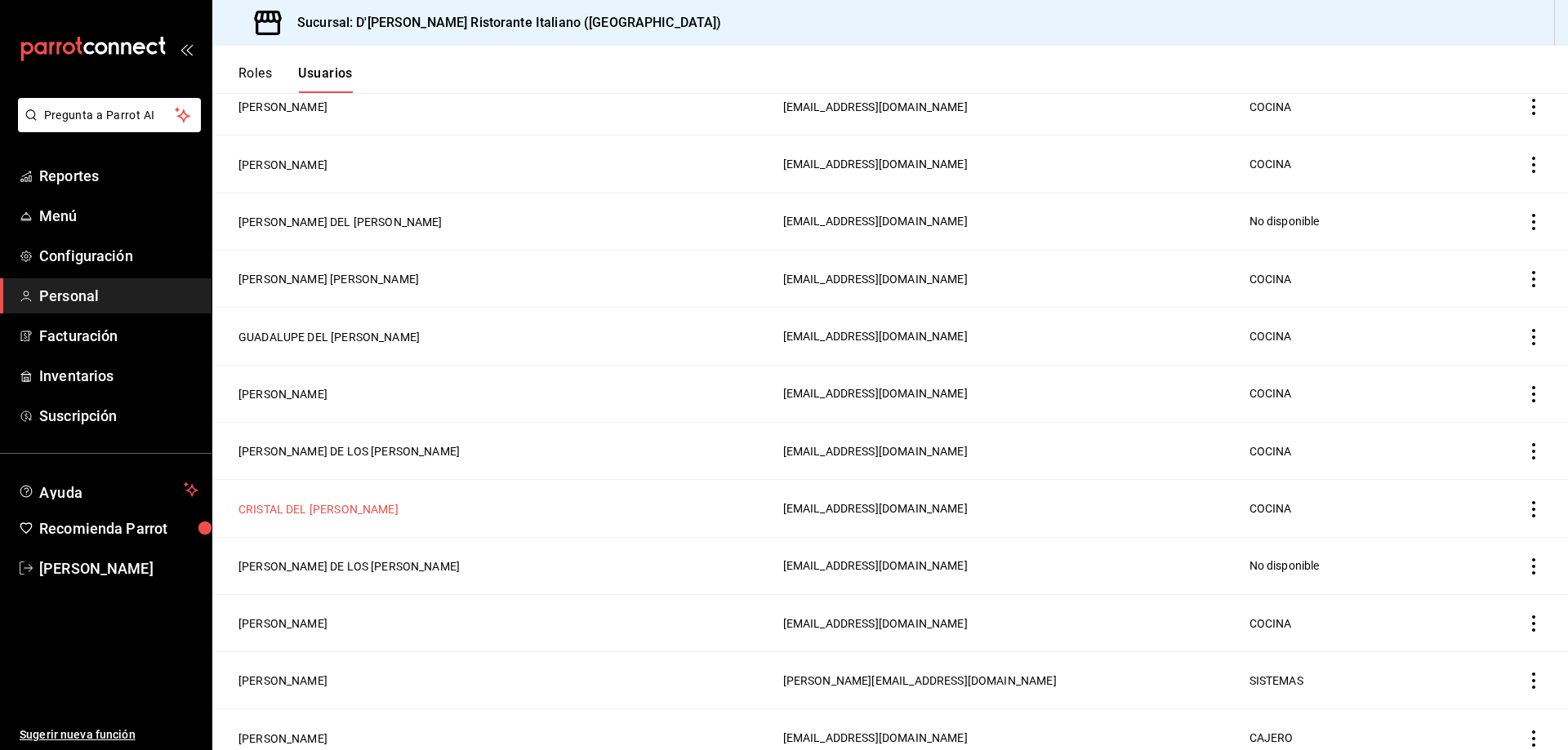
scroll to position [490, 0]
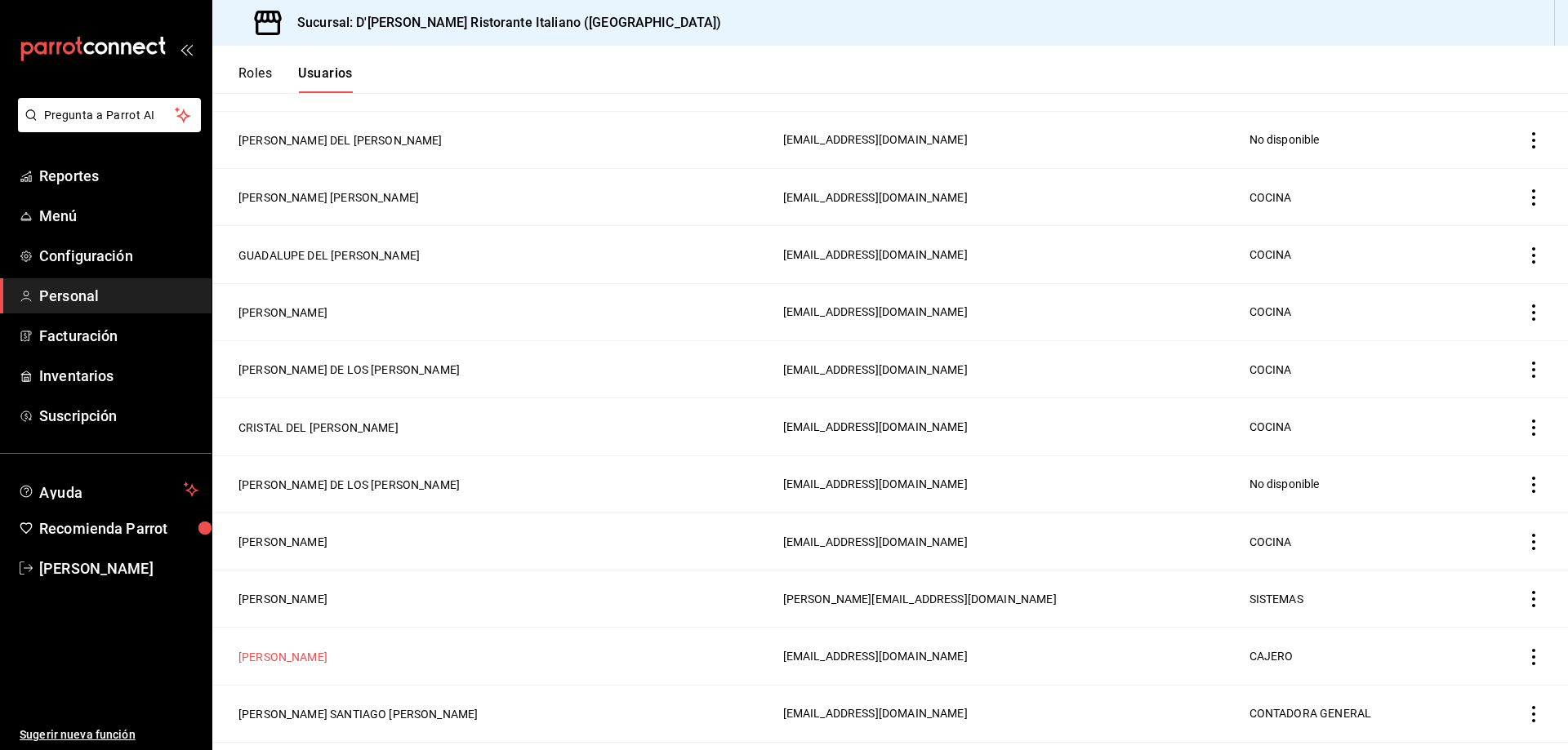
click at [327, 649] on button "[PERSON_NAME] [PERSON_NAME]" at bounding box center [283, 657] width 89 height 17
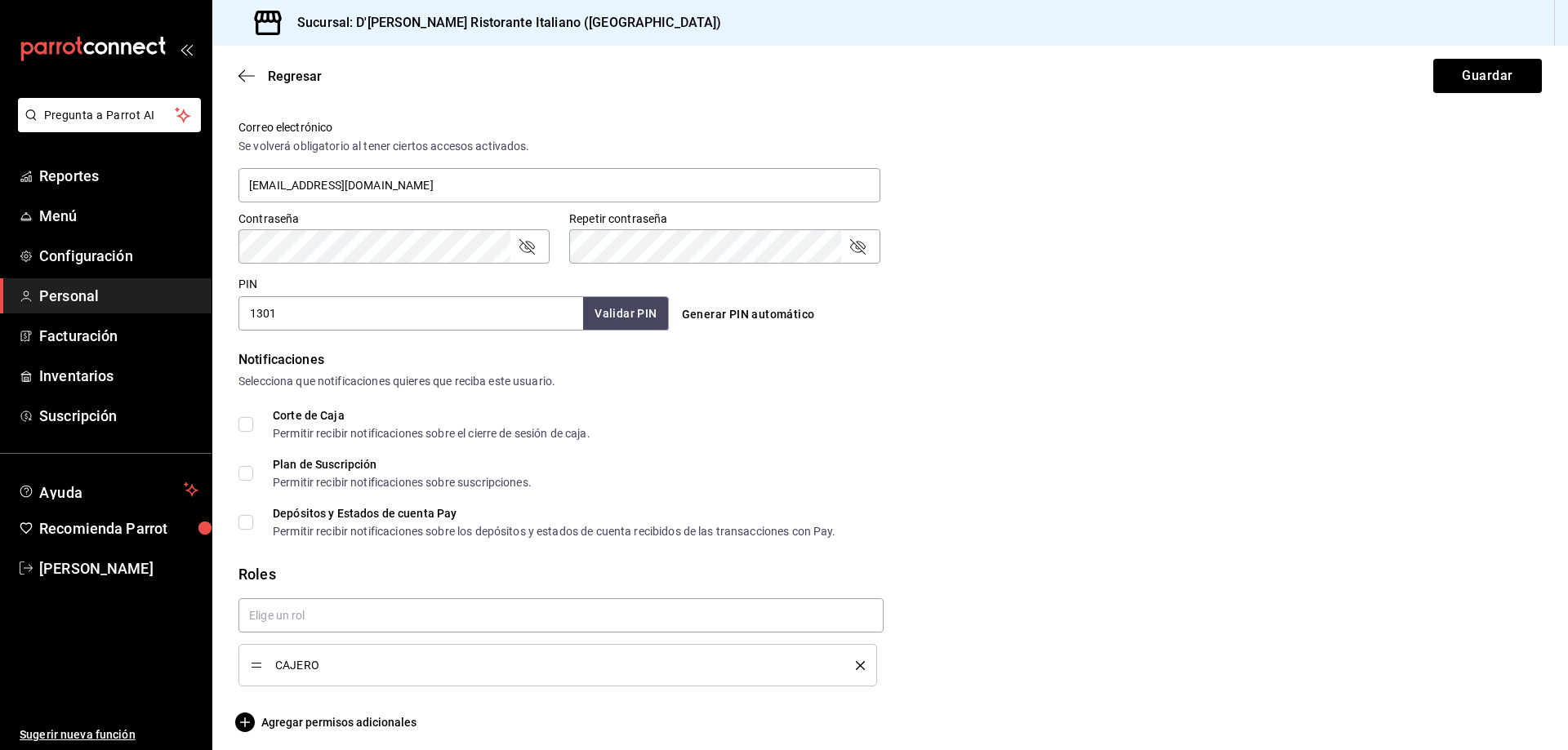
scroll to position [608, 0]
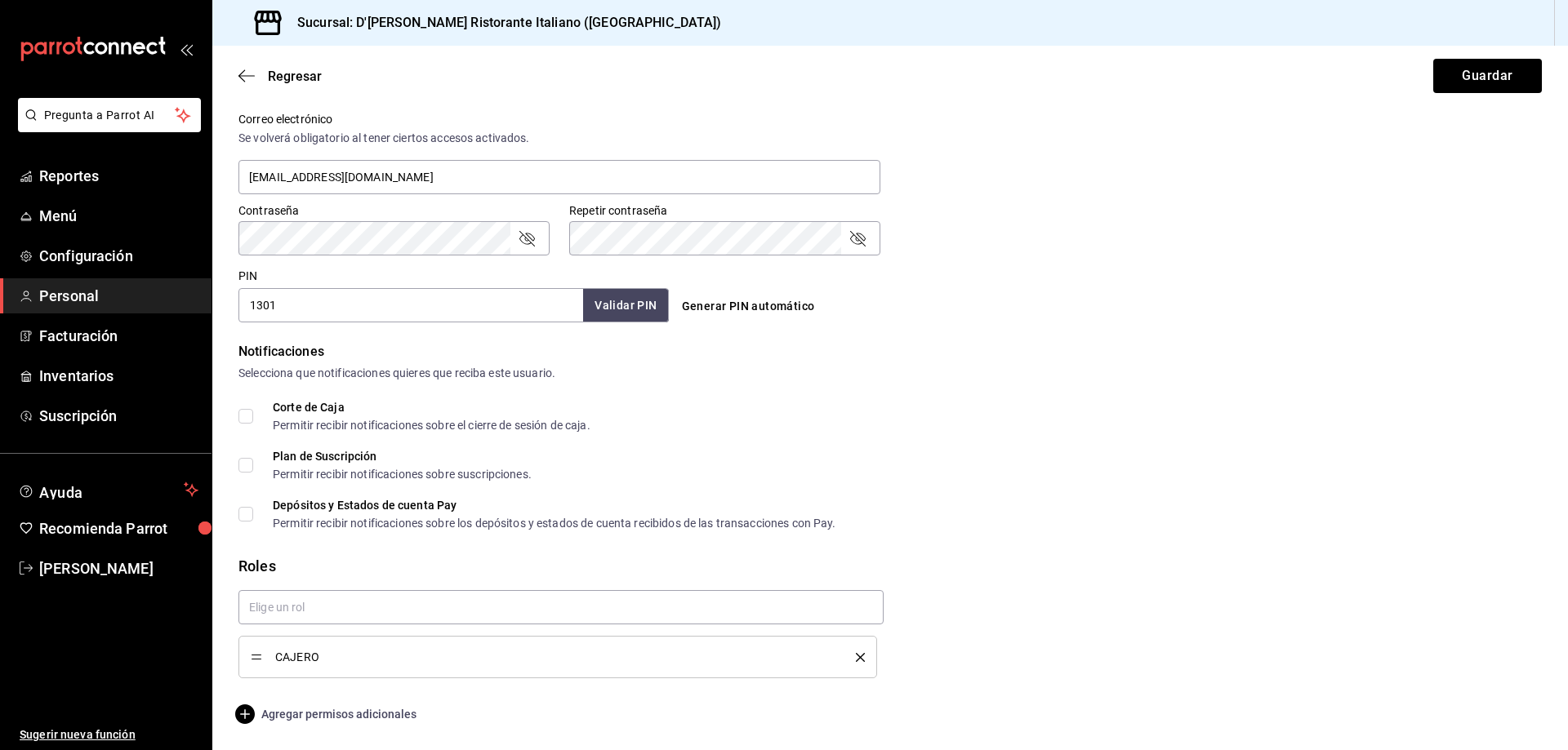
click at [338, 711] on span "Agregar permisos adicionales" at bounding box center [327, 714] width 178 height 20
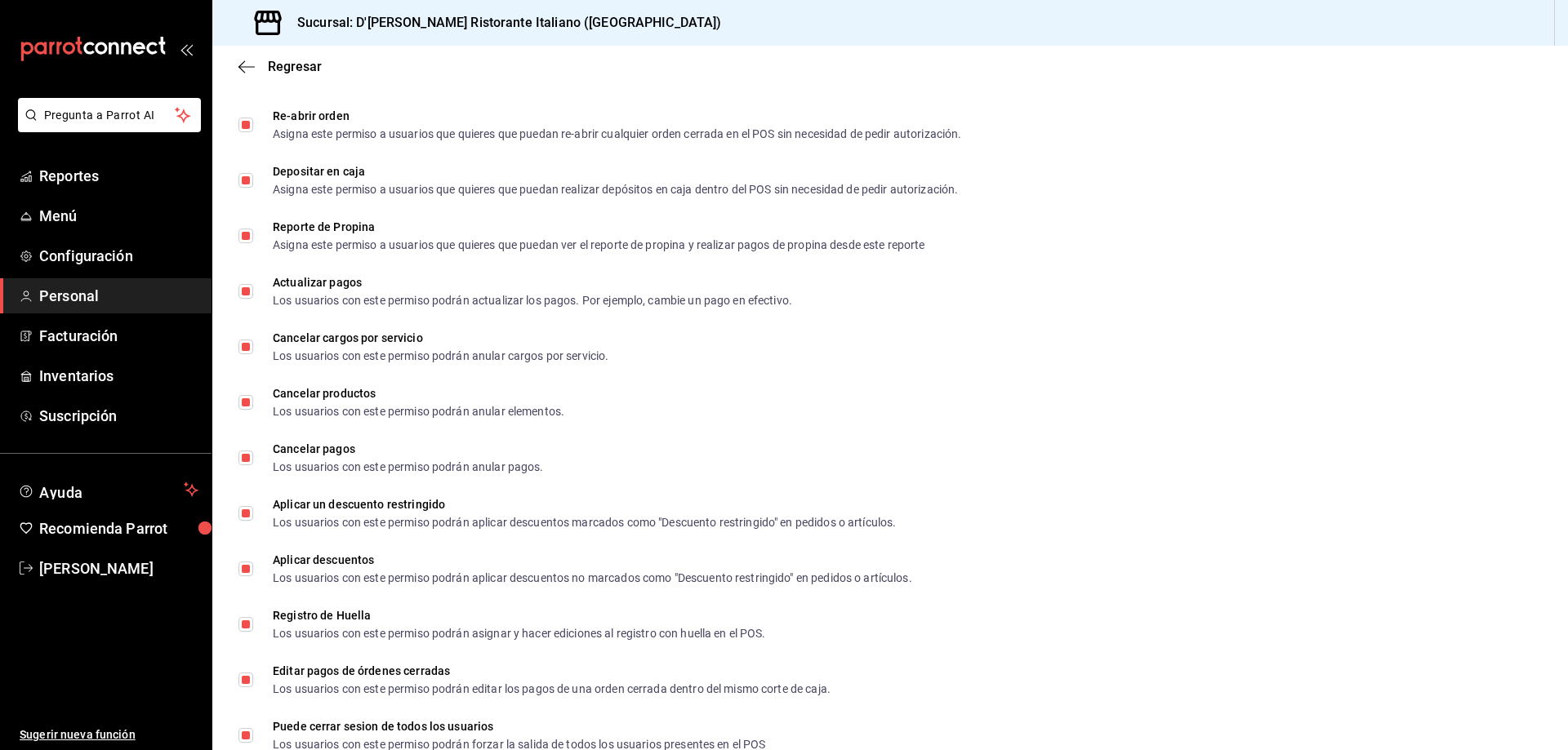
scroll to position [1818, 0]
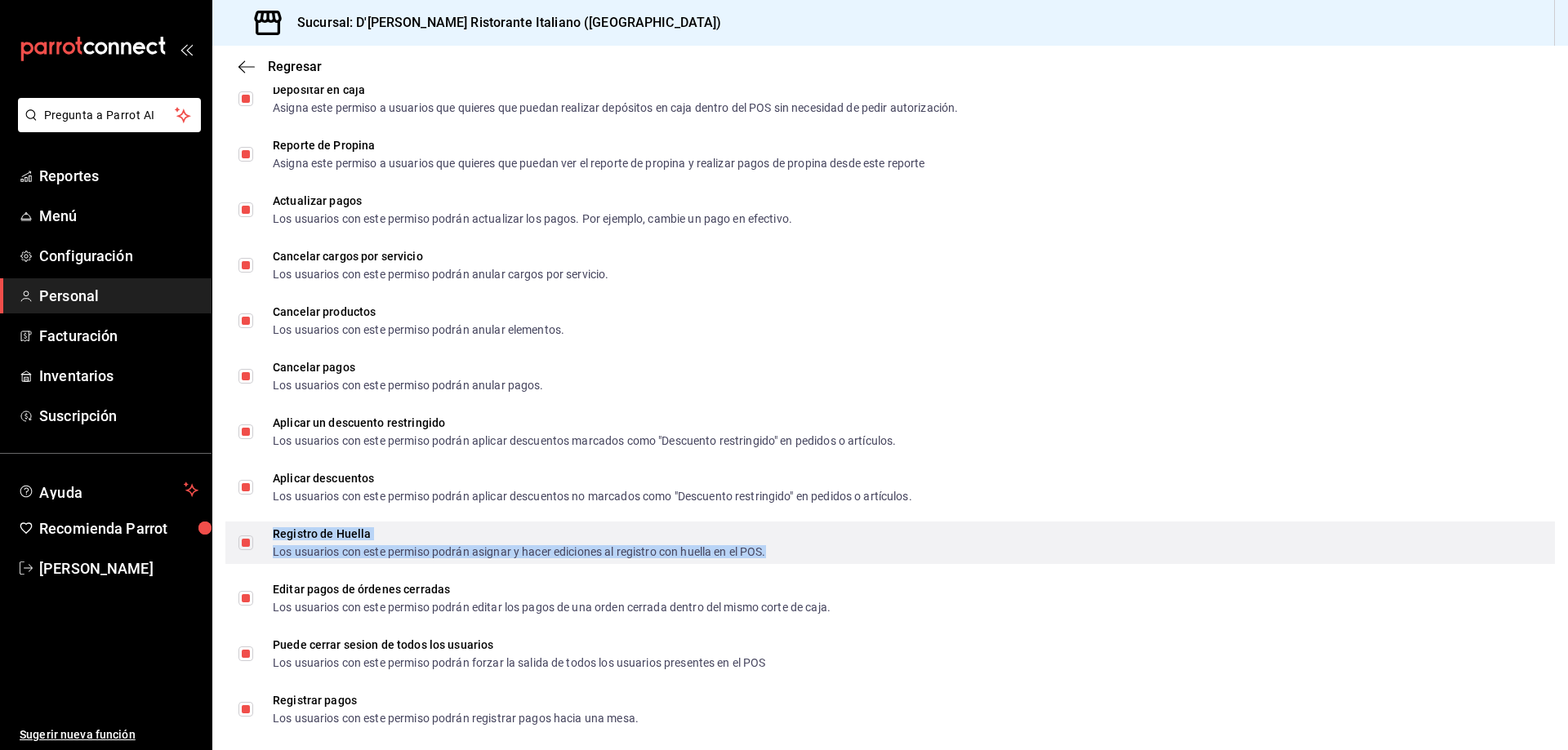
click at [275, 541] on div "Registro de Huella Los usuarios con este permiso podrán asignar y hacer edicion…" at bounding box center [519, 543] width 493 height 30
checkbox input "false"
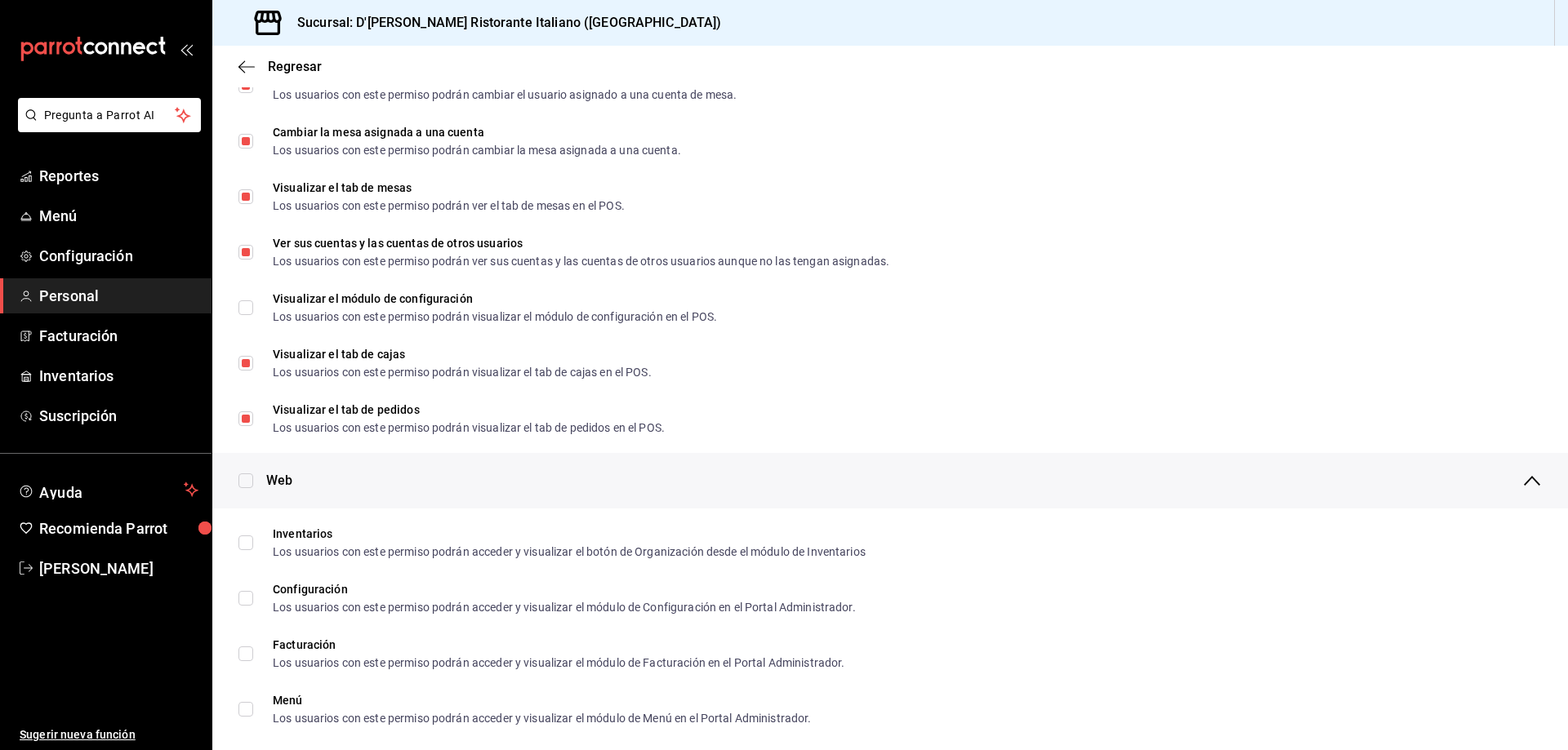
scroll to position [21, 0]
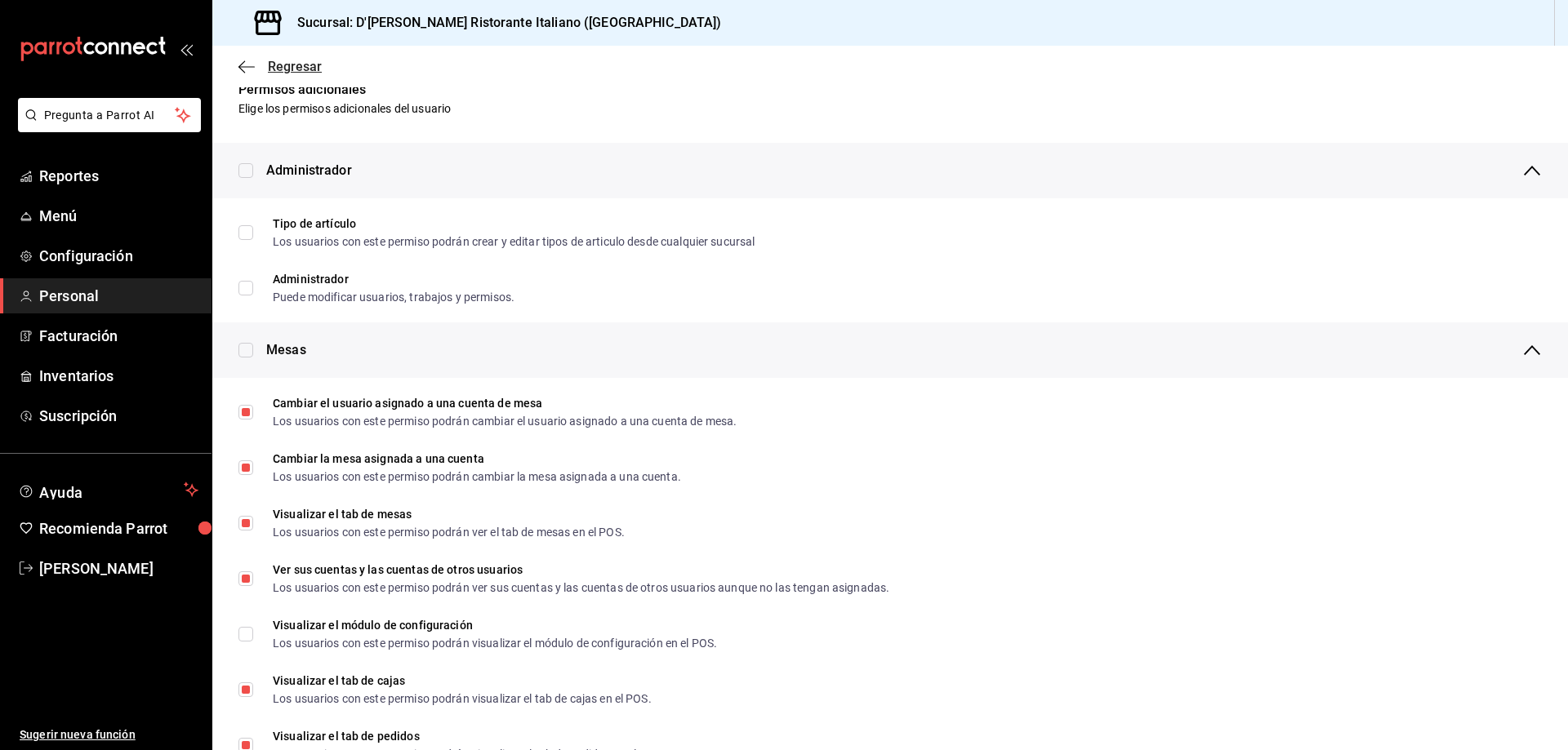
click at [298, 70] on span "Regresar" at bounding box center [295, 67] width 54 height 16
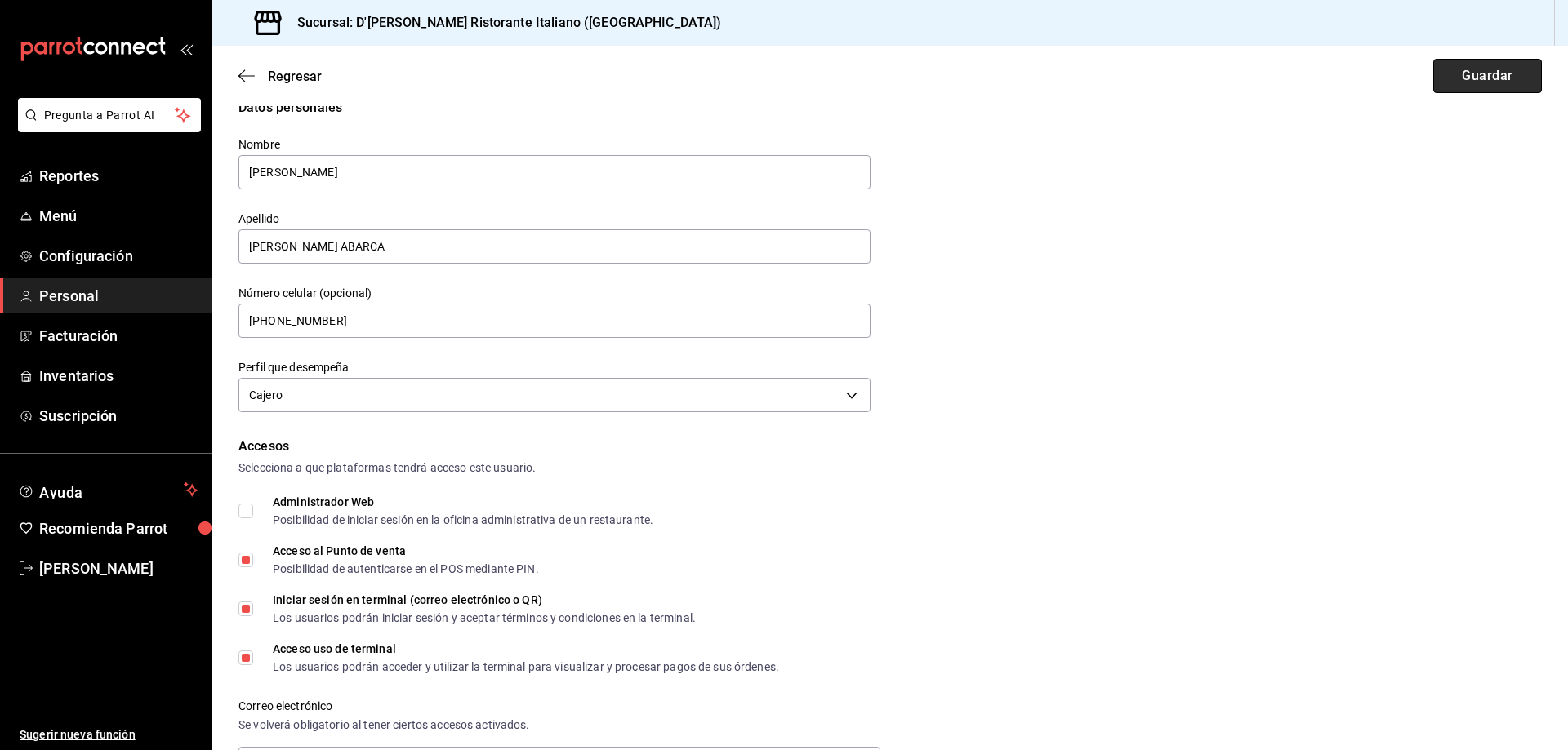
click at [1476, 83] on button "Guardar" at bounding box center [1487, 76] width 109 height 34
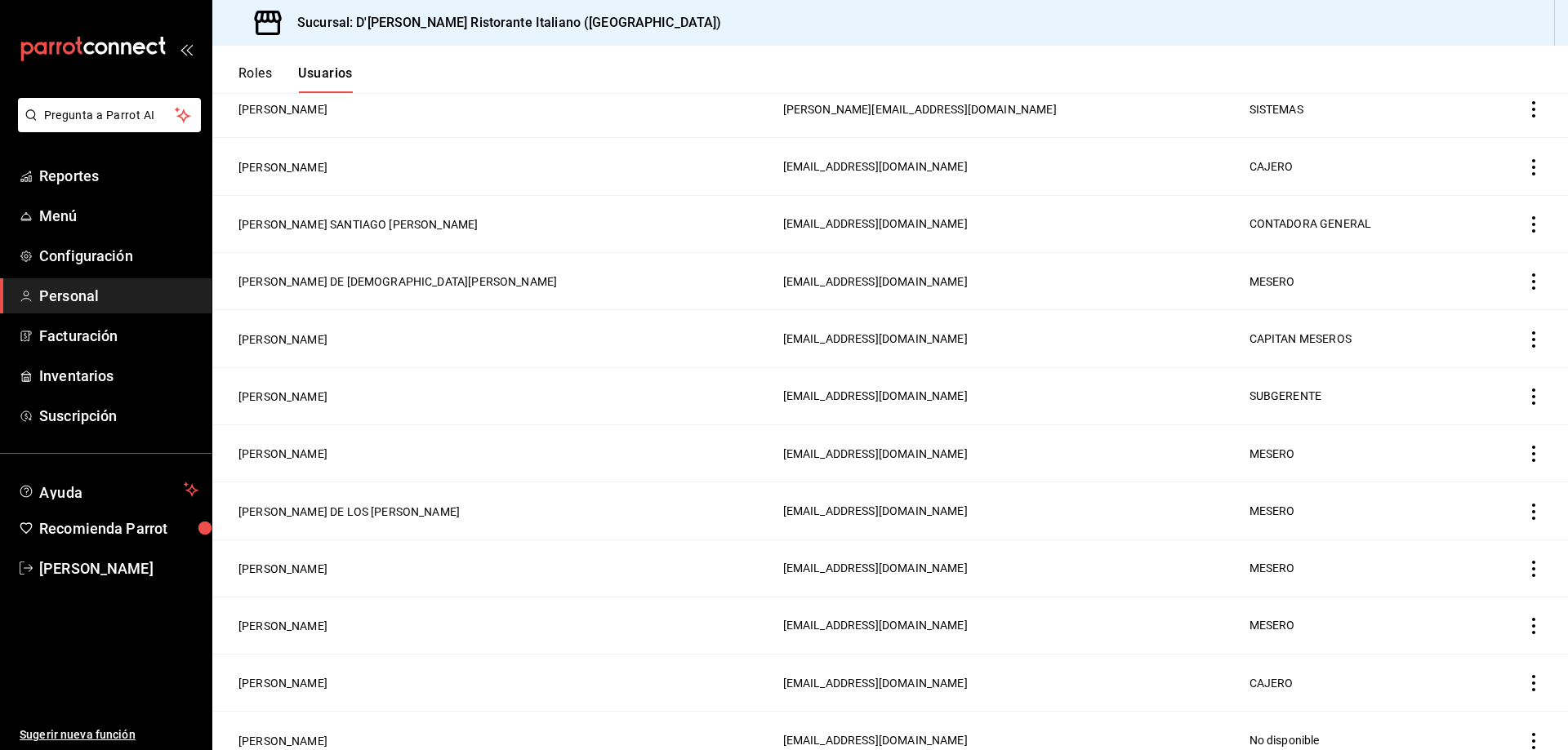
scroll to position [1035, 0]
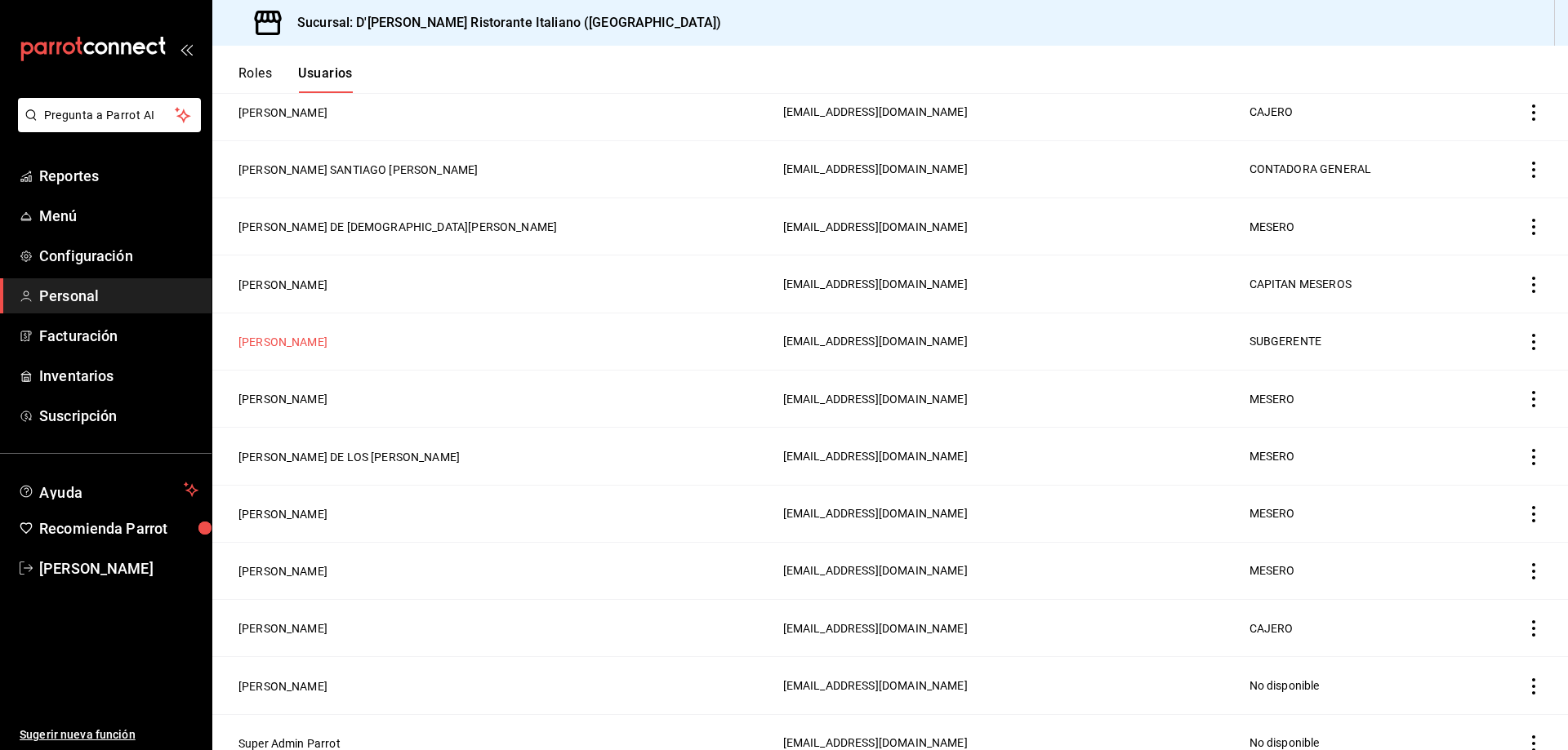
click at [327, 334] on button "[PERSON_NAME]" at bounding box center [283, 342] width 89 height 17
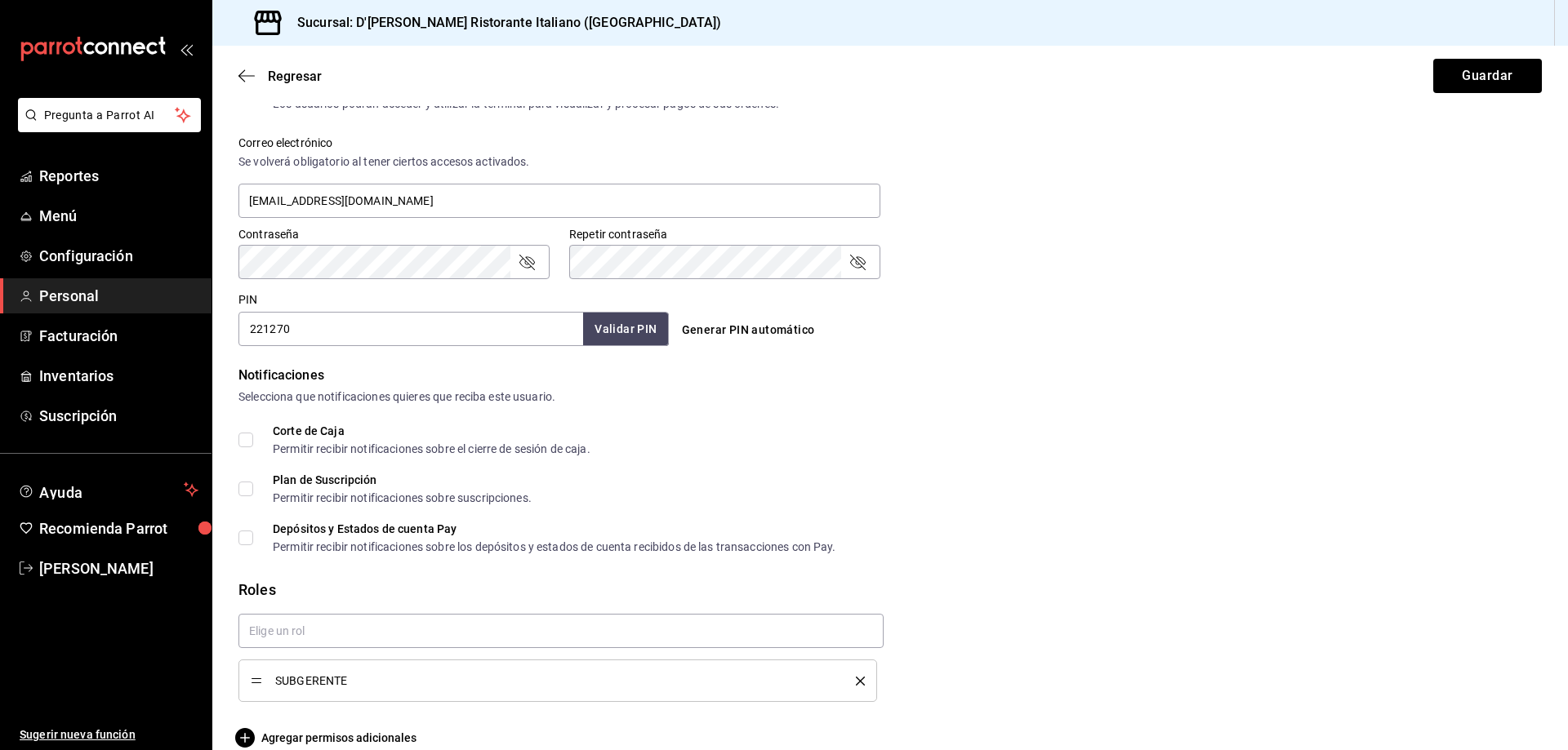
scroll to position [608, 0]
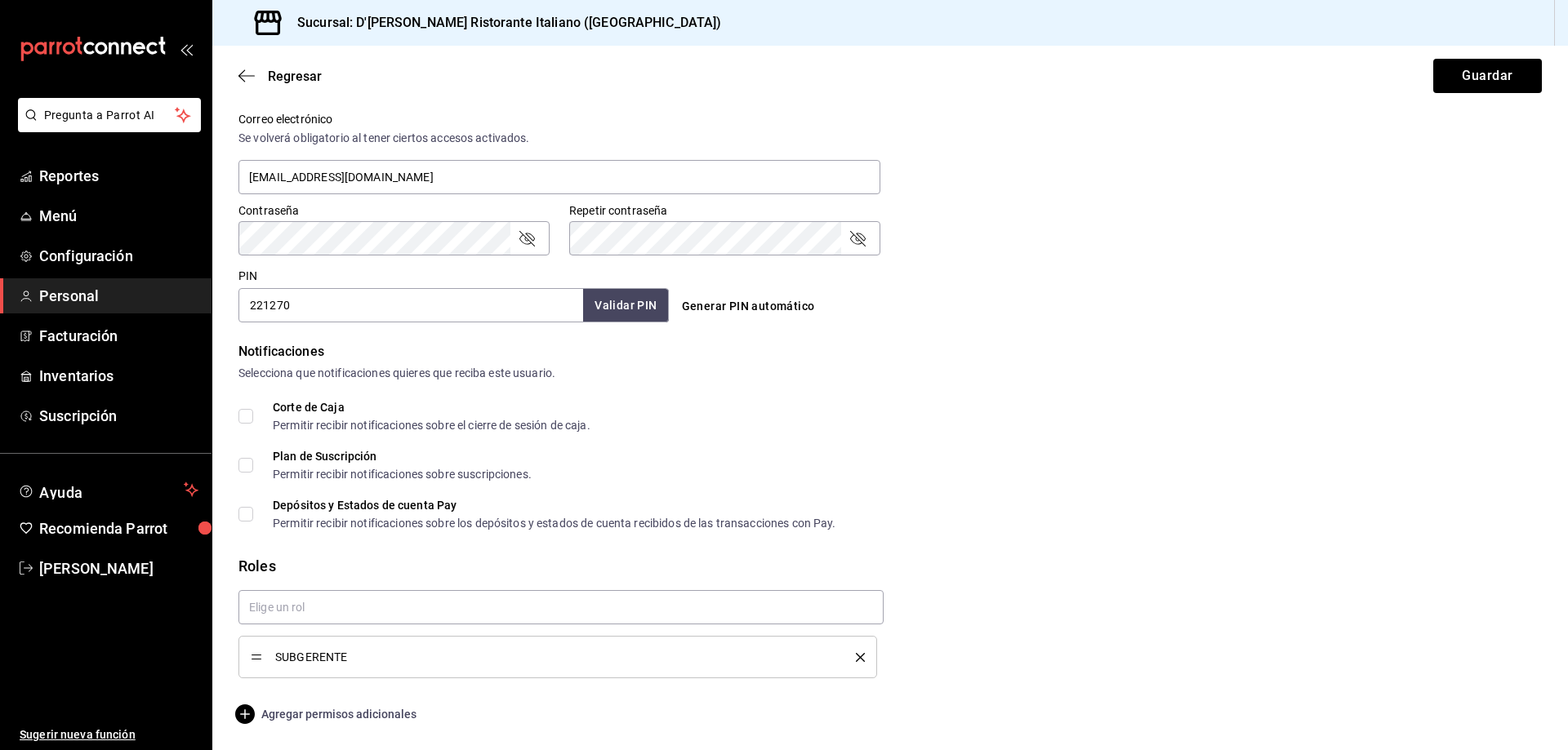
click at [348, 714] on span "Agregar permisos adicionales" at bounding box center [327, 714] width 178 height 20
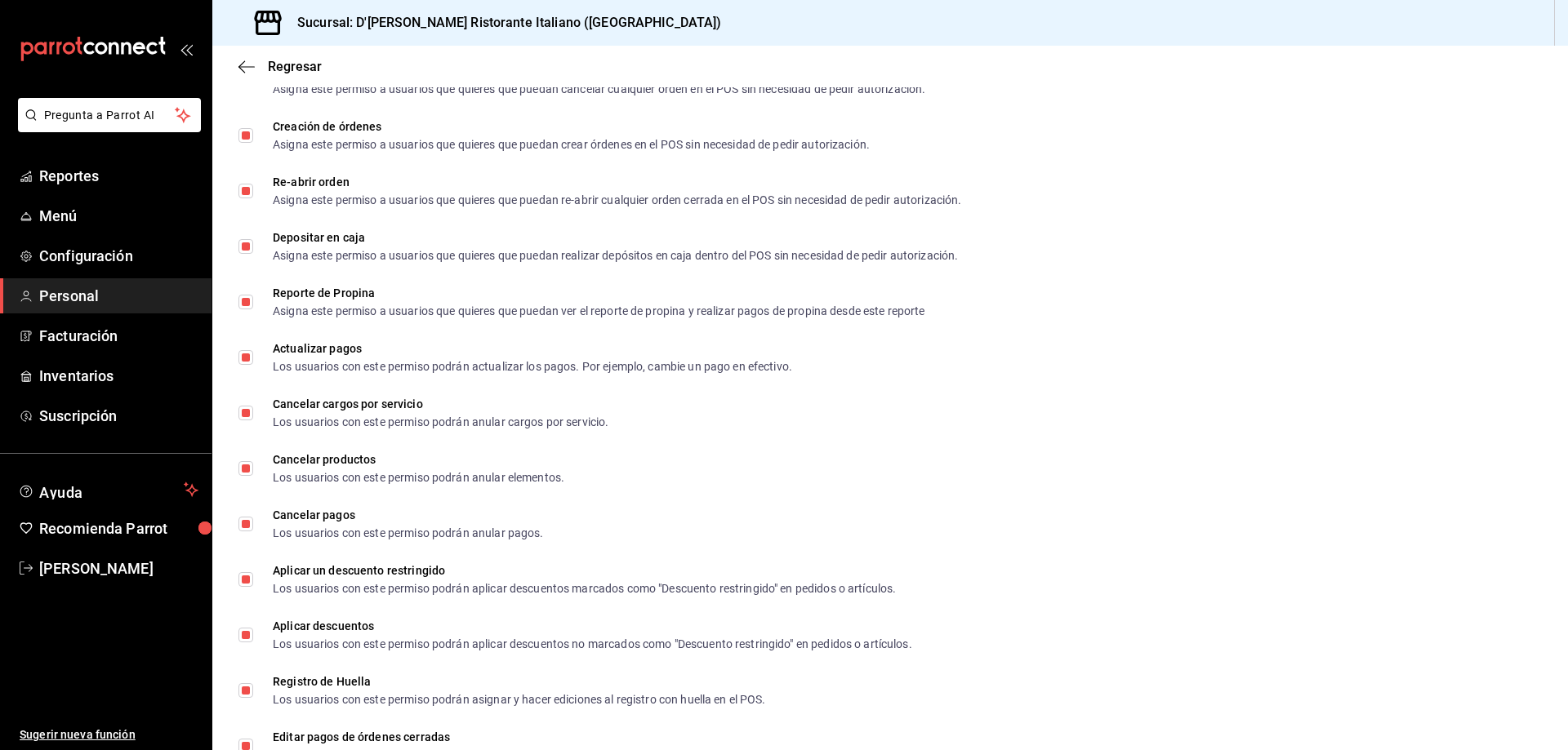
scroll to position [1751, 0]
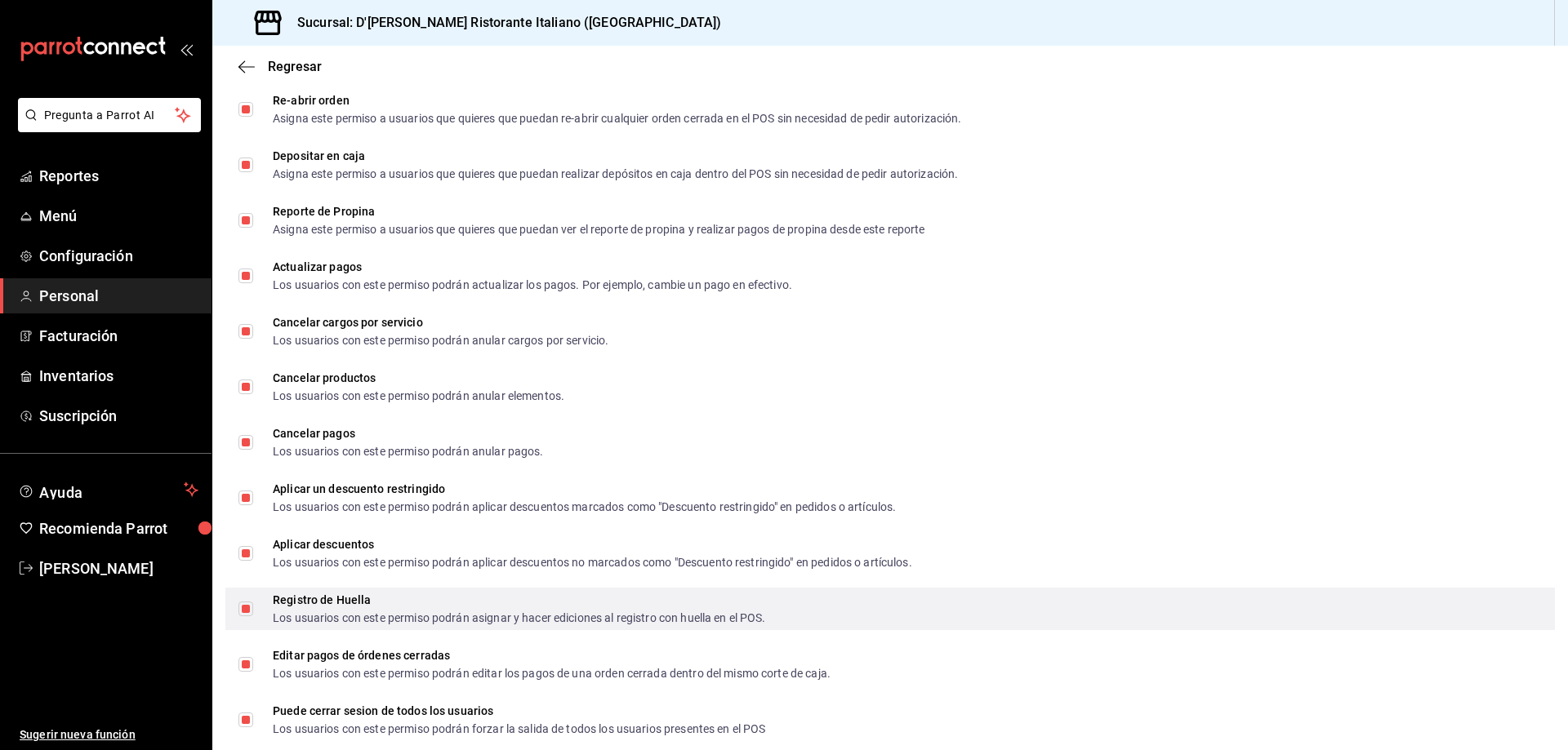
click at [245, 611] on input "Registro de Huella Los usuarios con este permiso podrán asignar y hacer edicion…" at bounding box center [245, 609] width 15 height 15
checkbox input "false"
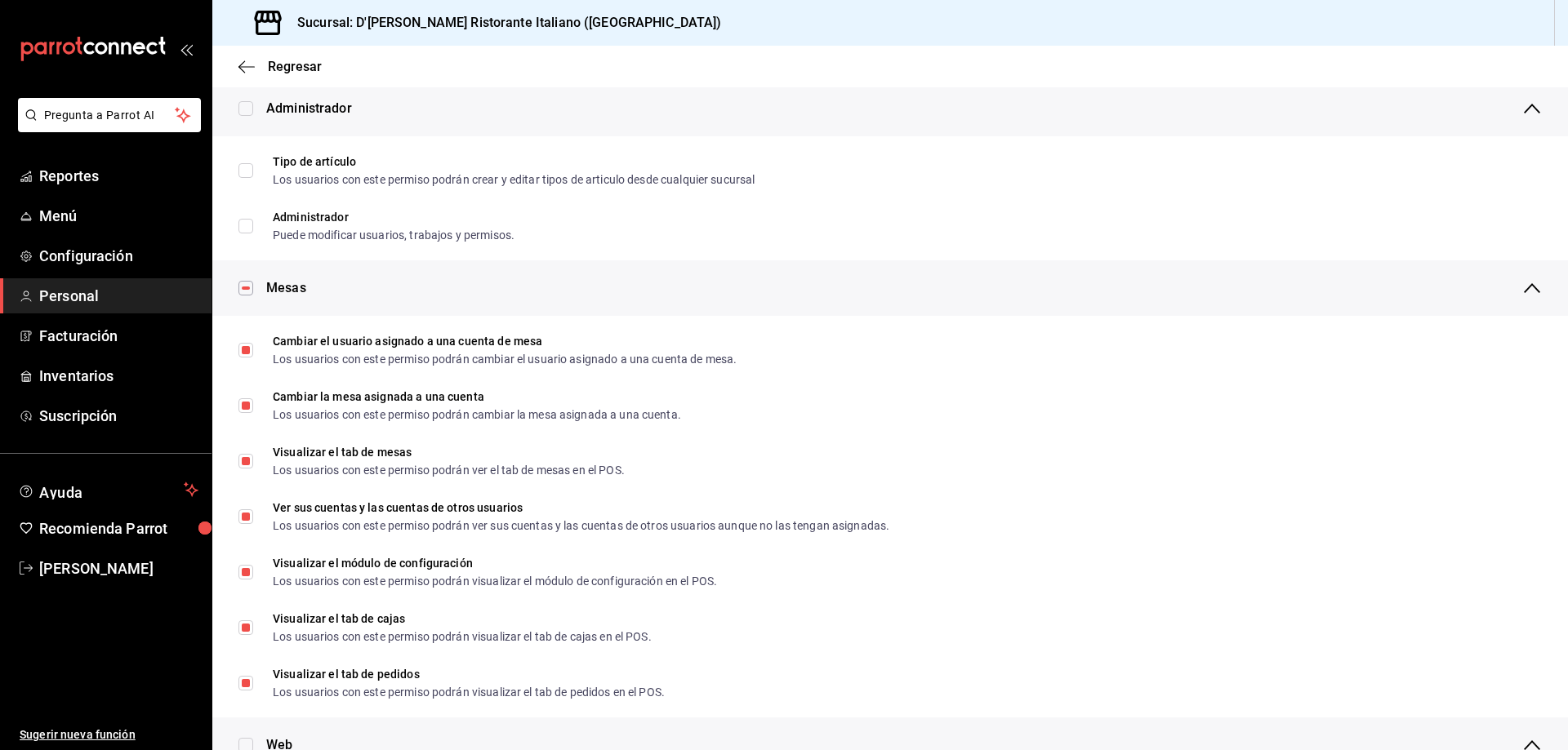
scroll to position [0, 0]
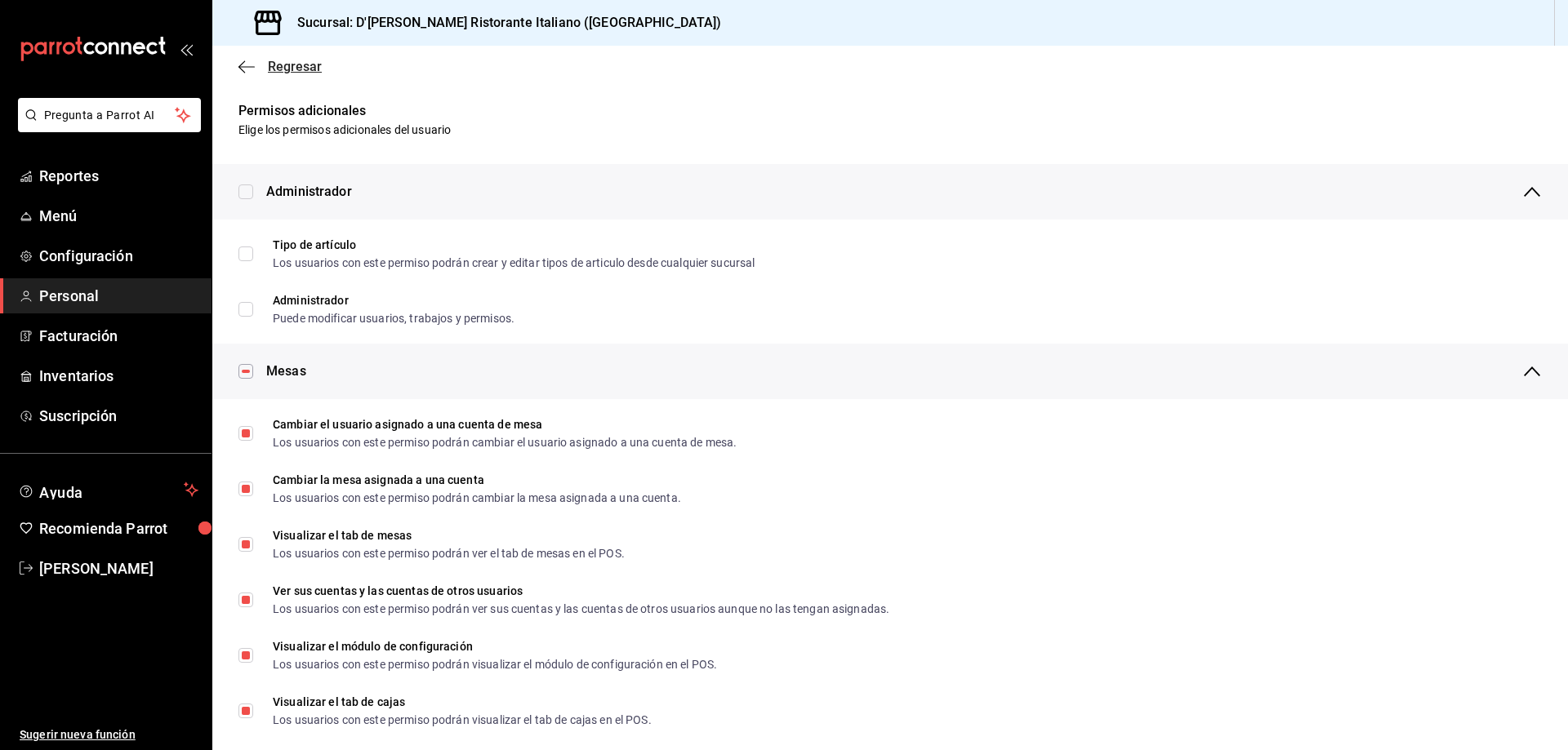
click at [291, 64] on span "Regresar" at bounding box center [295, 67] width 54 height 16
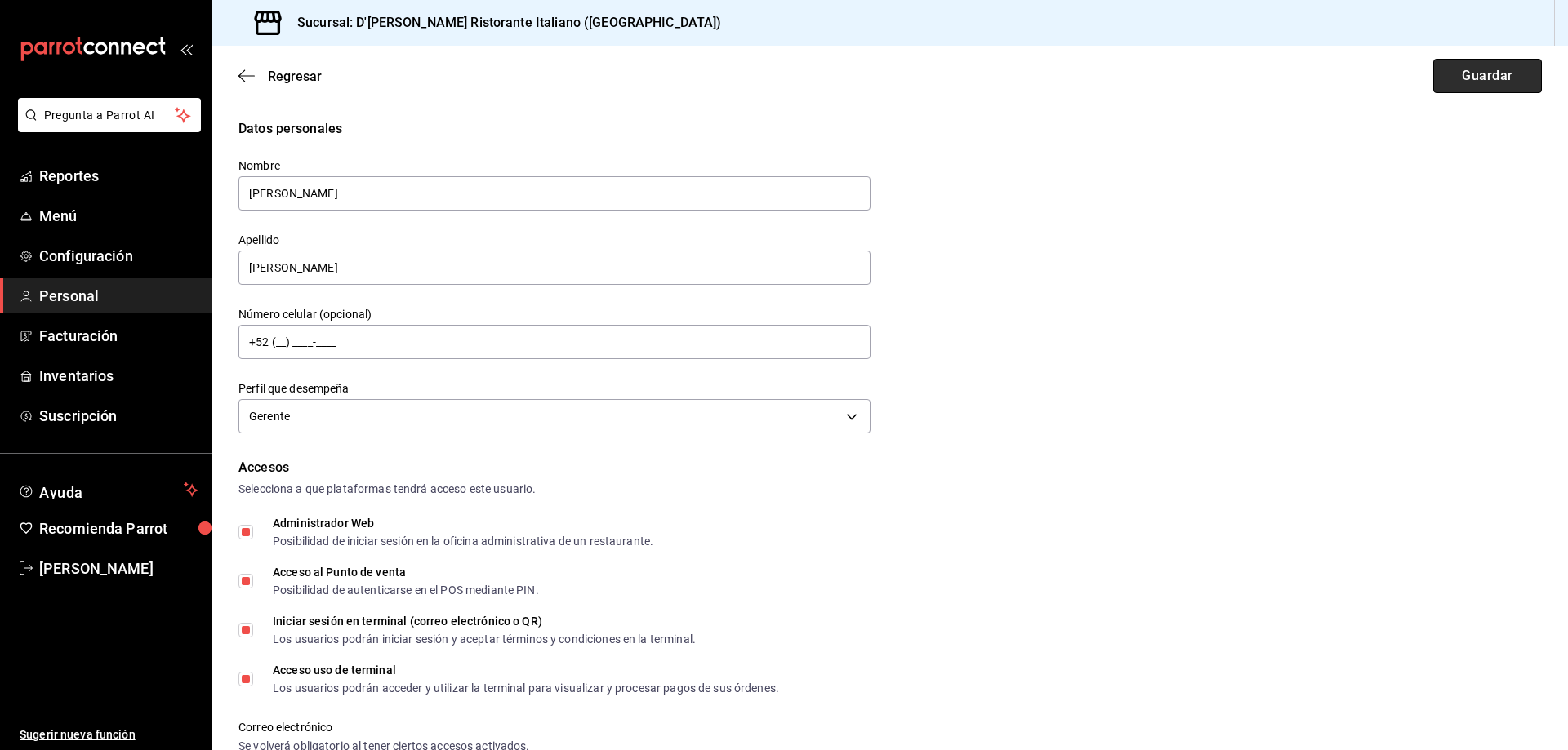
click at [1463, 72] on button "Guardar" at bounding box center [1487, 76] width 109 height 34
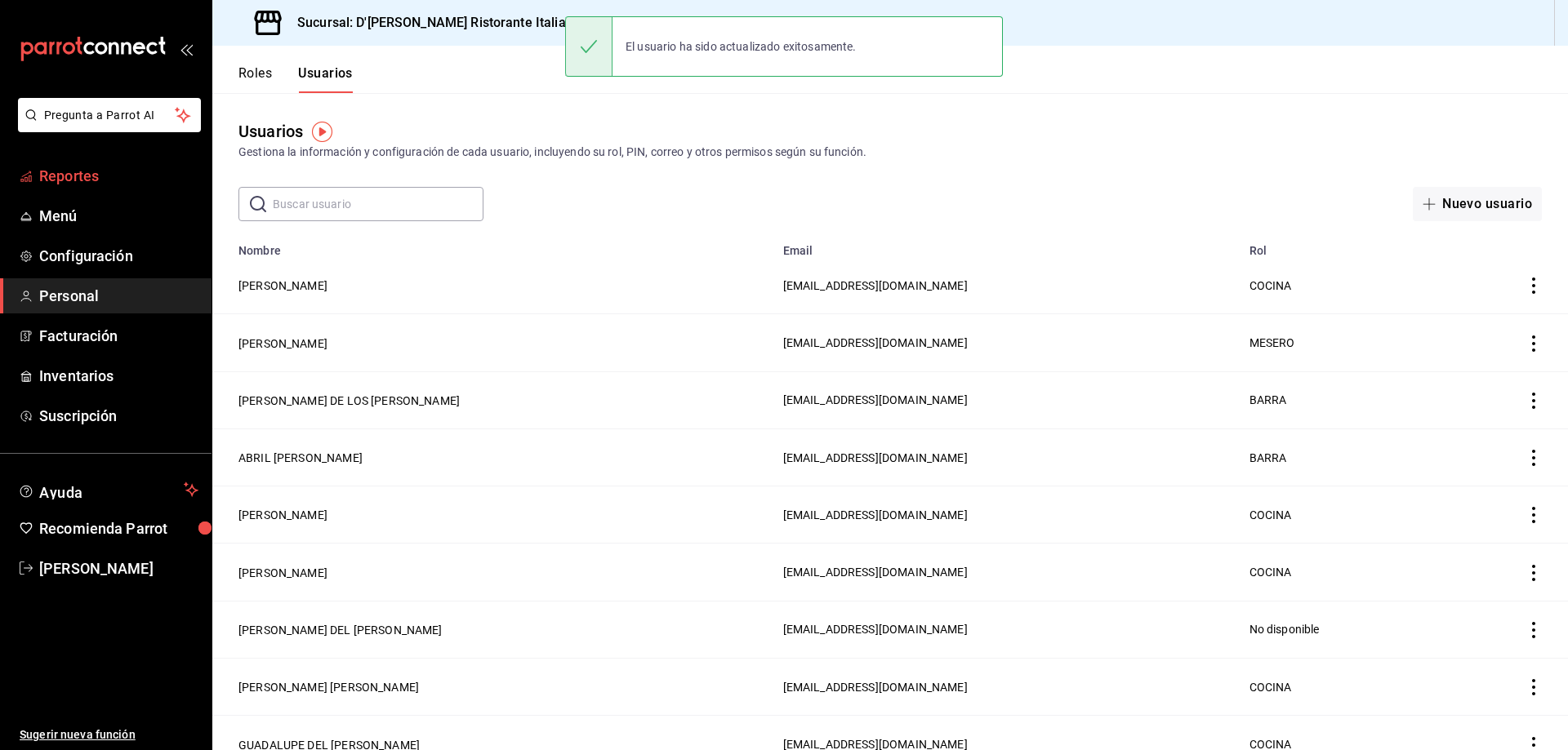
click at [89, 184] on span "Reportes" at bounding box center [118, 176] width 159 height 22
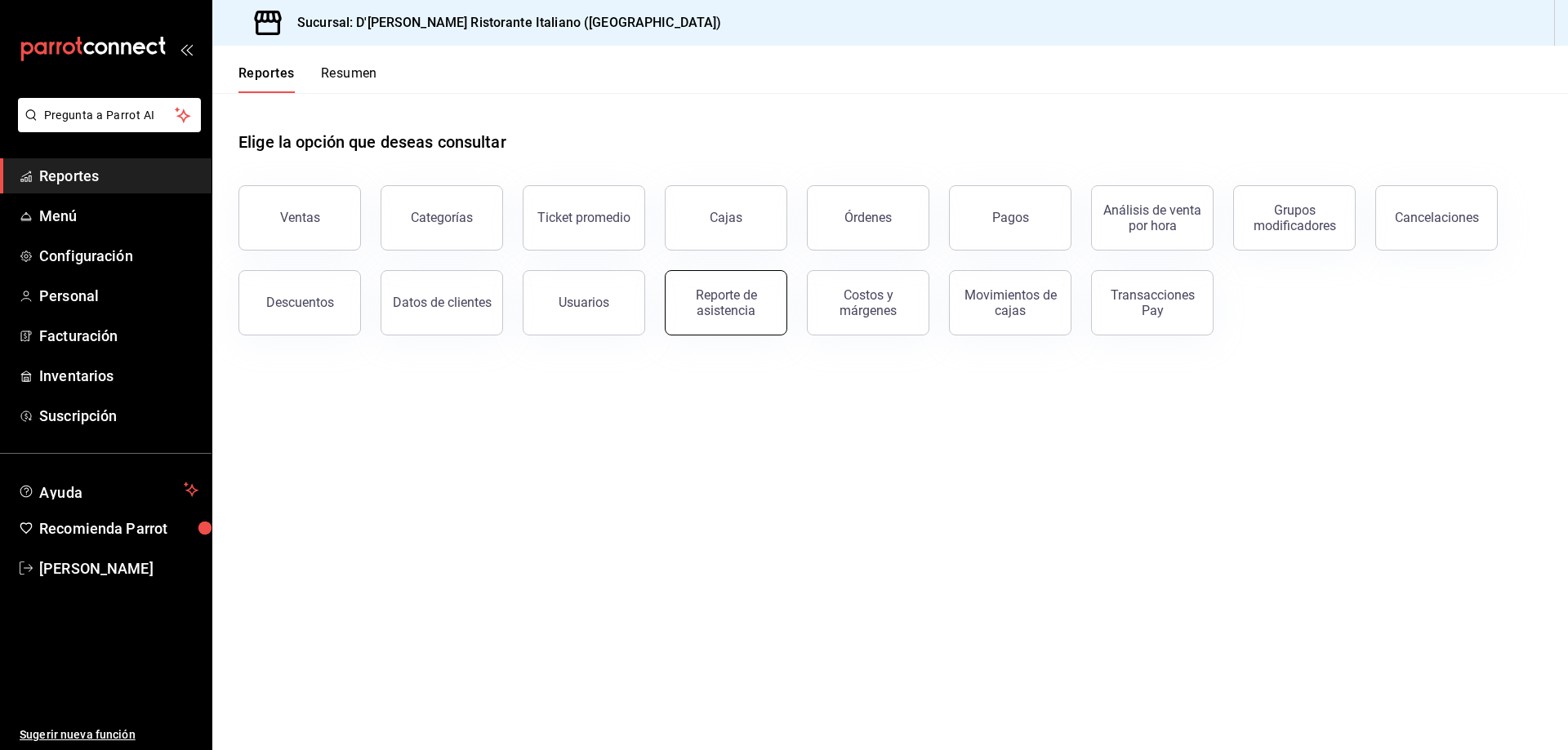
click at [724, 308] on div "Reporte de asistencia" at bounding box center [726, 303] width 101 height 31
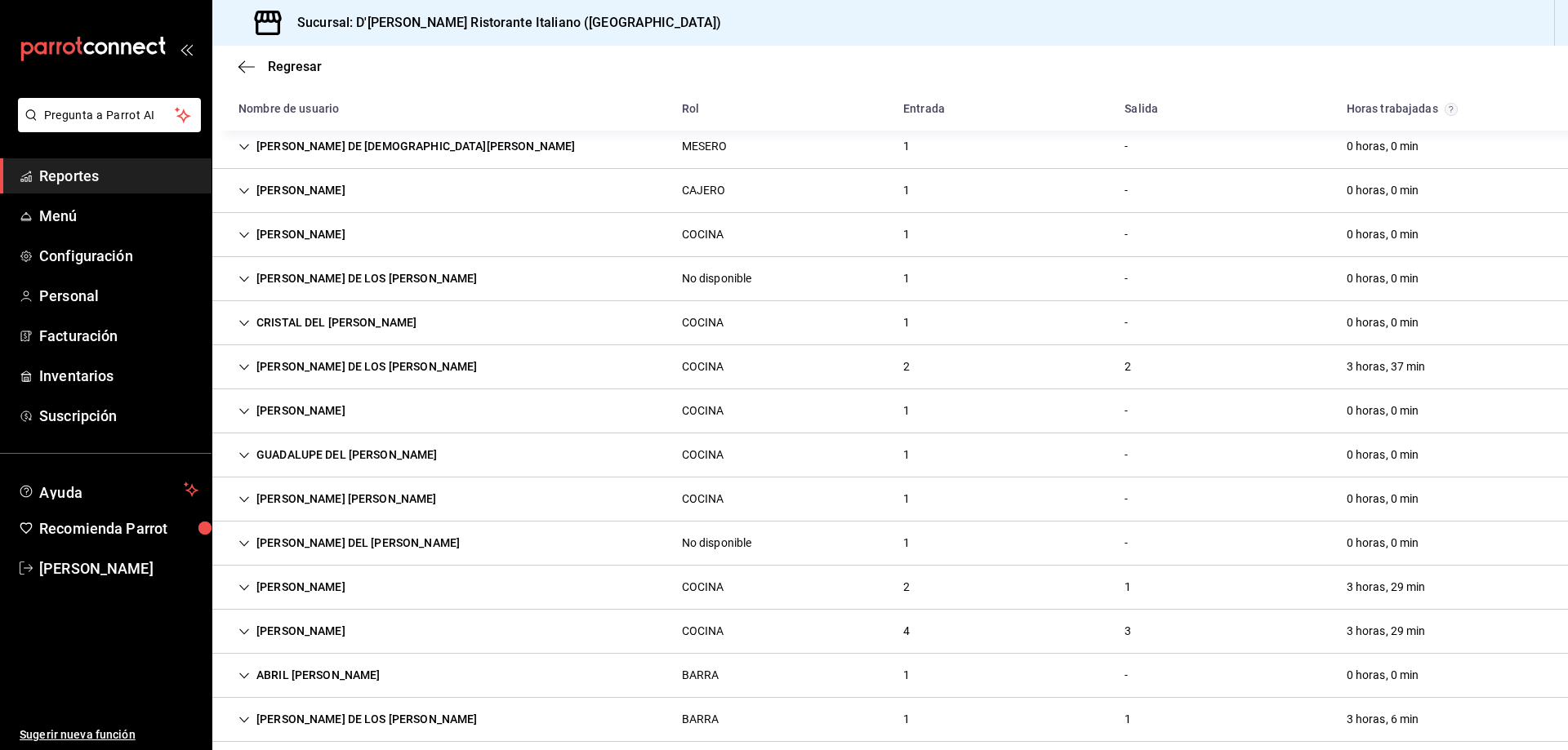
scroll to position [408, 0]
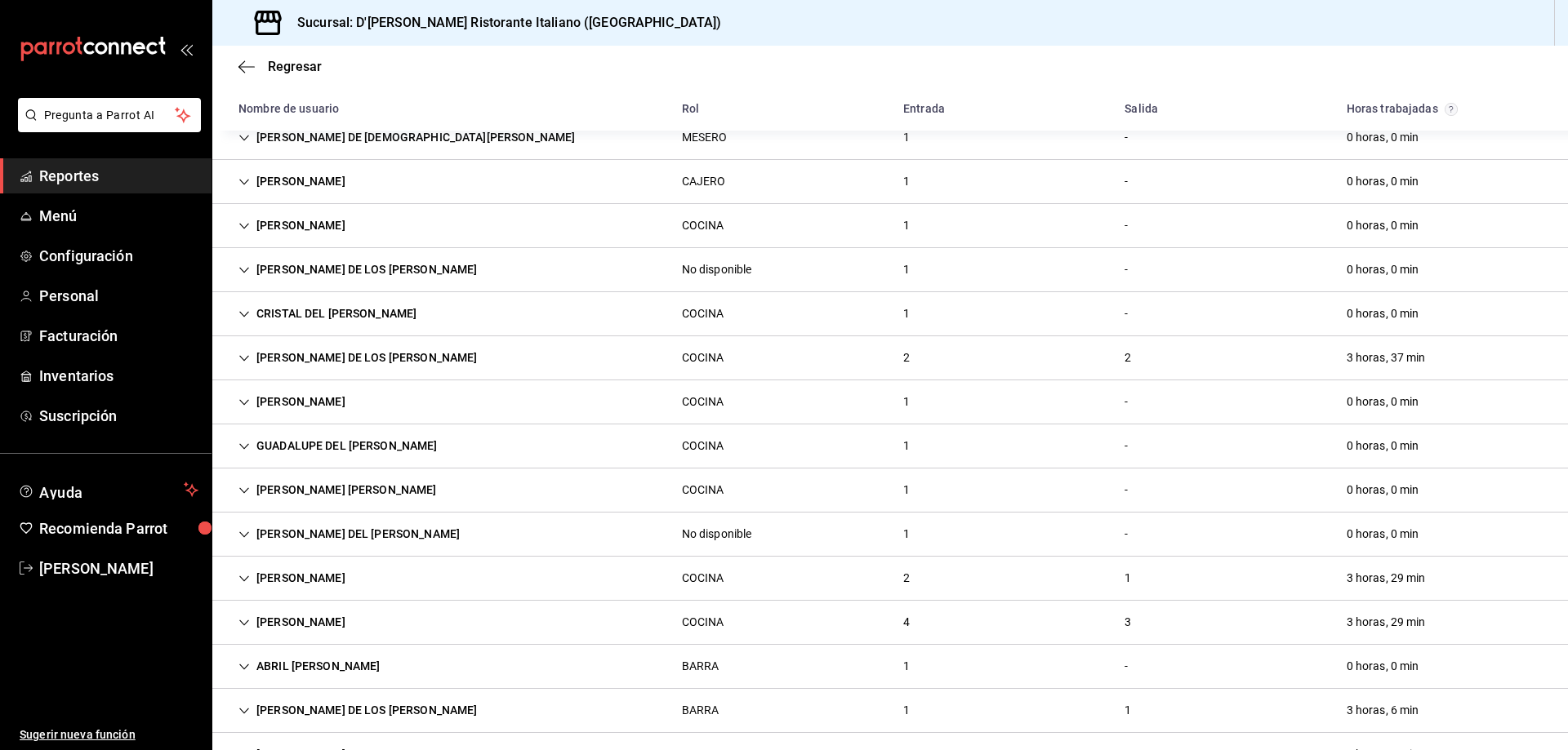
click at [243, 577] on icon "Cell" at bounding box center [244, 579] width 11 height 11
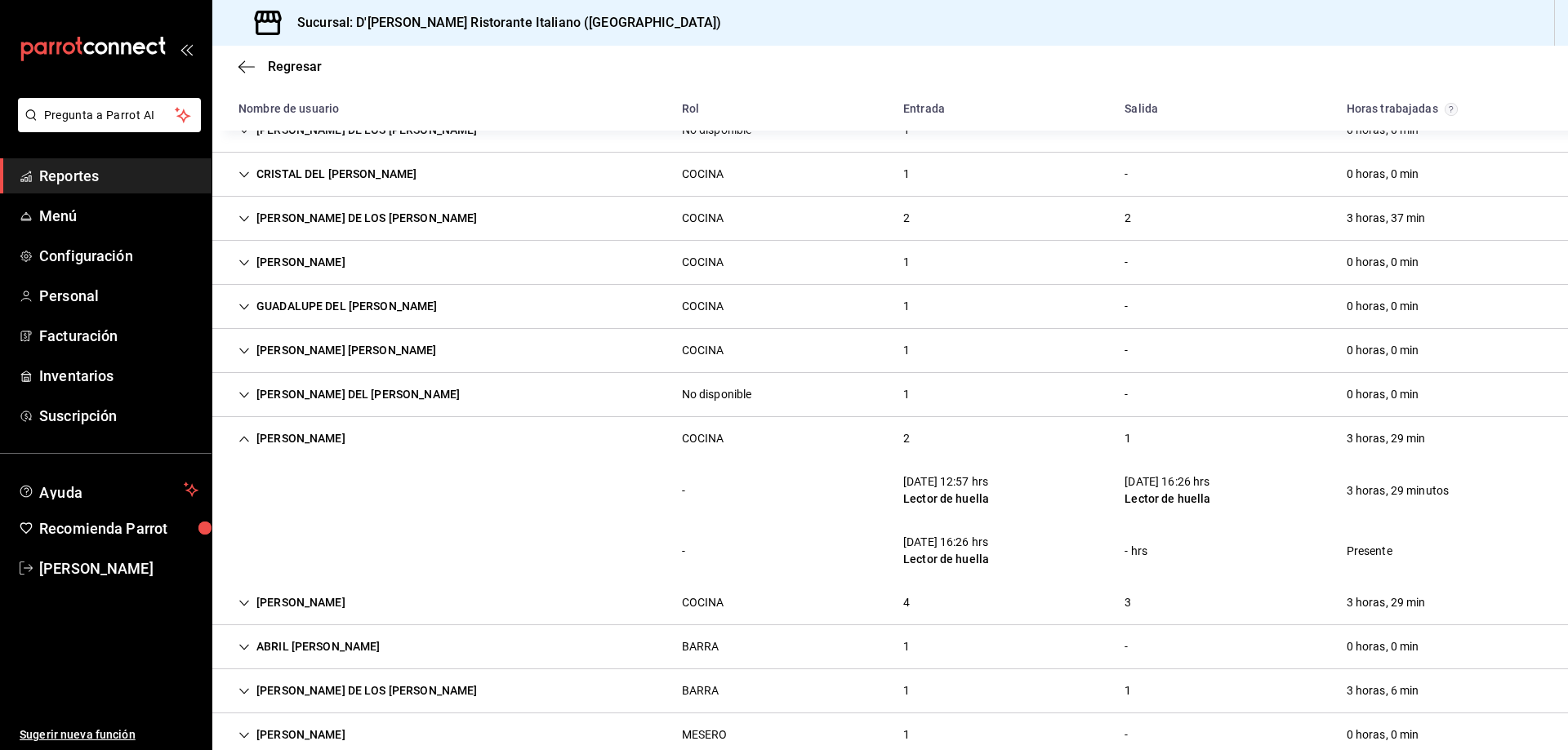
scroll to position [572, 0]
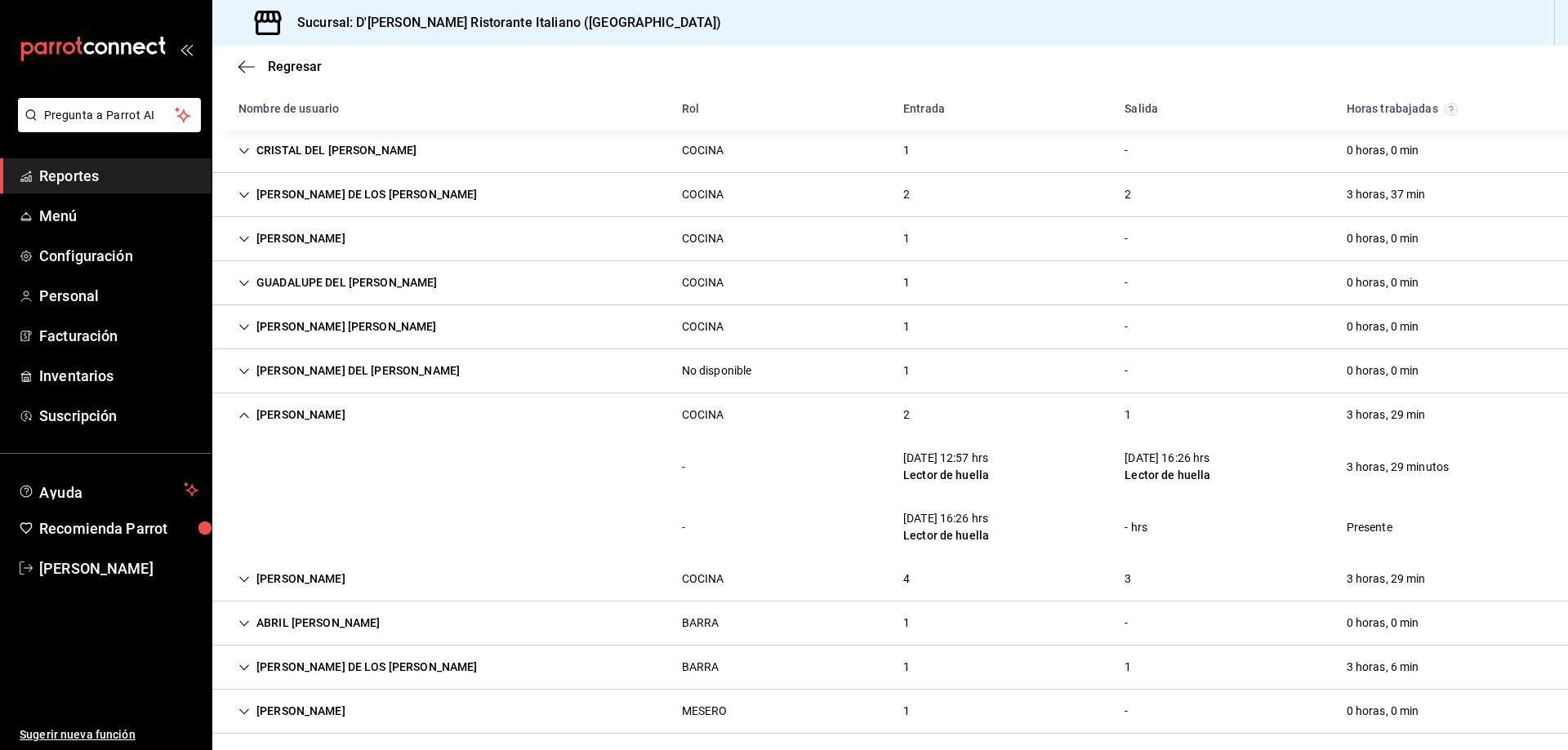
click at [243, 414] on icon "Cell" at bounding box center [244, 415] width 11 height 11
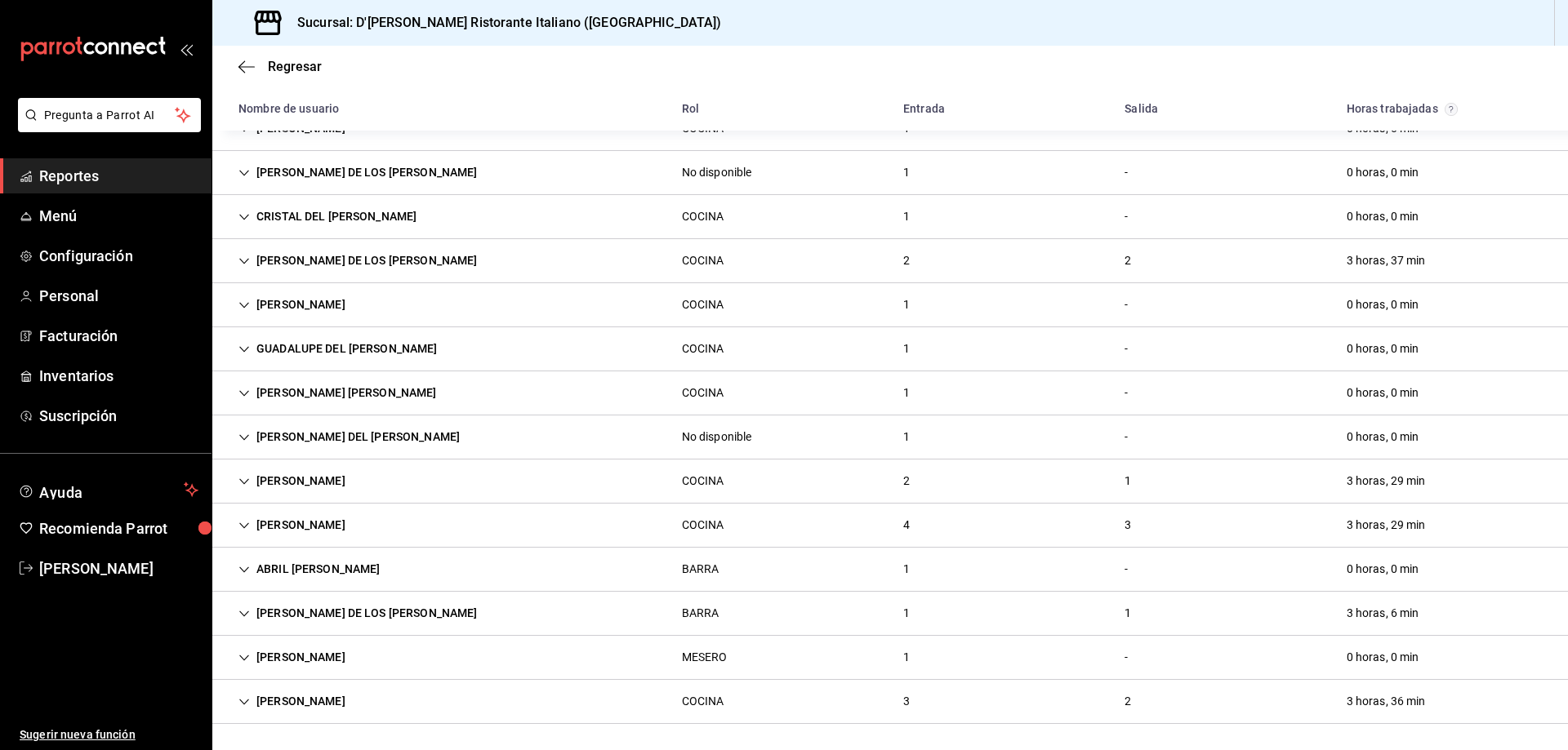
scroll to position [506, 0]
click at [243, 525] on icon "Cell" at bounding box center [244, 526] width 11 height 11
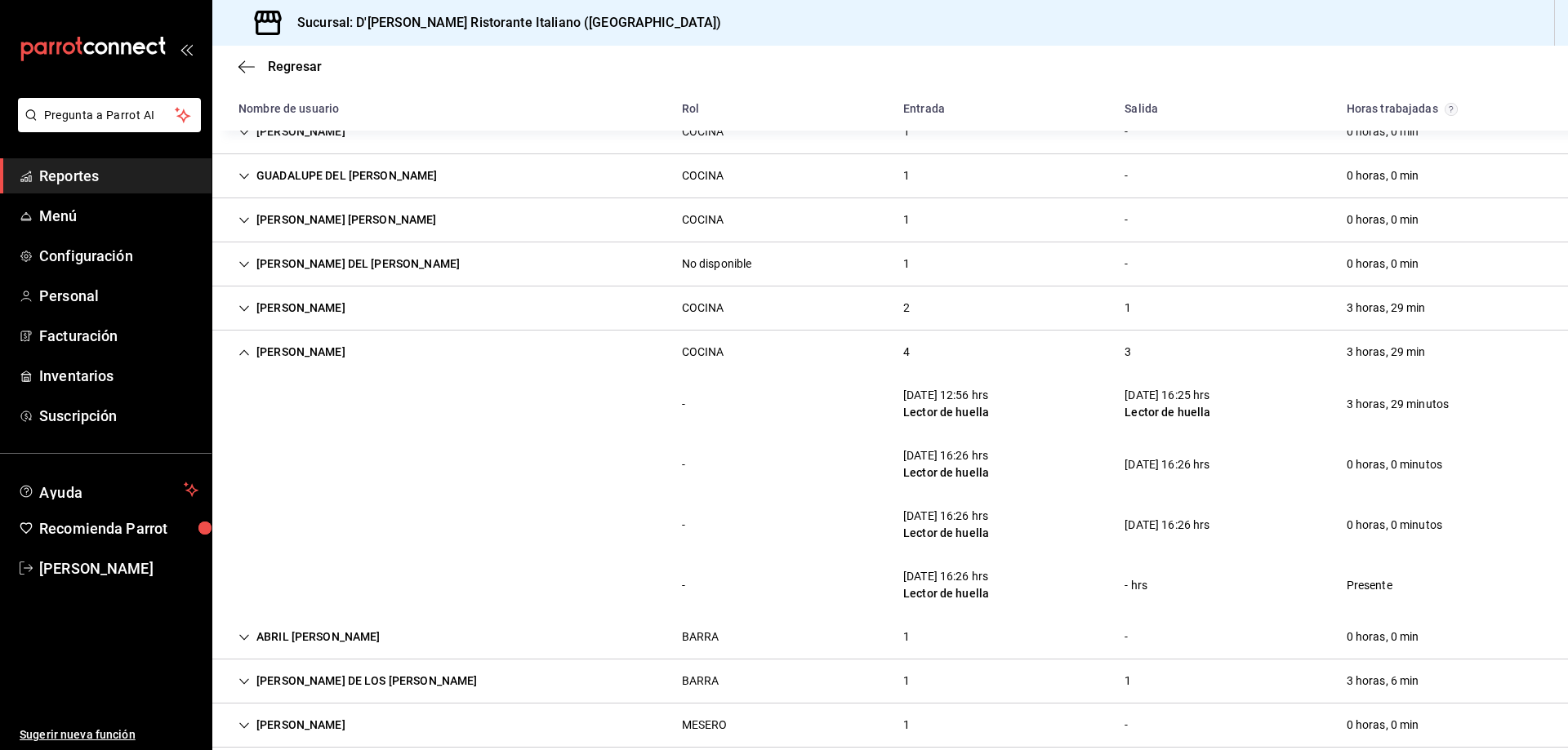
scroll to position [653, 0]
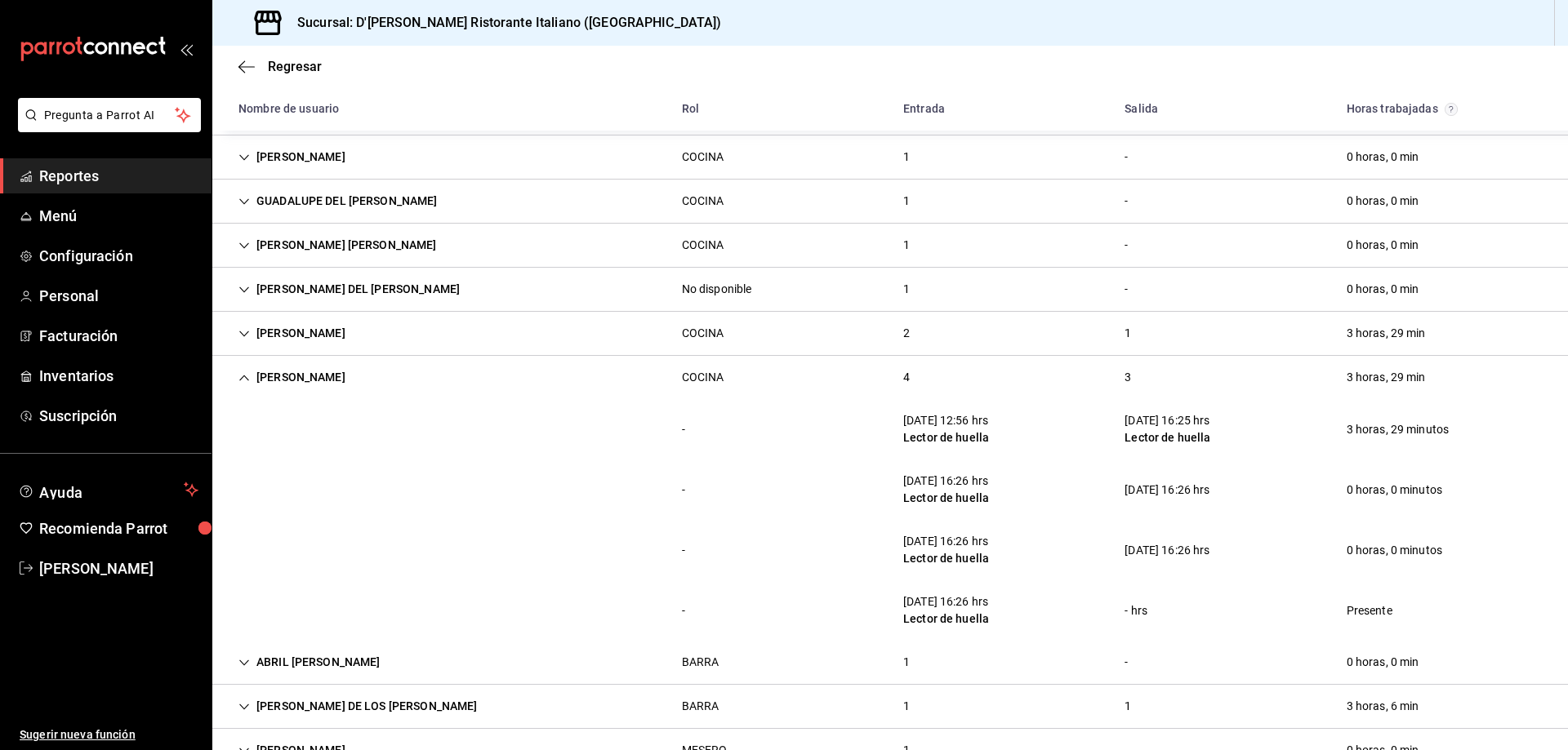
click at [243, 378] on icon "Cell" at bounding box center [244, 378] width 10 height 6
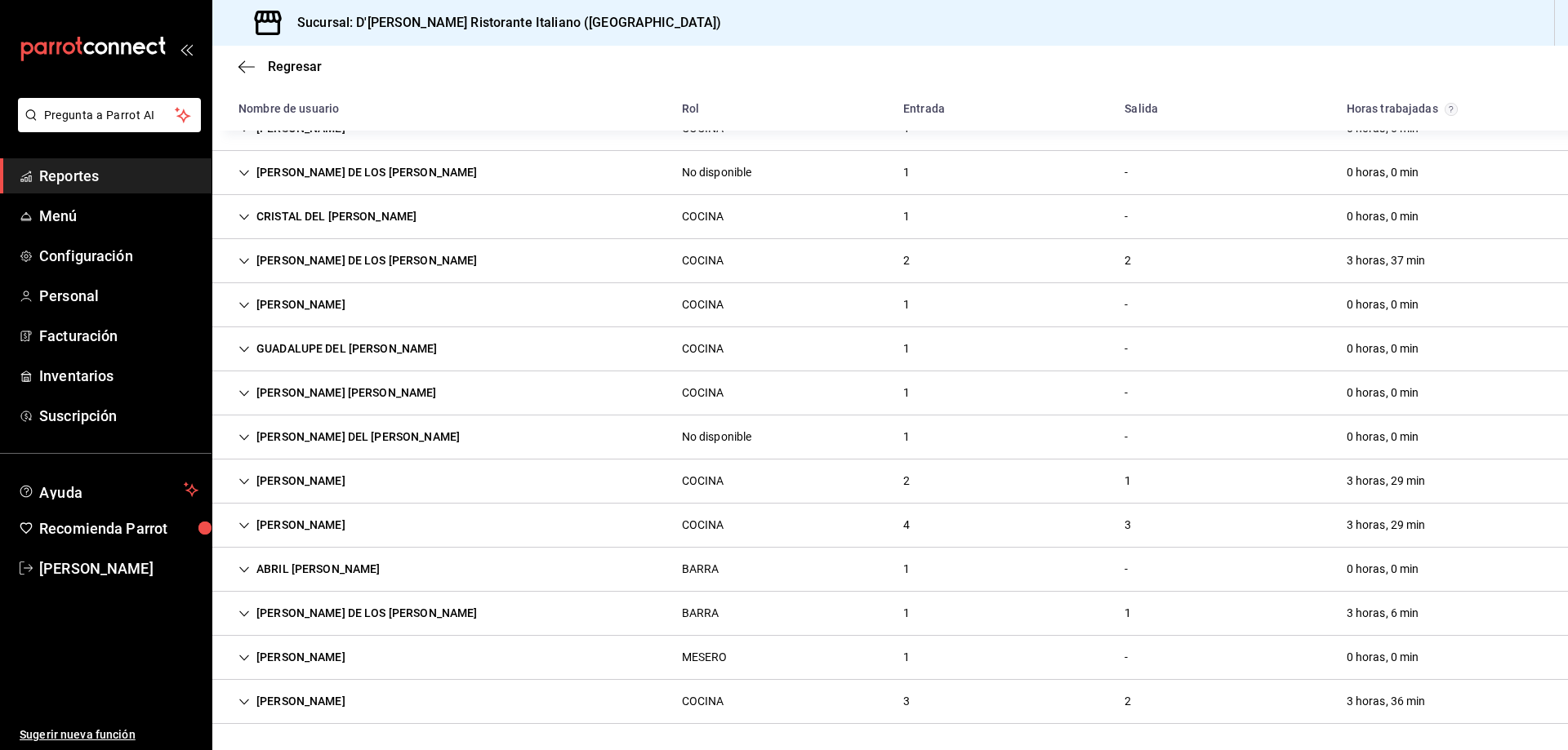
scroll to position [506, 0]
click at [240, 699] on icon "Cell" at bounding box center [244, 702] width 11 height 11
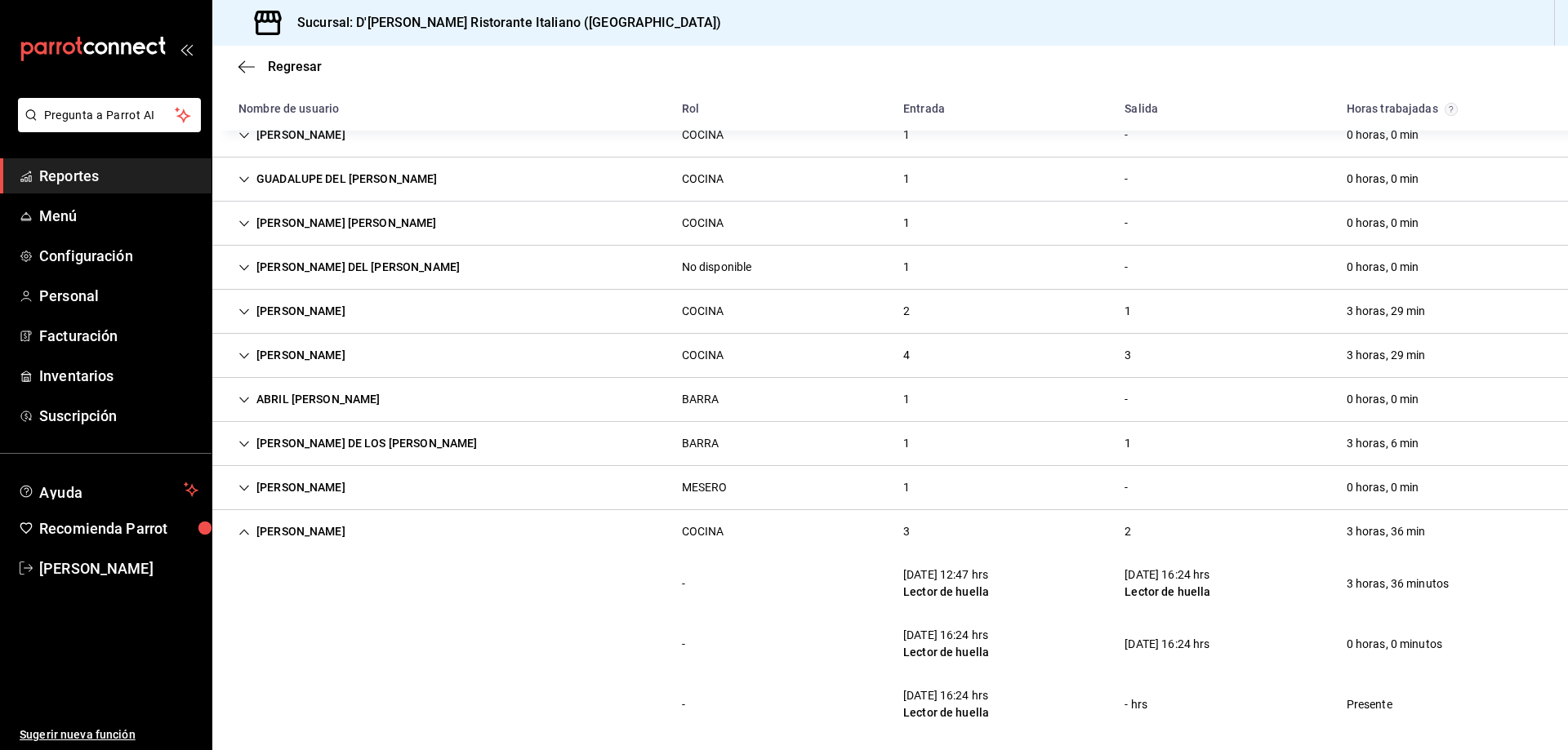
scroll to position [686, 0]
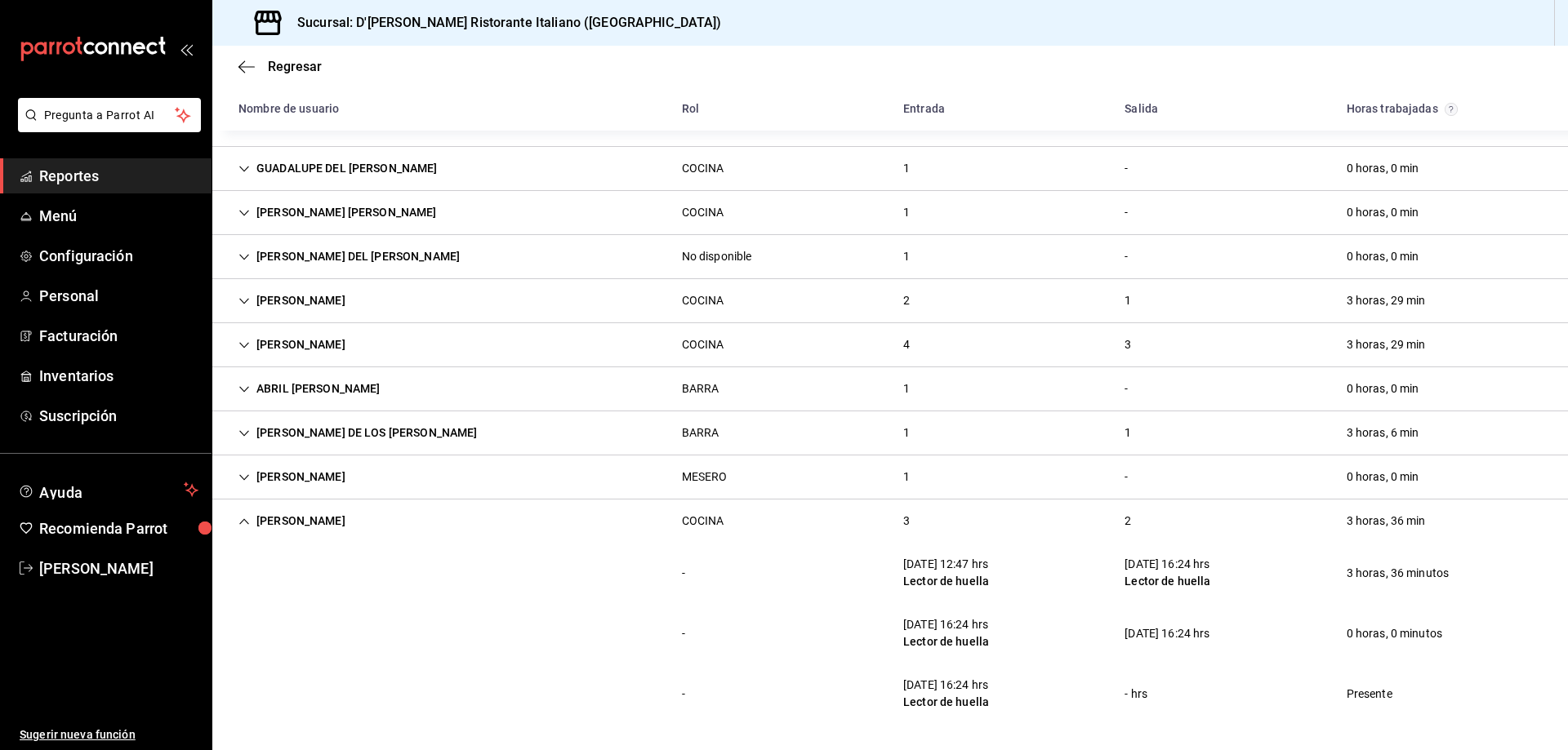
click at [241, 518] on icon "Cell" at bounding box center [244, 521] width 11 height 11
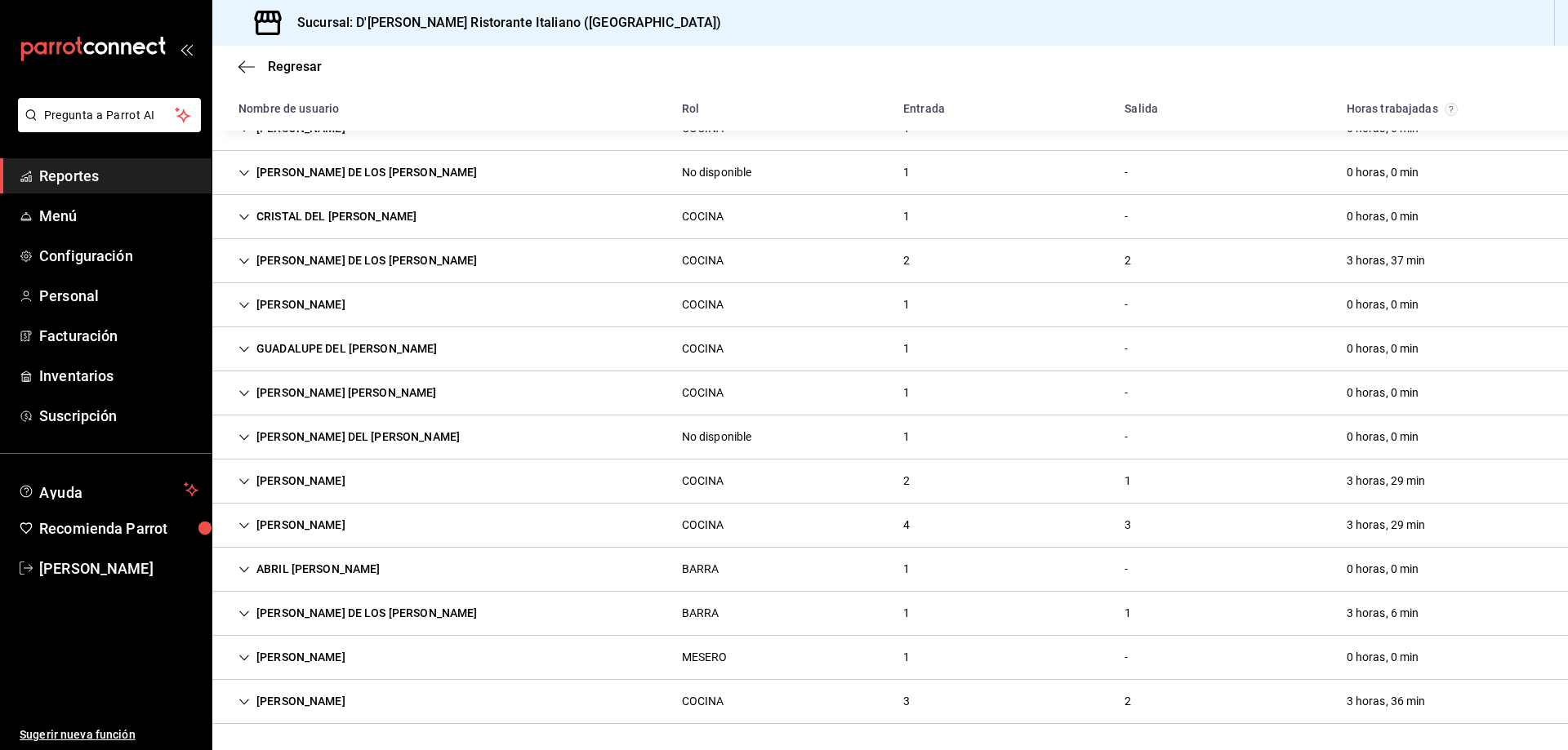
scroll to position [506, 0]
click at [277, 480] on div "[PERSON_NAME] [PERSON_NAME]" at bounding box center [291, 481] width 133 height 30
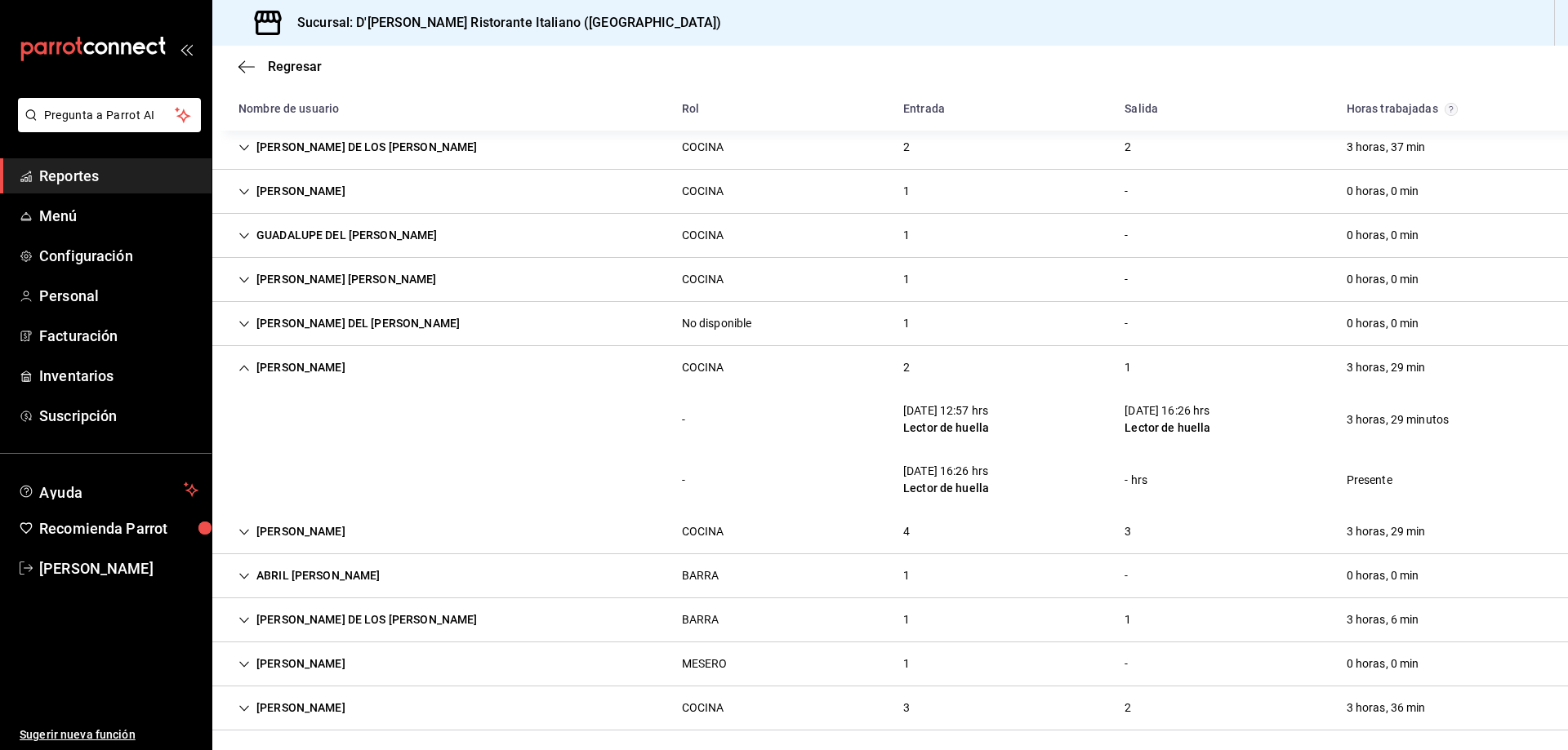
scroll to position [626, 0]
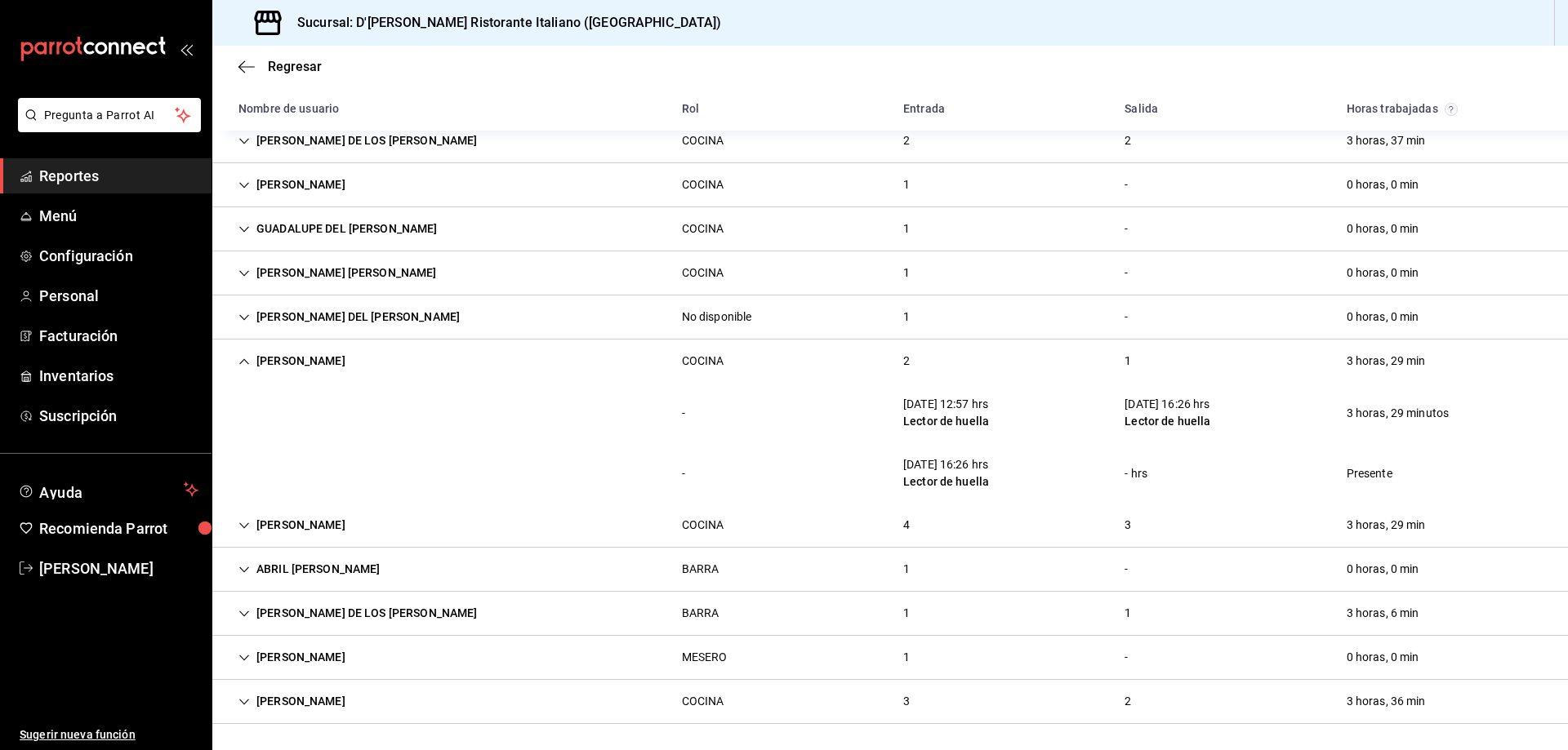
click at [244, 356] on icon "Cell" at bounding box center [244, 361] width 11 height 11
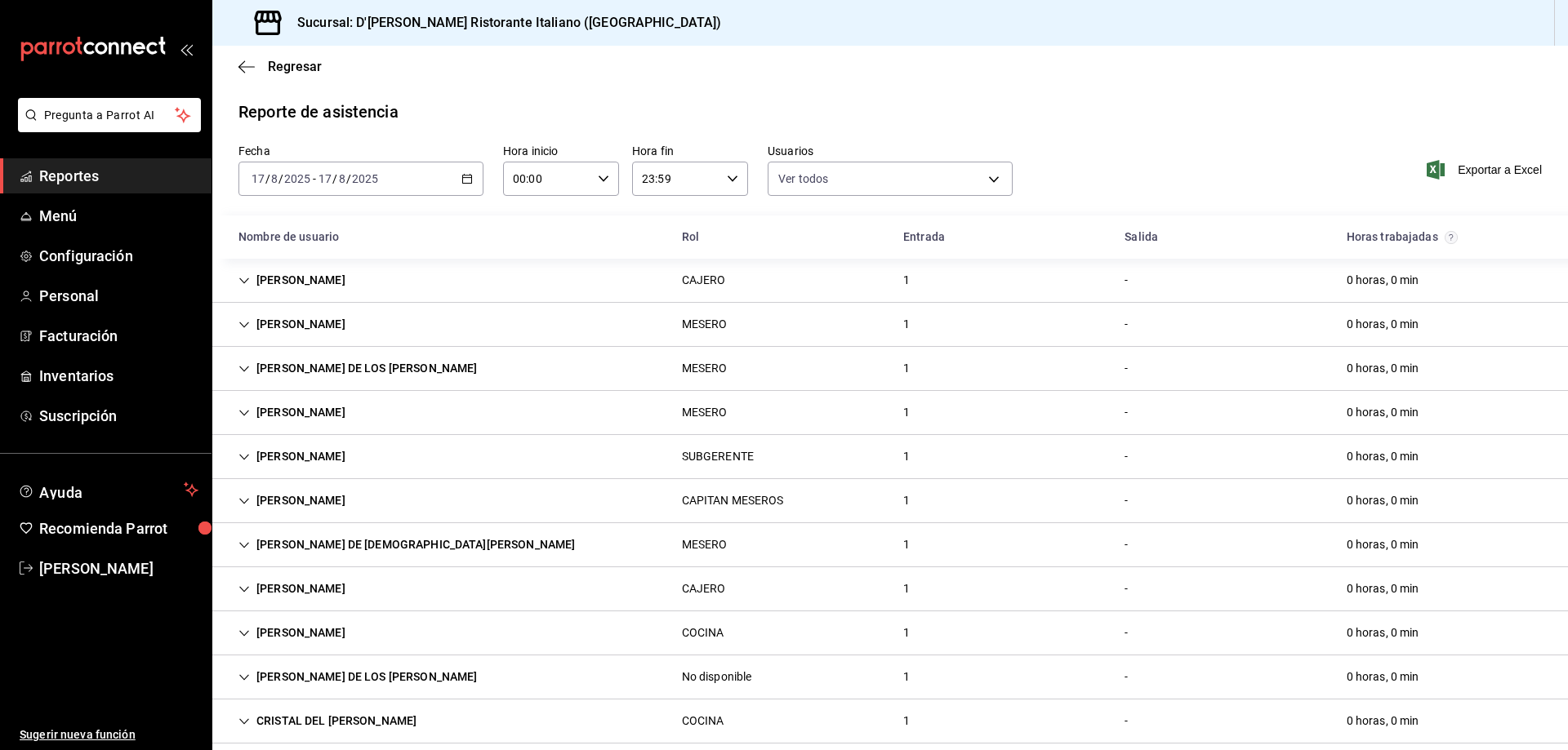
scroll to position [0, 0]
click at [285, 62] on span "Regresar" at bounding box center [295, 67] width 54 height 16
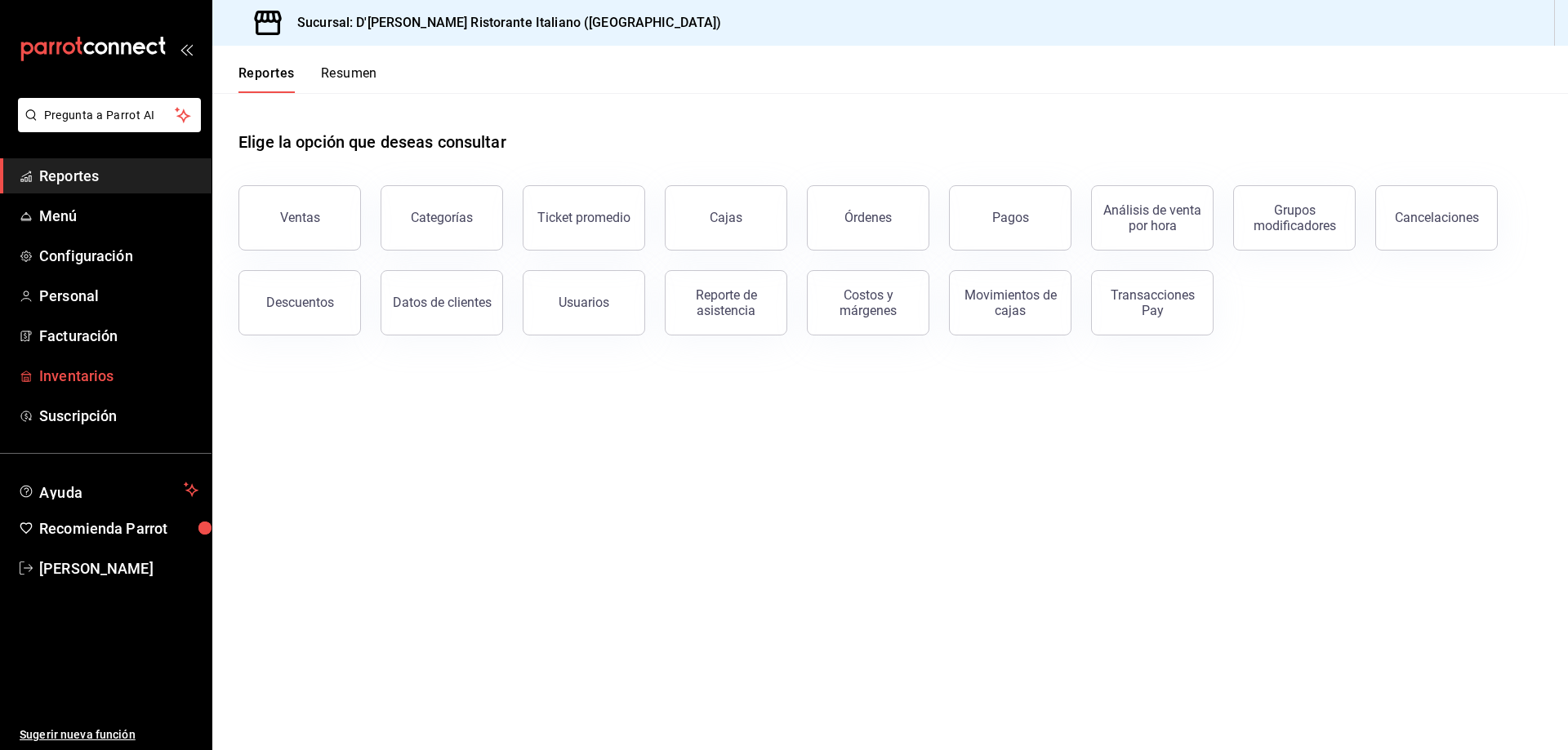
click at [107, 379] on span "Inventarios" at bounding box center [118, 375] width 159 height 22
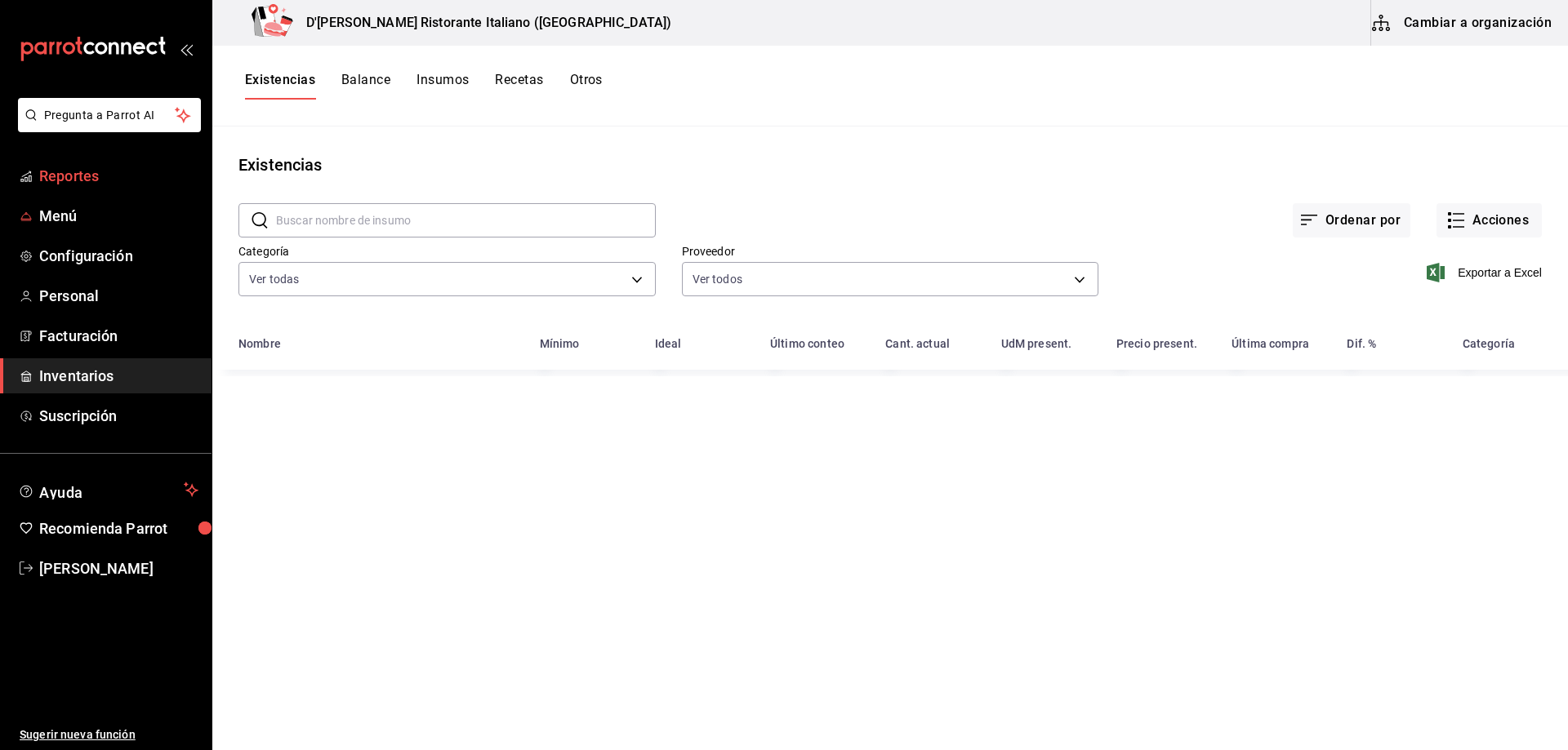
type input "a767d614-044e-4282-96a7-b6725af30640,e73509e5-2594-4467-97f6-0b1d389f9514,b0413…"
click at [81, 297] on span "Personal" at bounding box center [118, 296] width 159 height 22
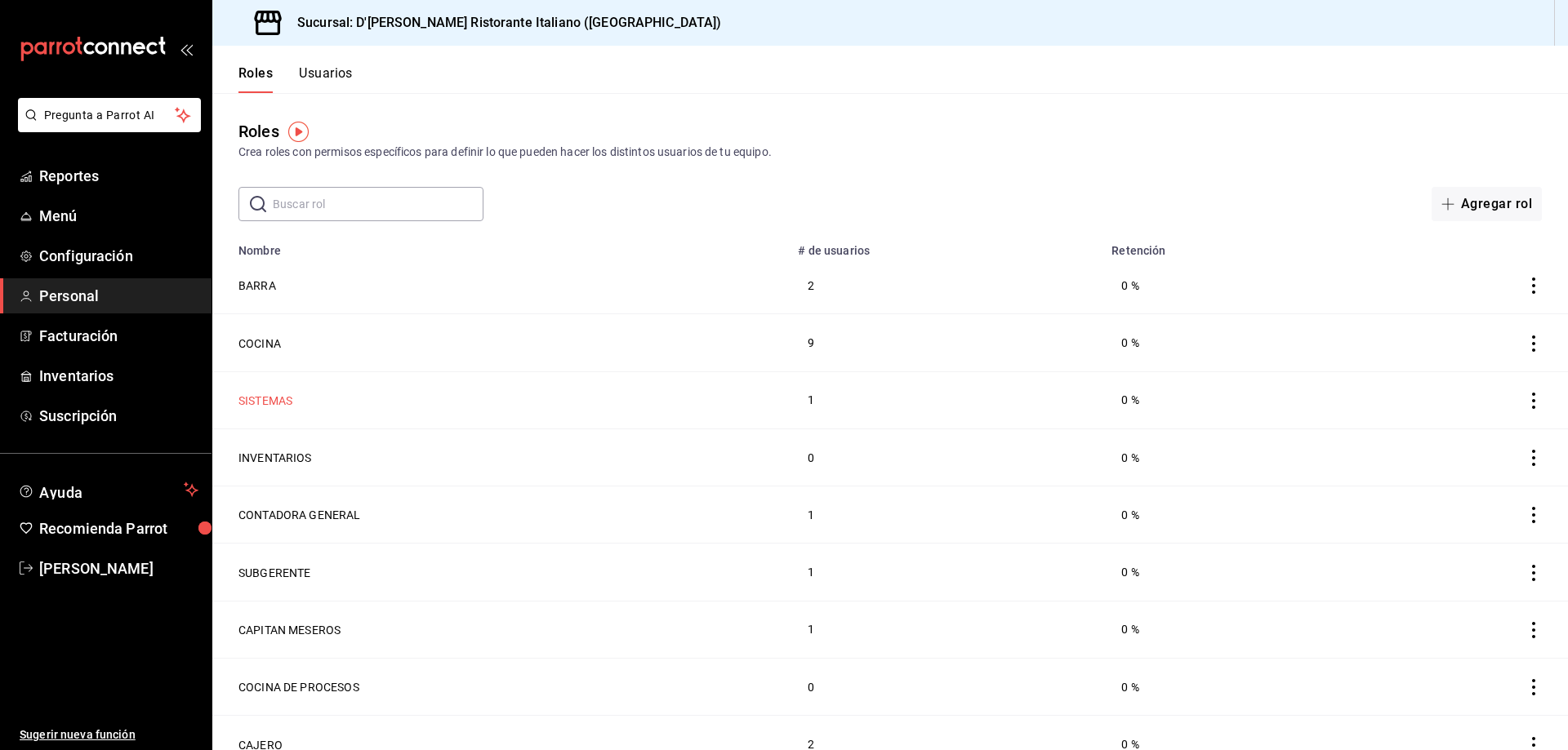
click at [282, 397] on button "SISTEMAS" at bounding box center [265, 400] width 54 height 17
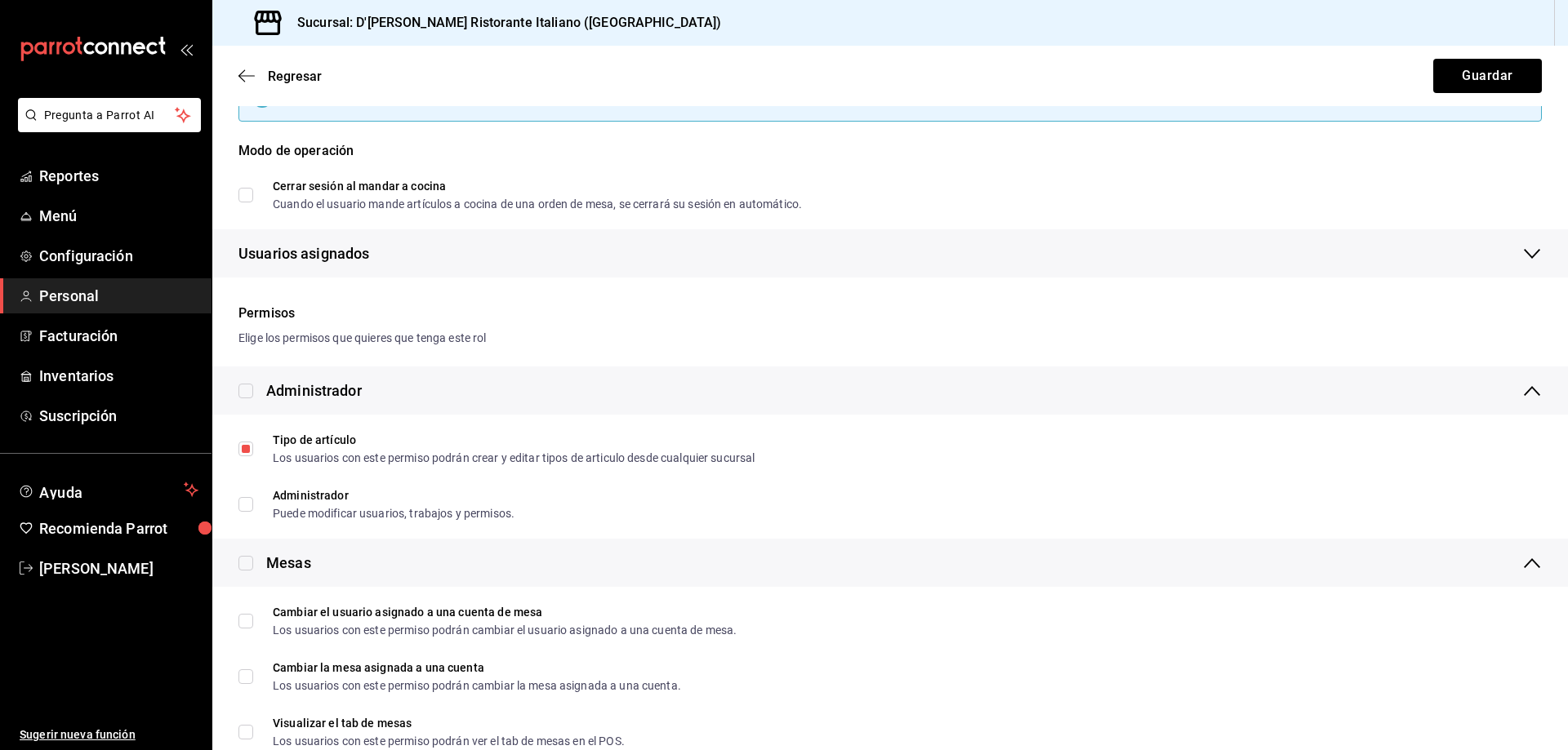
scroll to position [245, 0]
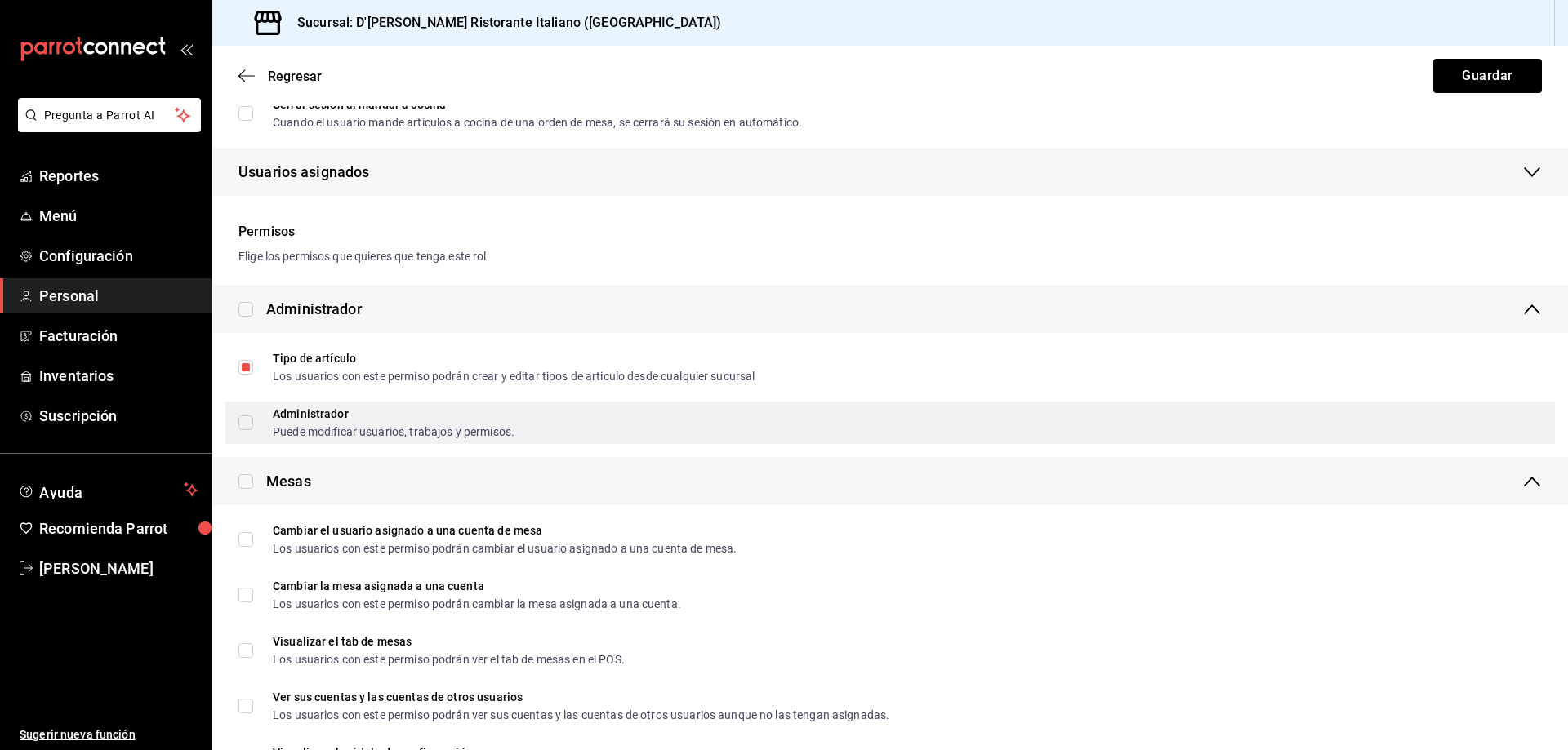
click at [250, 423] on input "Administrador Puede modificar usuarios, trabajos y permisos." at bounding box center [245, 423] width 15 height 15
checkbox input "true"
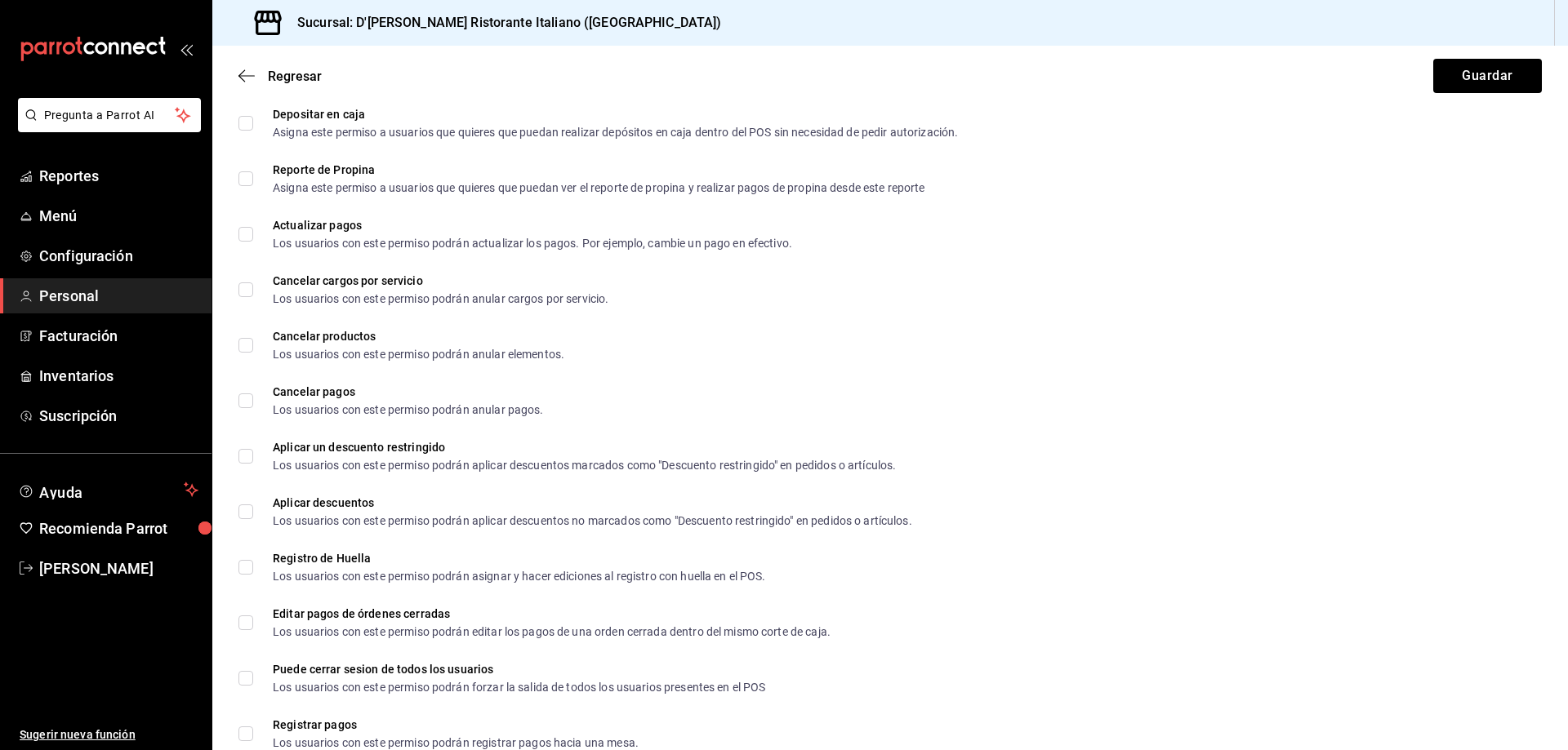
scroll to position [2368, 0]
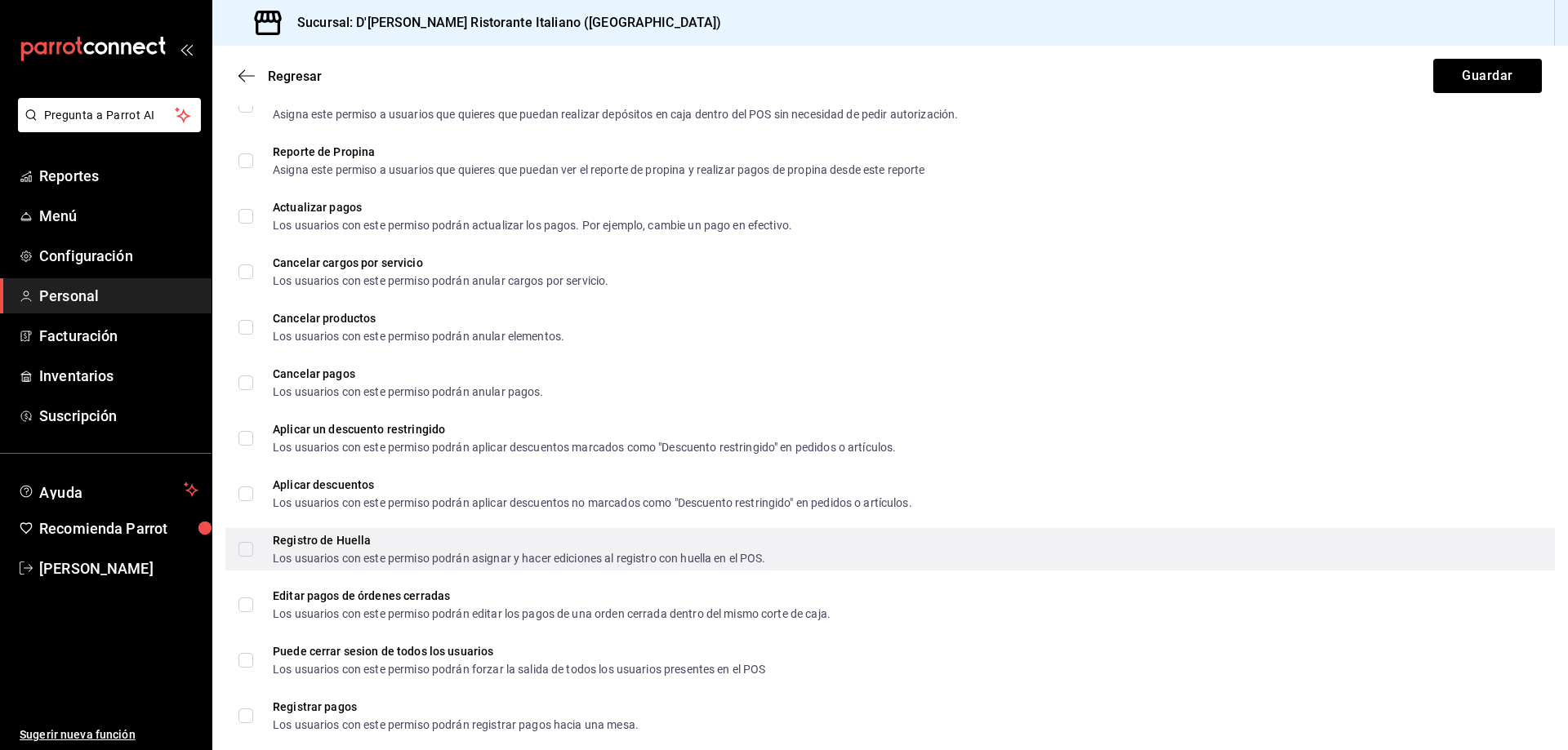
click at [249, 552] on input "Registro de Huella Los usuarios con este permiso podrán asignar y hacer edicion…" at bounding box center [245, 549] width 15 height 15
checkbox input "true"
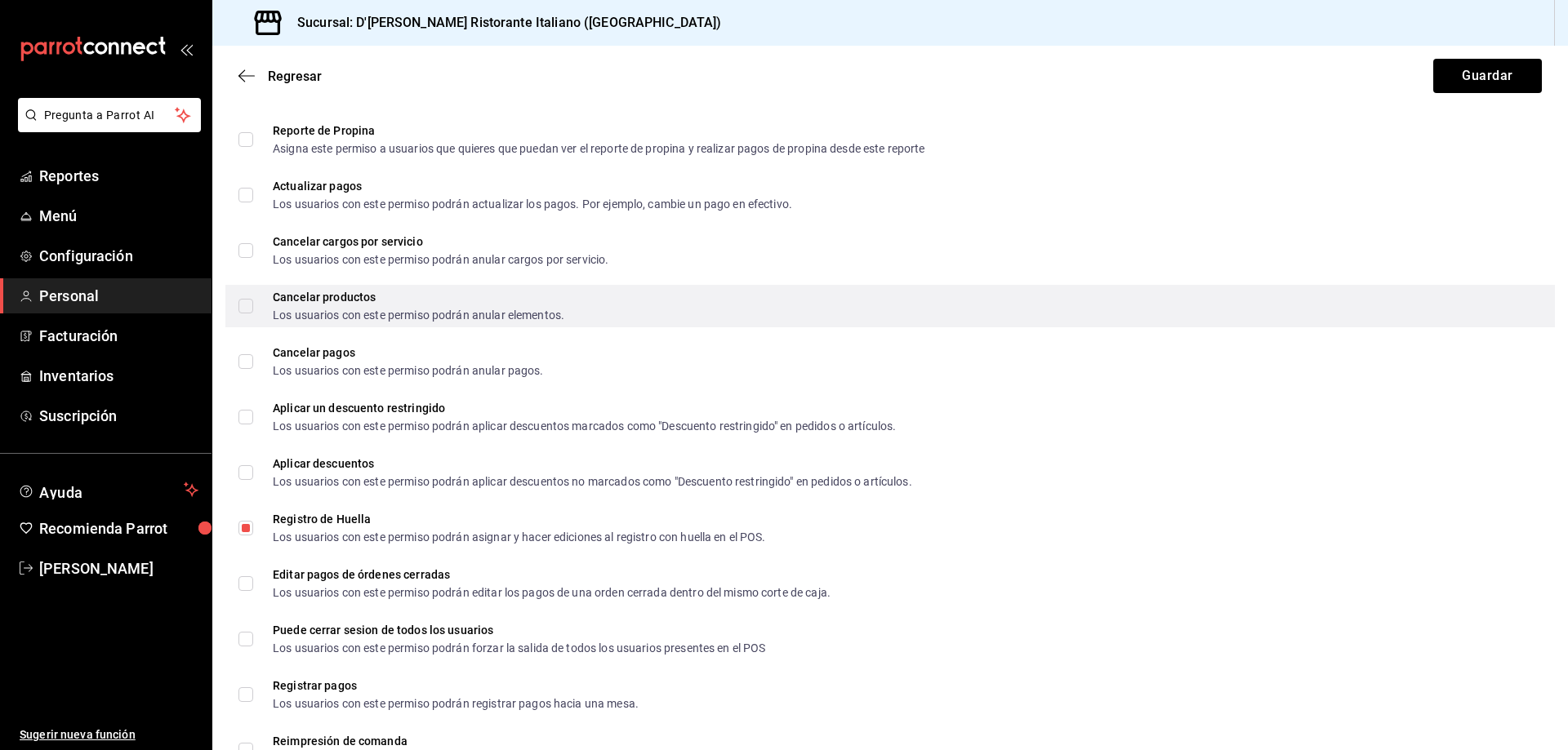
scroll to position [2374, 0]
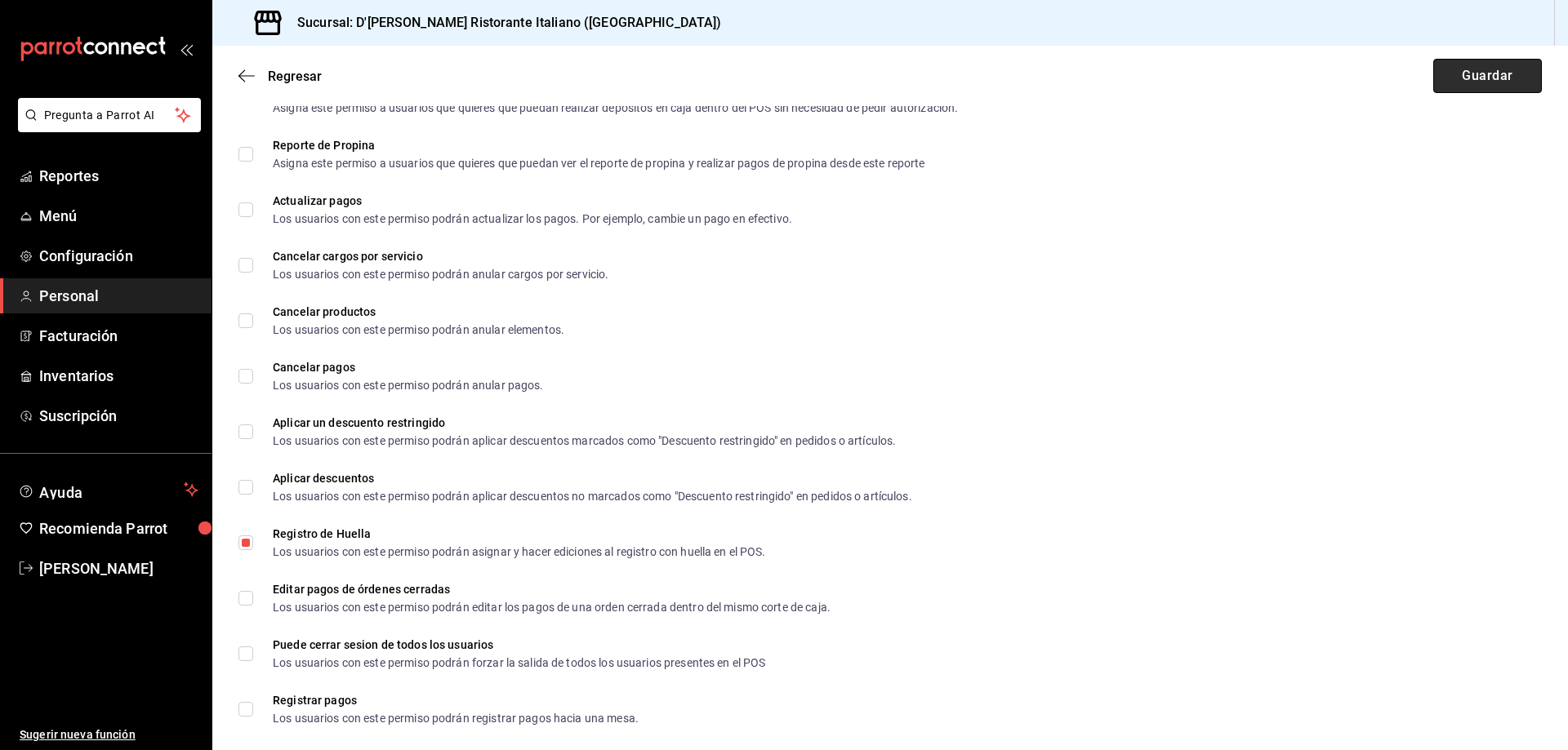
click at [1452, 73] on button "Guardar" at bounding box center [1487, 76] width 109 height 34
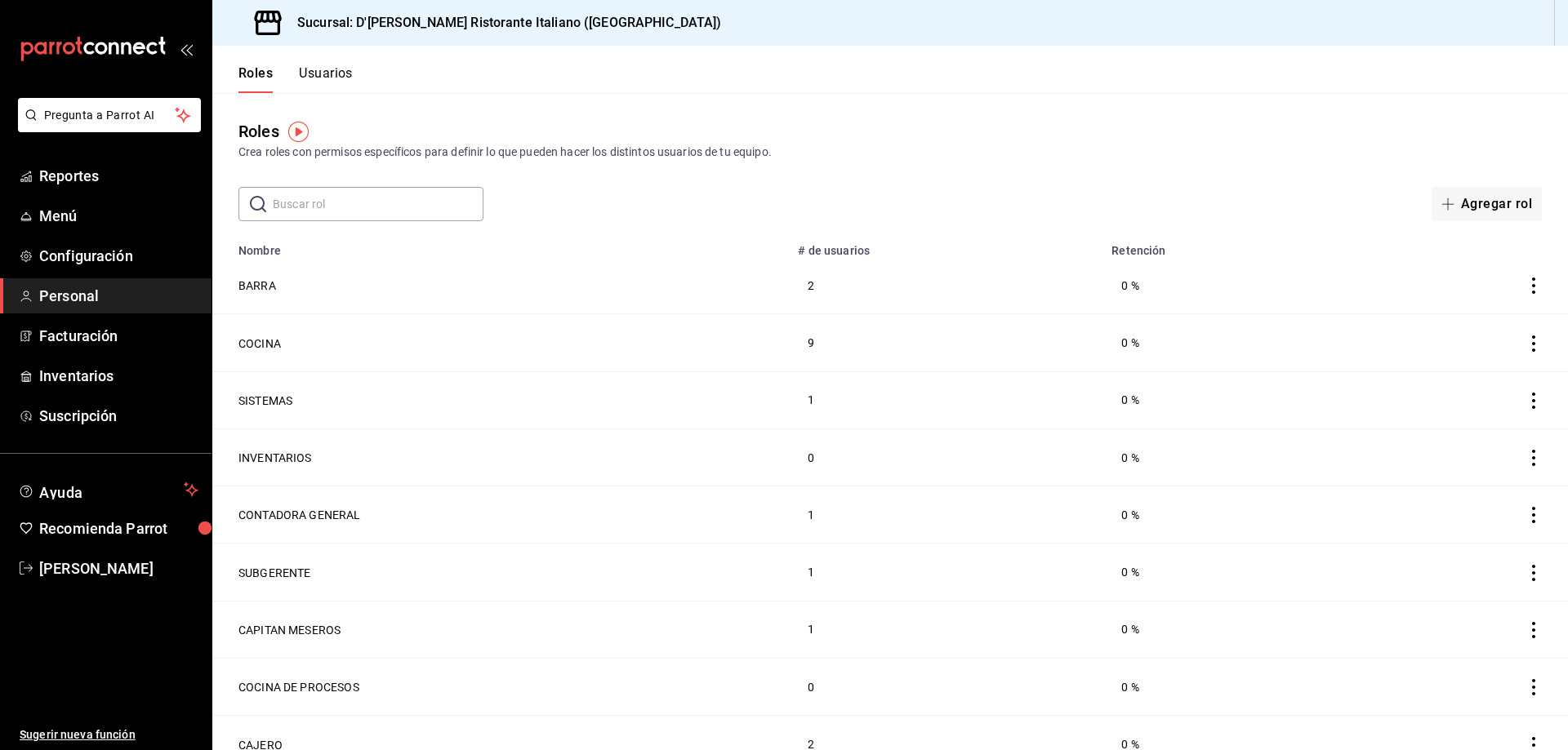
click at [318, 74] on button "Usuarios" at bounding box center [325, 79] width 54 height 28
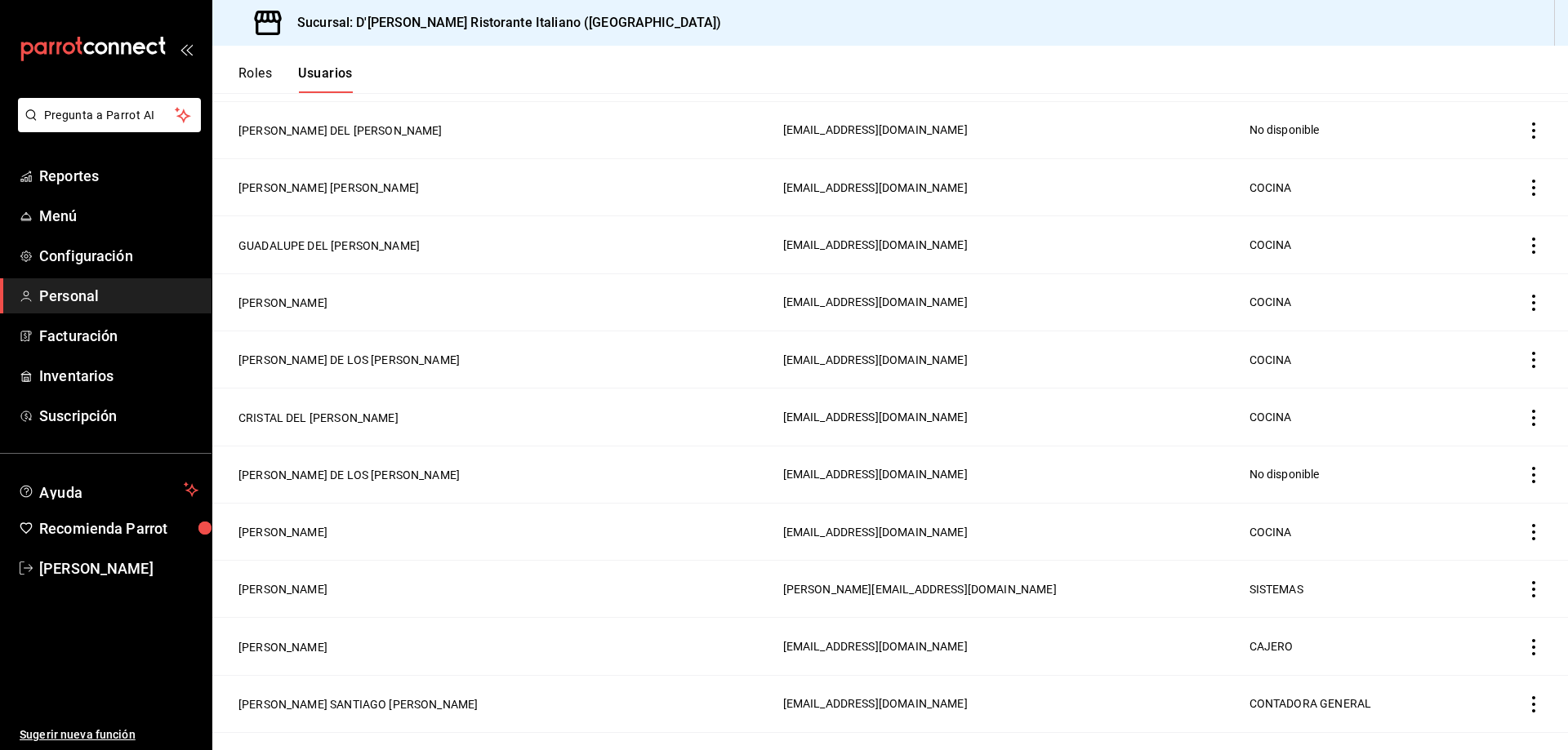
scroll to position [463, 0]
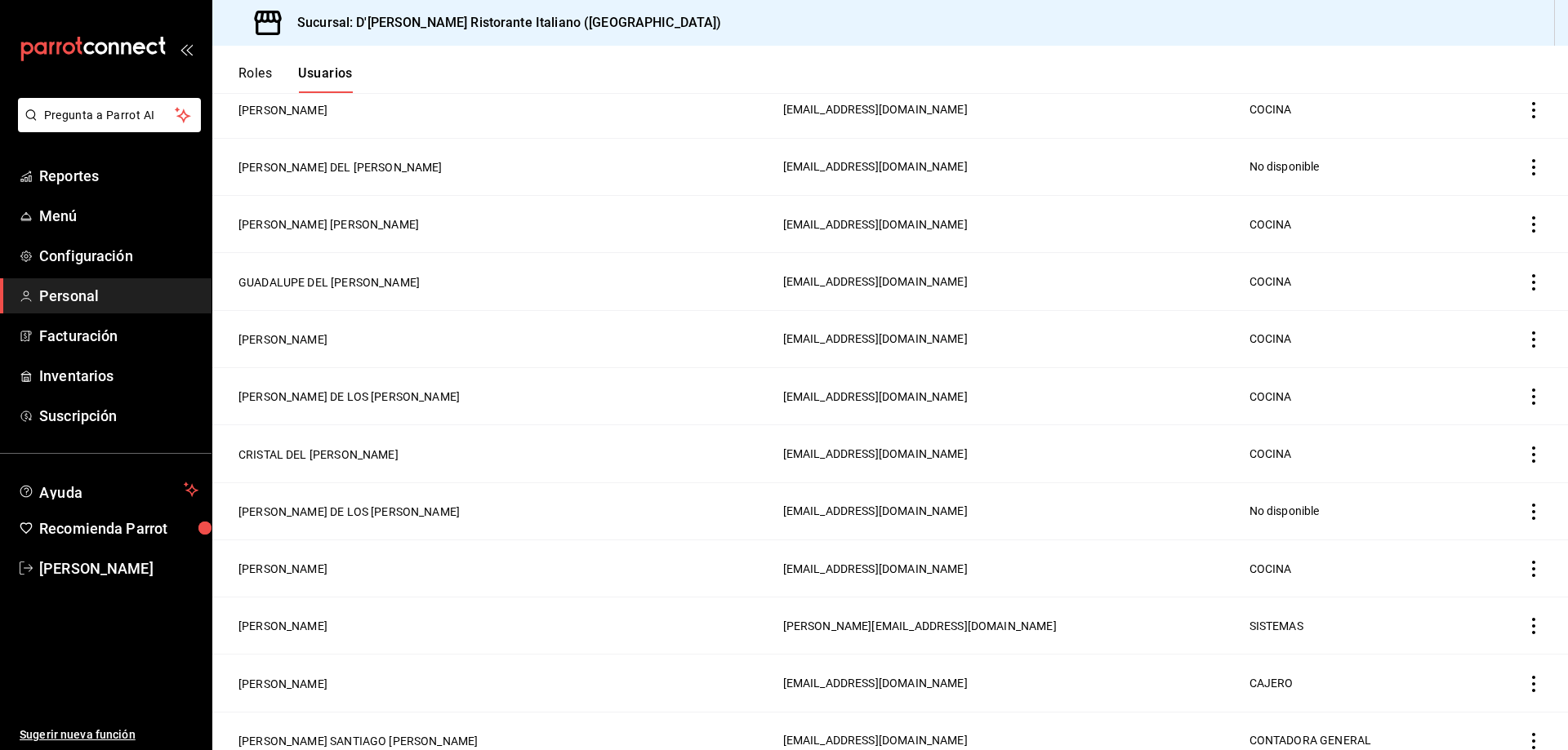
click at [246, 76] on button "Roles" at bounding box center [255, 79] width 33 height 28
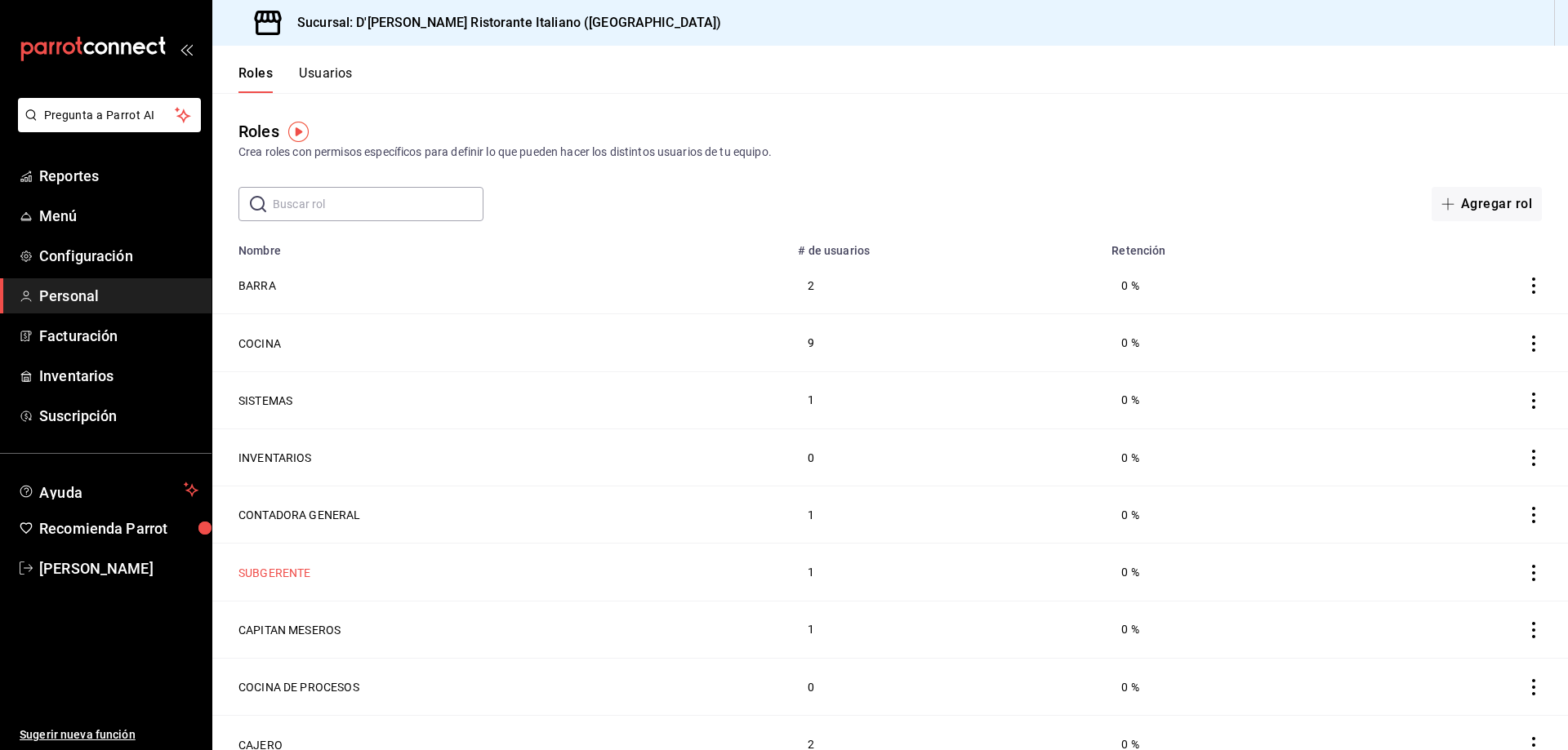
click at [291, 570] on button "SUBGERENTE" at bounding box center [275, 573] width 73 height 17
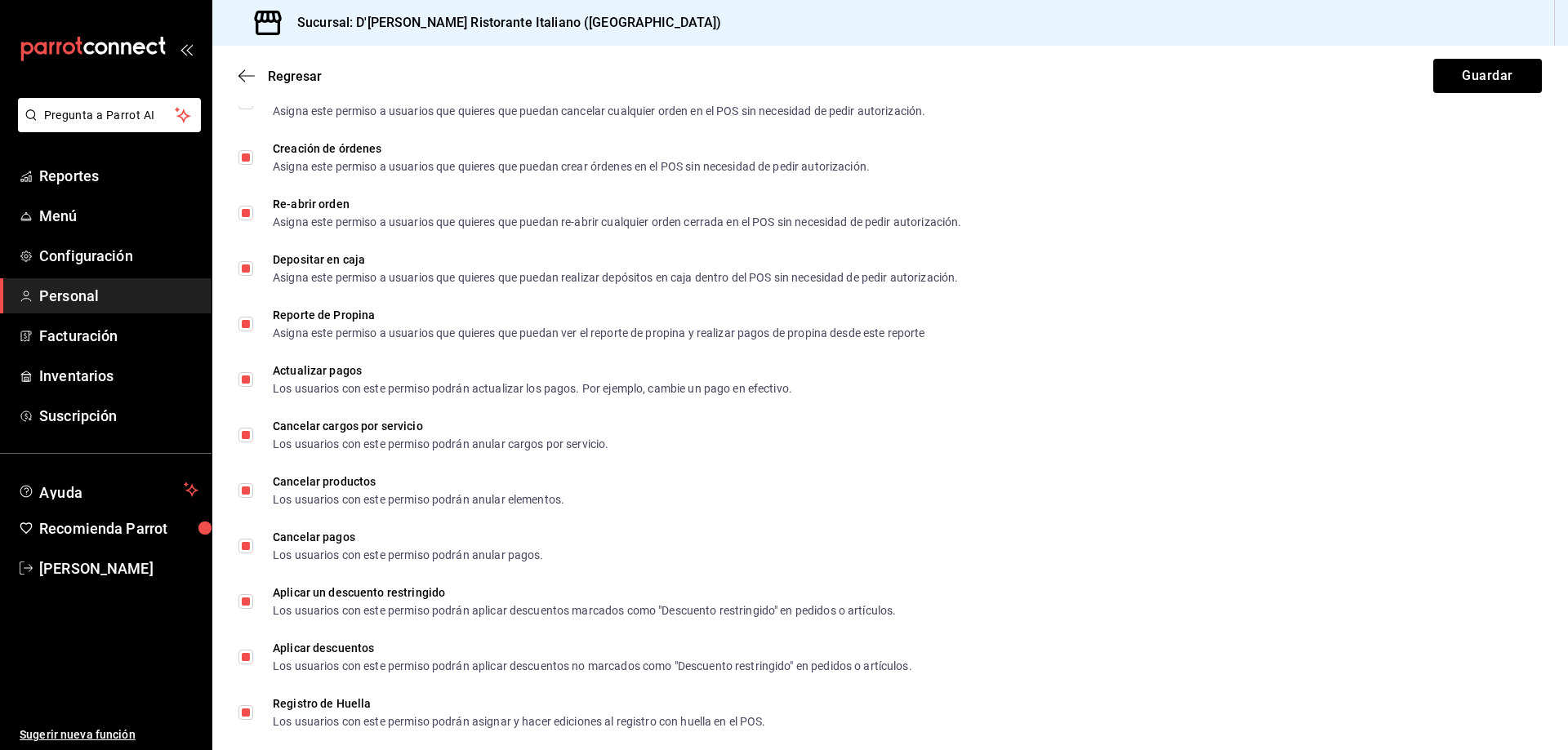
scroll to position [2287, 0]
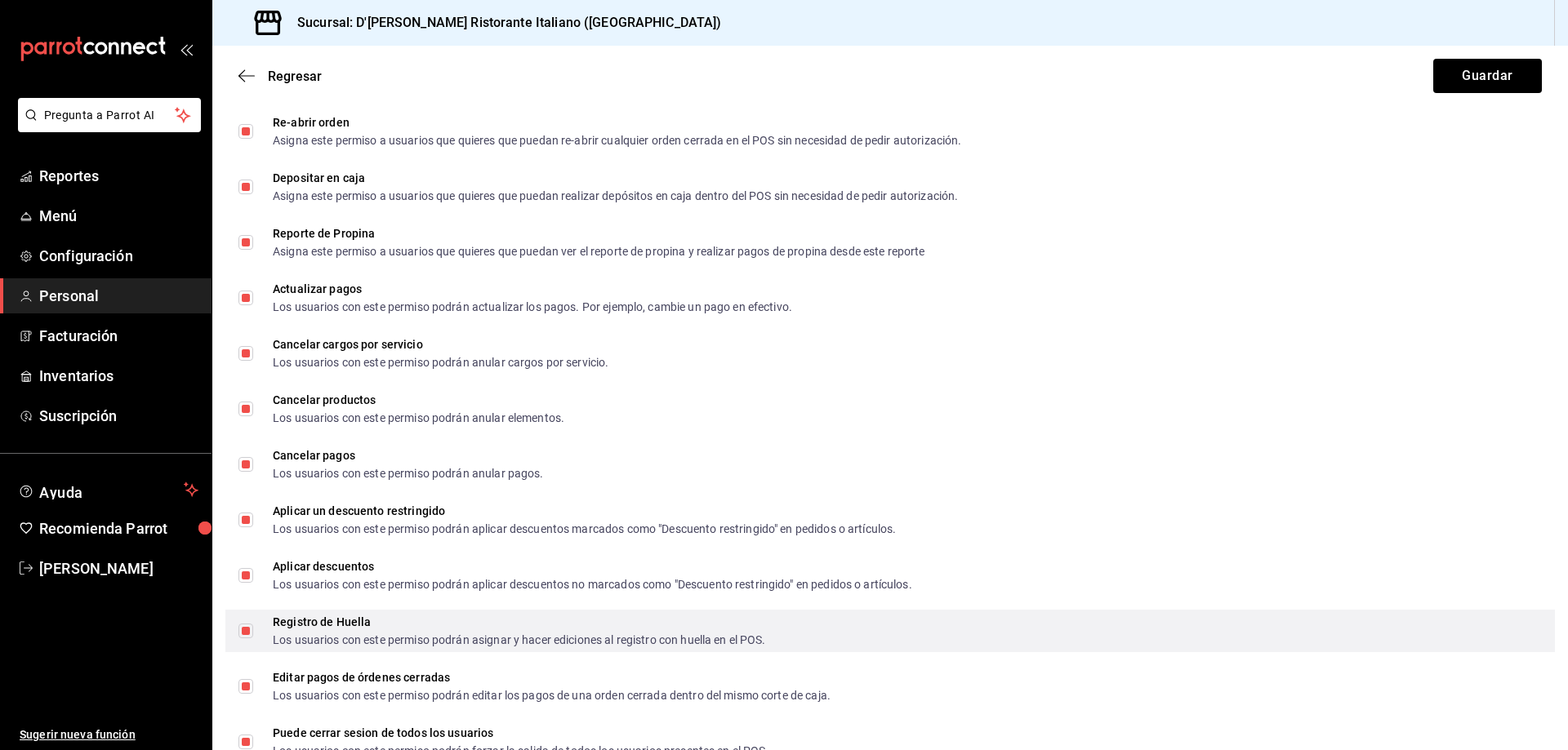
click at [245, 628] on input "Registro de Huella Los usuarios con este permiso podrán asignar y hacer edicion…" at bounding box center [245, 631] width 15 height 15
checkbox input "false"
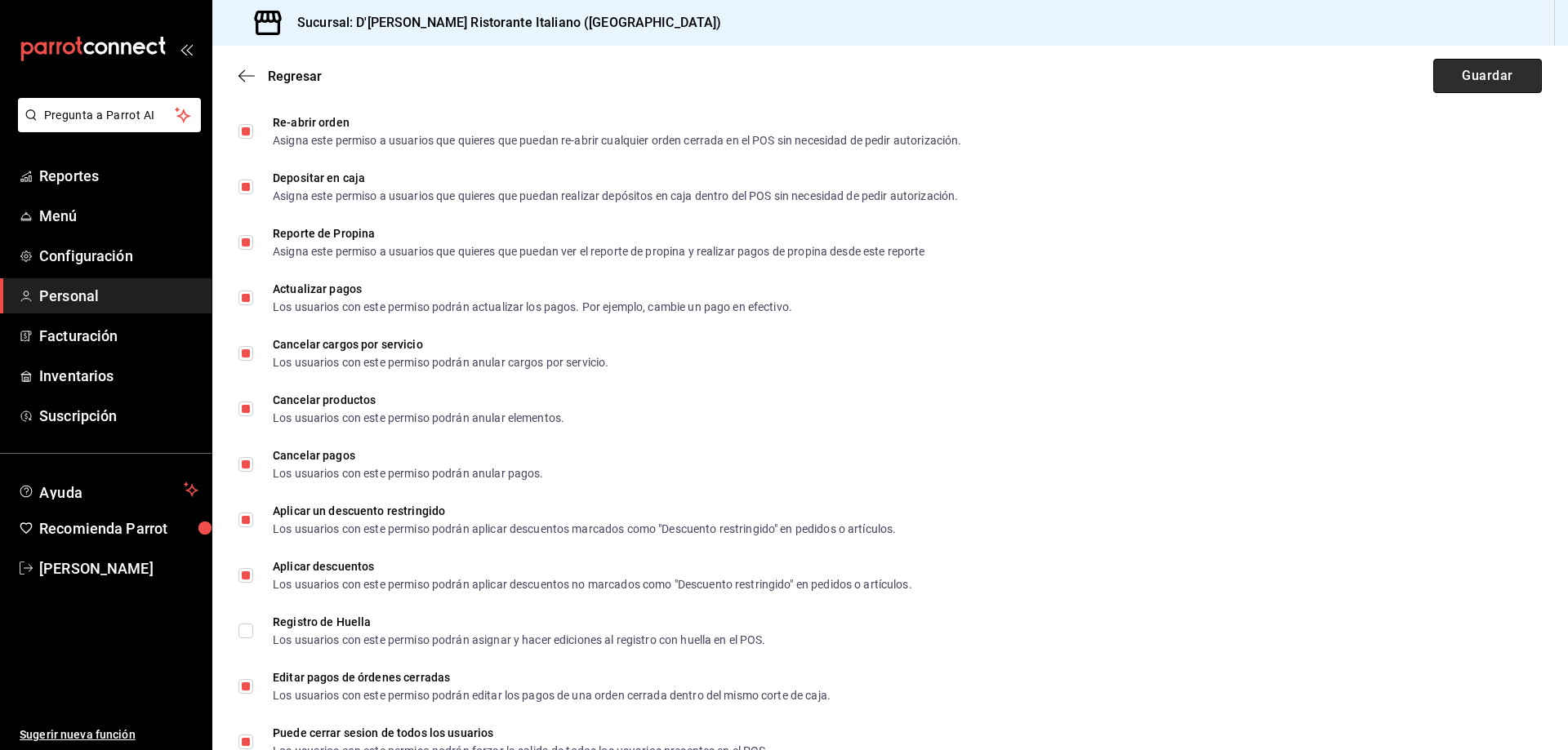
click at [1478, 77] on button "Guardar" at bounding box center [1487, 76] width 109 height 34
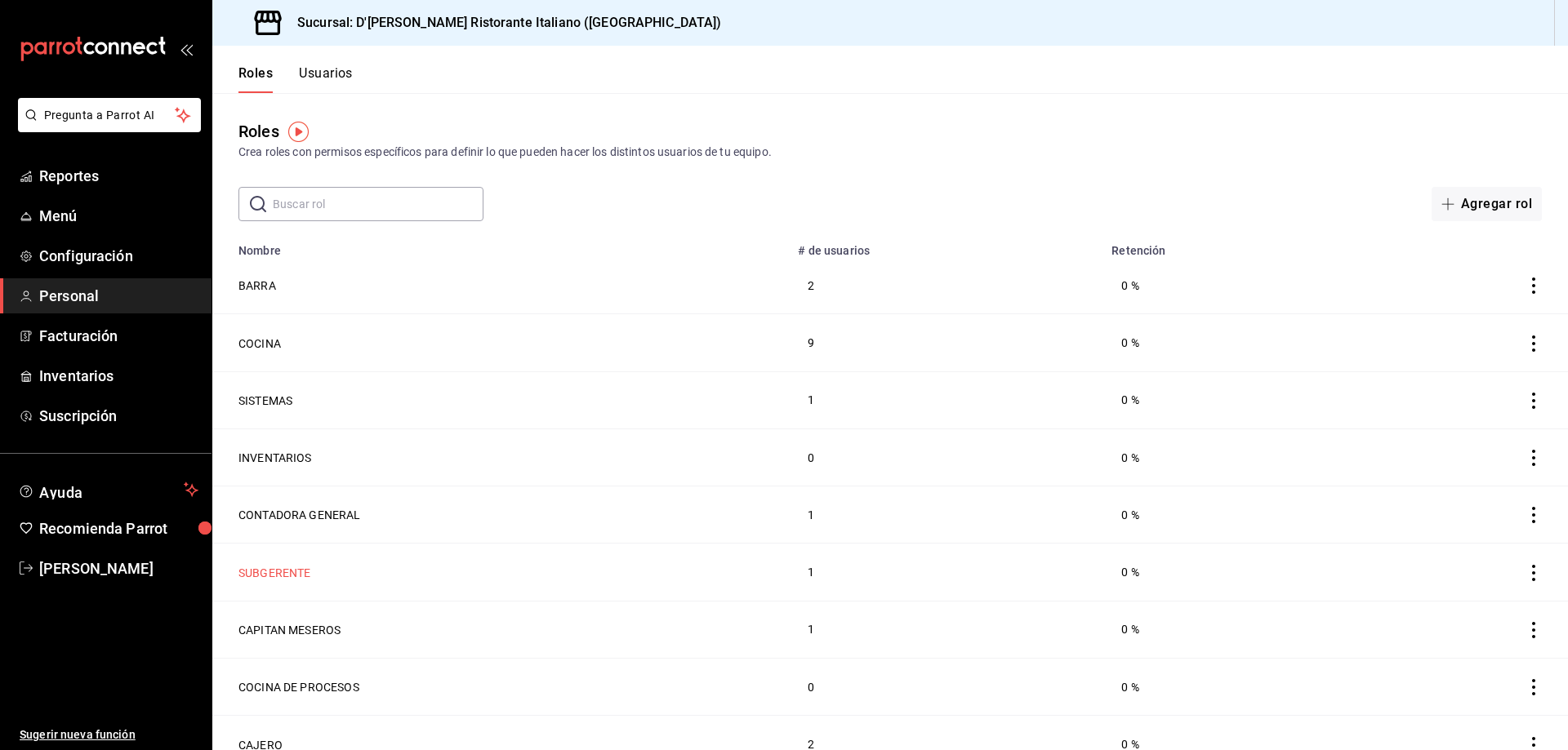
click at [281, 566] on button "SUBGERENTE" at bounding box center [275, 573] width 73 height 17
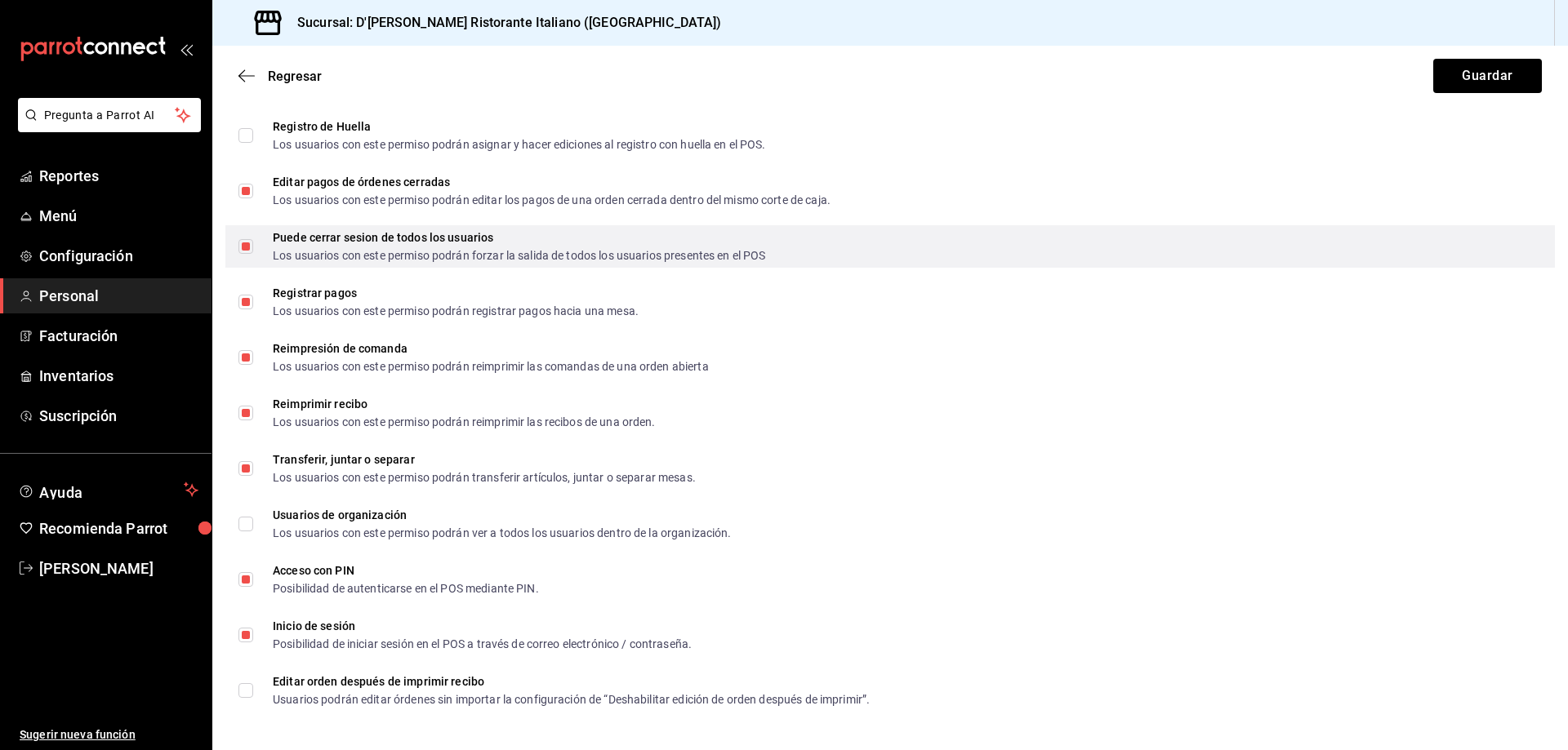
scroll to position [2782, 0]
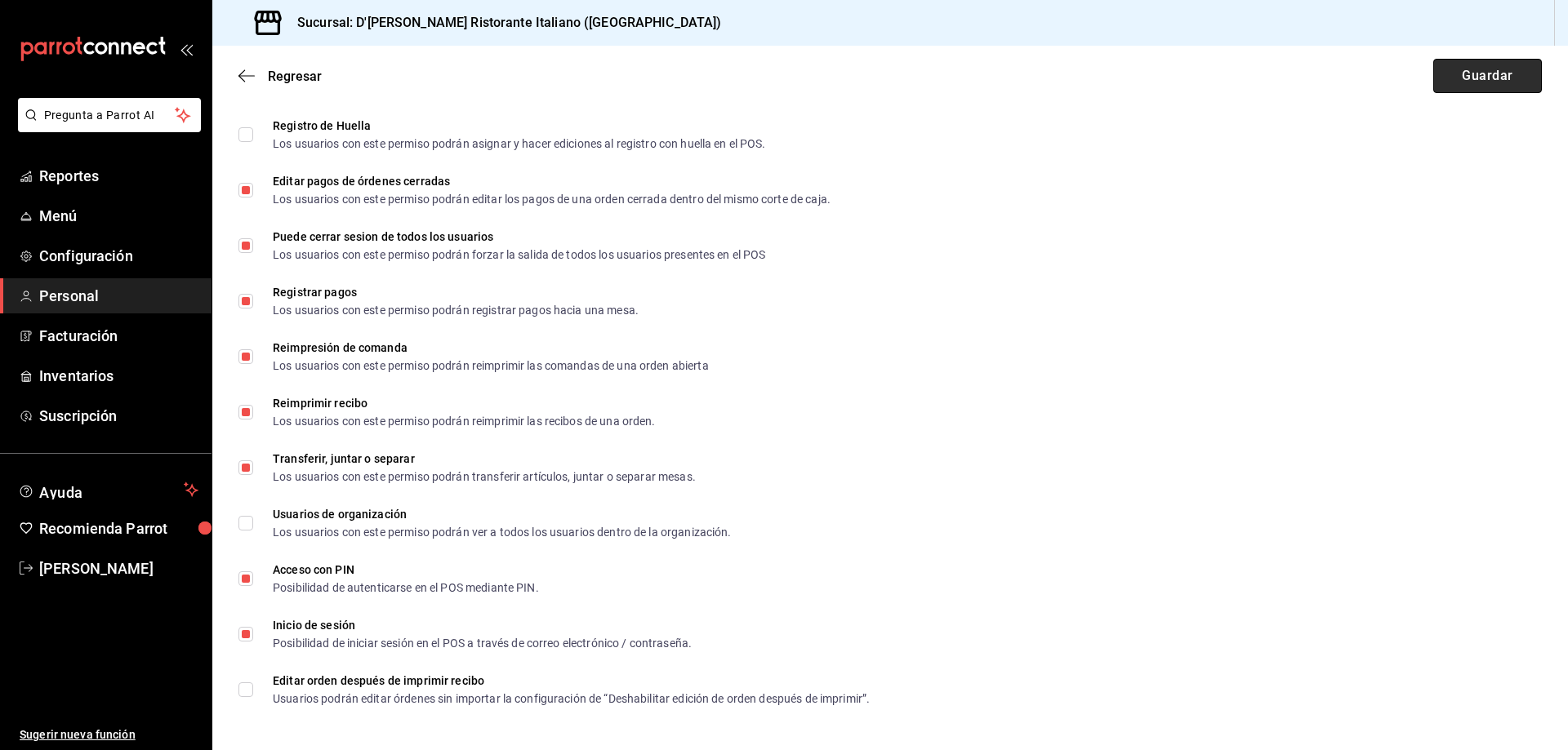
click at [1453, 75] on button "Guardar" at bounding box center [1487, 76] width 109 height 34
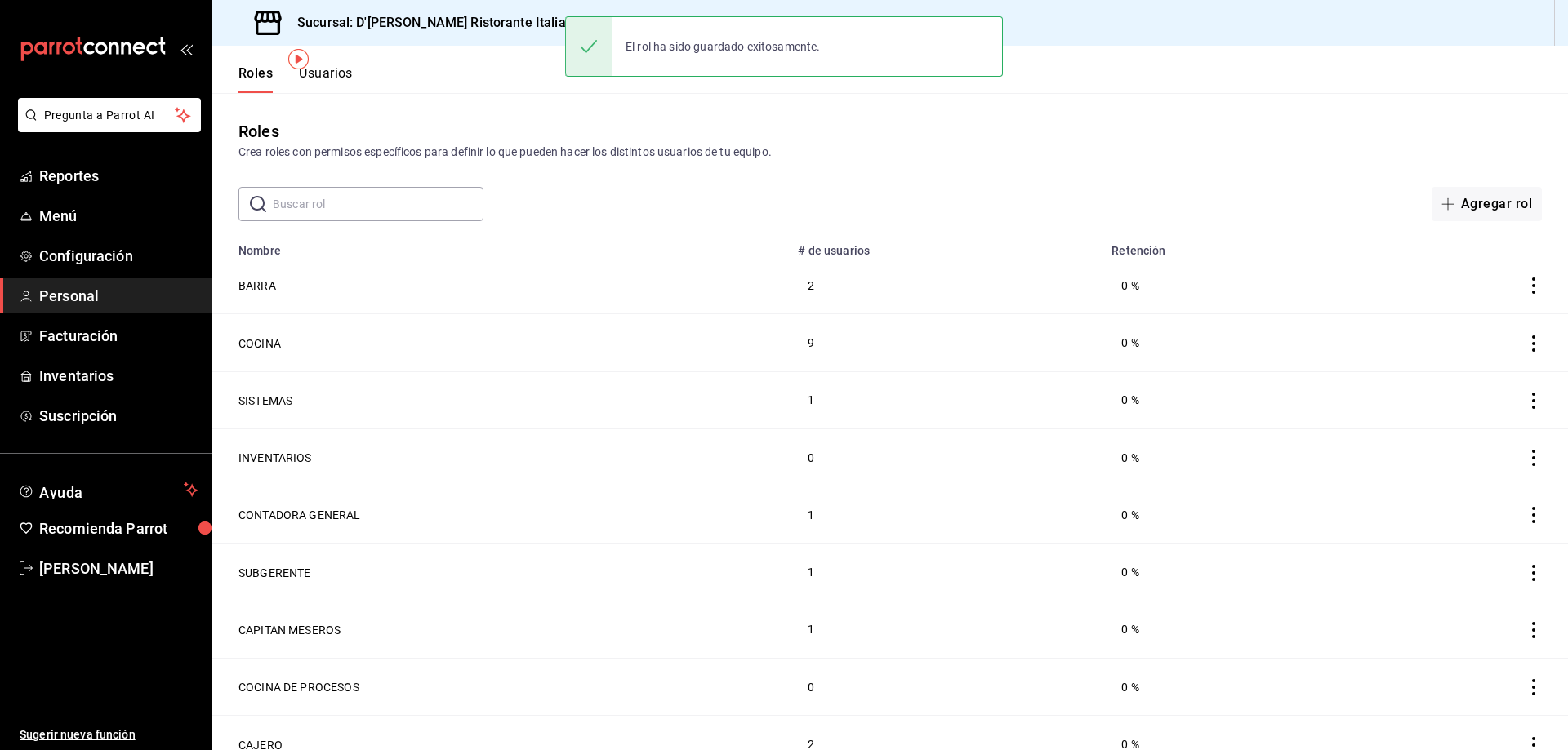
scroll to position [73, 0]
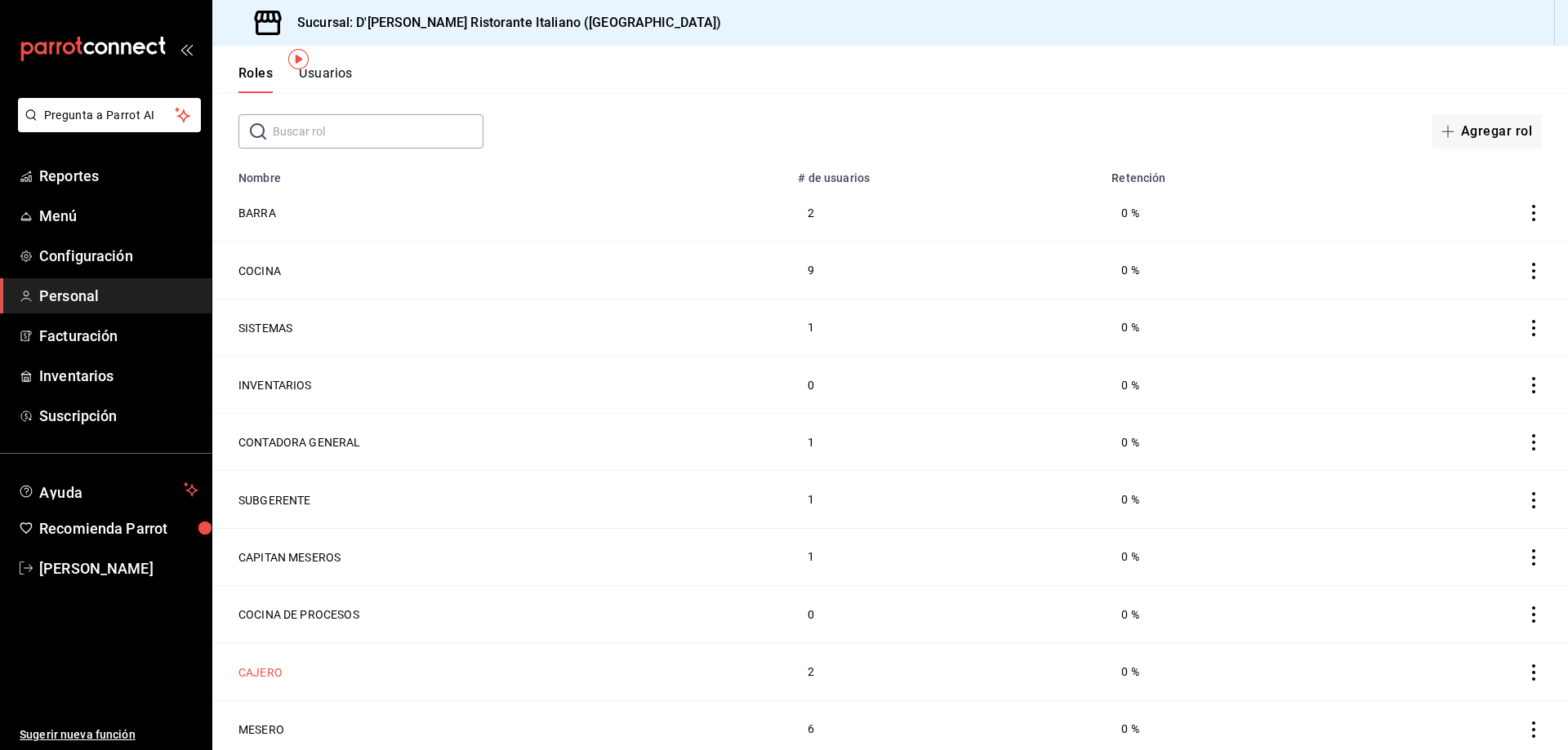
click at [267, 669] on button "CAJERO" at bounding box center [260, 673] width 44 height 17
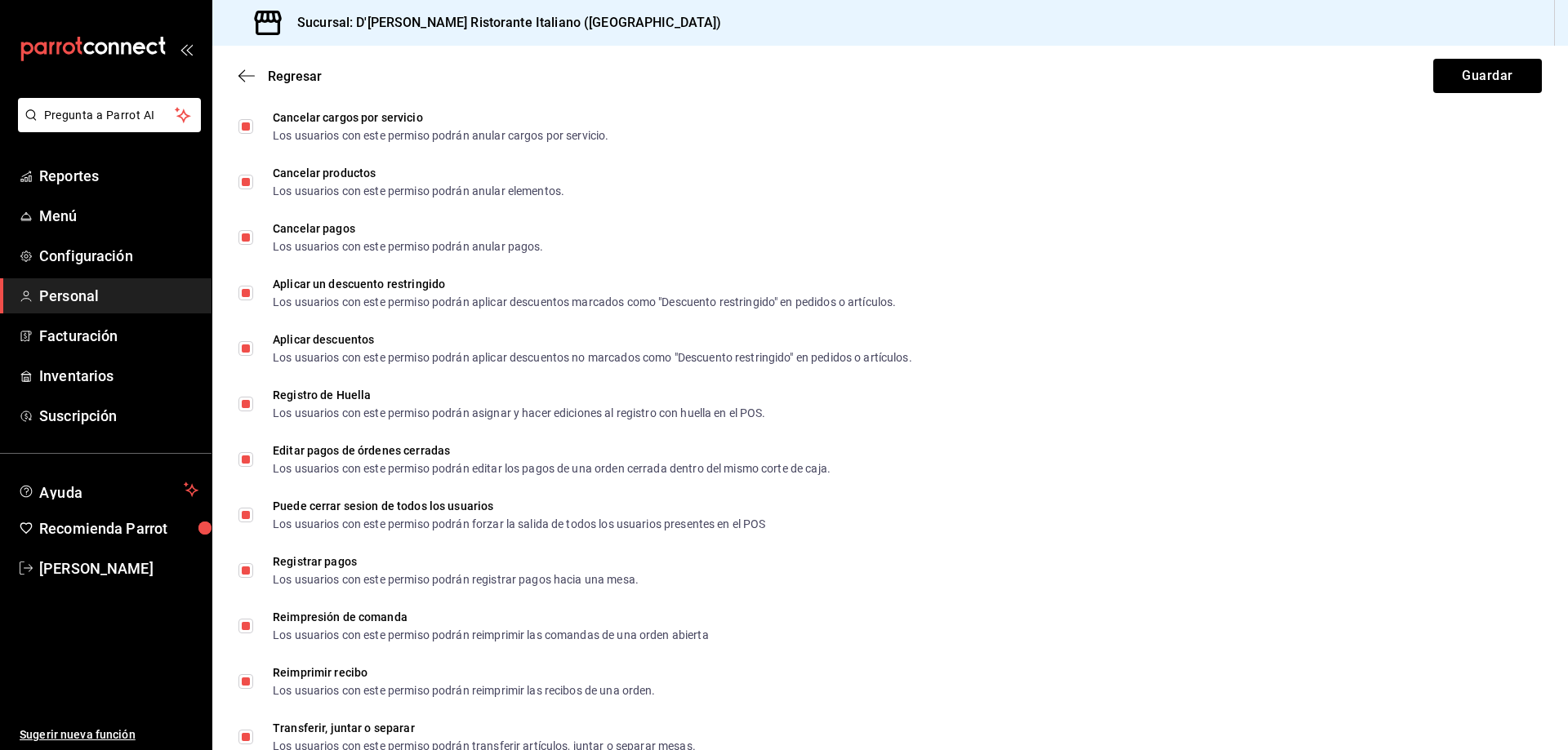
scroll to position [2531, 0]
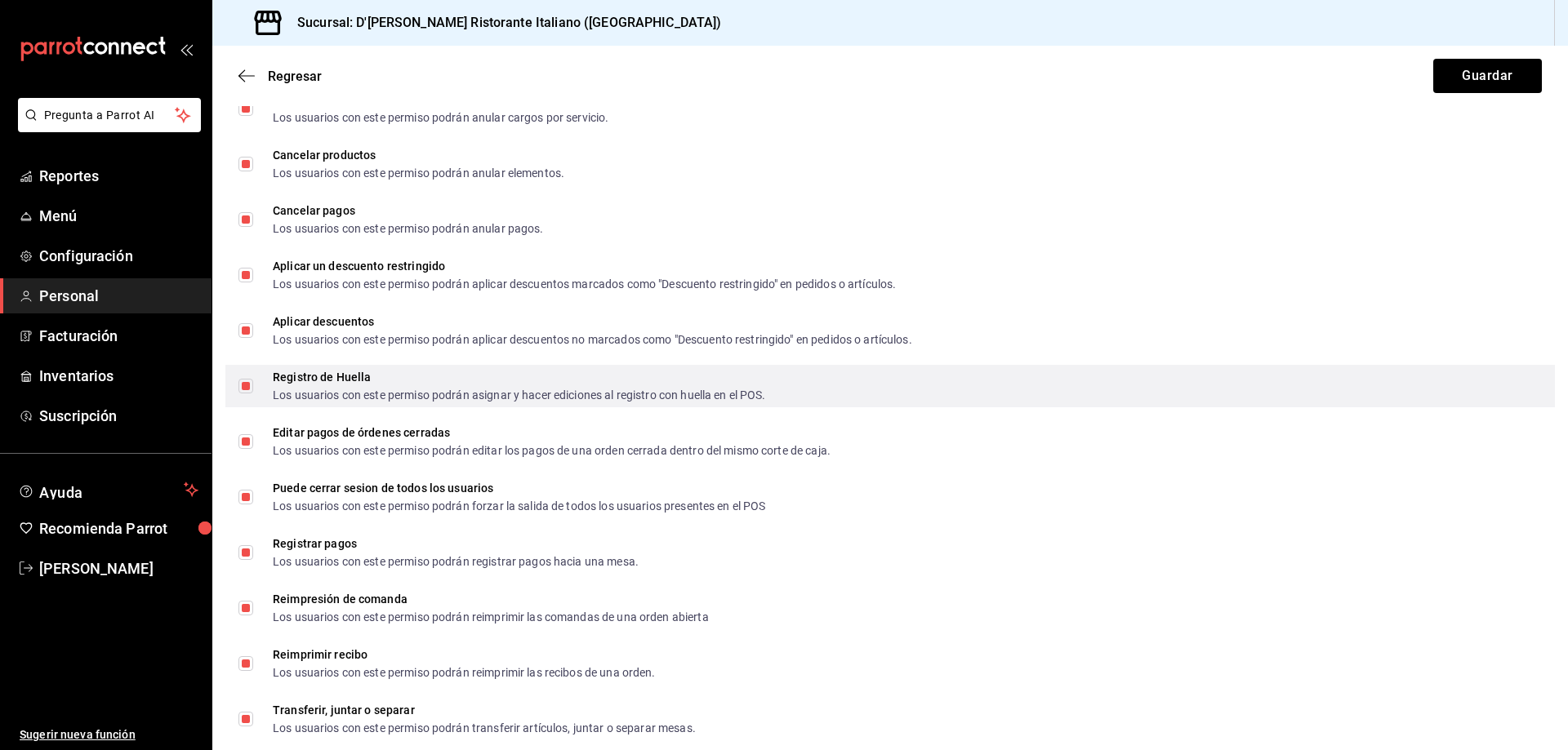
click at [245, 385] on input "Registro de Huella Los usuarios con este permiso podrán asignar y hacer edicion…" at bounding box center [245, 385] width 15 height 15
checkbox input "false"
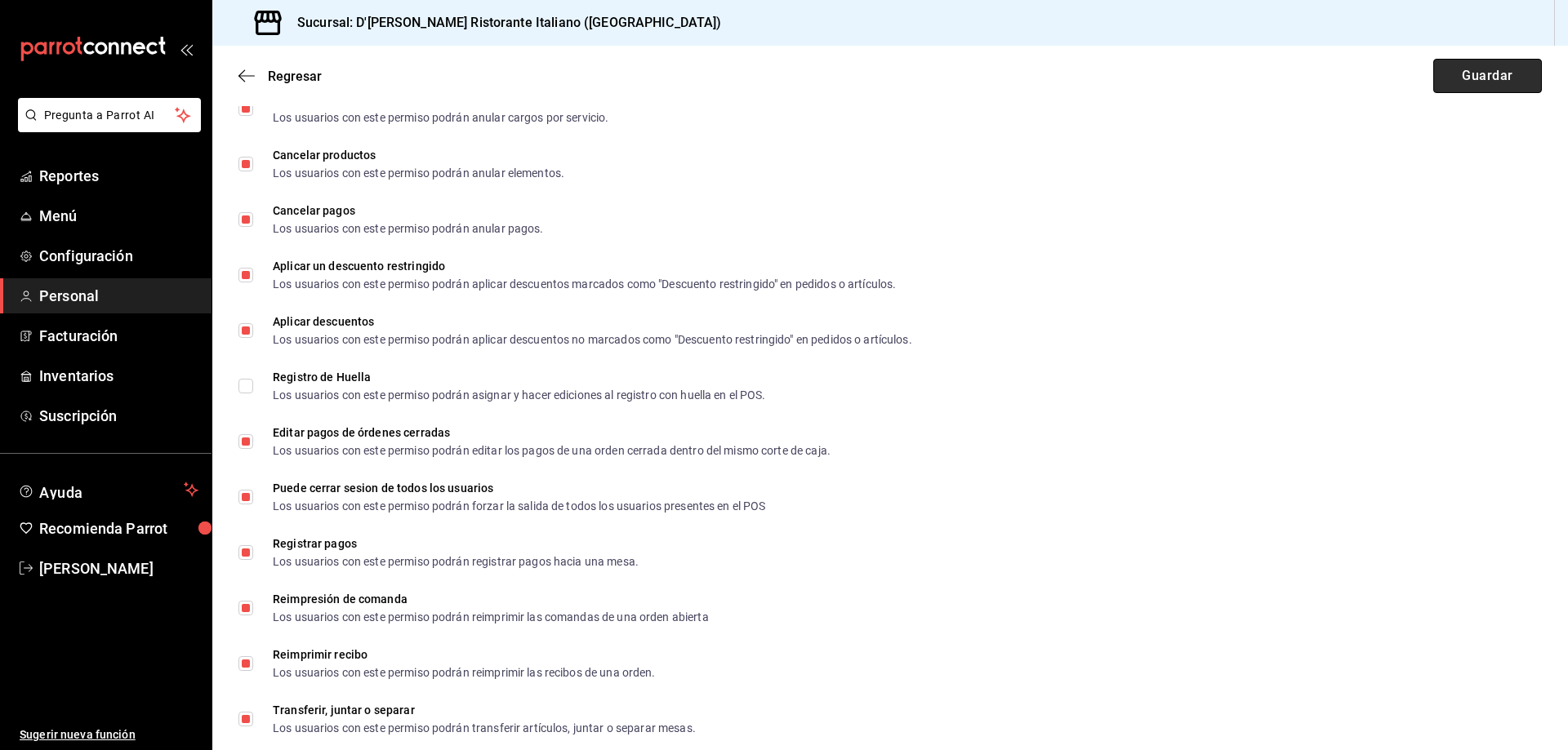
click at [1483, 75] on button "Guardar" at bounding box center [1487, 76] width 109 height 34
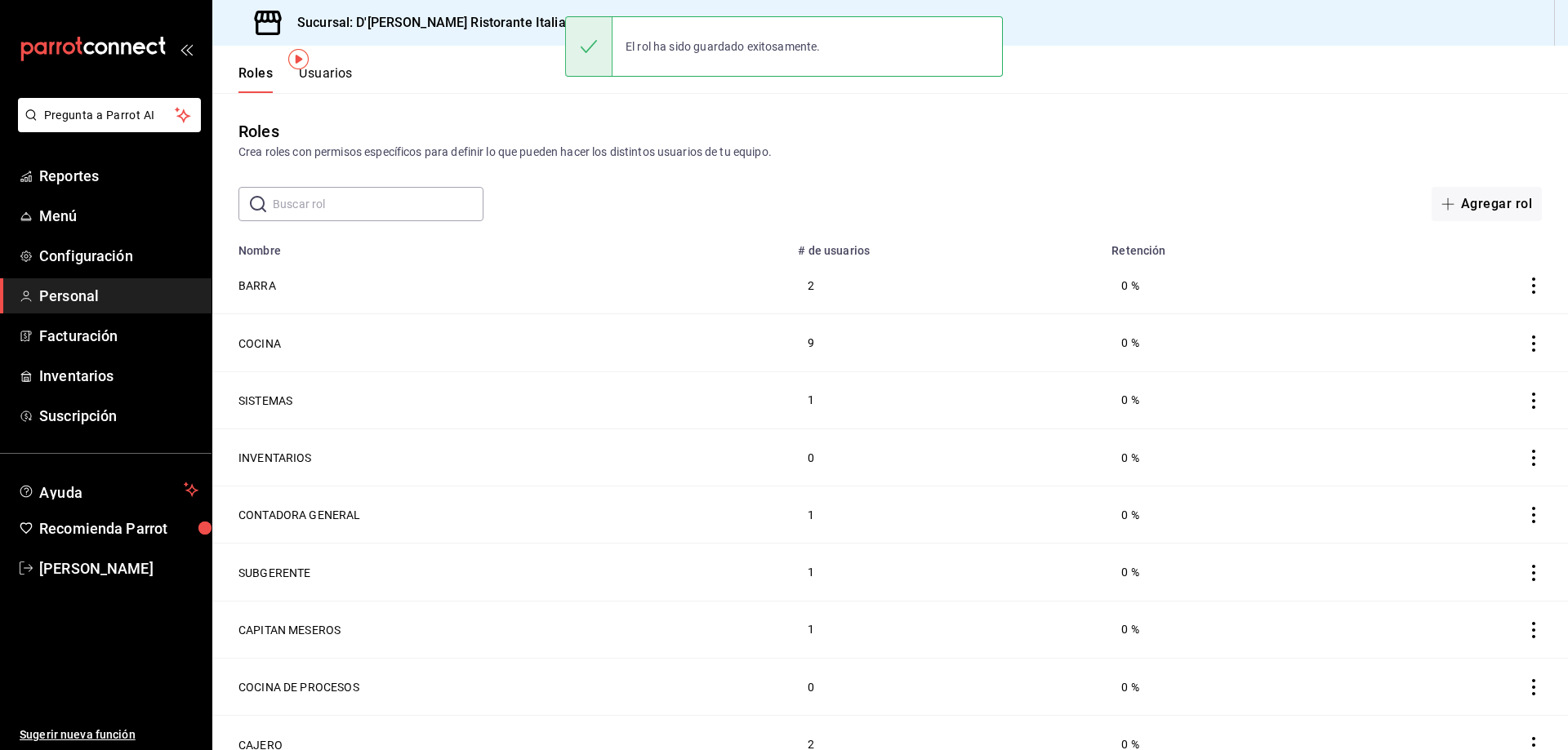
scroll to position [73, 0]
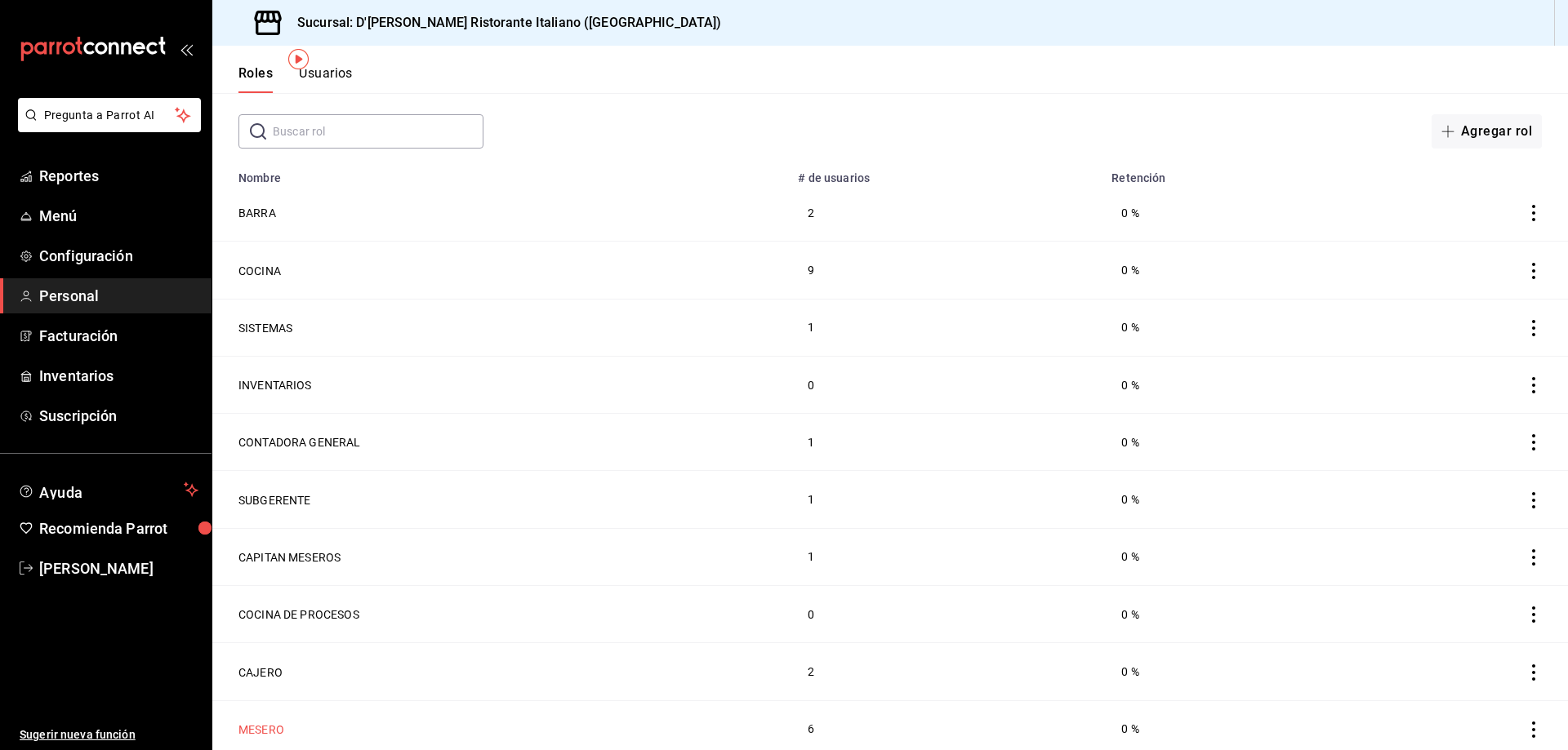
click at [251, 722] on button "MESERO" at bounding box center [261, 730] width 46 height 17
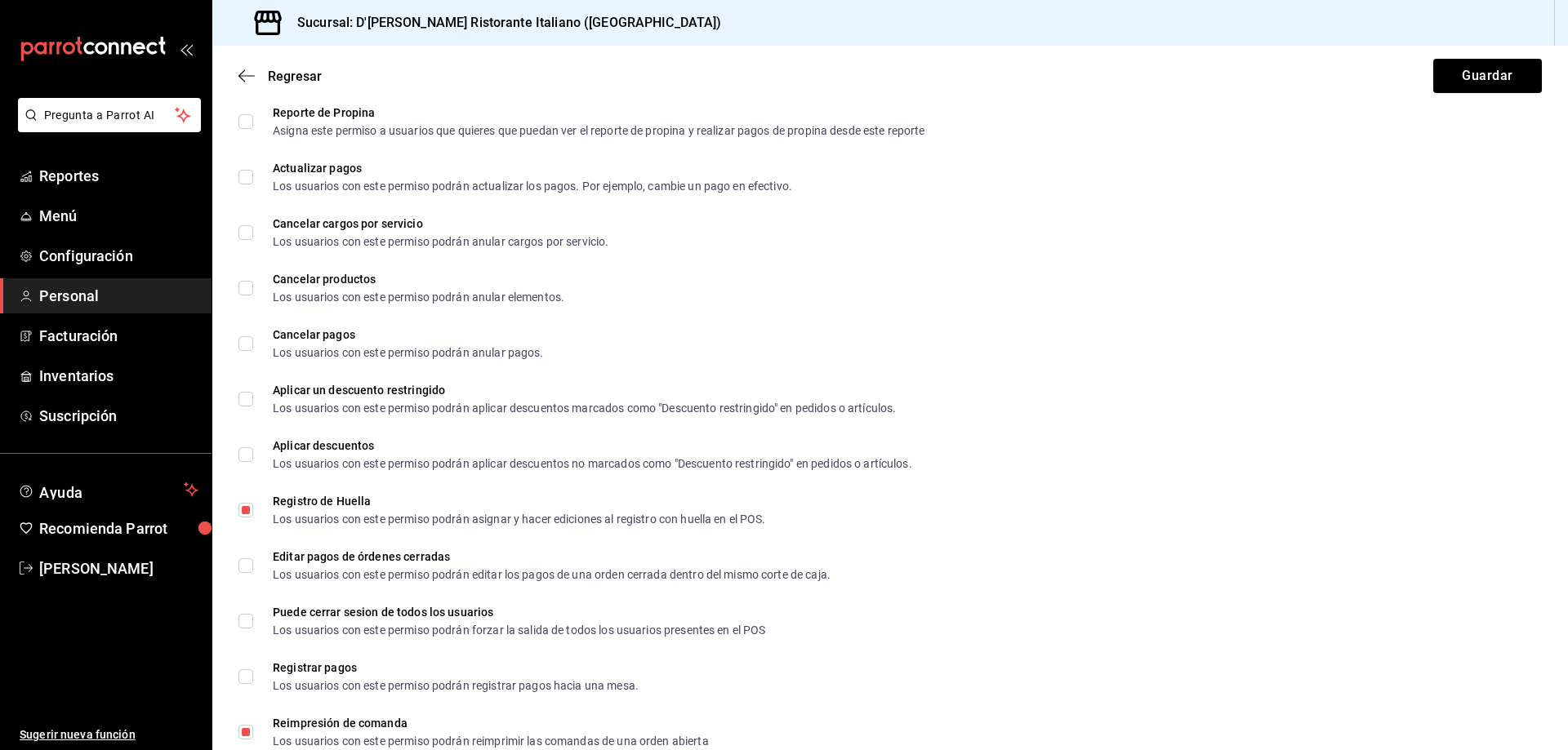
scroll to position [2449, 0]
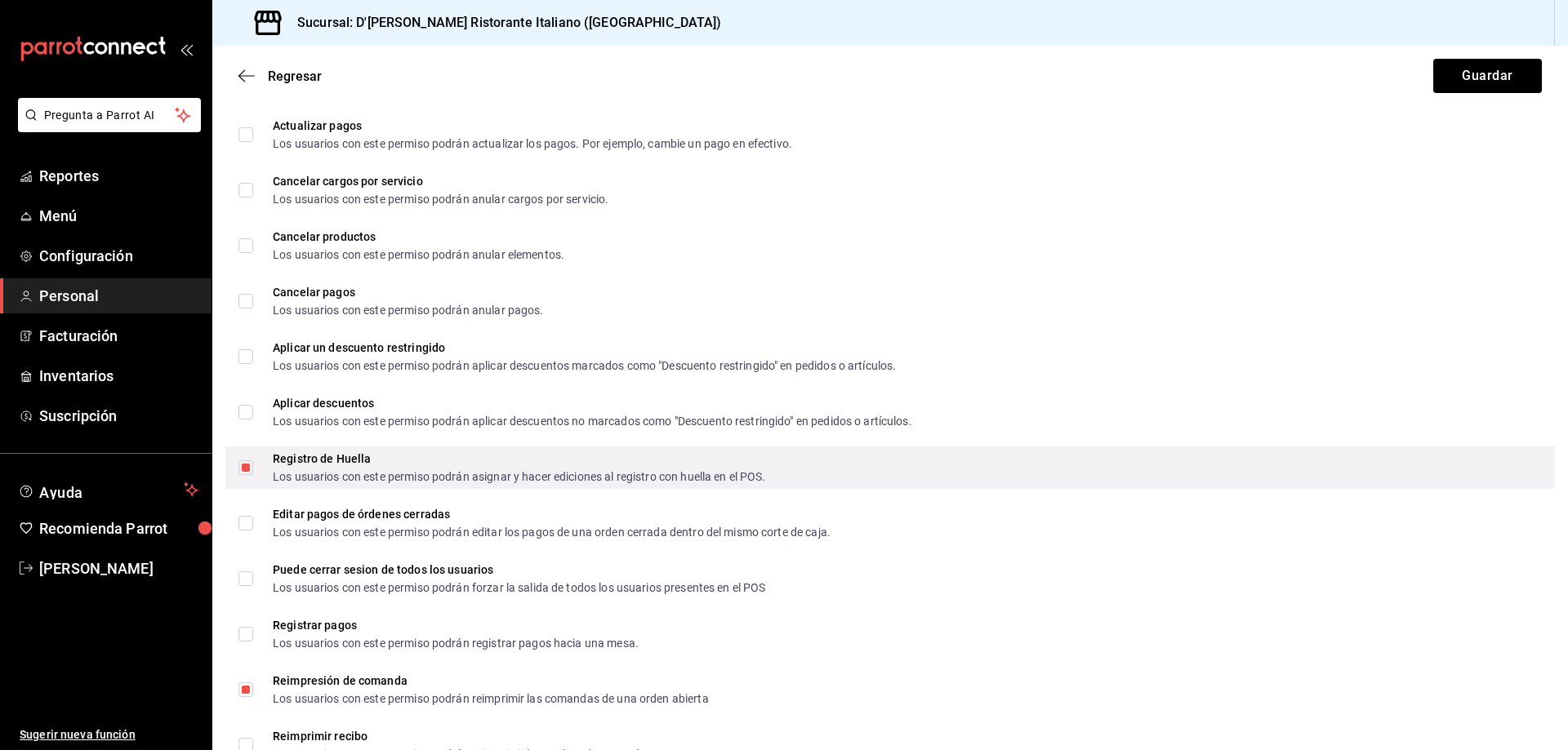
click at [245, 469] on input "Registro de Huella Los usuarios con este permiso podrán asignar y hacer edicion…" at bounding box center [245, 467] width 15 height 15
checkbox input "false"
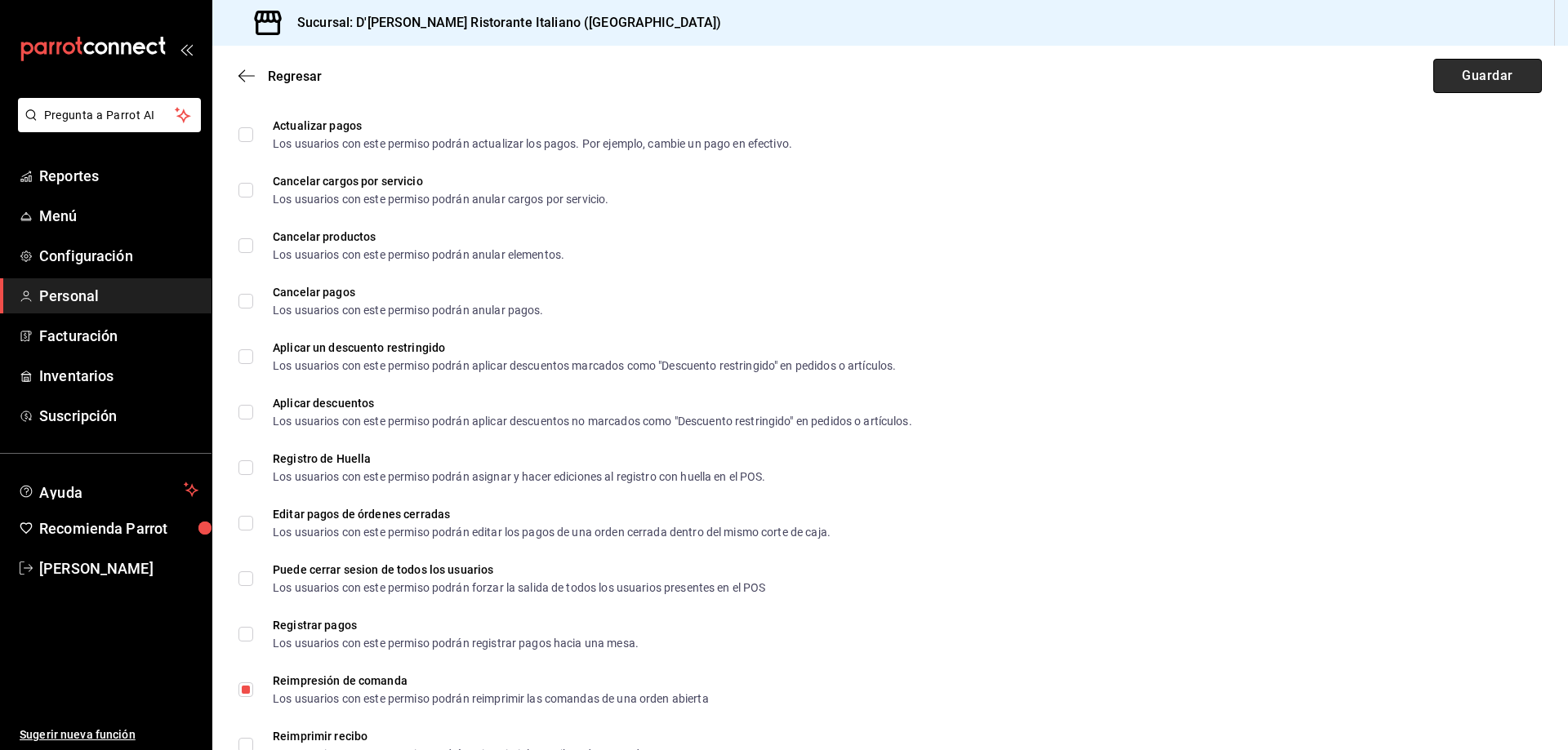
click at [1454, 78] on button "Guardar" at bounding box center [1487, 76] width 109 height 34
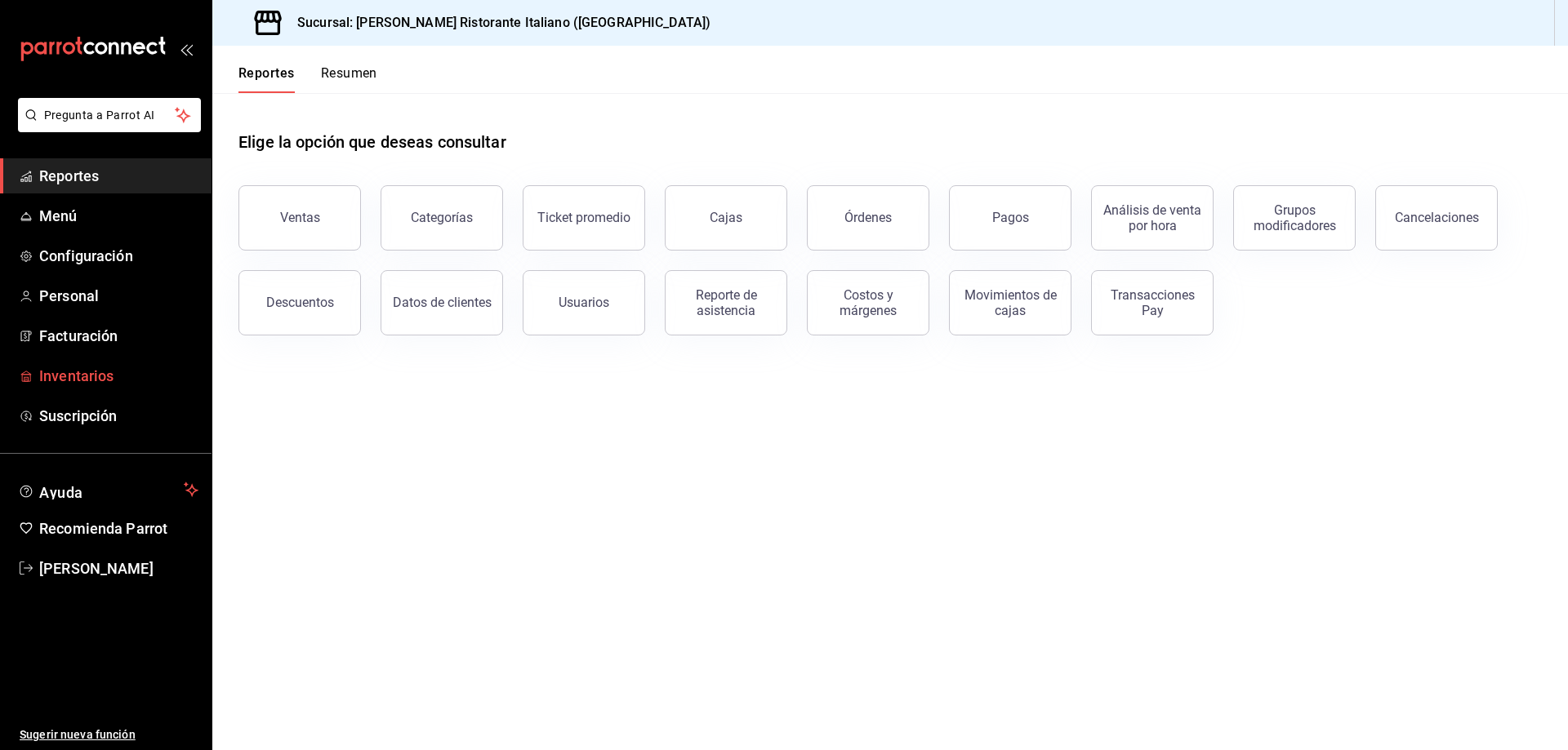
click at [70, 371] on span "Inventarios" at bounding box center [118, 375] width 159 height 22
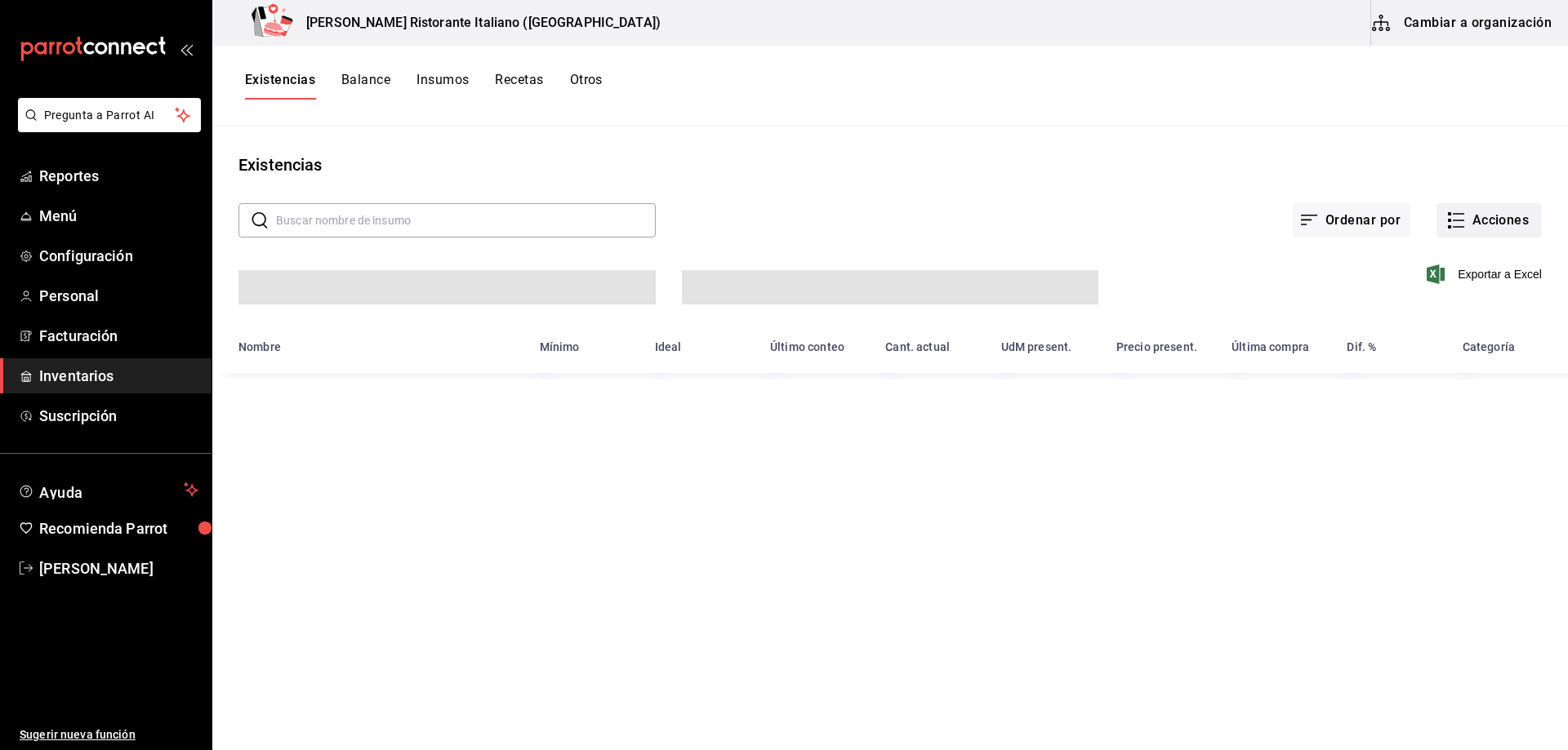
click at [1452, 219] on icon "button" at bounding box center [1456, 220] width 20 height 20
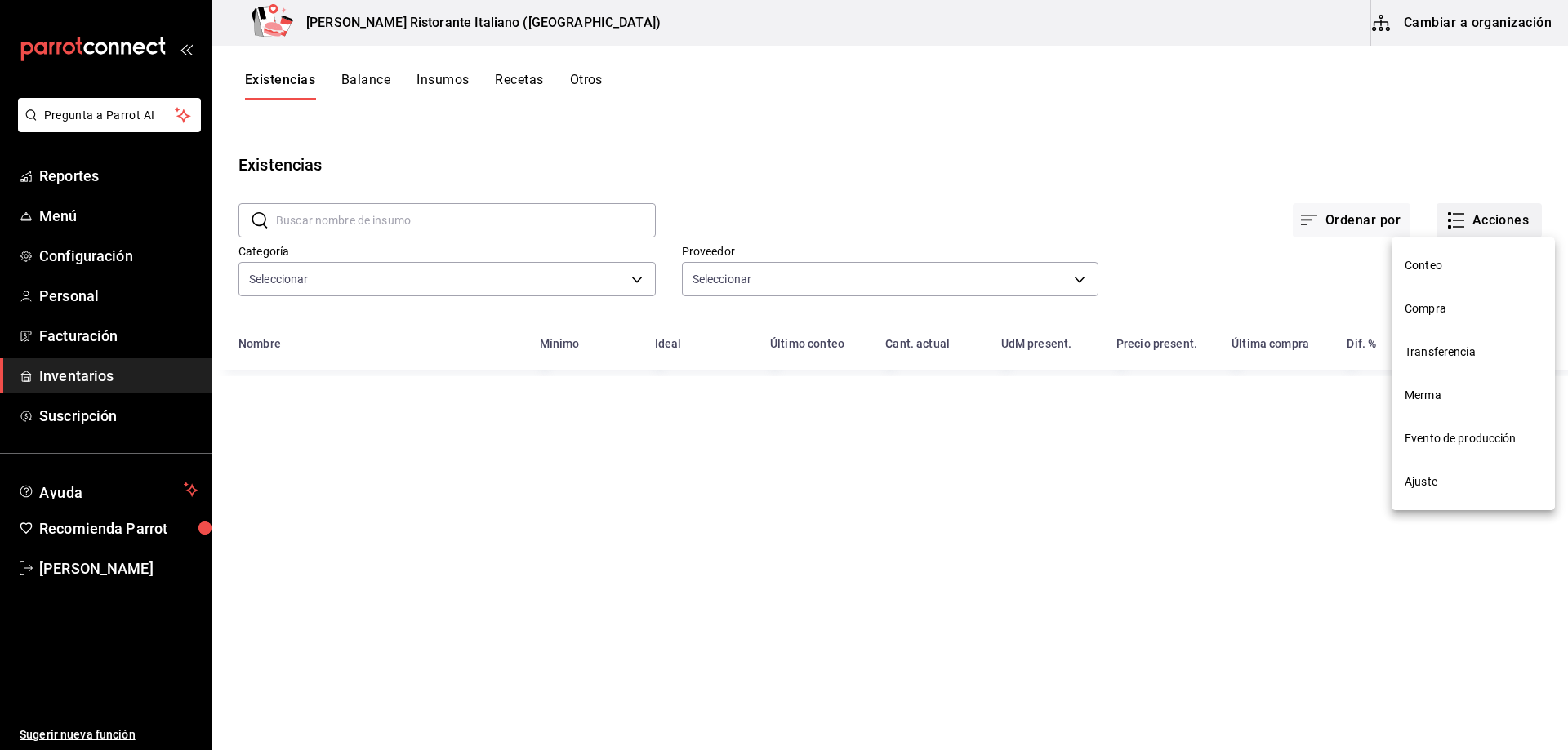
type input "a767d614-044e-4282-96a7-b6725af30640,e73509e5-2594-4467-97f6-0b1d389f9514,b0413…"
type input "b97900d1-c381-441d-adf0-1aa0f58ac97b,76896213-7f1b-4aba-8859-2ee2f5a42c9d,88e29…"
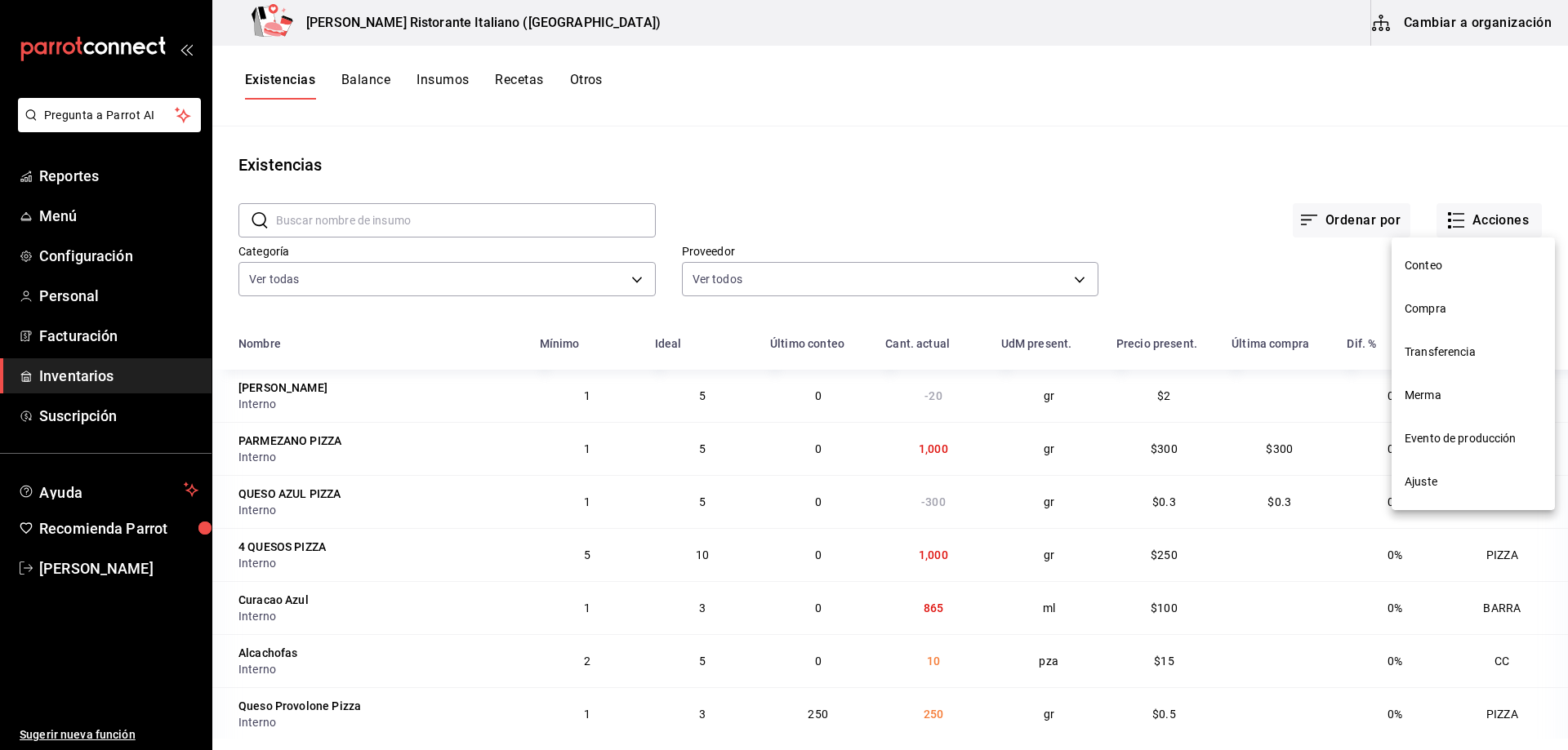
click at [1423, 313] on span "Compra" at bounding box center [1473, 309] width 137 height 17
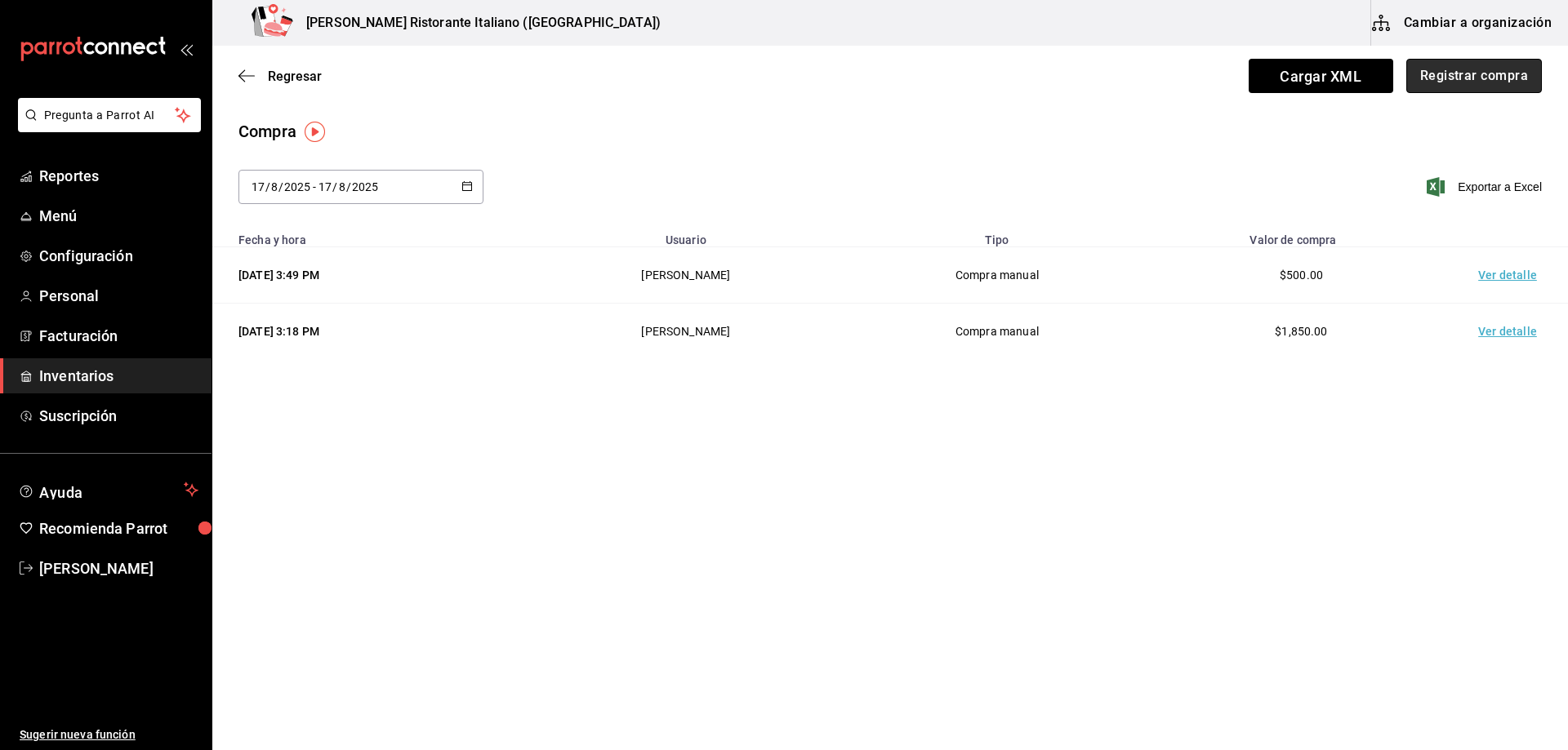
click at [1449, 82] on button "Registrar compra" at bounding box center [1474, 76] width 136 height 34
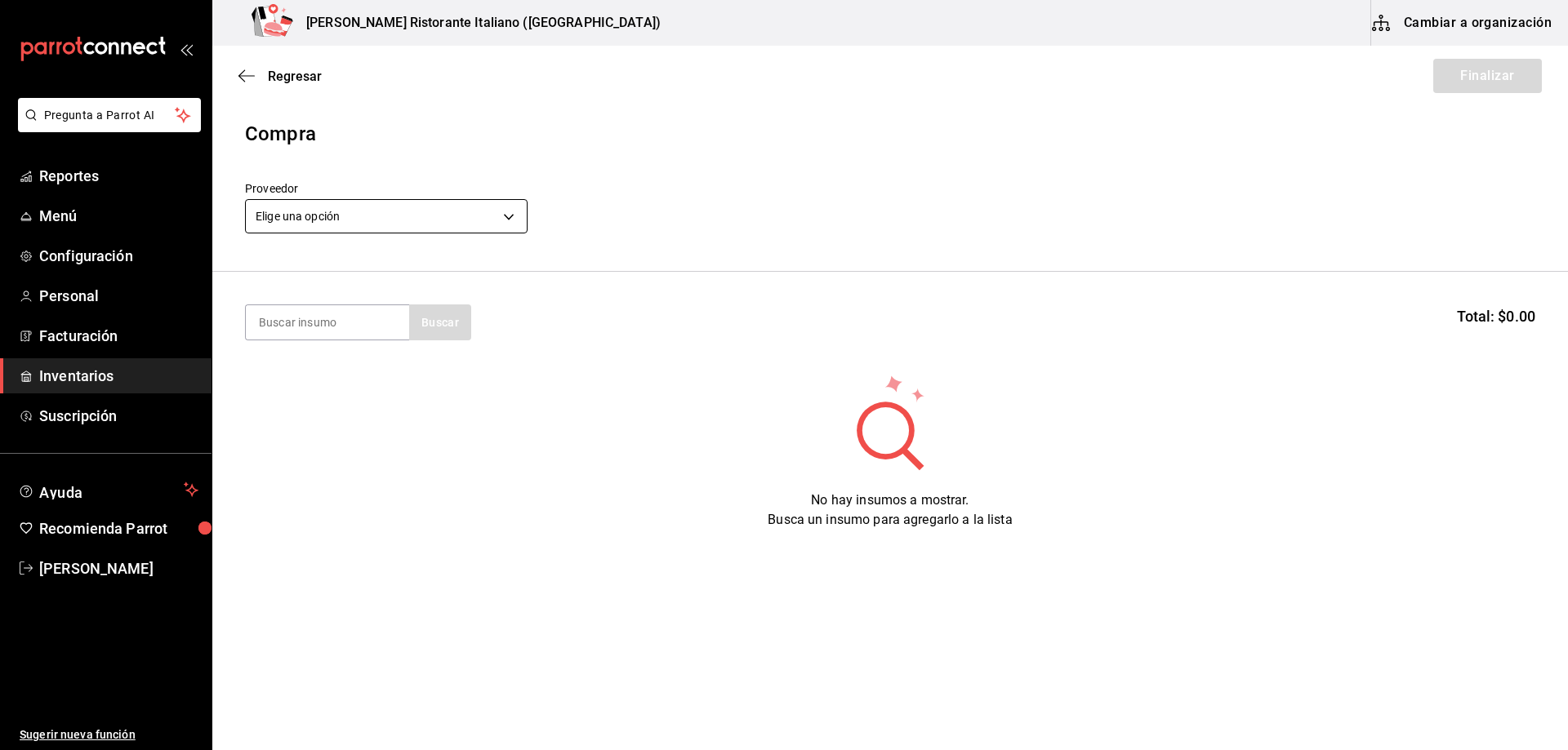
click at [429, 219] on body "Pregunta a Parrot AI Reportes Menú Configuración Personal Facturación Inventari…" at bounding box center [784, 329] width 1568 height 658
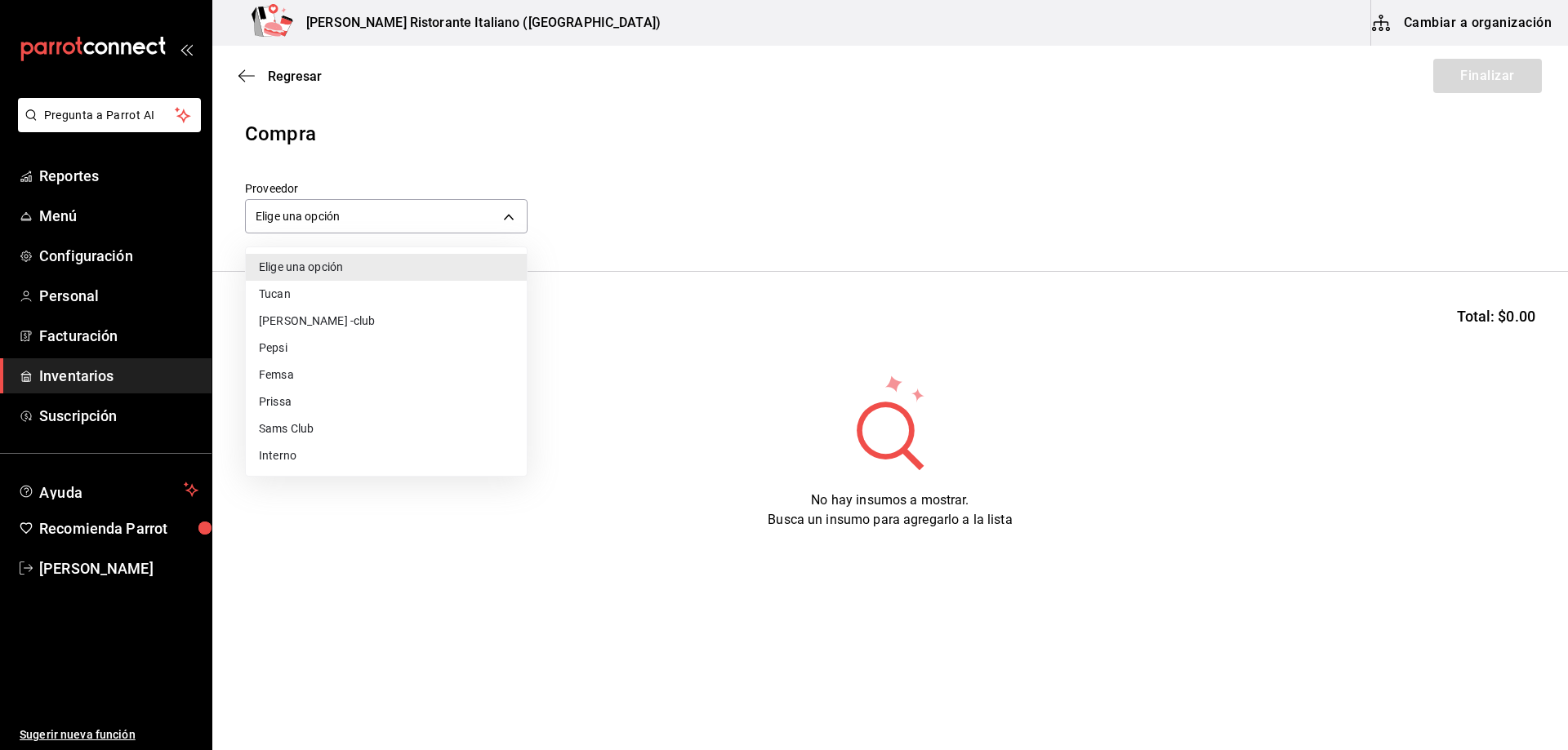
click at [294, 457] on li "Interno" at bounding box center [385, 456] width 281 height 27
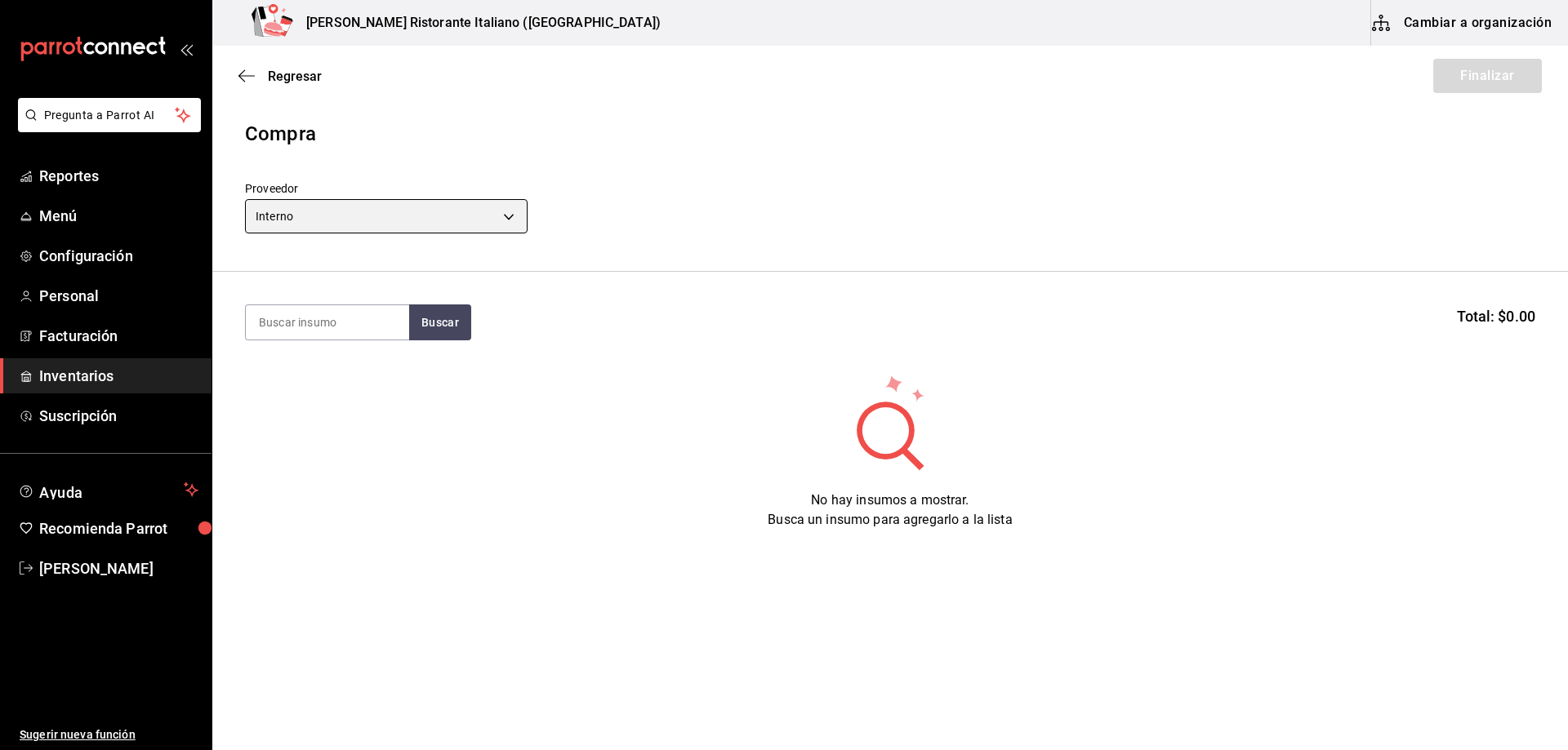
type input "c6a919a6-4d7b-41a0-912d-64ff516ea06c"
click at [346, 327] on input at bounding box center [327, 322] width 164 height 34
click at [348, 325] on input at bounding box center [327, 322] width 164 height 34
click at [348, 325] on input "sugu" at bounding box center [327, 322] width 164 height 34
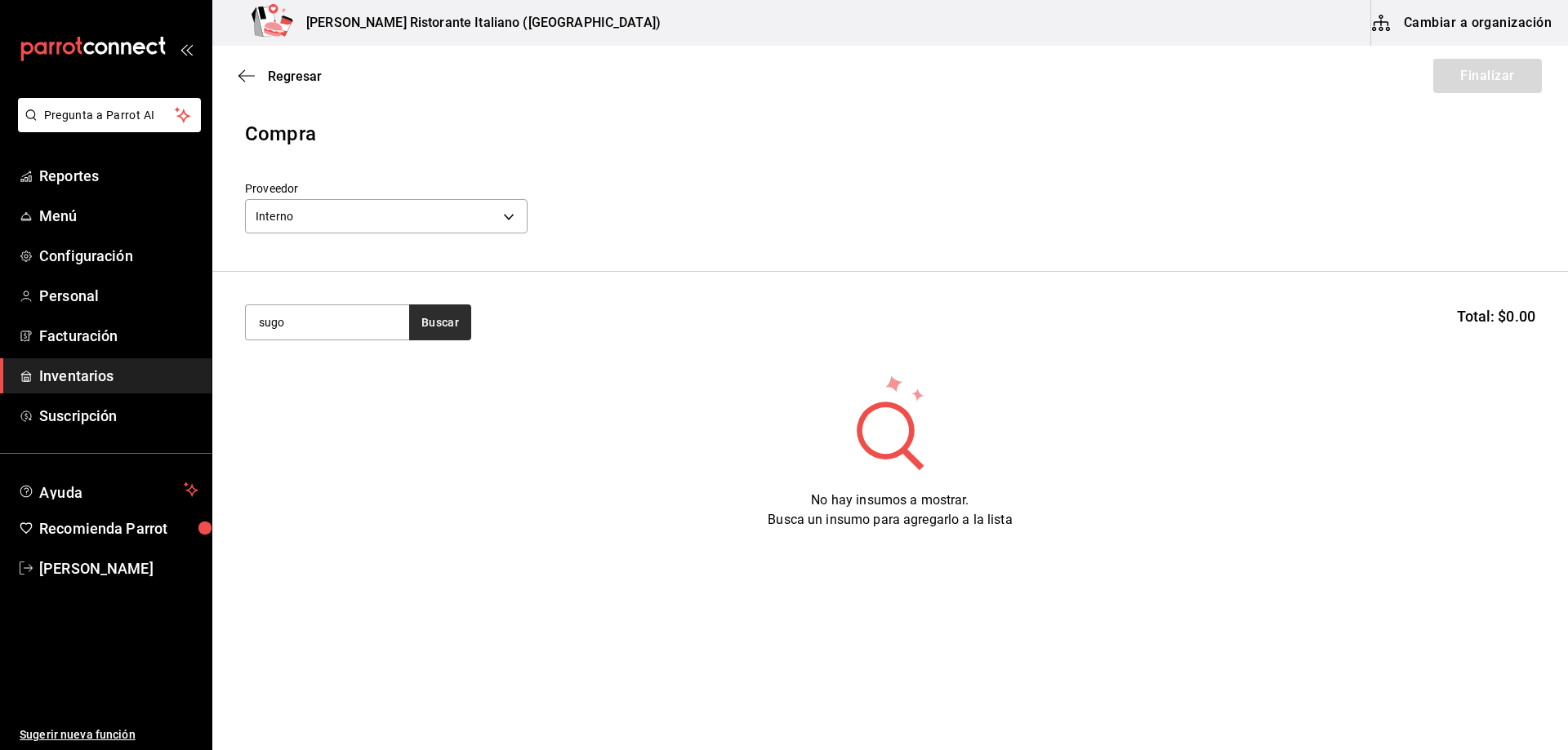
type input "sugo"
click at [432, 318] on button "Buscar" at bounding box center [439, 322] width 62 height 36
click at [335, 385] on div "CC - Interno" at bounding box center [298, 388] width 78 height 17
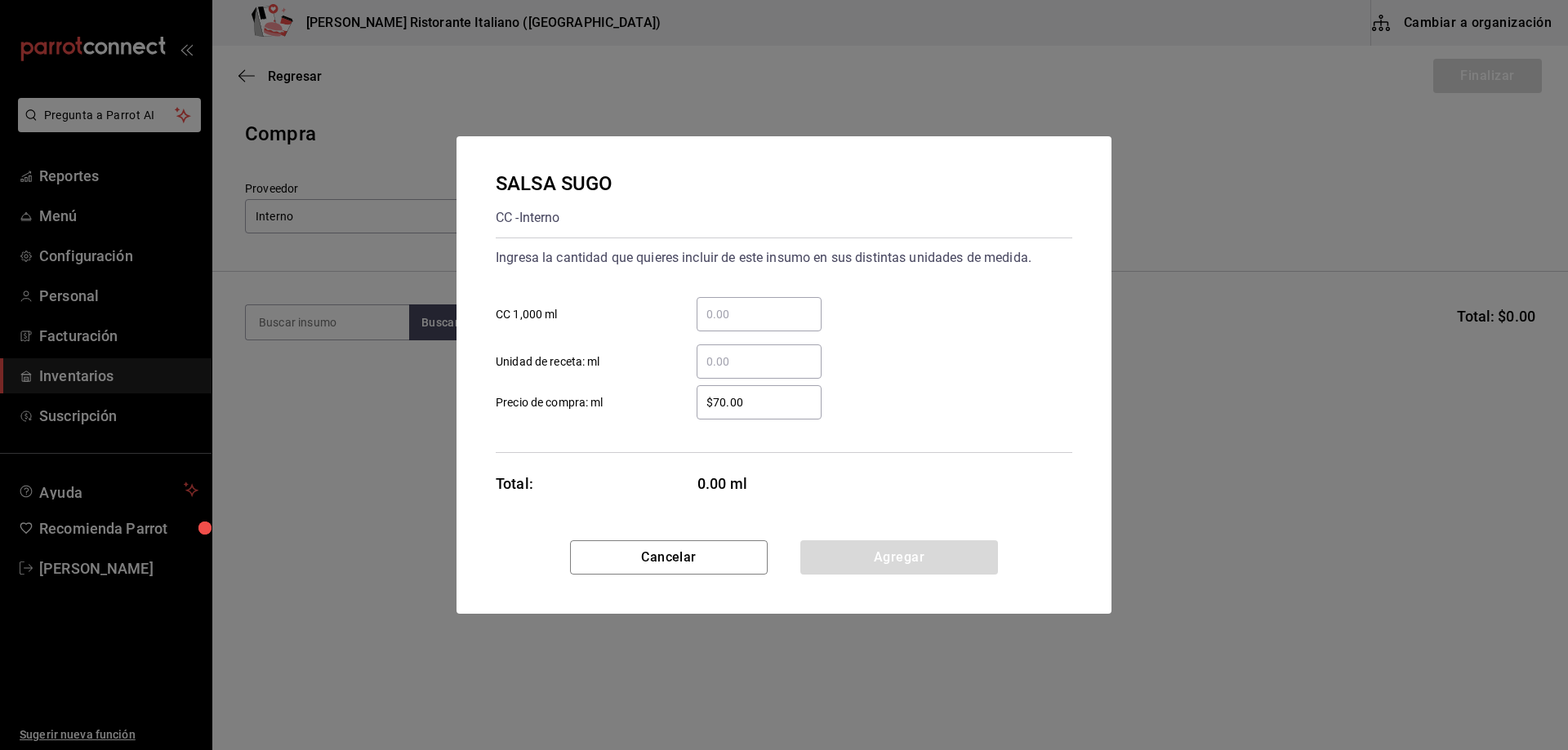
click at [754, 311] on input "​ CC 1,000 ml" at bounding box center [760, 314] width 125 height 20
type input "9"
click at [908, 559] on button "Agregar" at bounding box center [899, 557] width 198 height 34
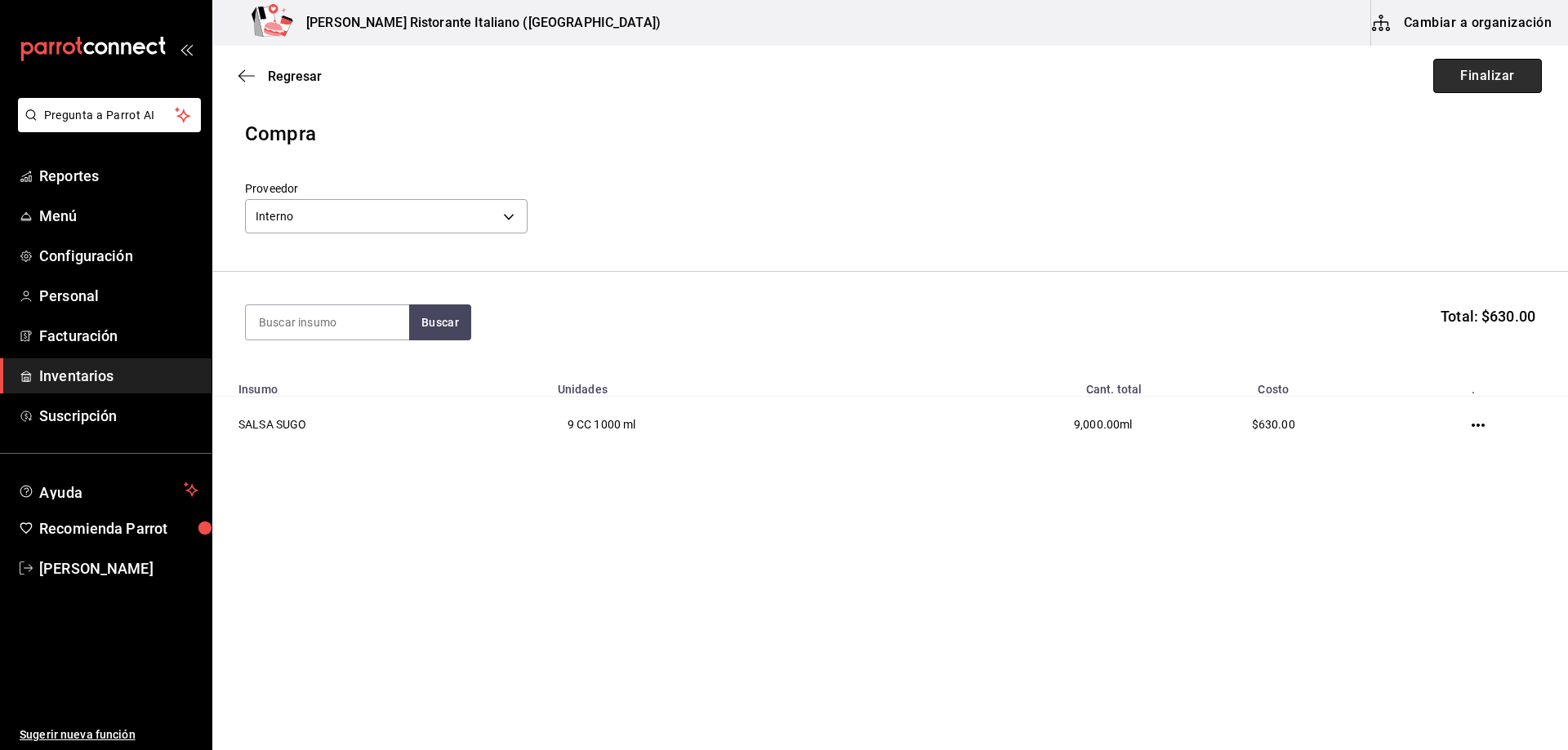
click at [1486, 77] on button "Finalizar" at bounding box center [1487, 76] width 109 height 34
